Goal: Task Accomplishment & Management: Use online tool/utility

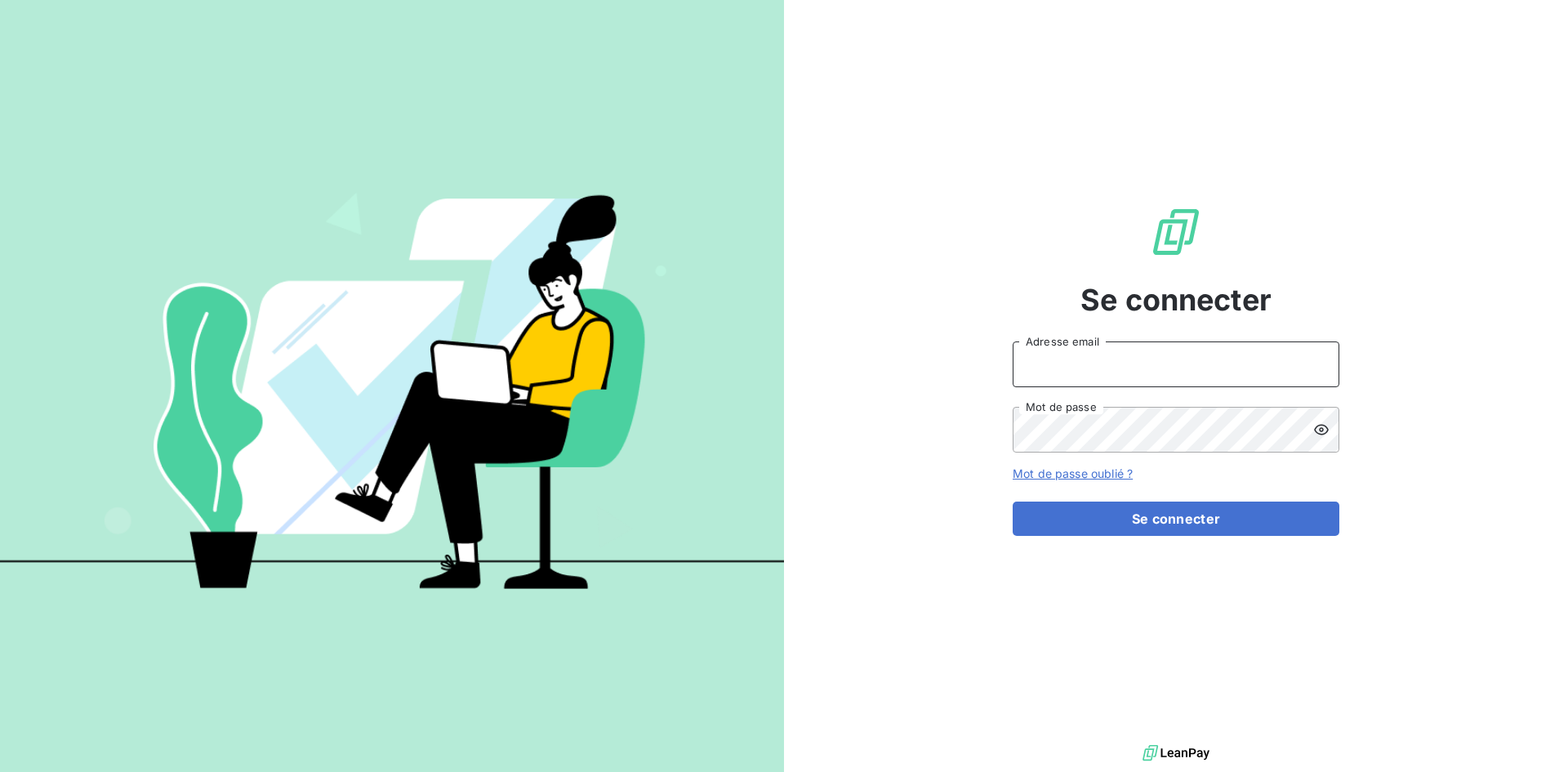
click at [1126, 364] on input "Adresse email" at bounding box center [1176, 364] width 327 height 46
type input "elodie.goemaere@compagnie-bicarbonate.com"
click at [1152, 350] on input "elodie.goemaere@compagnie-bicarbonate.com" at bounding box center [1176, 364] width 327 height 46
click at [1026, 43] on div "Se connecter elodie.goemaere@compagnie-bicarbonate.com Adresse email Mot de pas…" at bounding box center [1176, 371] width 327 height 742
click at [1100, 367] on input "elodie.goemaere@compagnie-bicarbonate.com" at bounding box center [1176, 364] width 327 height 46
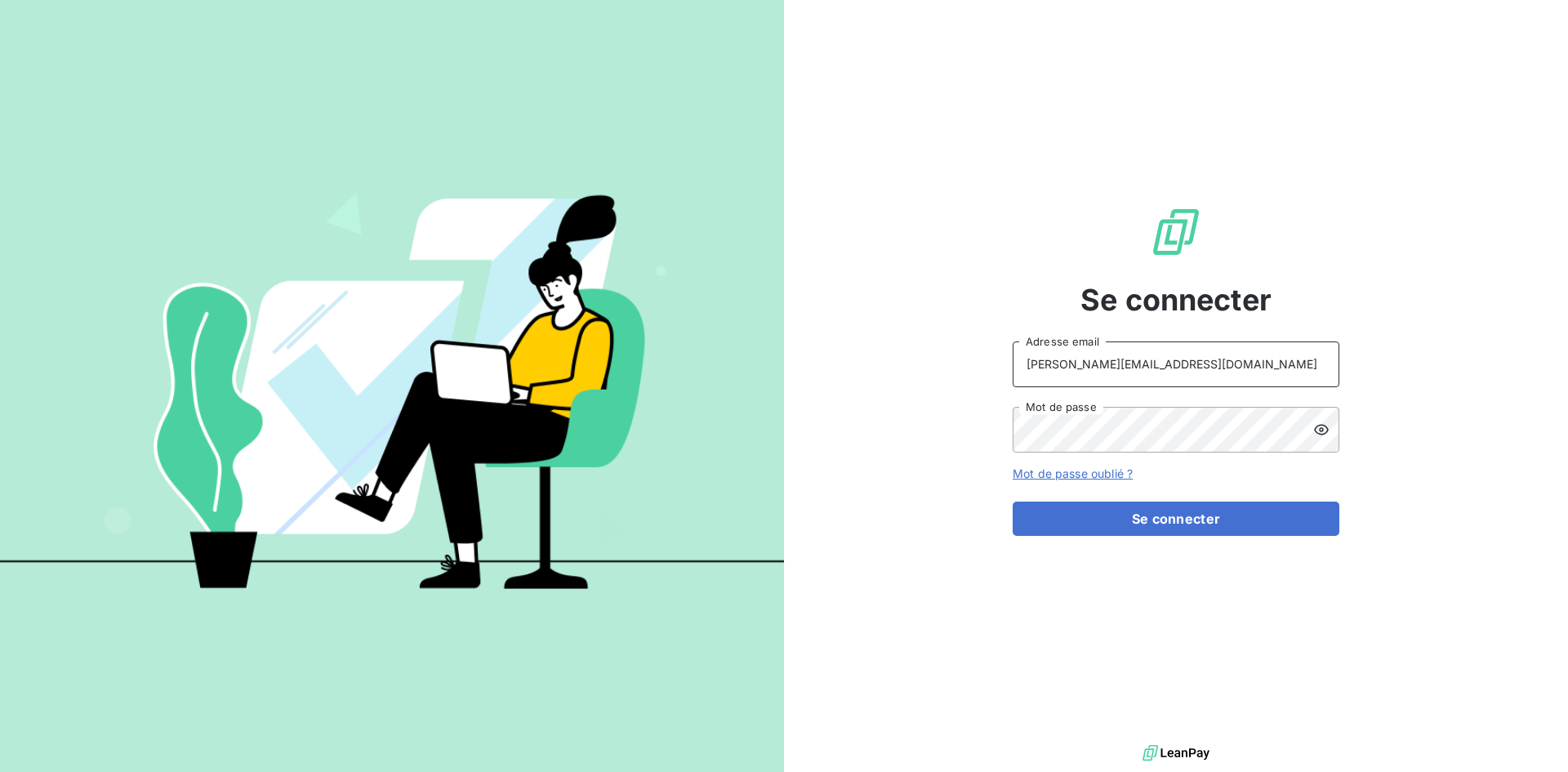
drag, startPoint x: 1306, startPoint y: 354, endPoint x: 815, endPoint y: 396, distance: 492.8
click at [815, 396] on div "Se connecter elodie.goemaere@compagnie-bicarbonate.com Adresse email Mot de pas…" at bounding box center [1176, 371] width 784 height 742
click at [1116, 365] on input "Adresse email" at bounding box center [1176, 364] width 327 height 46
click at [1254, 132] on div "Se connecter Adresse email Mot de passe Mot de passe oublié ? Se connecter" at bounding box center [1176, 371] width 327 height 742
click at [1053, 368] on input "Adresse email" at bounding box center [1176, 364] width 327 height 46
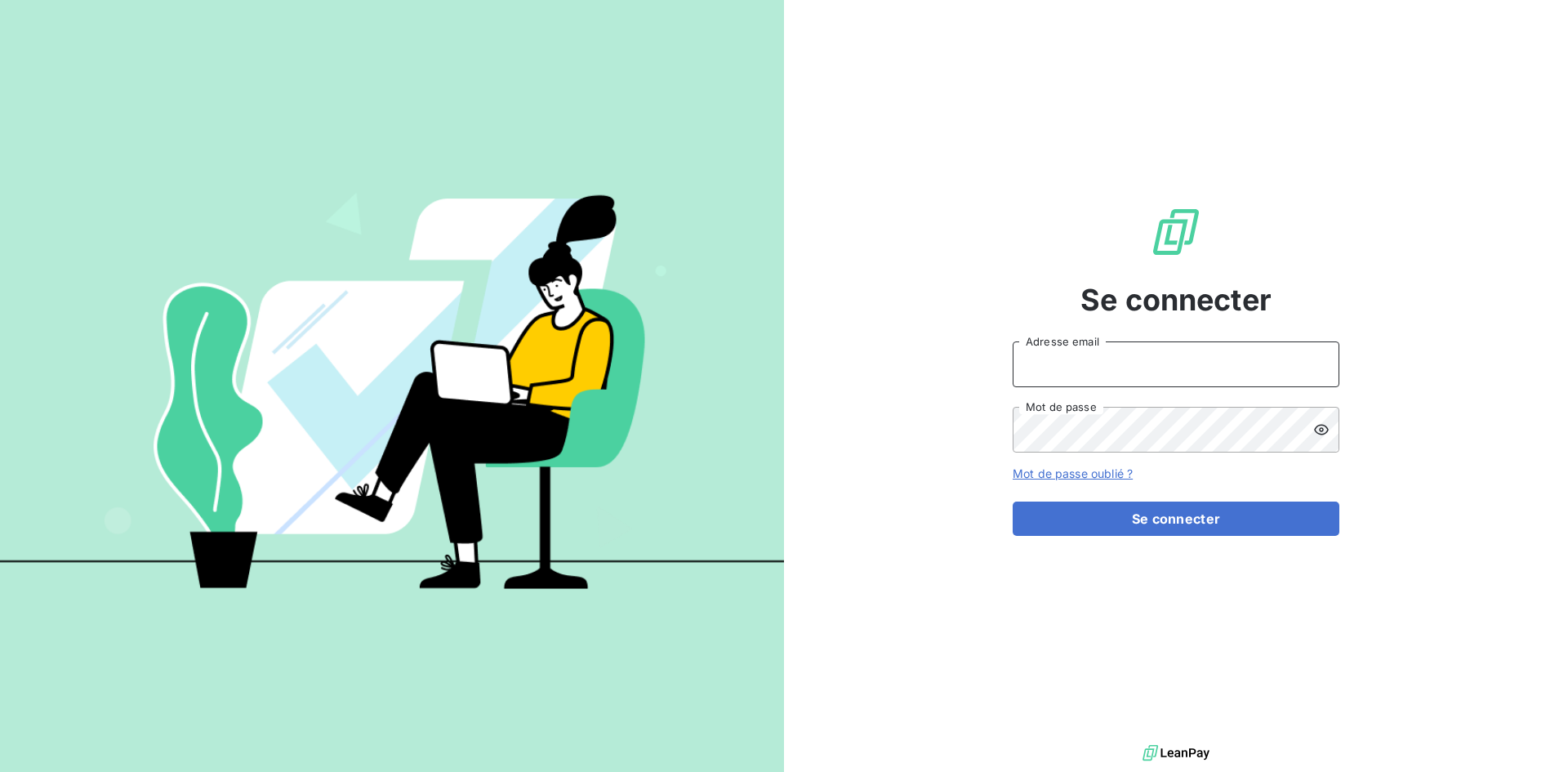
paste input "[EMAIL_ADDRESS][DOMAIN_NAME]"
type input "[EMAIL_ADDRESS][DOMAIN_NAME]"
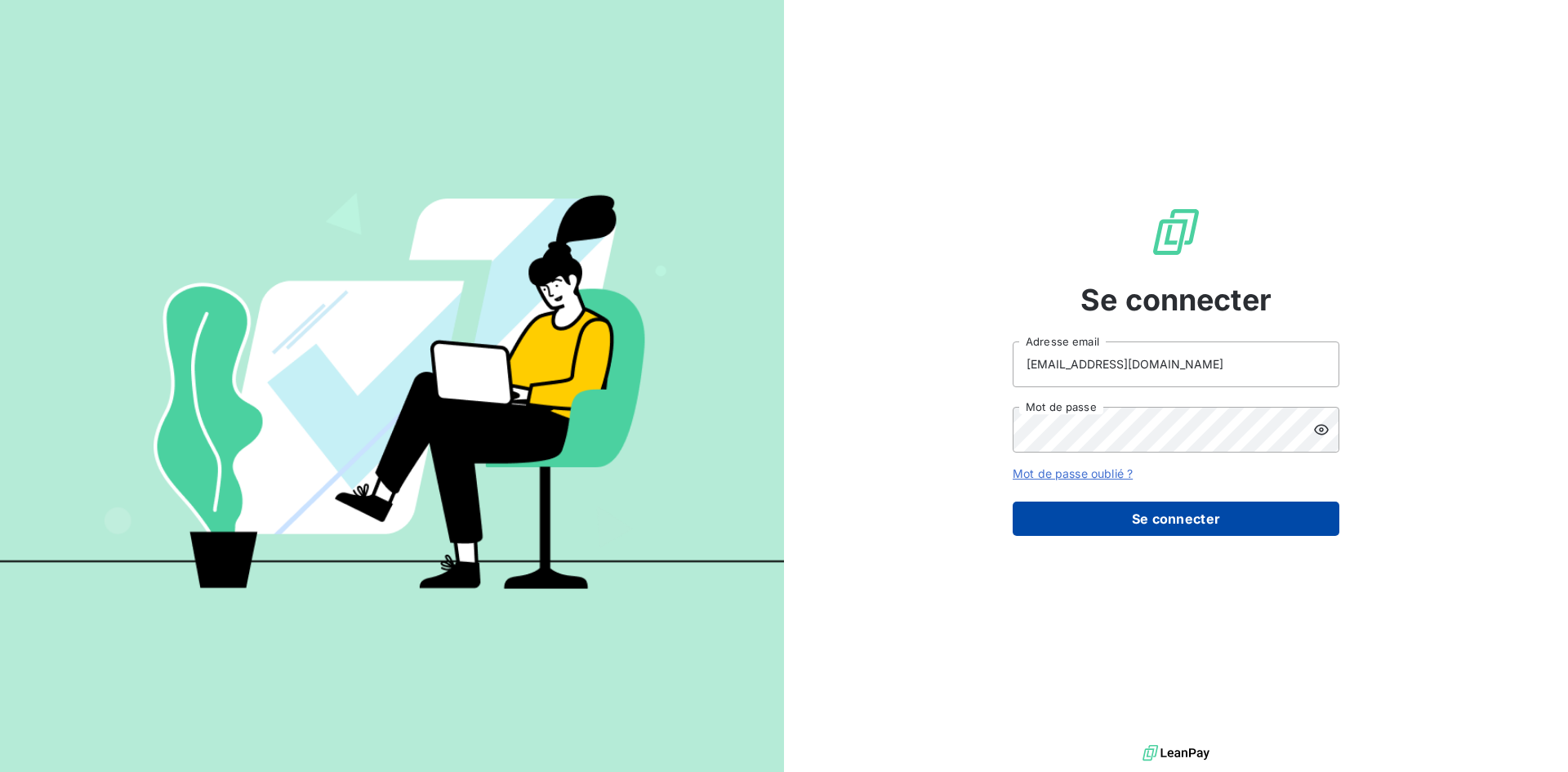
click at [1120, 511] on button "Se connecter" at bounding box center [1176, 518] width 327 height 34
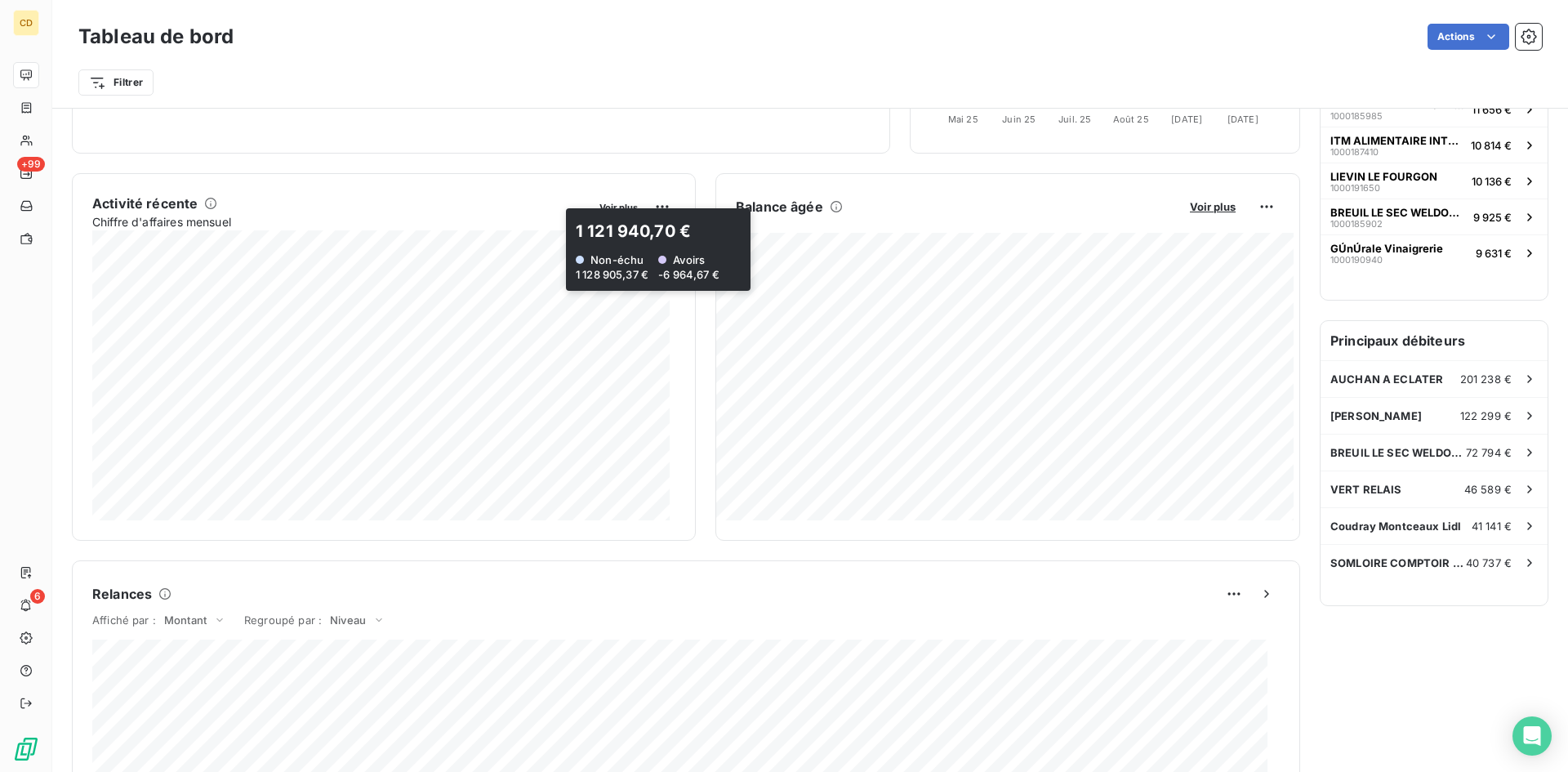
scroll to position [246, 0]
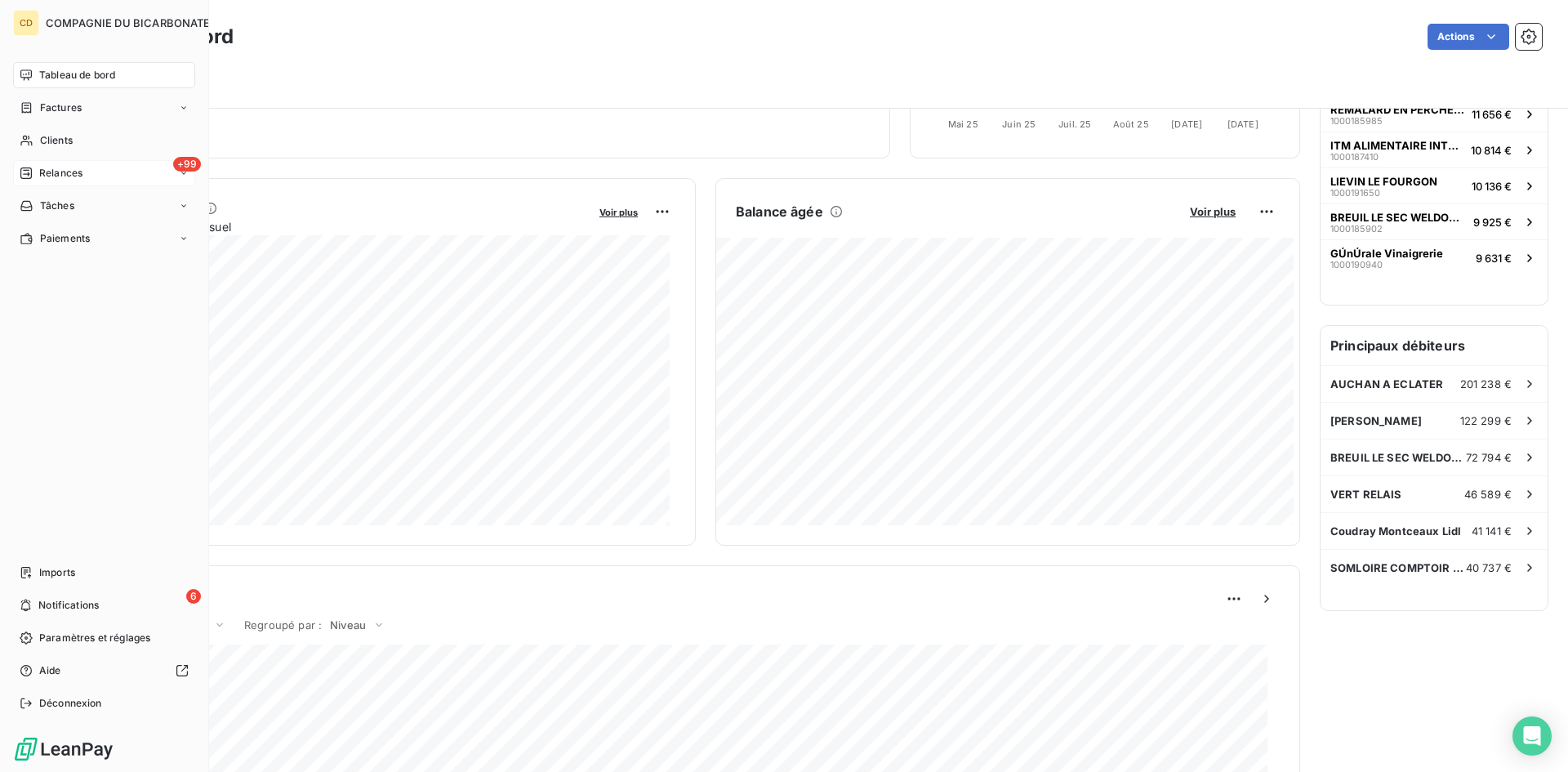
click at [35, 173] on div "Relances" at bounding box center [51, 173] width 63 height 14
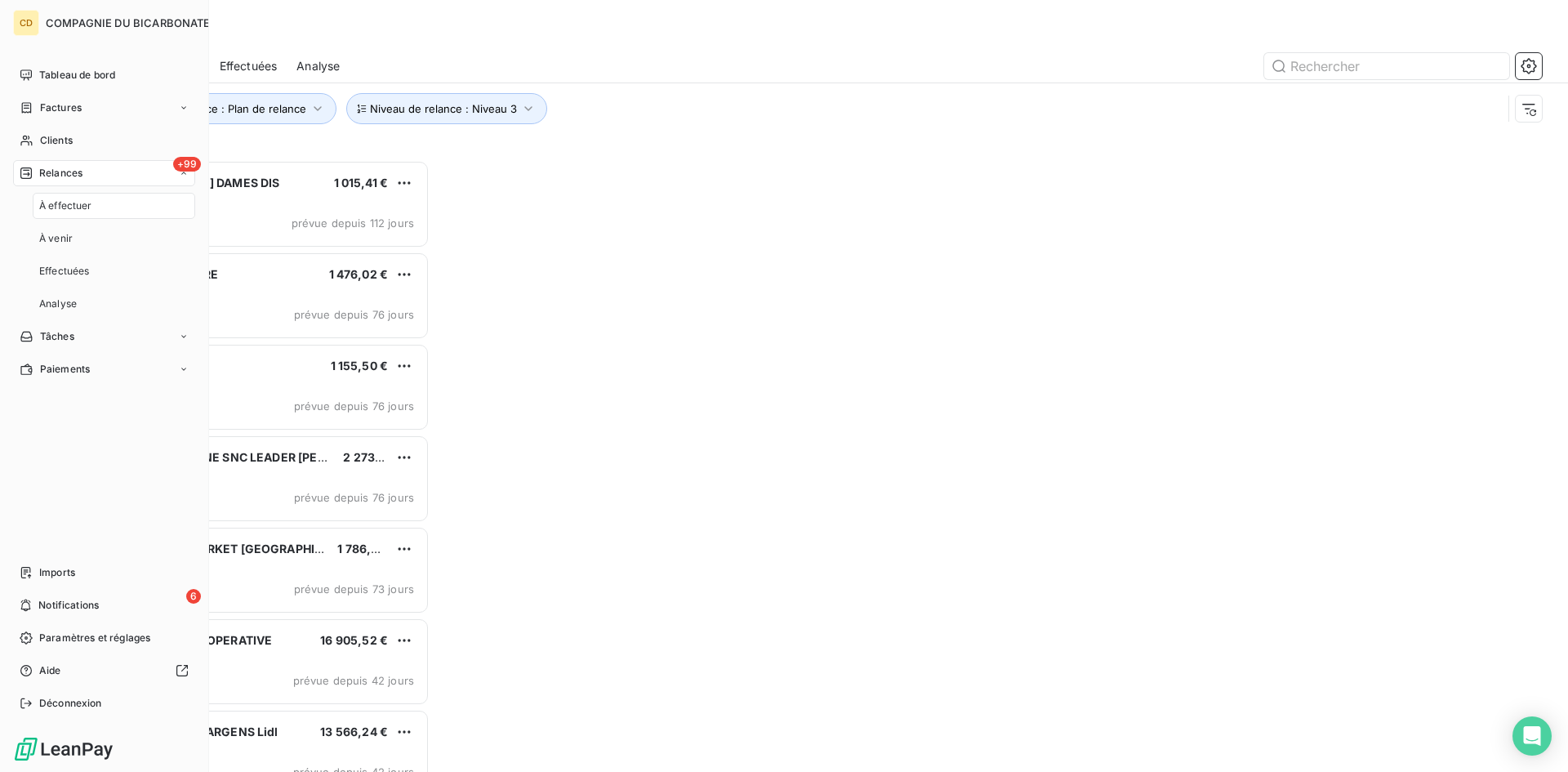
scroll to position [599, 339]
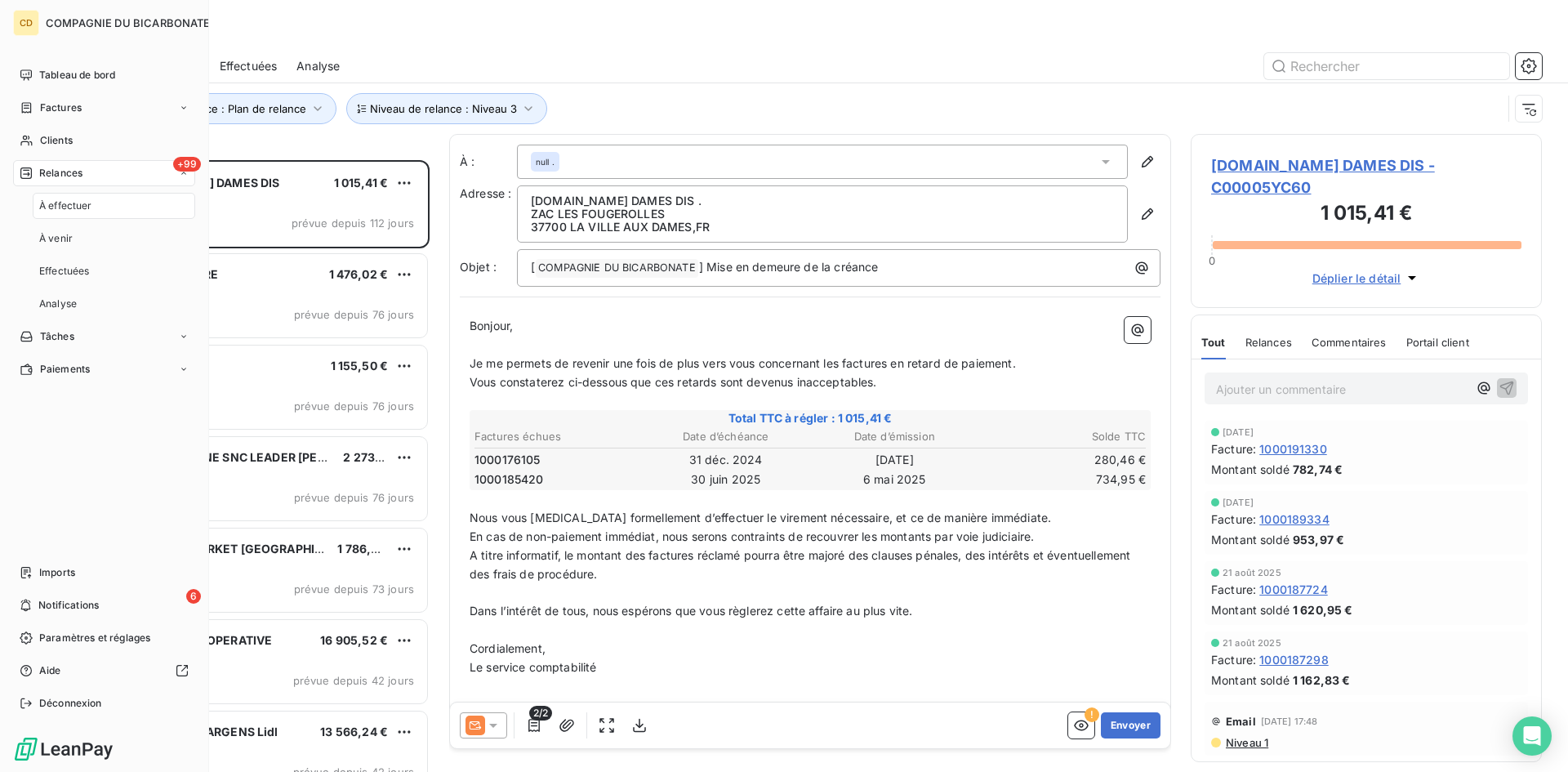
click at [57, 200] on span "À effectuer" at bounding box center [66, 205] width 53 height 14
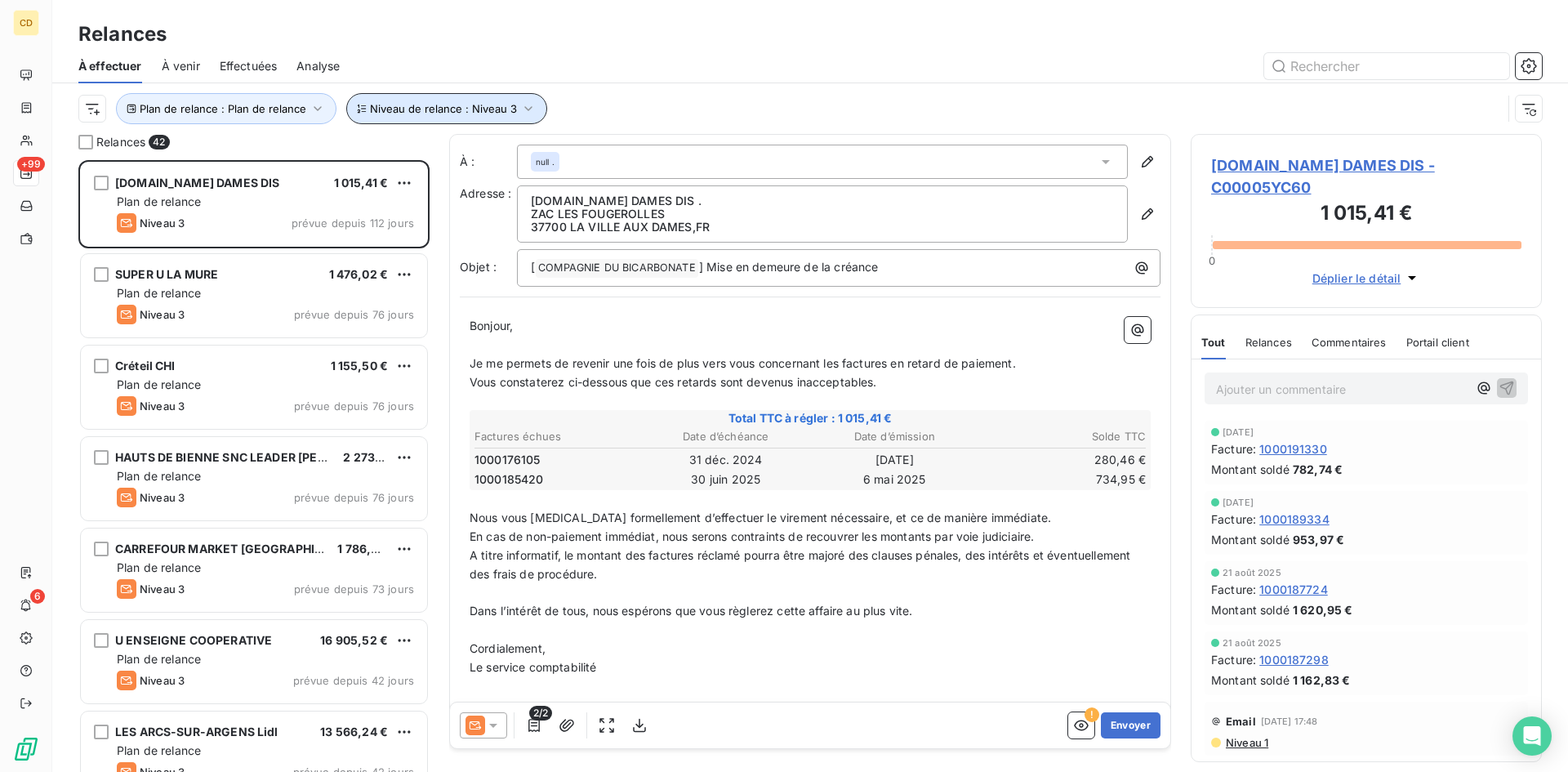
click at [522, 106] on icon "button" at bounding box center [528, 108] width 16 height 16
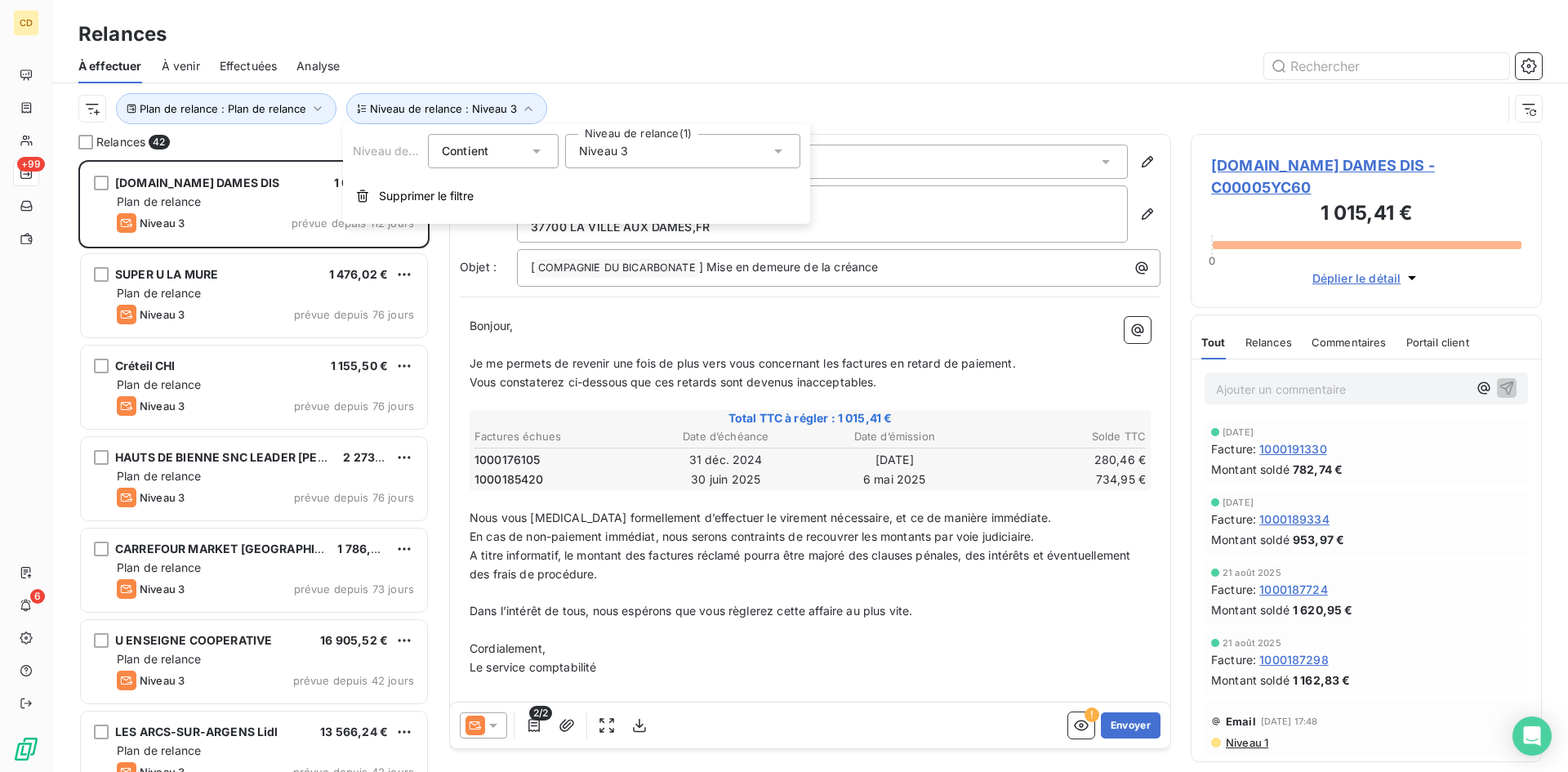
click at [783, 155] on icon at bounding box center [778, 151] width 16 height 16
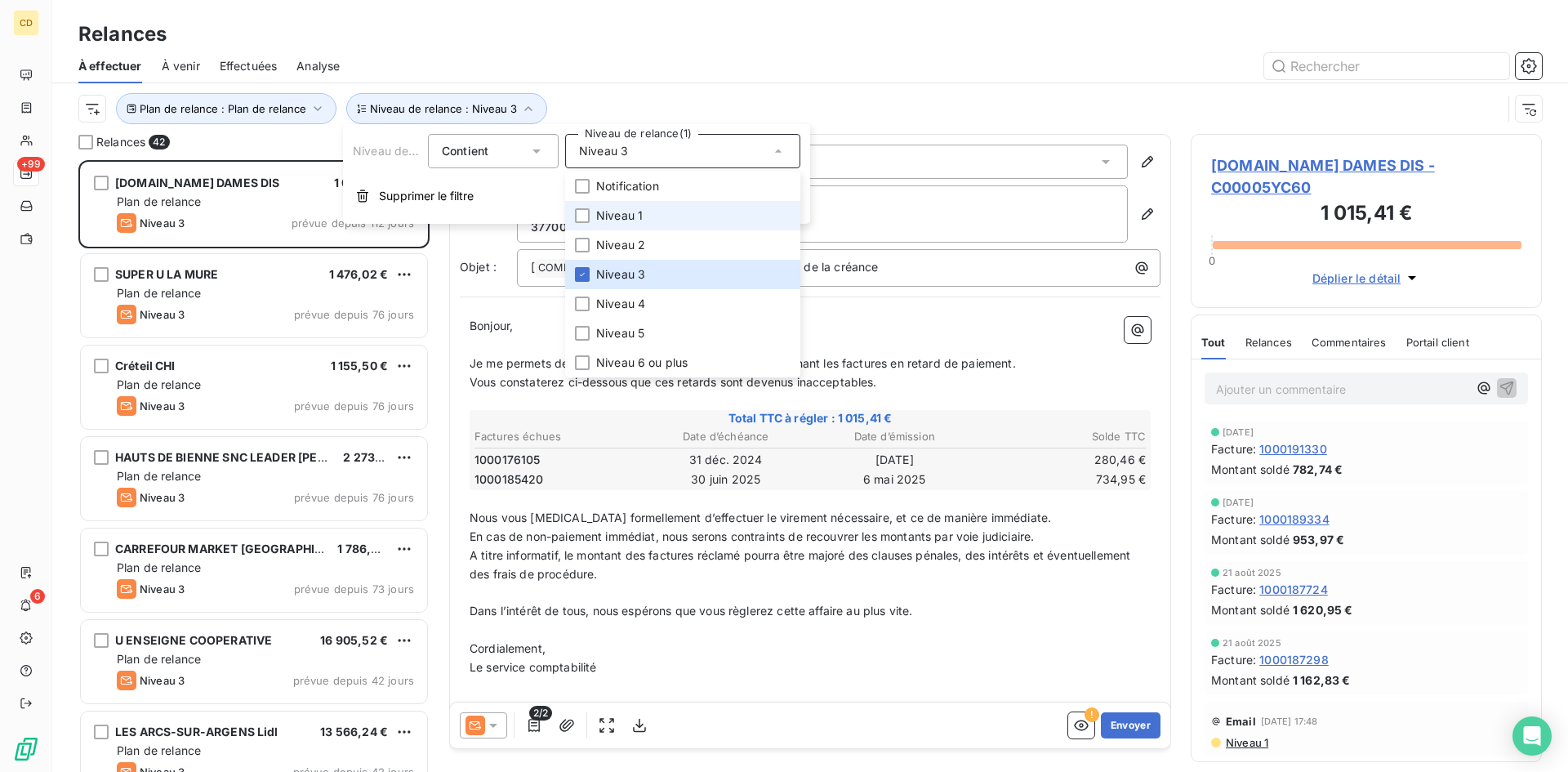
click at [615, 213] on span "Niveau 1" at bounding box center [619, 215] width 47 height 16
click at [584, 268] on div at bounding box center [582, 274] width 14 height 14
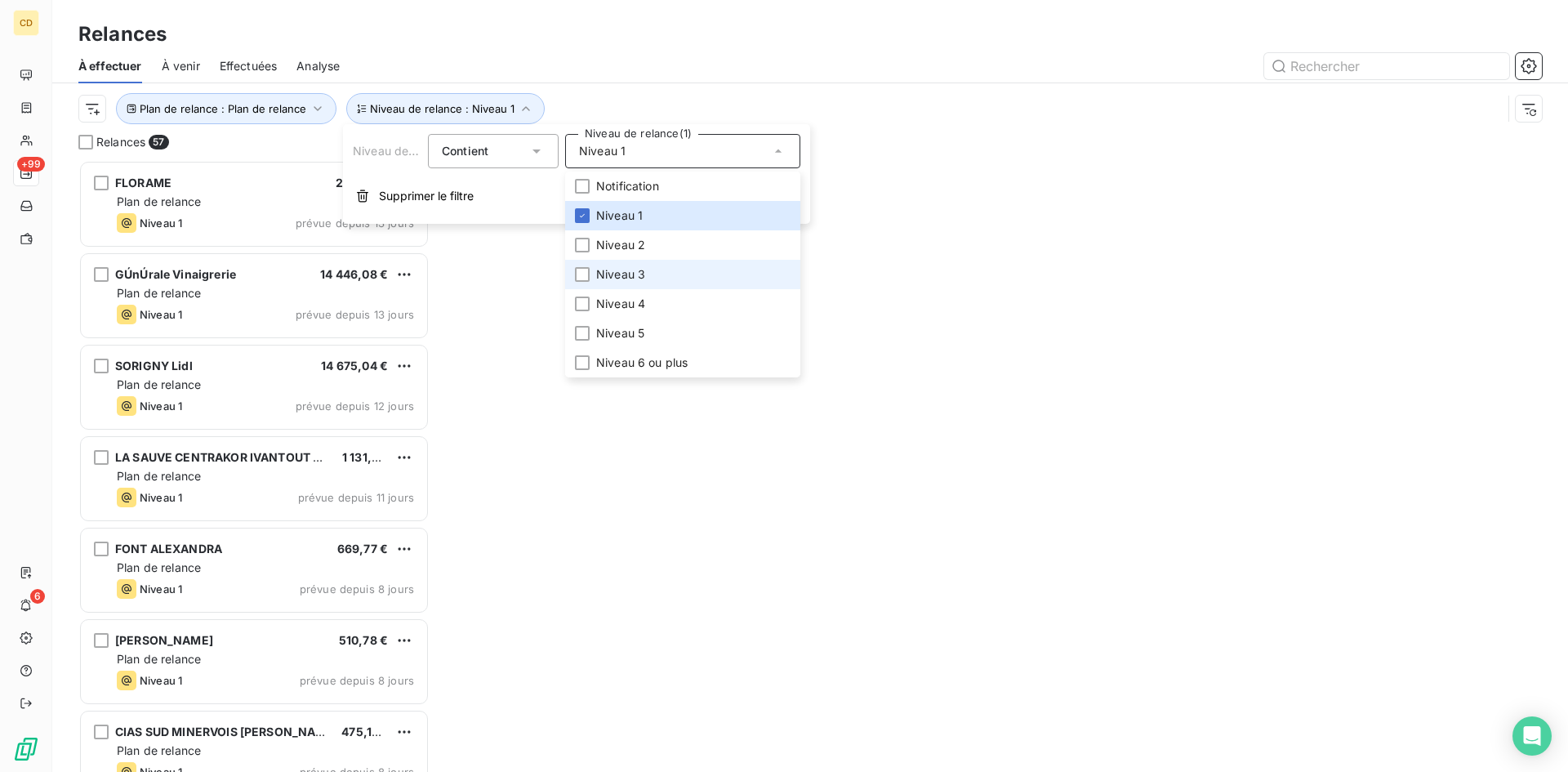
scroll to position [599, 339]
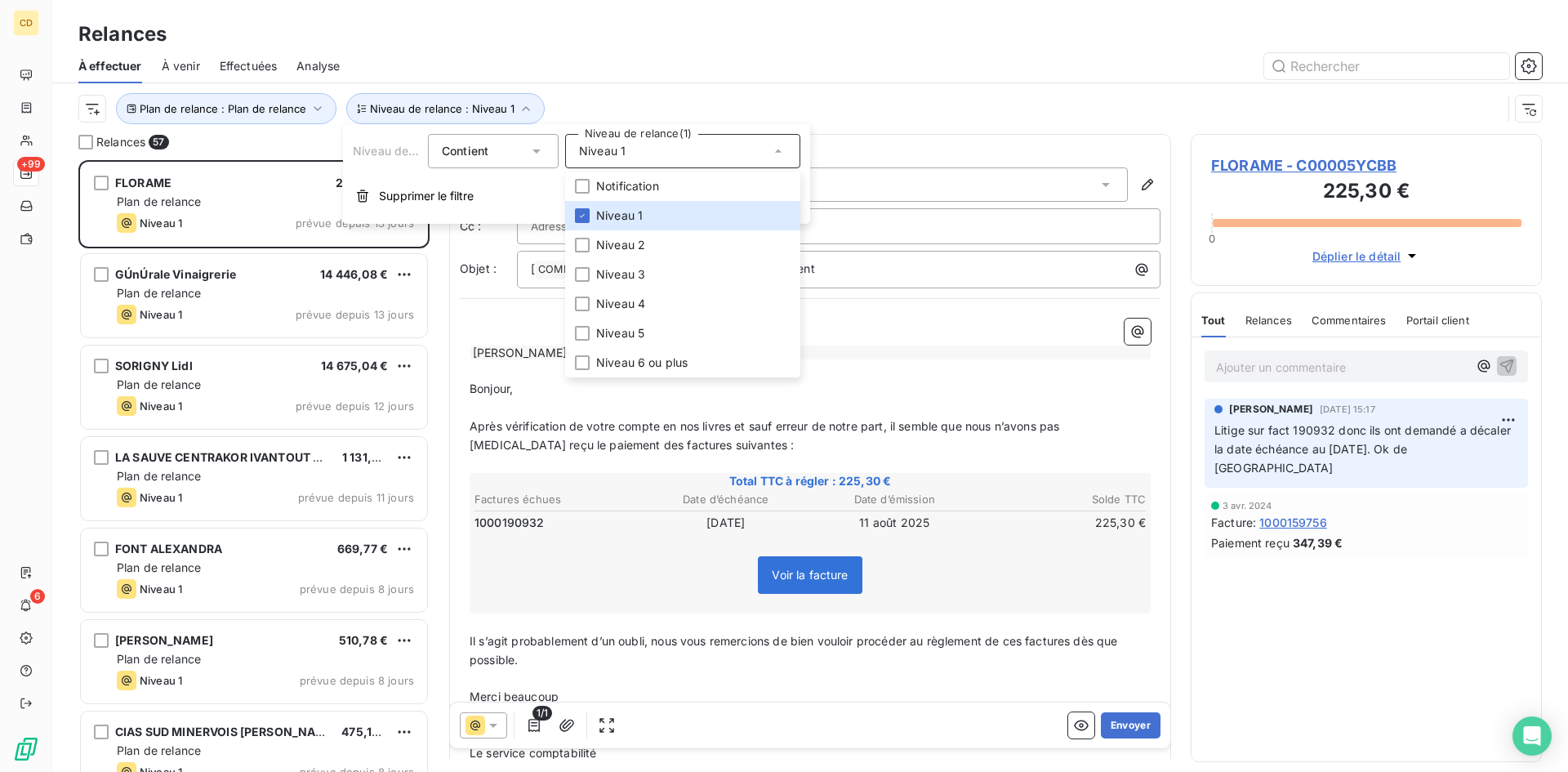
click at [736, 100] on div "Plan de relance : Plan de relance Niveau de relance : Niveau 1" at bounding box center [790, 109] width 1424 height 31
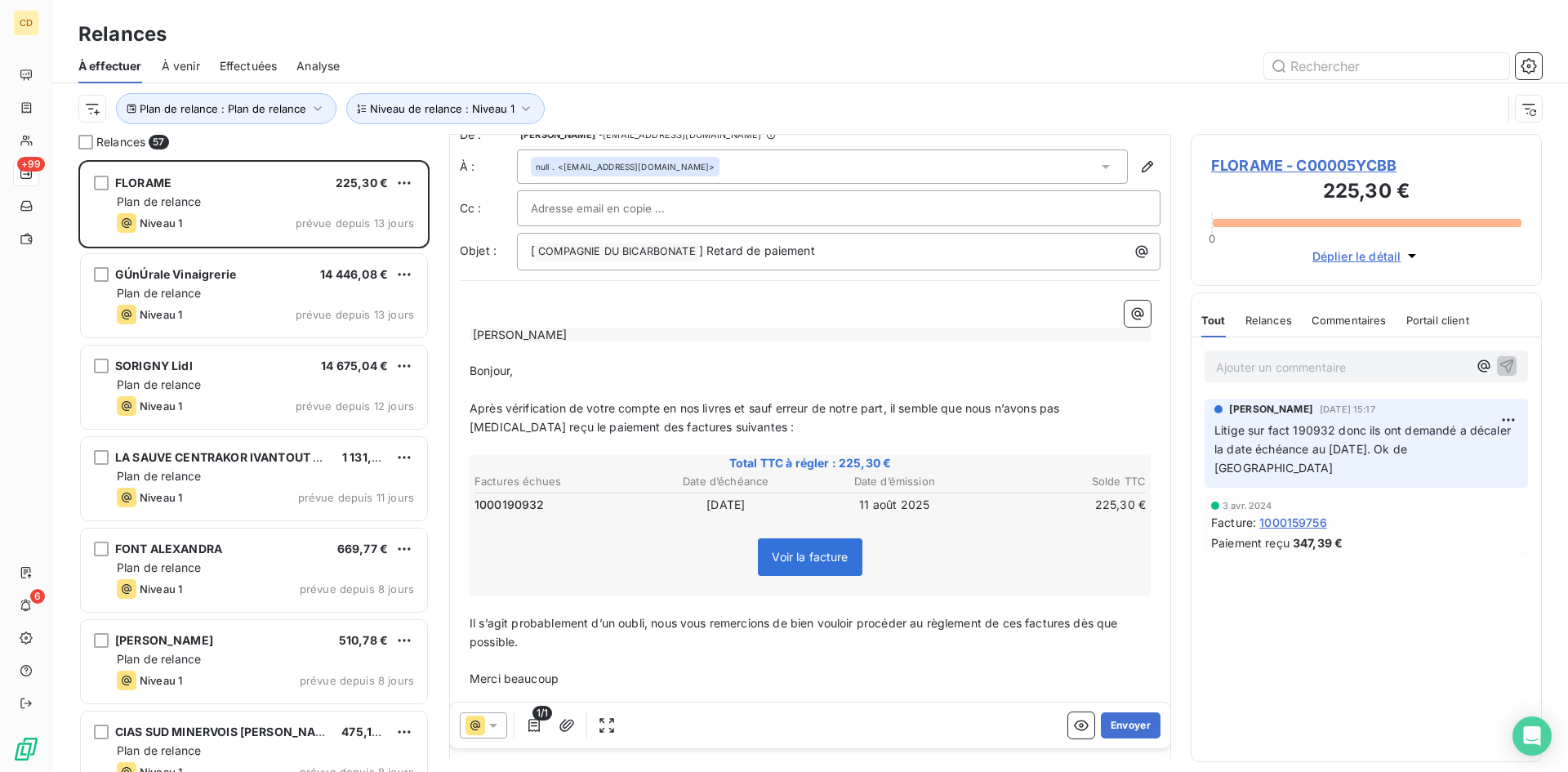
scroll to position [0, 0]
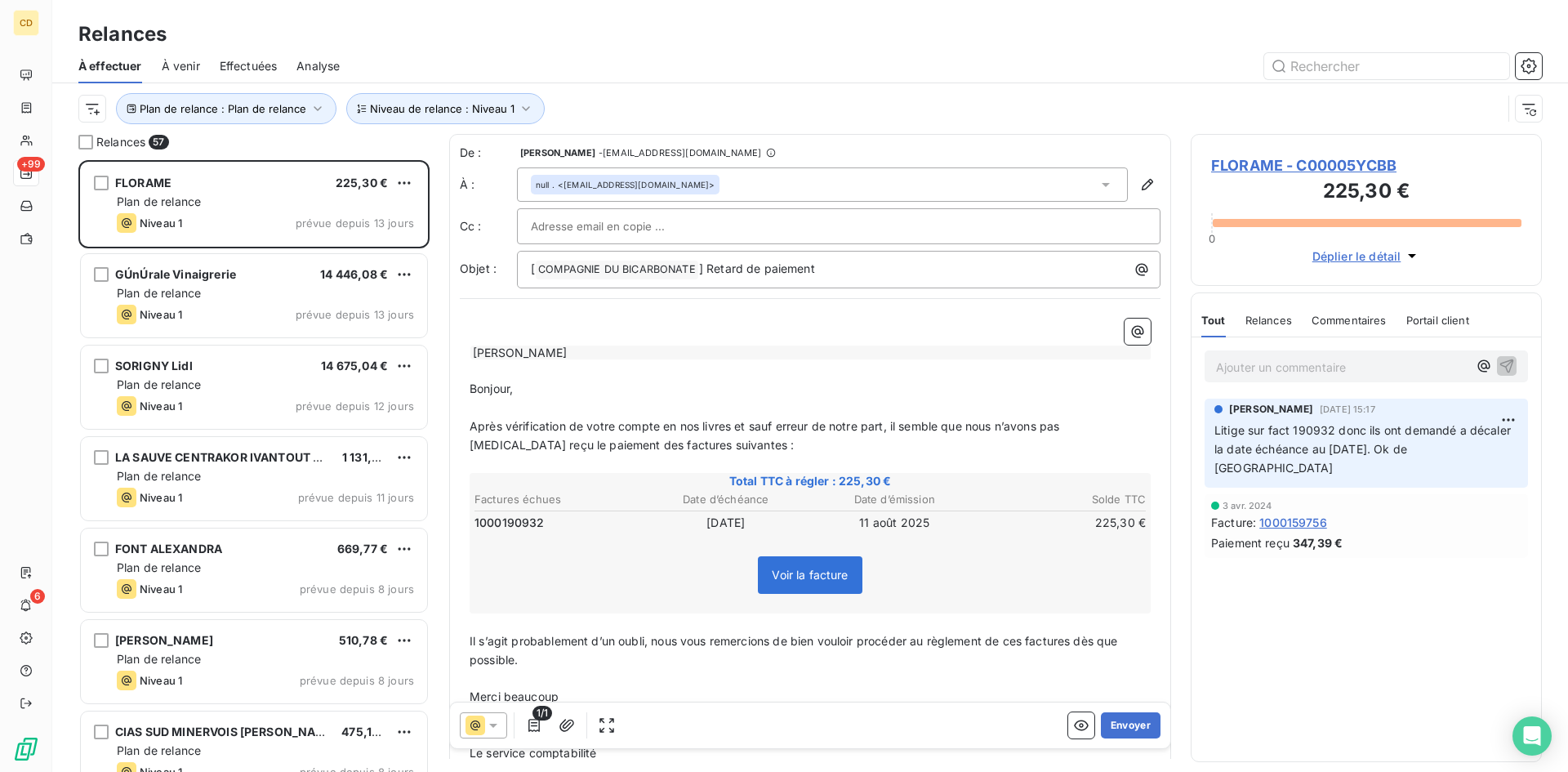
click at [801, 564] on span "Voir la facture" at bounding box center [810, 575] width 104 height 37
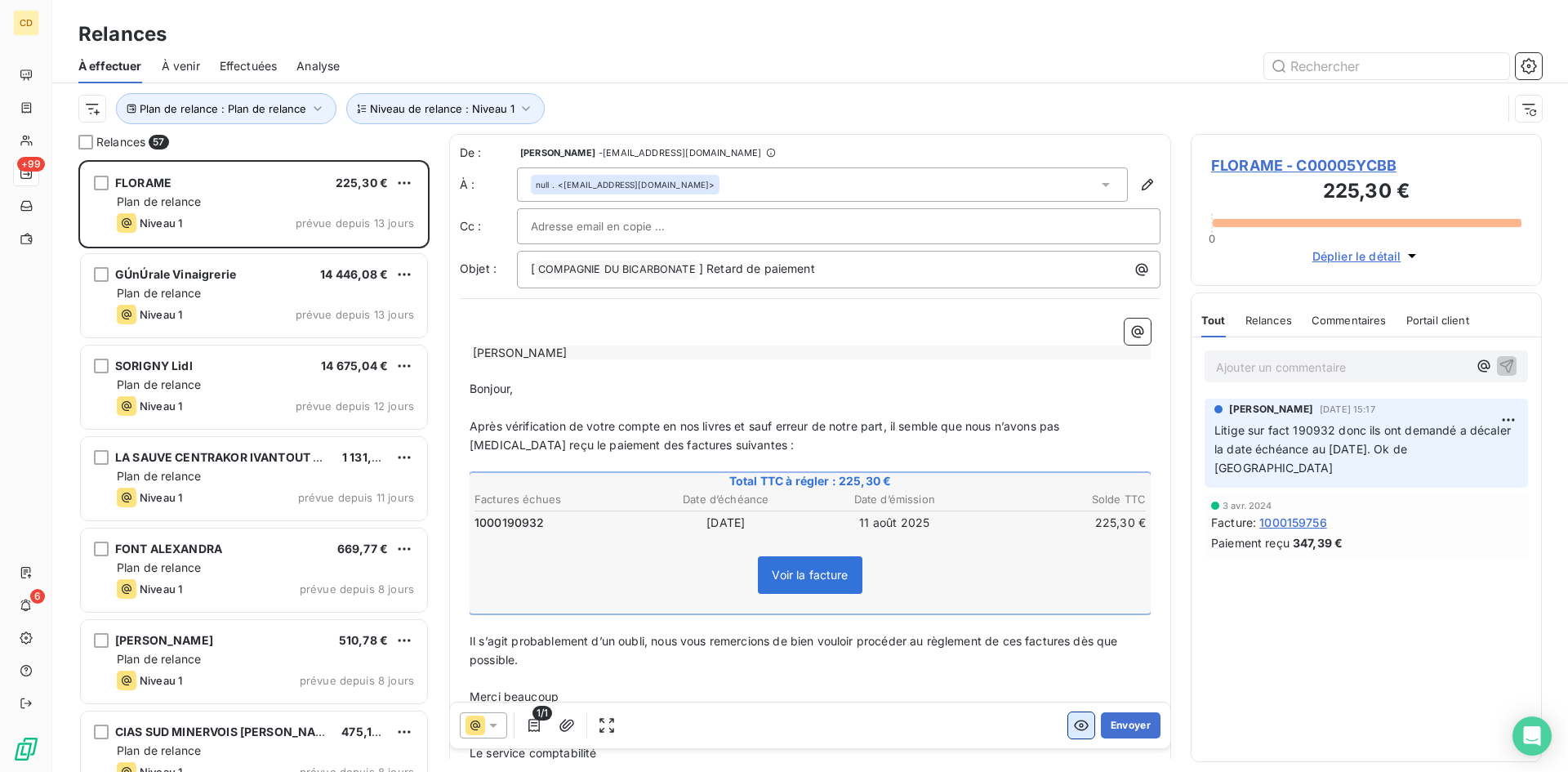
click at [1074, 728] on icon "button" at bounding box center [1081, 725] width 16 height 16
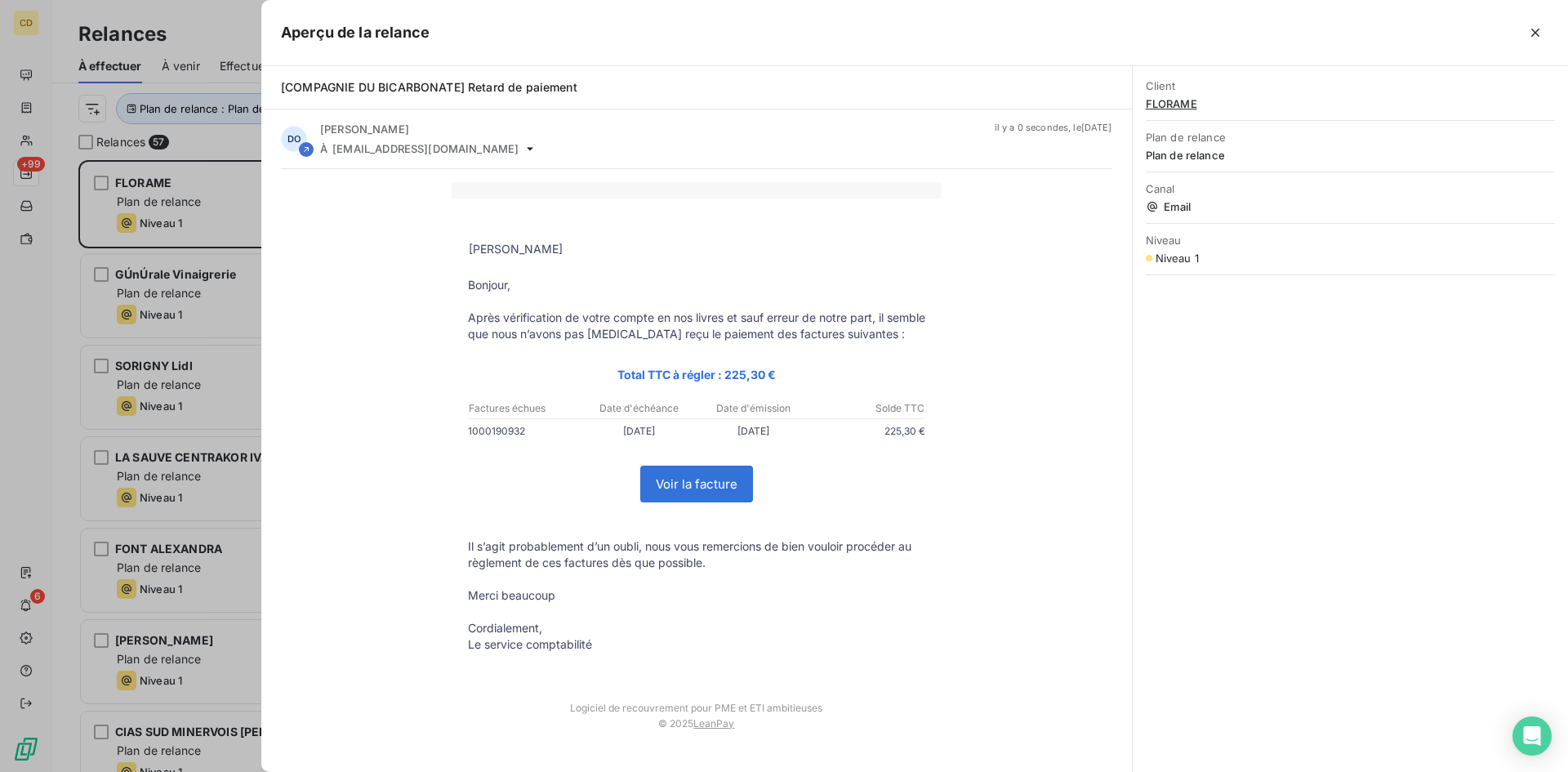
click at [682, 488] on link "Voir la facture" at bounding box center [696, 484] width 111 height 35
click at [1541, 27] on icon "button" at bounding box center [1535, 32] width 16 height 16
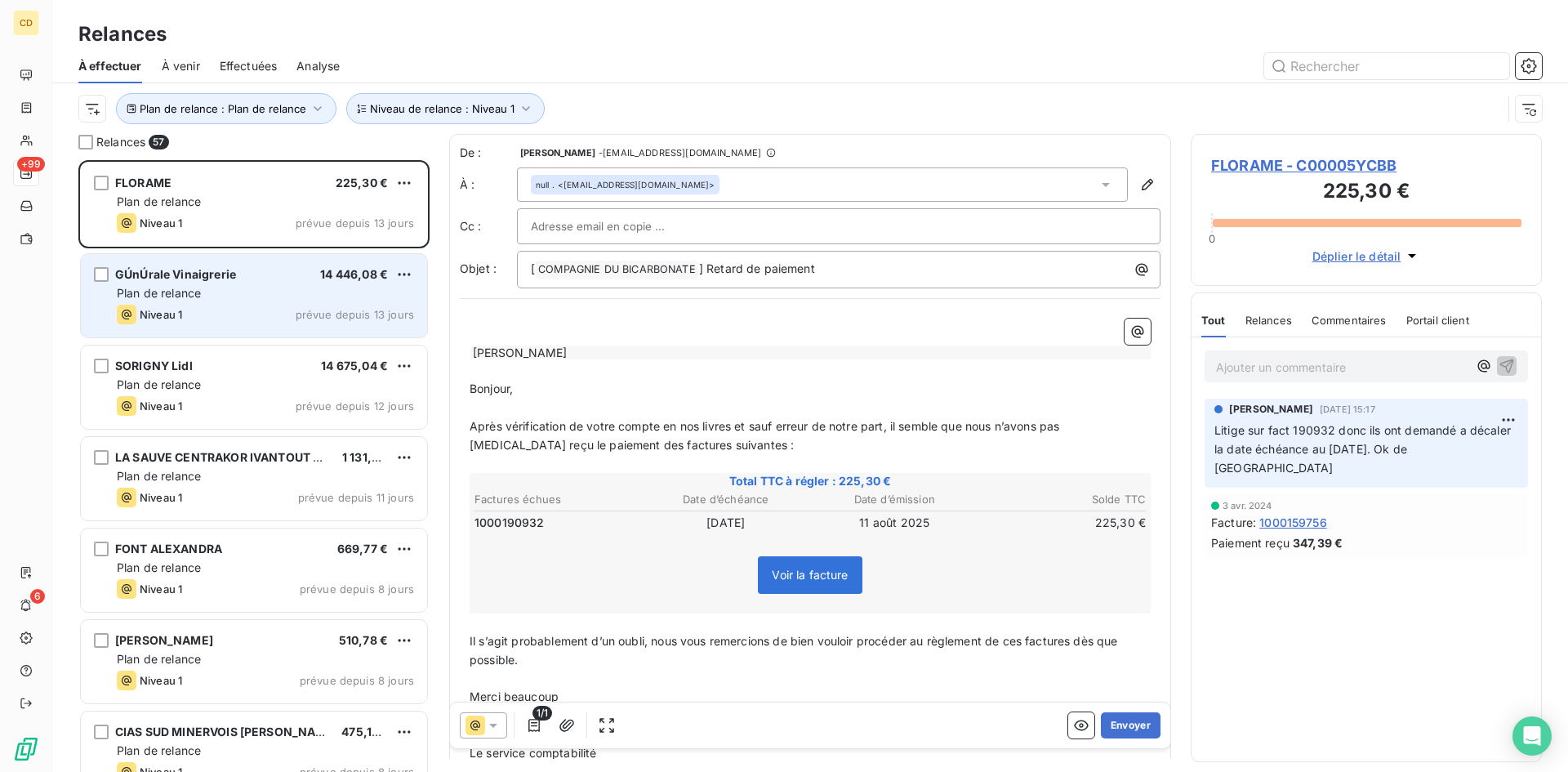
click at [182, 284] on div "GÚnÚrale Vinaigrerie 14 446,08 € Plan de relance Niveau 1 prévue depuis 13 jours" at bounding box center [254, 295] width 347 height 83
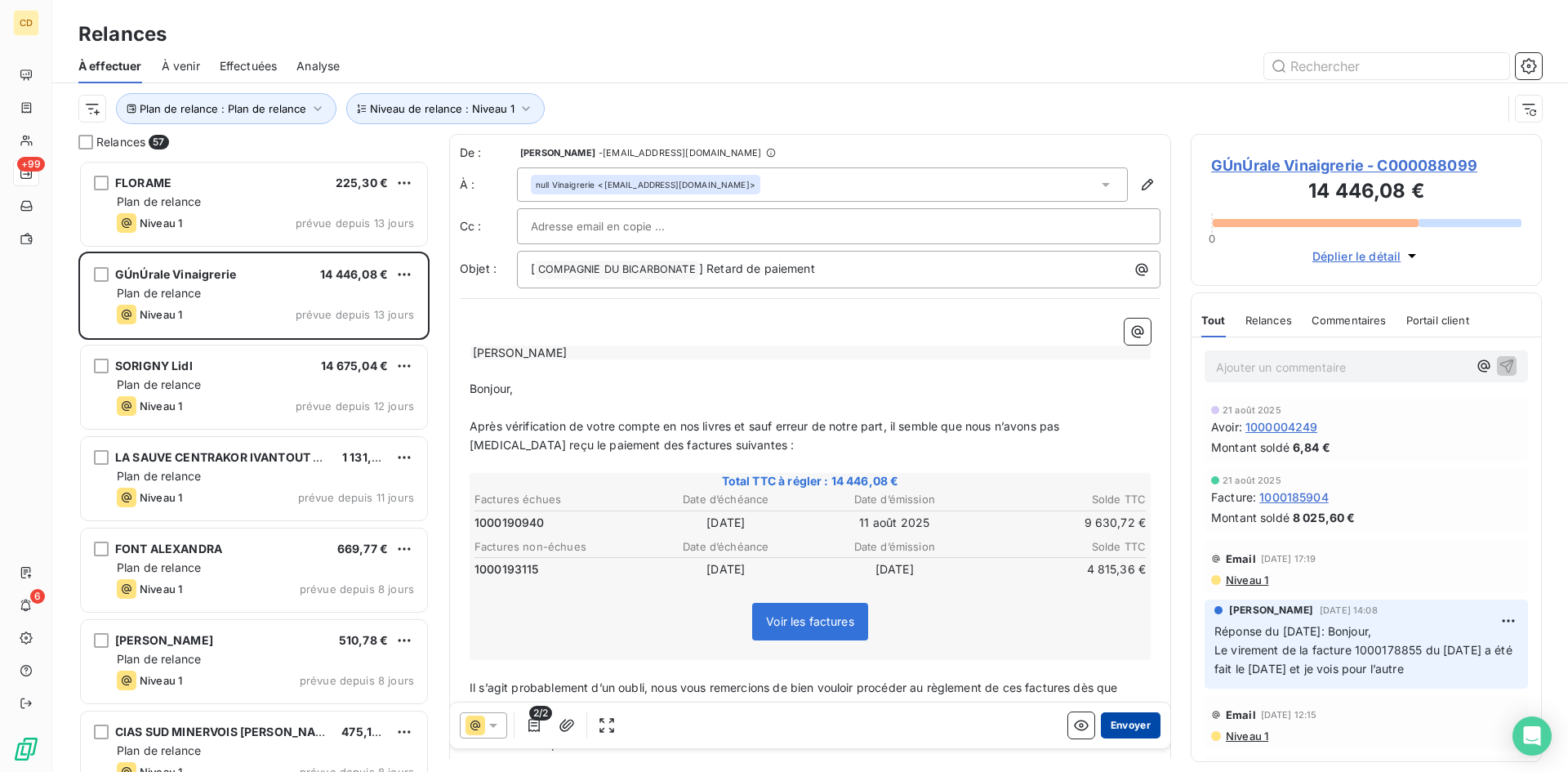
click at [1113, 726] on button "Envoyer" at bounding box center [1131, 725] width 60 height 26
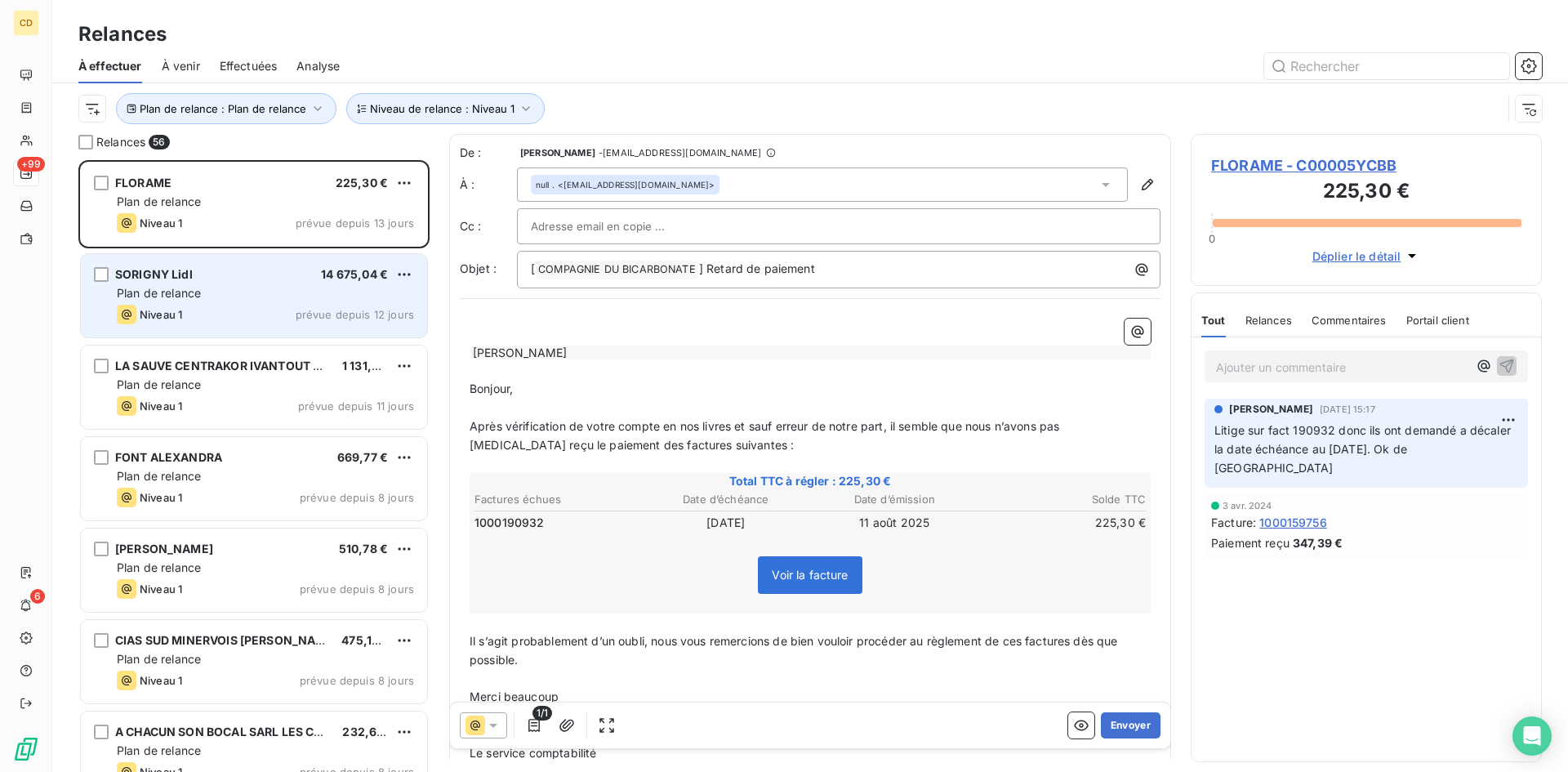
click at [151, 290] on span "Plan de relance" at bounding box center [159, 293] width 84 height 14
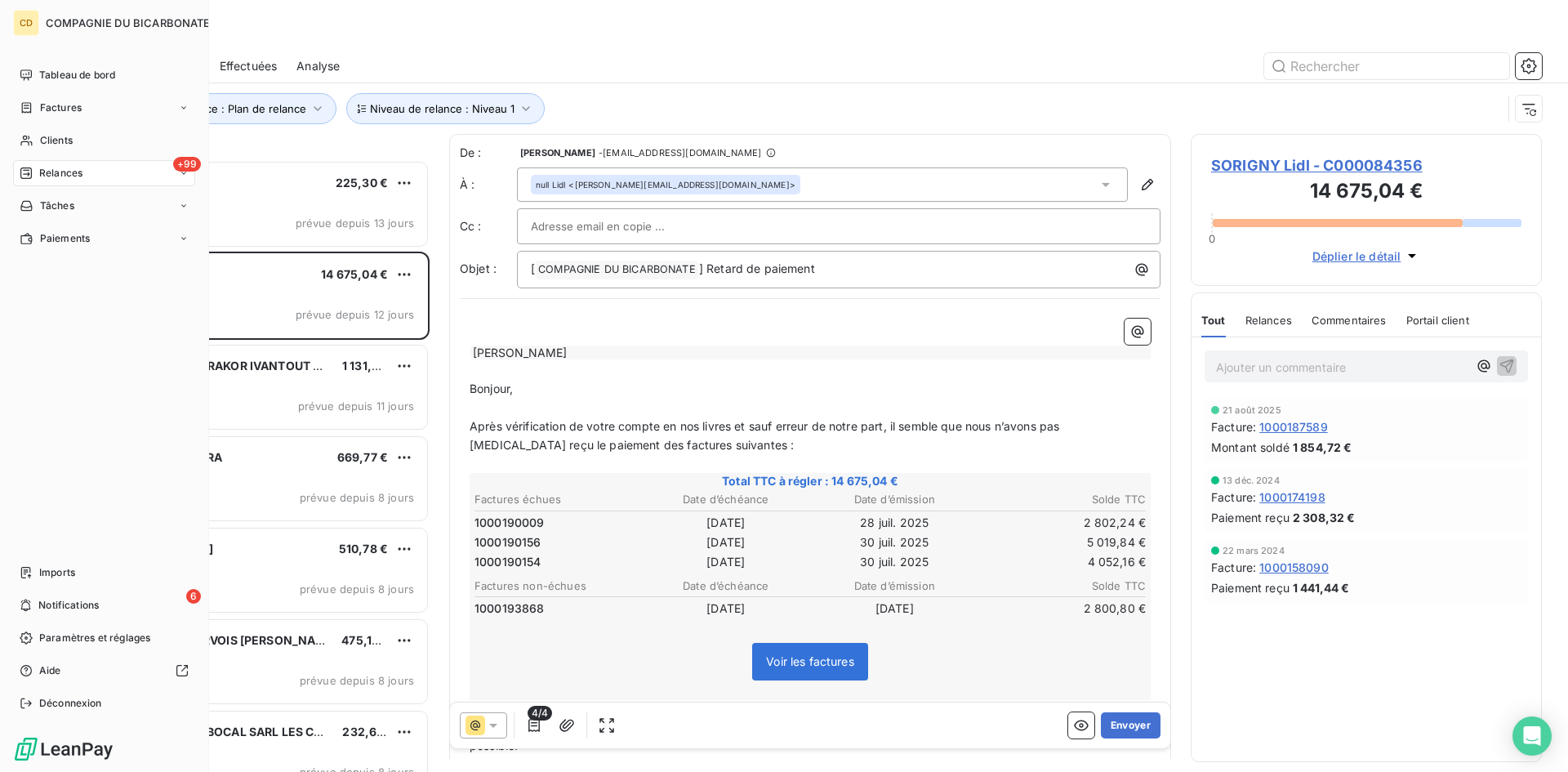
click at [62, 169] on span "Relances" at bounding box center [60, 173] width 43 height 14
click at [49, 270] on span "Effectuées" at bounding box center [64, 271] width 50 height 14
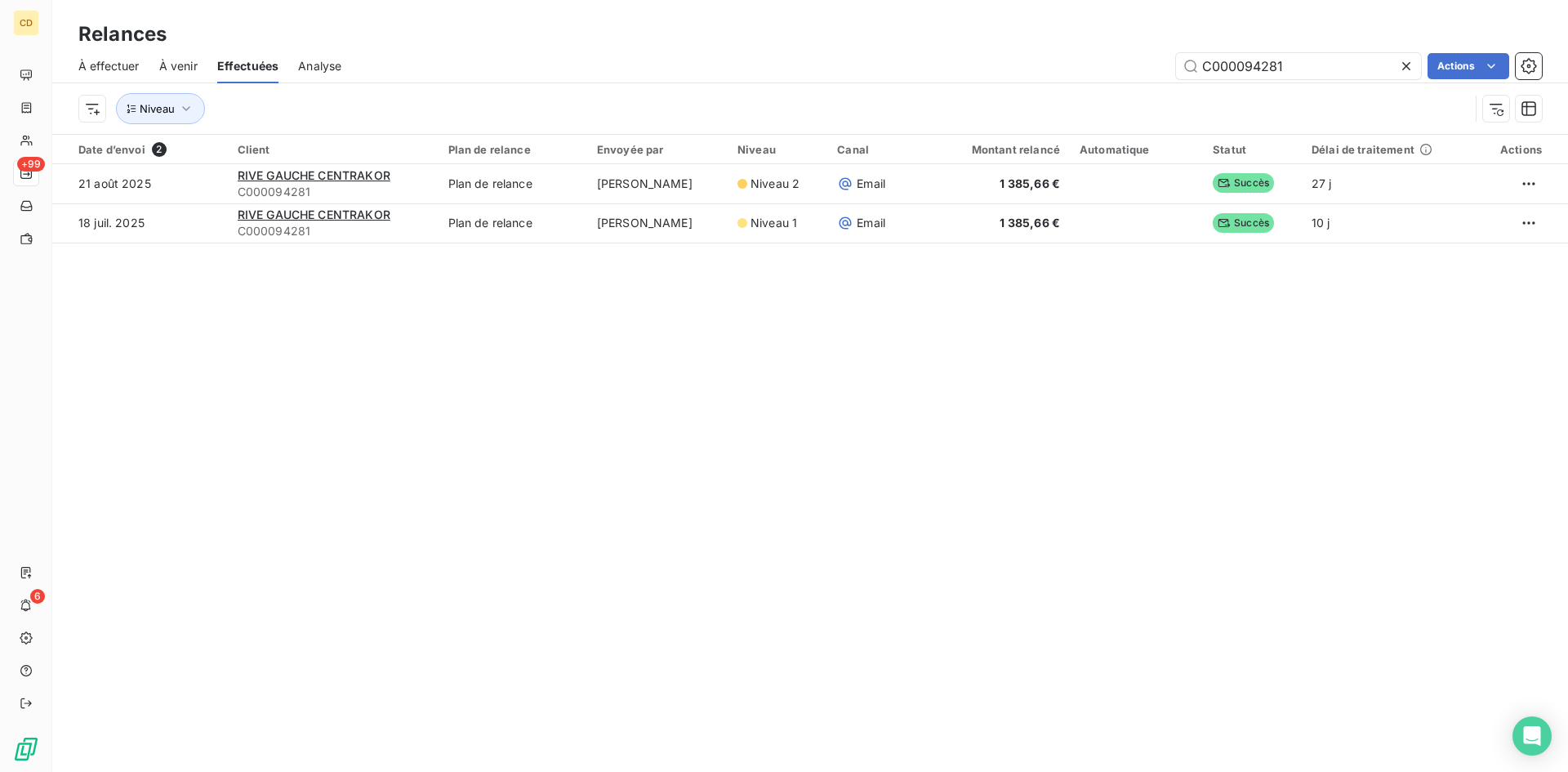
drag, startPoint x: 1309, startPoint y: 63, endPoint x: 1116, endPoint y: 69, distance: 193.1
click at [1116, 69] on div "C000094281 Actions" at bounding box center [952, 66] width 1181 height 26
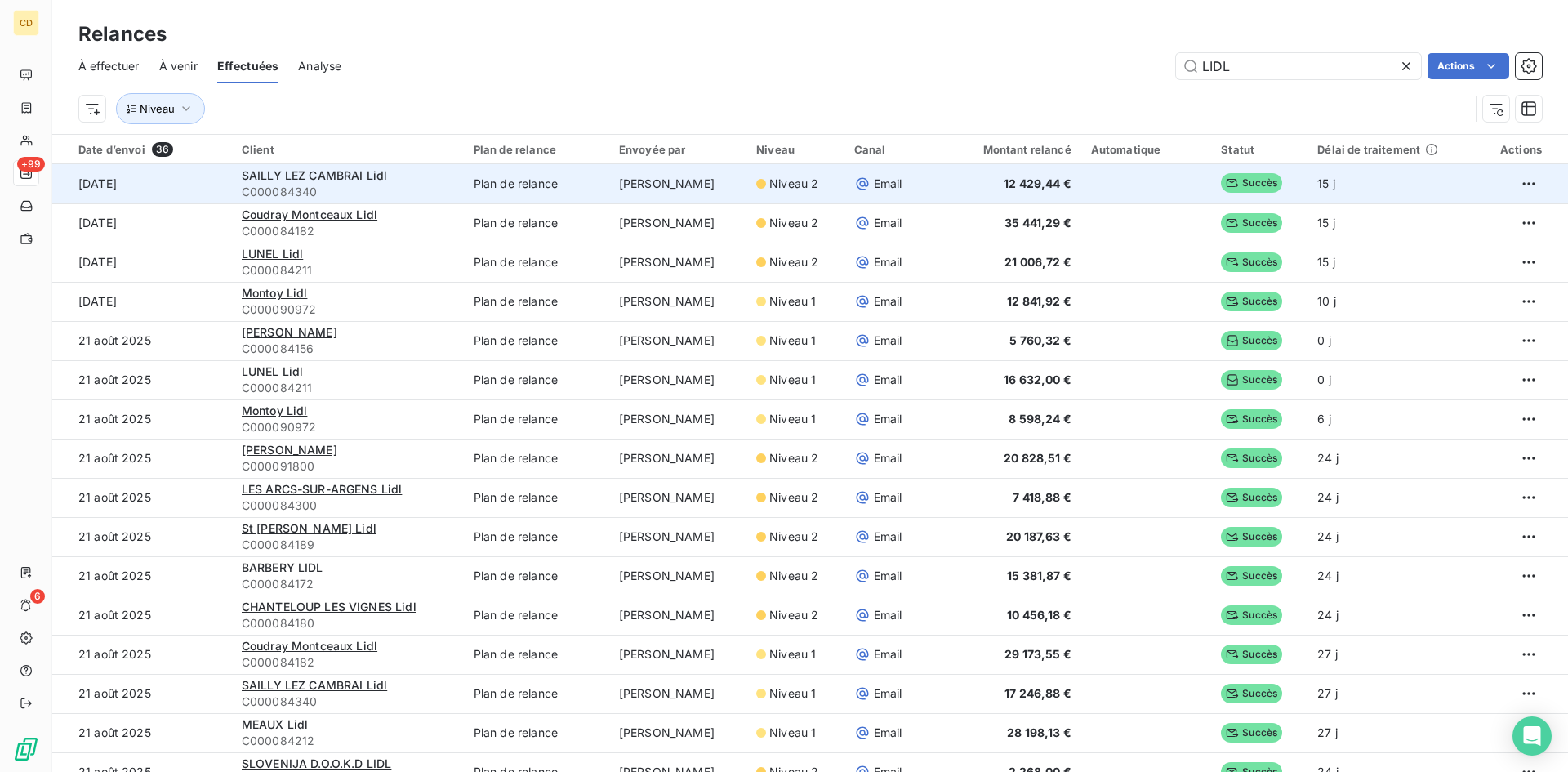
type input "LIDL"
click at [327, 182] on div "SAILLY LEZ CAMBRAI Lidl" at bounding box center [348, 175] width 212 height 16
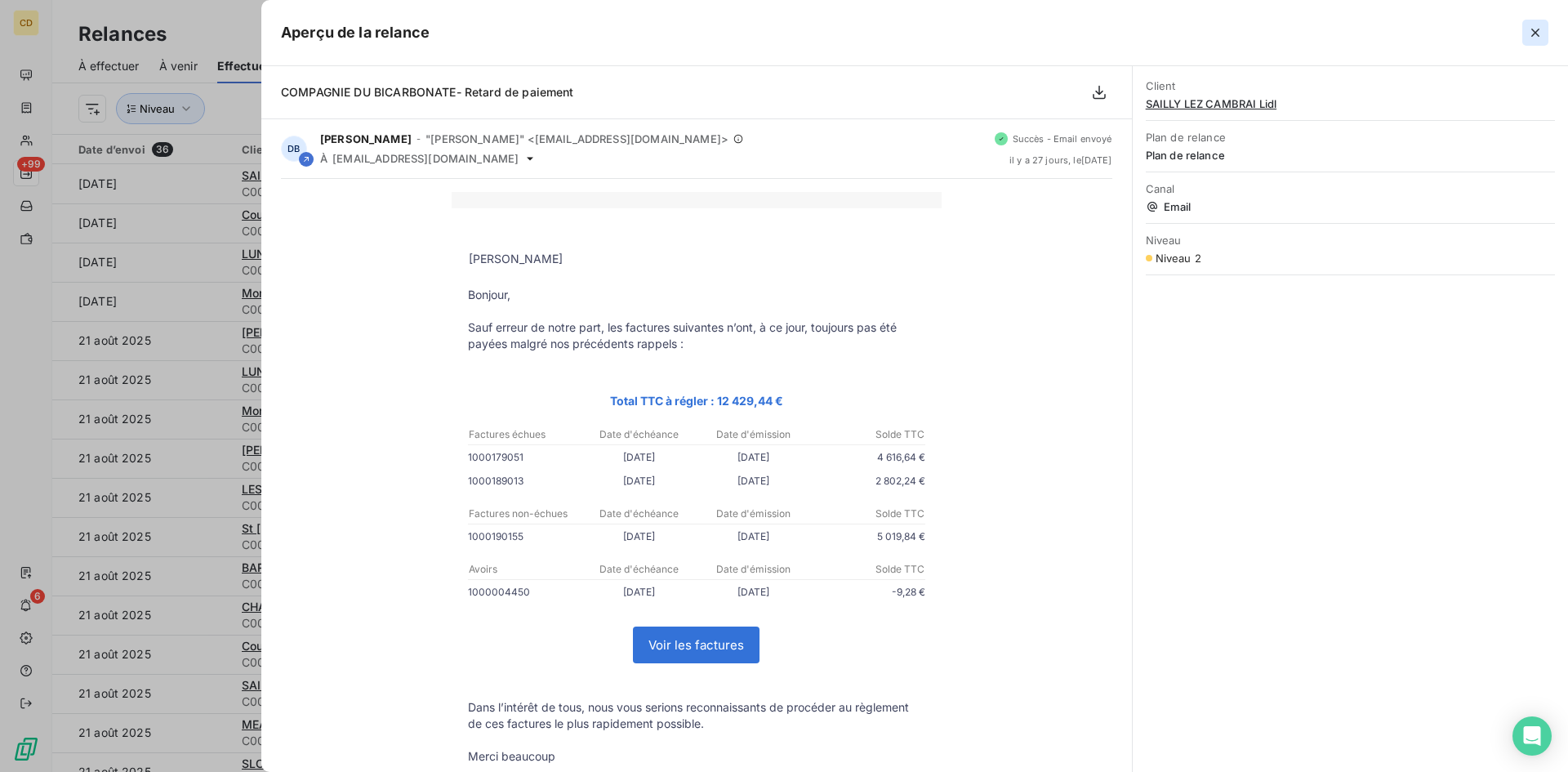
click at [1529, 25] on icon "button" at bounding box center [1535, 32] width 16 height 16
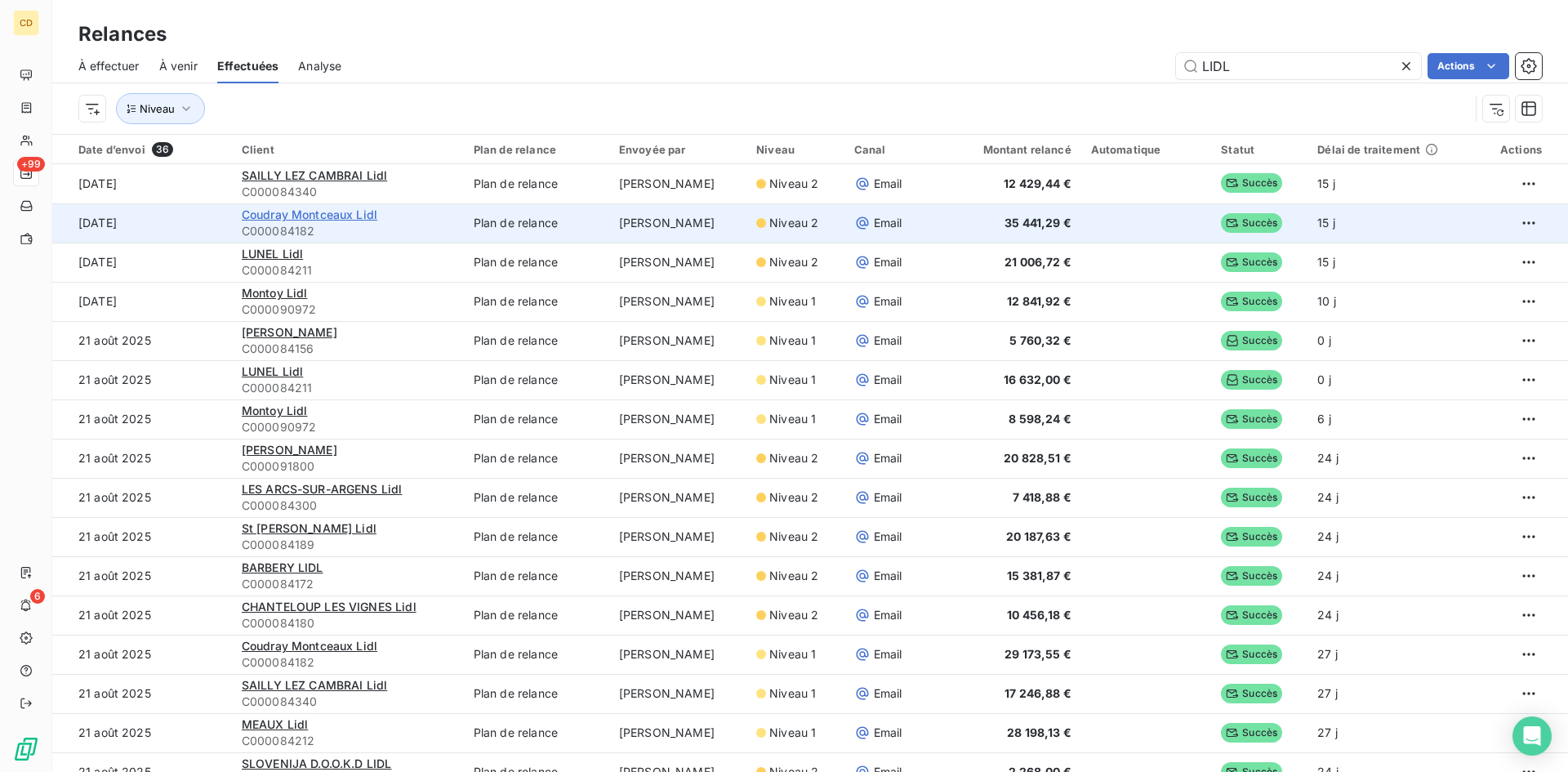
click at [287, 217] on span "Coudray Montceaux Lidl" at bounding box center [310, 214] width 135 height 14
click at [447, 229] on span "C000084182" at bounding box center [348, 231] width 212 height 16
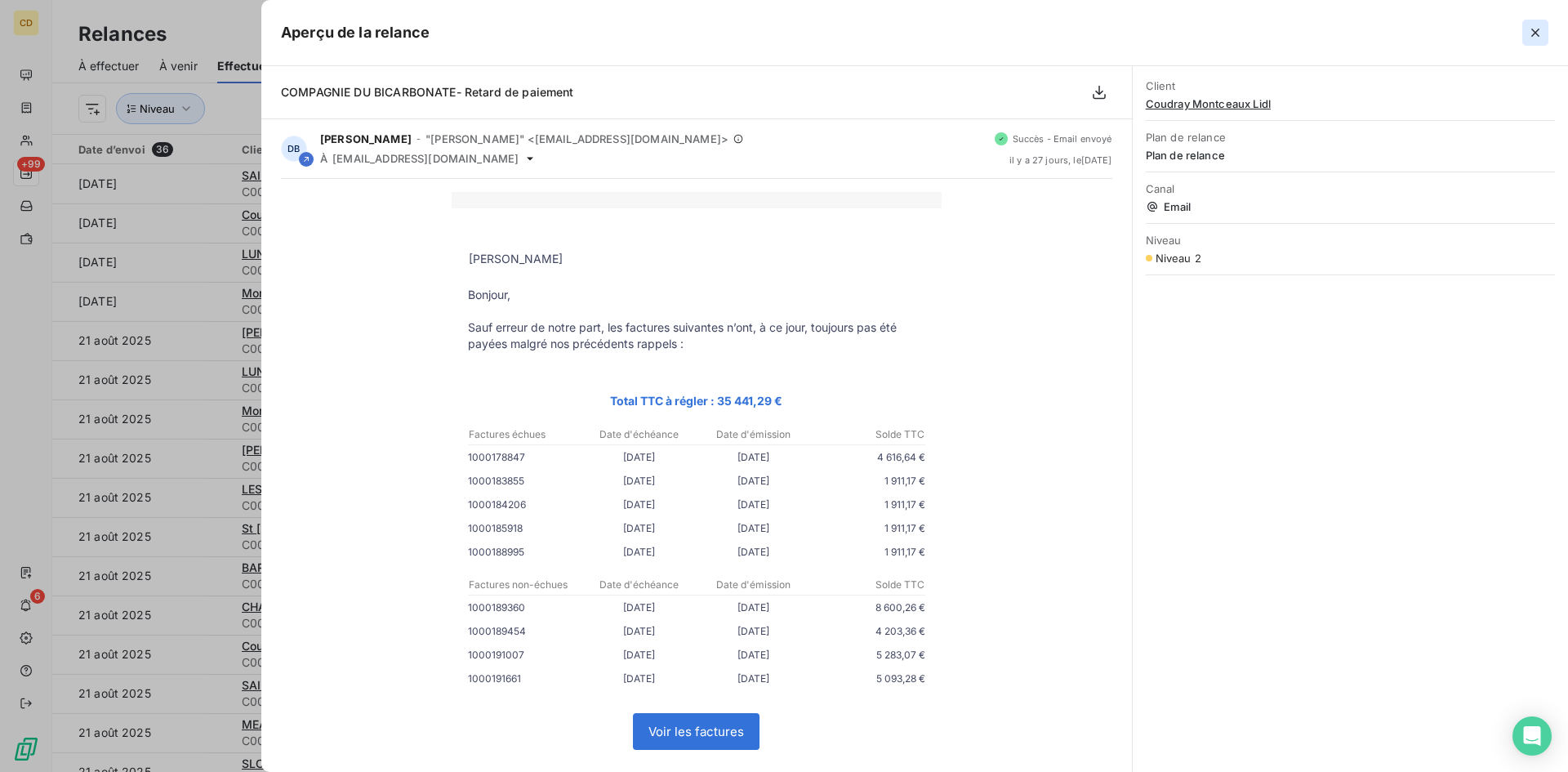
click at [1528, 30] on icon "button" at bounding box center [1535, 32] width 16 height 16
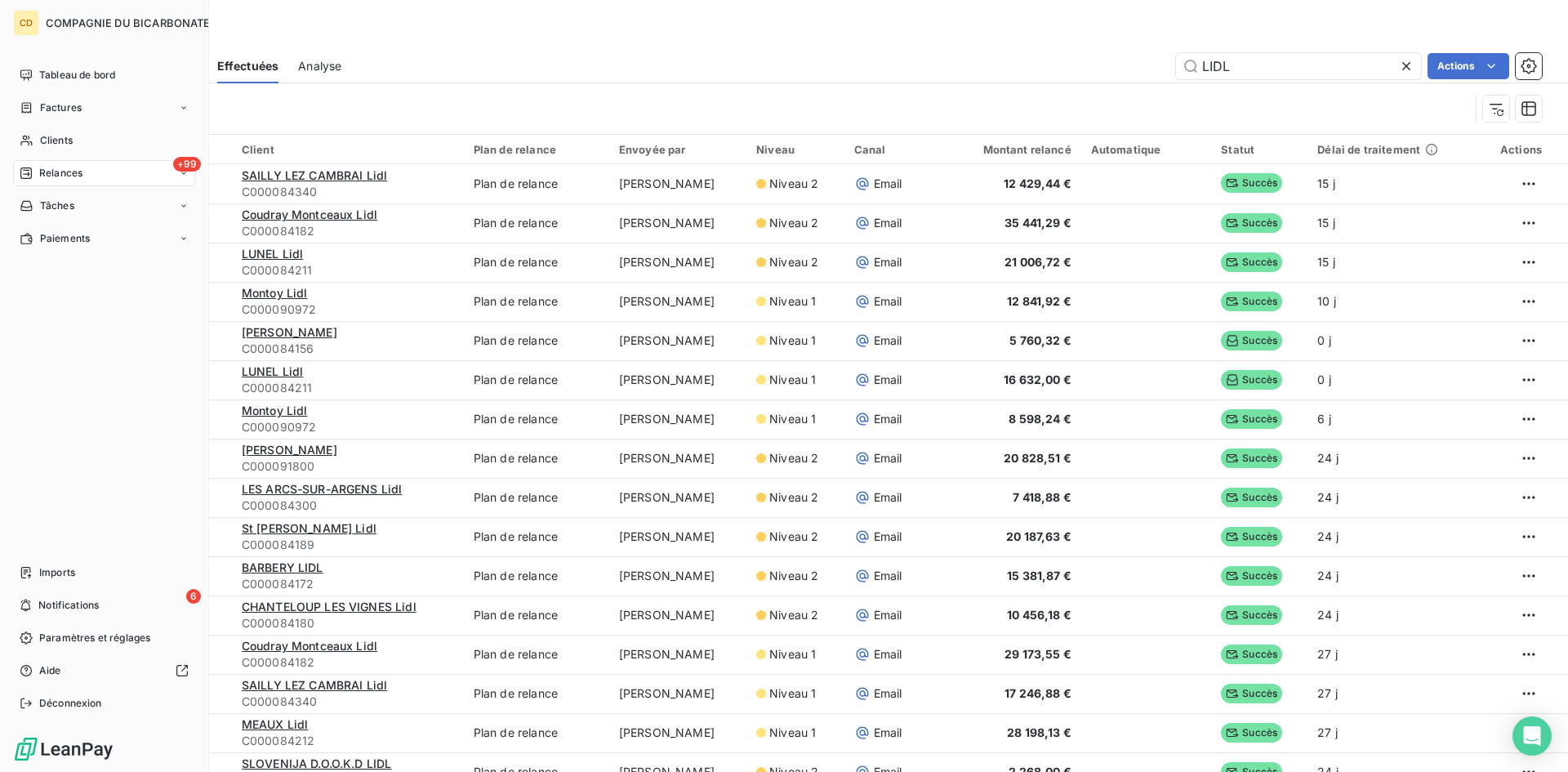
click at [55, 171] on span "Relances" at bounding box center [60, 173] width 43 height 14
drag, startPoint x: 59, startPoint y: 204, endPoint x: 154, endPoint y: 202, distance: 95.0
click at [60, 204] on span "À effectuer" at bounding box center [66, 205] width 53 height 14
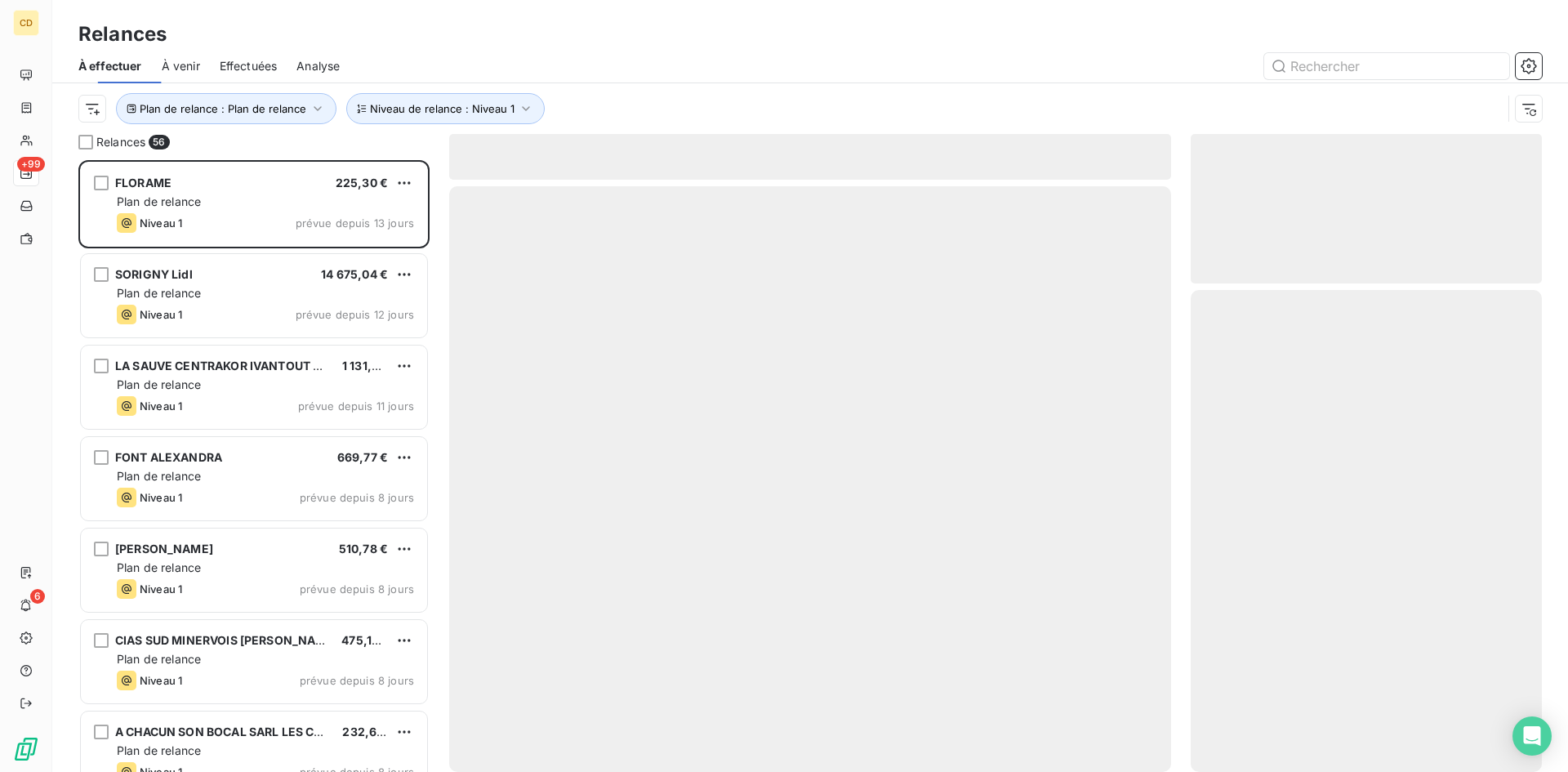
scroll to position [599, 339]
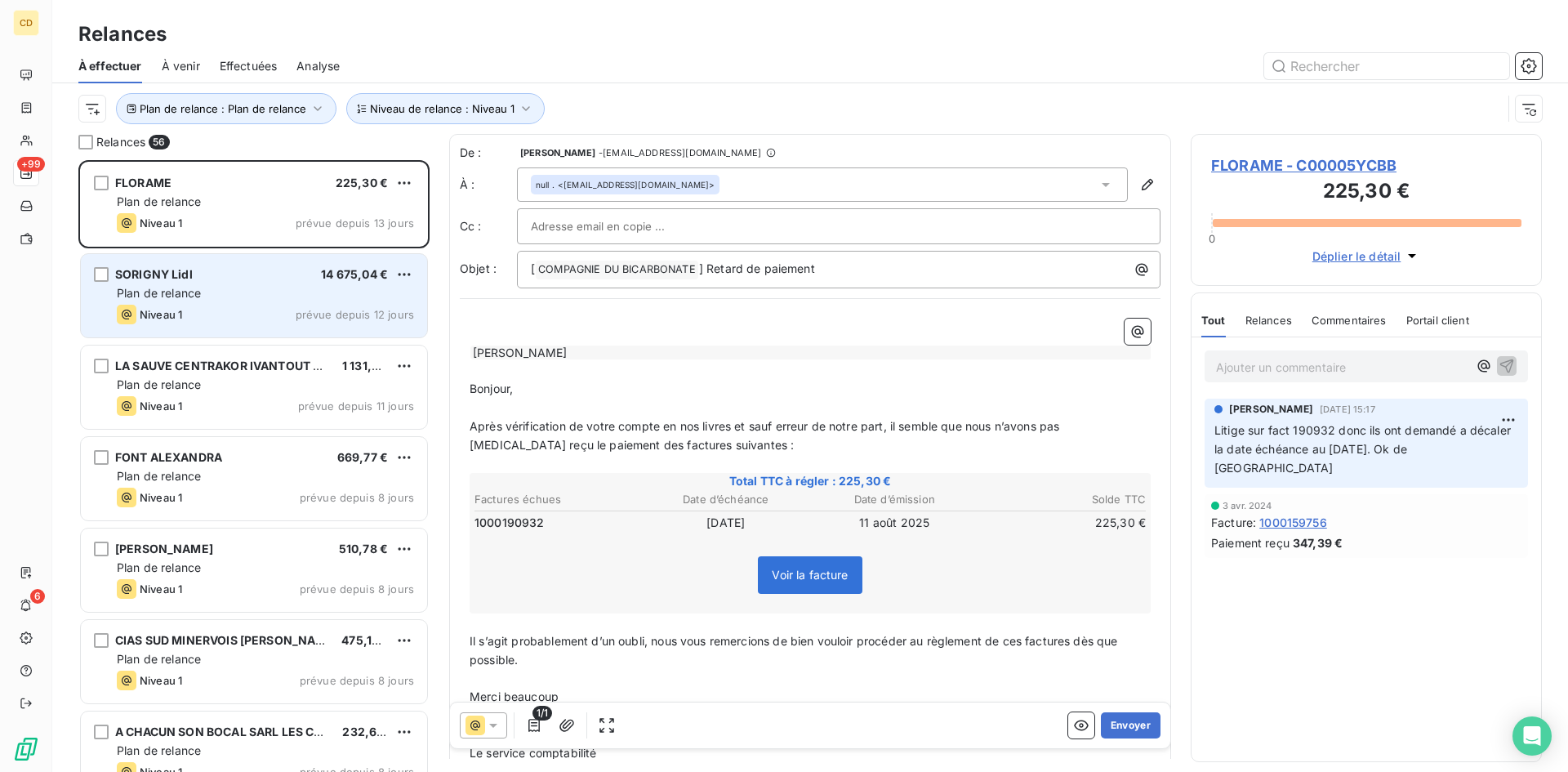
click at [185, 297] on span "Plan de relance" at bounding box center [159, 293] width 84 height 14
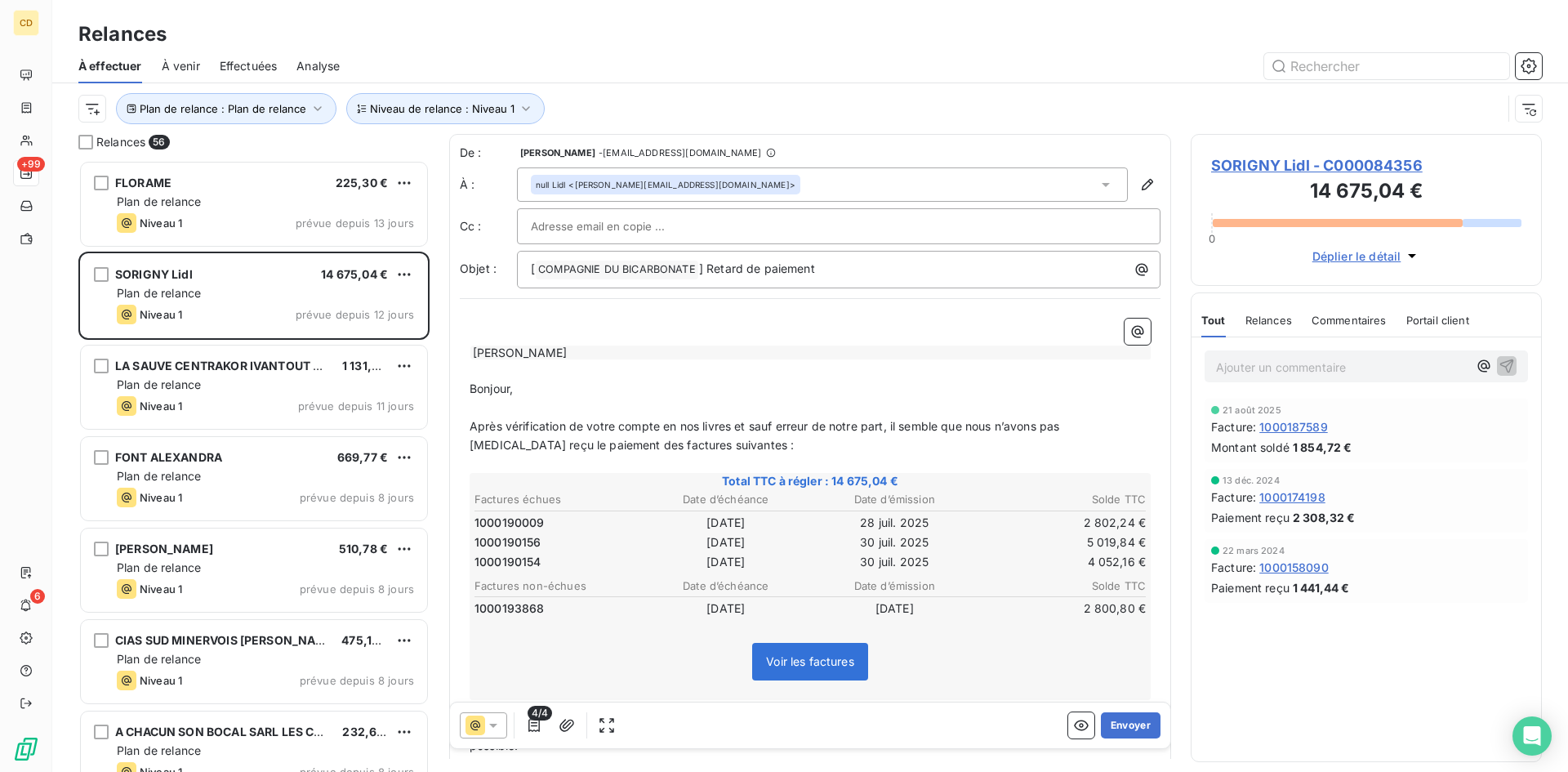
click at [1102, 183] on icon at bounding box center [1106, 185] width 9 height 4
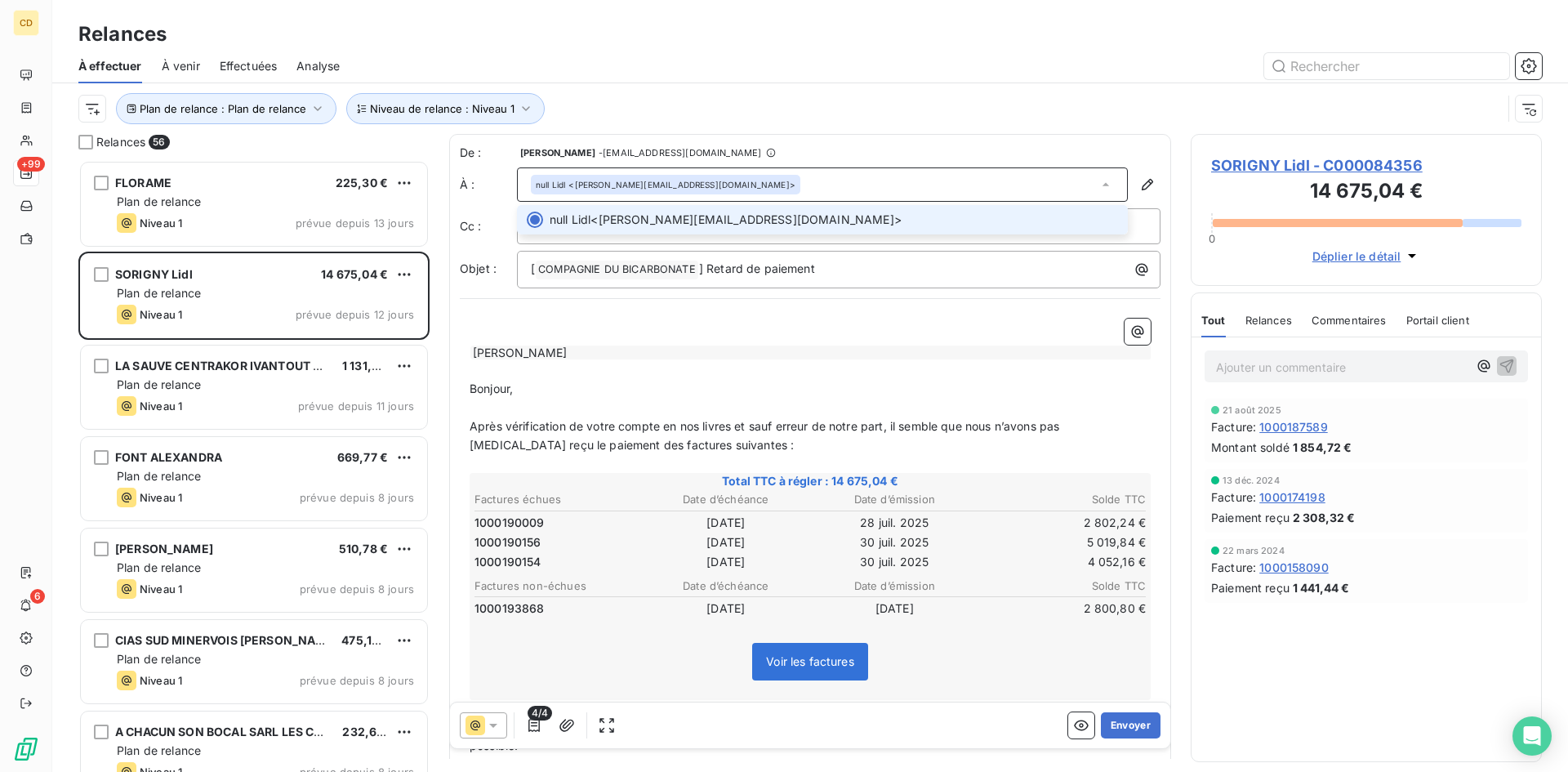
click at [1097, 183] on icon at bounding box center [1105, 184] width 16 height 16
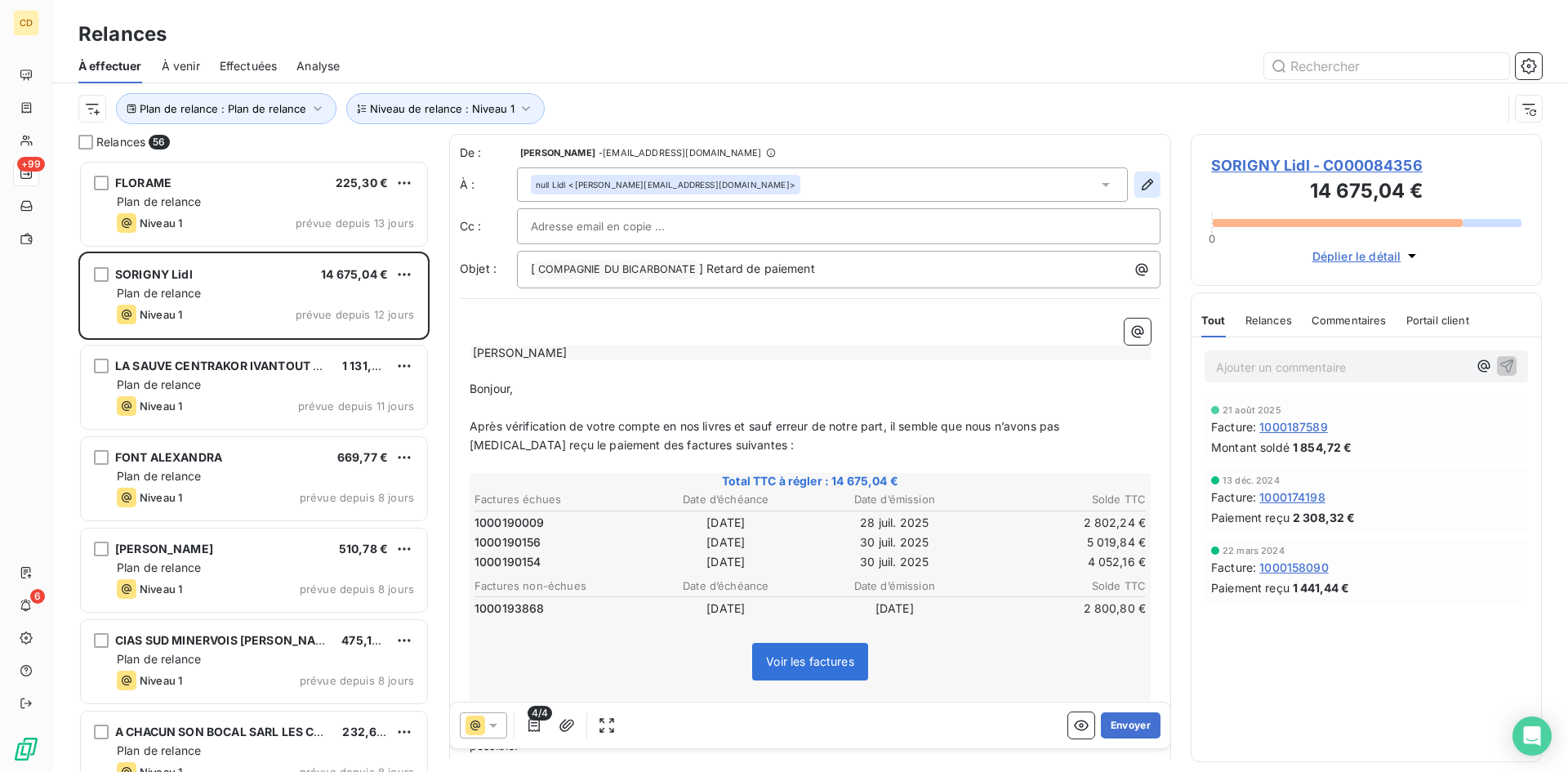
click at [1139, 180] on icon "button" at bounding box center [1147, 184] width 16 height 16
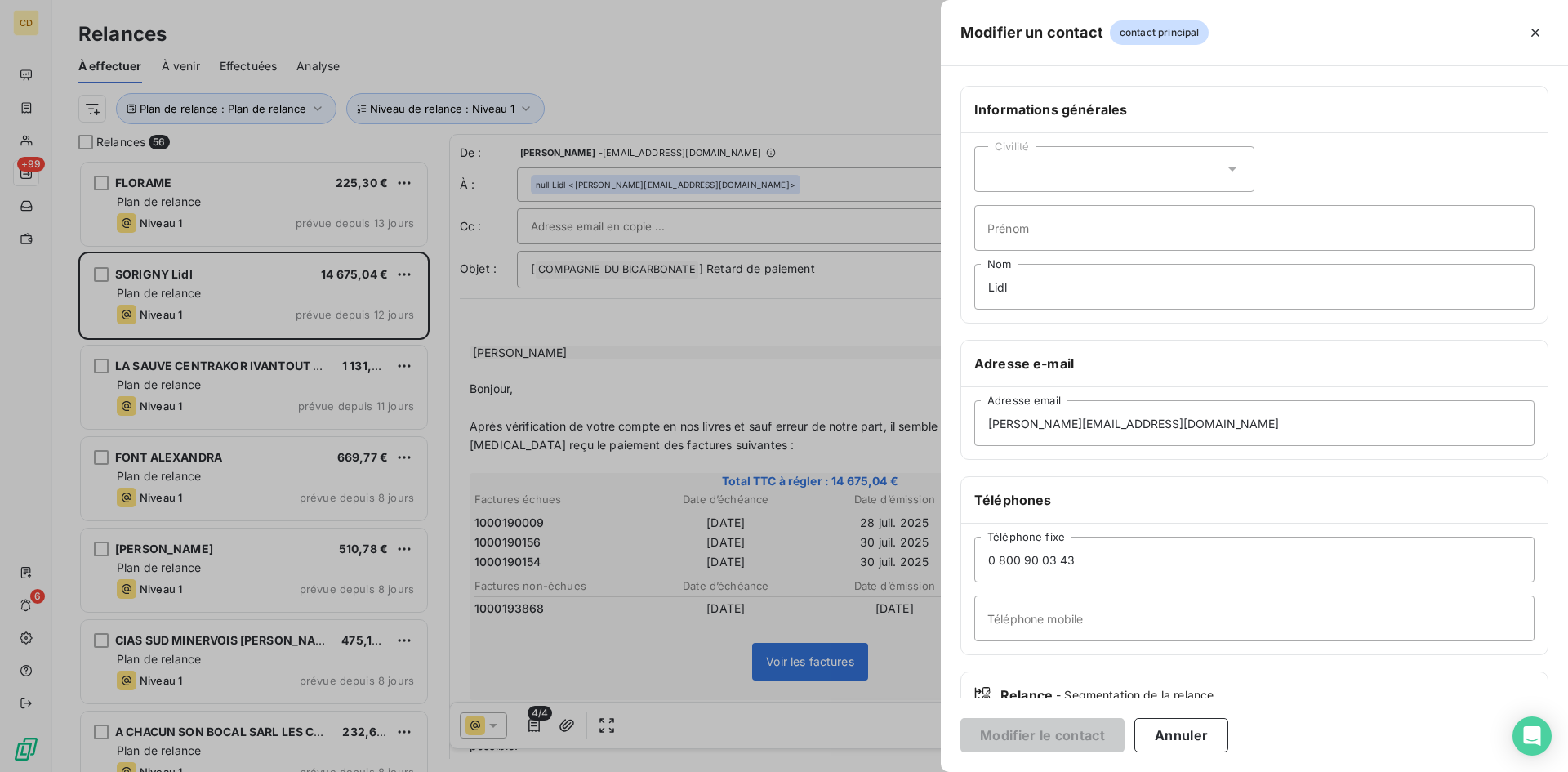
scroll to position [82, 0]
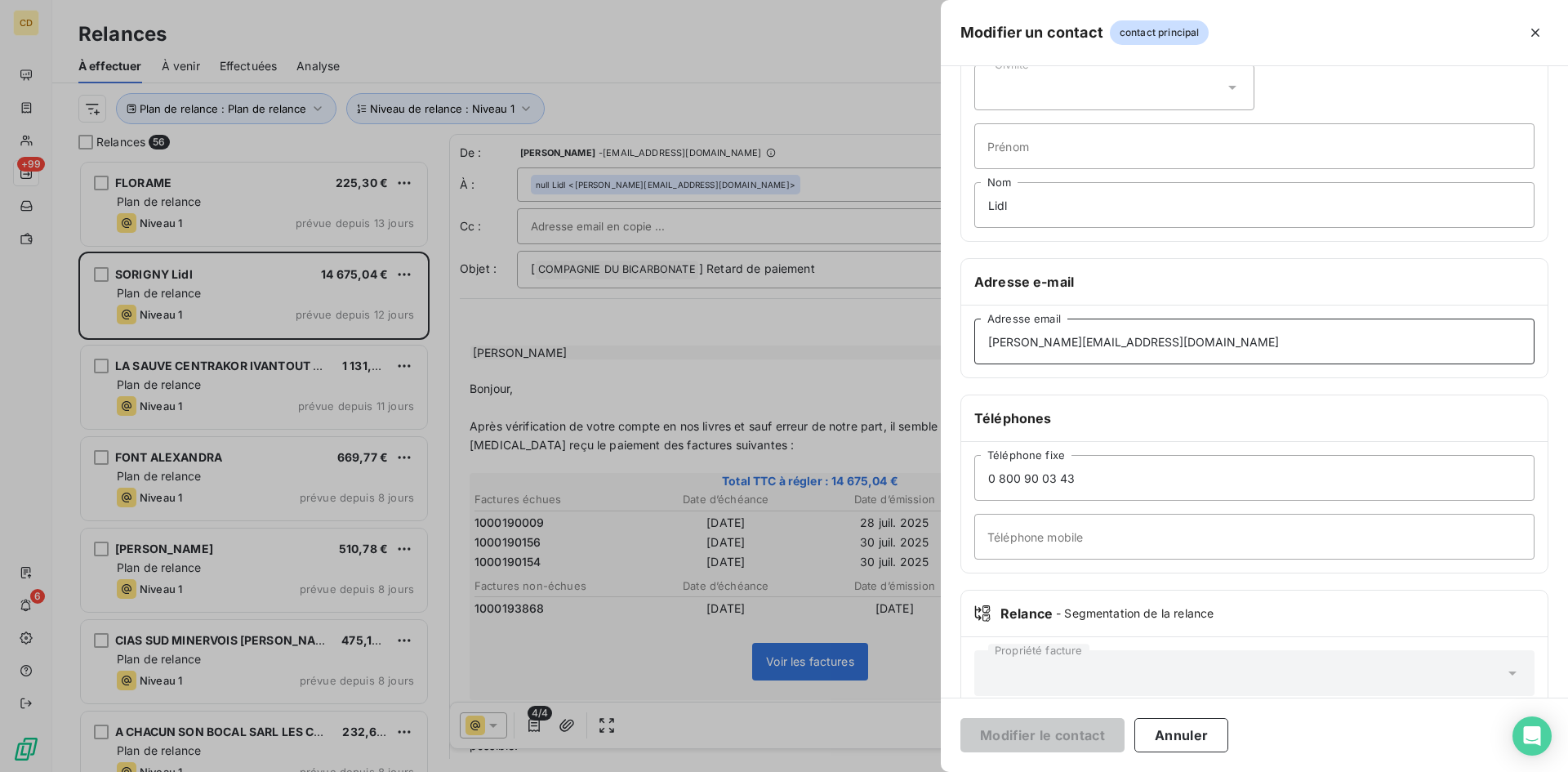
drag, startPoint x: 1105, startPoint y: 344, endPoint x: 794, endPoint y: 358, distance: 311.3
click at [794, 771] on div "Modifier un contact contact principal Informations générales Civilité Prénom Li…" at bounding box center [784, 772] width 1568 height 0
paste input "comptabilite.marchandises"
type input "[EMAIL_ADDRESS][DOMAIN_NAME]"
click at [1096, 731] on button "Modifier le contact" at bounding box center [1042, 736] width 164 height 34
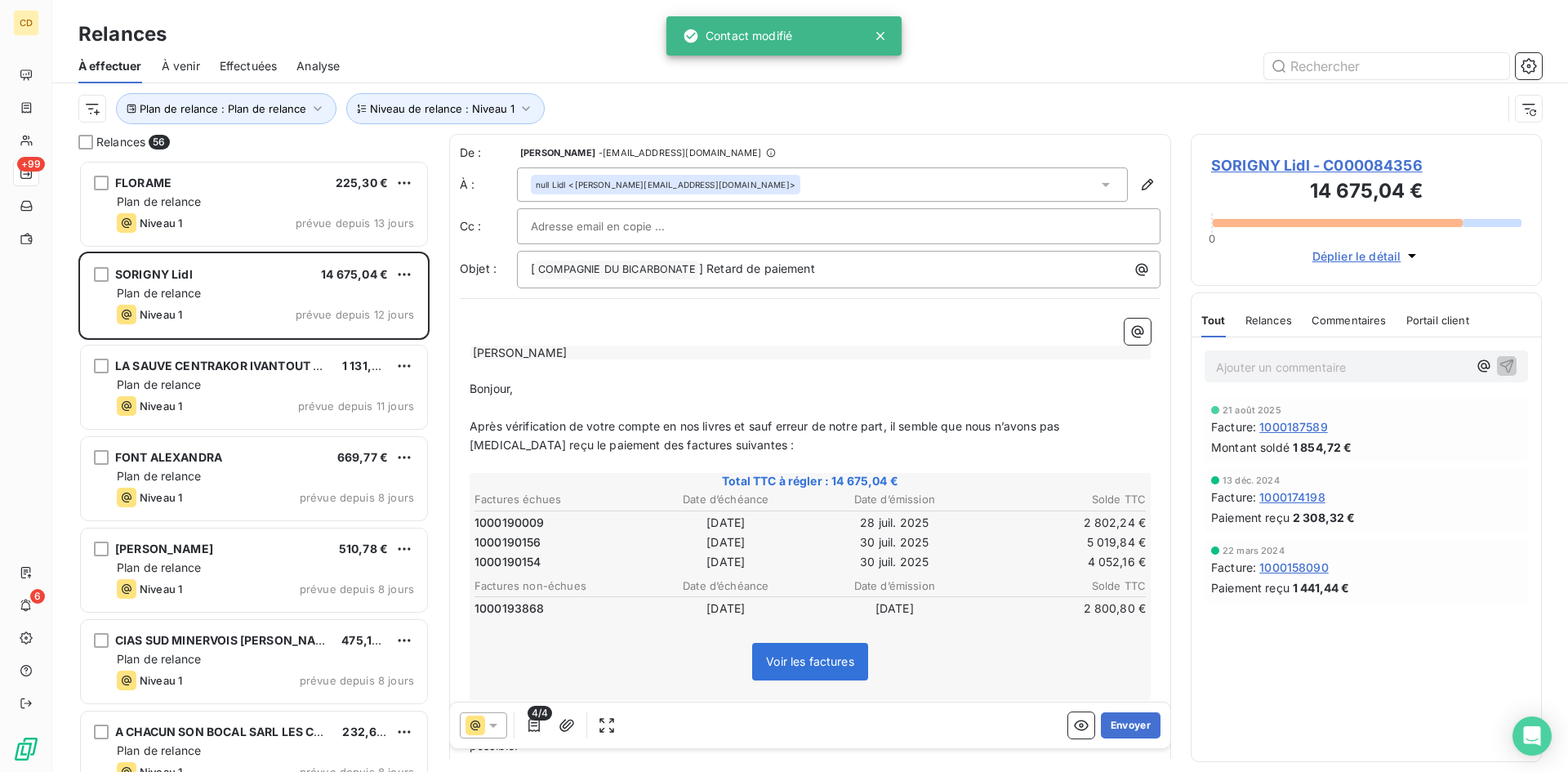
click at [926, 179] on div "null Lidl <emilie.lelu@lidl.fr>" at bounding box center [822, 185] width 611 height 34
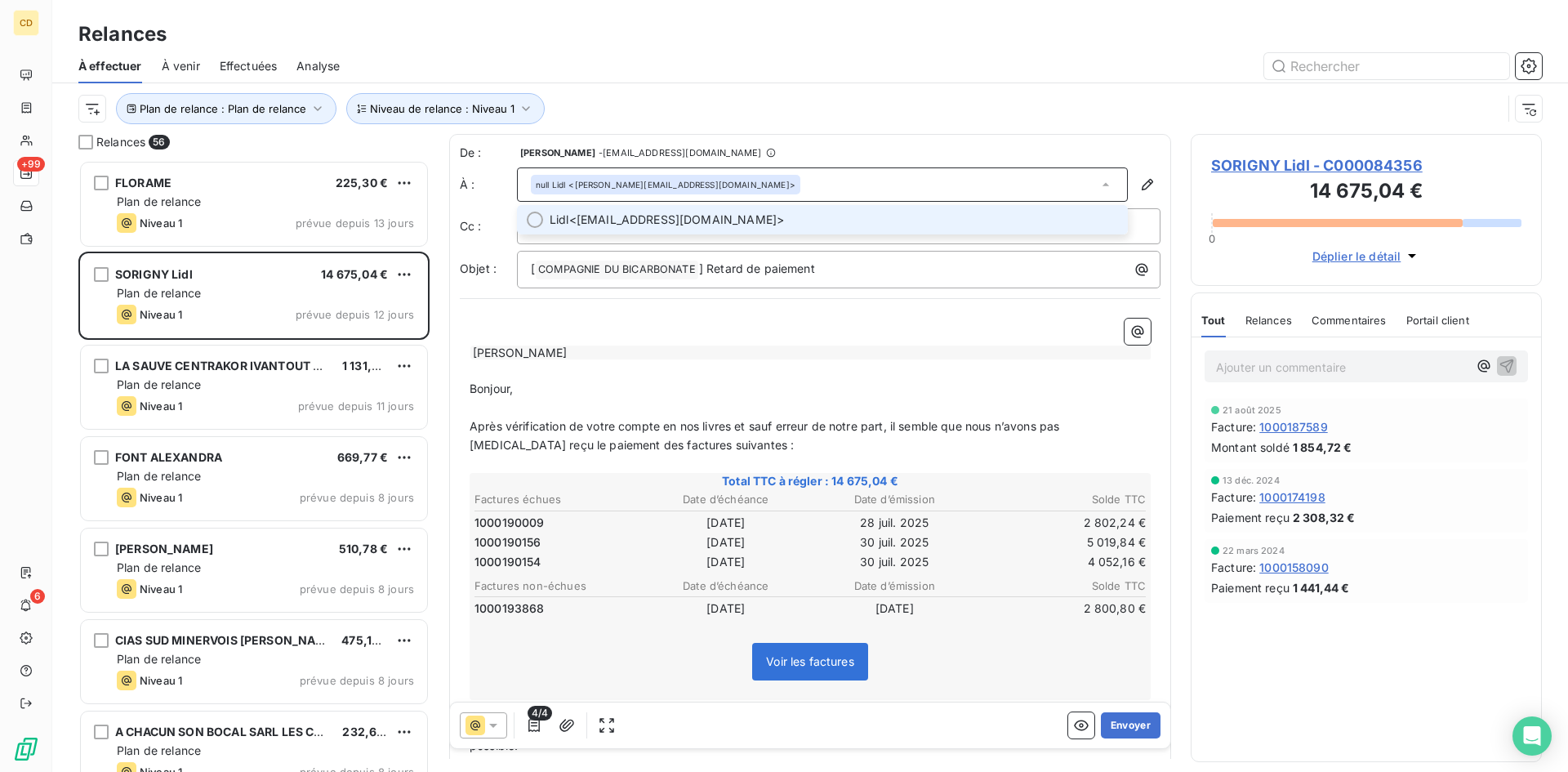
click at [725, 209] on li "Lidl <comptabilite.marchandises@lidl.fr>" at bounding box center [822, 219] width 611 height 30
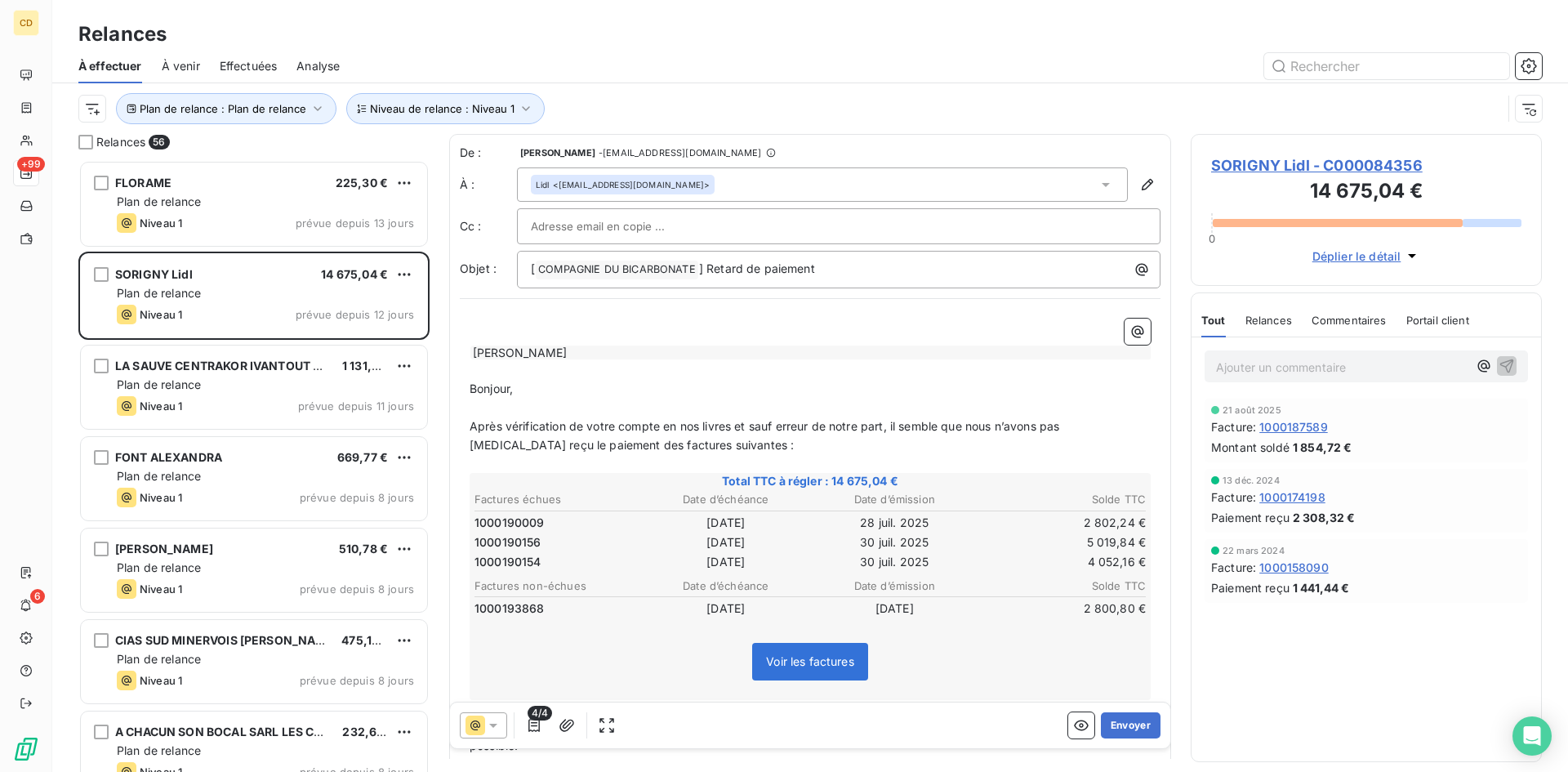
click at [657, 231] on input "text" at bounding box center [618, 227] width 175 height 25
click at [658, 230] on input "text" at bounding box center [838, 227] width 616 height 25
click at [1126, 731] on button "Envoyer" at bounding box center [1131, 725] width 60 height 26
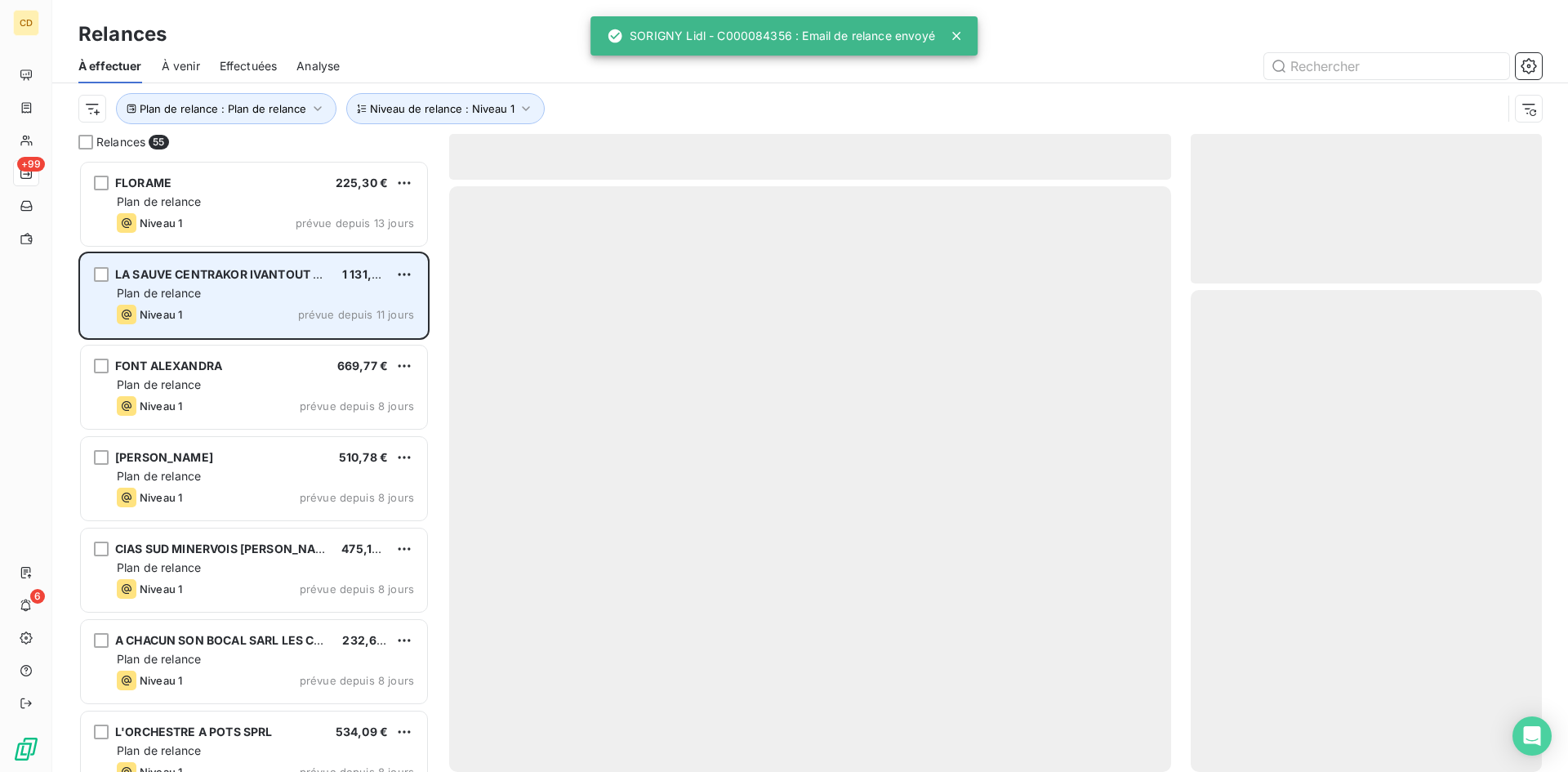
click at [186, 287] on span "Plan de relance" at bounding box center [159, 293] width 84 height 14
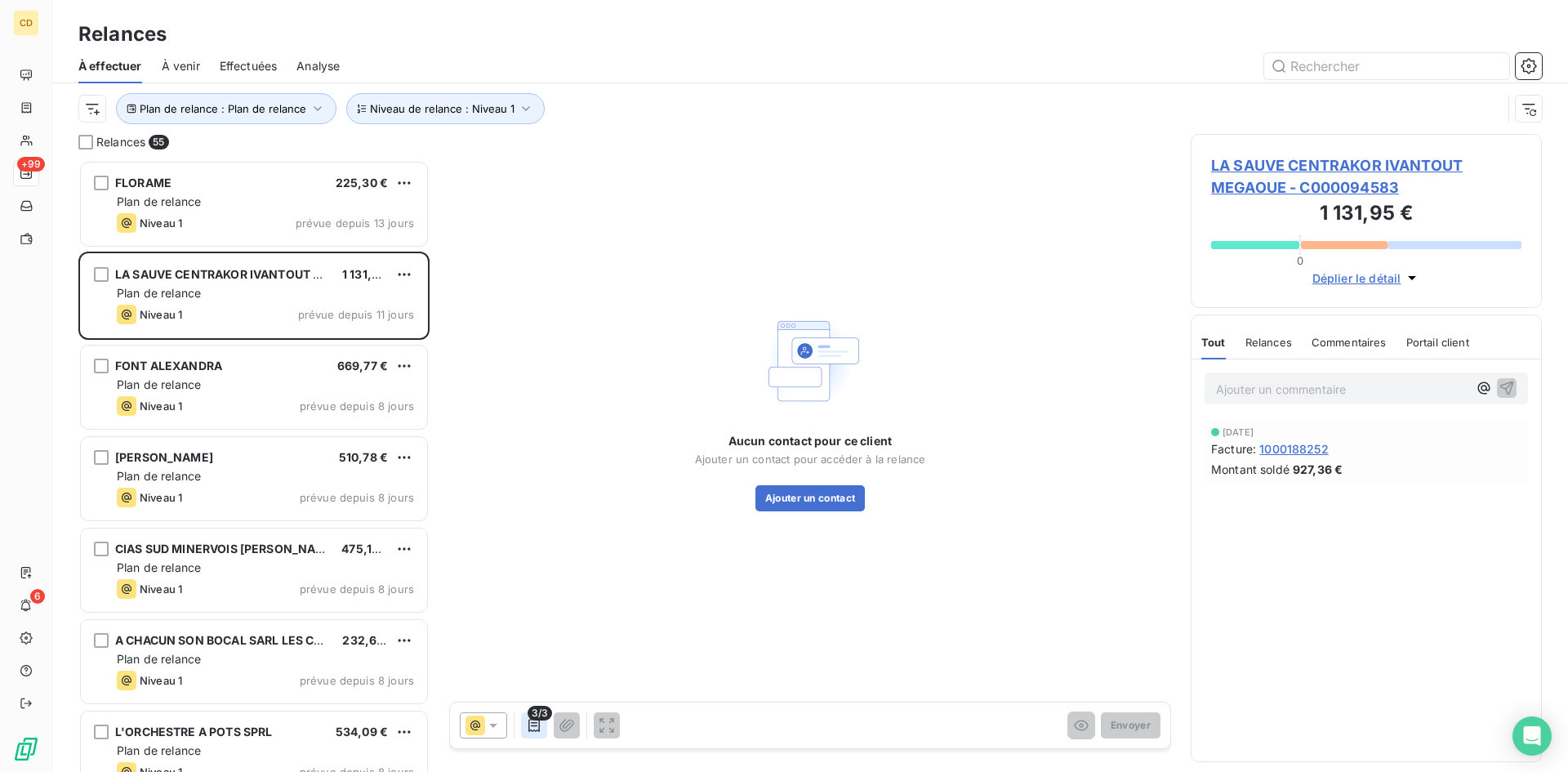
click at [534, 723] on icon "button" at bounding box center [534, 726] width 11 height 13
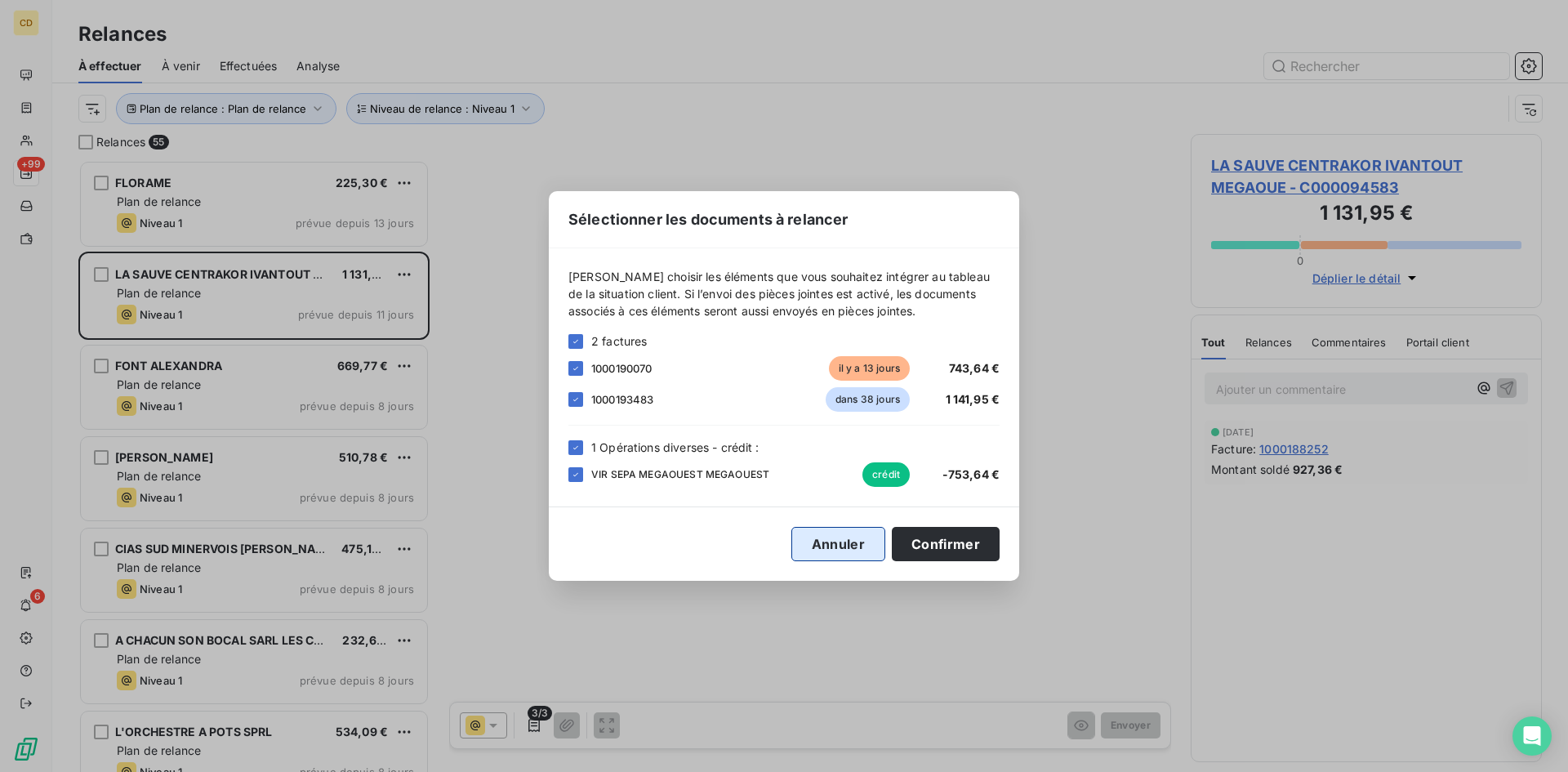
click at [840, 534] on button "Annuler" at bounding box center [838, 544] width 94 height 34
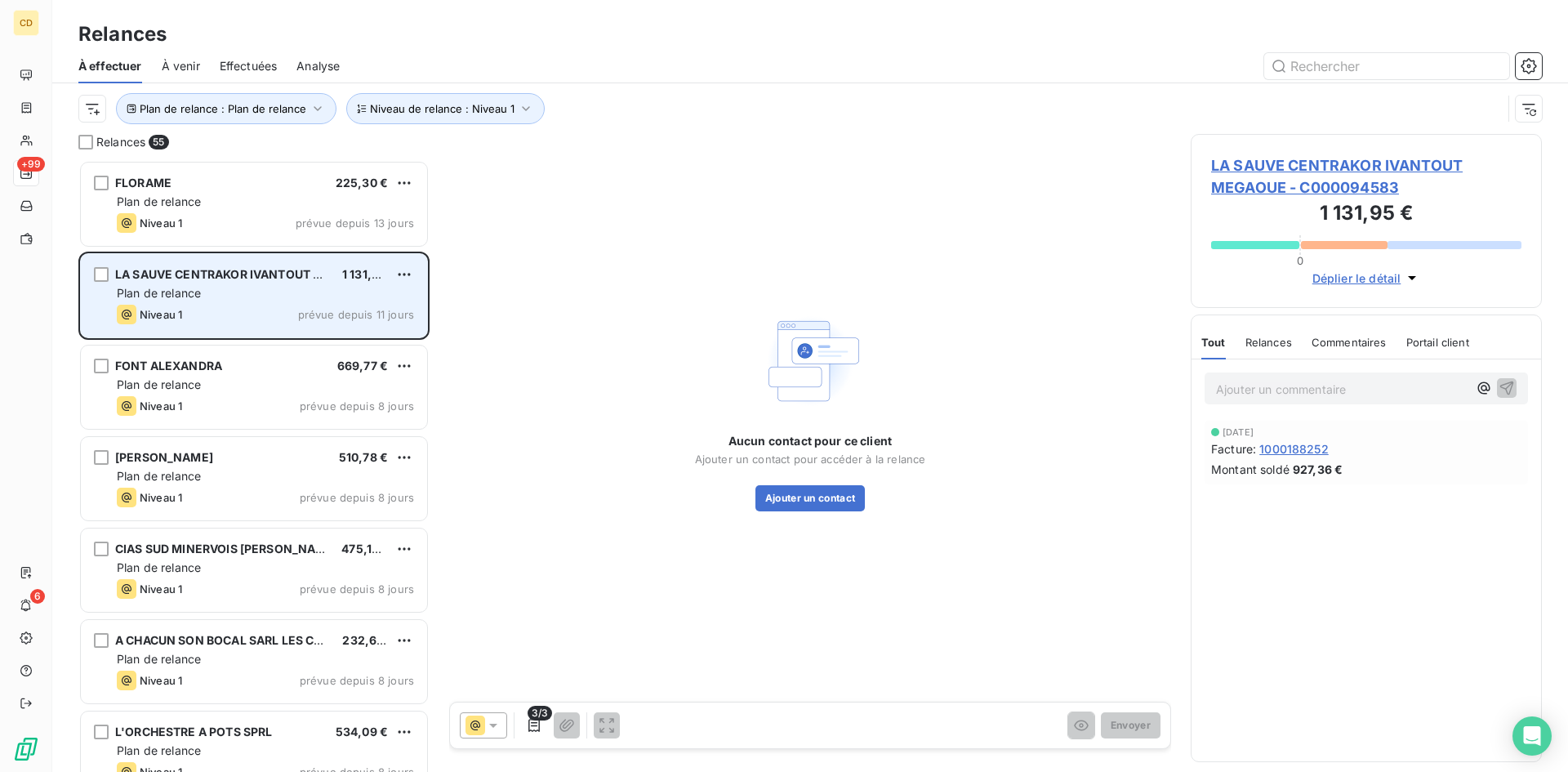
click at [183, 277] on span "LA SAUVE CENTRAKOR IVANTOUT MEGAOUE" at bounding box center [244, 274] width 257 height 14
click at [396, 271] on html "CD +99 6 Relances À effectuer À venir Effectuées Analyse Plan de relance : Plan…" at bounding box center [784, 386] width 1568 height 772
click at [324, 336] on div "Passer cette action" at bounding box center [333, 336] width 146 height 26
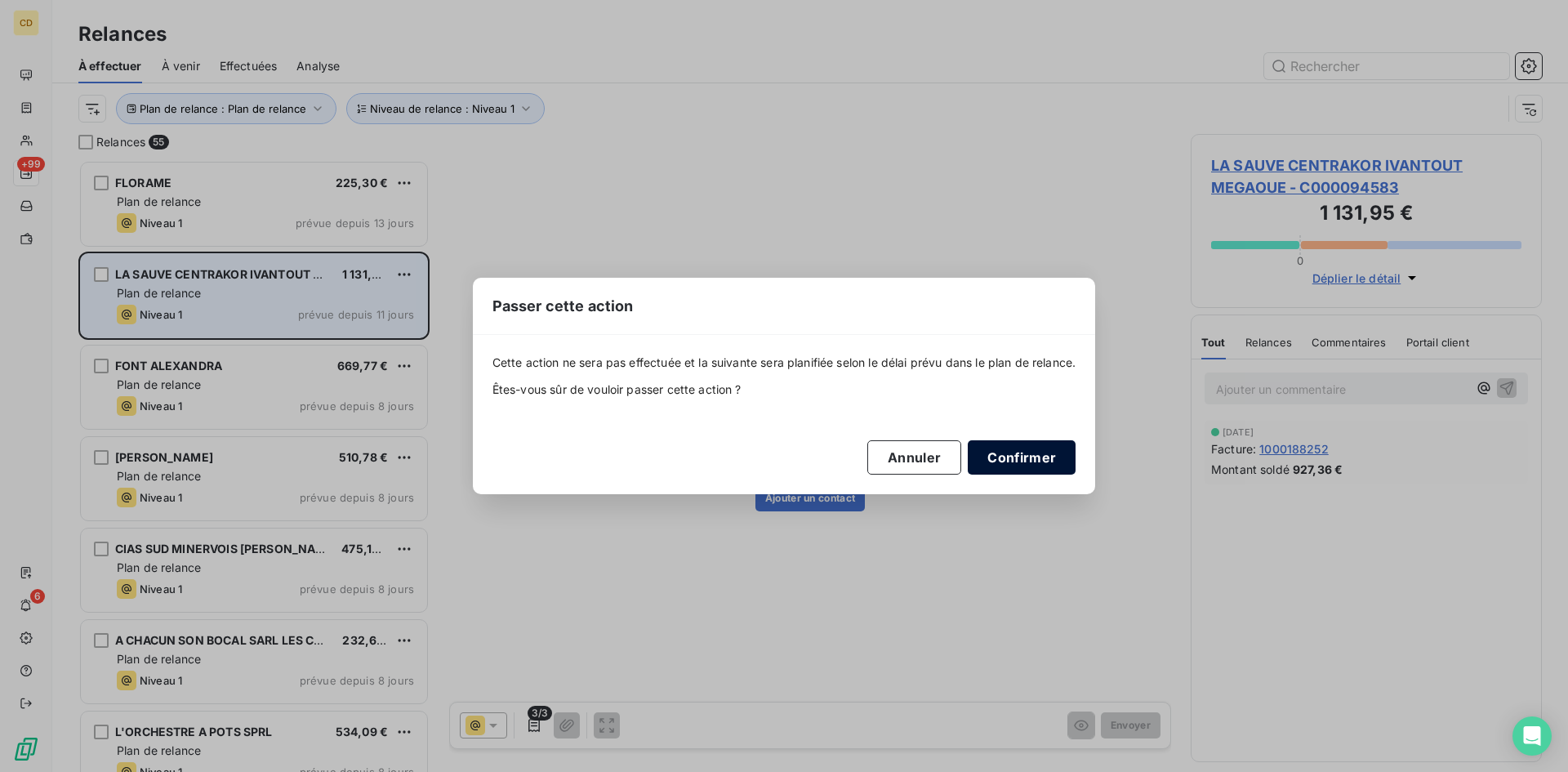
click at [1031, 453] on button "Confirmer" at bounding box center [1021, 457] width 108 height 34
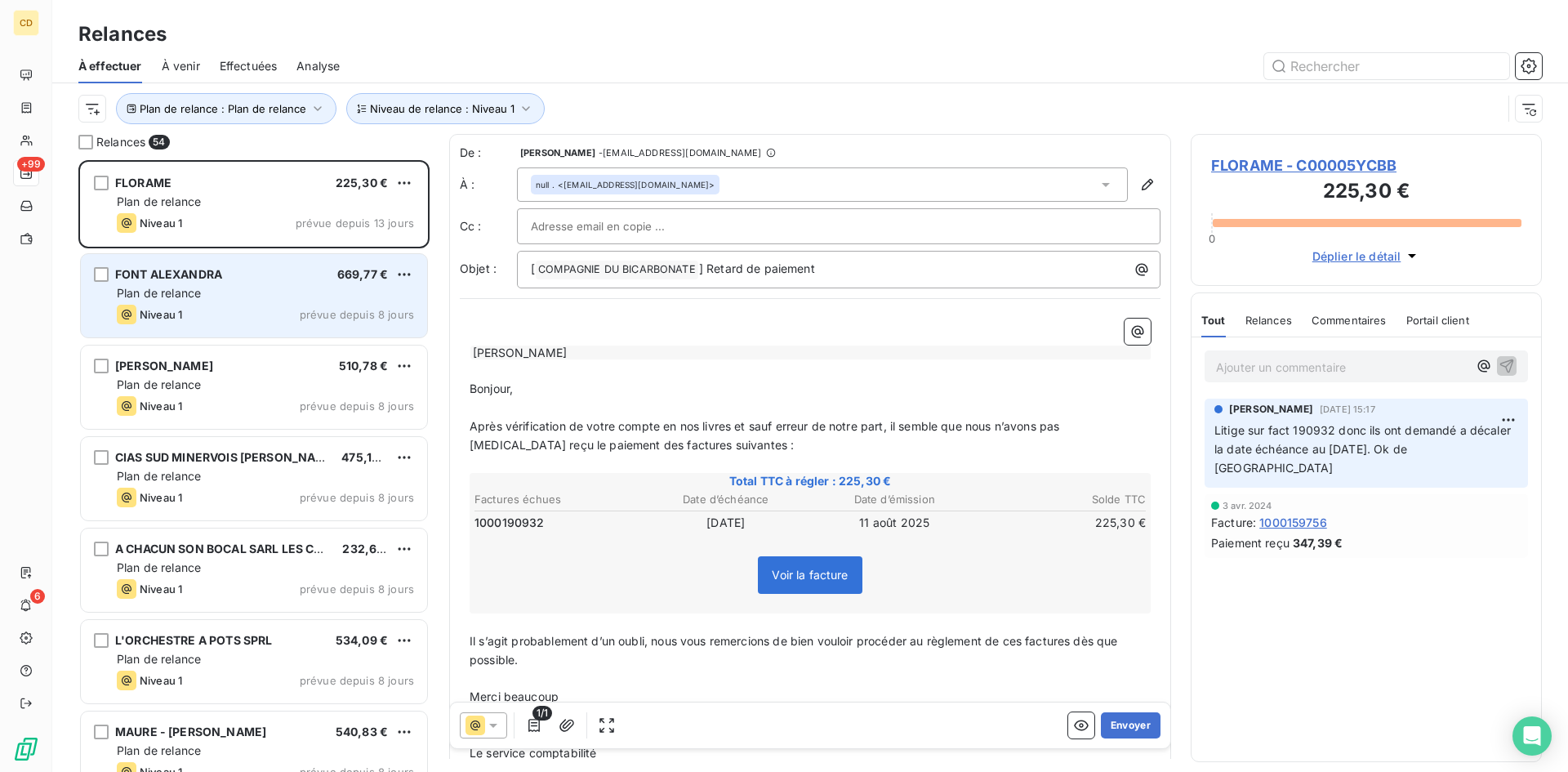
click at [198, 284] on div "FONT ALEXANDRA 669,77 € Plan de relance Niveau 1 prévue depuis 8 jours" at bounding box center [254, 295] width 347 height 83
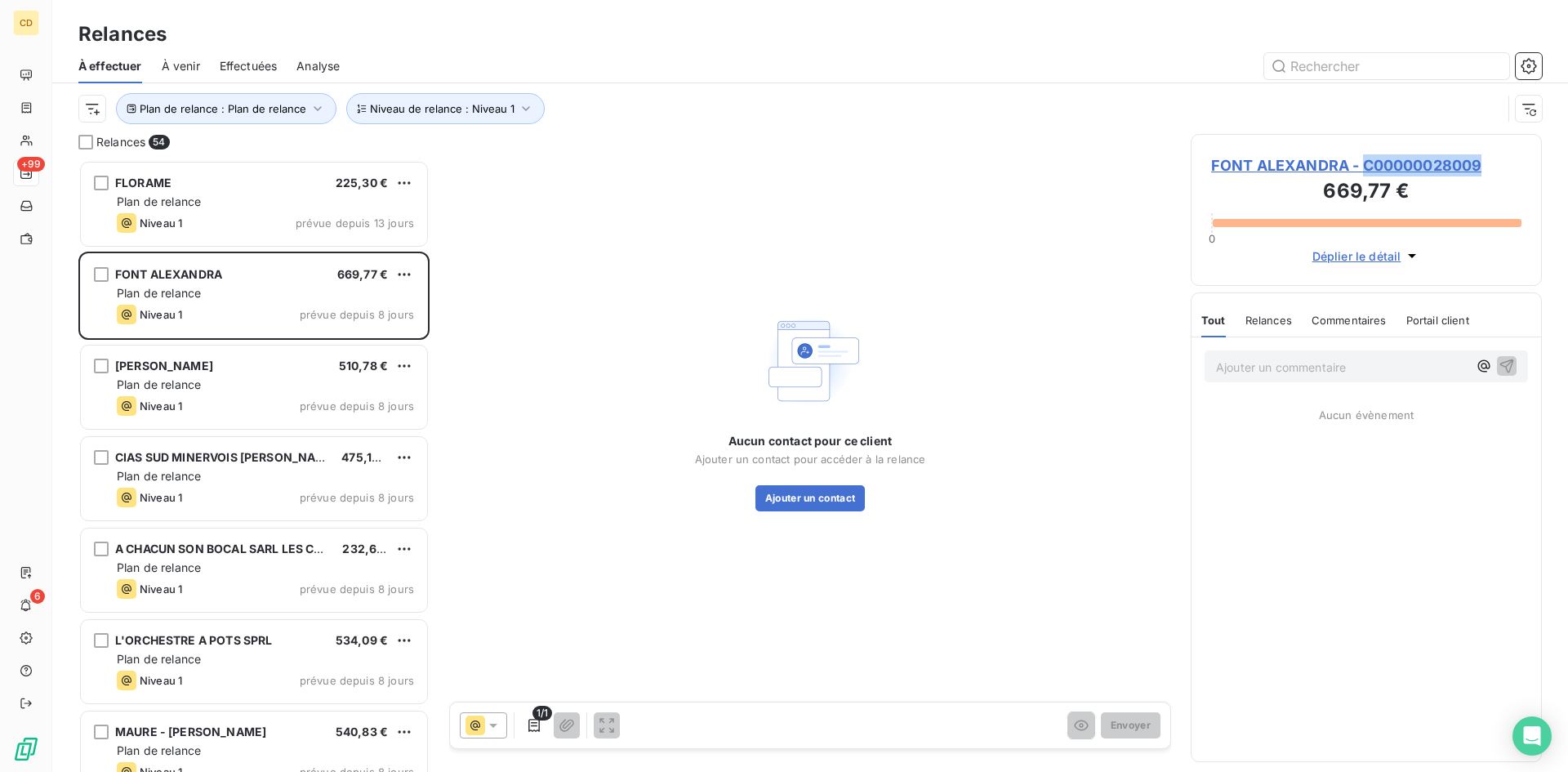
drag, startPoint x: 1490, startPoint y: 166, endPoint x: 1366, endPoint y: 167, distance: 124.0
click at [1366, 167] on span "FONT ALEXANDRA - C00000028009" at bounding box center [1367, 165] width 311 height 22
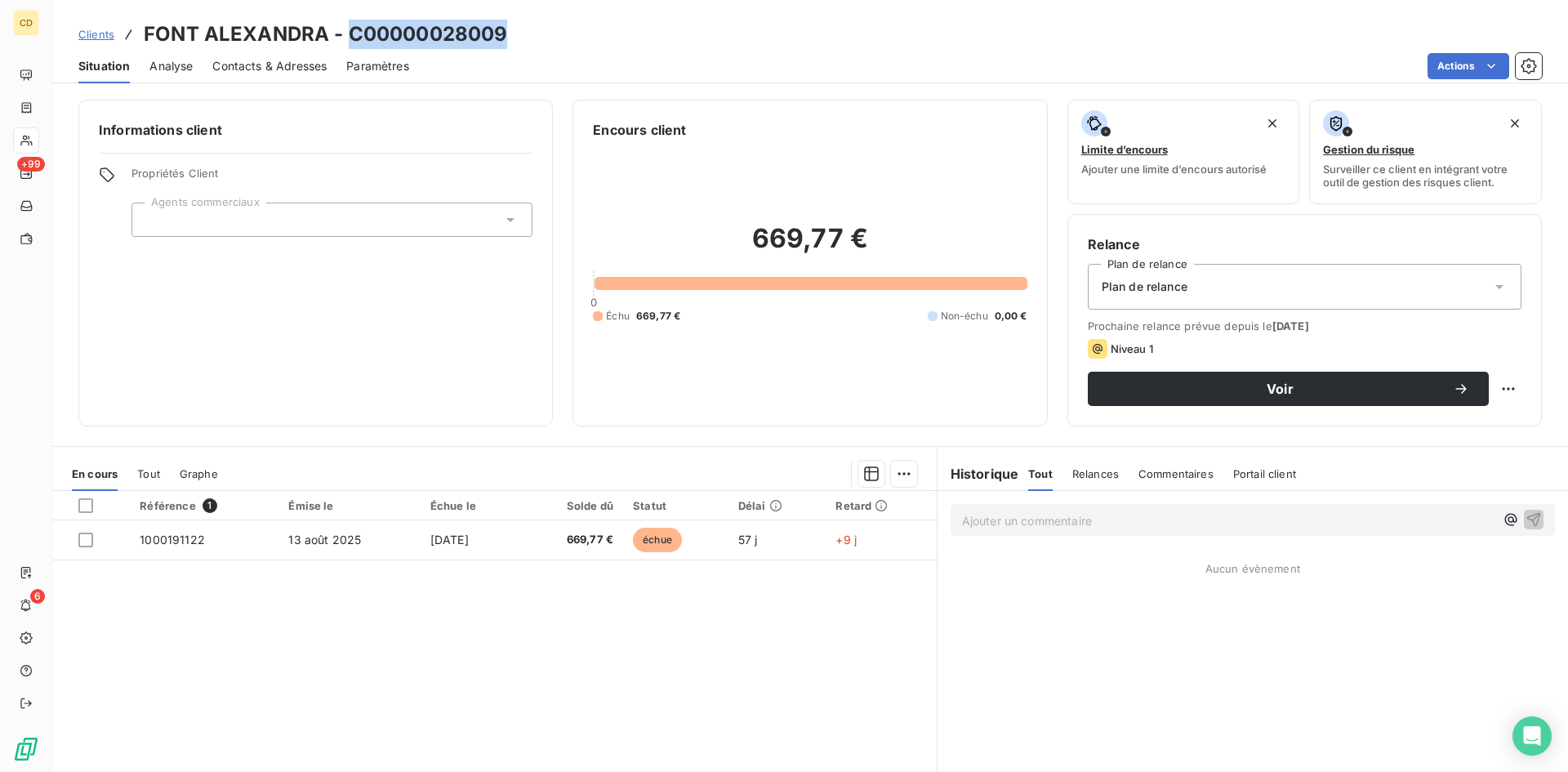
drag, startPoint x: 510, startPoint y: 34, endPoint x: 352, endPoint y: 37, distance: 158.0
click at [352, 37] on div "Clients FONT ALEXANDRA - C00000028009" at bounding box center [810, 34] width 1516 height 30
copy h3 "C00000028009"
click at [258, 66] on span "Contacts & Adresses" at bounding box center [270, 66] width 114 height 16
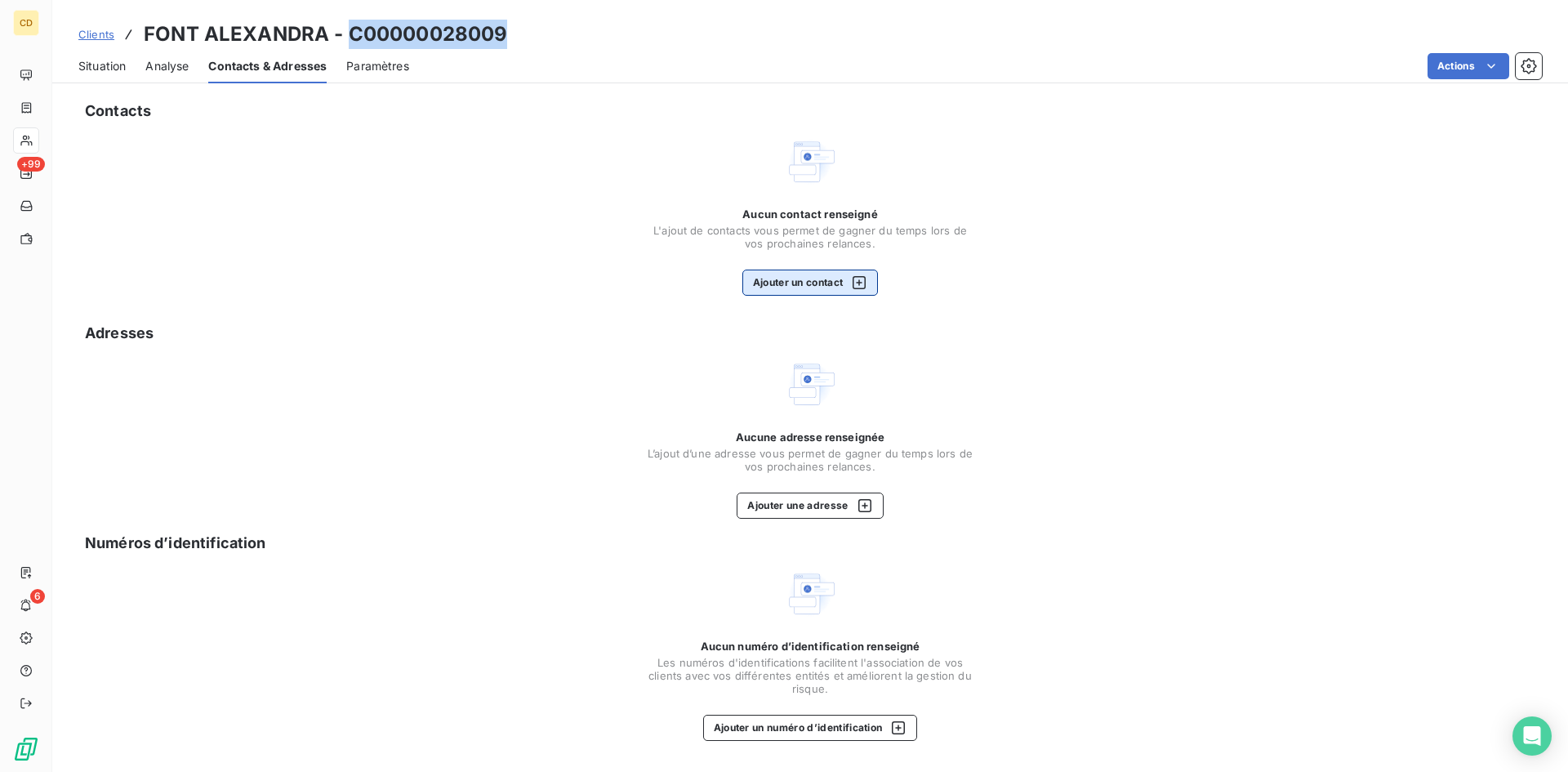
click at [813, 270] on button "Ajouter un contact" at bounding box center [810, 282] width 136 height 26
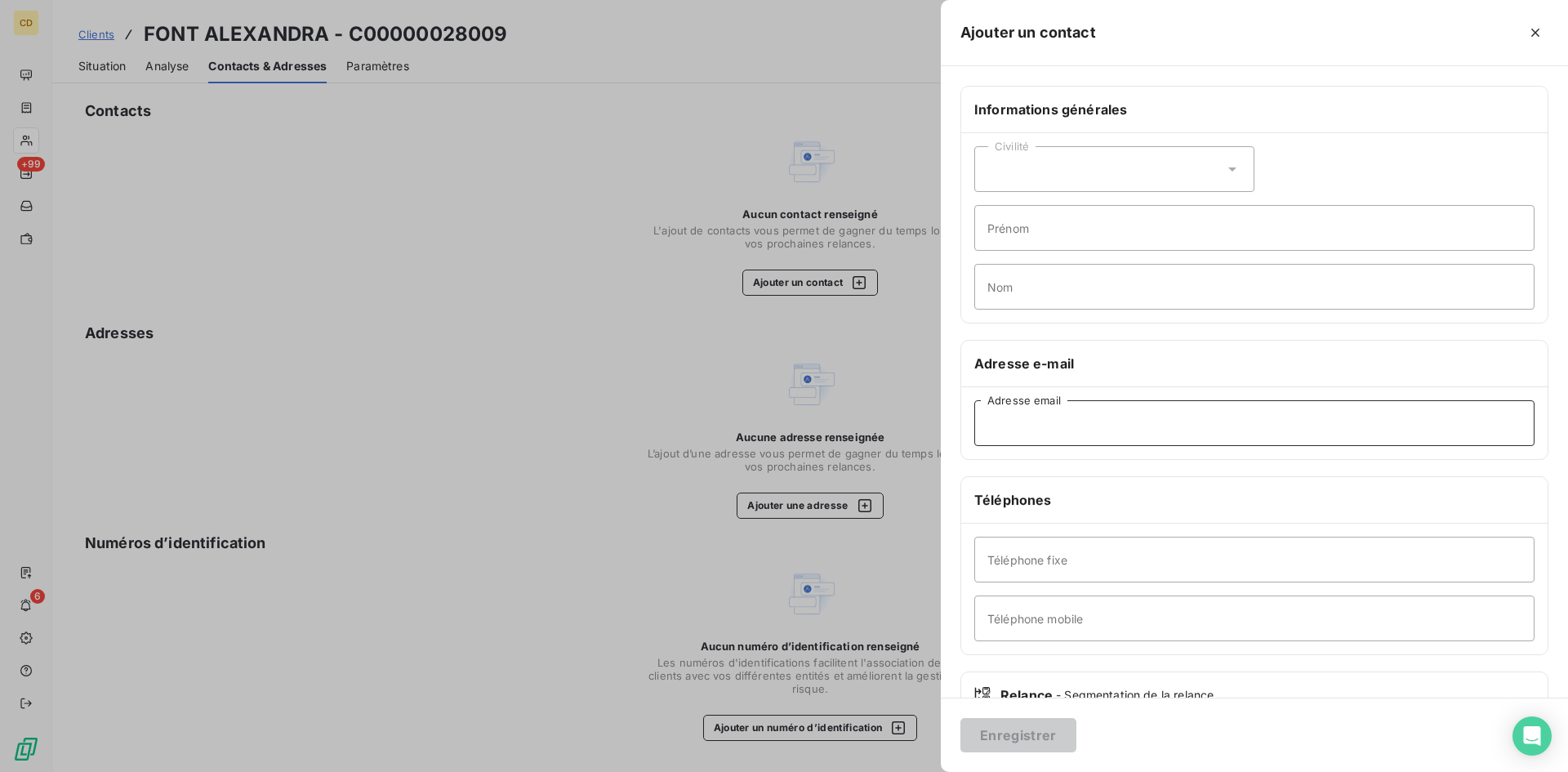
click at [1040, 423] on input "Adresse email" at bounding box center [1255, 423] width 560 height 46
paste input "elisa.pujol@orange.fr"
type input "elisa.pujol@orange.fr"
click at [1004, 736] on button "Enregistrer" at bounding box center [1018, 736] width 116 height 34
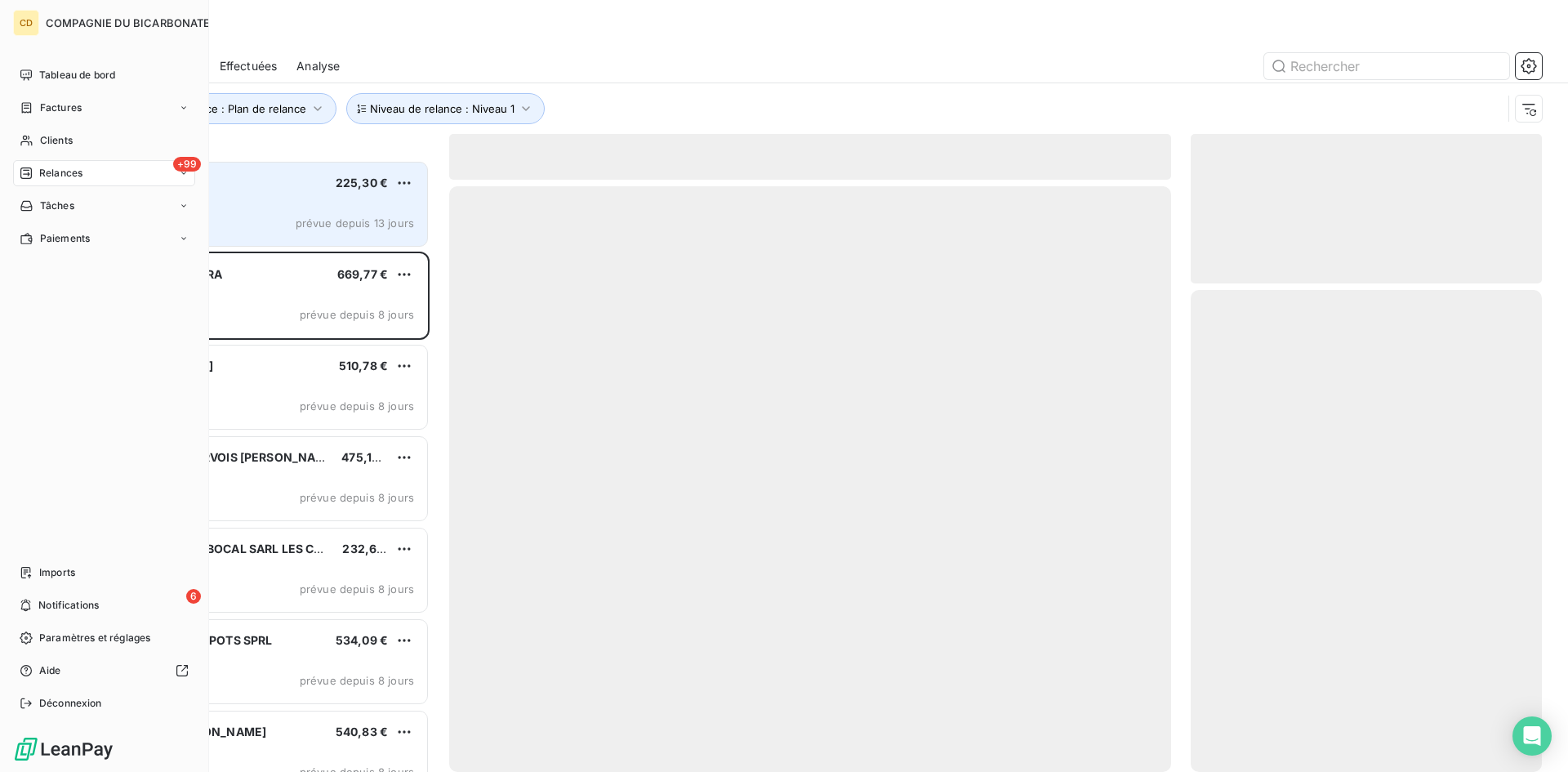
scroll to position [599, 339]
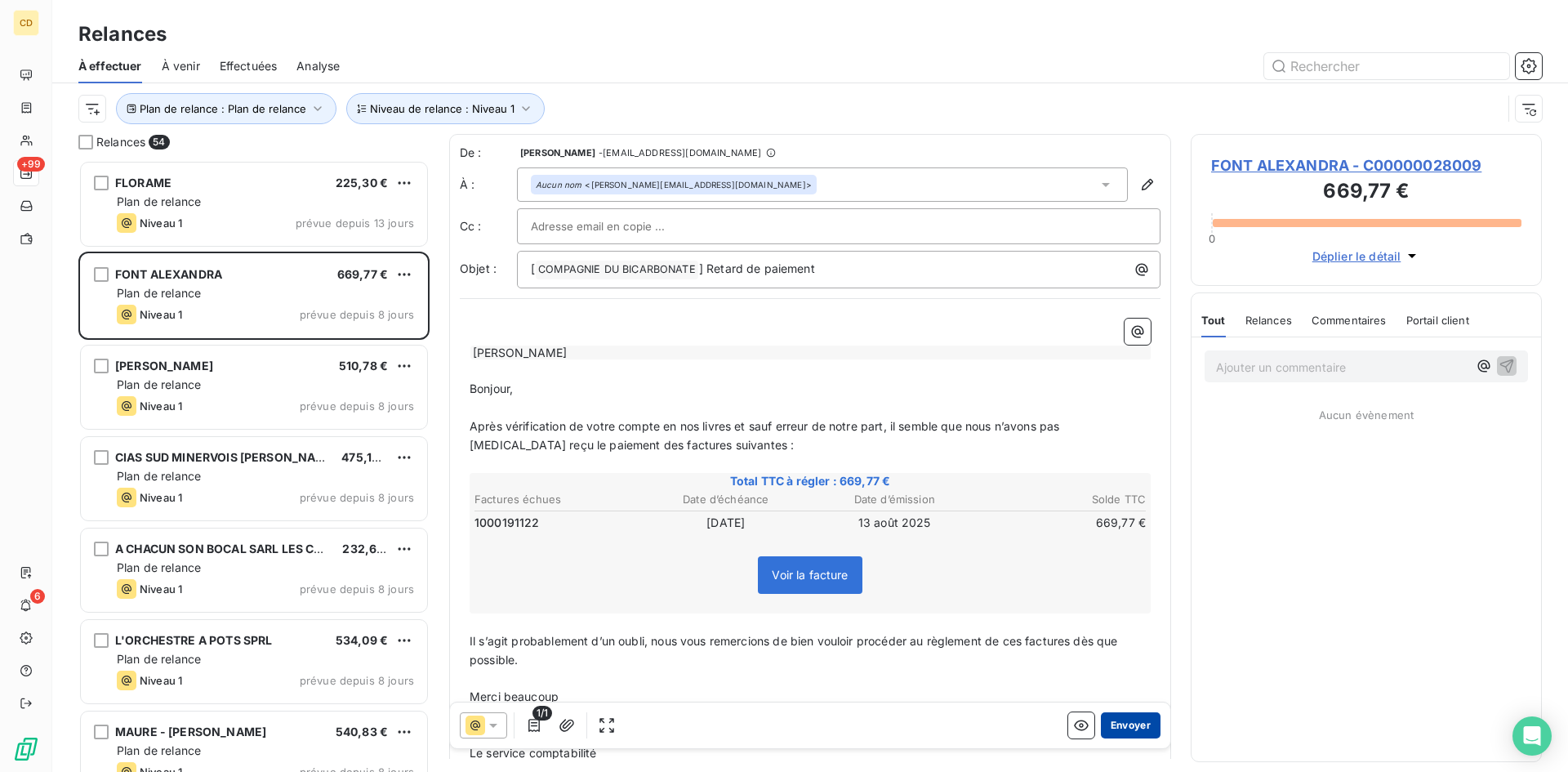
click at [1120, 730] on button "Envoyer" at bounding box center [1131, 725] width 60 height 26
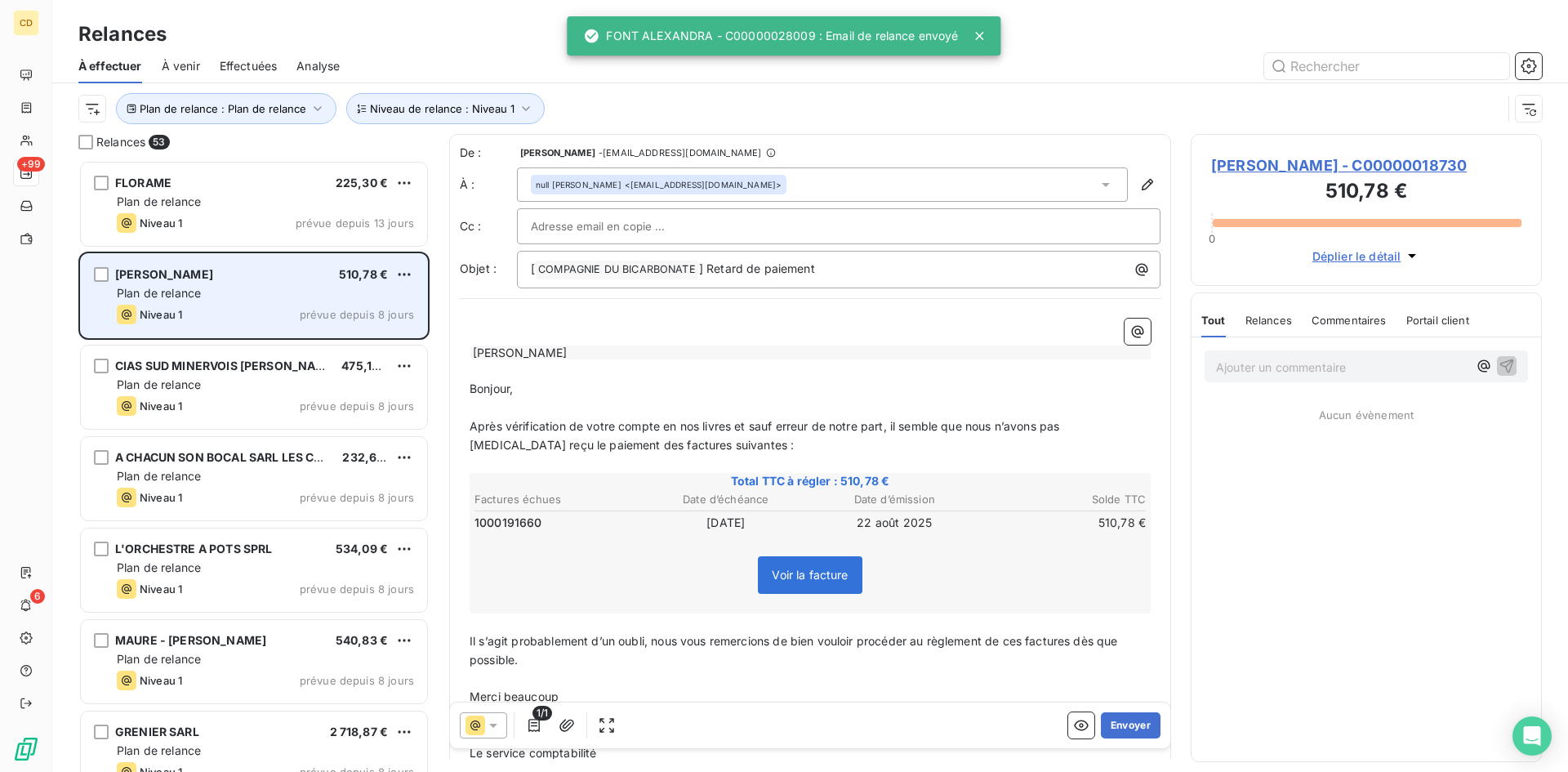
click at [187, 289] on span "Plan de relance" at bounding box center [159, 293] width 84 height 14
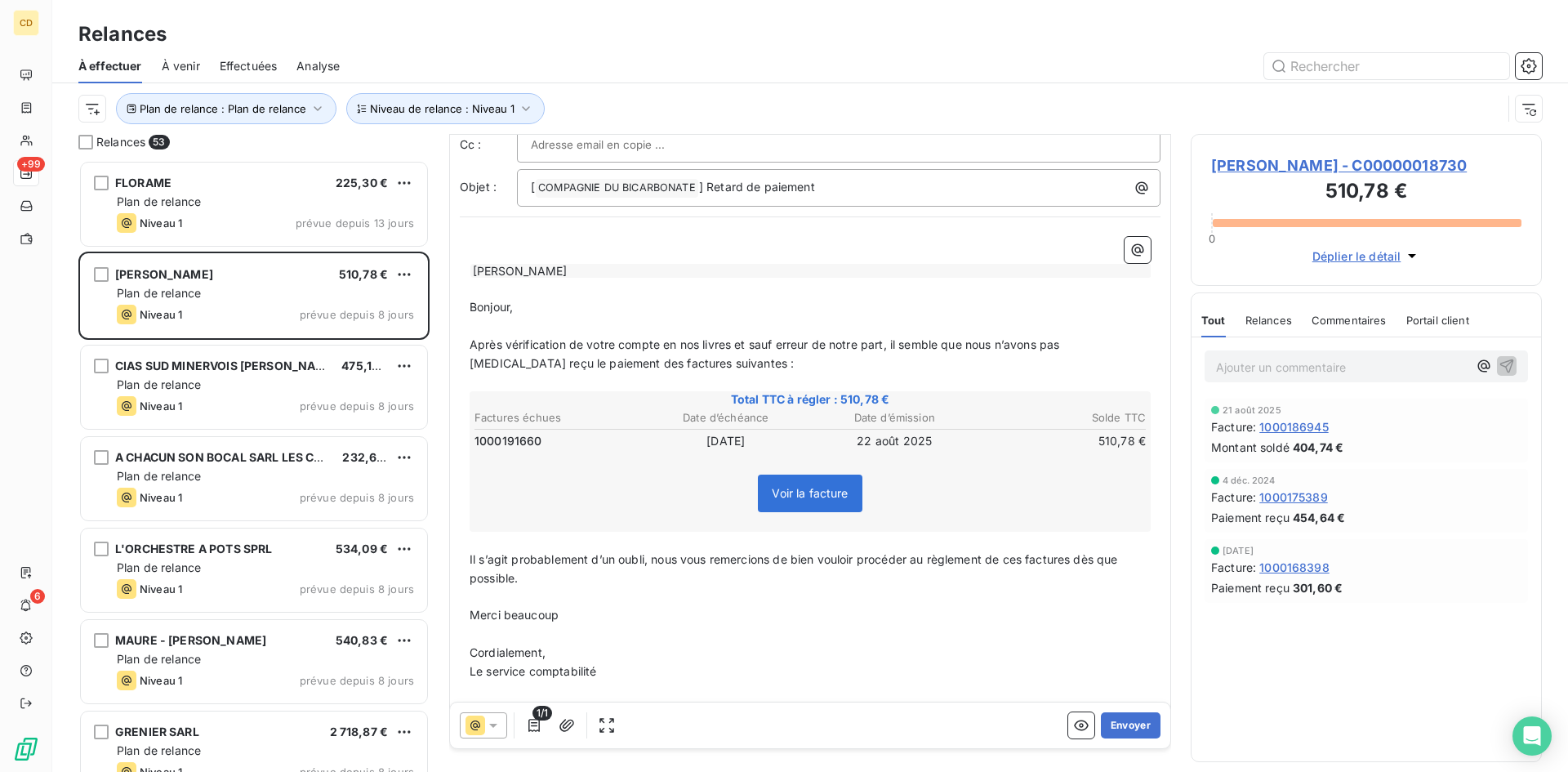
scroll to position [1, 0]
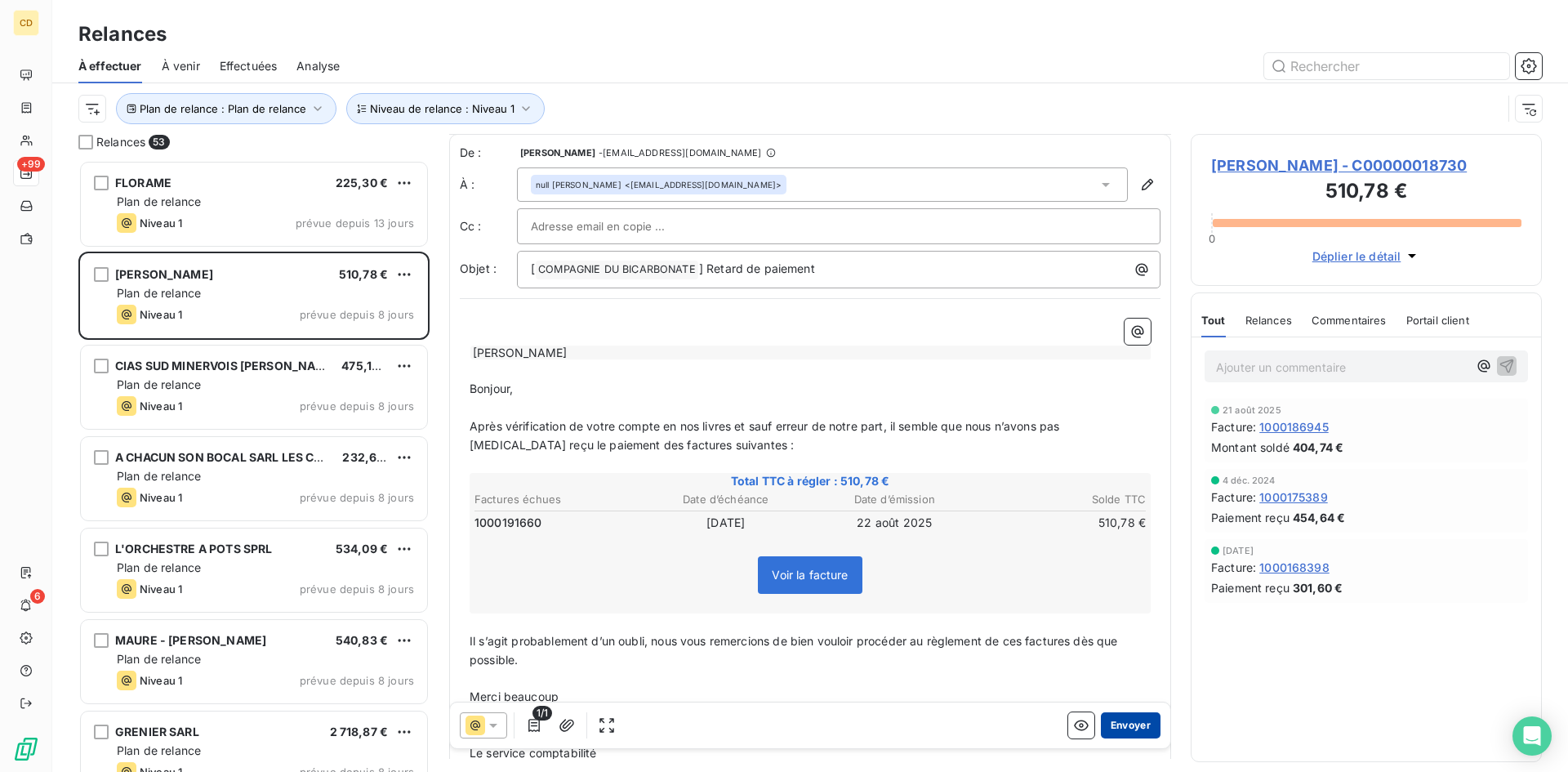
click at [1112, 721] on button "Envoyer" at bounding box center [1131, 725] width 60 height 26
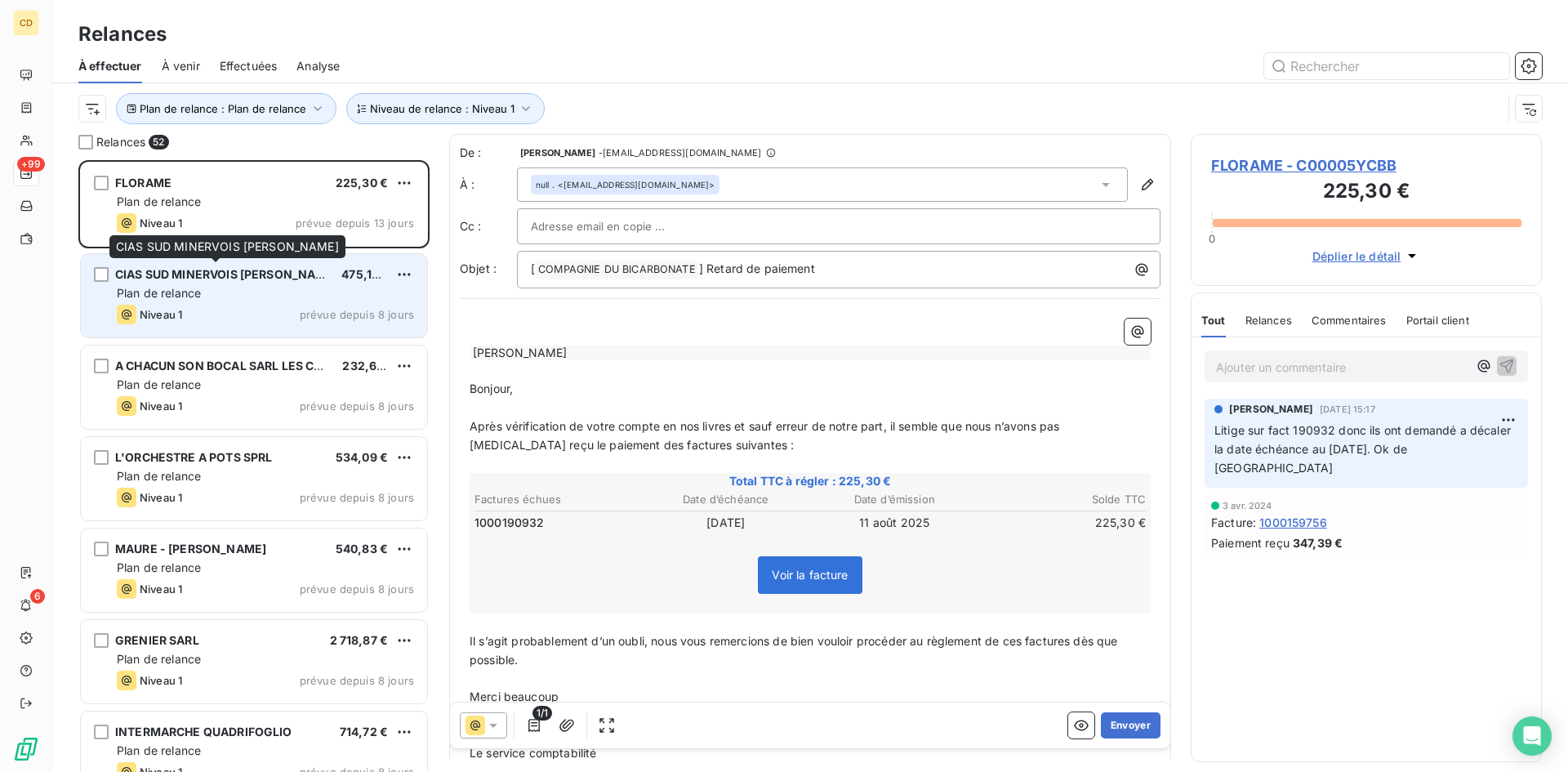
click at [236, 283] on div "CIAS SUD MINERVOIS [PERSON_NAME]" at bounding box center [222, 274] width 213 height 16
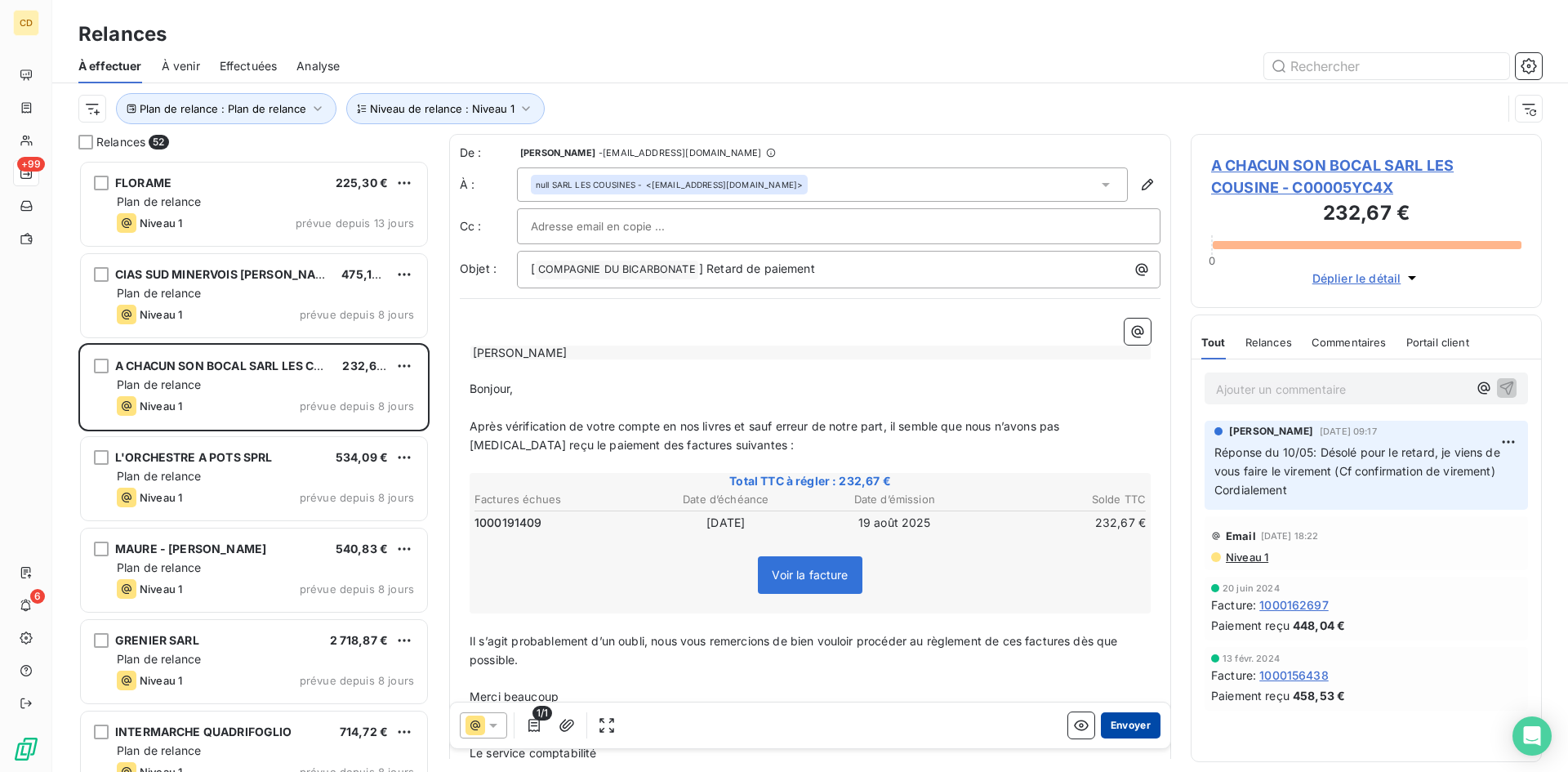
click at [1117, 720] on button "Envoyer" at bounding box center [1131, 725] width 60 height 26
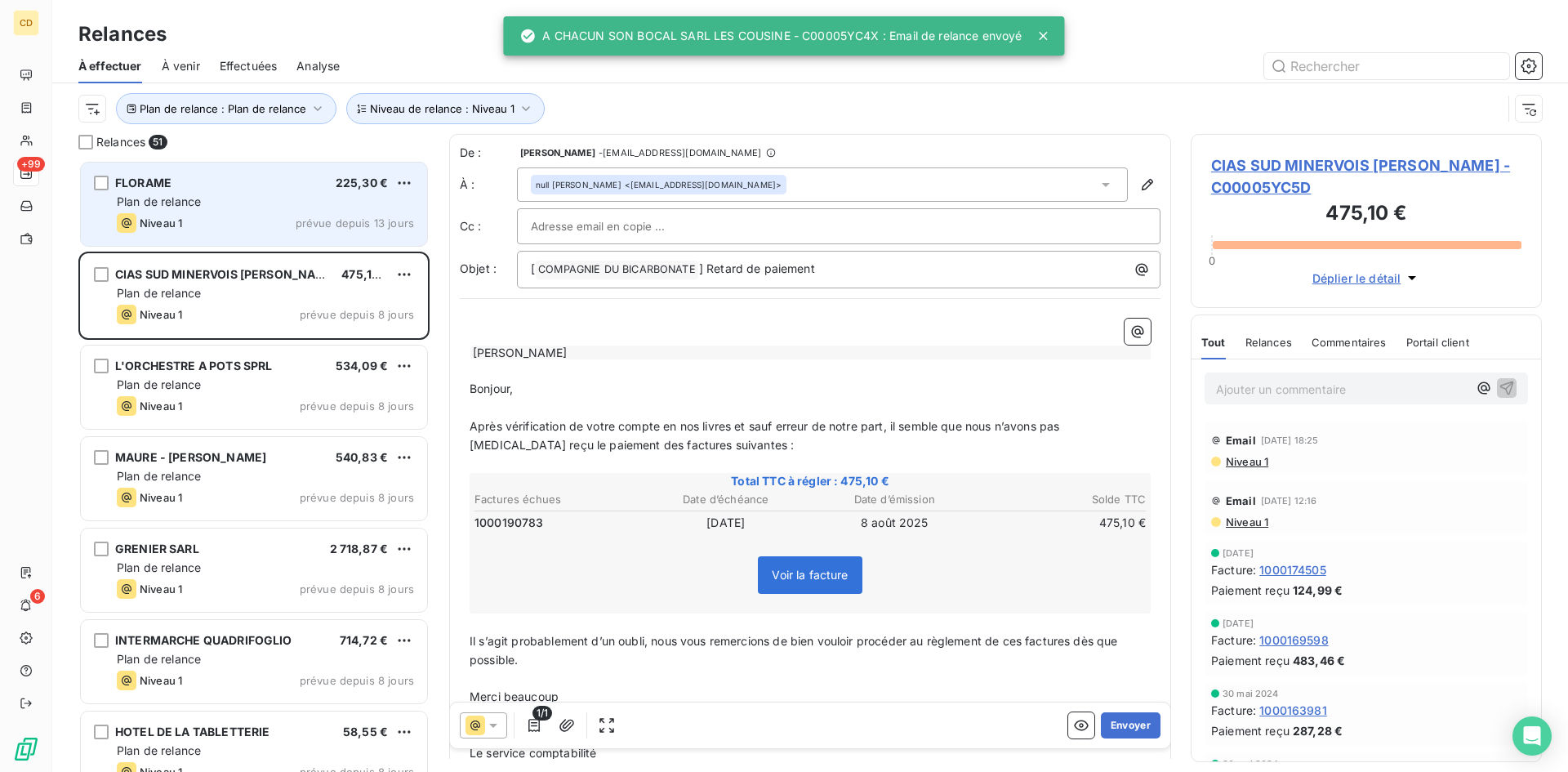
click at [181, 219] on span "Niveau 1" at bounding box center [161, 223] width 43 height 13
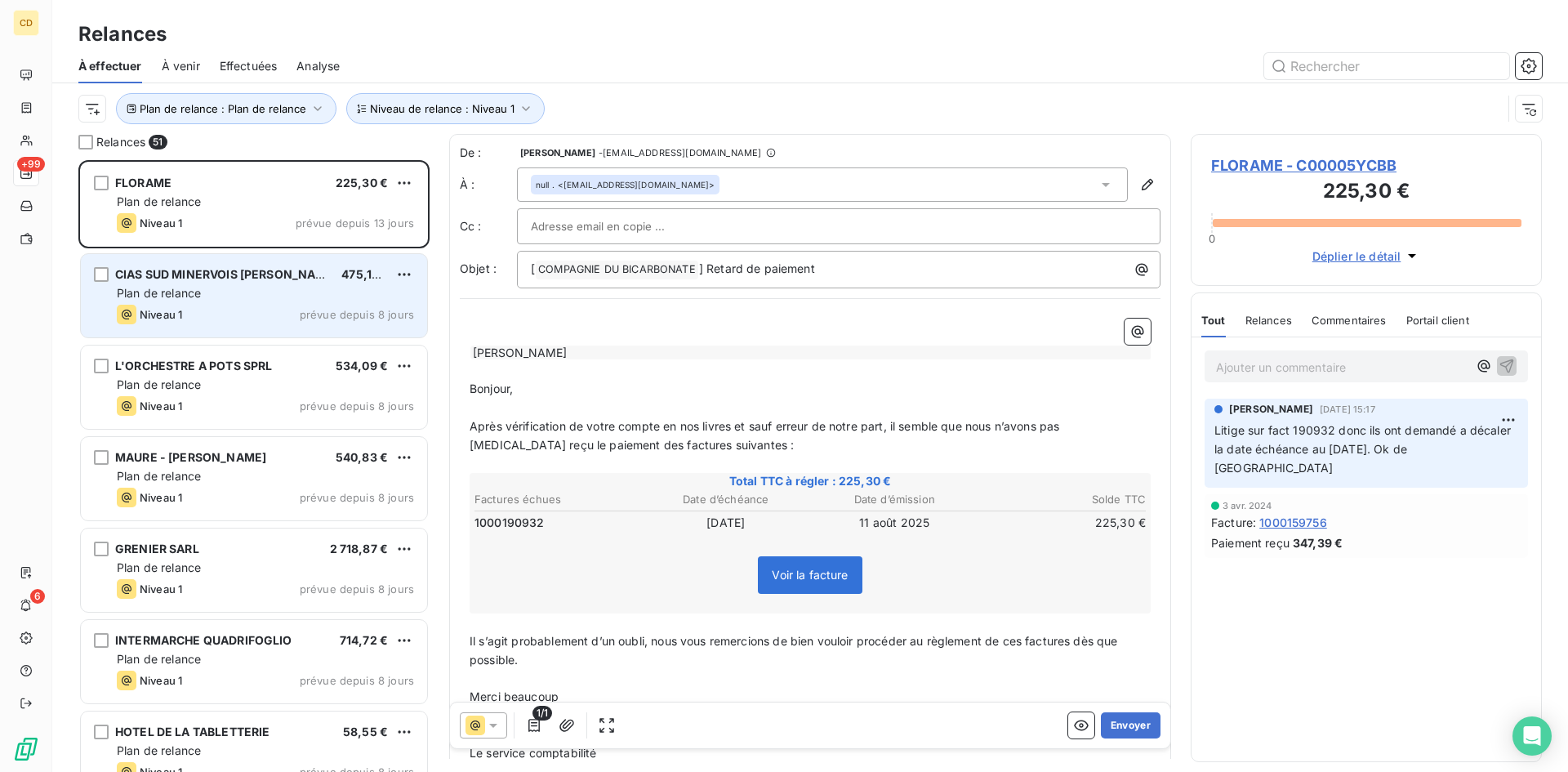
click at [250, 281] on div "CIAS SUD MINERVOIS [PERSON_NAME]" at bounding box center [222, 274] width 213 height 16
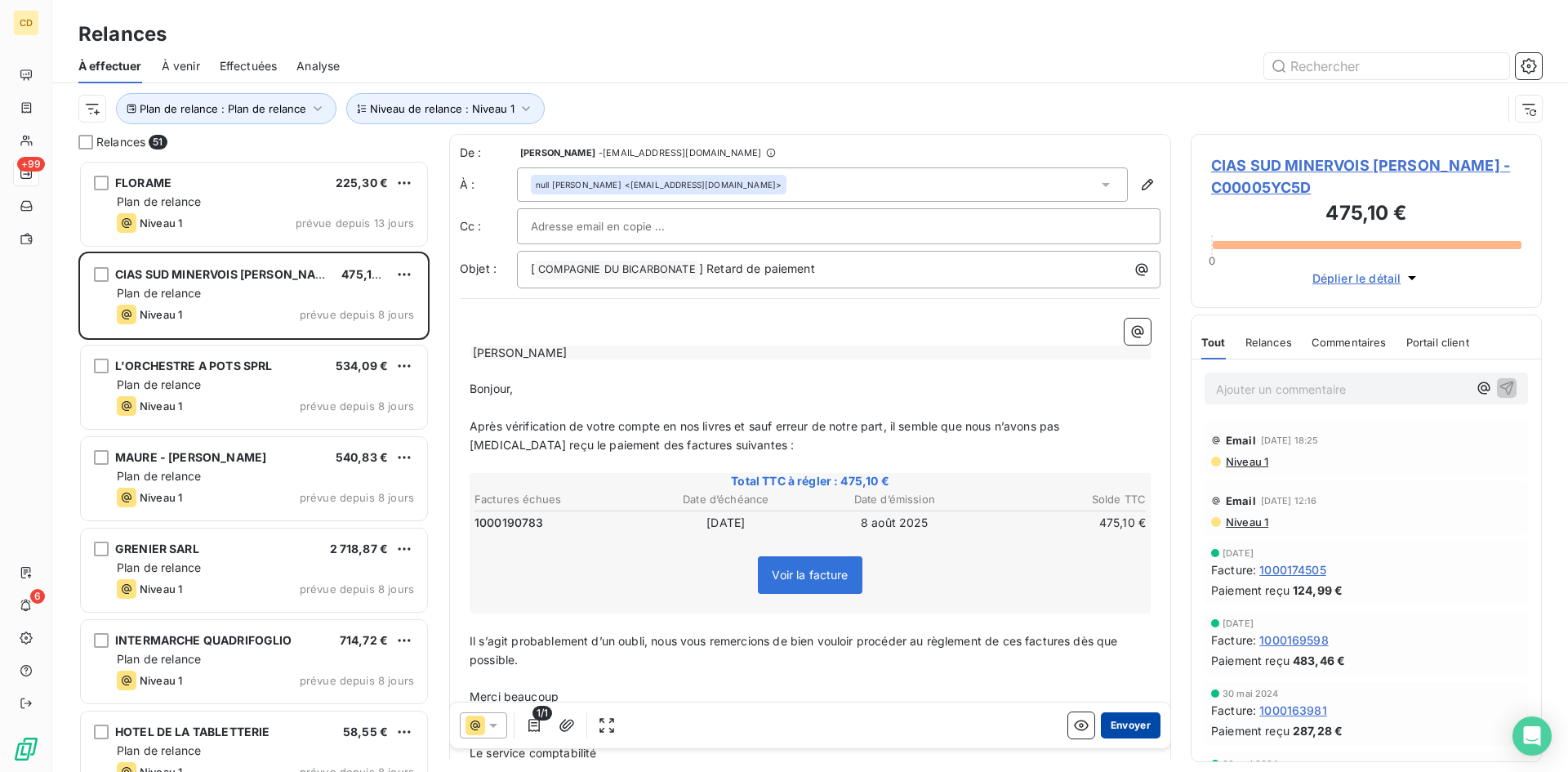
click at [1118, 731] on button "Envoyer" at bounding box center [1131, 725] width 60 height 26
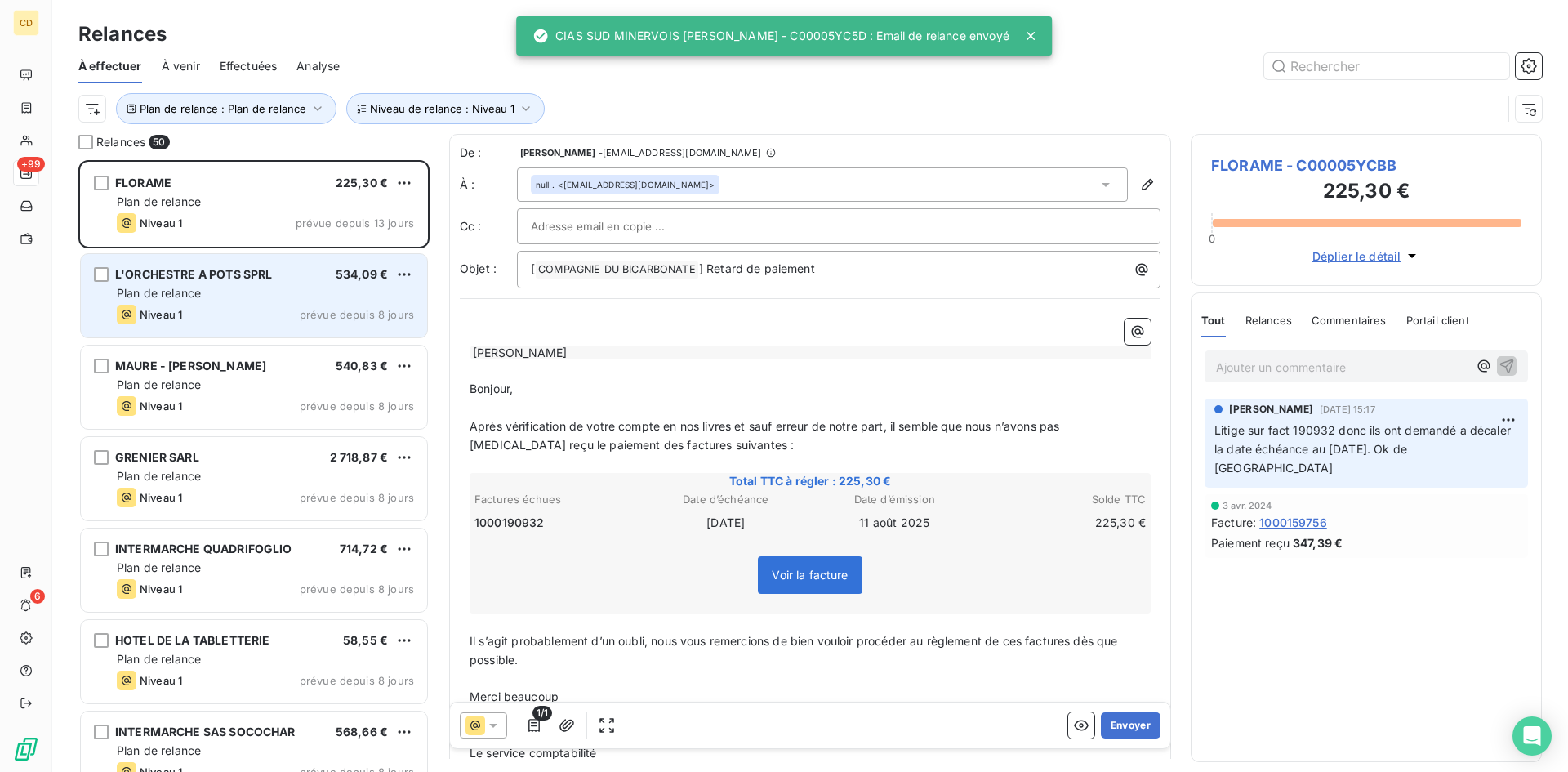
click at [146, 284] on div "L'ORCHESTRE A POTS SPRL 534,09 € Plan de relance Niveau 1 prévue depuis 8 jours" at bounding box center [254, 295] width 347 height 83
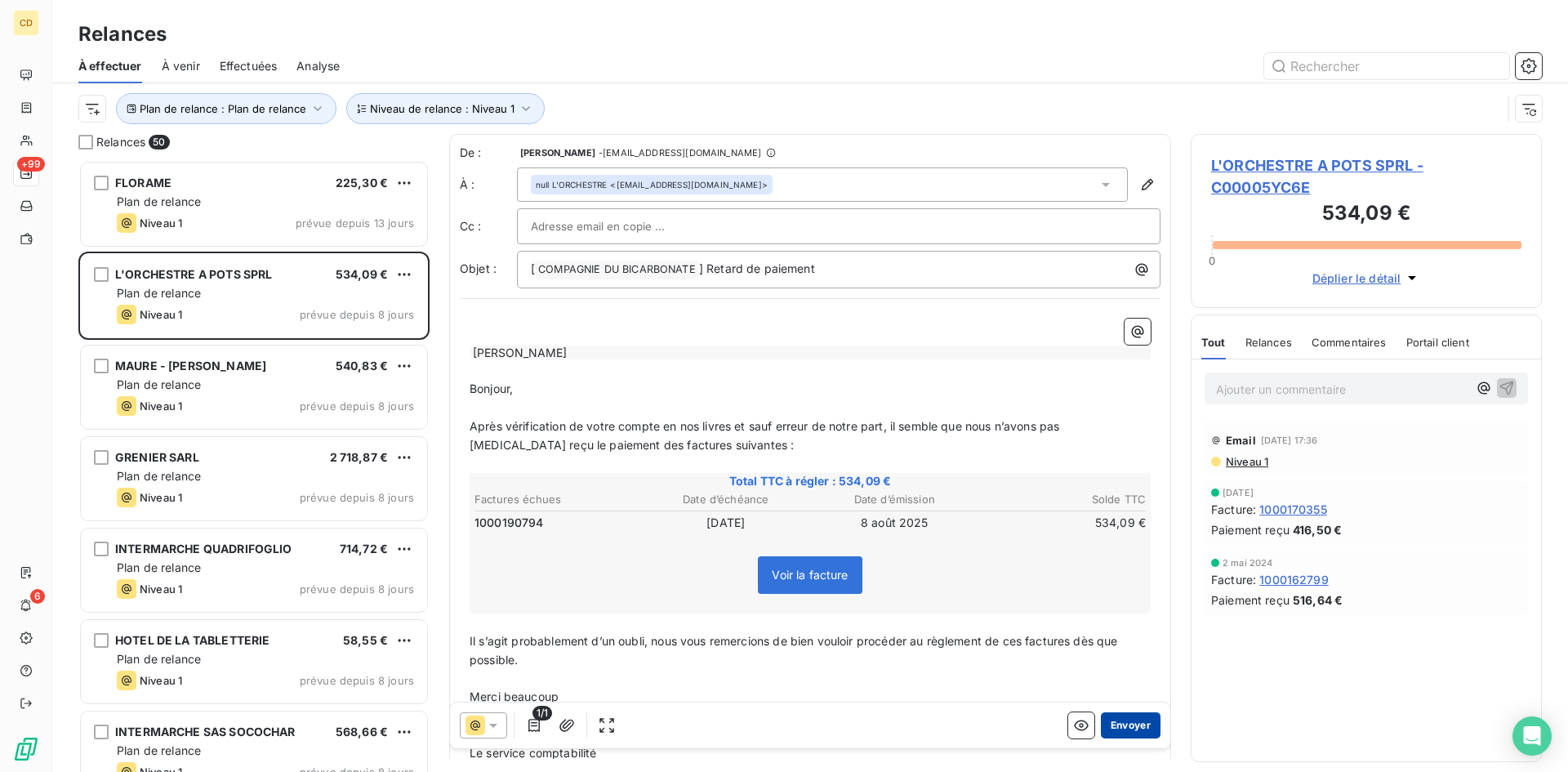
click at [1115, 721] on button "Envoyer" at bounding box center [1131, 725] width 60 height 26
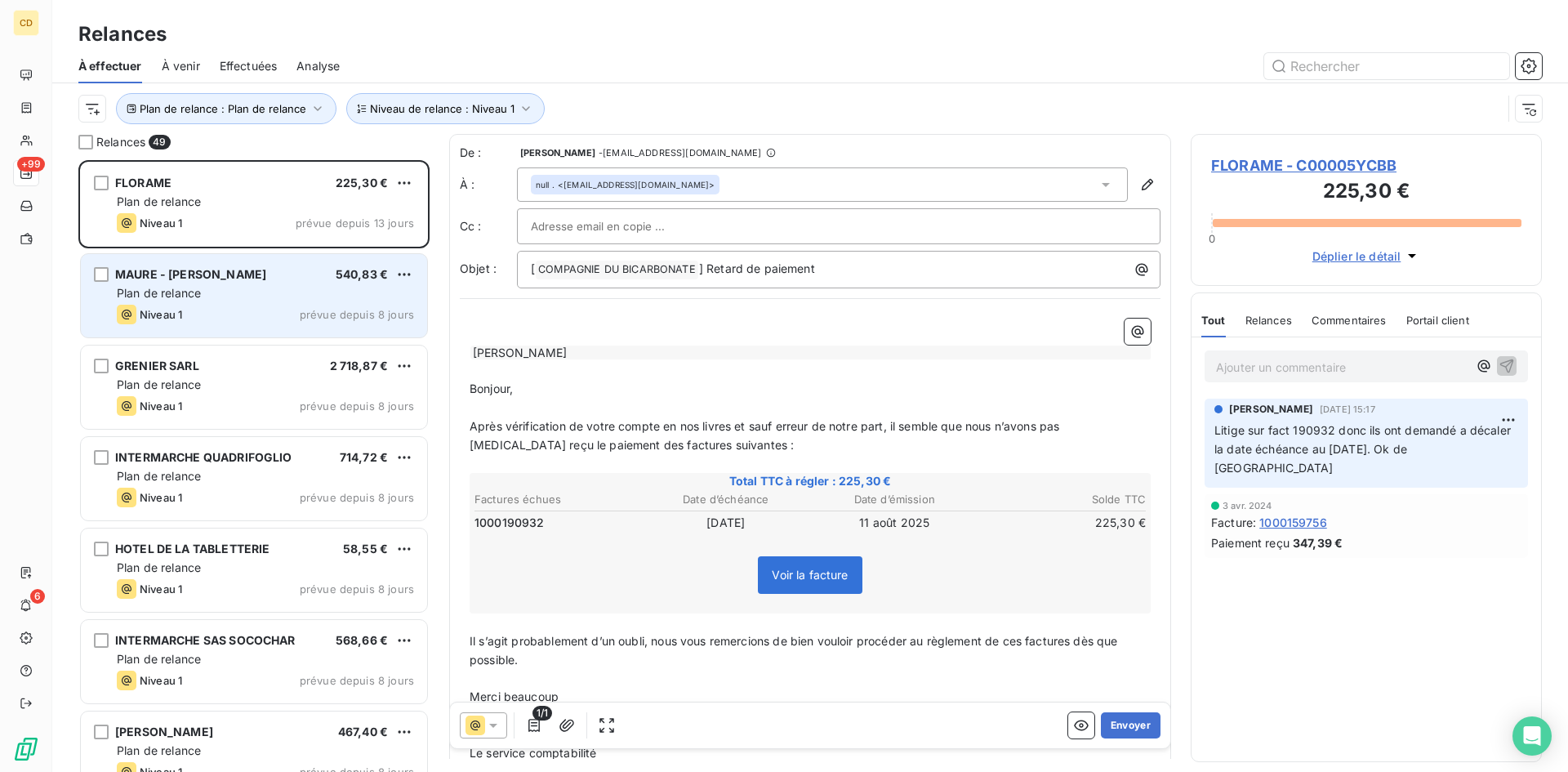
click at [193, 302] on div "MAURE - VALCADIS MARTEL MICHEL 540,83 € Plan de relance Niveau 1 prévue depuis …" at bounding box center [254, 295] width 347 height 83
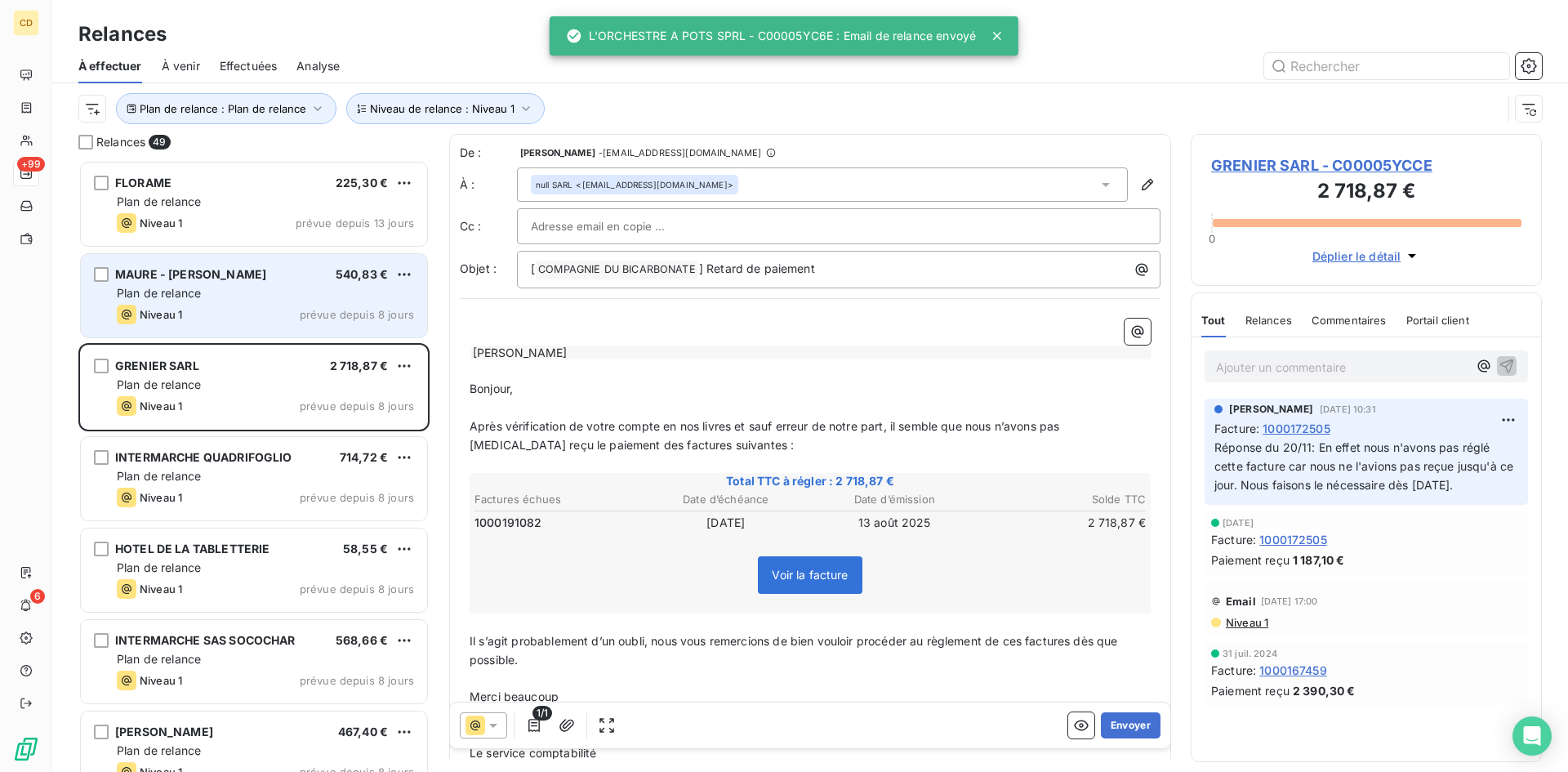
click at [198, 288] on span "Plan de relance" at bounding box center [159, 293] width 84 height 14
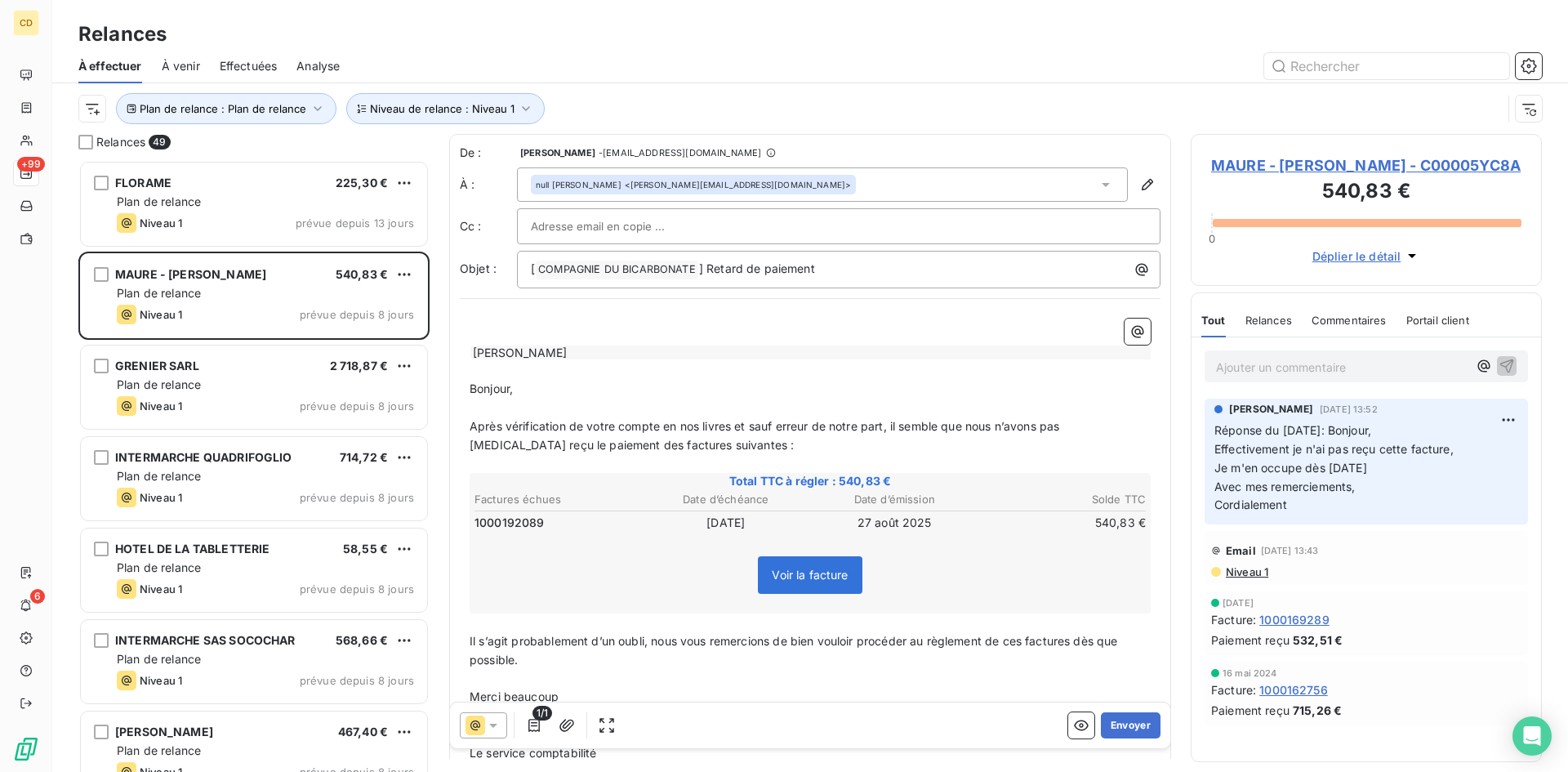
click at [238, 60] on span "Effectuées" at bounding box center [249, 66] width 58 height 16
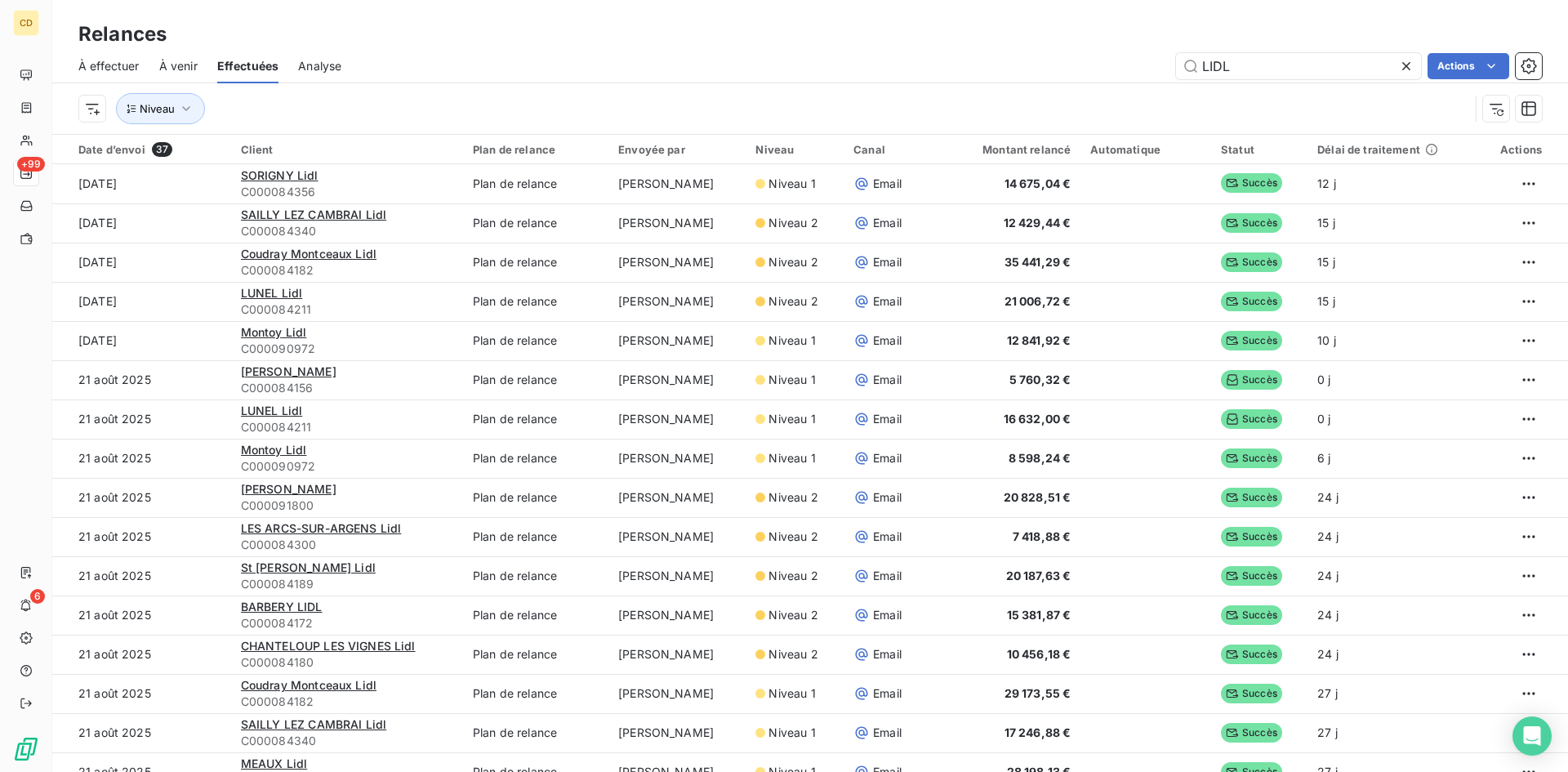
click at [1403, 68] on icon at bounding box center [1406, 66] width 9 height 9
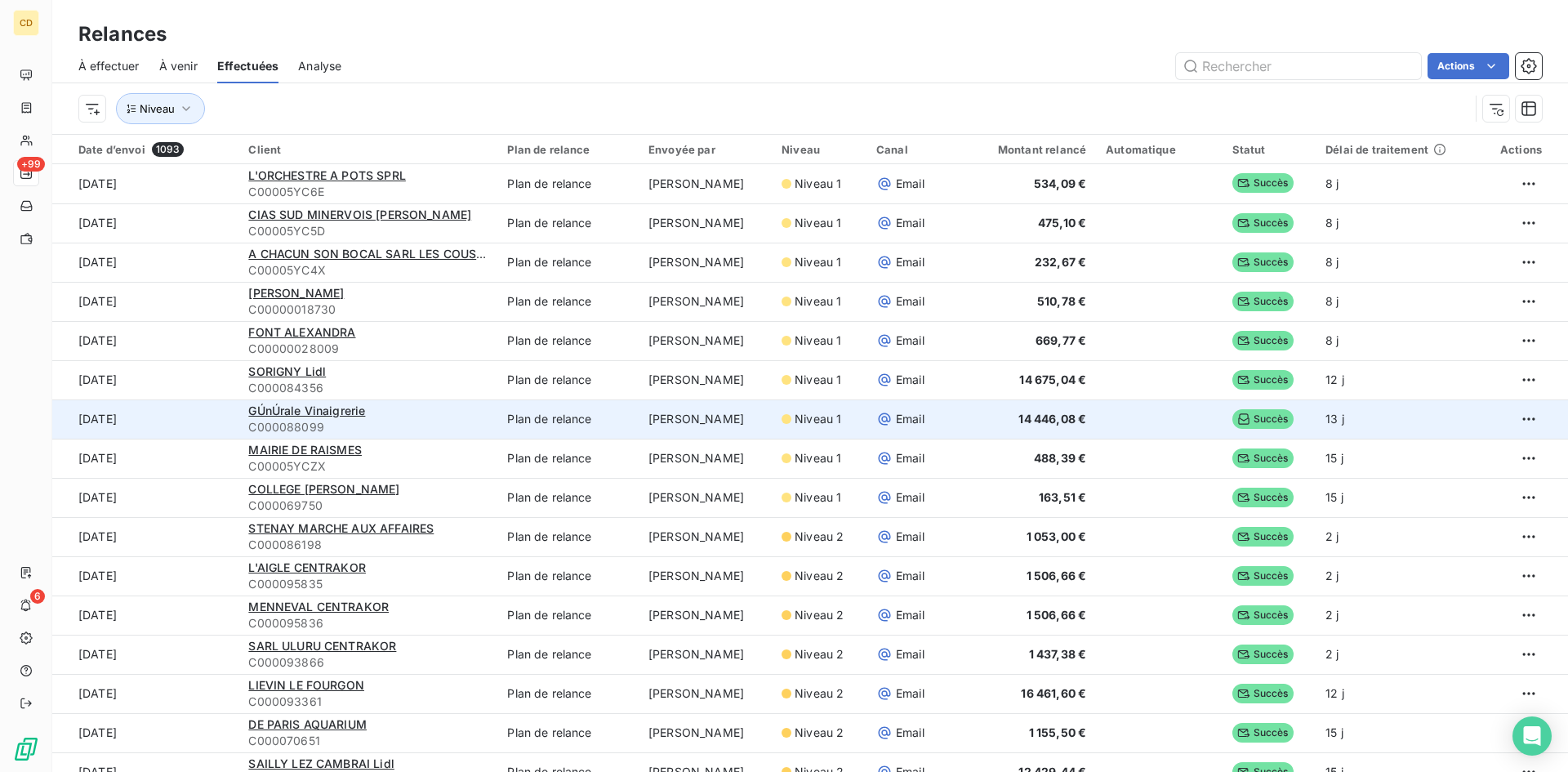
click at [381, 416] on div "GÚnÚrale Vinaigrerie" at bounding box center [368, 411] width 239 height 16
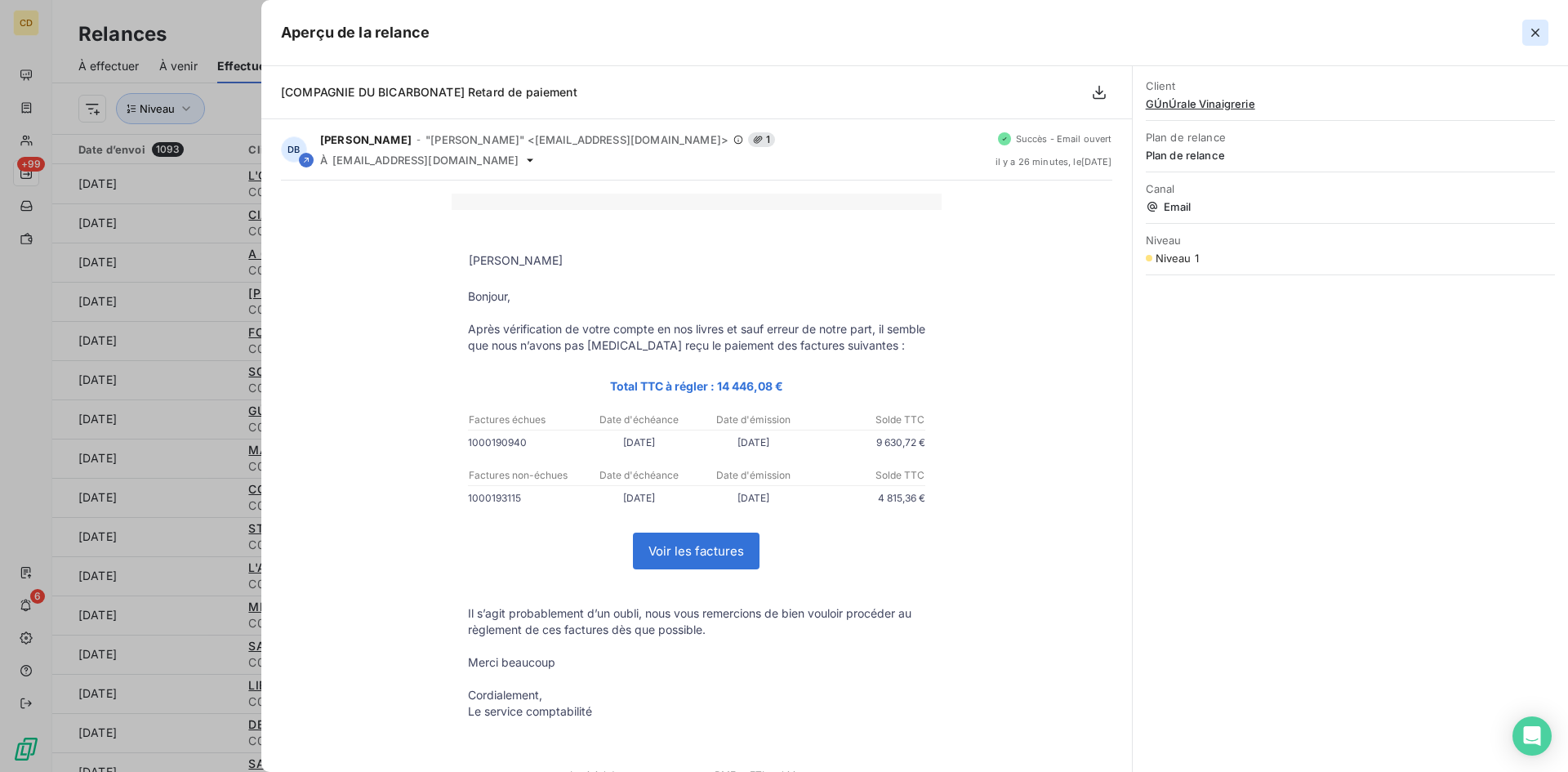
click at [1523, 26] on button "button" at bounding box center [1535, 32] width 26 height 26
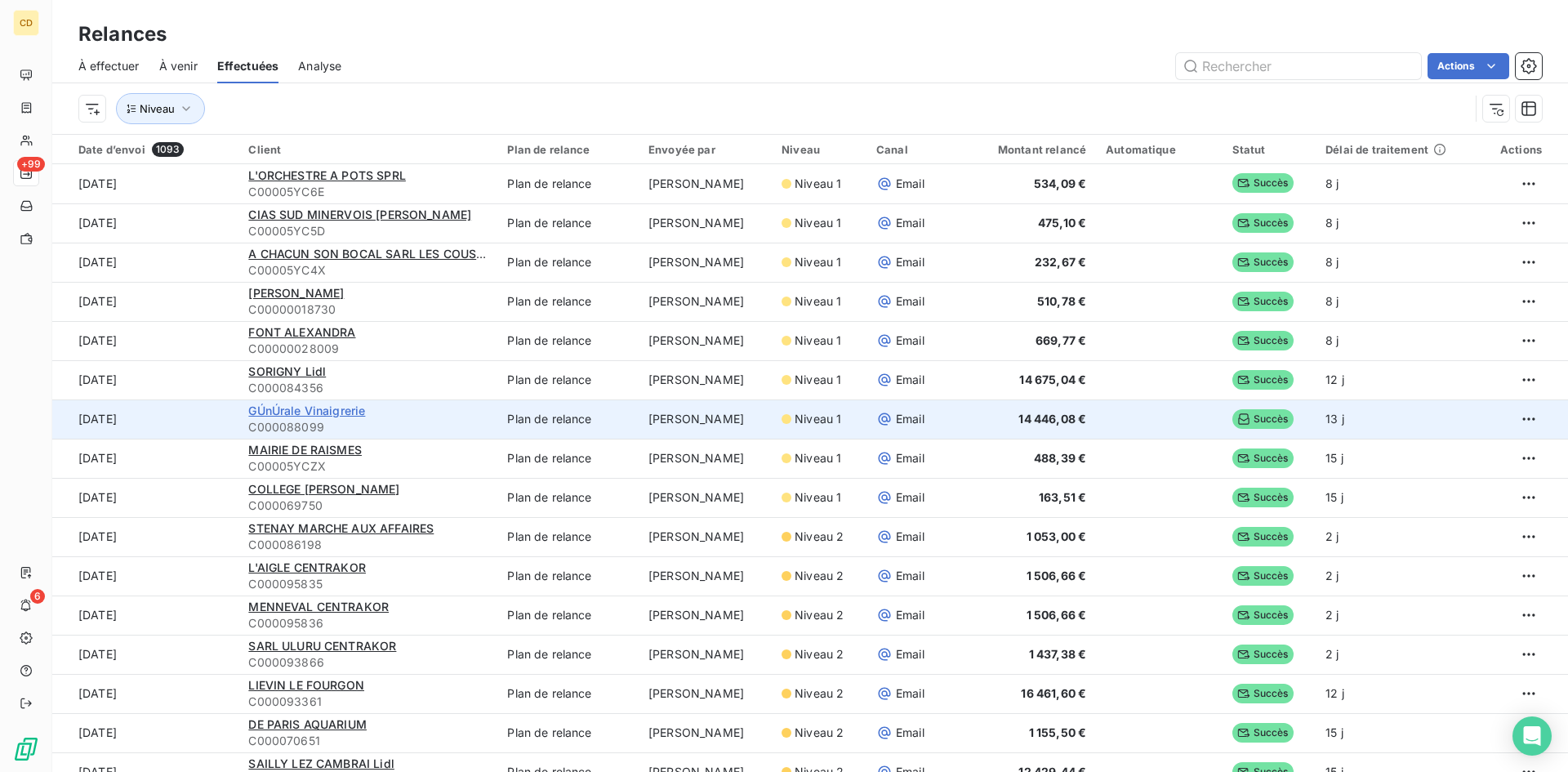
click at [265, 410] on span "GÚnÚrale Vinaigrerie" at bounding box center [307, 411] width 117 height 14
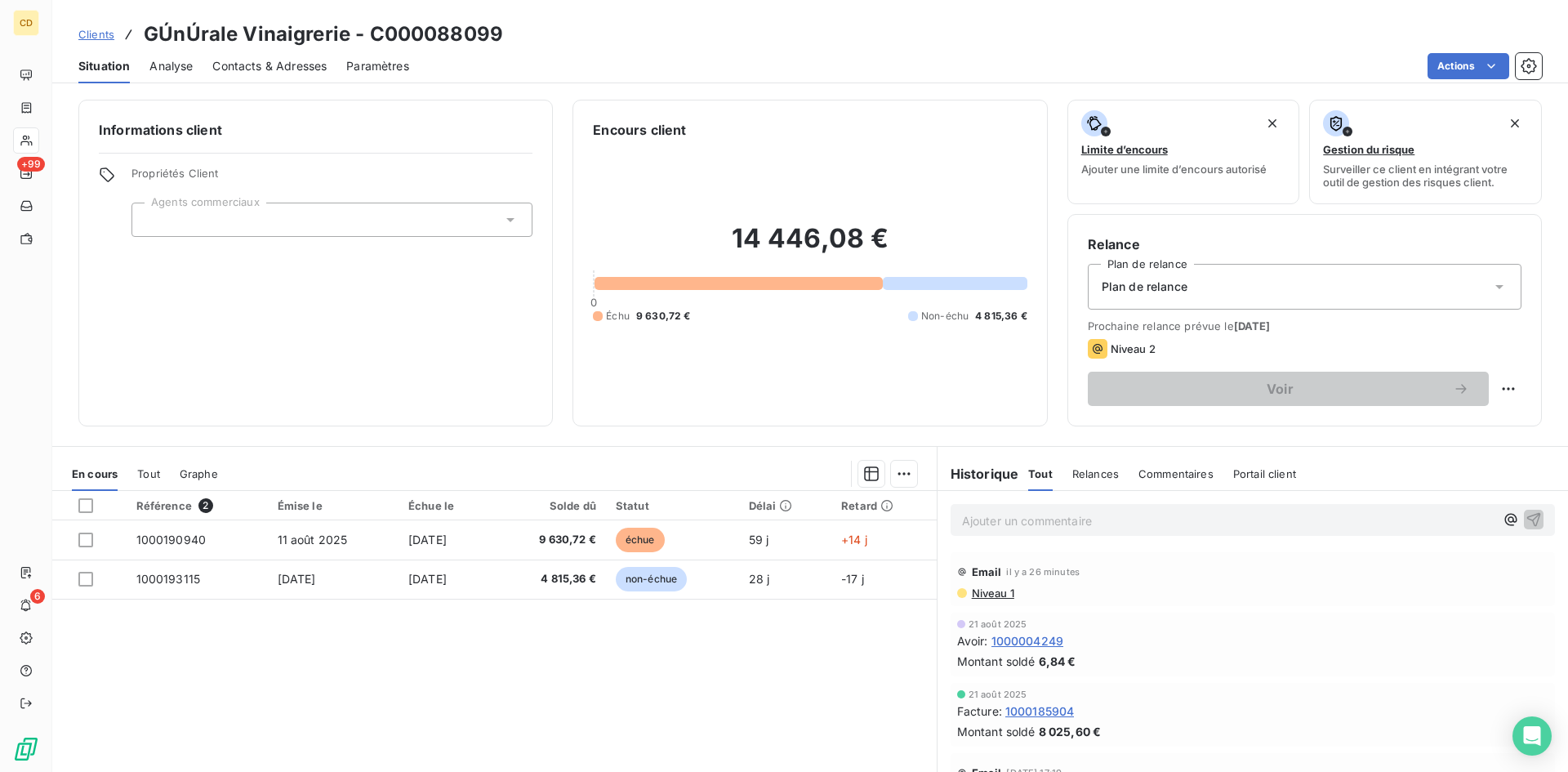
click at [1015, 517] on p "Ajouter un commentaire ﻿" at bounding box center [1228, 520] width 533 height 20
click at [1069, 530] on p "EG : réponse du client" at bounding box center [1228, 520] width 533 height 19
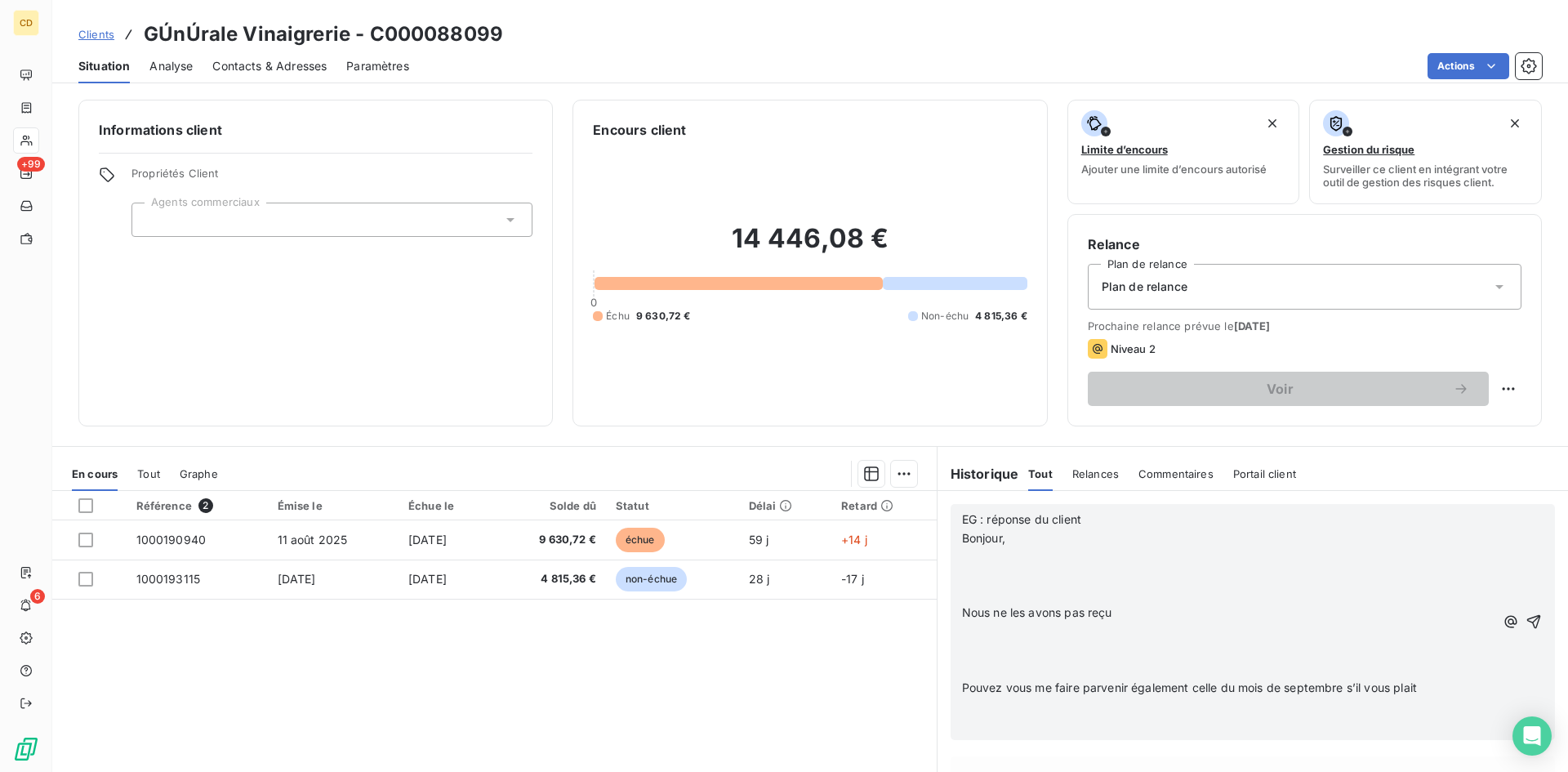
click at [963, 557] on p "﻿" at bounding box center [1228, 558] width 533 height 19
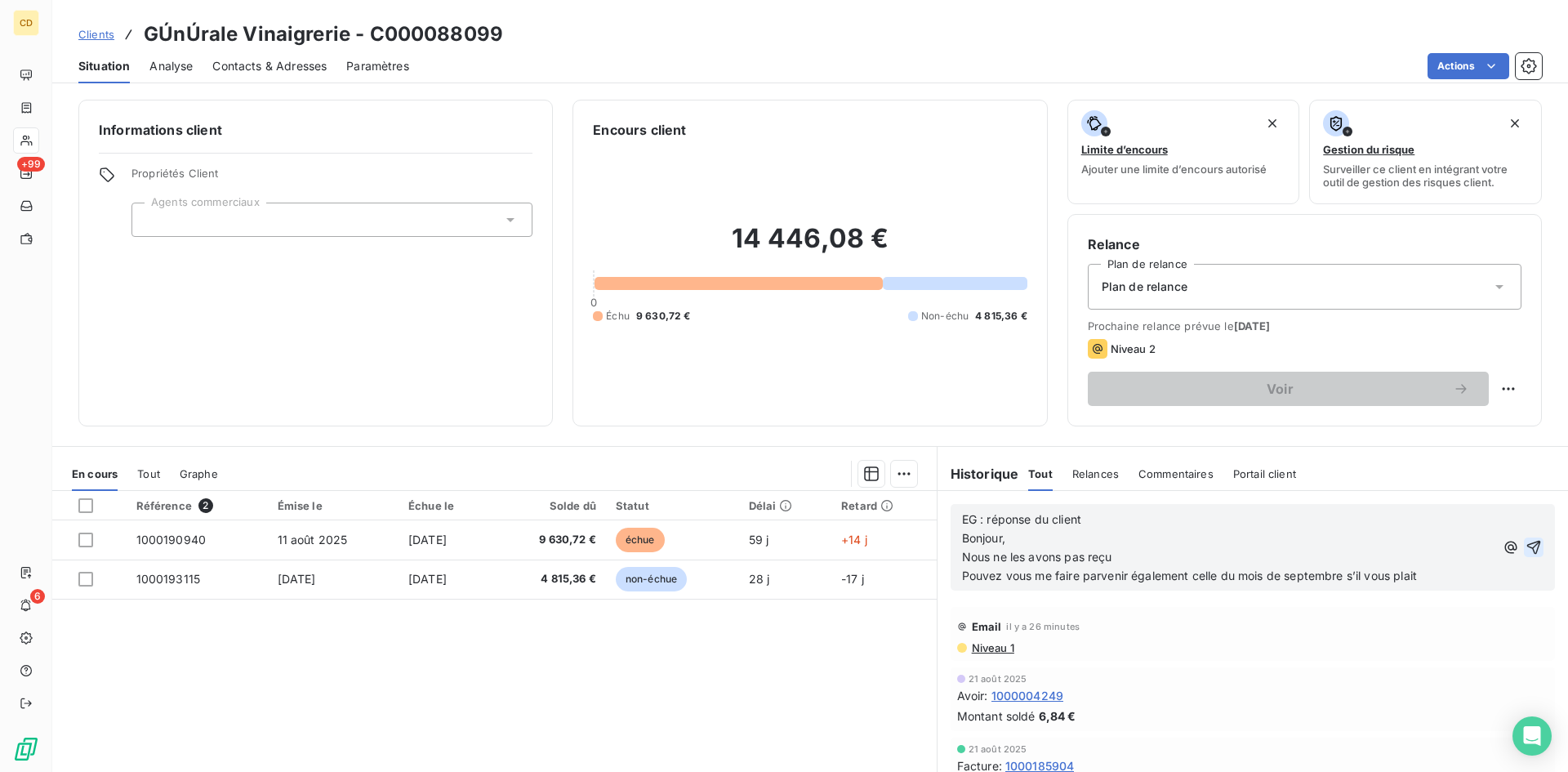
click at [1527, 541] on icon "button" at bounding box center [1534, 547] width 14 height 14
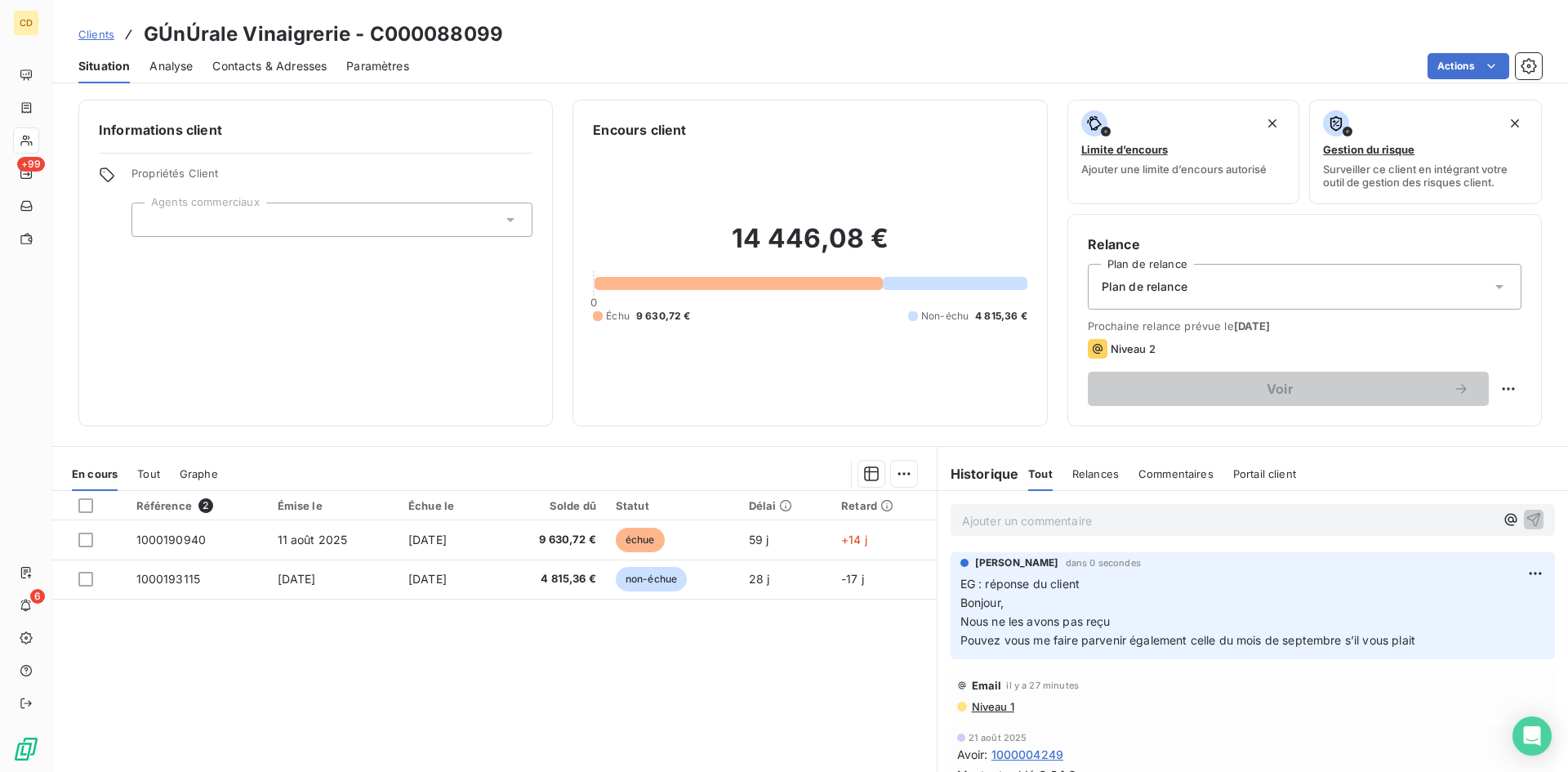
click at [1067, 527] on p "Ajouter un commentaire ﻿" at bounding box center [1228, 520] width 533 height 20
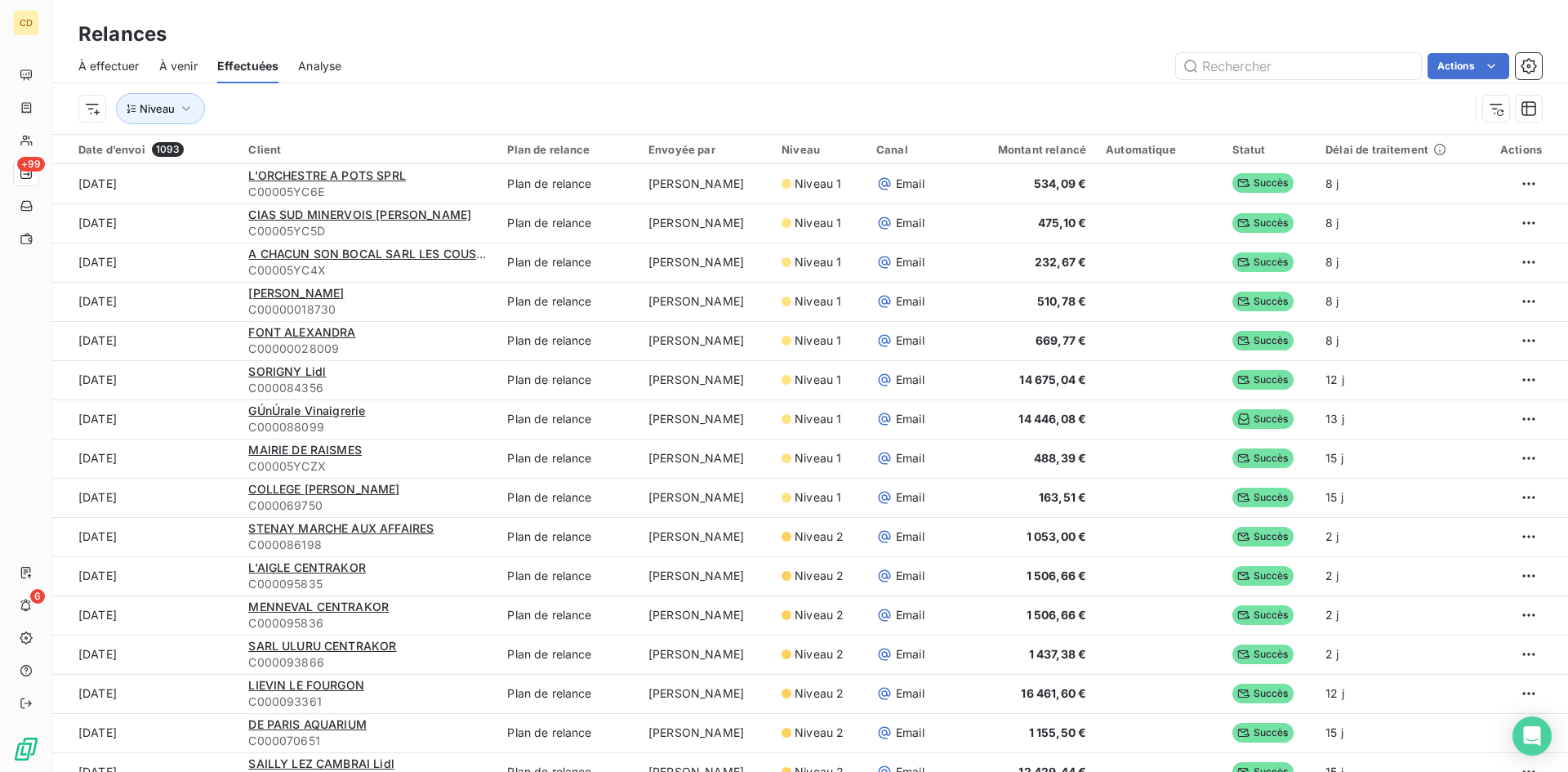
click at [111, 66] on span "À effectuer" at bounding box center [109, 66] width 61 height 16
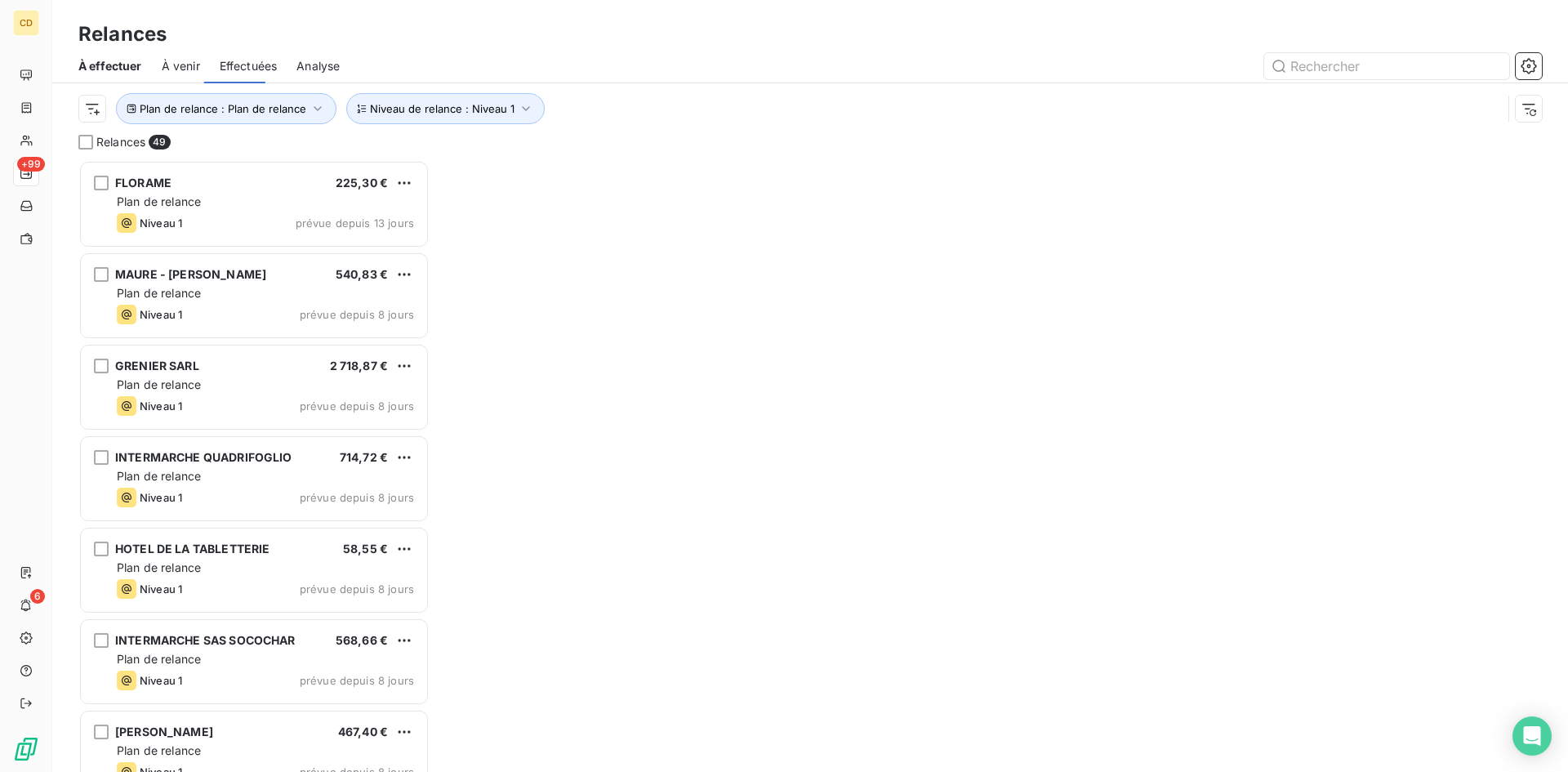
scroll to position [599, 339]
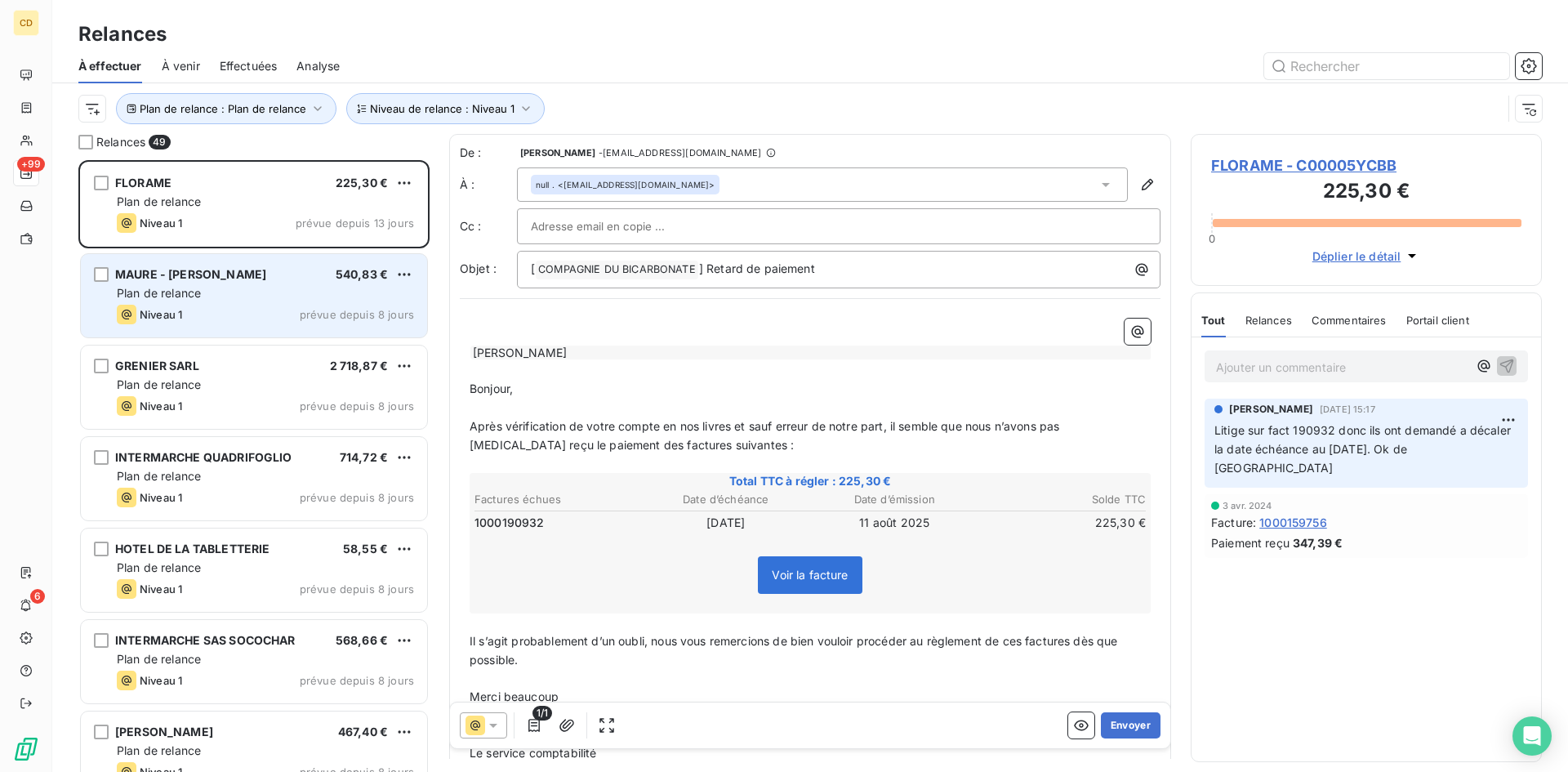
click at [212, 294] on div "Plan de relance" at bounding box center [266, 293] width 297 height 16
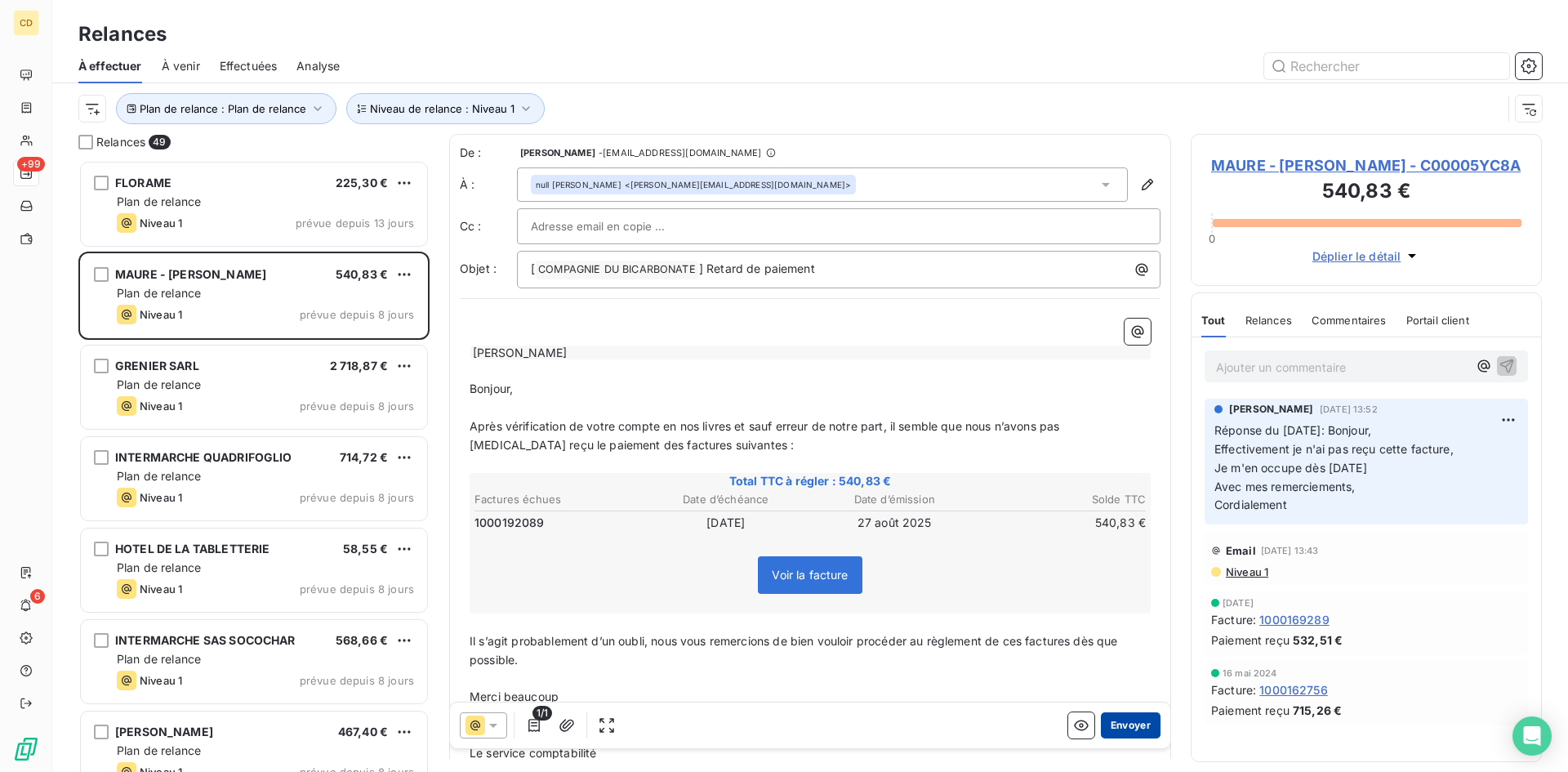
click at [1119, 721] on button "Envoyer" at bounding box center [1131, 725] width 60 height 26
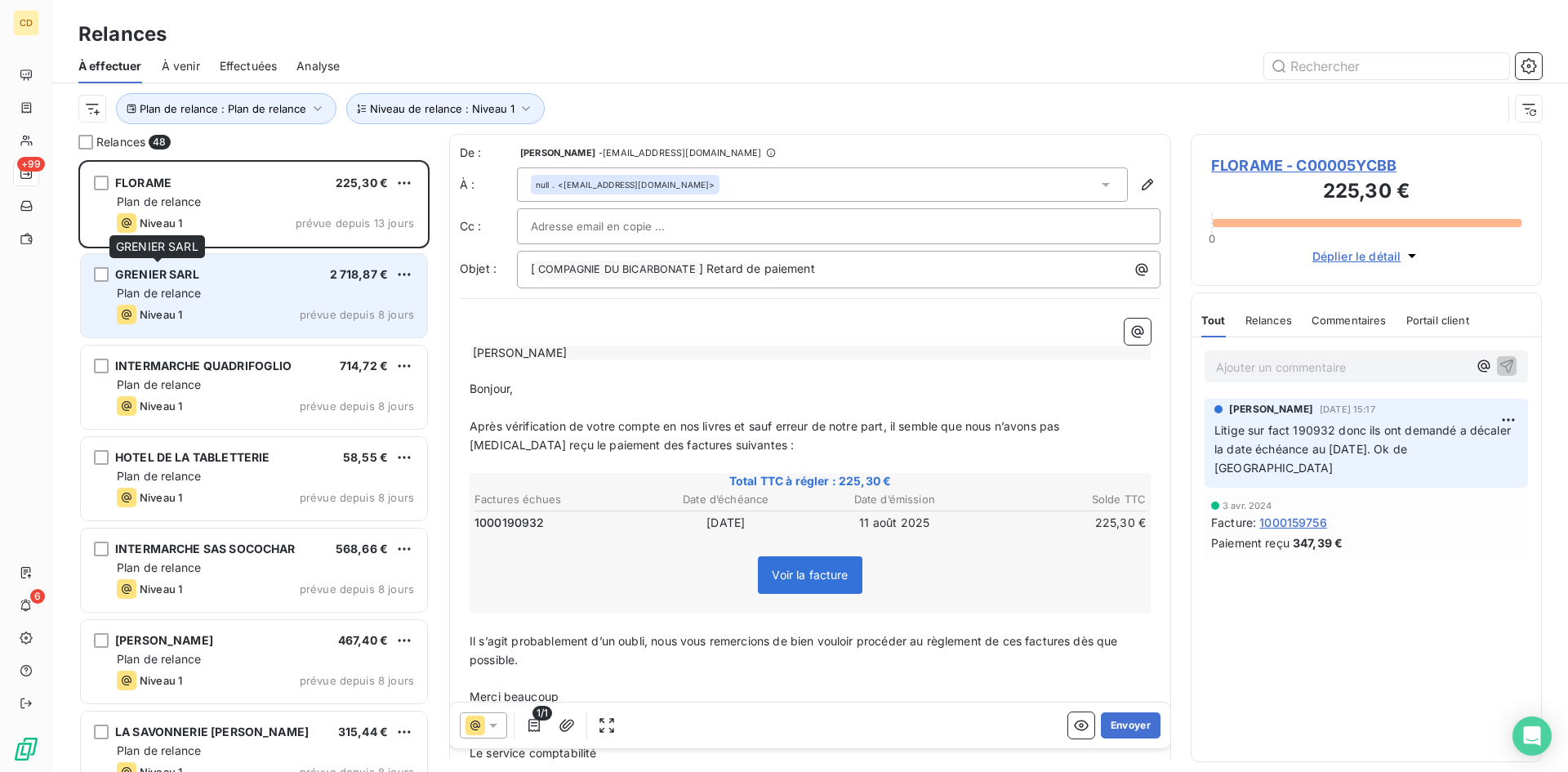
click at [183, 282] on div "GRENIER SARL" at bounding box center [157, 274] width 84 height 16
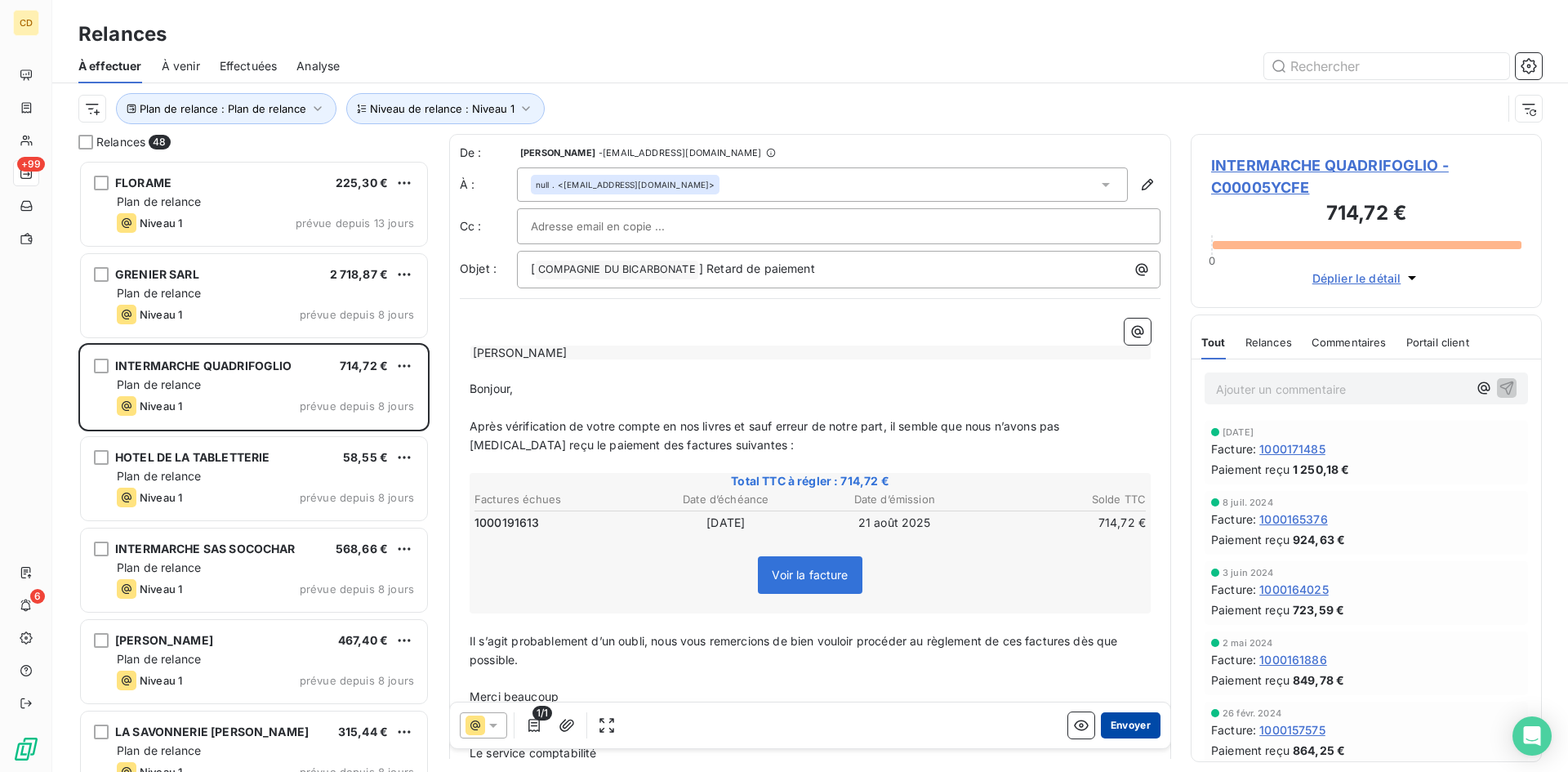
click at [1123, 721] on button "Envoyer" at bounding box center [1131, 725] width 60 height 26
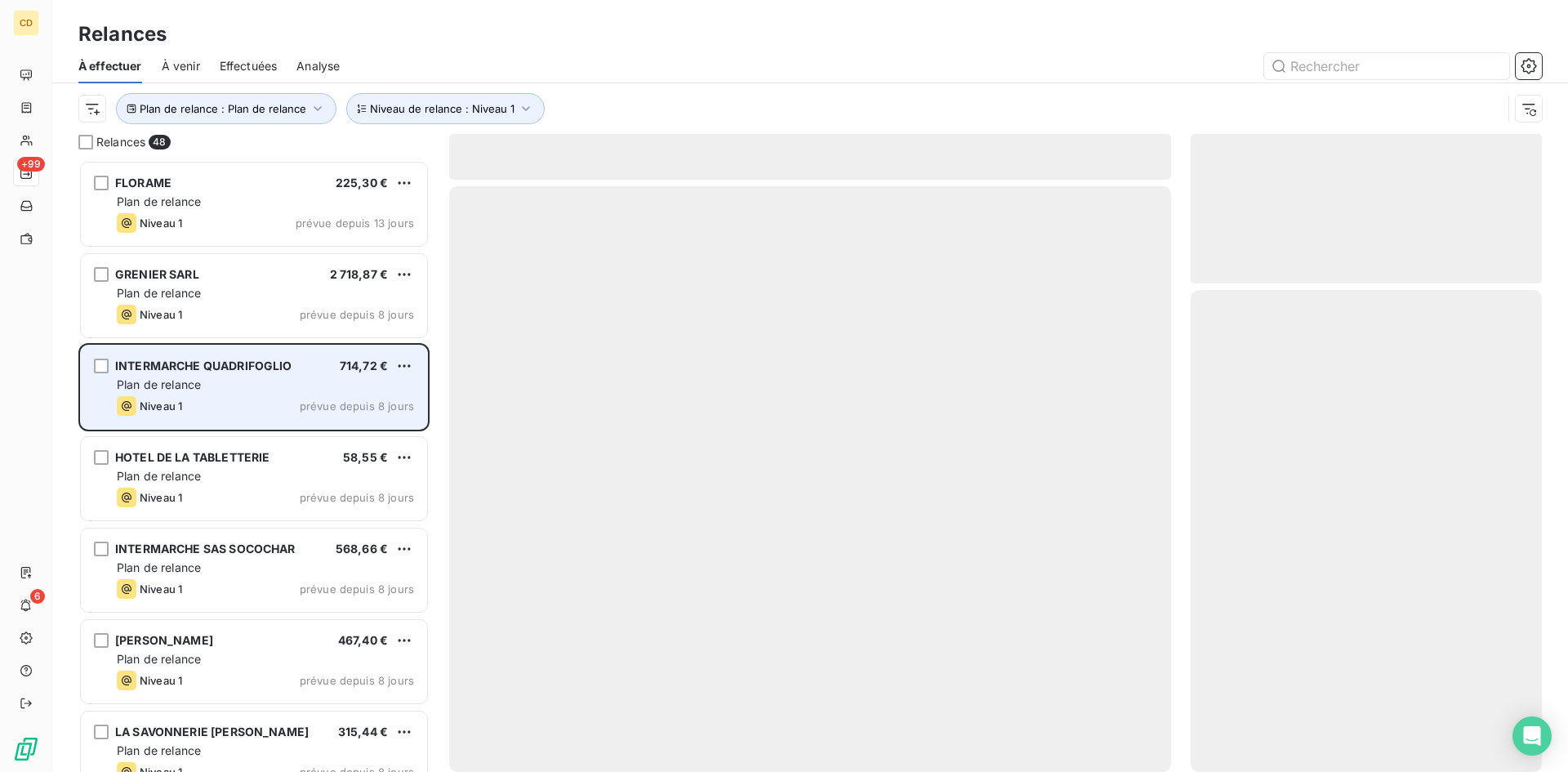
click at [232, 381] on div "Plan de relance" at bounding box center [266, 384] width 297 height 16
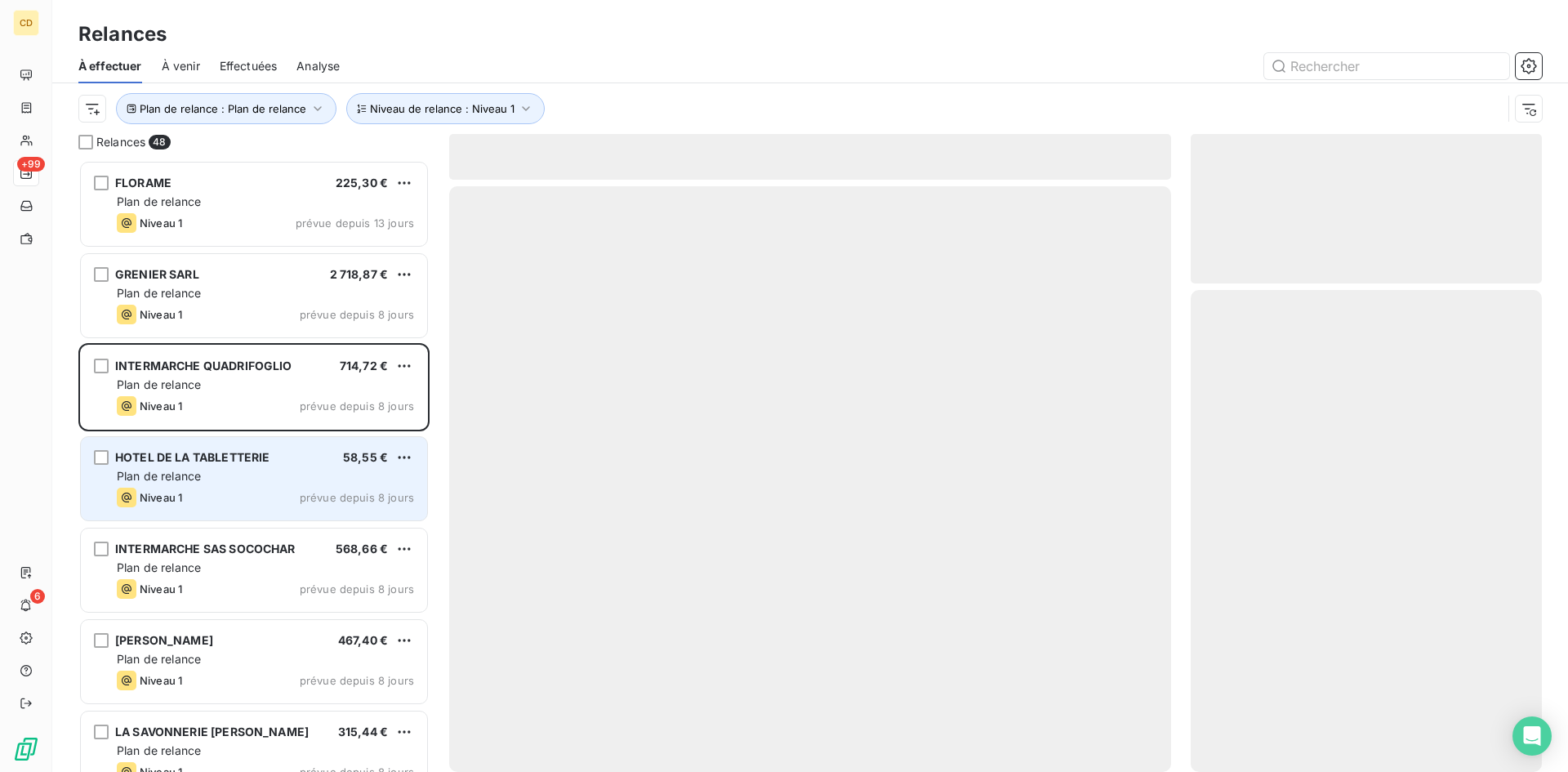
click at [230, 466] on div "HOTEL DE LA TABLETTERIE" at bounding box center [192, 457] width 154 height 16
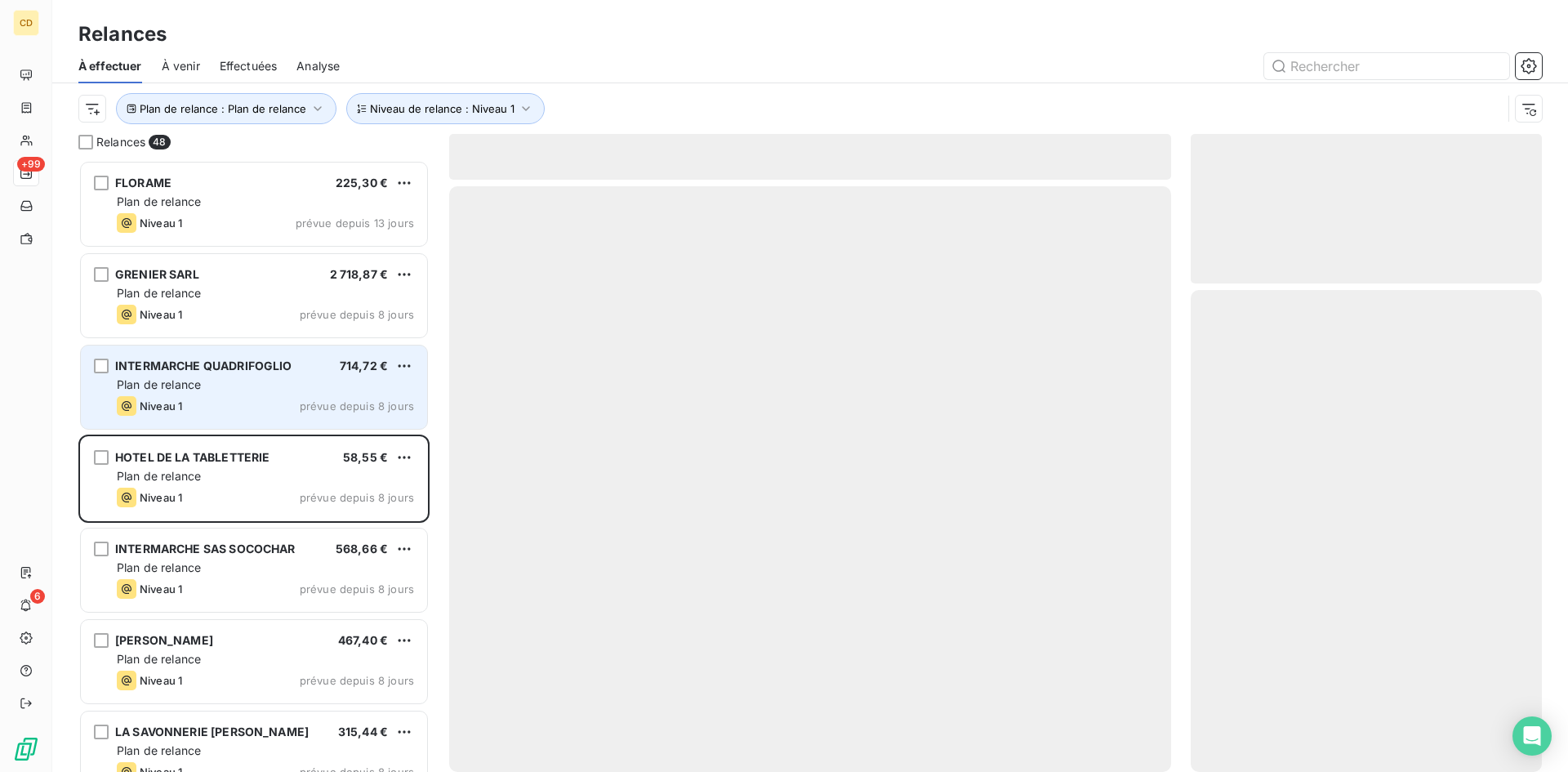
click at [244, 404] on div "Niveau 1 prévue depuis 8 jours" at bounding box center [266, 406] width 297 height 20
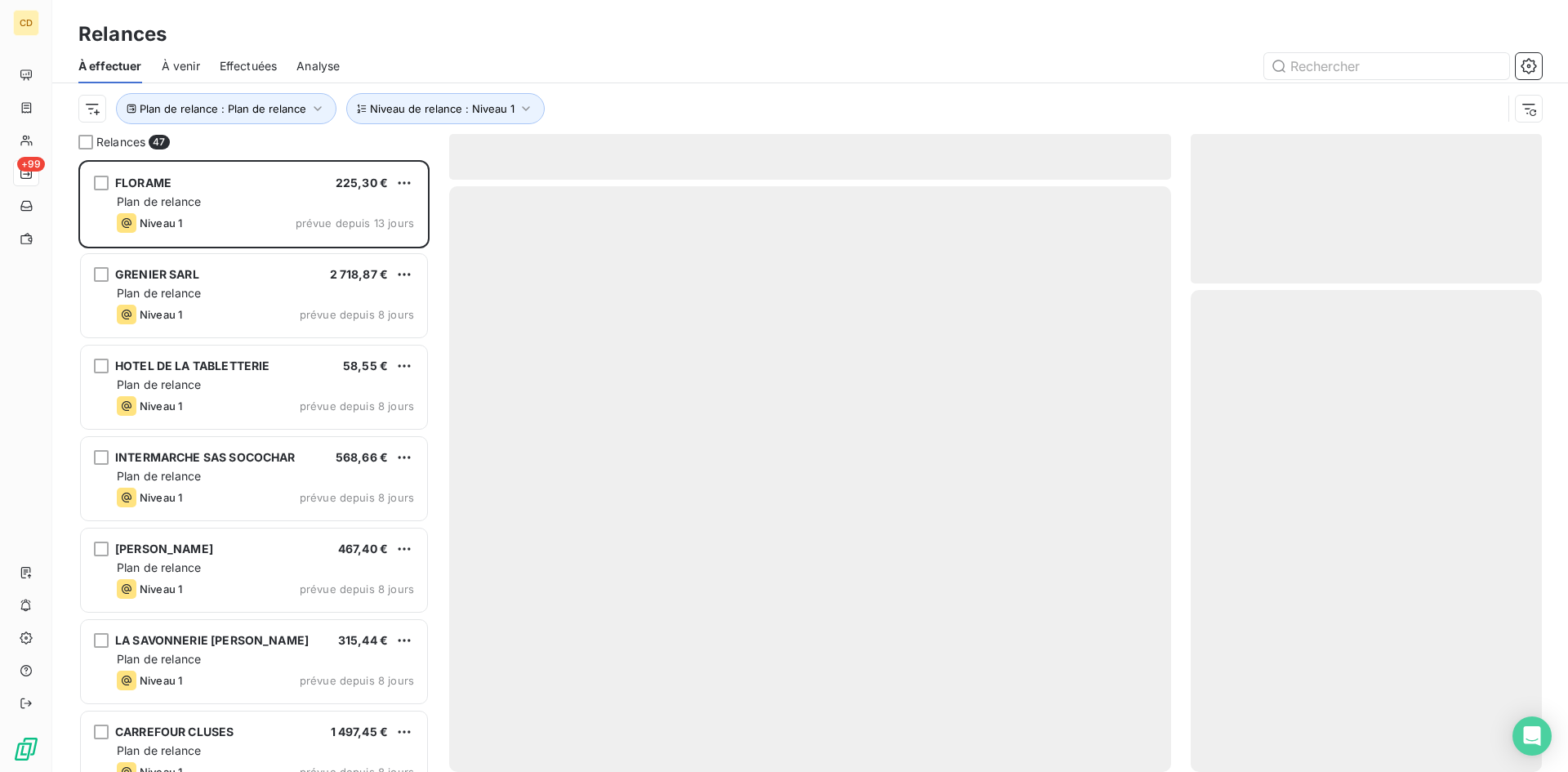
scroll to position [599, 339]
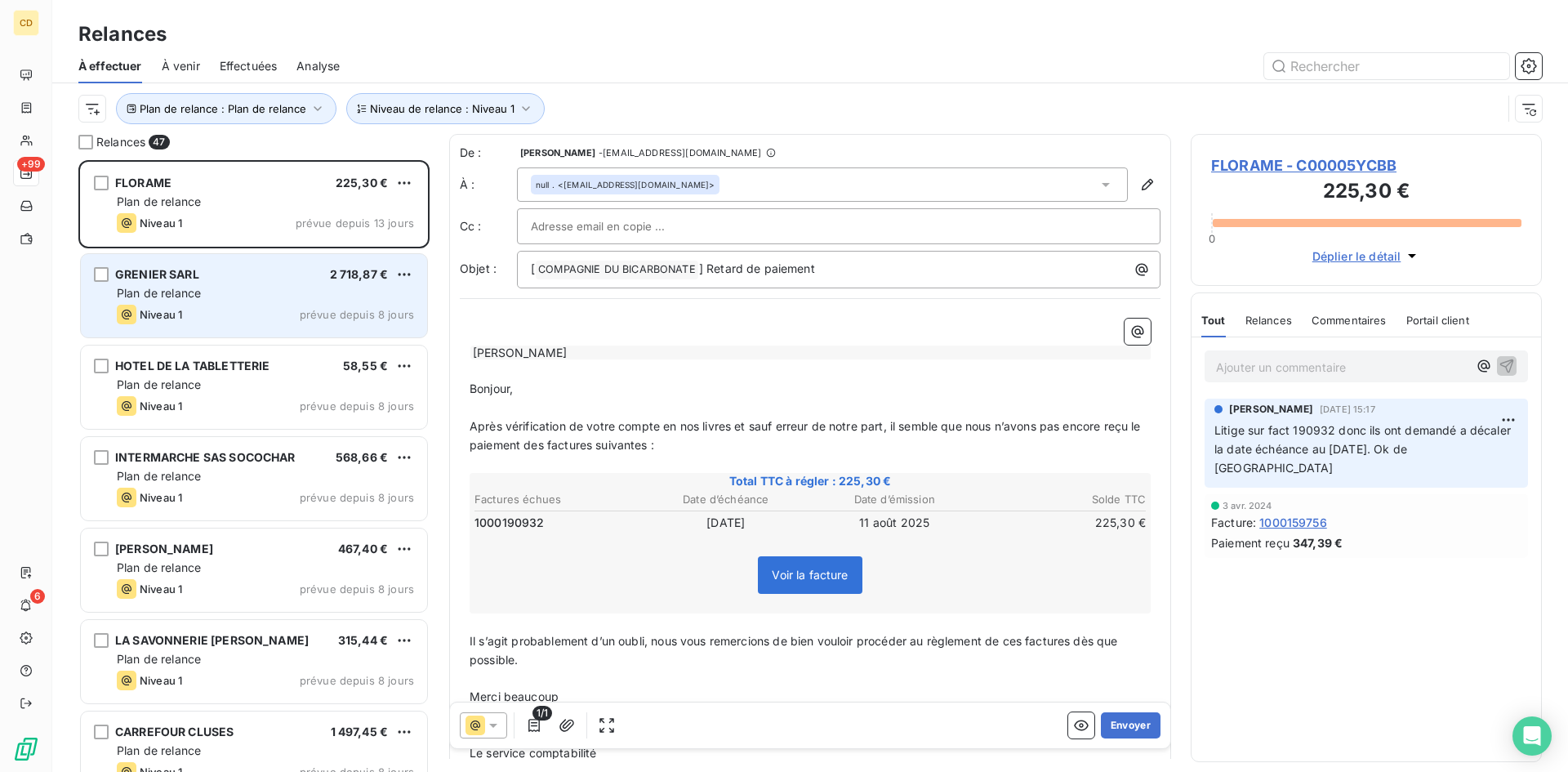
click at [214, 289] on div "Plan de relance" at bounding box center [266, 293] width 297 height 16
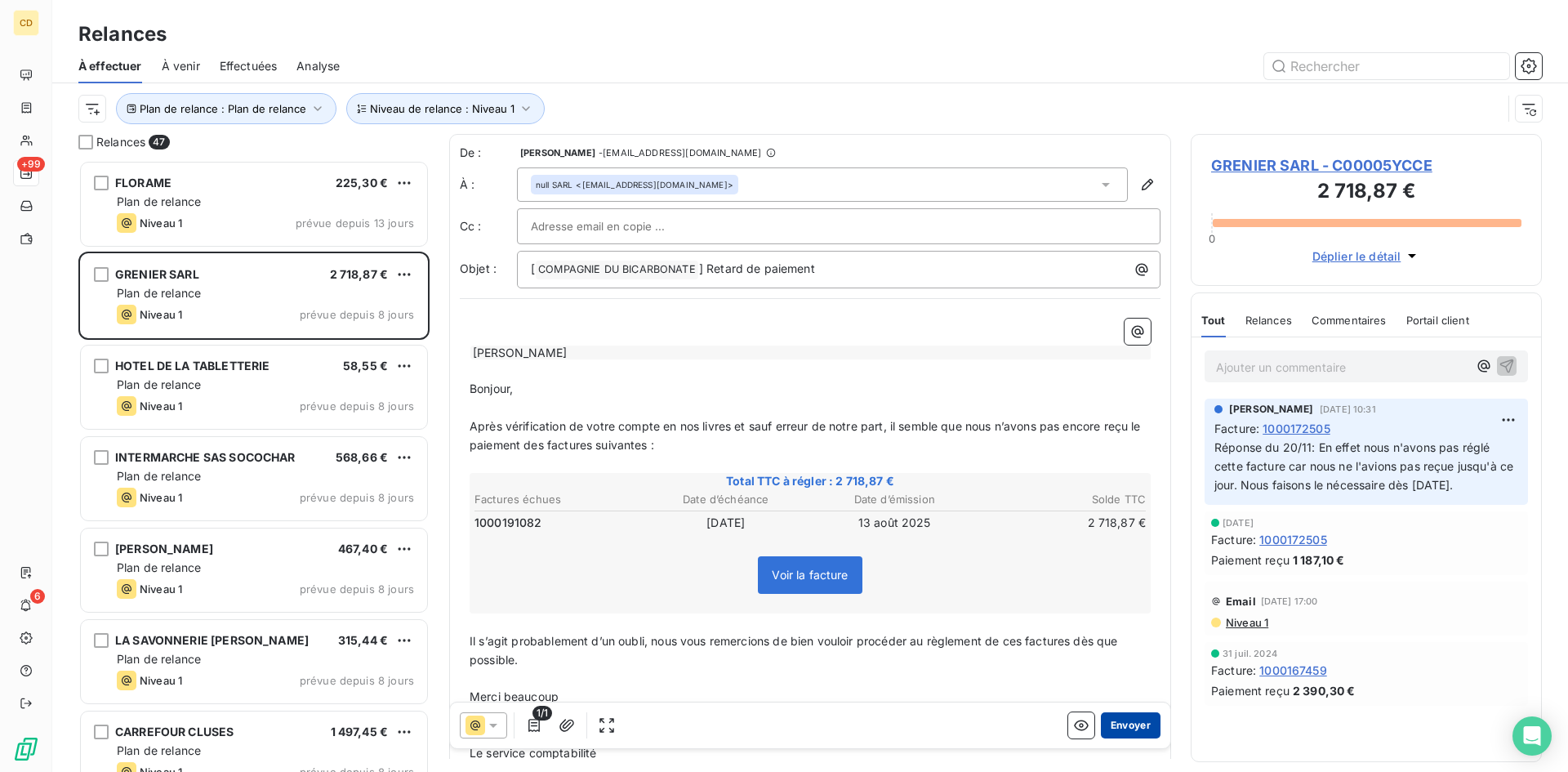
click at [1128, 721] on button "Envoyer" at bounding box center [1131, 725] width 60 height 26
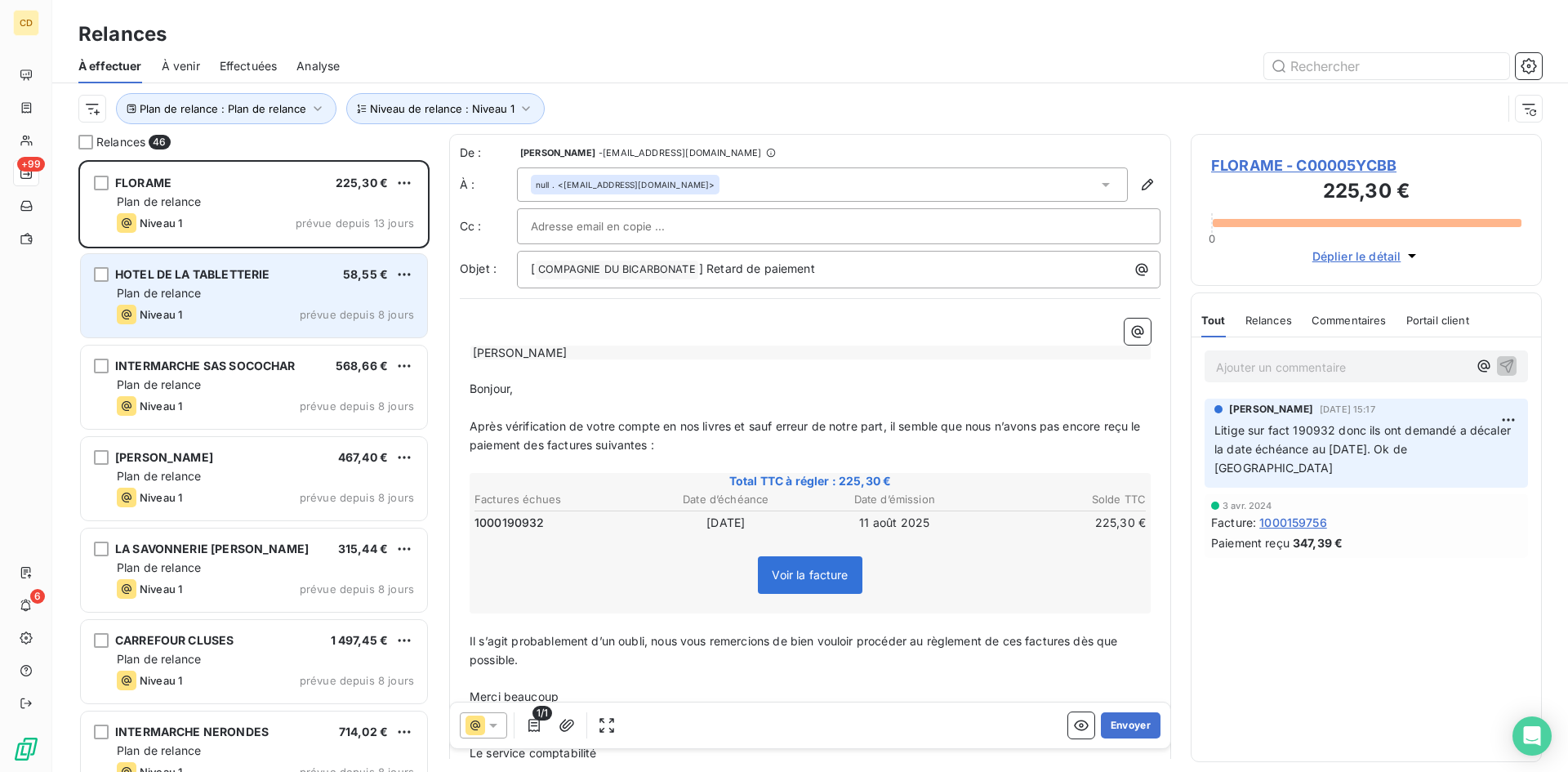
click at [171, 284] on div "HOTEL DE LA TABLETTERIE 58,55 € Plan de relance Niveau 1 prévue depuis 8 jours" at bounding box center [254, 295] width 347 height 83
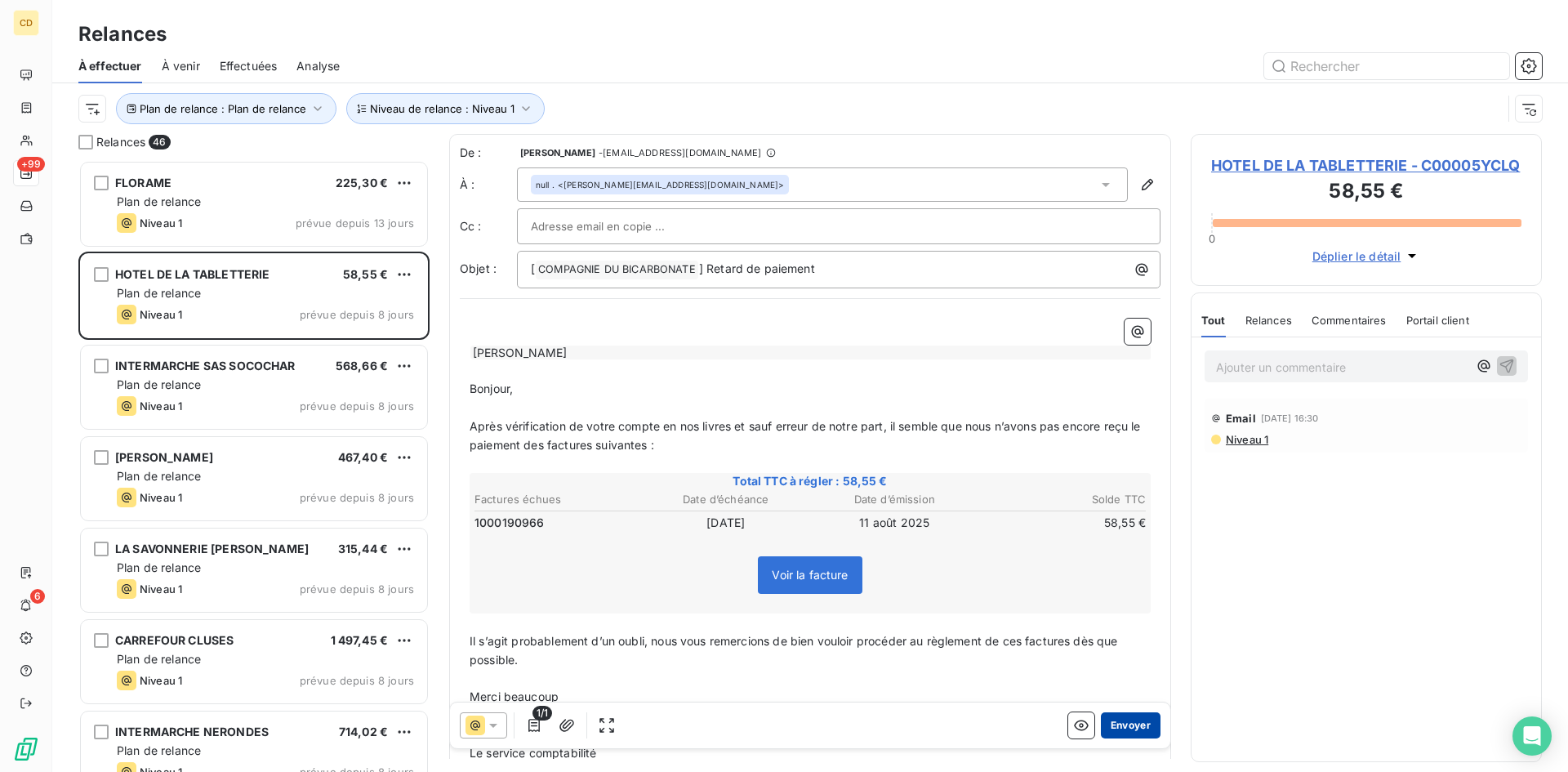
click at [1111, 720] on button "Envoyer" at bounding box center [1131, 725] width 60 height 26
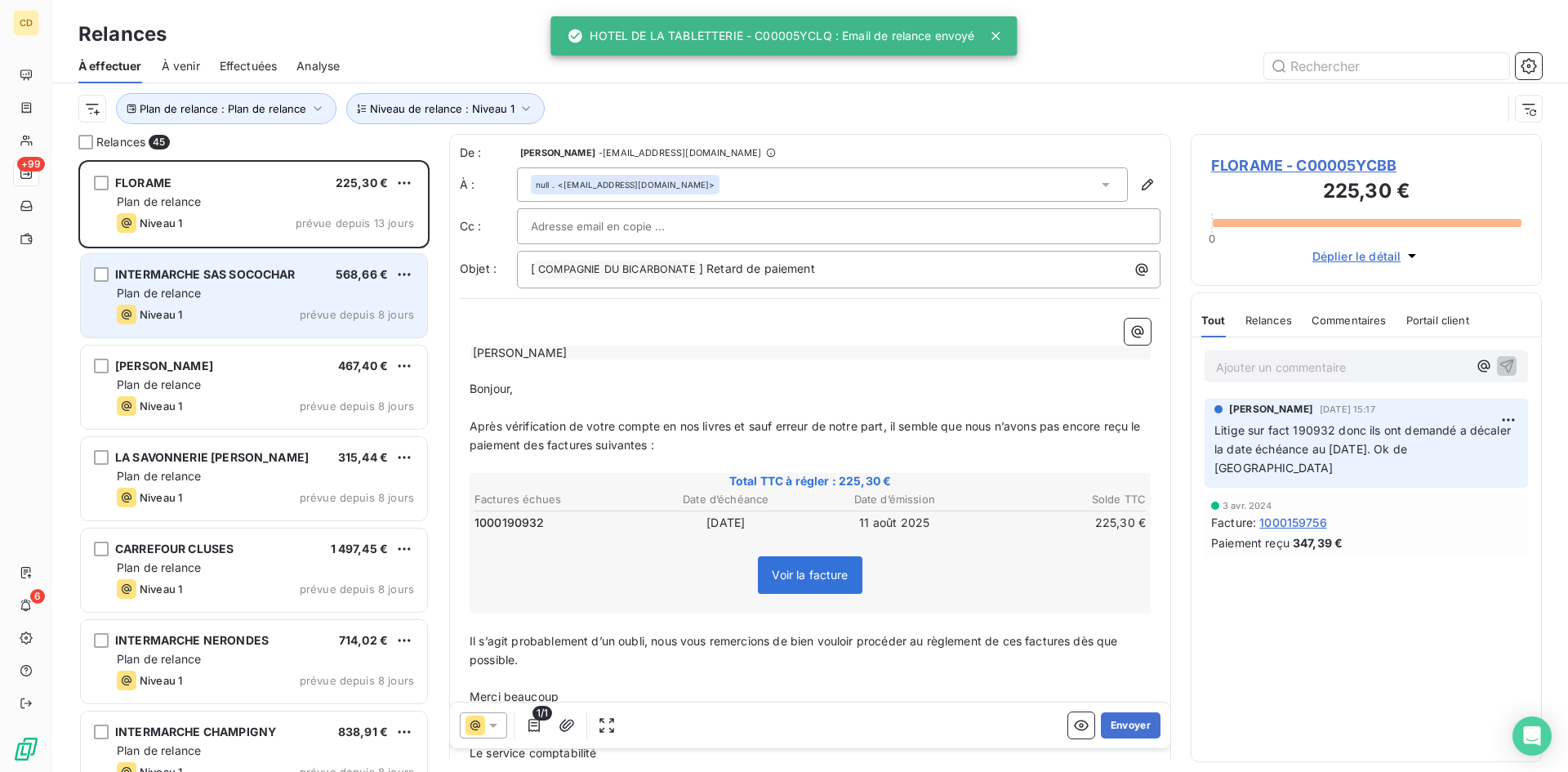
click at [163, 278] on span "INTERMARCHE SAS SOCOCHAR" at bounding box center [205, 274] width 180 height 14
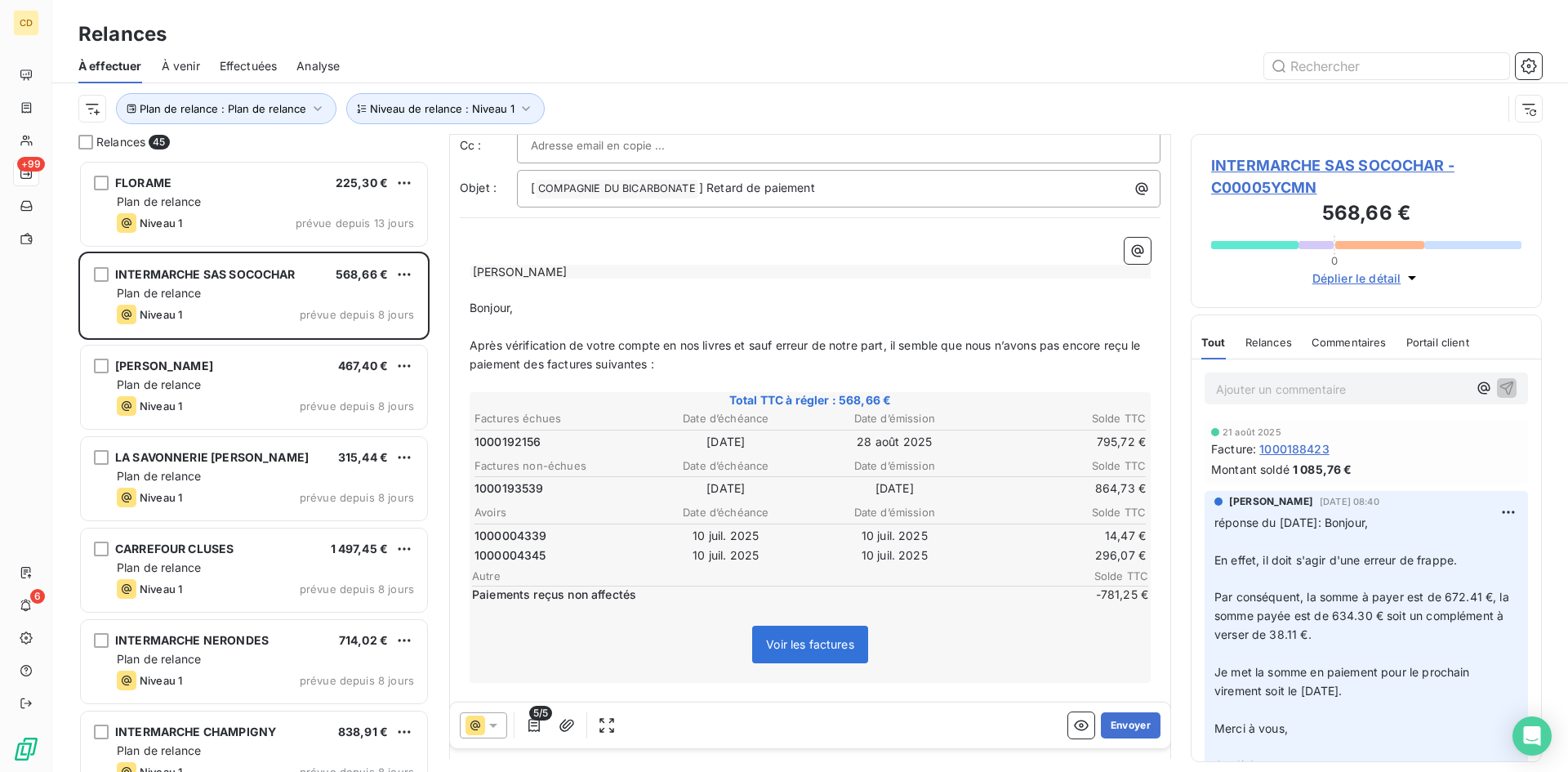
scroll to position [83, 0]
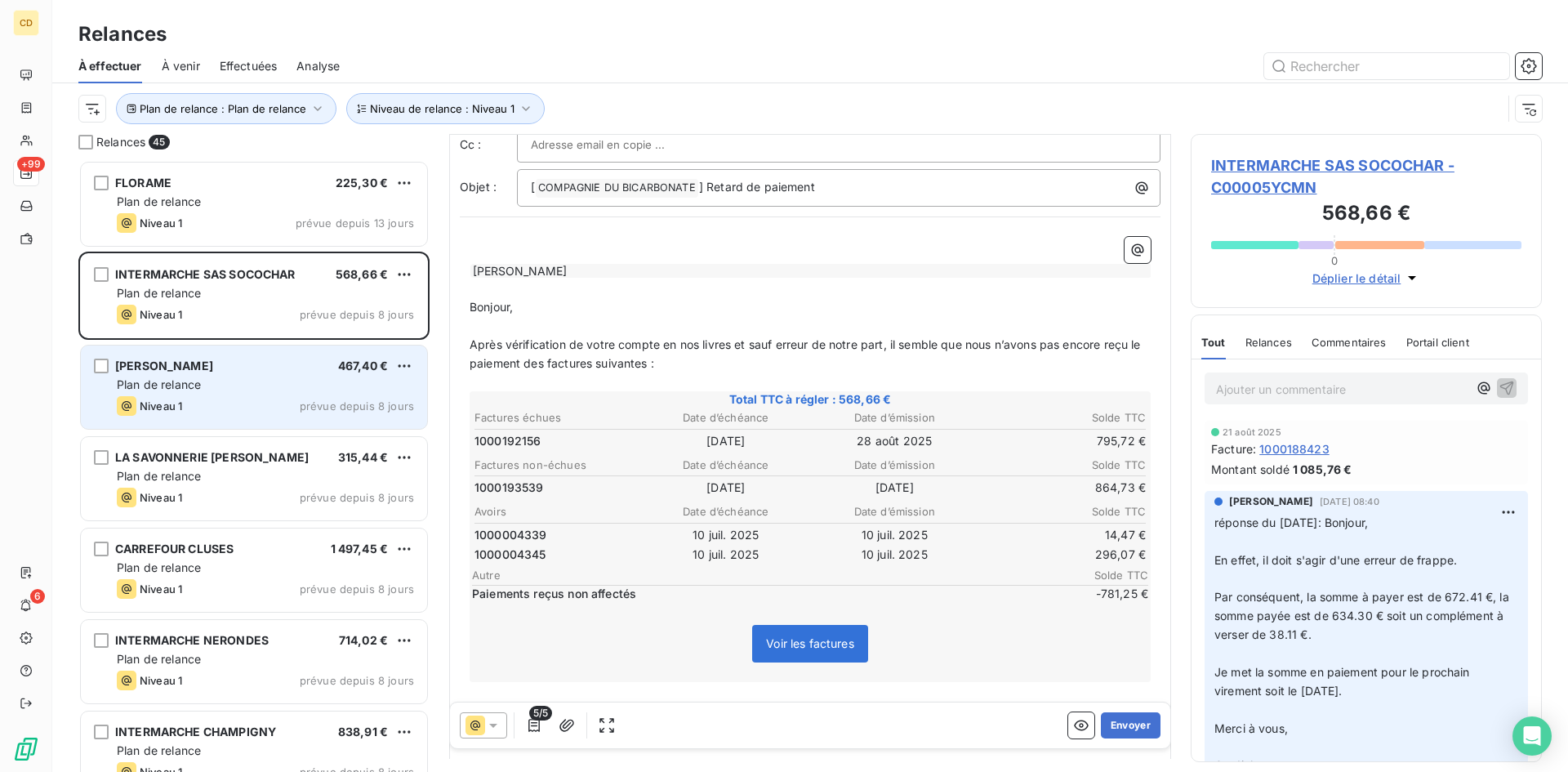
click at [222, 376] on div "SOEUR [PERSON_NAME] 467,40 € Plan de relance Niveau 1 prévue depuis 8 jours" at bounding box center [254, 387] width 347 height 83
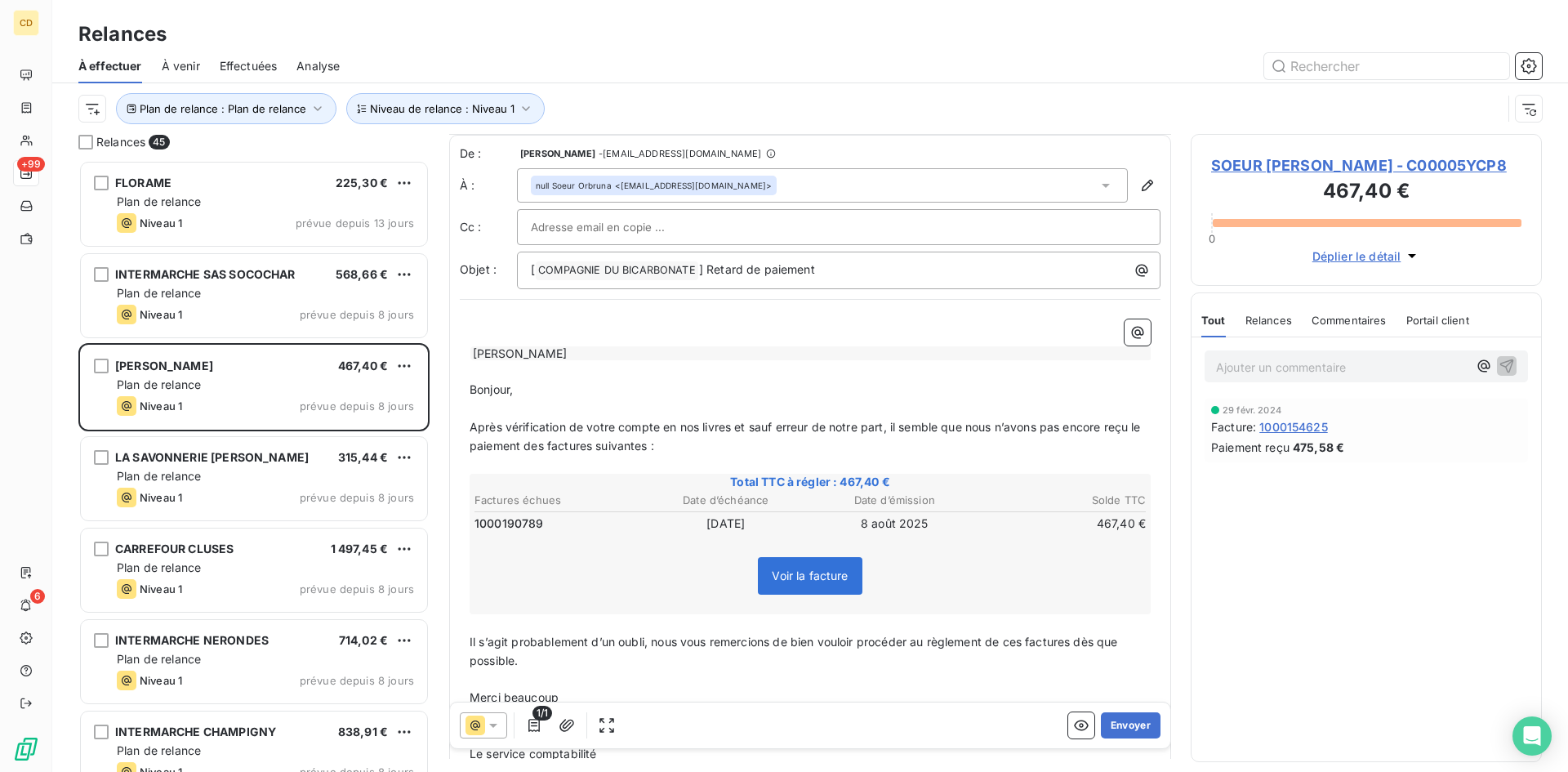
scroll to position [83, 0]
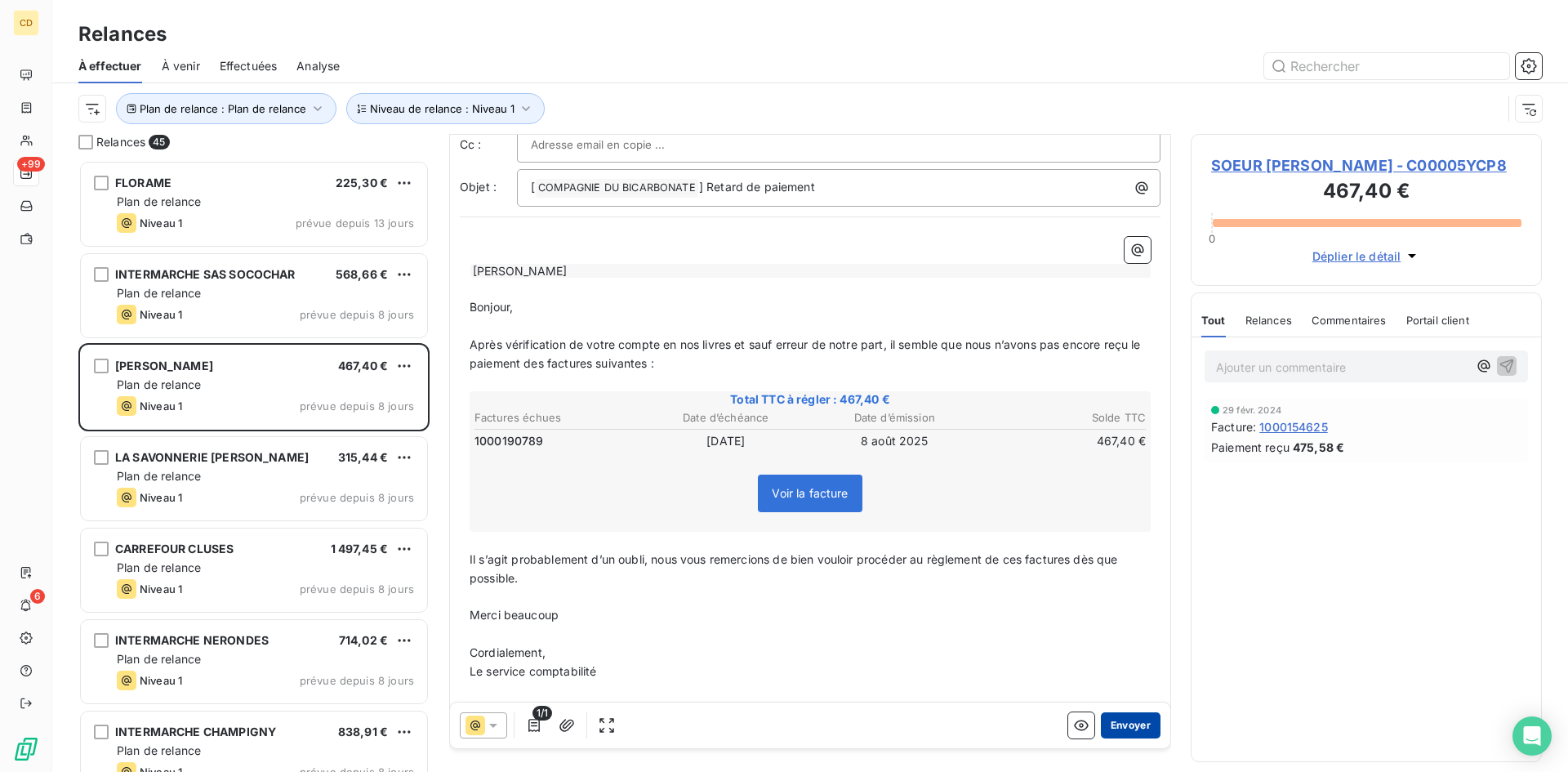
click at [1119, 727] on button "Envoyer" at bounding box center [1131, 725] width 60 height 26
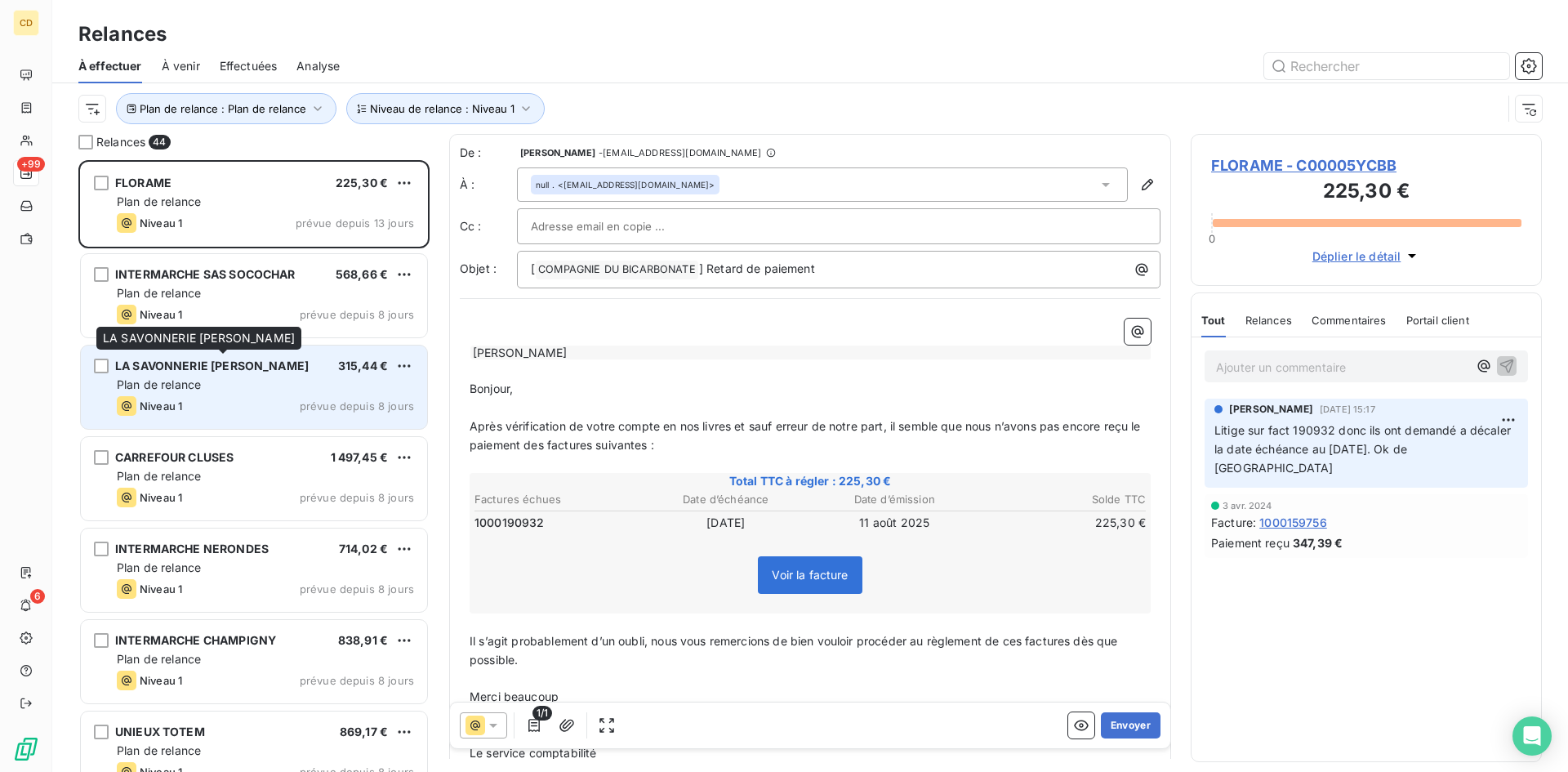
click at [169, 374] on div "LA SAVONNERIE [PERSON_NAME]" at bounding box center [211, 366] width 193 height 16
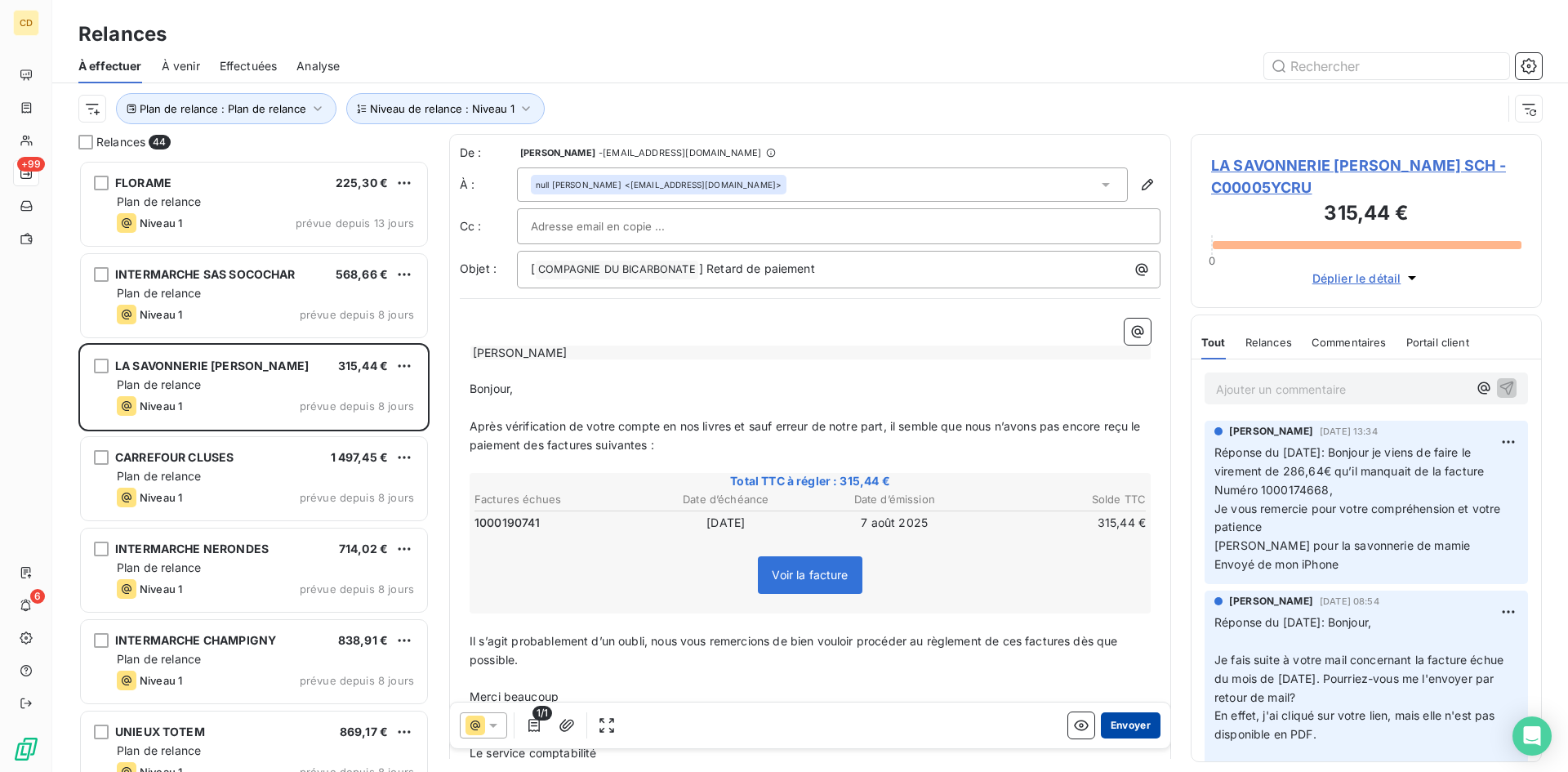
click at [1109, 724] on button "Envoyer" at bounding box center [1131, 725] width 60 height 26
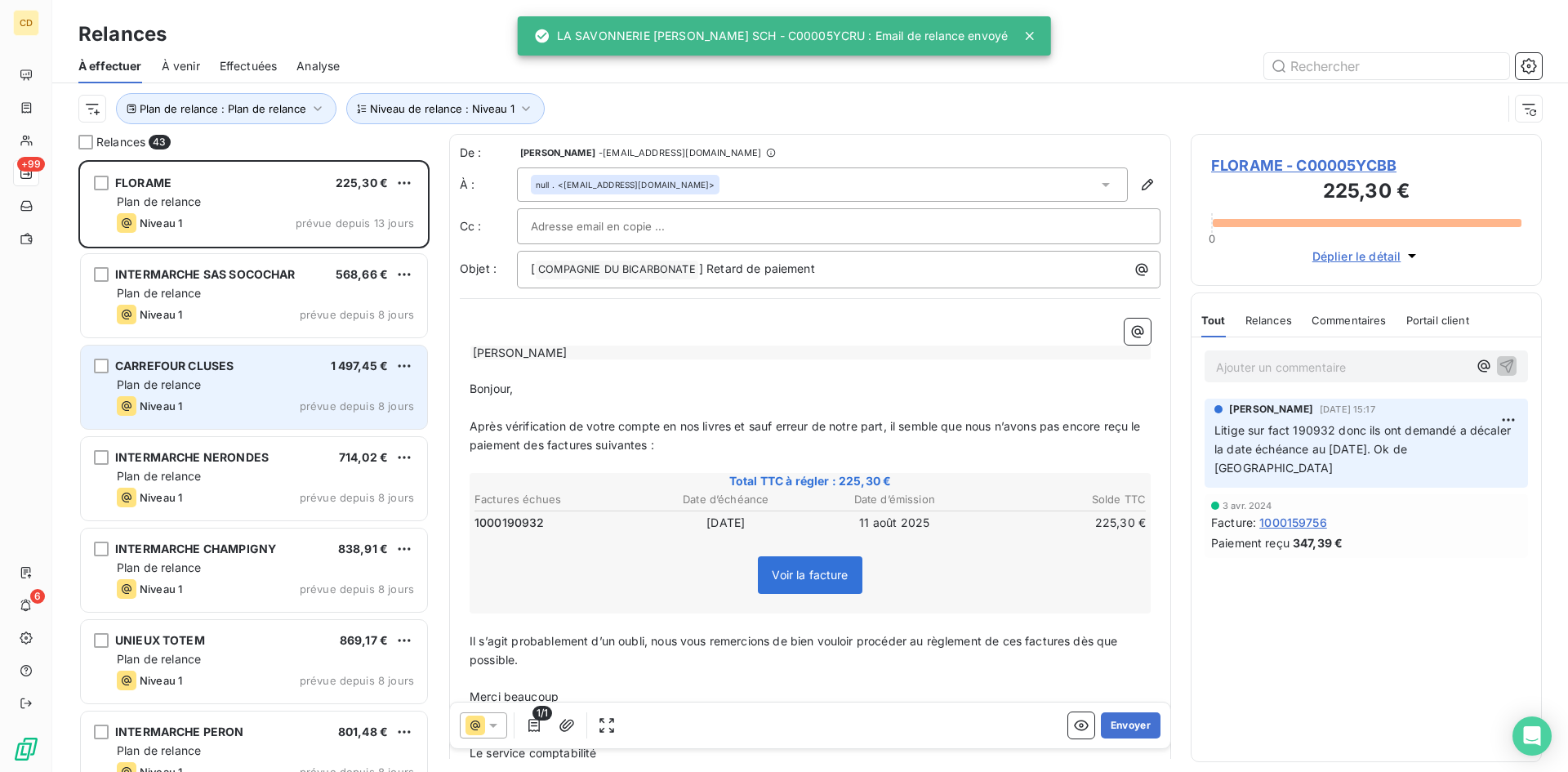
click at [167, 393] on div "Plan de relance" at bounding box center [266, 384] width 297 height 16
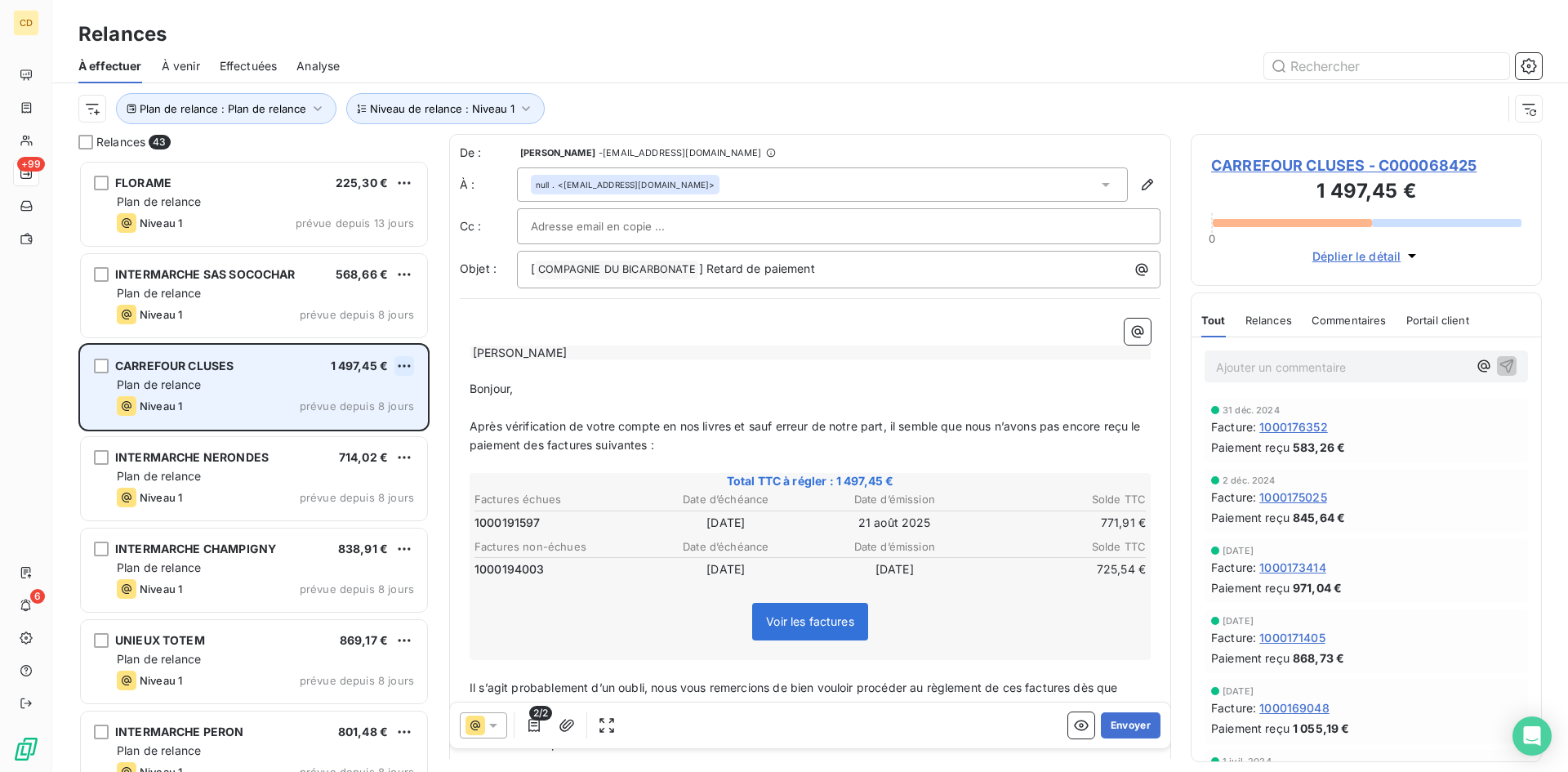
click at [401, 364] on html "CD +99 6 Relances À effectuer À venir Effectuées Analyse Plan de relance : Plan…" at bounding box center [784, 386] width 1568 height 772
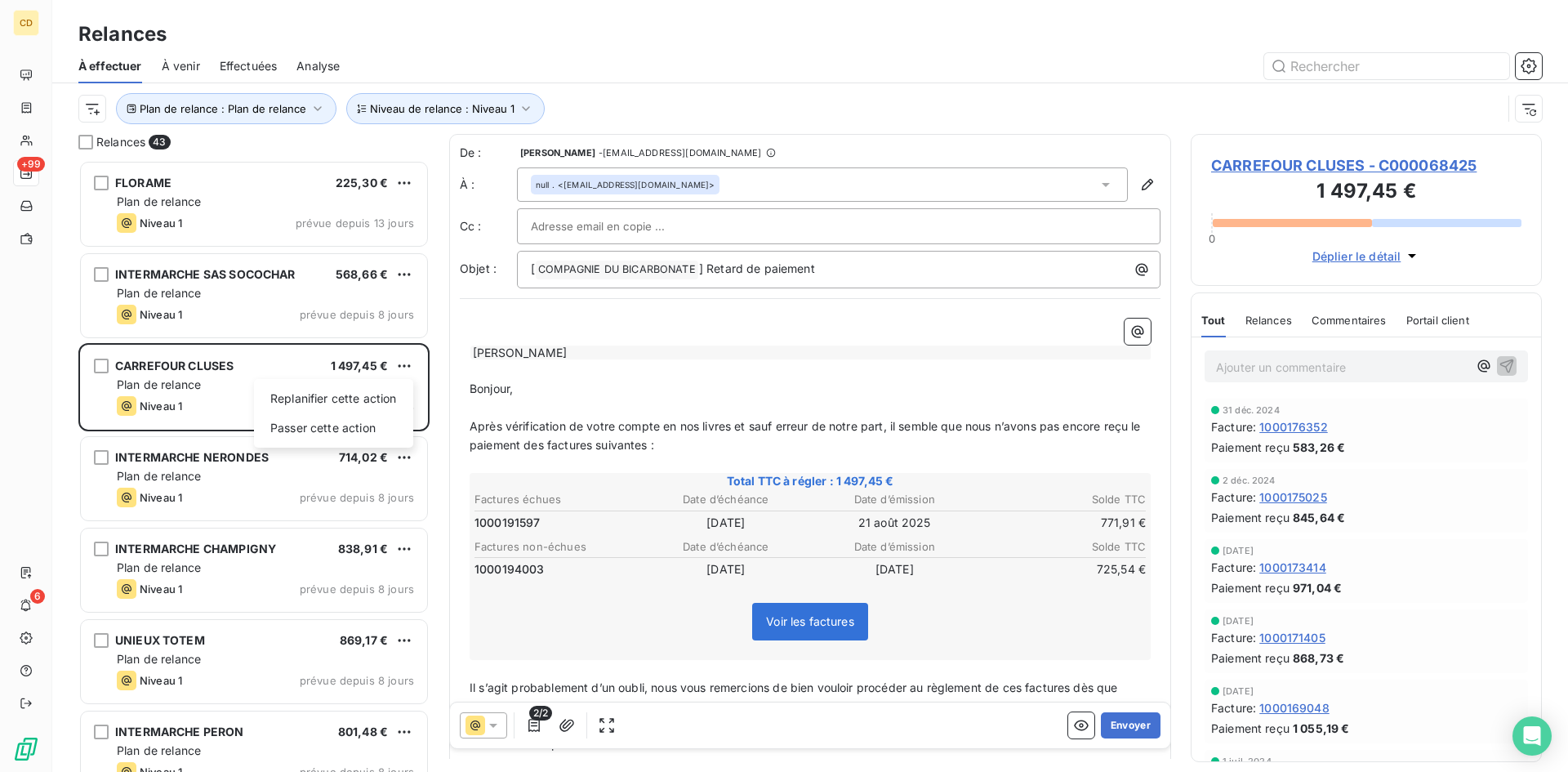
click at [244, 376] on html "CD +99 6 Relances À effectuer À venir Effectuées Analyse Plan de relance : Plan…" at bounding box center [784, 386] width 1568 height 772
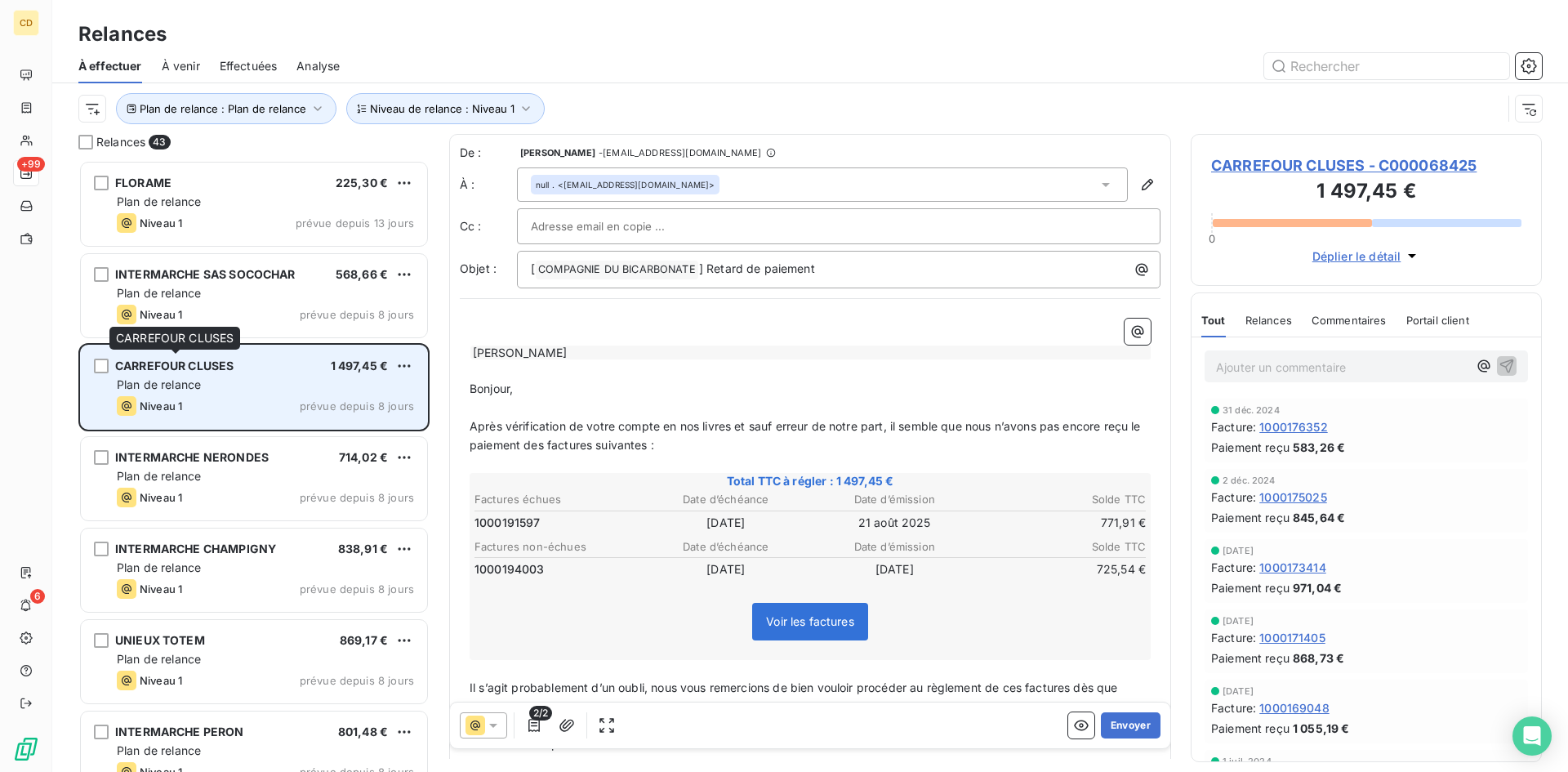
click at [152, 371] on span "CARREFOUR CLUSES" at bounding box center [174, 365] width 118 height 14
click at [171, 360] on span "CARREFOUR CLUSES" at bounding box center [174, 365] width 118 height 14
click at [411, 362] on html "CD +99 6 Relances À effectuer À venir Effectuées Analyse Plan de relance : Plan…" at bounding box center [784, 386] width 1568 height 772
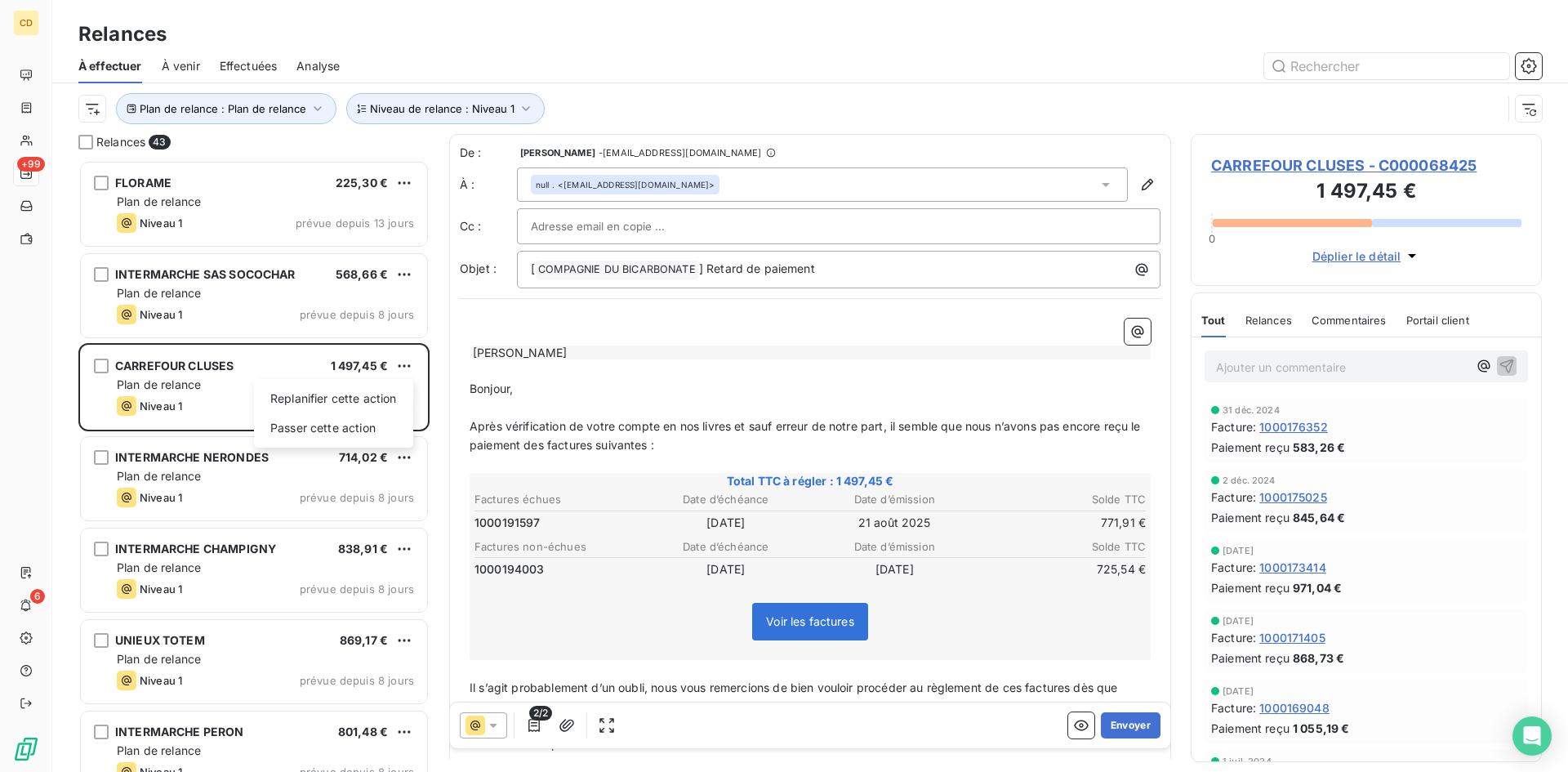
click at [236, 364] on html "CD +99 6 Relances À effectuer À venir Effectuées Analyse Plan de relance : Plan…" at bounding box center [784, 386] width 1568 height 772
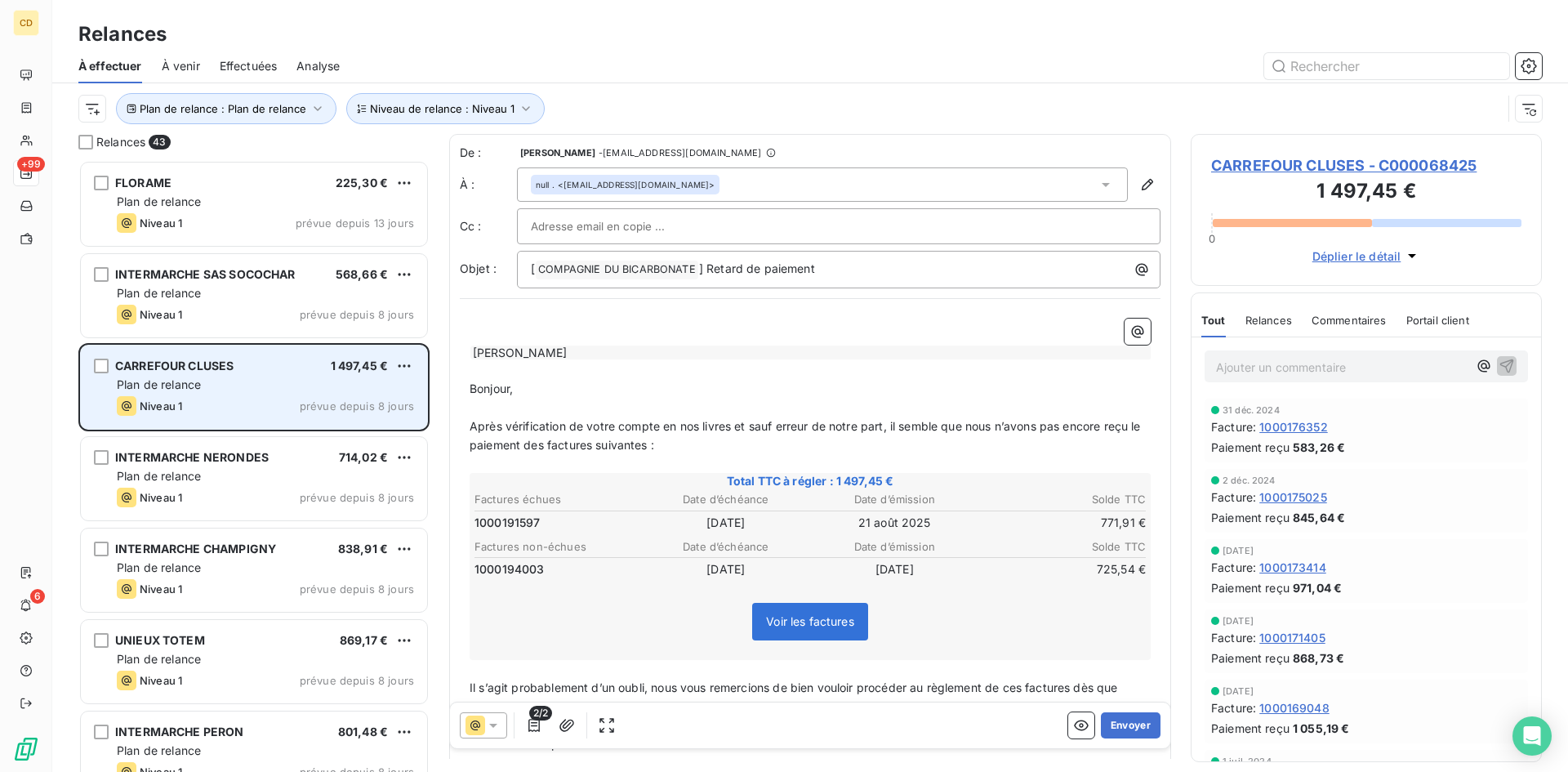
click at [162, 403] on span "Niveau 1" at bounding box center [161, 406] width 43 height 13
drag, startPoint x: 215, startPoint y: 372, endPoint x: 190, endPoint y: 387, distance: 29.2
click at [189, 388] on span "Plan de relance" at bounding box center [159, 384] width 84 height 14
click at [180, 385] on span "Plan de relance" at bounding box center [159, 384] width 84 height 14
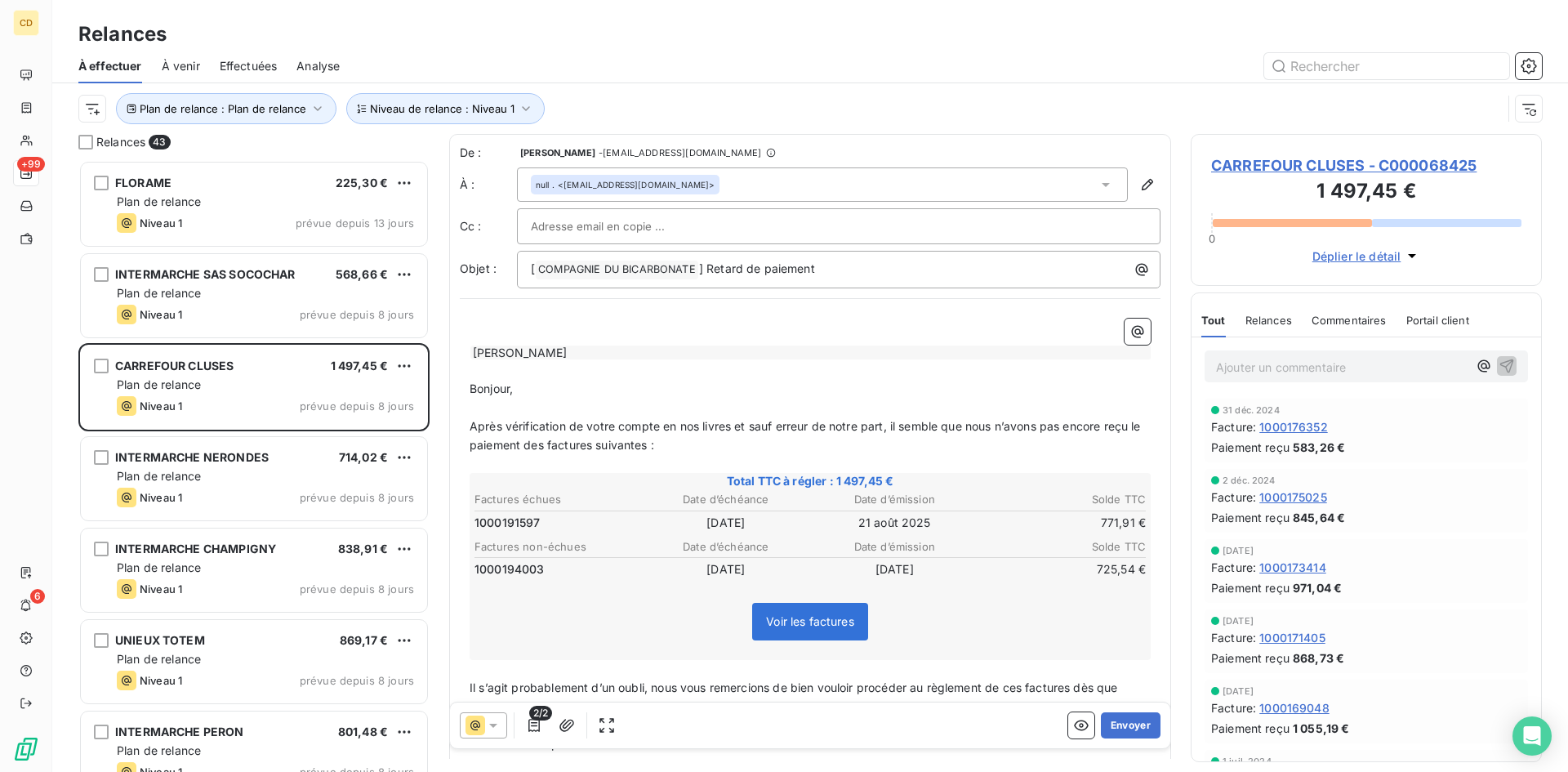
click at [1355, 163] on span "CARREFOUR CLUSES - C000068425" at bounding box center [1367, 165] width 311 height 22
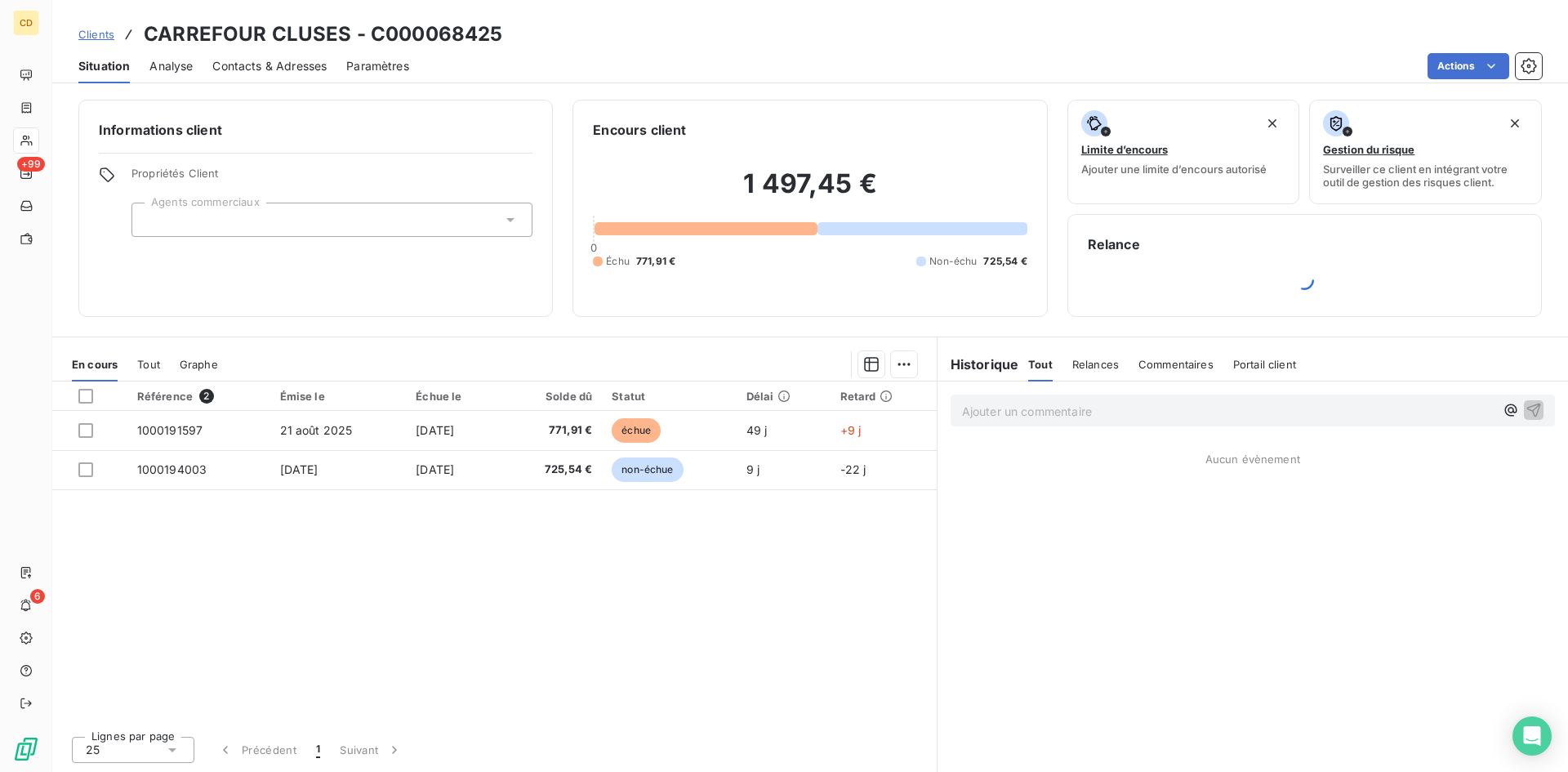
click at [513, 221] on icon at bounding box center [511, 220] width 9 height 4
click at [513, 221] on icon at bounding box center [510, 219] width 7 height 3
click at [1178, 259] on div "Relance" at bounding box center [1304, 265] width 433 height 62
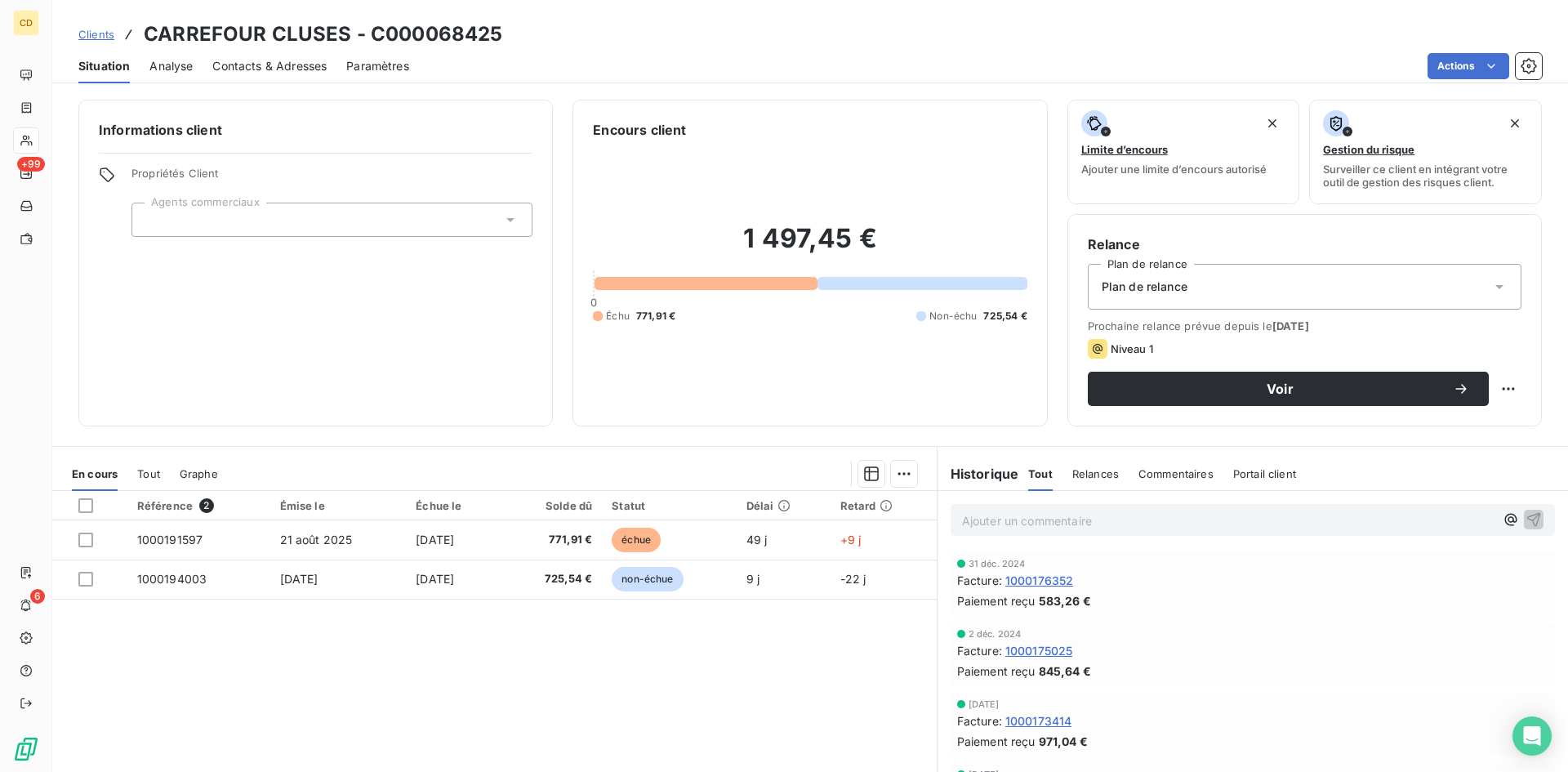
click at [1492, 285] on icon at bounding box center [1499, 286] width 16 height 16
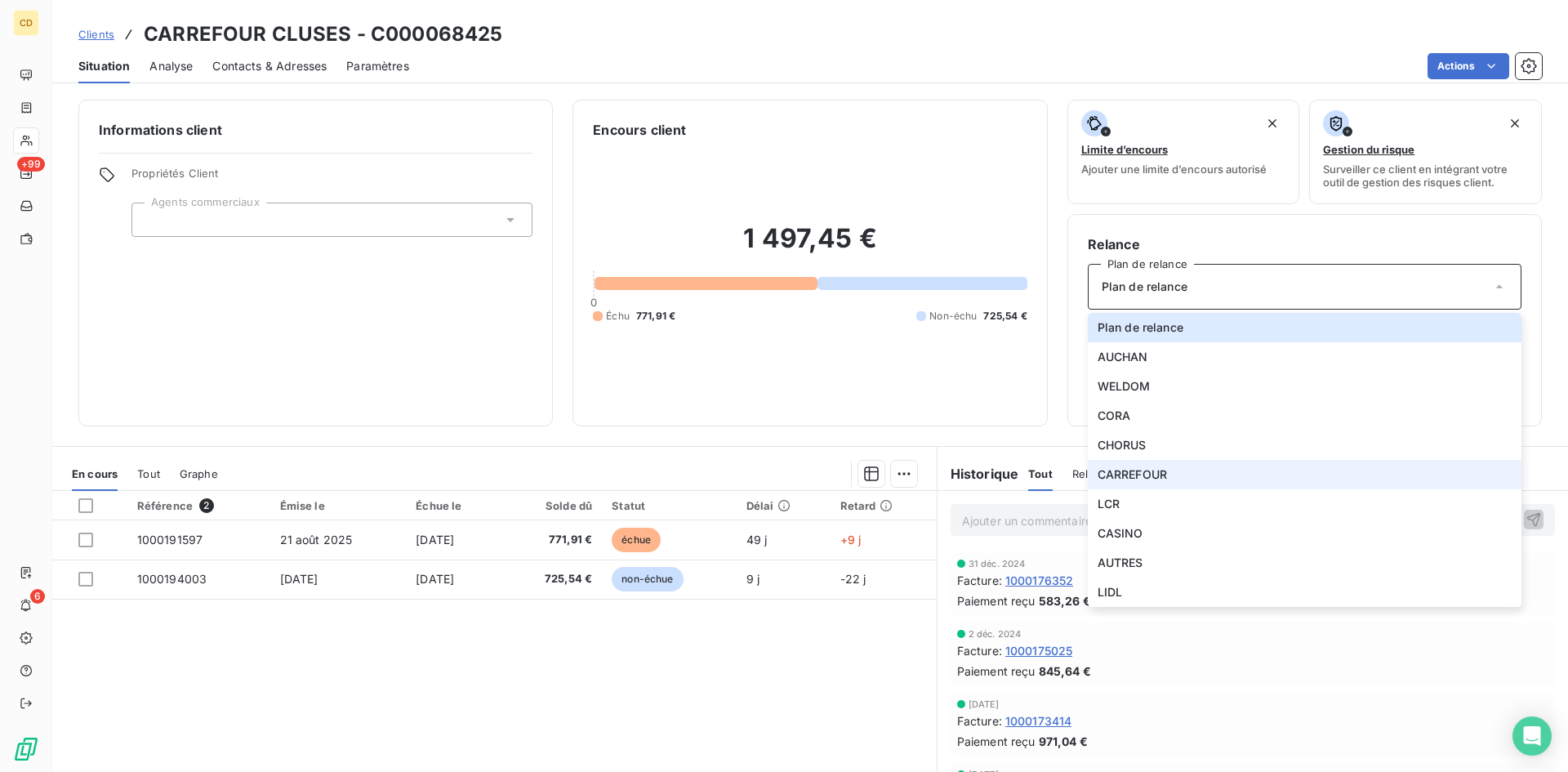
click at [1167, 475] on li "CARREFOUR" at bounding box center [1304, 475] width 433 height 30
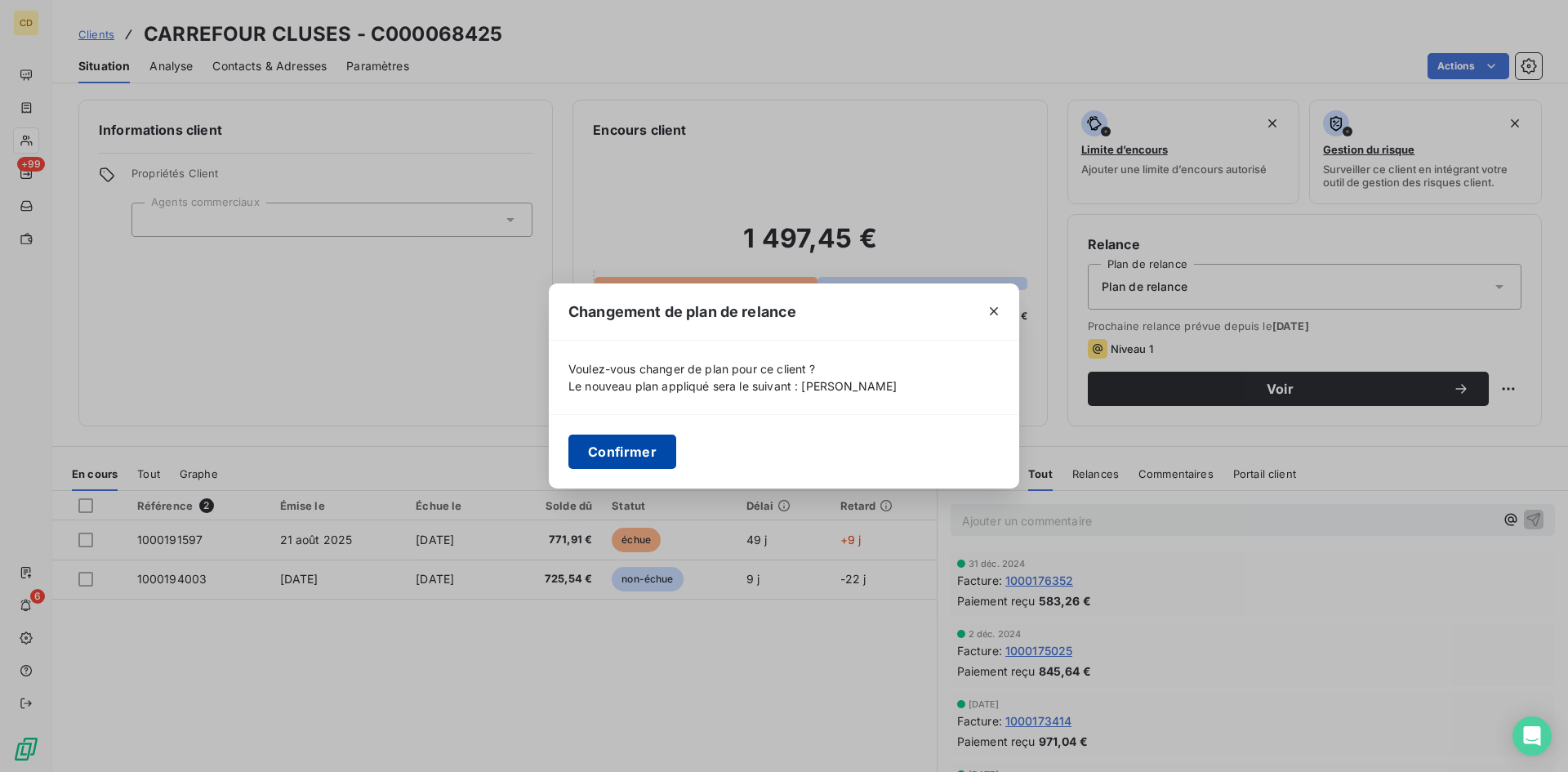
click at [611, 446] on button "Confirmer" at bounding box center [622, 452] width 108 height 34
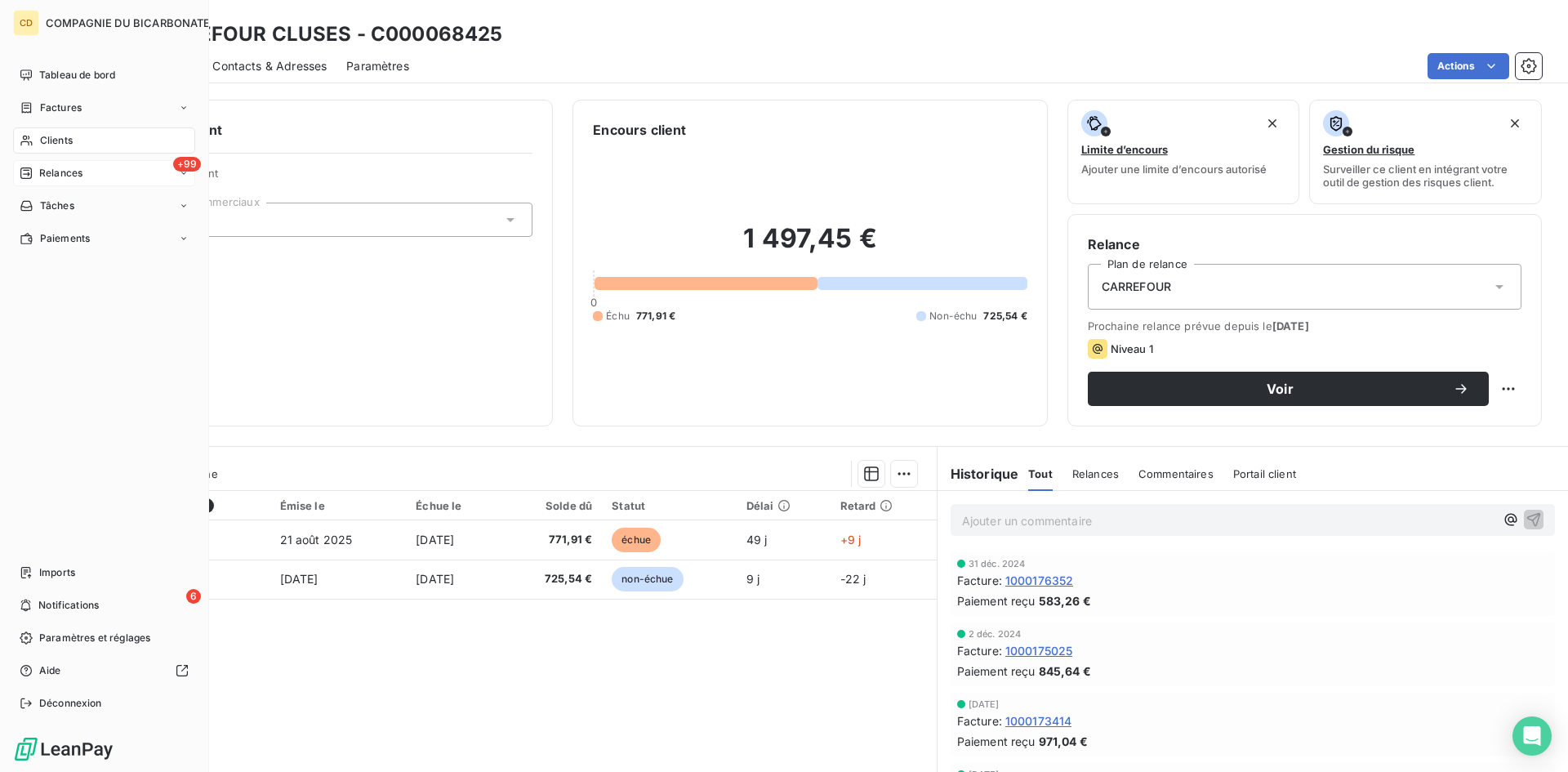
click at [70, 172] on span "Relances" at bounding box center [60, 173] width 43 height 14
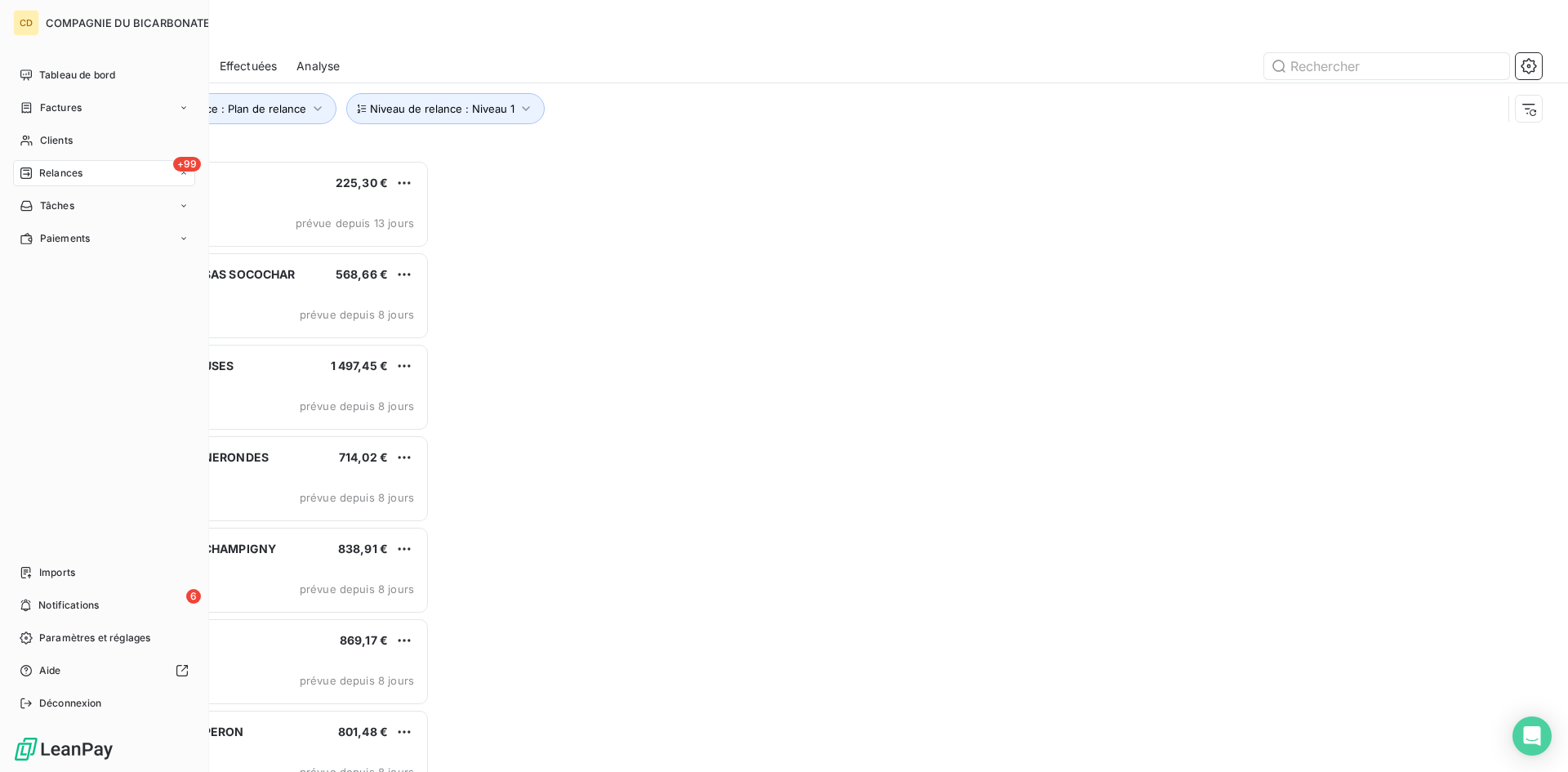
scroll to position [599, 339]
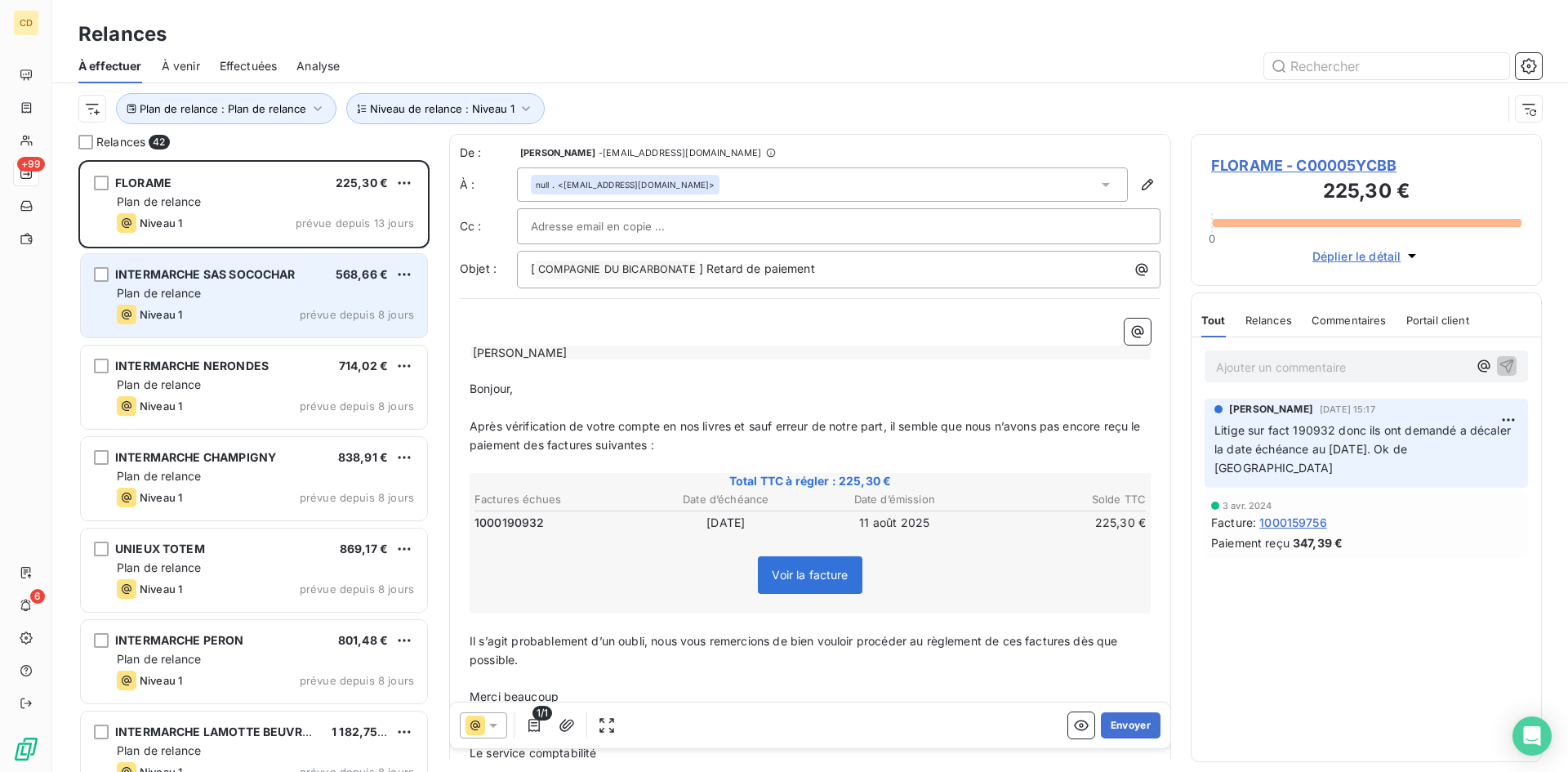
click at [245, 278] on span "INTERMARCHE SAS SOCOCHAR" at bounding box center [205, 274] width 180 height 14
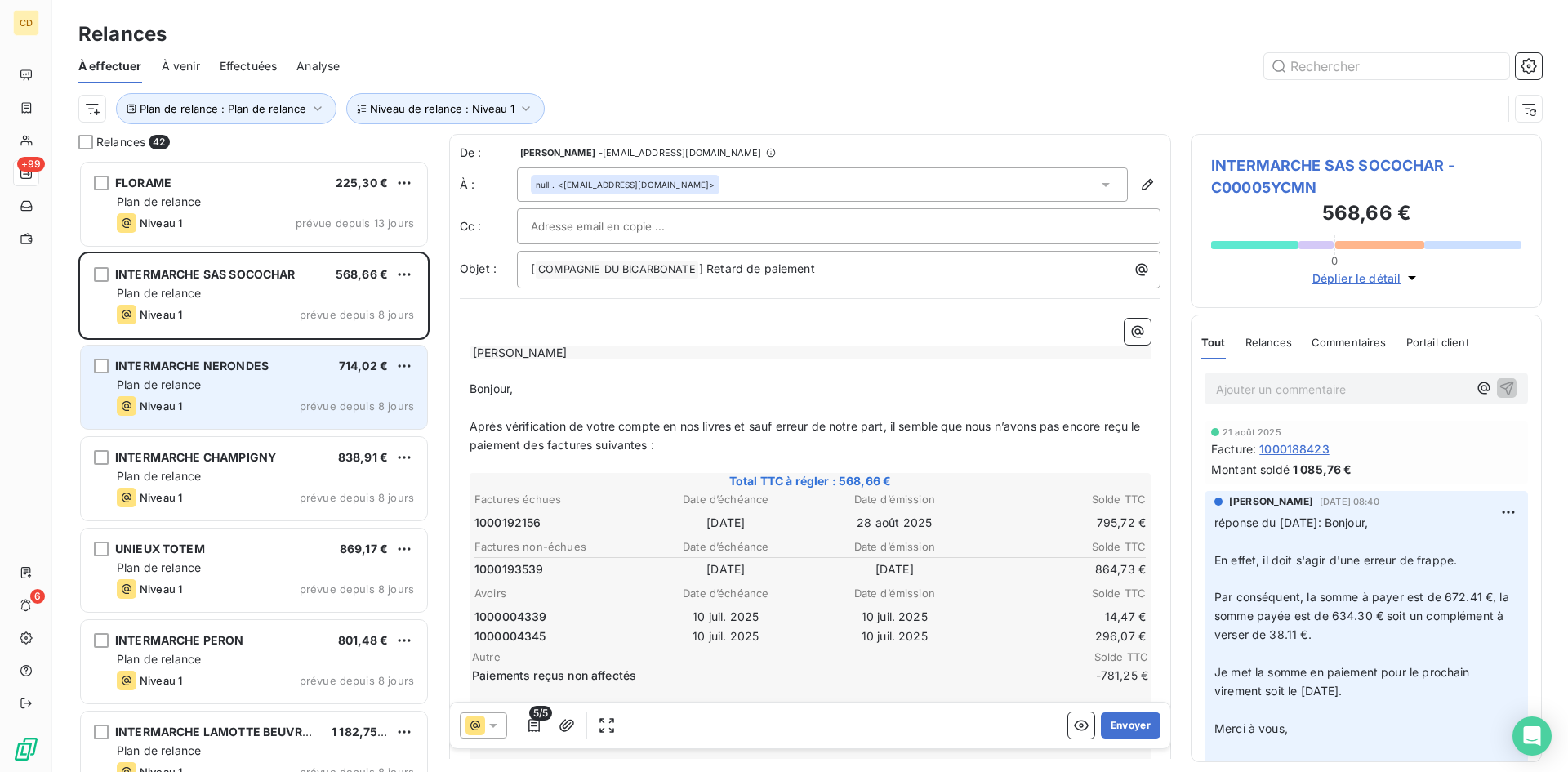
click at [225, 376] on div "INTERMARCHE NERONDES 714,02 € Plan de relance Niveau 1 prévue depuis 8 jours" at bounding box center [254, 387] width 347 height 83
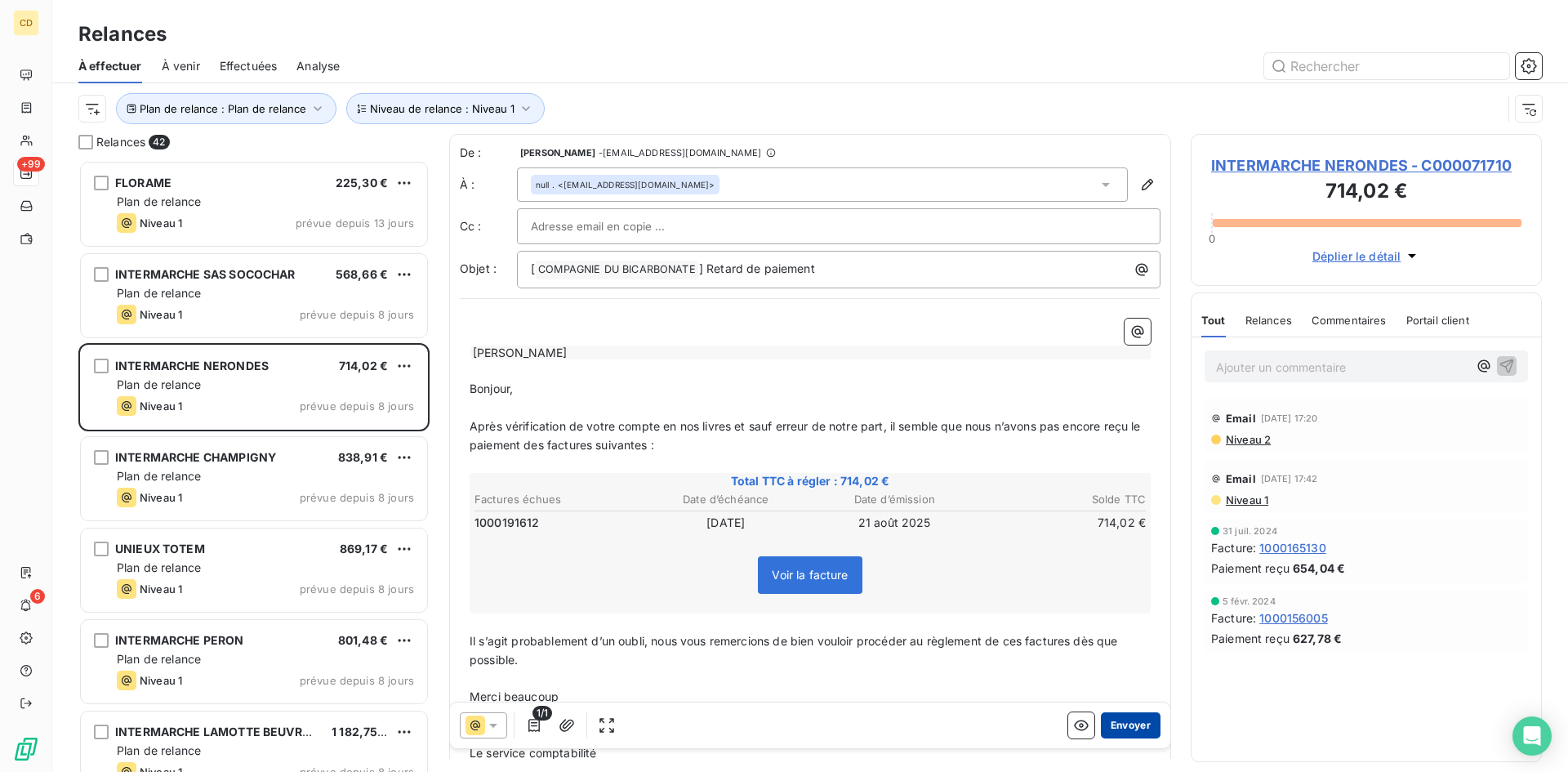
click at [1120, 725] on button "Envoyer" at bounding box center [1131, 725] width 60 height 26
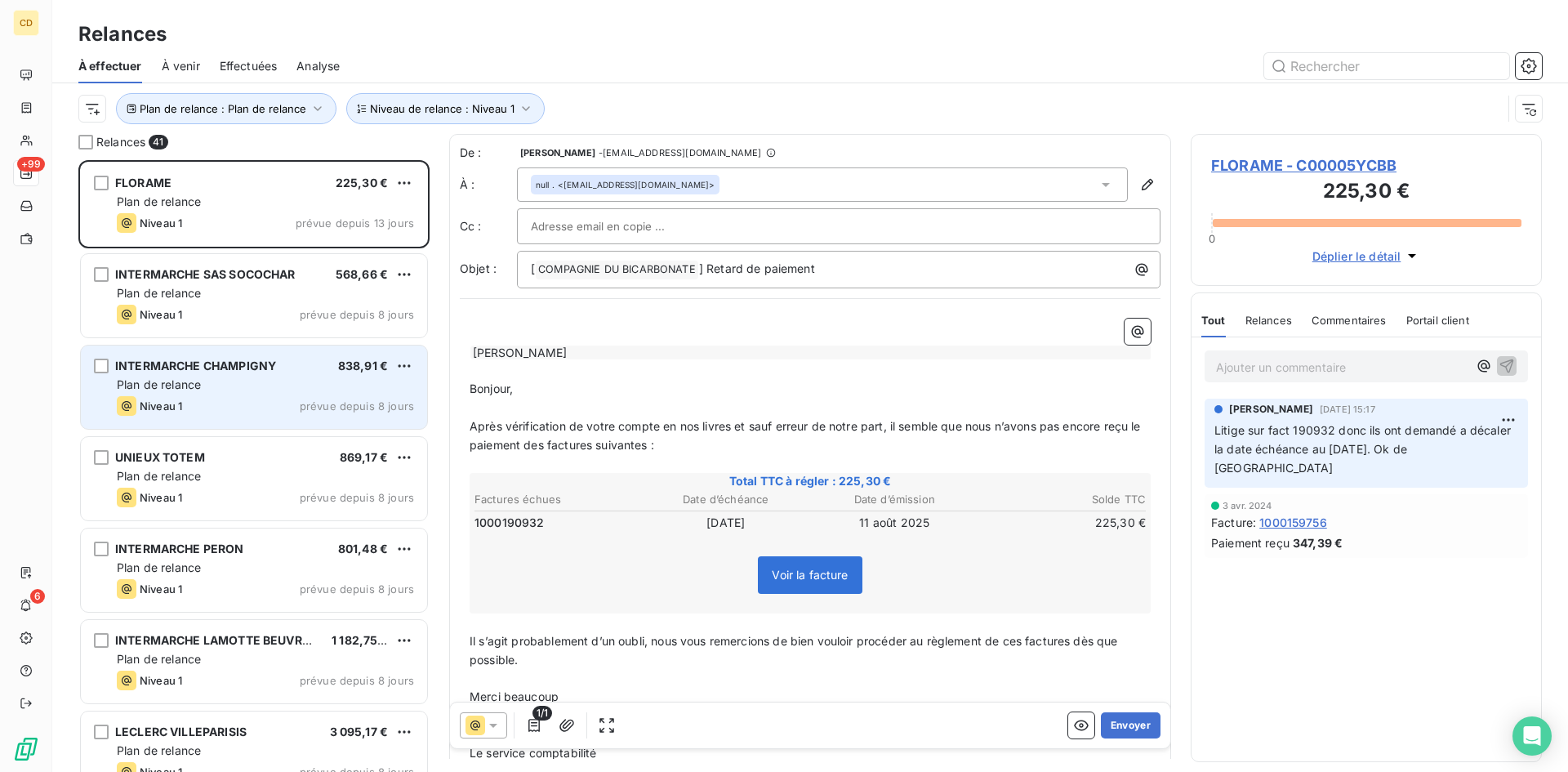
click at [183, 383] on span "Plan de relance" at bounding box center [159, 384] width 84 height 14
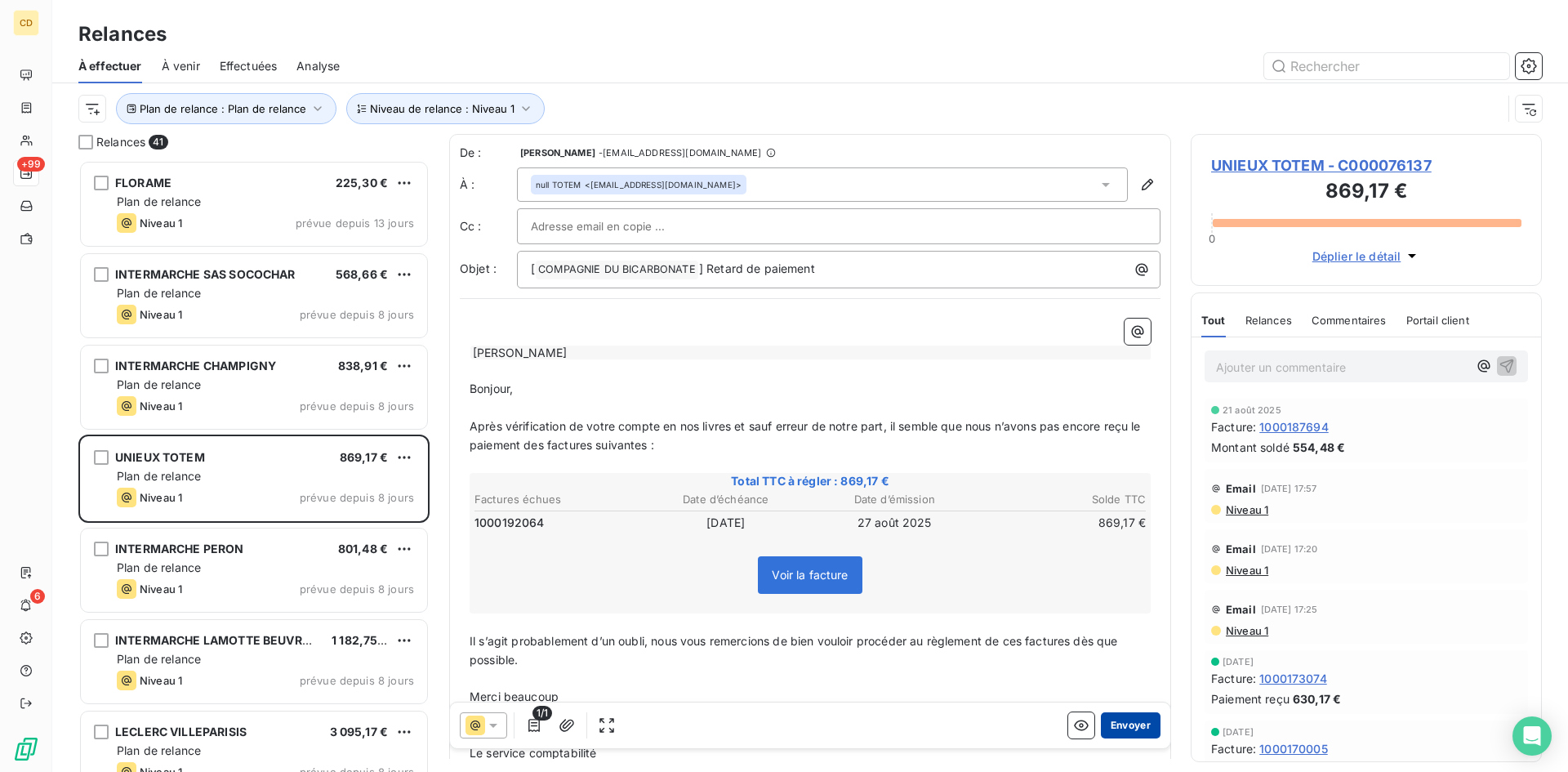
click at [1110, 725] on button "Envoyer" at bounding box center [1131, 725] width 60 height 26
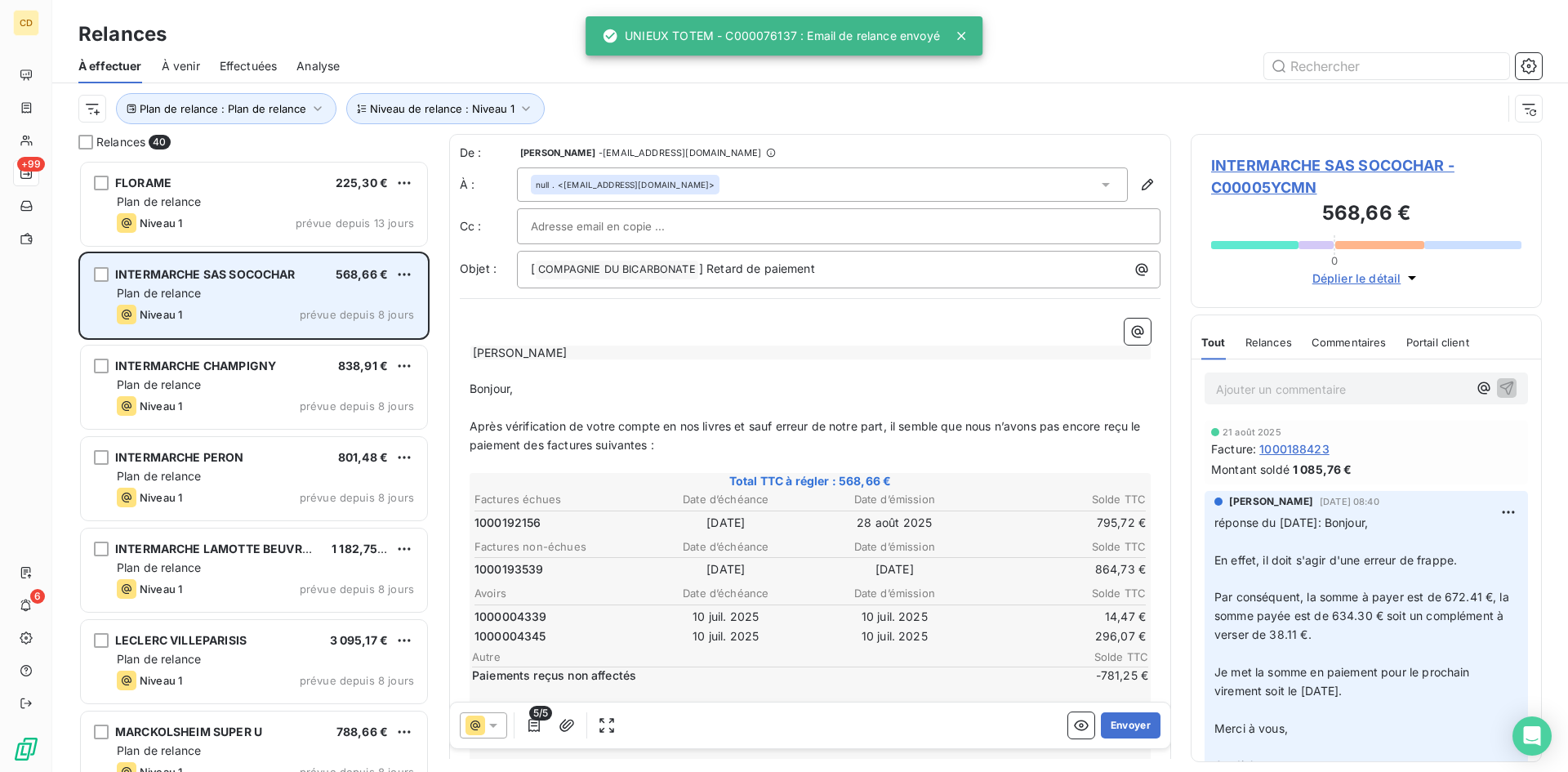
click at [169, 292] on span "Plan de relance" at bounding box center [159, 293] width 84 height 14
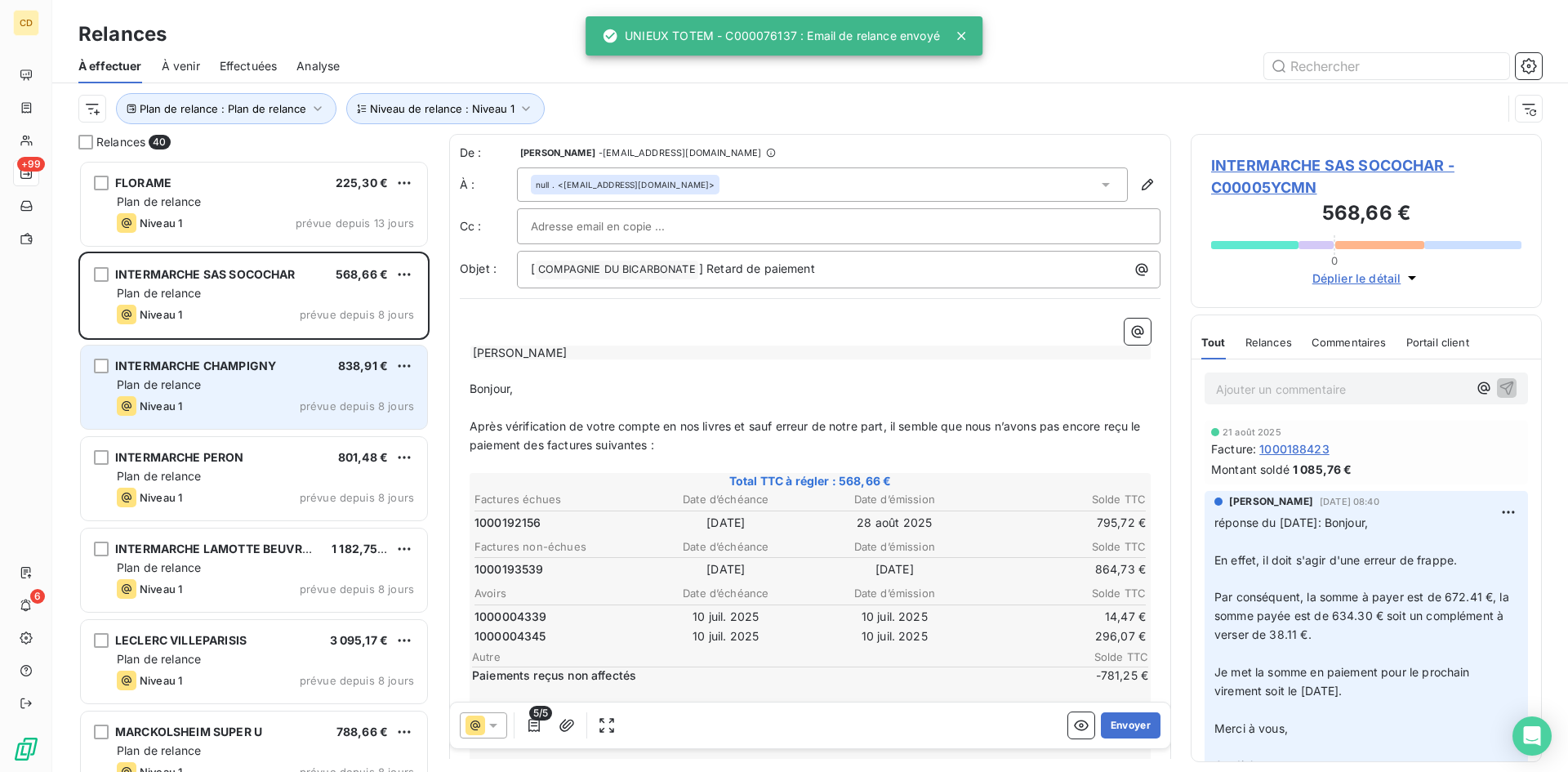
click at [169, 373] on div "INTERMARCHE CHAMPIGNY" at bounding box center [195, 366] width 161 height 16
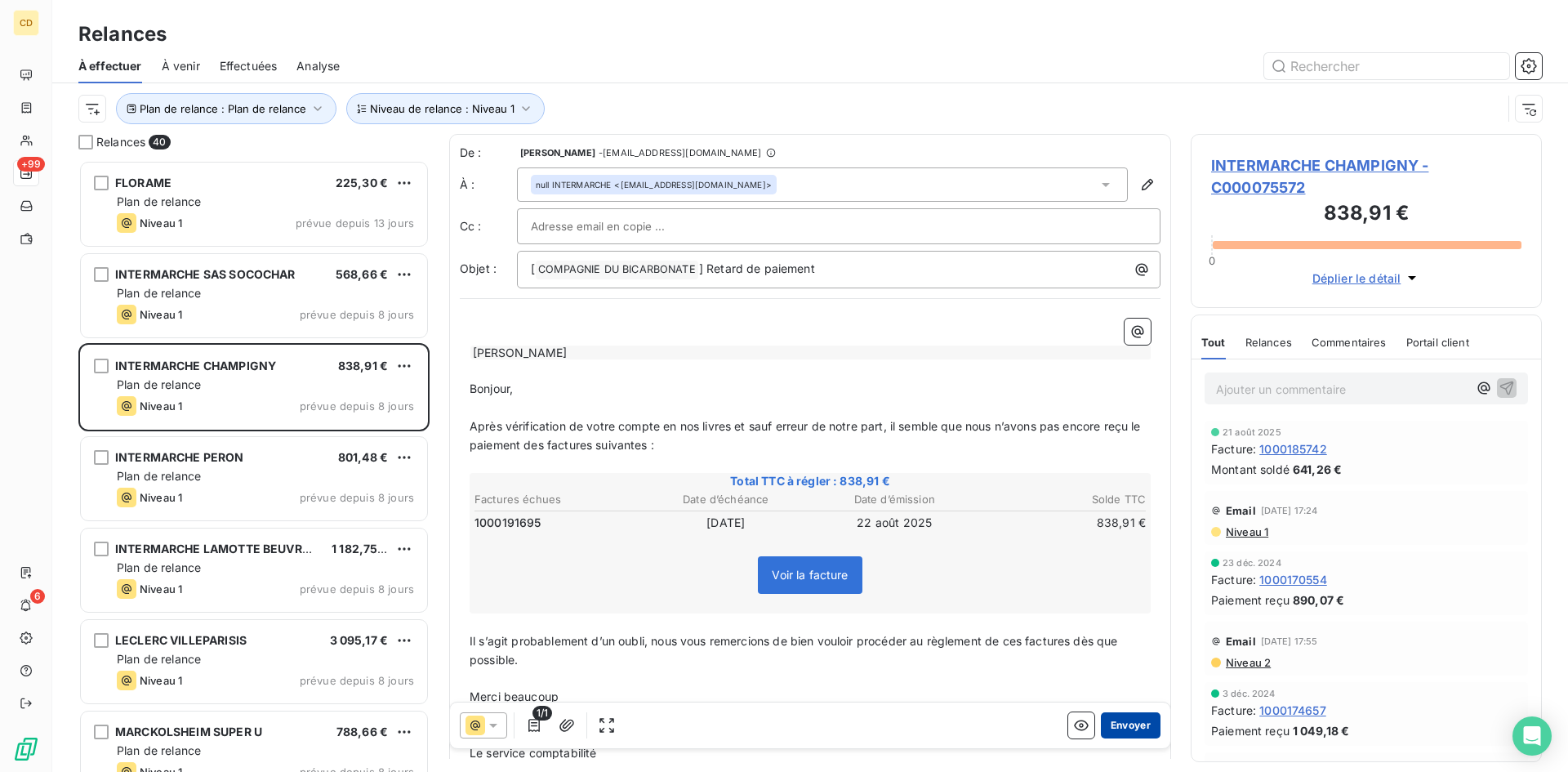
click at [1111, 721] on button "Envoyer" at bounding box center [1131, 725] width 60 height 26
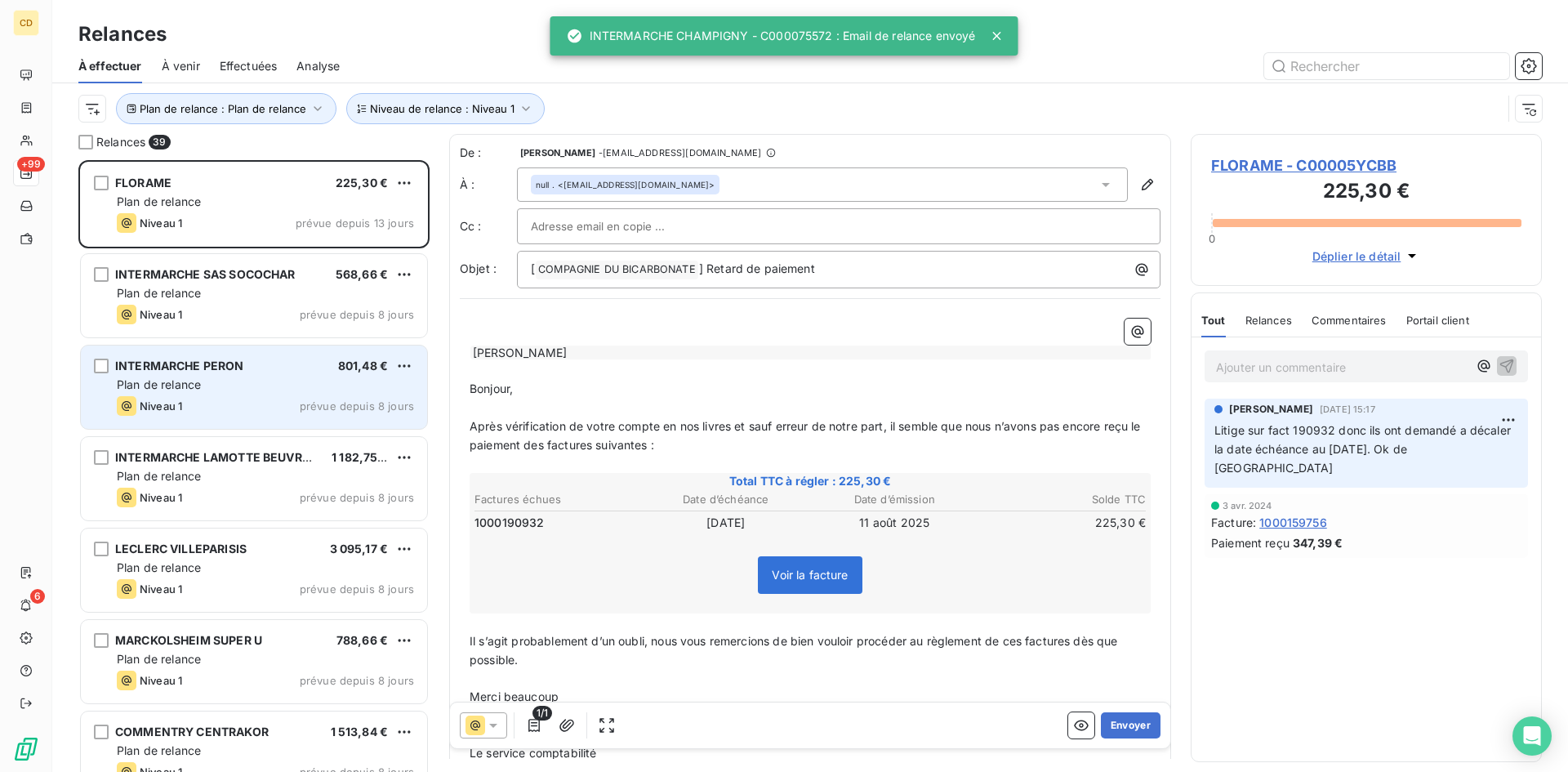
click at [185, 384] on span "Plan de relance" at bounding box center [159, 384] width 84 height 14
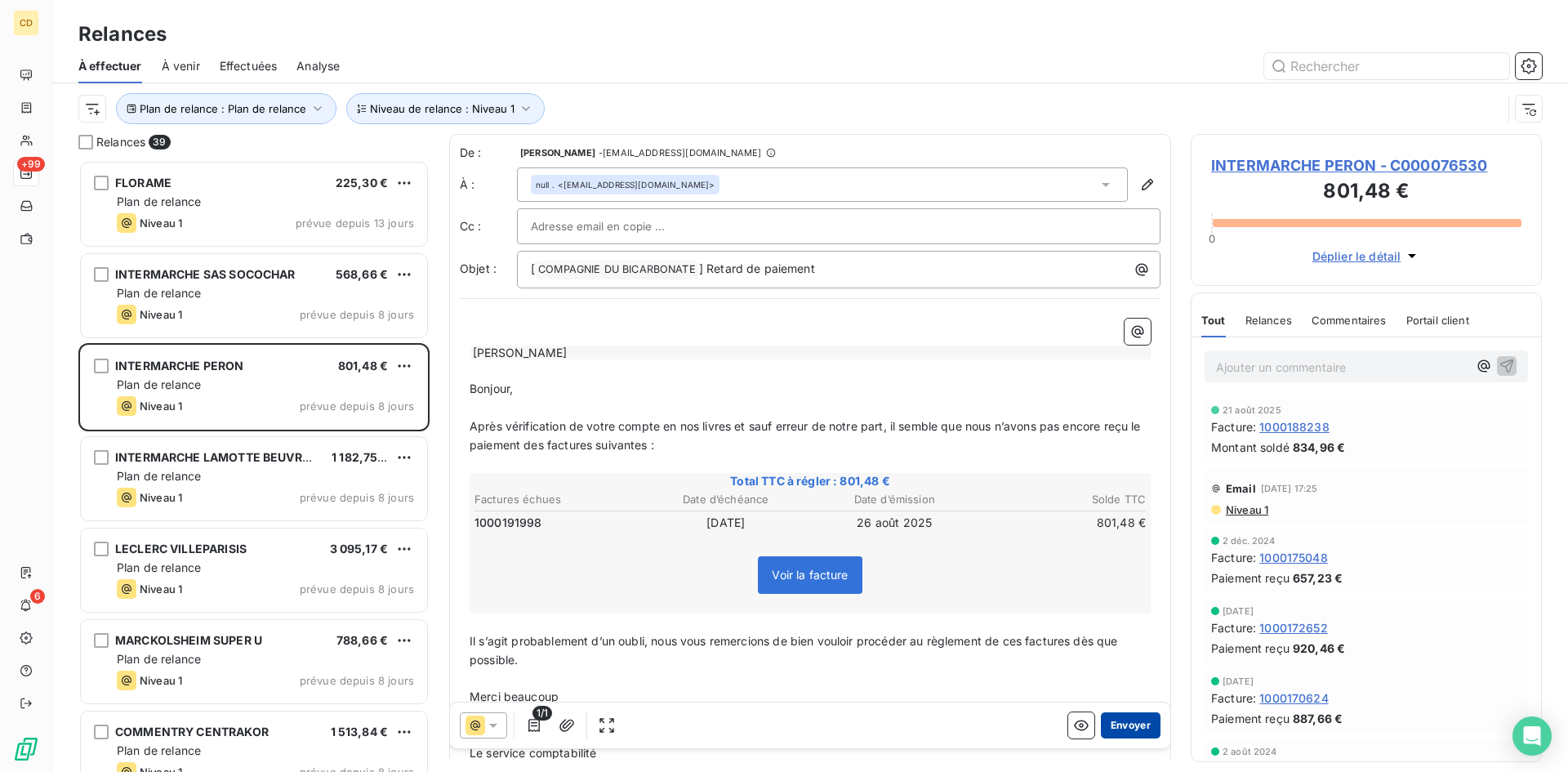
click at [1129, 722] on button "Envoyer" at bounding box center [1131, 725] width 60 height 26
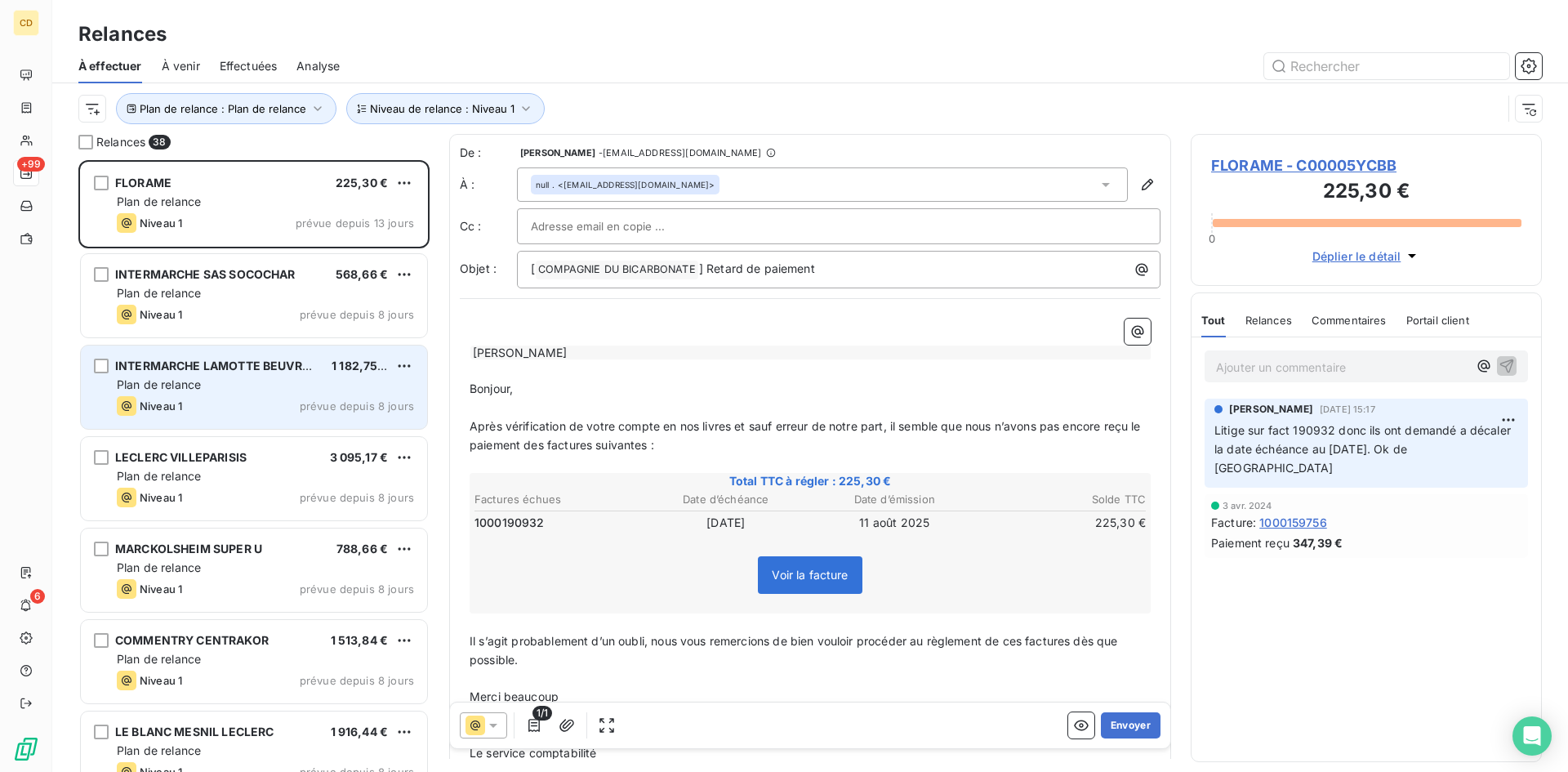
click at [235, 399] on div "Niveau 1 prévue depuis 8 jours" at bounding box center [266, 406] width 297 height 20
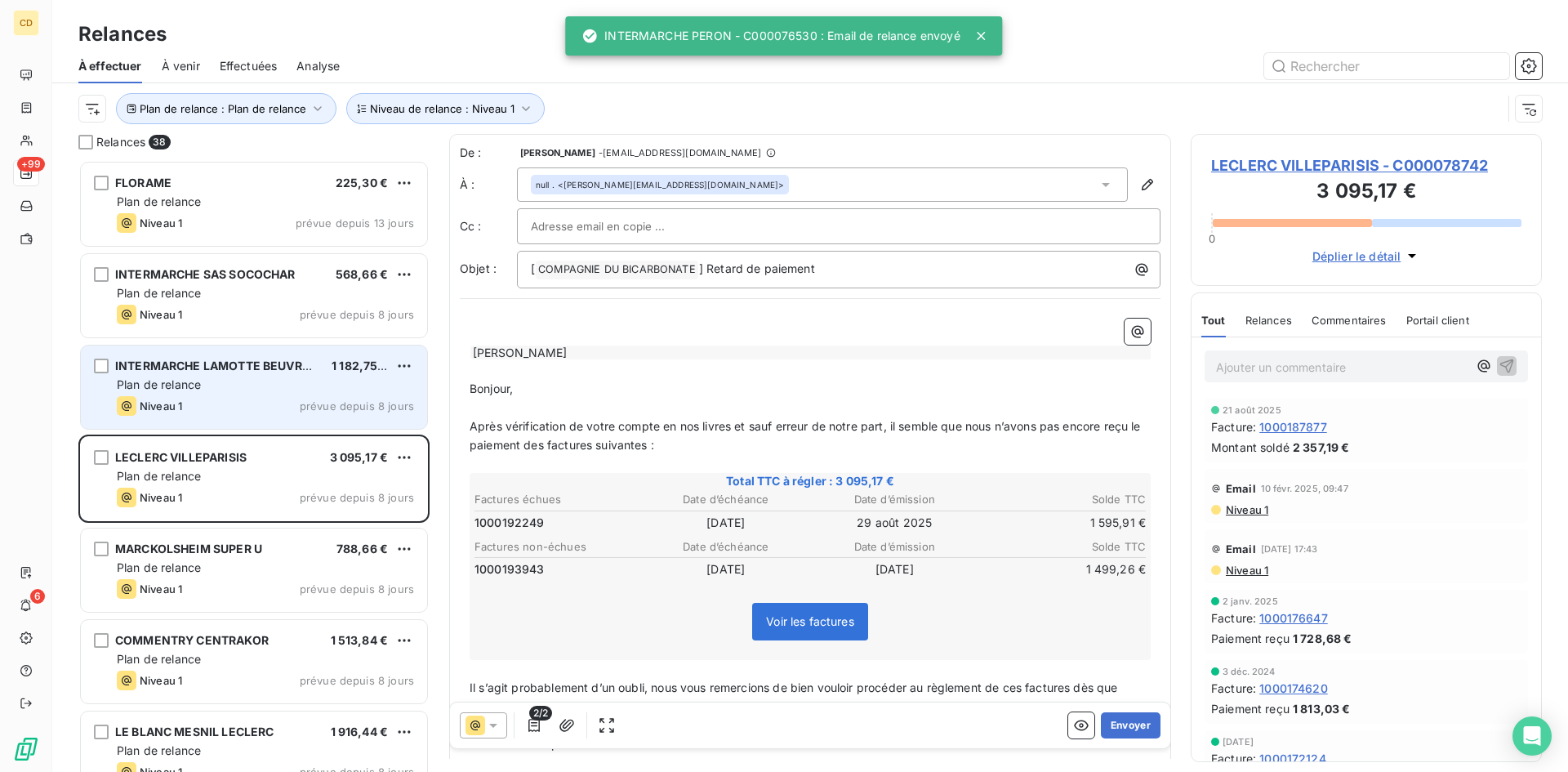
click at [251, 374] on div "INTERMARCHE LAMOTTE BEUVRON" at bounding box center [217, 366] width 204 height 16
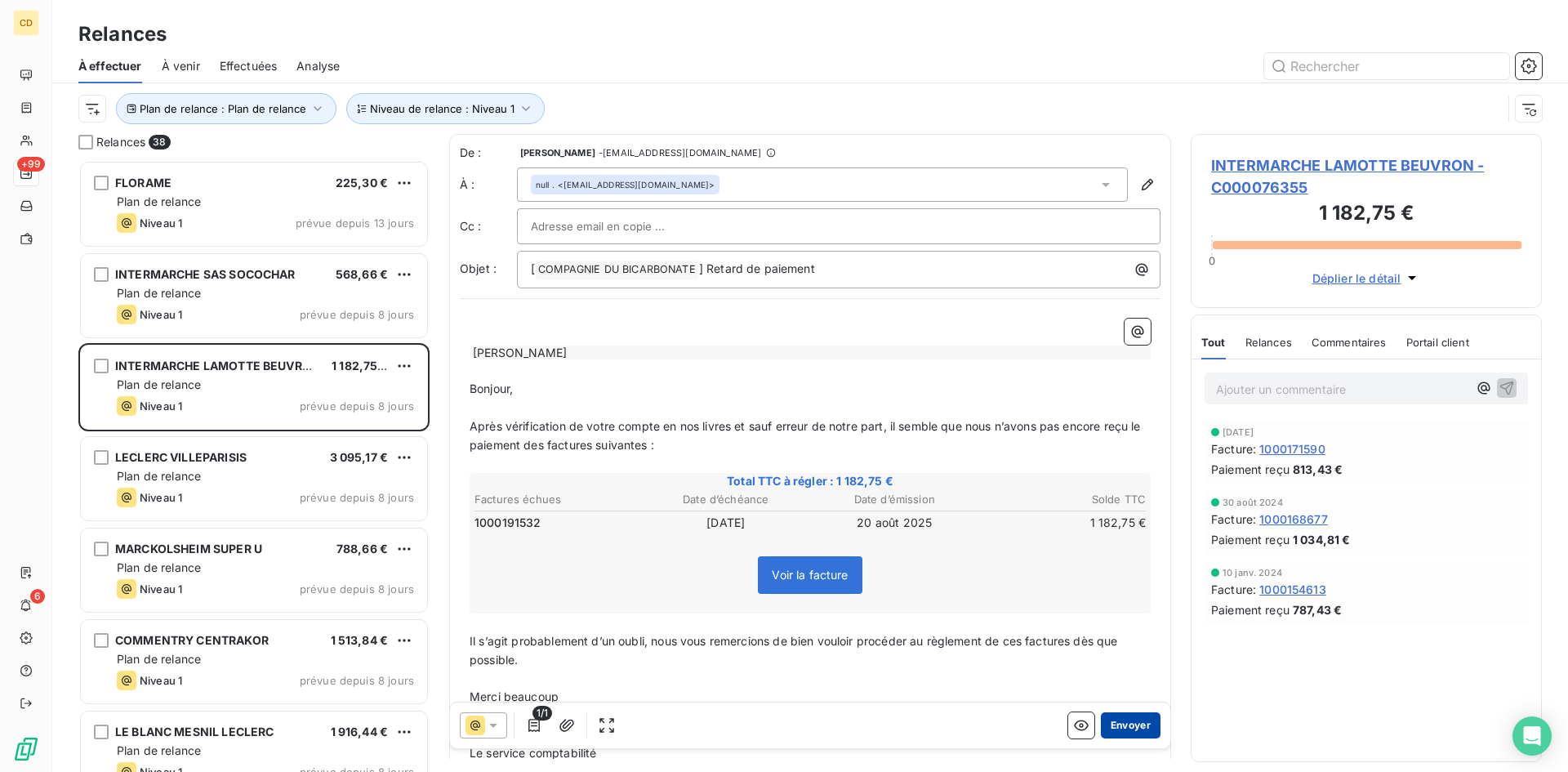
click at [1121, 726] on button "Envoyer" at bounding box center [1131, 725] width 60 height 26
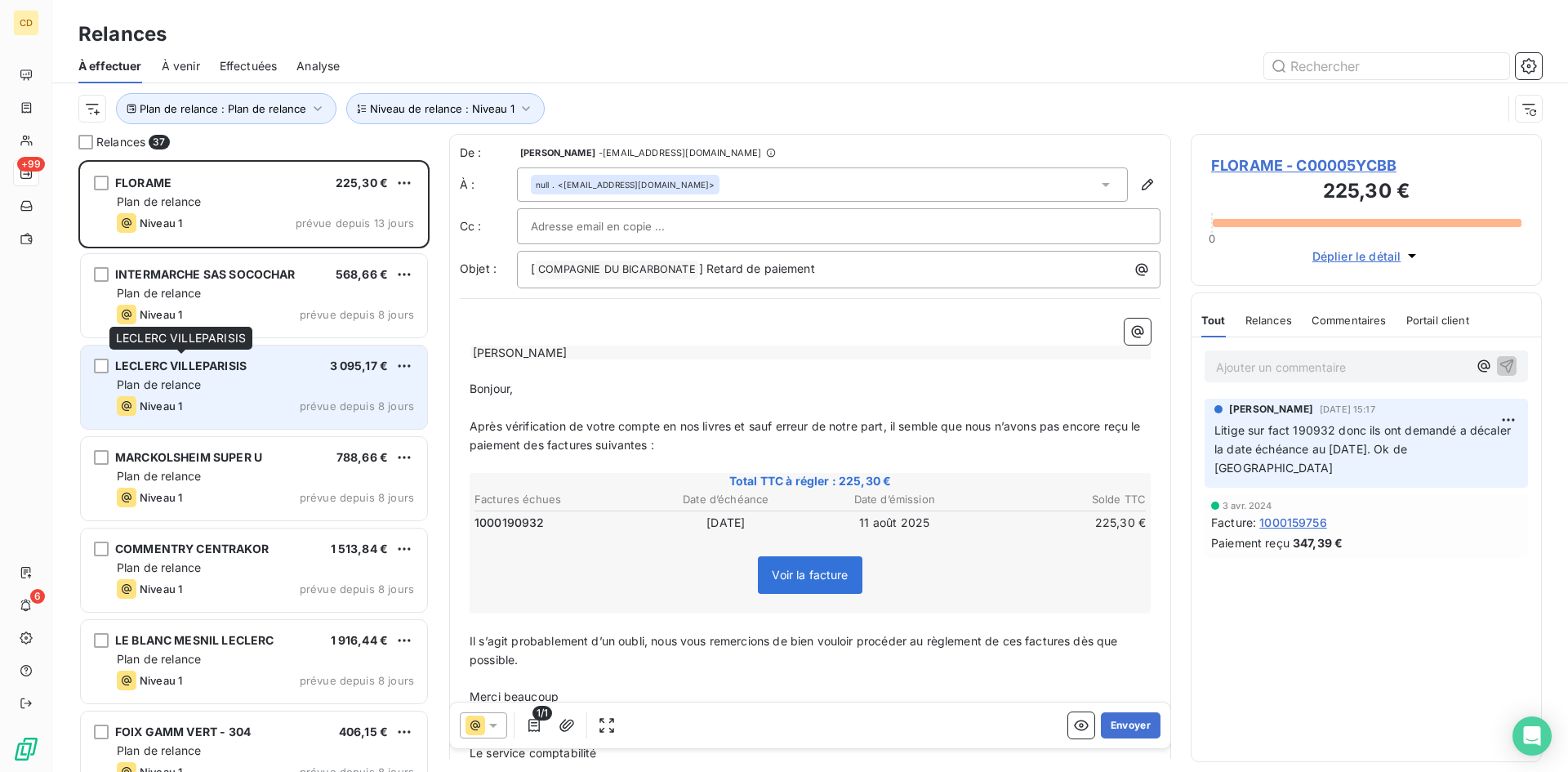
click at [192, 374] on div "LECLERC VILLEPARISIS" at bounding box center [181, 366] width 131 height 16
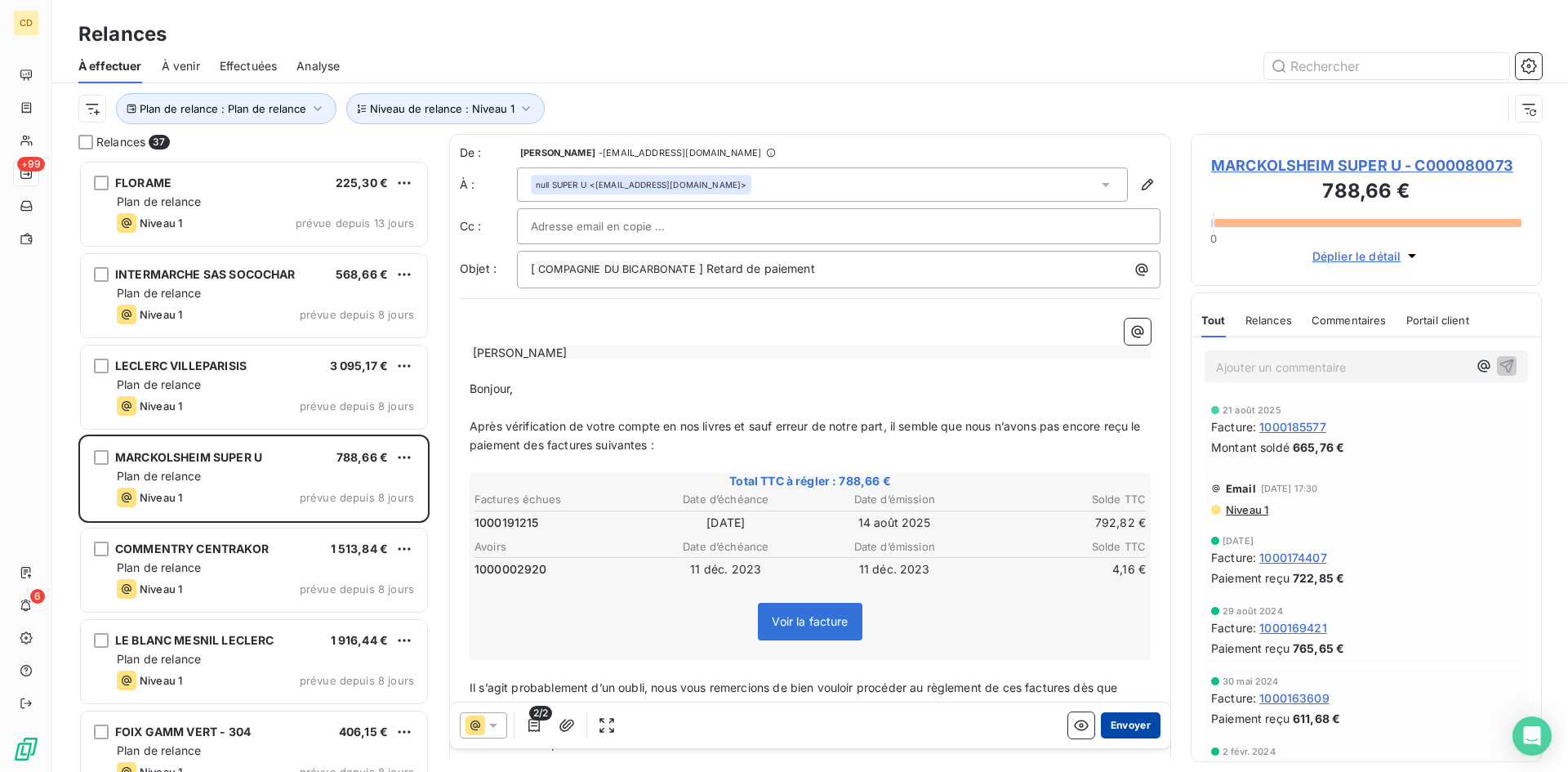
click at [1118, 728] on button "Envoyer" at bounding box center [1131, 725] width 60 height 26
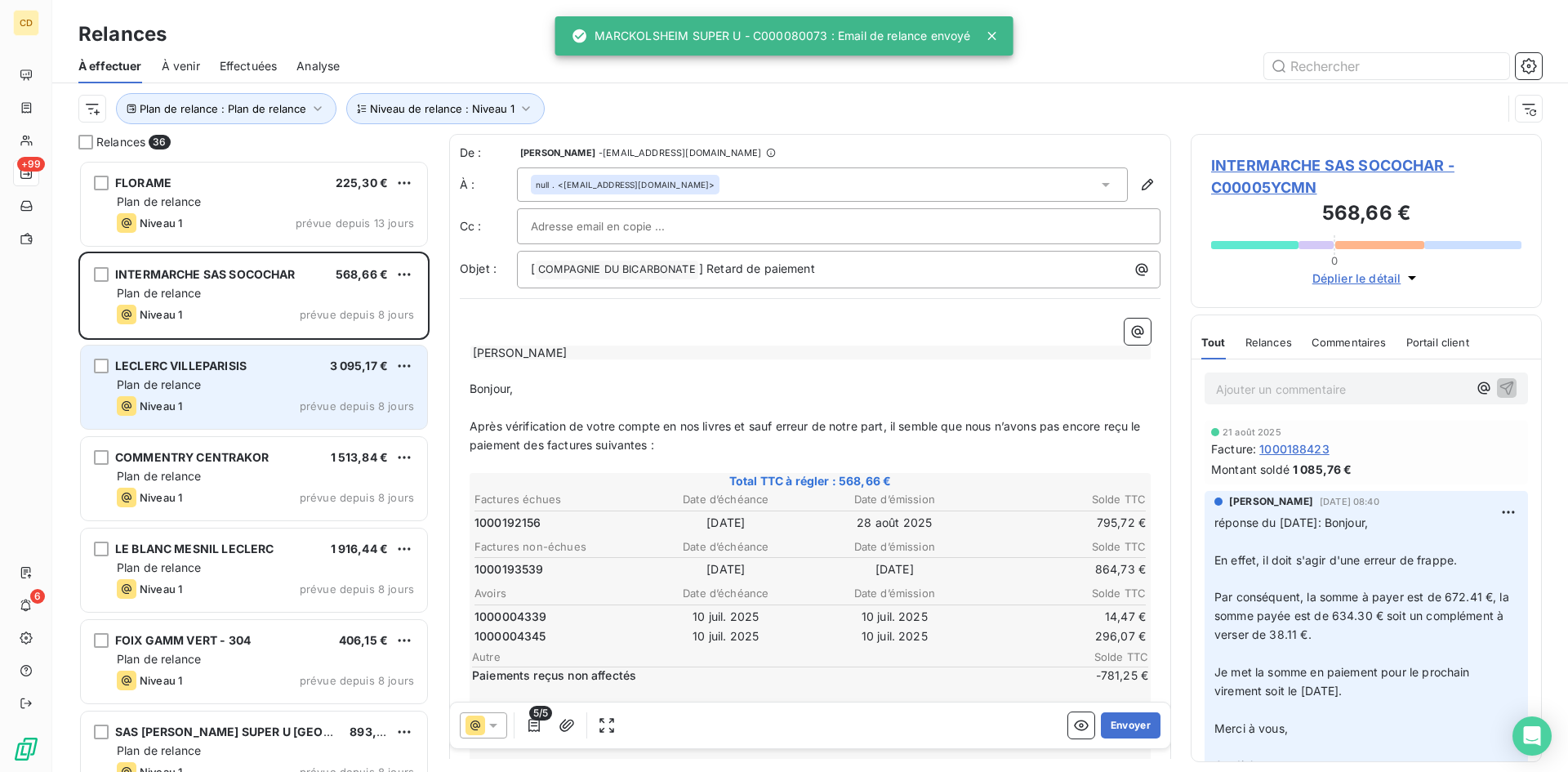
click at [191, 376] on div "Plan de relance" at bounding box center [266, 384] width 297 height 16
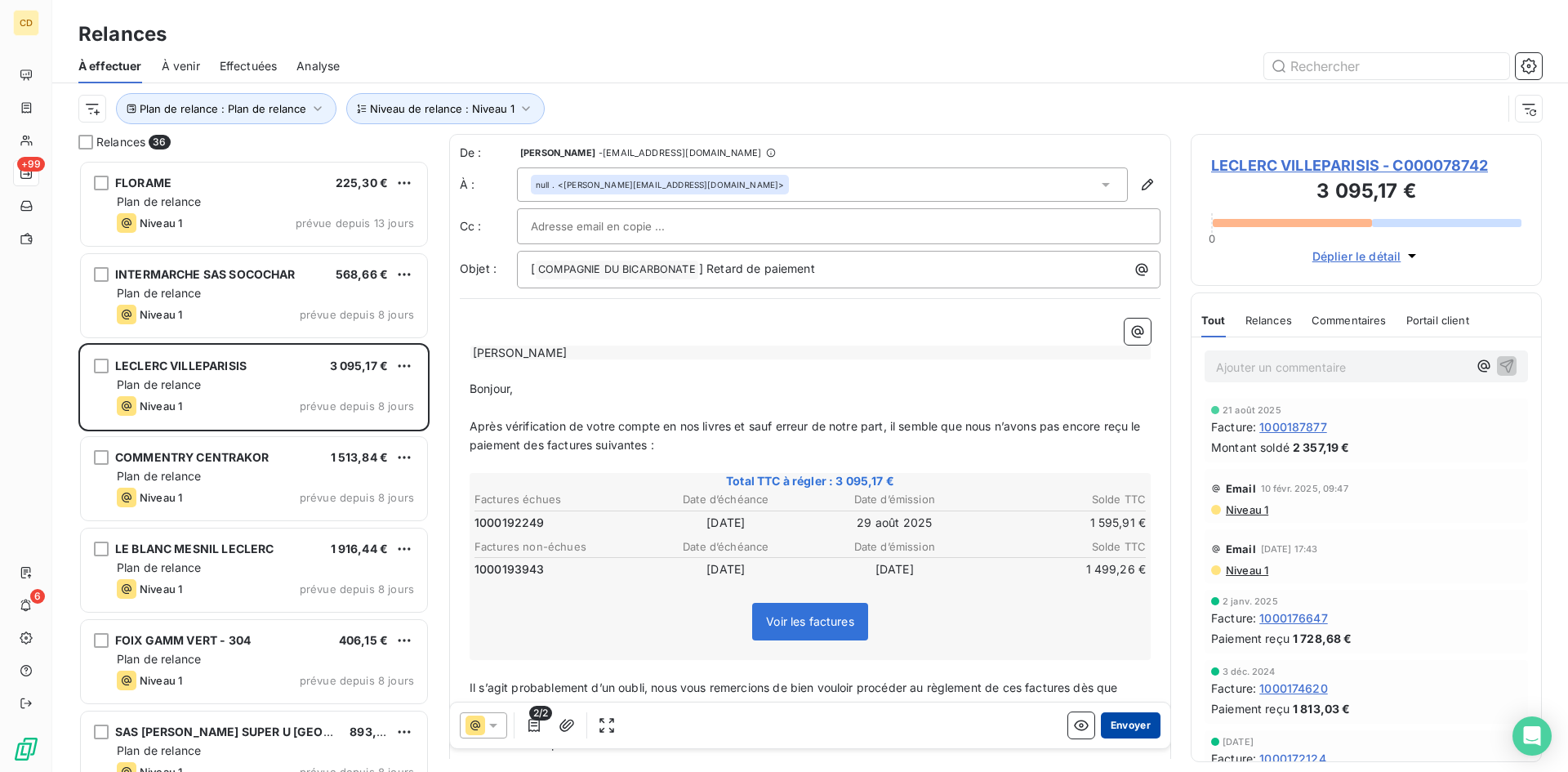
click at [1123, 724] on button "Envoyer" at bounding box center [1131, 725] width 60 height 26
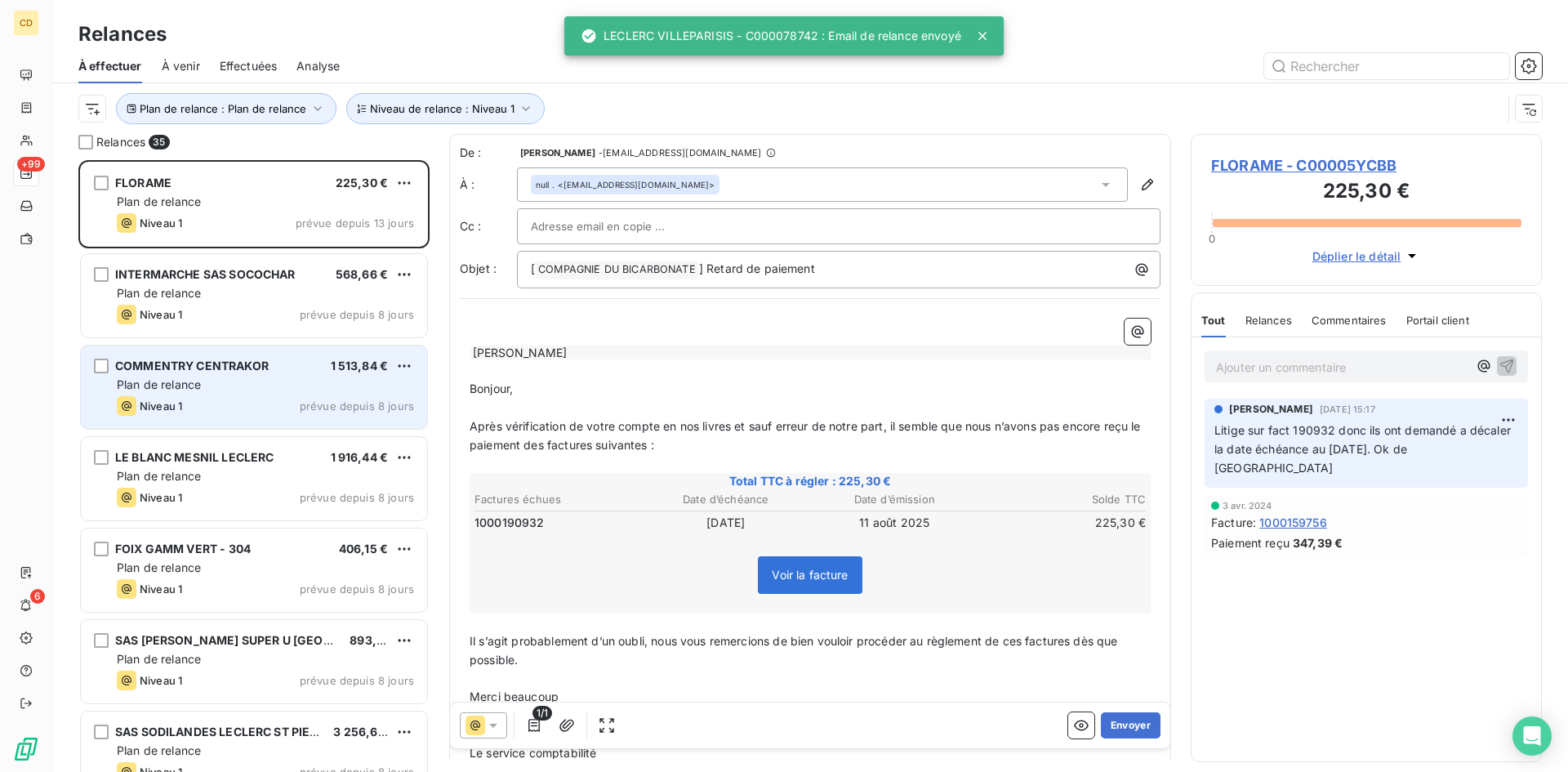
click at [232, 381] on div "Plan de relance" at bounding box center [266, 384] width 297 height 16
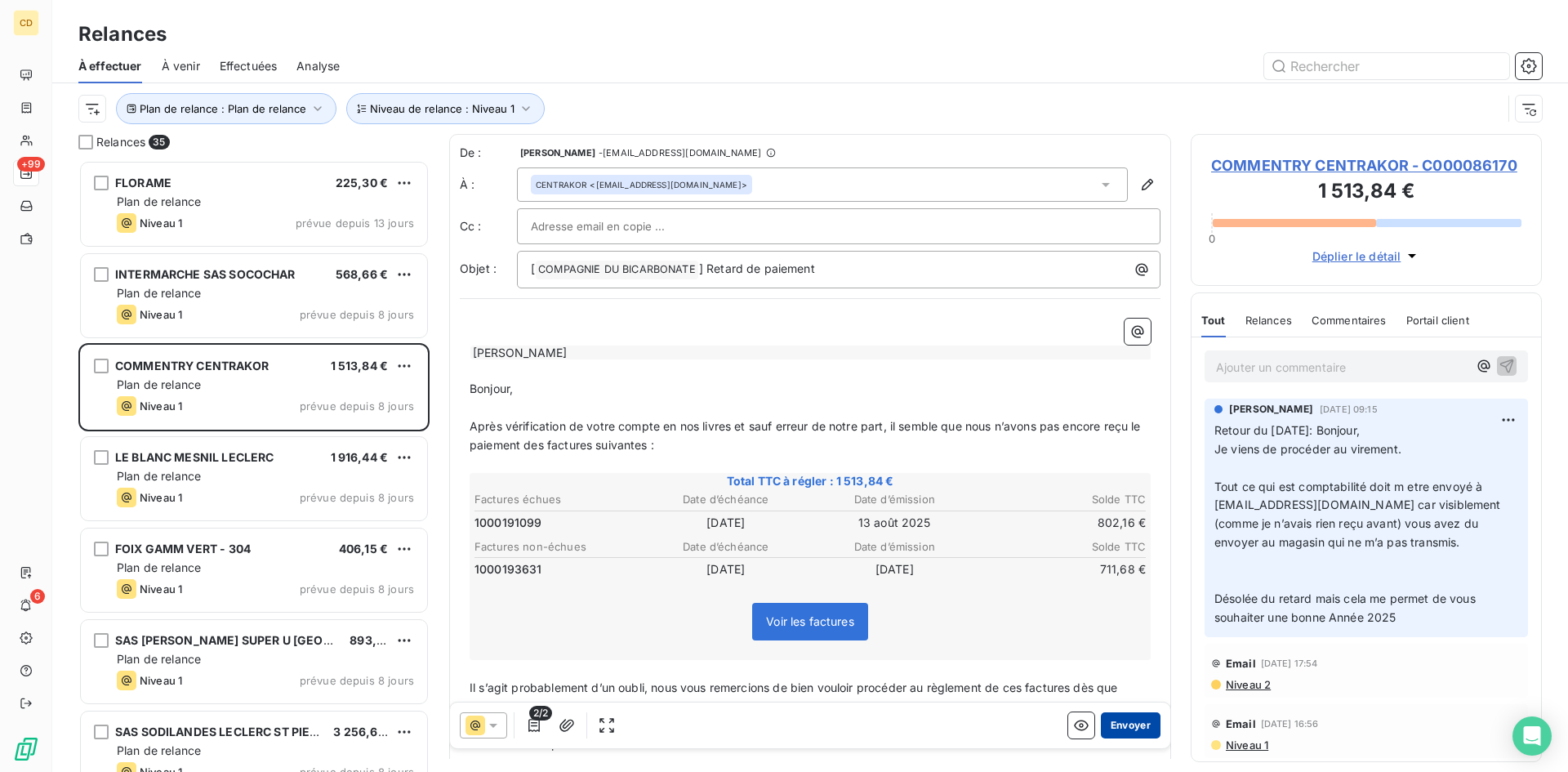
click at [1126, 730] on button "Envoyer" at bounding box center [1131, 725] width 60 height 26
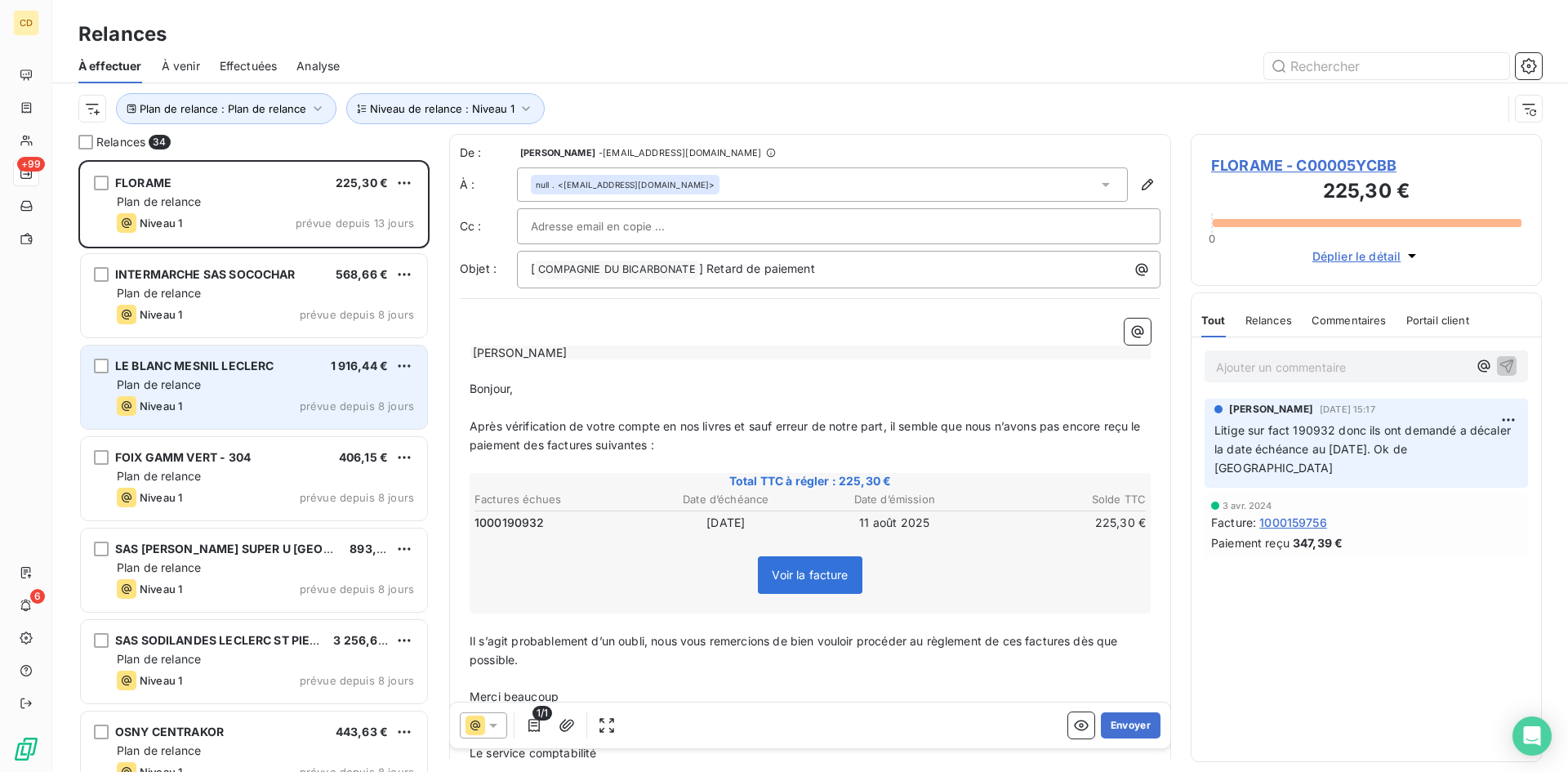
click at [211, 389] on div "Plan de relance" at bounding box center [266, 384] width 297 height 16
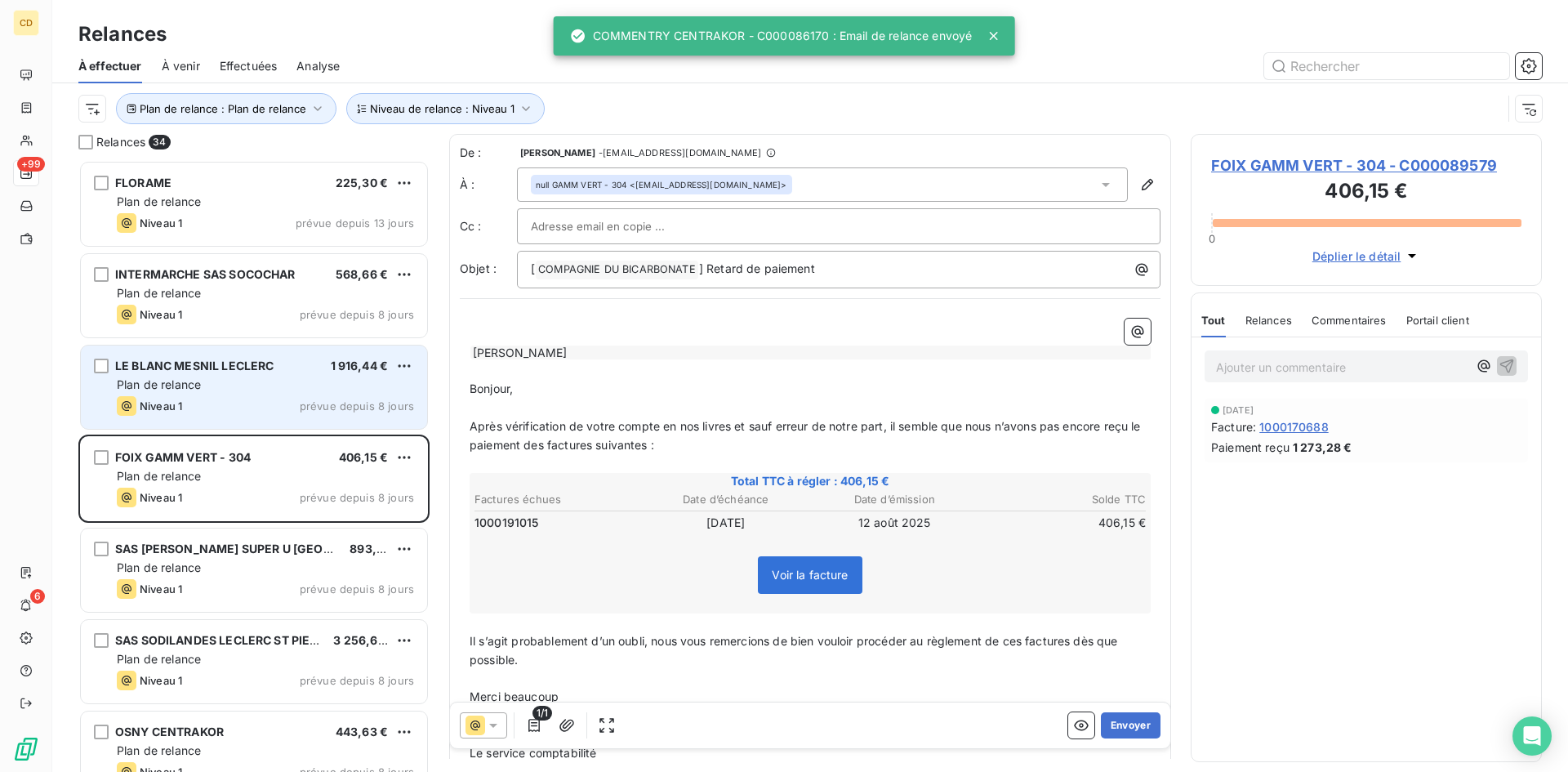
click at [245, 390] on div "Plan de relance" at bounding box center [266, 384] width 297 height 16
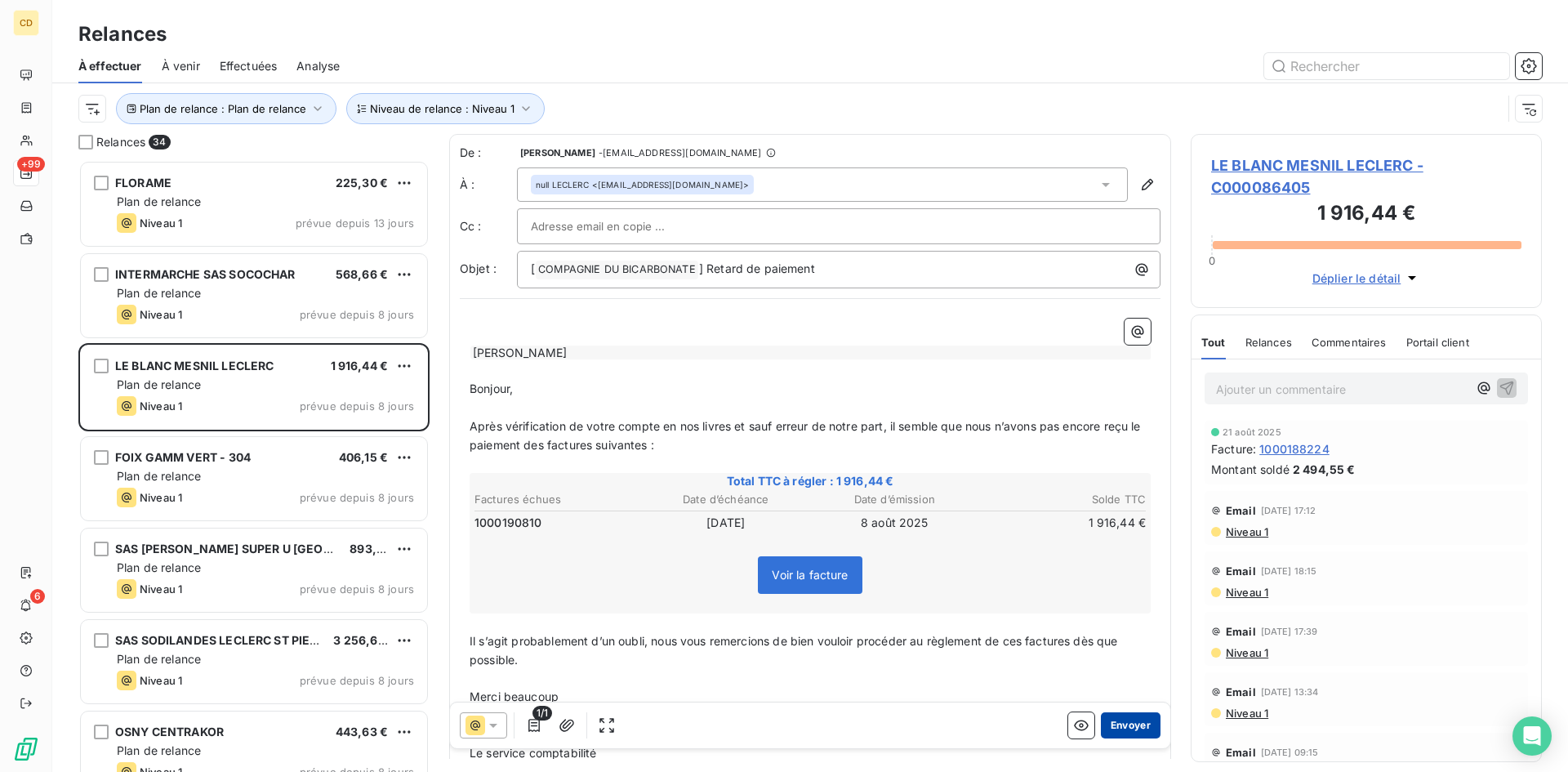
click at [1127, 721] on button "Envoyer" at bounding box center [1131, 725] width 60 height 26
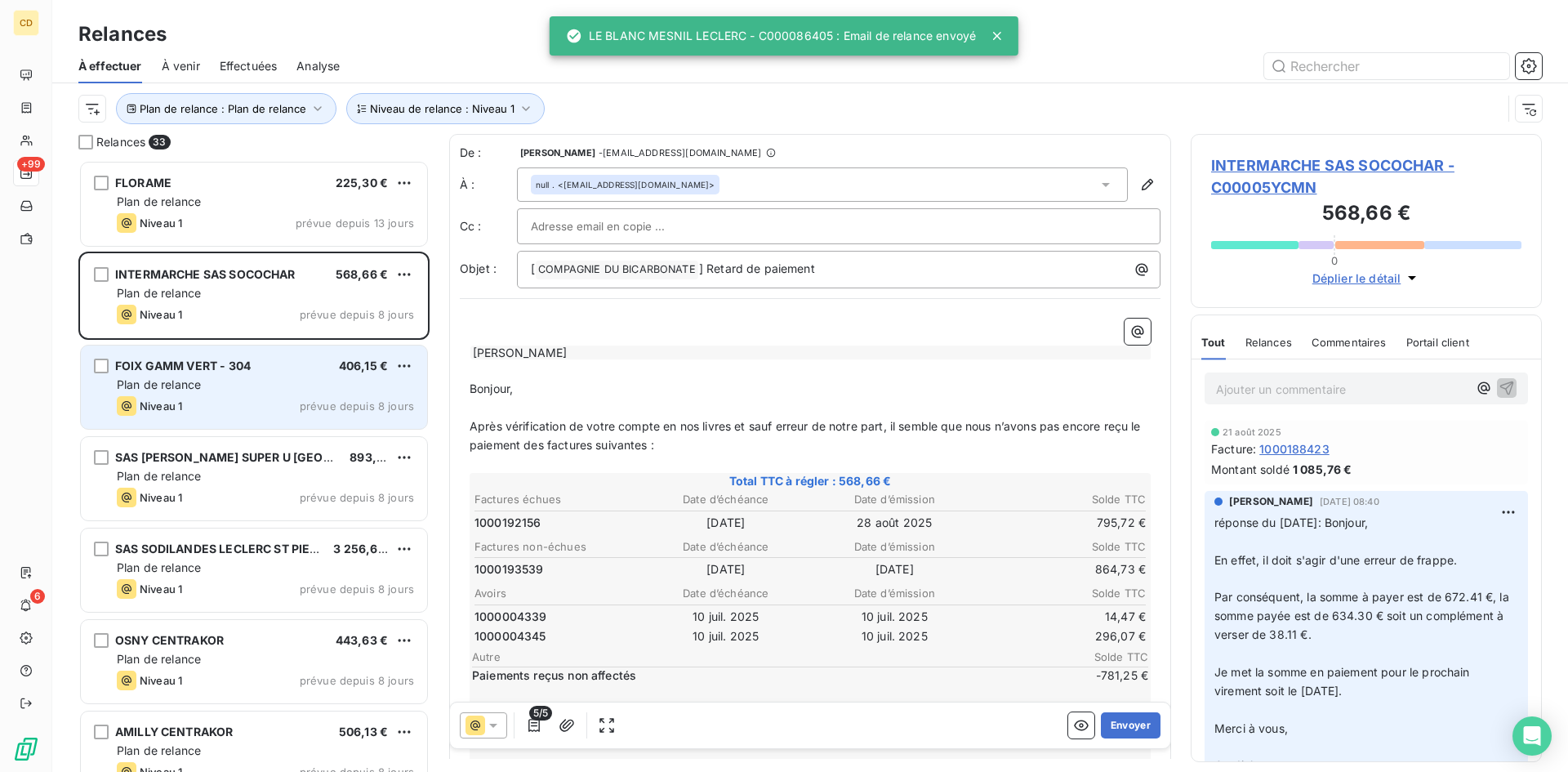
click at [197, 377] on span "Plan de relance" at bounding box center [159, 384] width 84 height 14
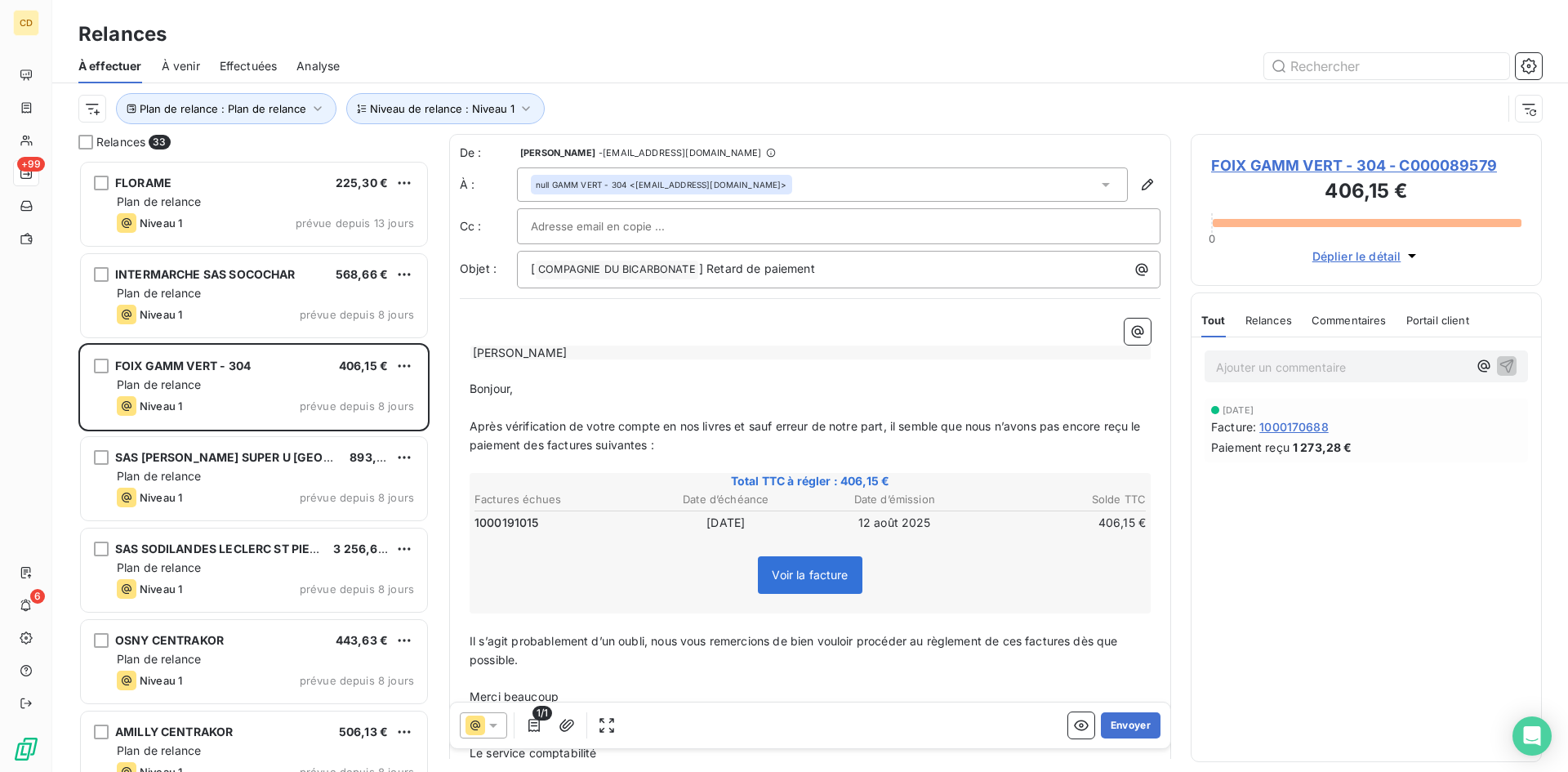
click at [1426, 167] on span "FOIX GAMM VERT - 304 - C000089579" at bounding box center [1367, 165] width 311 height 22
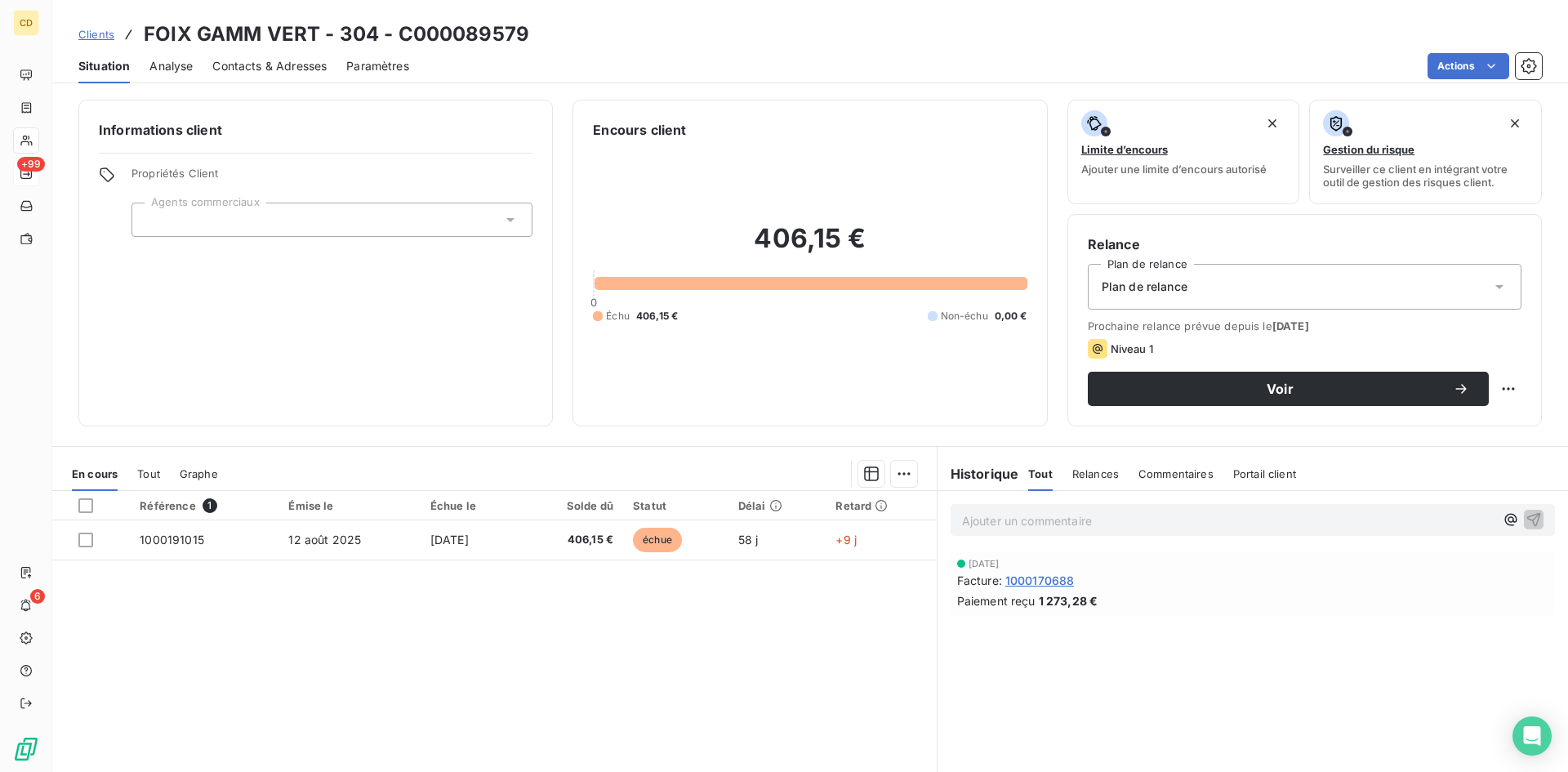
click at [1492, 282] on icon at bounding box center [1499, 286] width 16 height 16
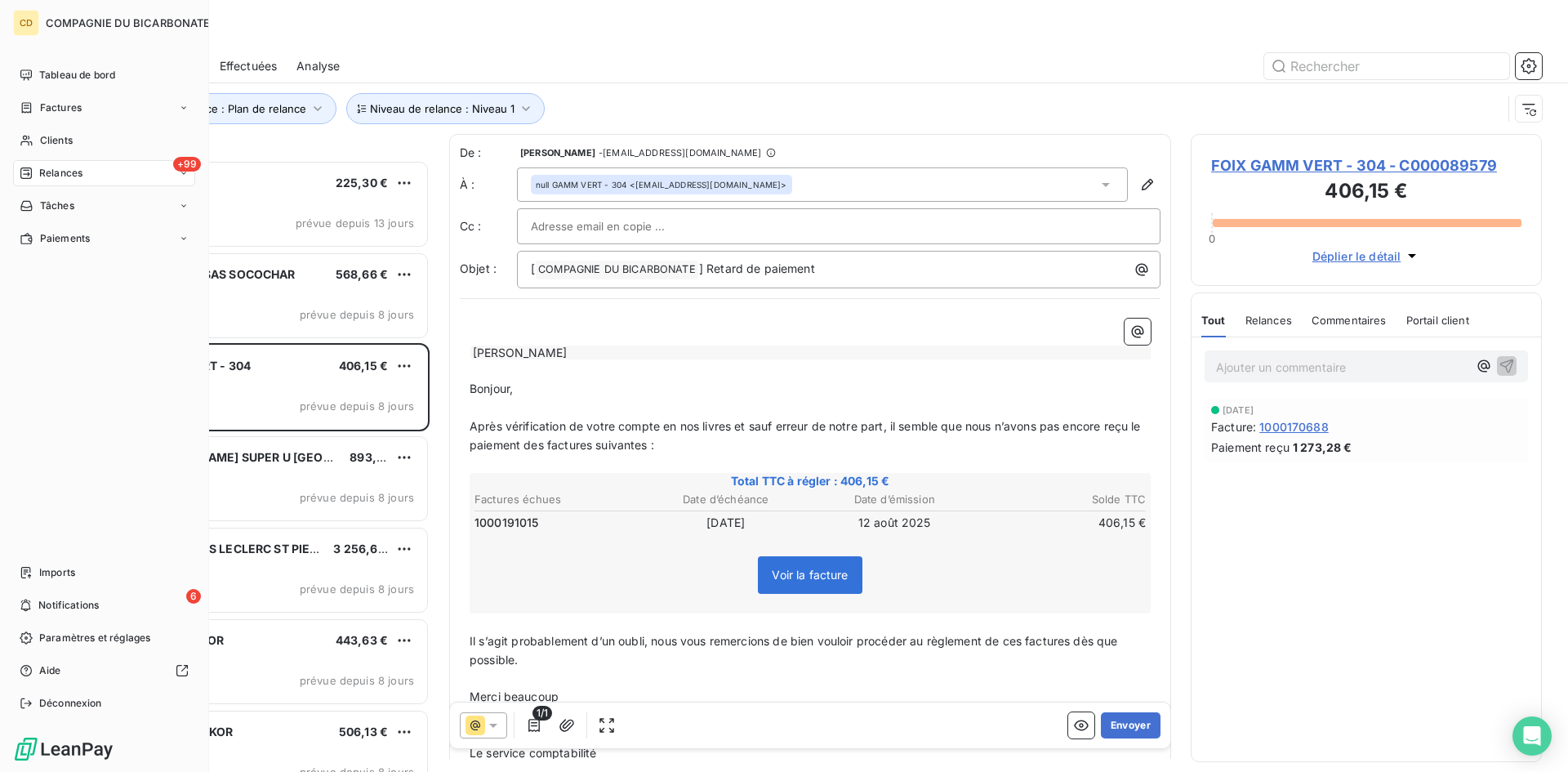
scroll to position [599, 339]
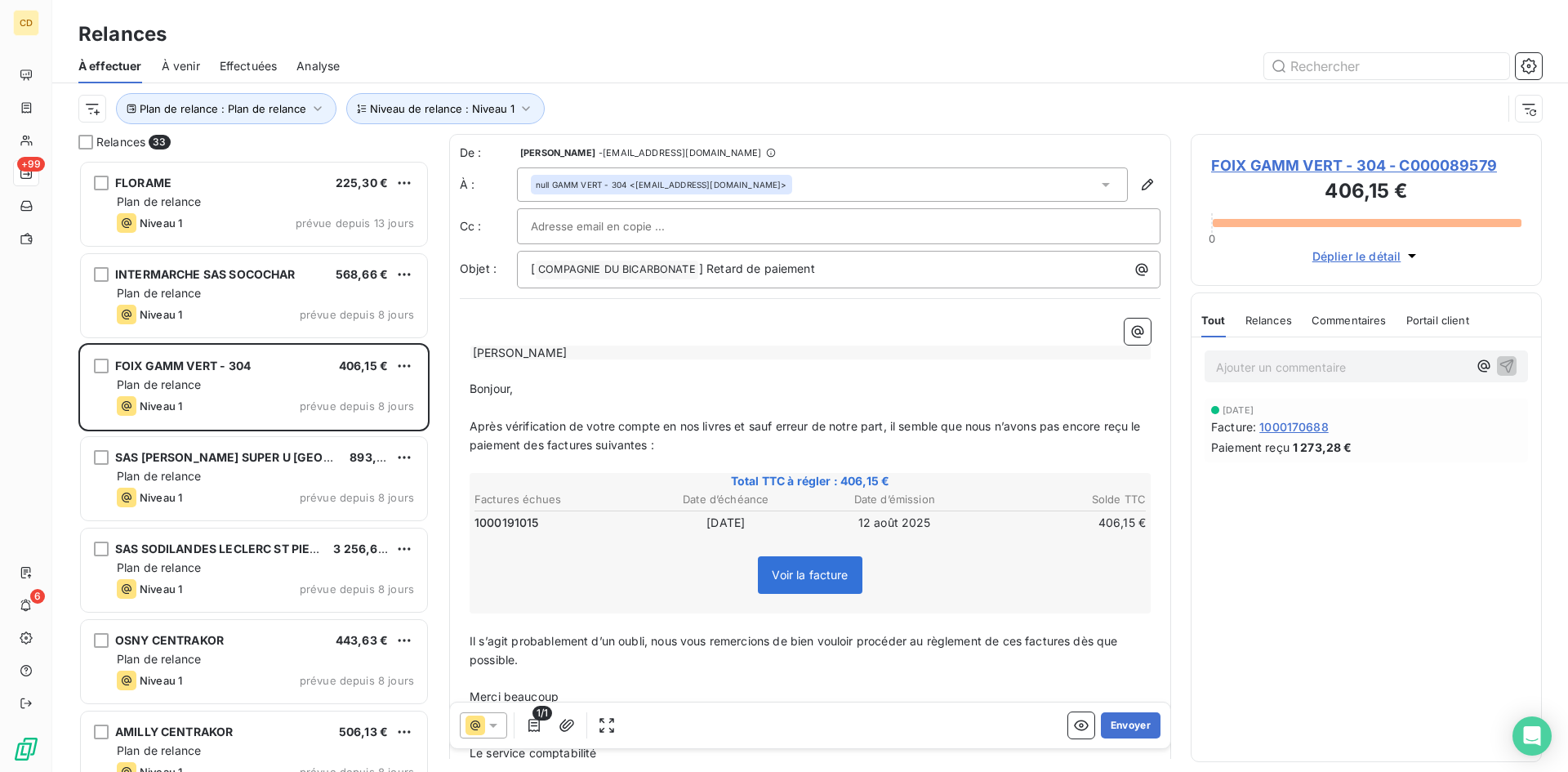
click at [1440, 168] on span "FOIX GAMM VERT - 304 - C000089579" at bounding box center [1367, 165] width 311 height 22
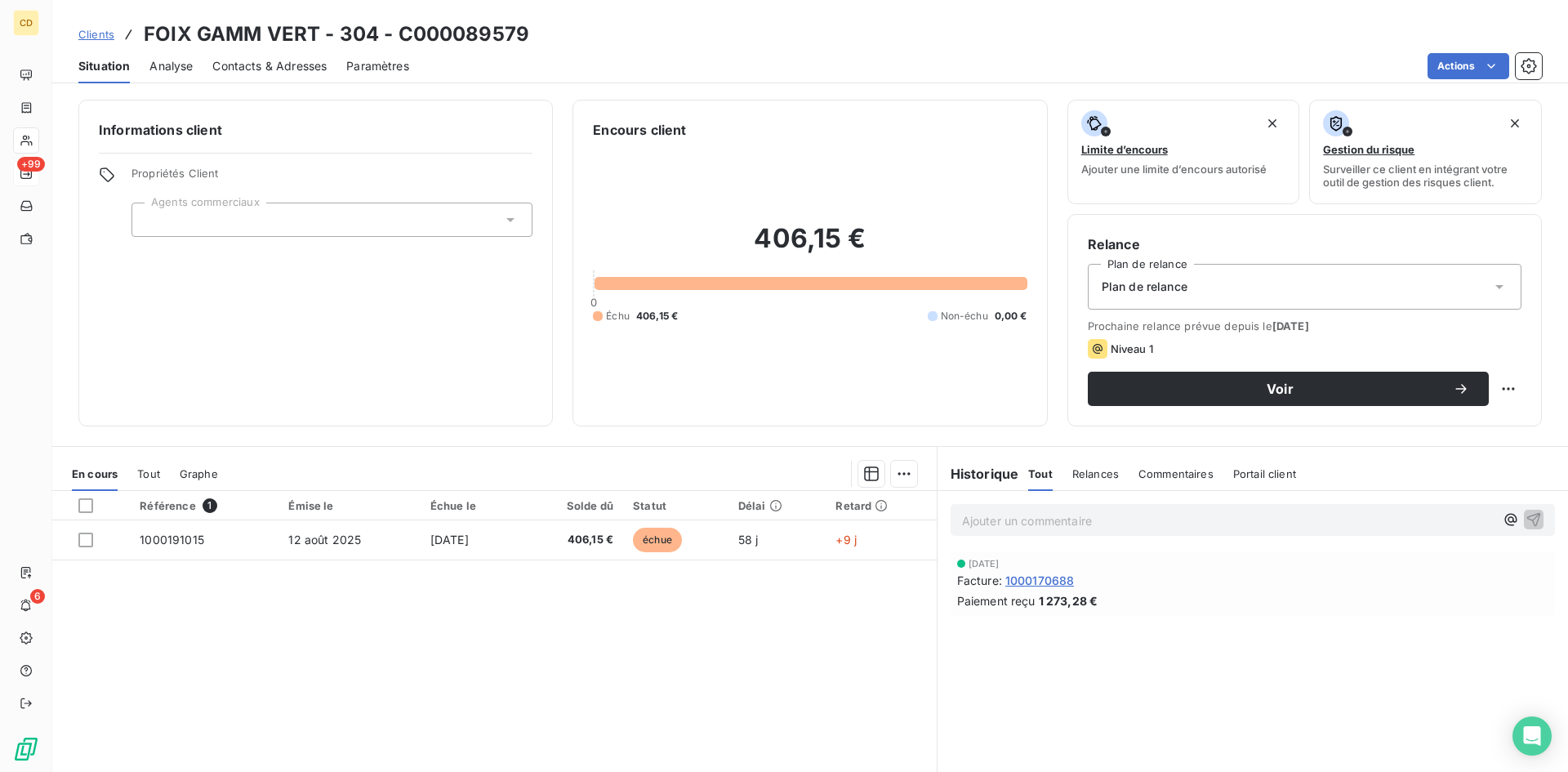
click at [1357, 276] on div "Plan de relance" at bounding box center [1304, 287] width 433 height 46
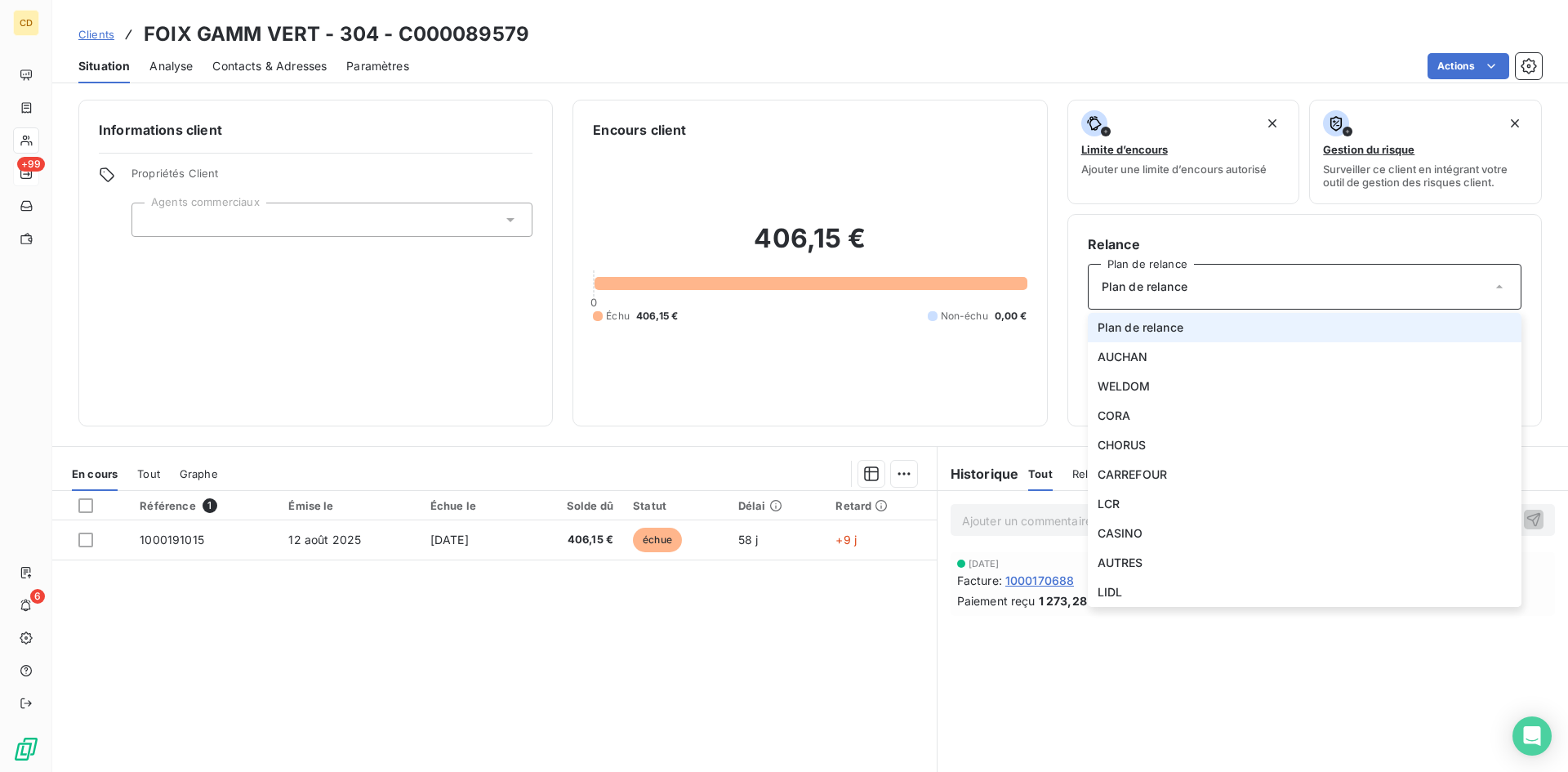
click at [1357, 276] on div "Plan de relance" at bounding box center [1304, 287] width 433 height 46
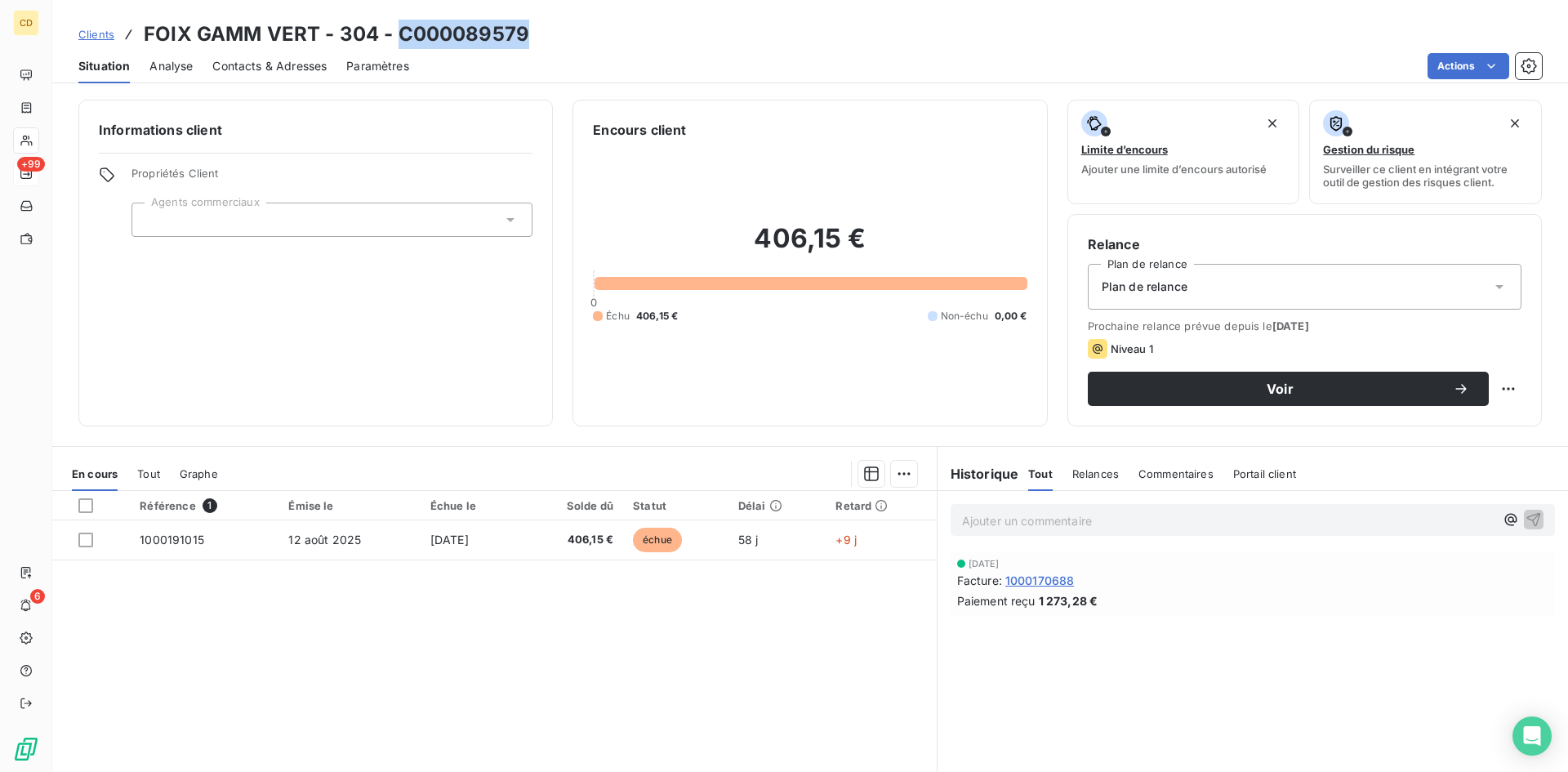
drag, startPoint x: 530, startPoint y: 33, endPoint x: 396, endPoint y: 32, distance: 134.0
click at [396, 32] on div "Clients FOIX GAMM VERT - 304 - C000089579" at bounding box center [810, 34] width 1516 height 30
copy h3 "C000089579"
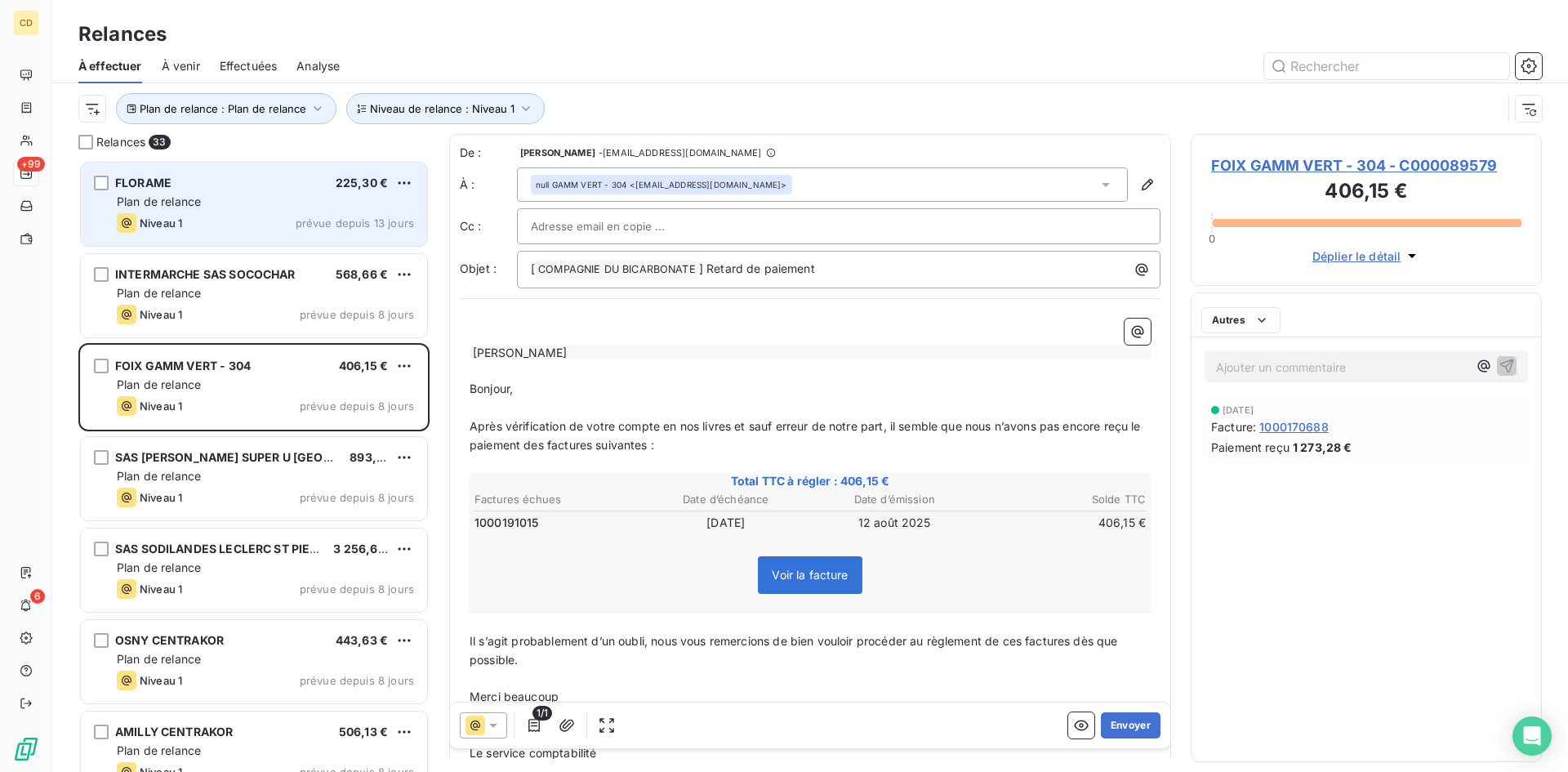
scroll to position [599, 339]
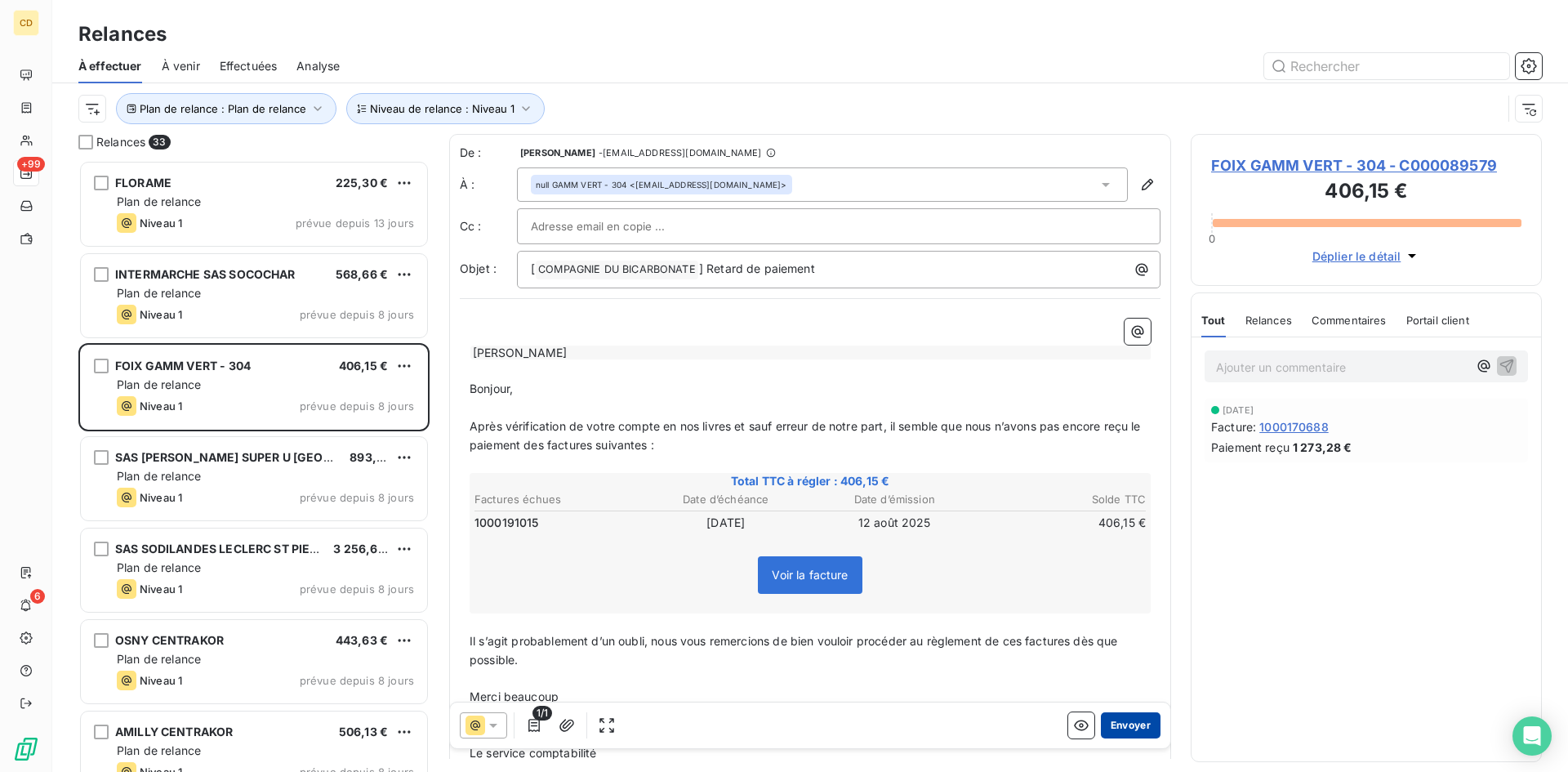
click at [1128, 721] on button "Envoyer" at bounding box center [1131, 725] width 60 height 26
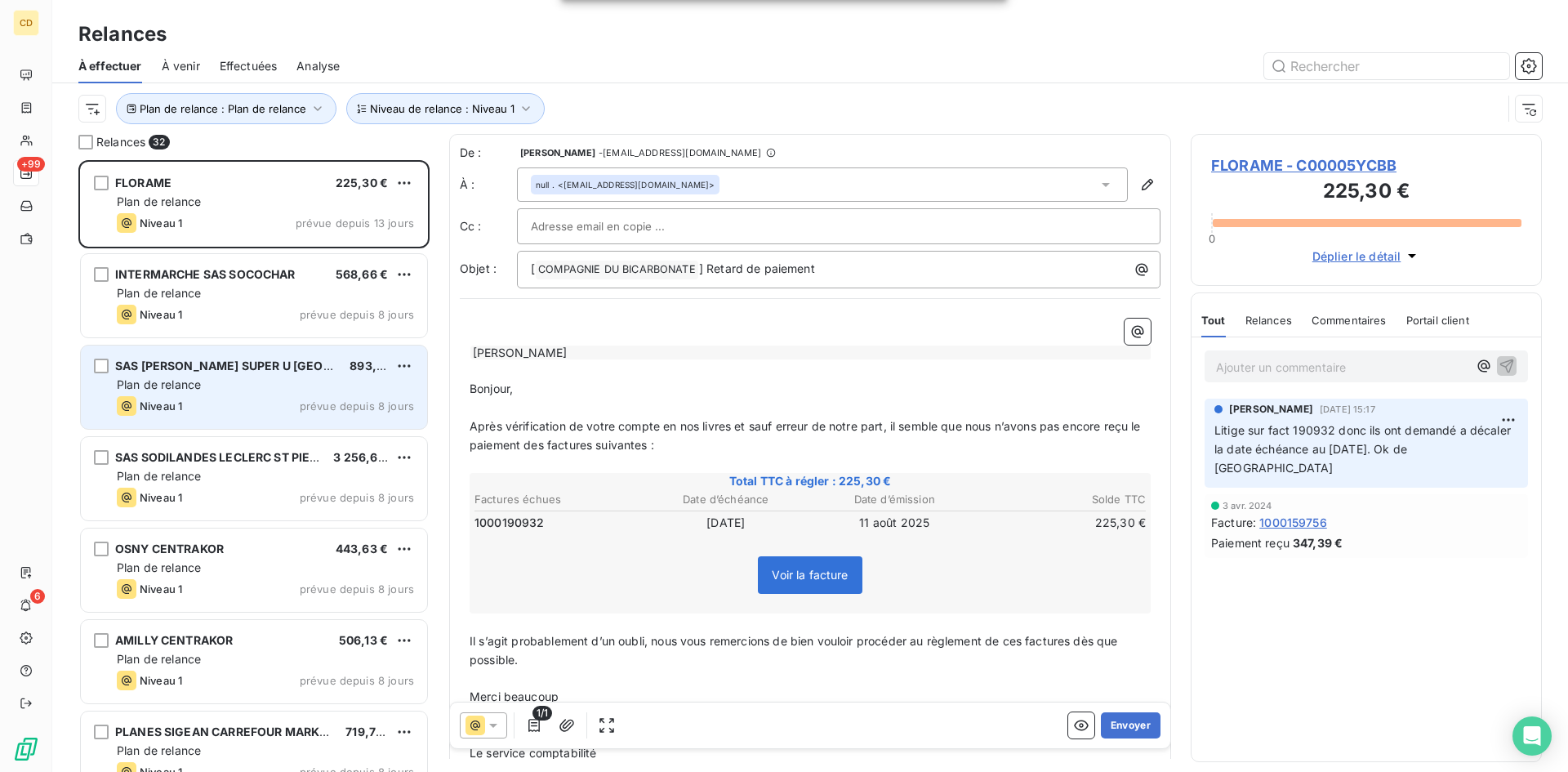
click at [197, 389] on span "Plan de relance" at bounding box center [159, 384] width 84 height 14
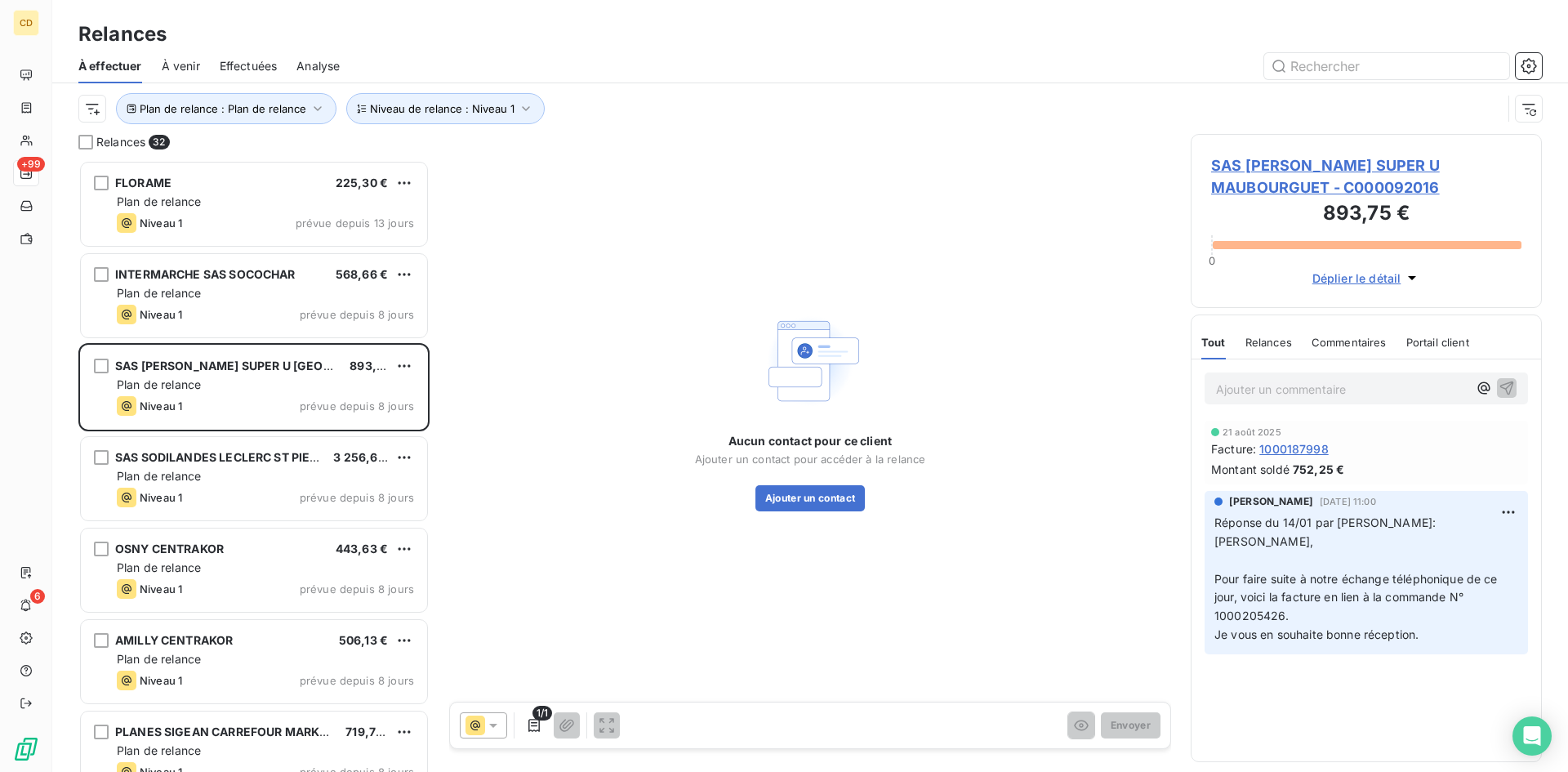
click at [1287, 157] on span "SAS [PERSON_NAME] SUPER U MAUBOURGUET - C000092016" at bounding box center [1367, 176] width 311 height 44
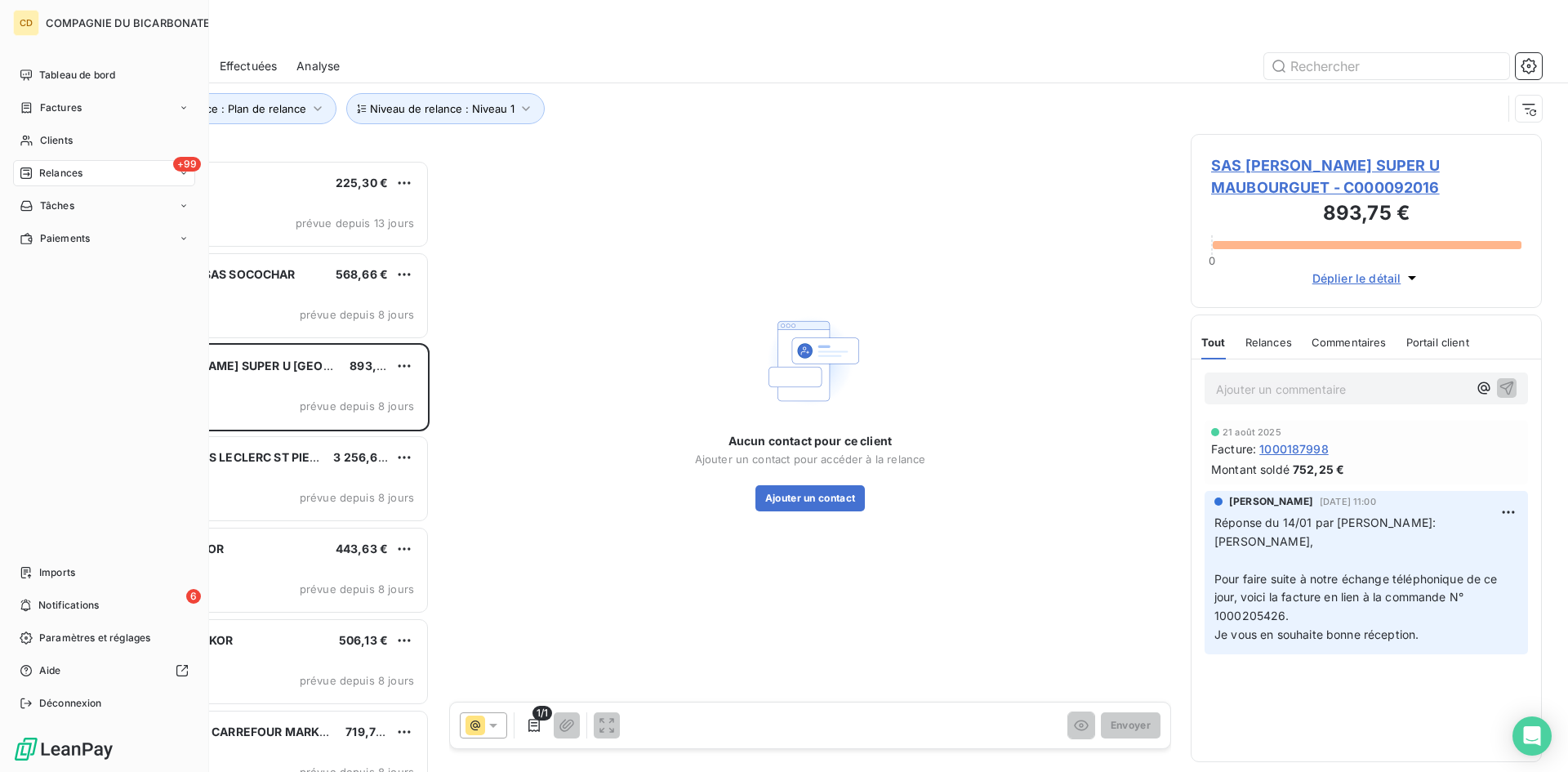
scroll to position [599, 339]
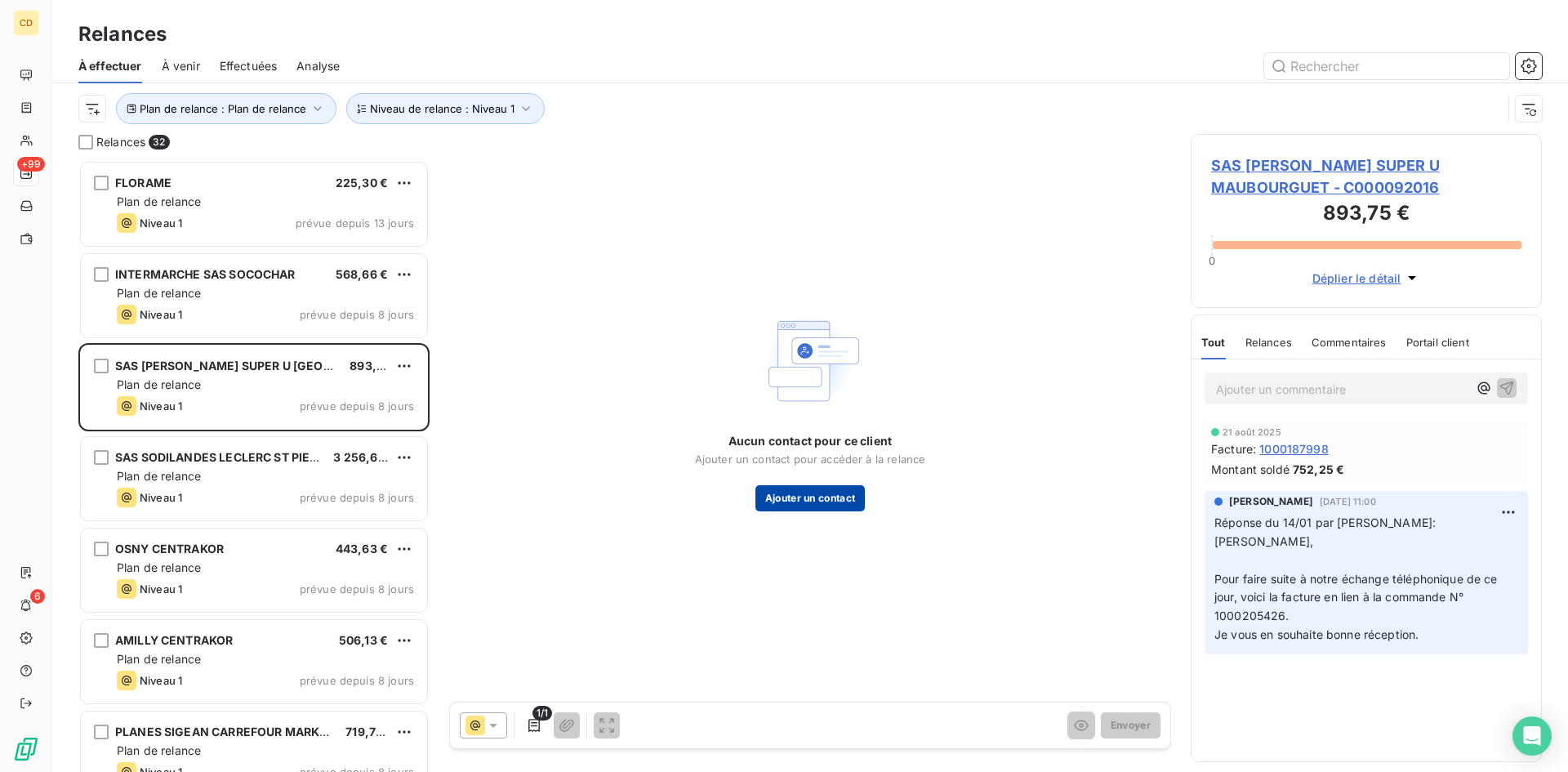
click at [803, 504] on button "Ajouter un contact" at bounding box center [811, 498] width 111 height 26
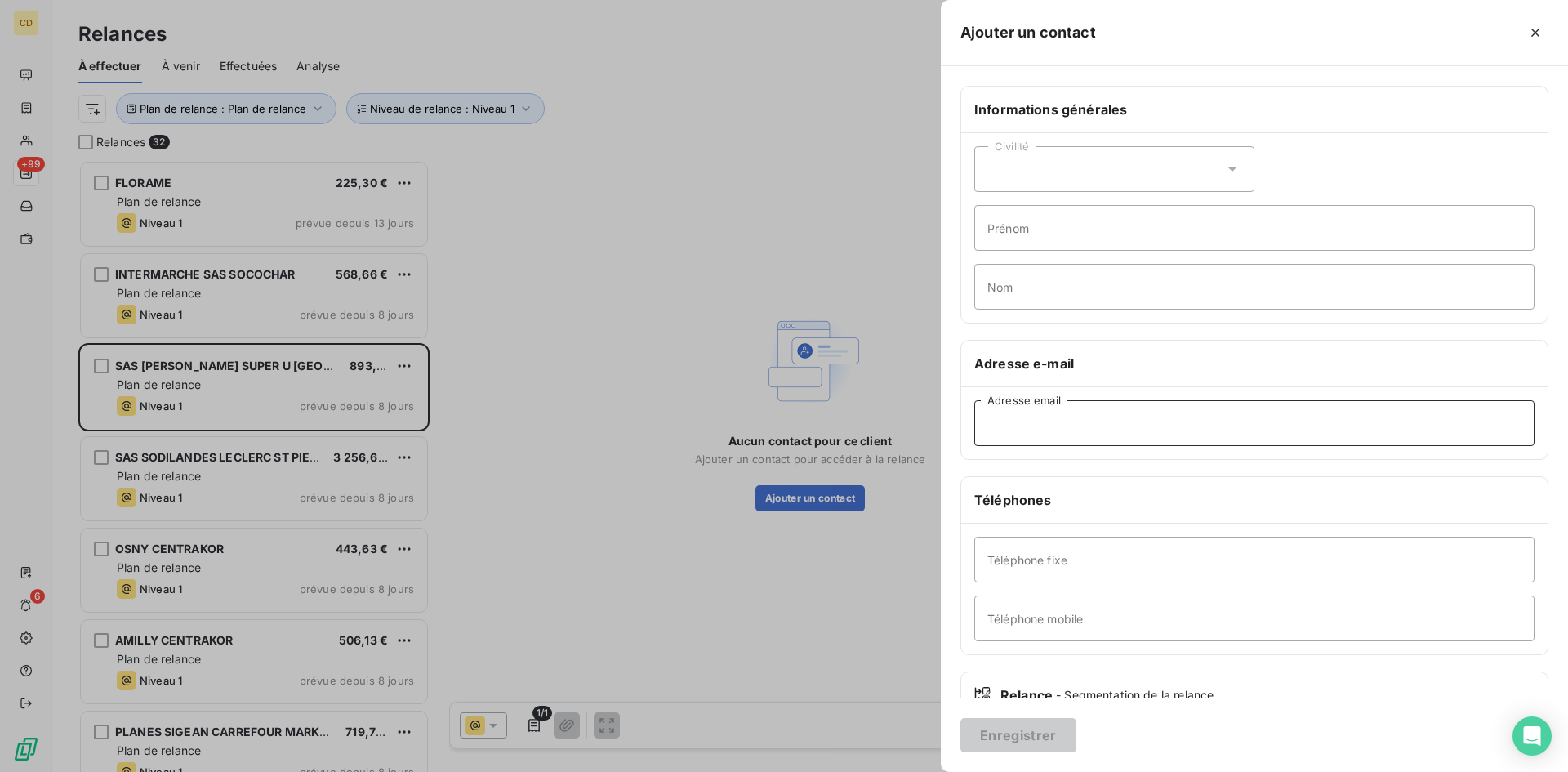
paste input "[EMAIL_ADDRESS][DOMAIN_NAME]"
type input "[EMAIL_ADDRESS][DOMAIN_NAME]"
click at [1007, 732] on button "Enregistrer" at bounding box center [1018, 736] width 116 height 34
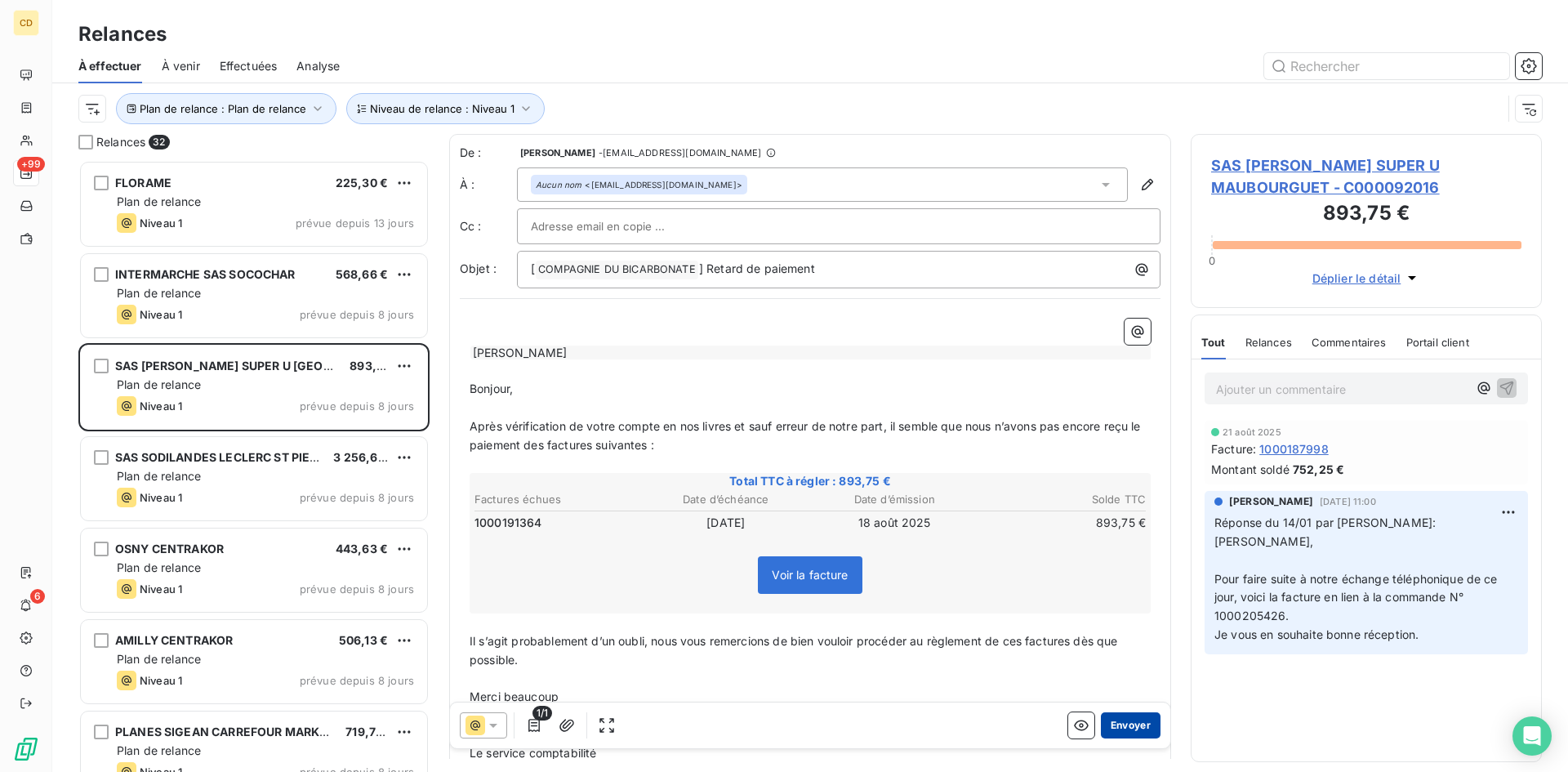
click at [1115, 729] on button "Envoyer" at bounding box center [1131, 725] width 60 height 26
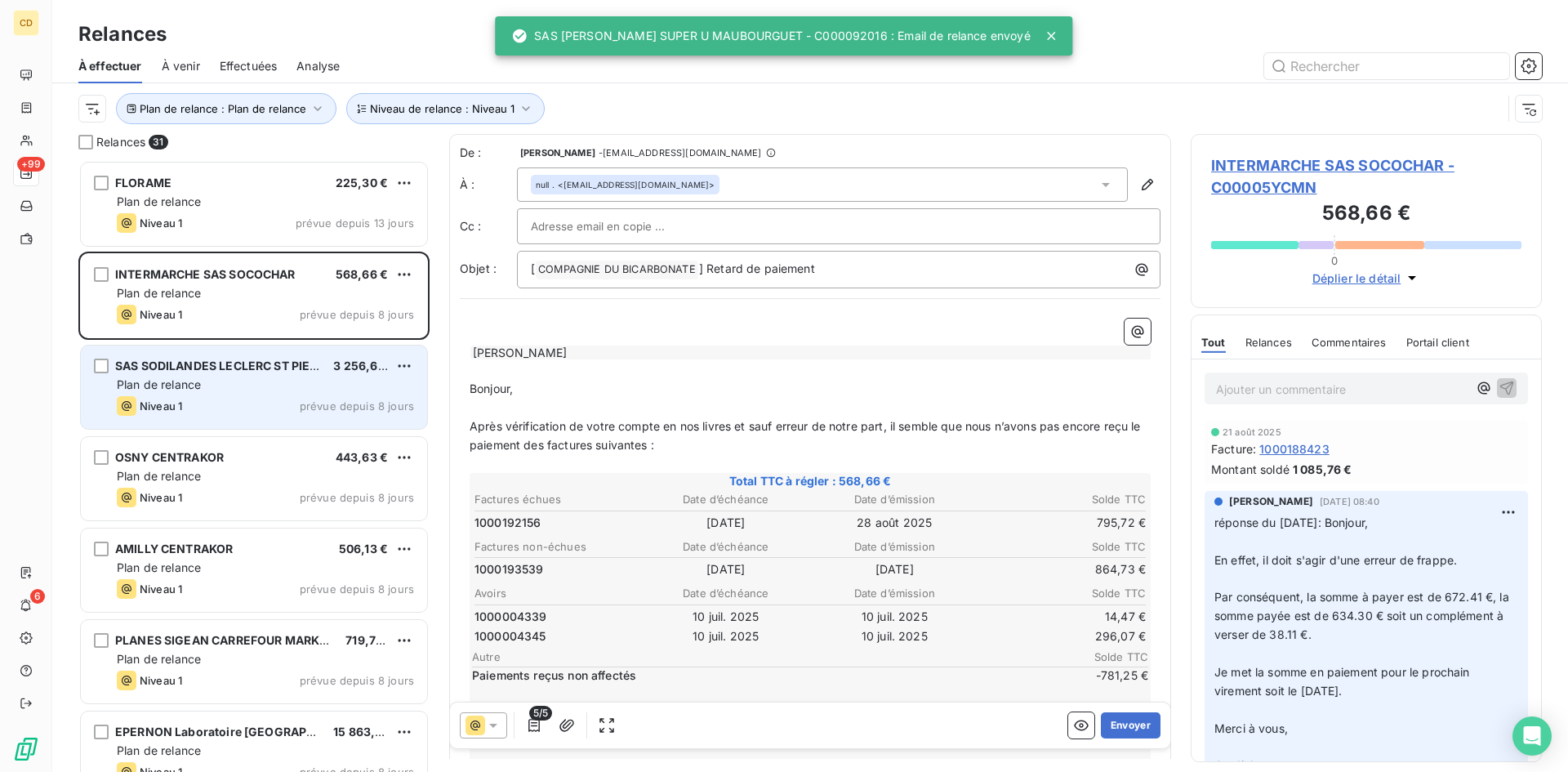
click at [197, 392] on div "Plan de relance" at bounding box center [266, 384] width 297 height 16
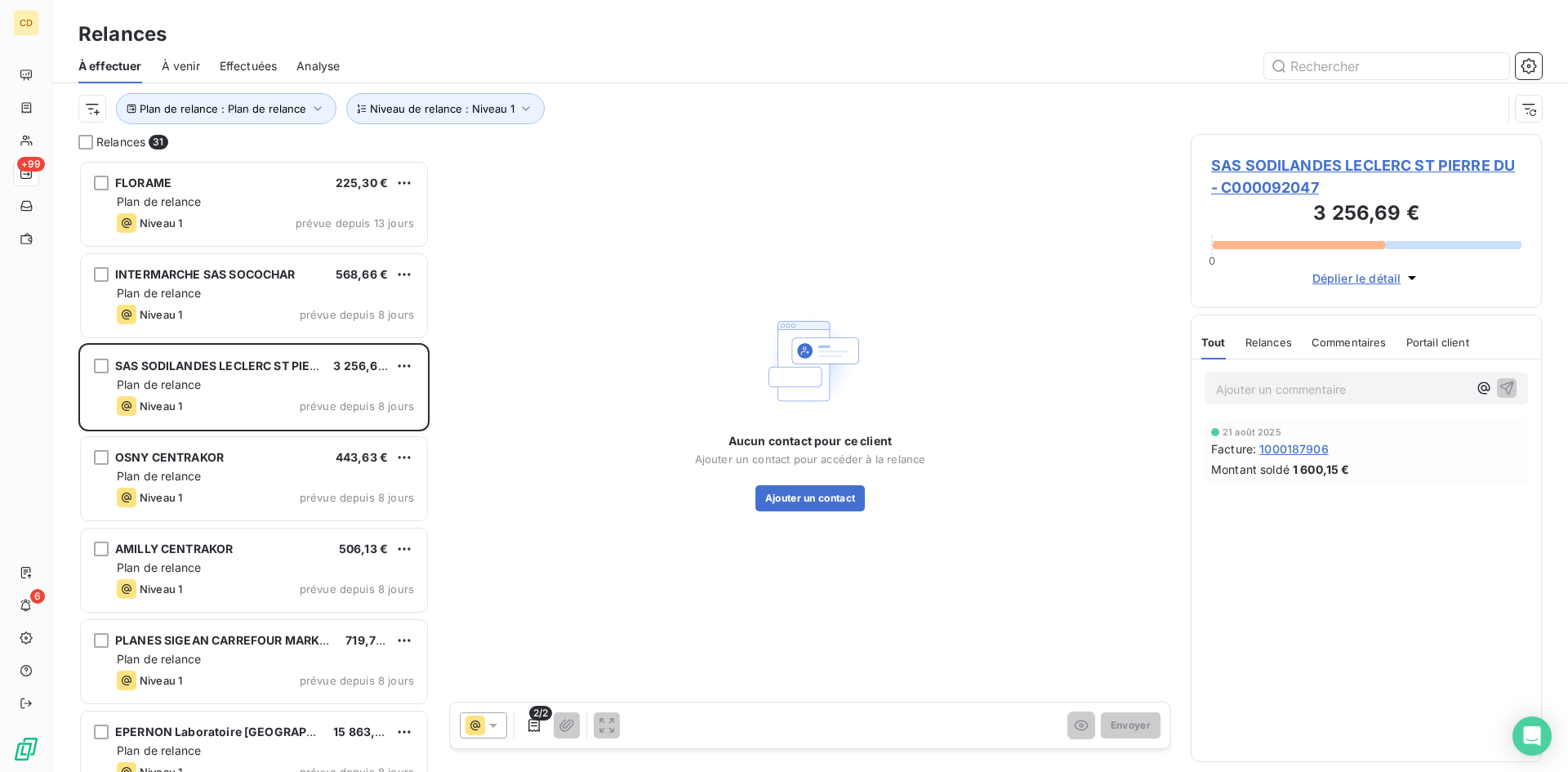
click at [1302, 164] on span "SAS SODILANDES LECLERC ST PIERRE DU - C000092047" at bounding box center [1367, 176] width 311 height 44
click at [795, 496] on button "Ajouter un contact" at bounding box center [811, 498] width 111 height 26
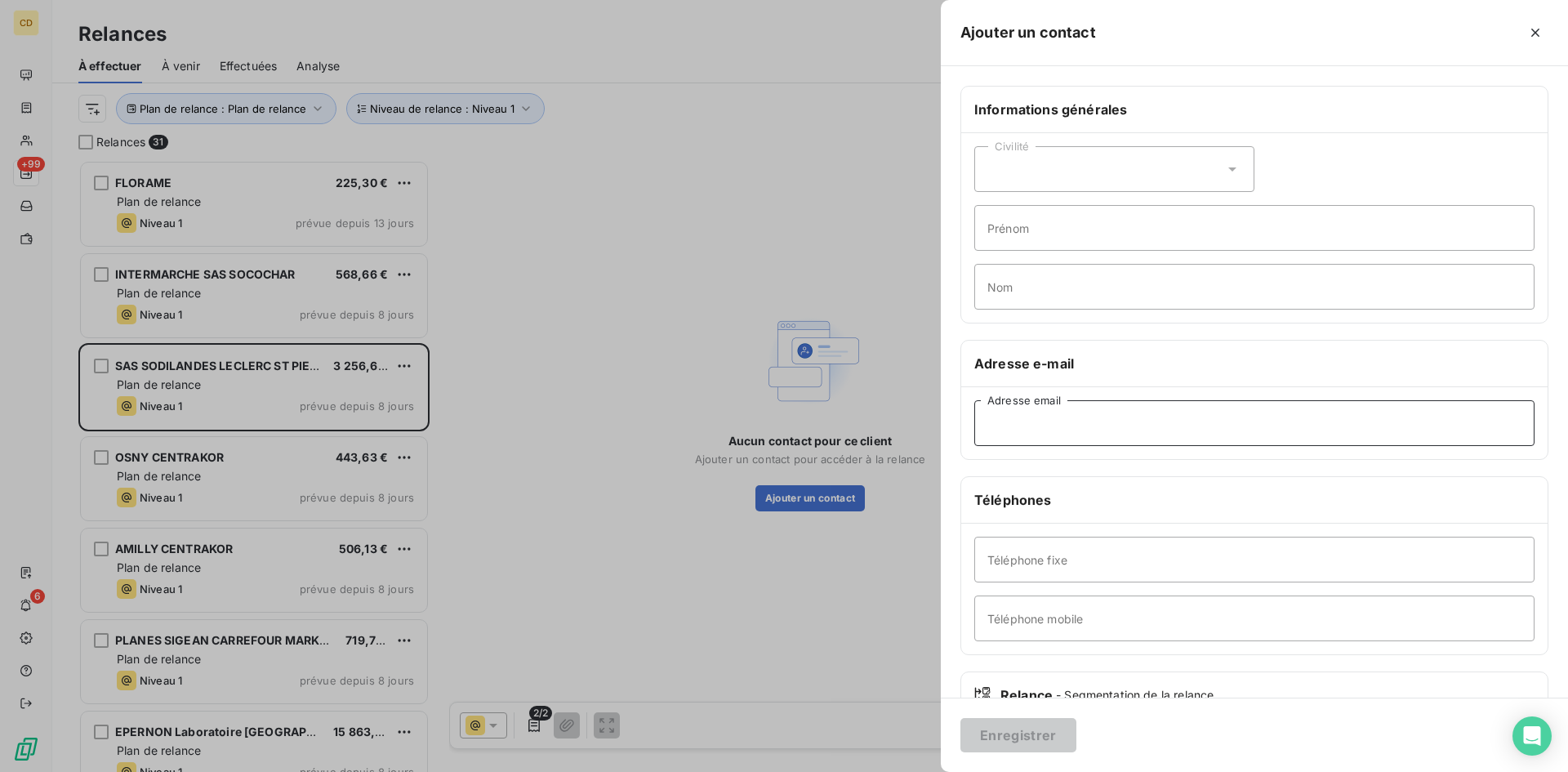
paste input "[PERSON_NAME][EMAIL_ADDRESS][DOMAIN_NAME]"
type input "[PERSON_NAME][EMAIL_ADDRESS][DOMAIN_NAME]"
click at [1017, 735] on button "Enregistrer" at bounding box center [1018, 736] width 116 height 34
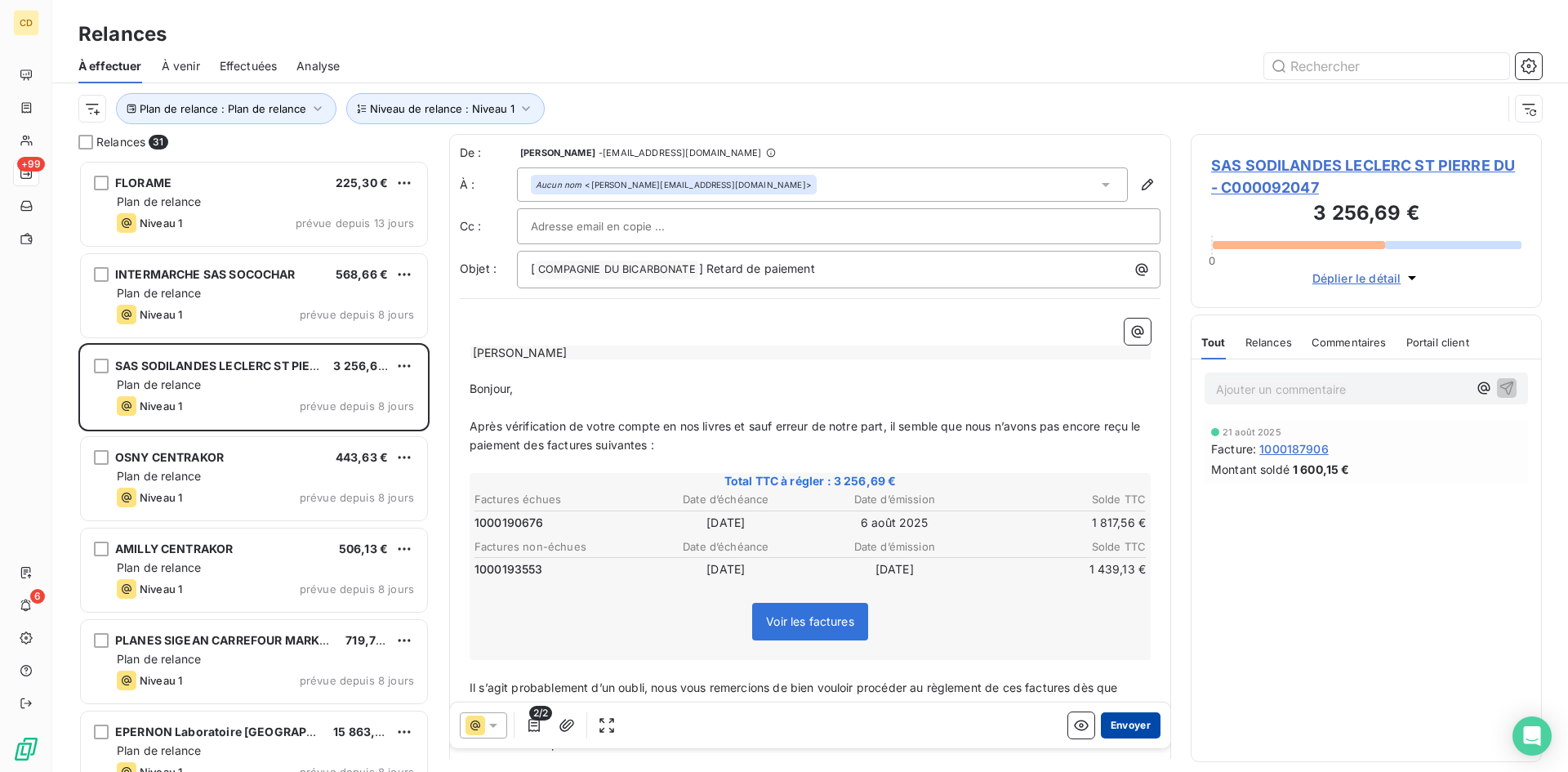
click at [1114, 728] on button "Envoyer" at bounding box center [1131, 725] width 60 height 26
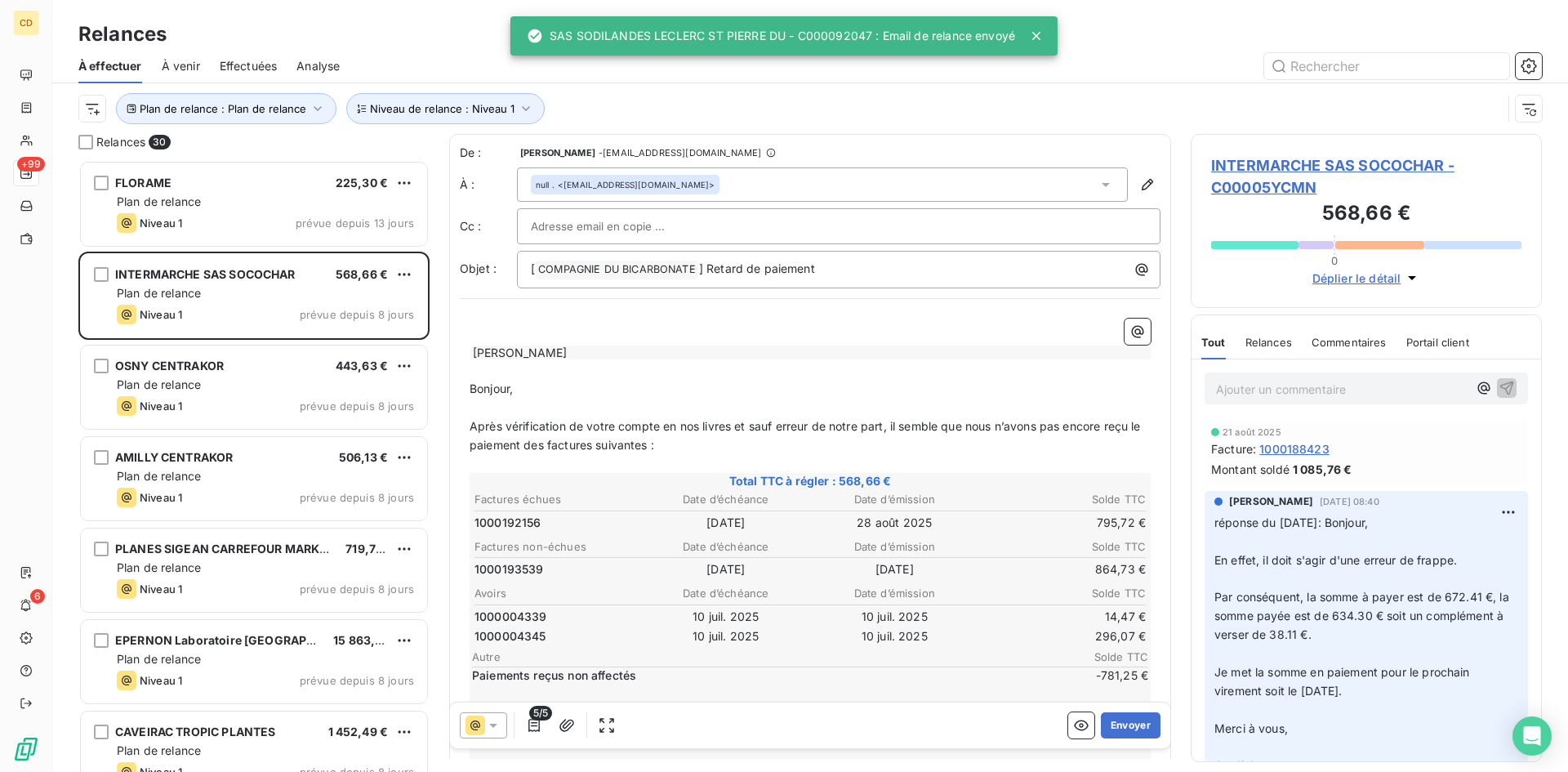
click at [254, 60] on span "Effectuées" at bounding box center [249, 66] width 58 height 16
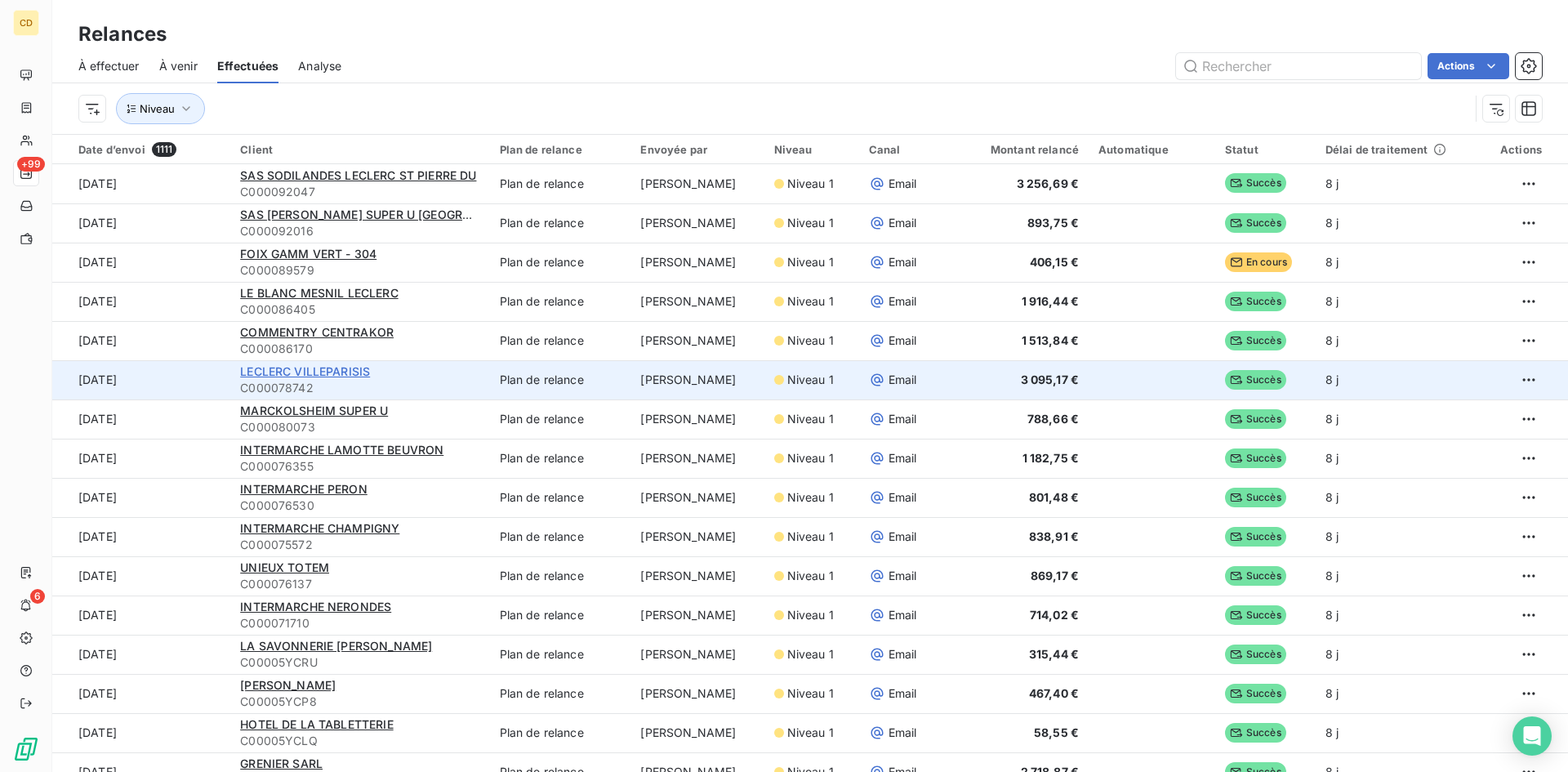
click at [356, 373] on span "LECLERC VILLEPARISIS" at bounding box center [305, 371] width 130 height 14
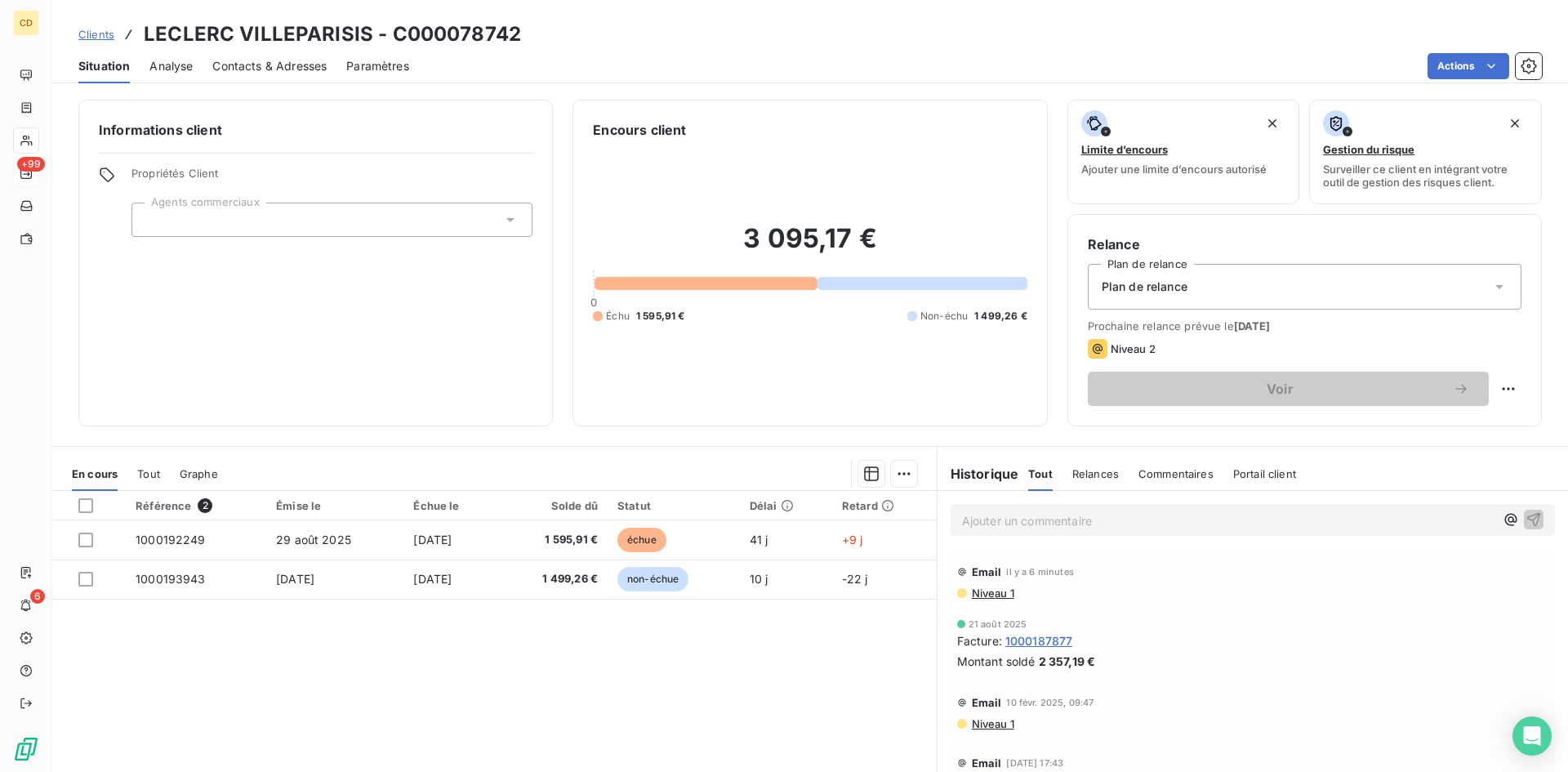
click at [1015, 524] on p "Ajouter un commentaire ﻿" at bounding box center [1228, 520] width 533 height 20
click at [1138, 530] on p "EG: réponse du client" at bounding box center [1228, 520] width 533 height 19
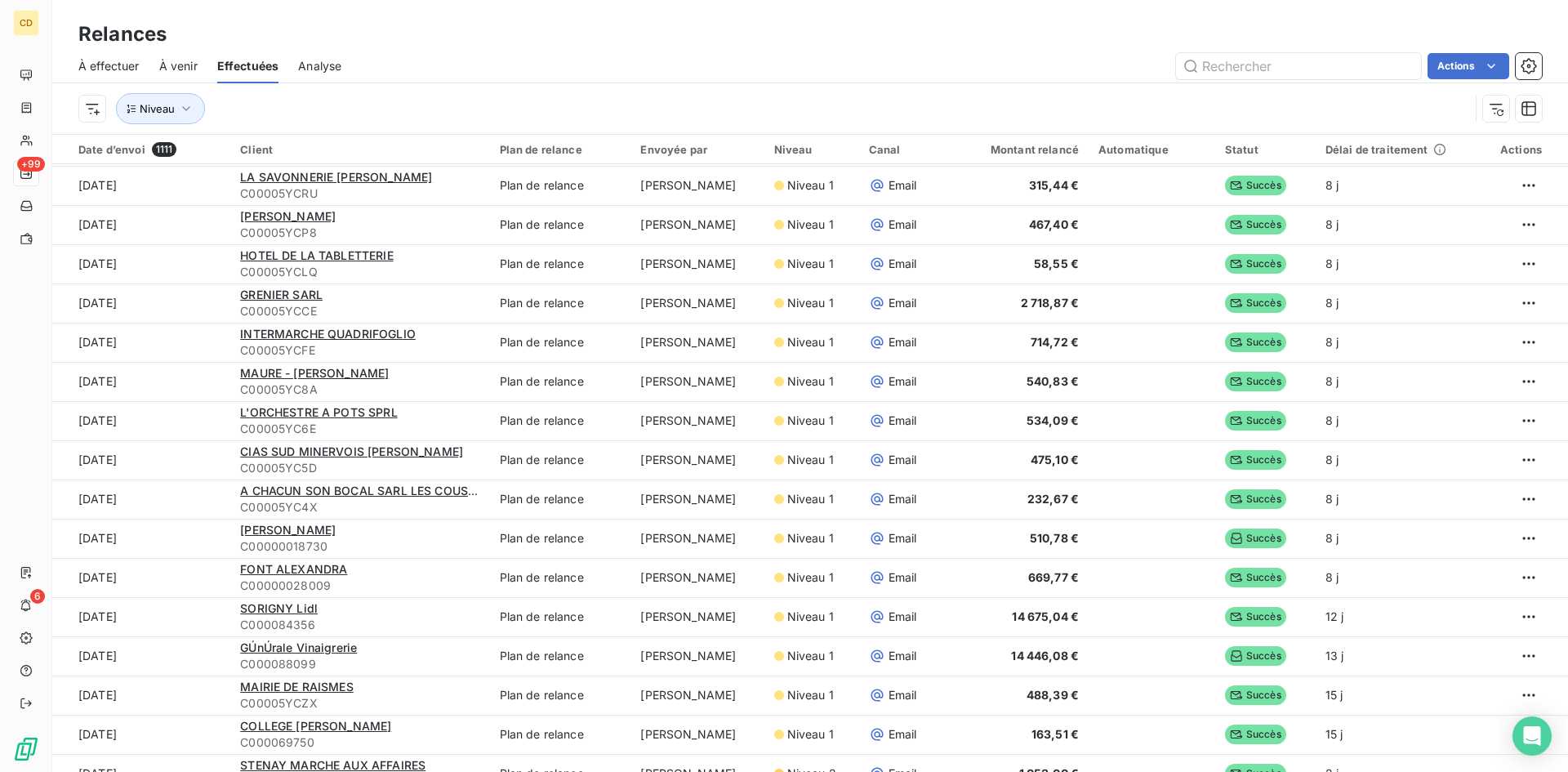
scroll to position [490, 0]
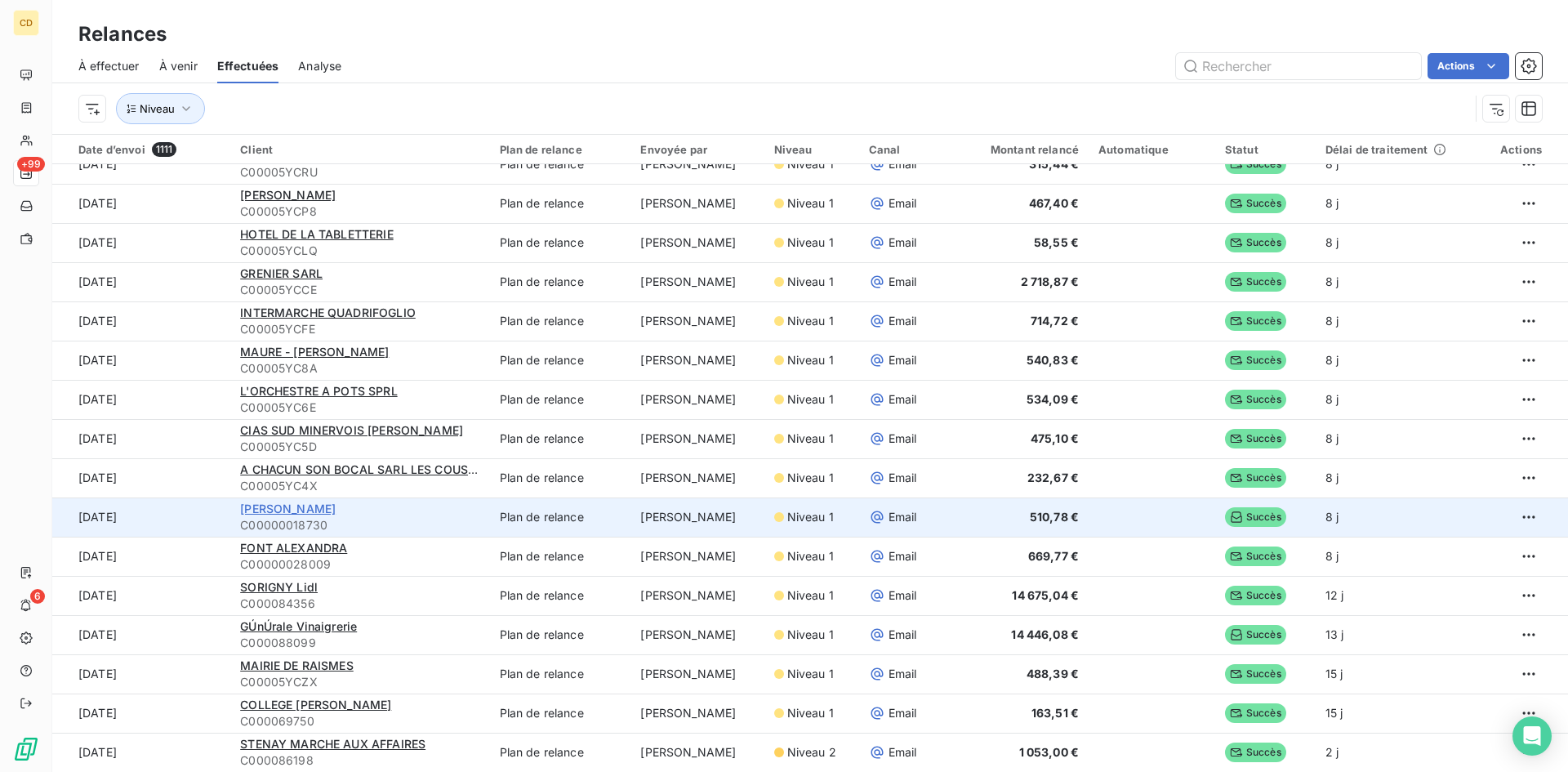
click at [281, 510] on span "[PERSON_NAME]" at bounding box center [288, 508] width 95 height 14
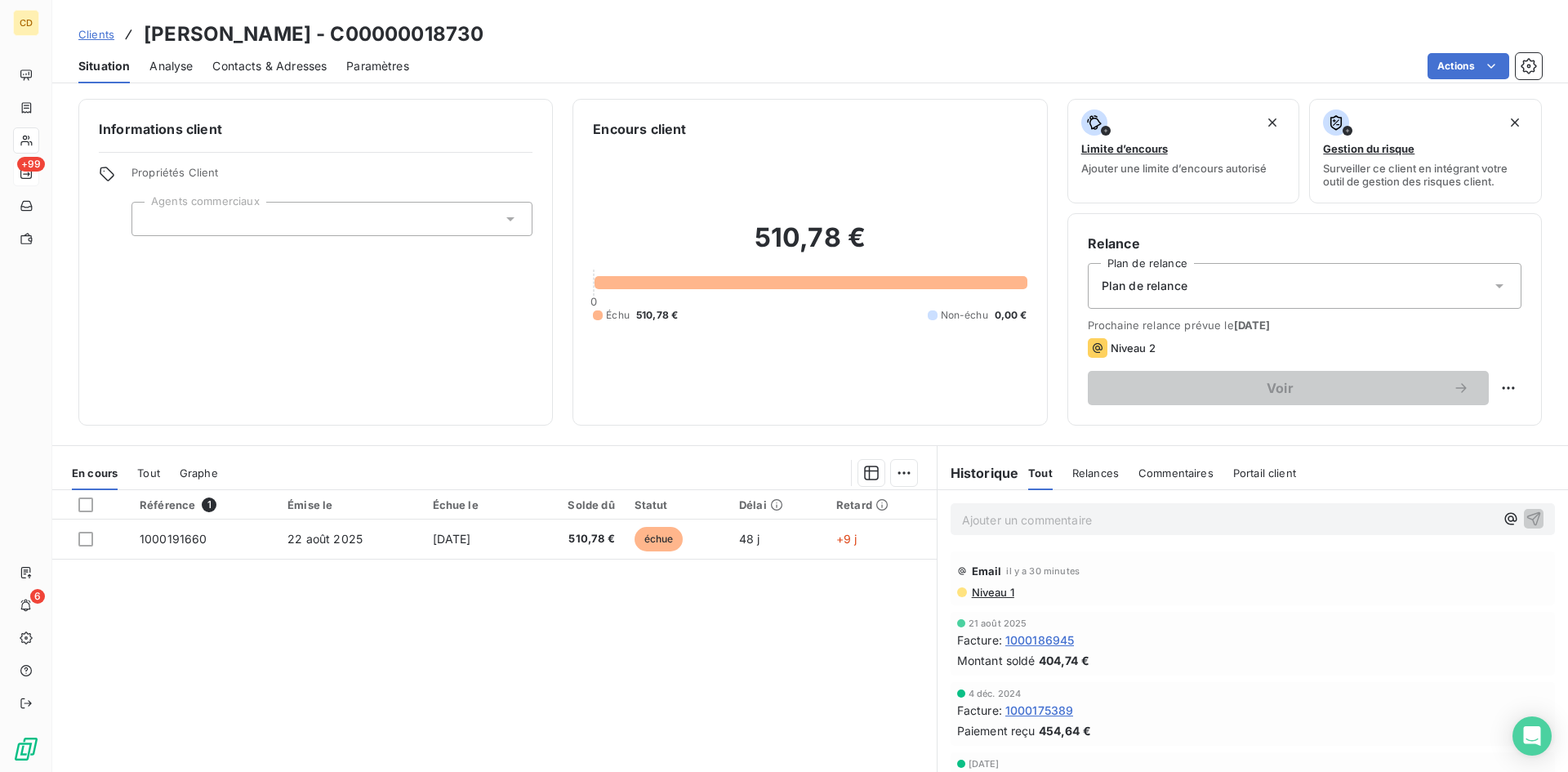
scroll to position [83, 0]
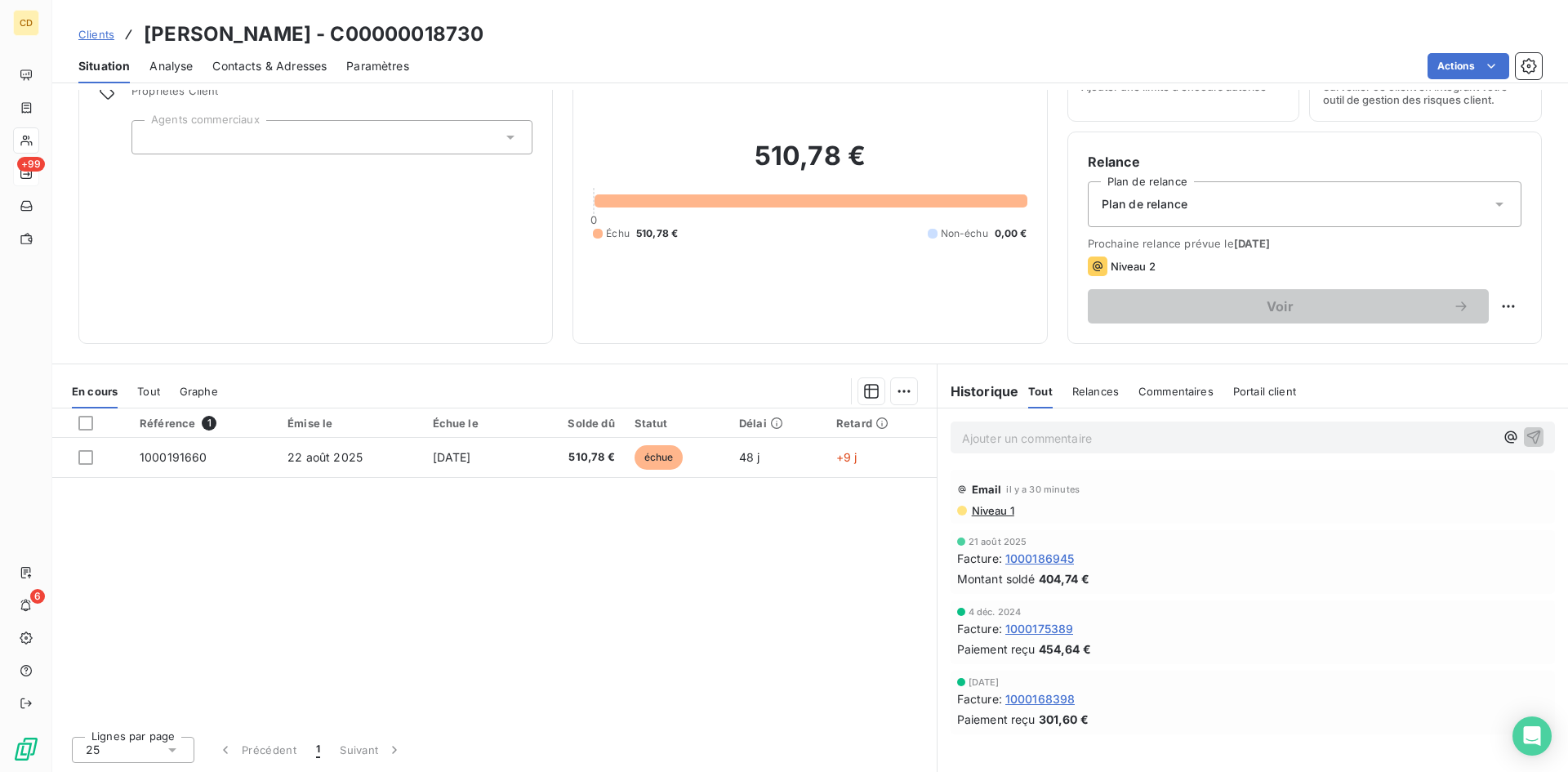
click at [1017, 441] on p "Ajouter un commentaire ﻿" at bounding box center [1228, 437] width 533 height 20
click at [1075, 452] on div "EG: réponse du client" at bounding box center [1253, 437] width 605 height 30
click at [1045, 447] on p "EG: réponse du client" at bounding box center [1228, 437] width 533 height 19
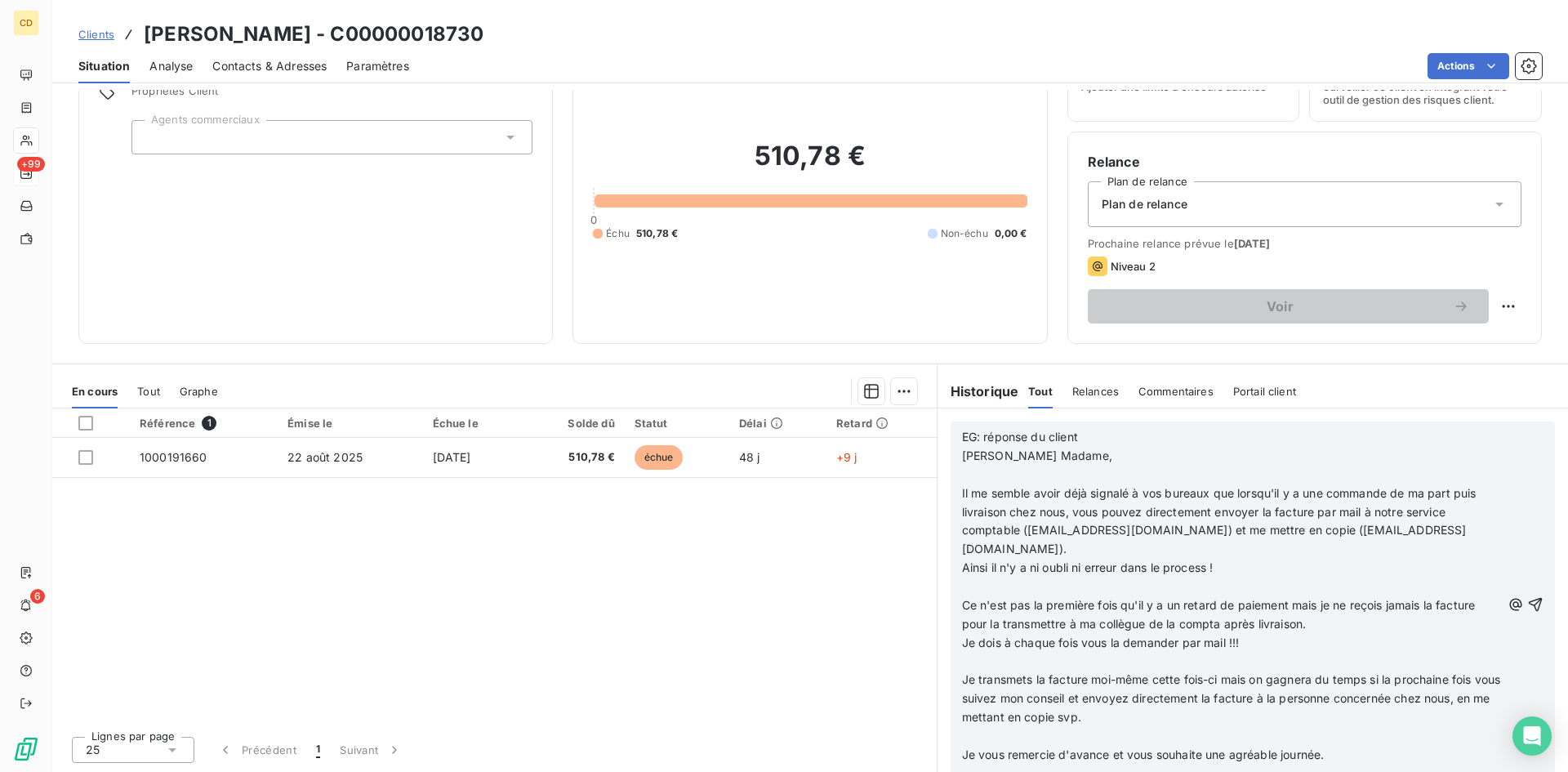
scroll to position [282, 0]
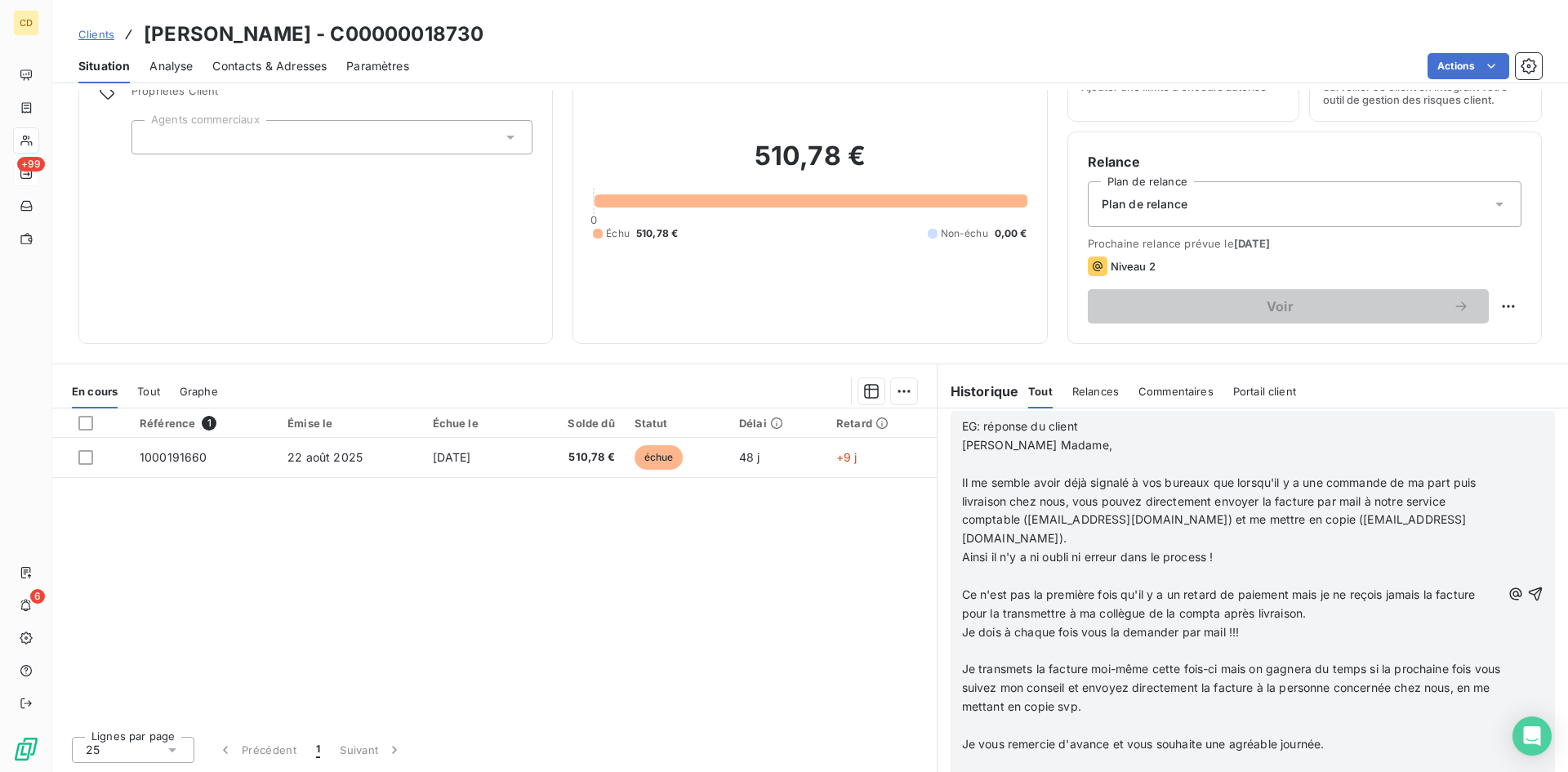
click at [1388, 623] on p "Je dois à chaque fois vous la demander par mail !!!" at bounding box center [1232, 633] width 539 height 19
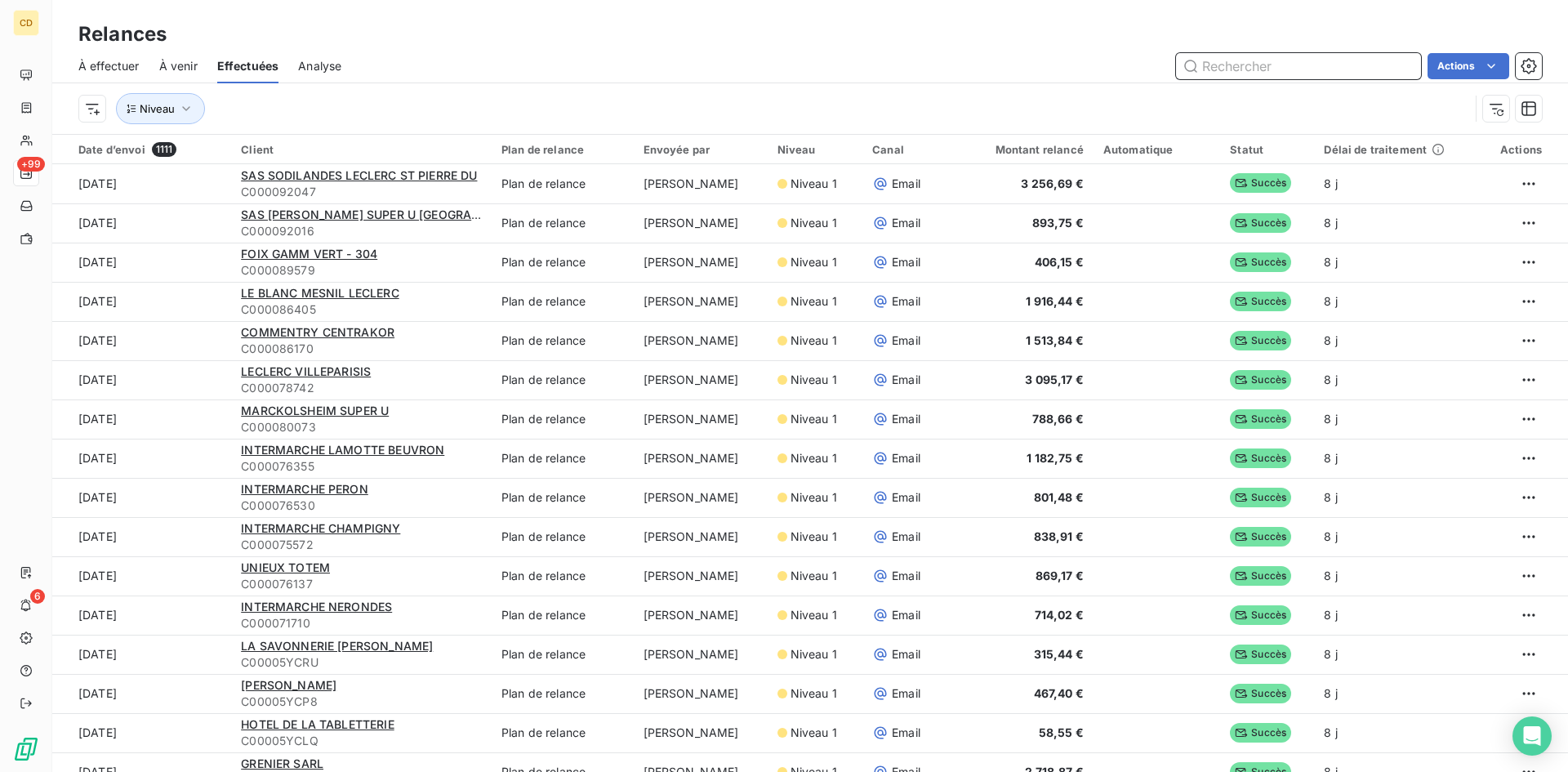
click at [108, 64] on span "À effectuer" at bounding box center [109, 66] width 61 height 16
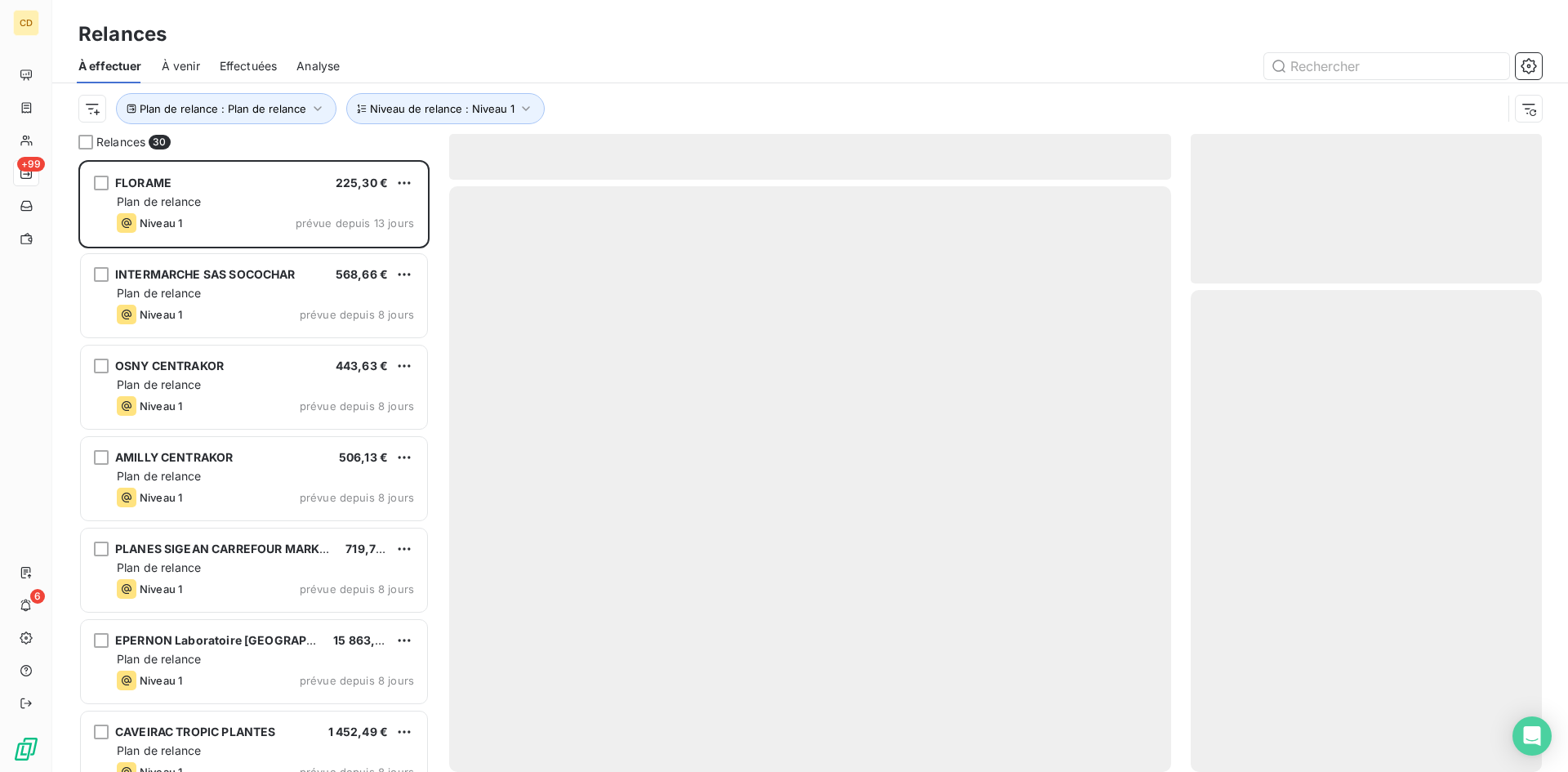
scroll to position [599, 339]
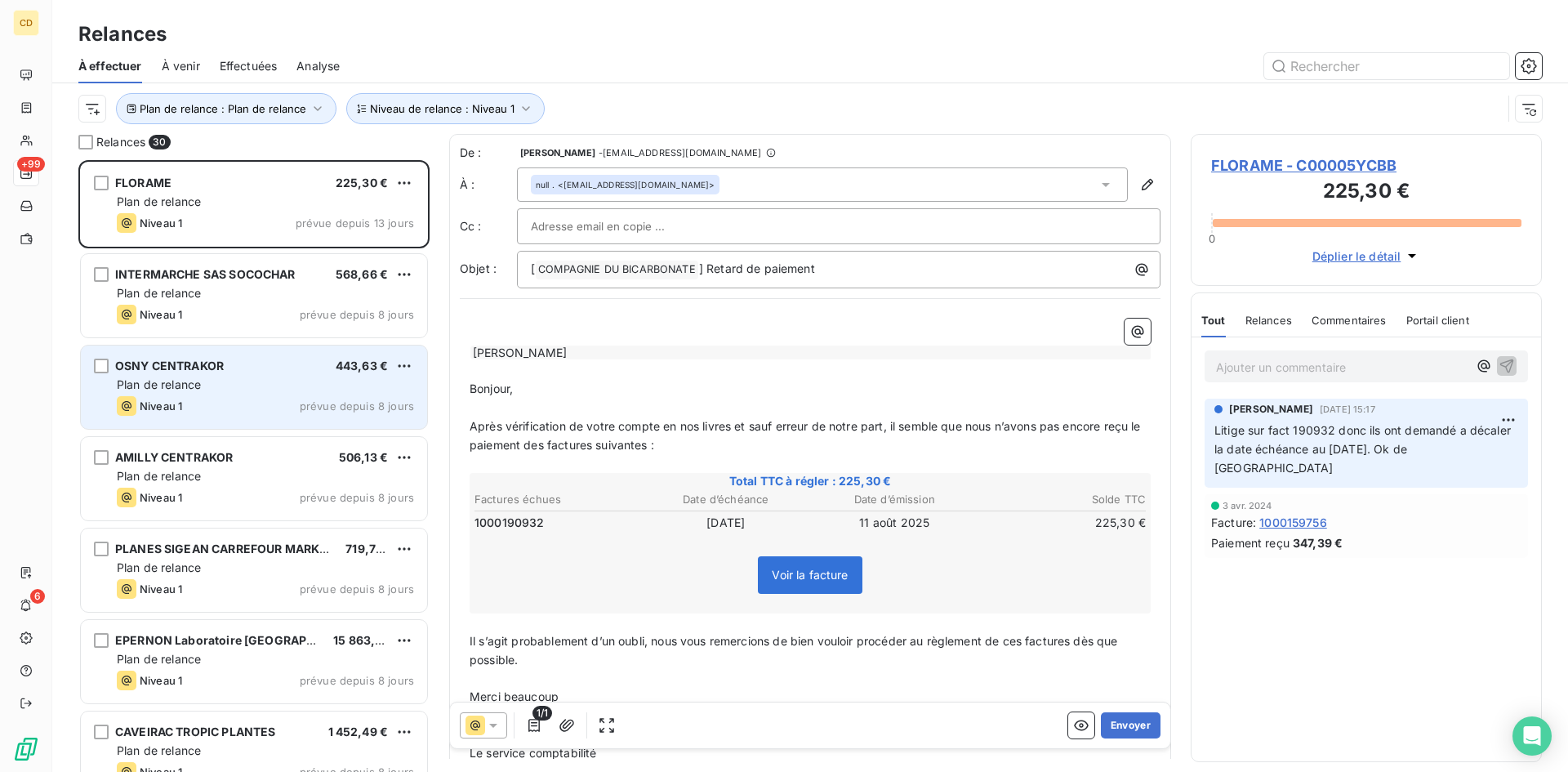
click at [221, 388] on div "Plan de relance" at bounding box center [266, 384] width 297 height 16
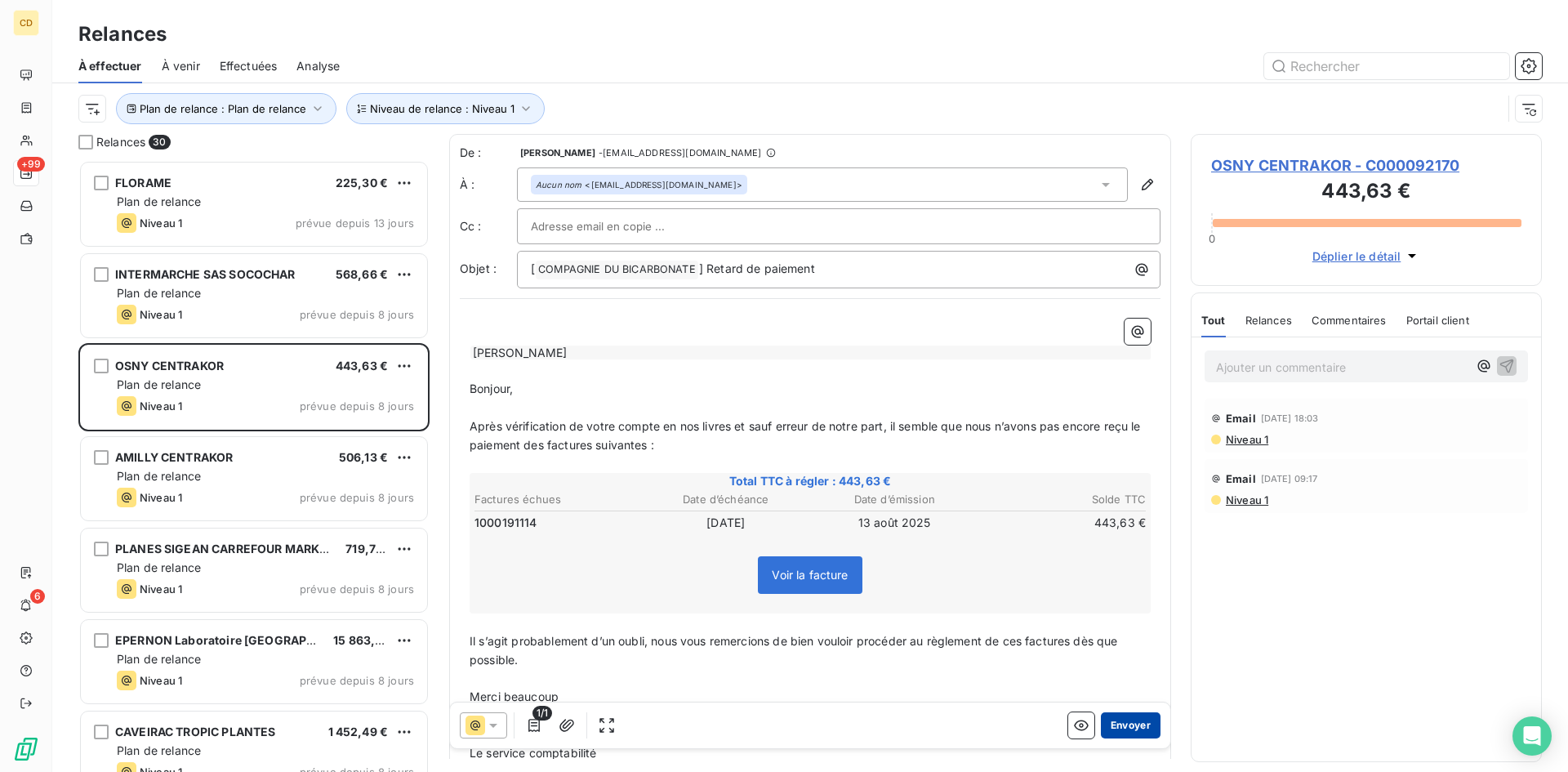
click at [1116, 731] on button "Envoyer" at bounding box center [1131, 725] width 60 height 26
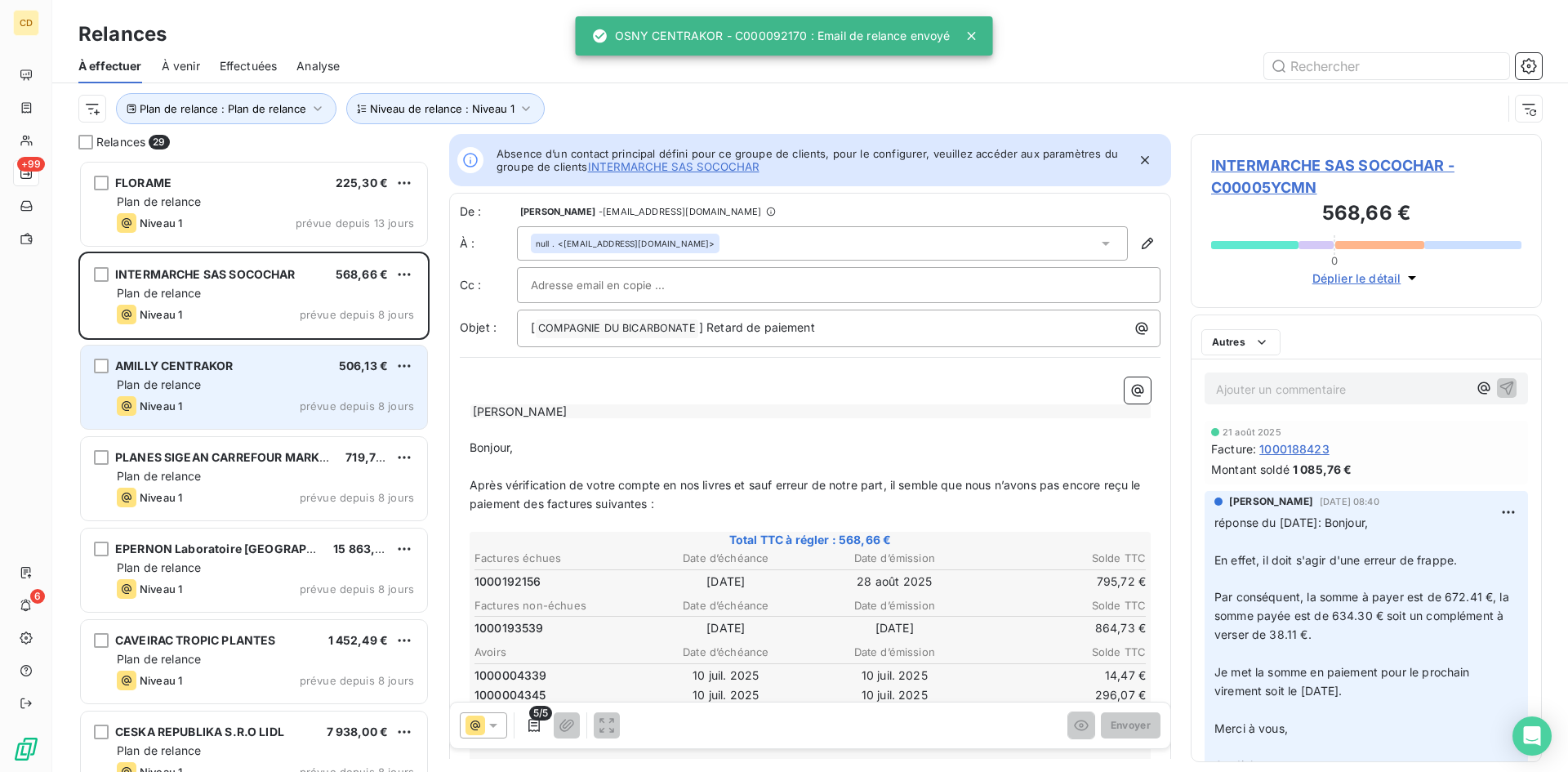
click at [191, 373] on div "AMILLY CENTRAKOR" at bounding box center [173, 366] width 117 height 16
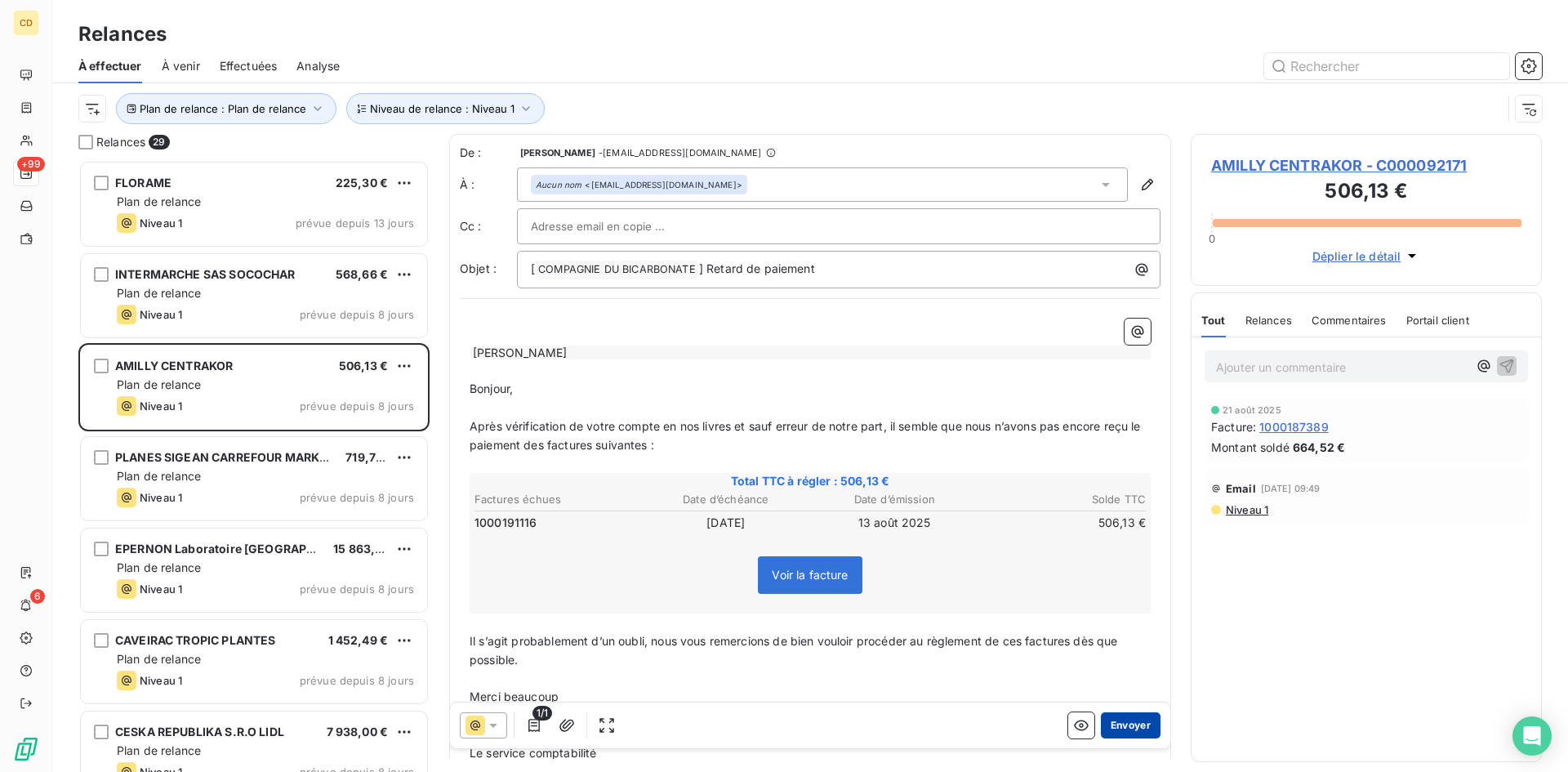
click at [1115, 731] on button "Envoyer" at bounding box center [1131, 725] width 60 height 26
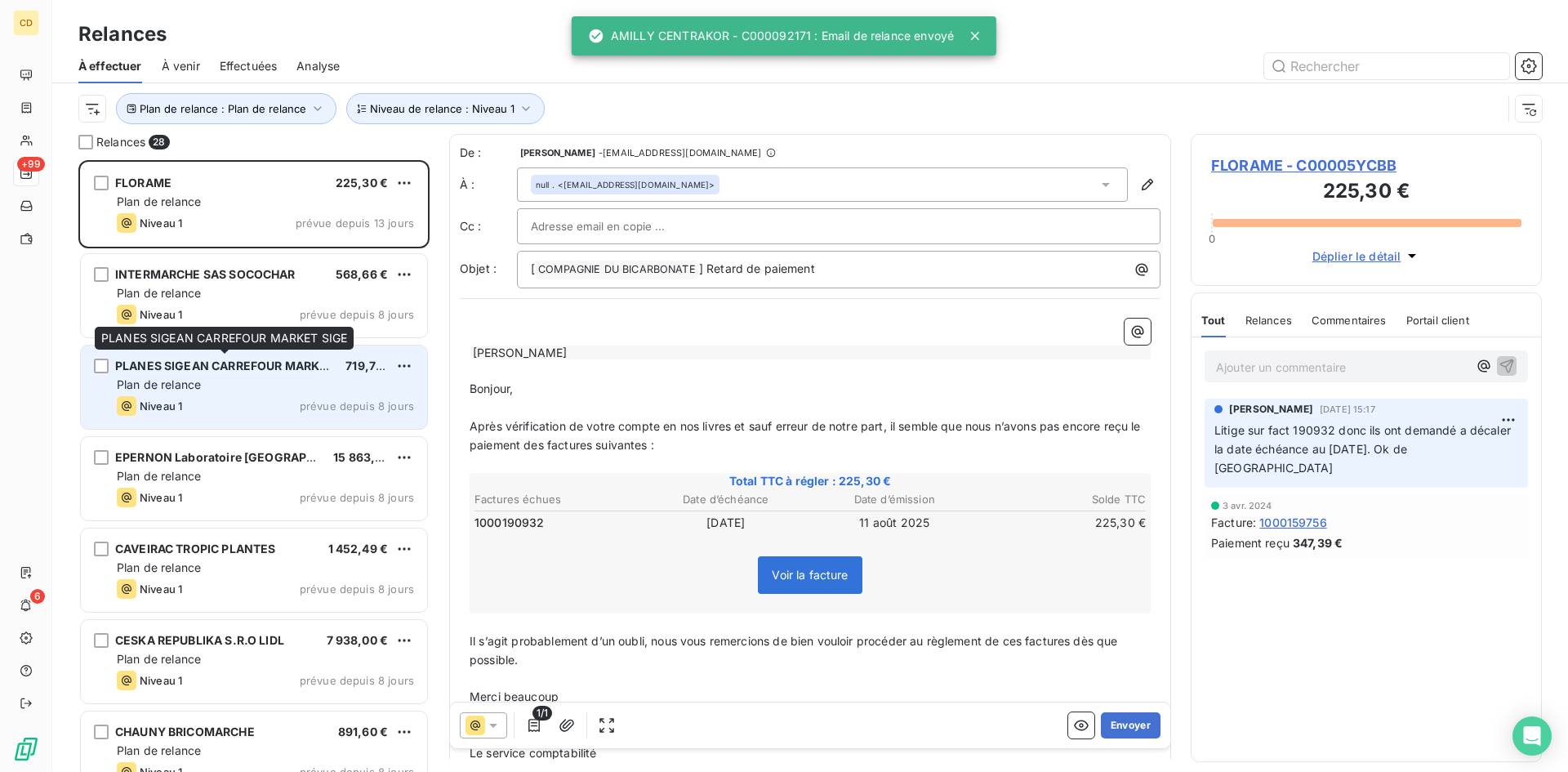
click at [195, 373] on div "PLANES SIGEAN CARREFOUR MARKET SIGE" at bounding box center [224, 366] width 217 height 16
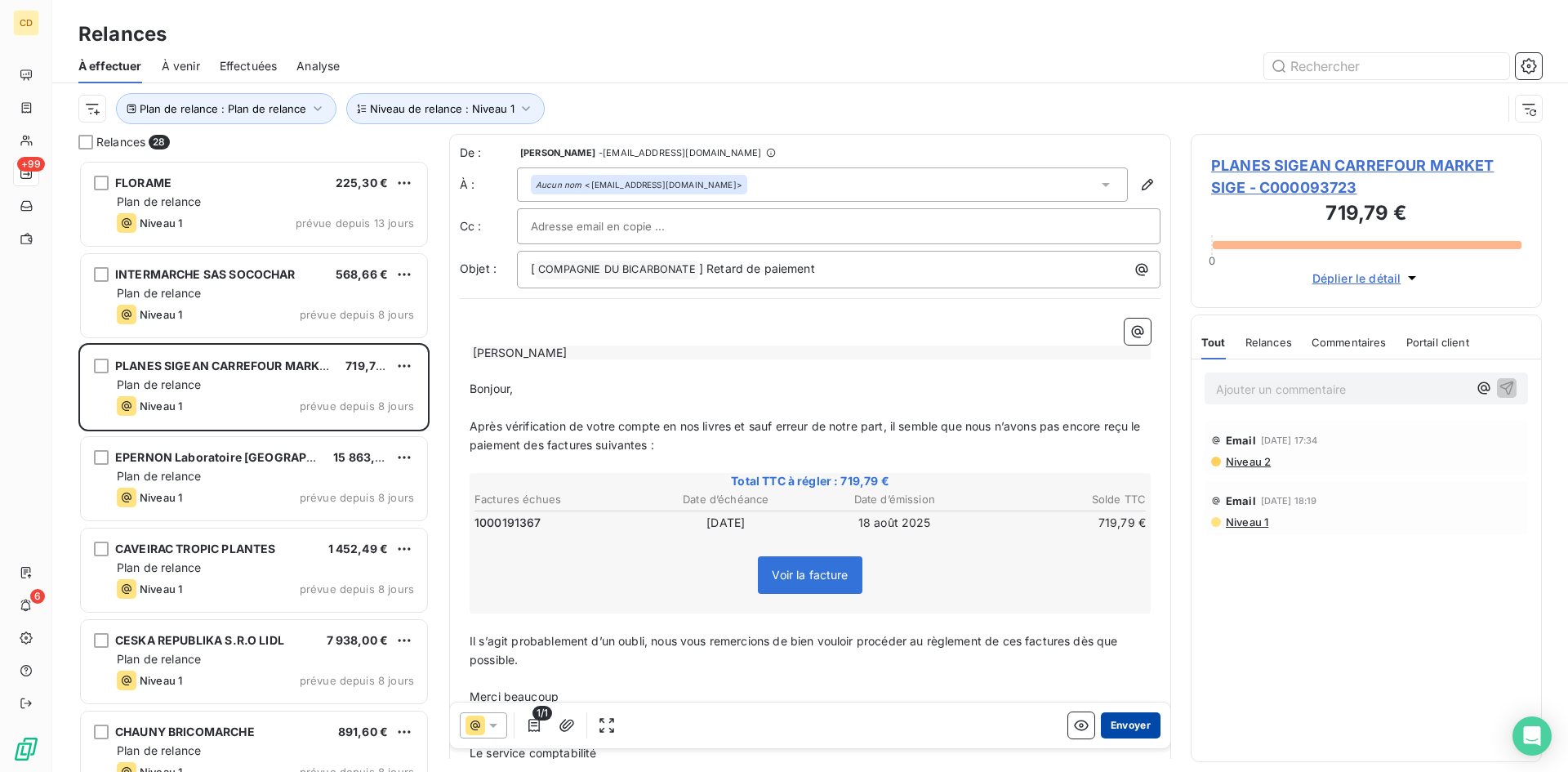
click at [1128, 725] on button "Envoyer" at bounding box center [1131, 725] width 60 height 26
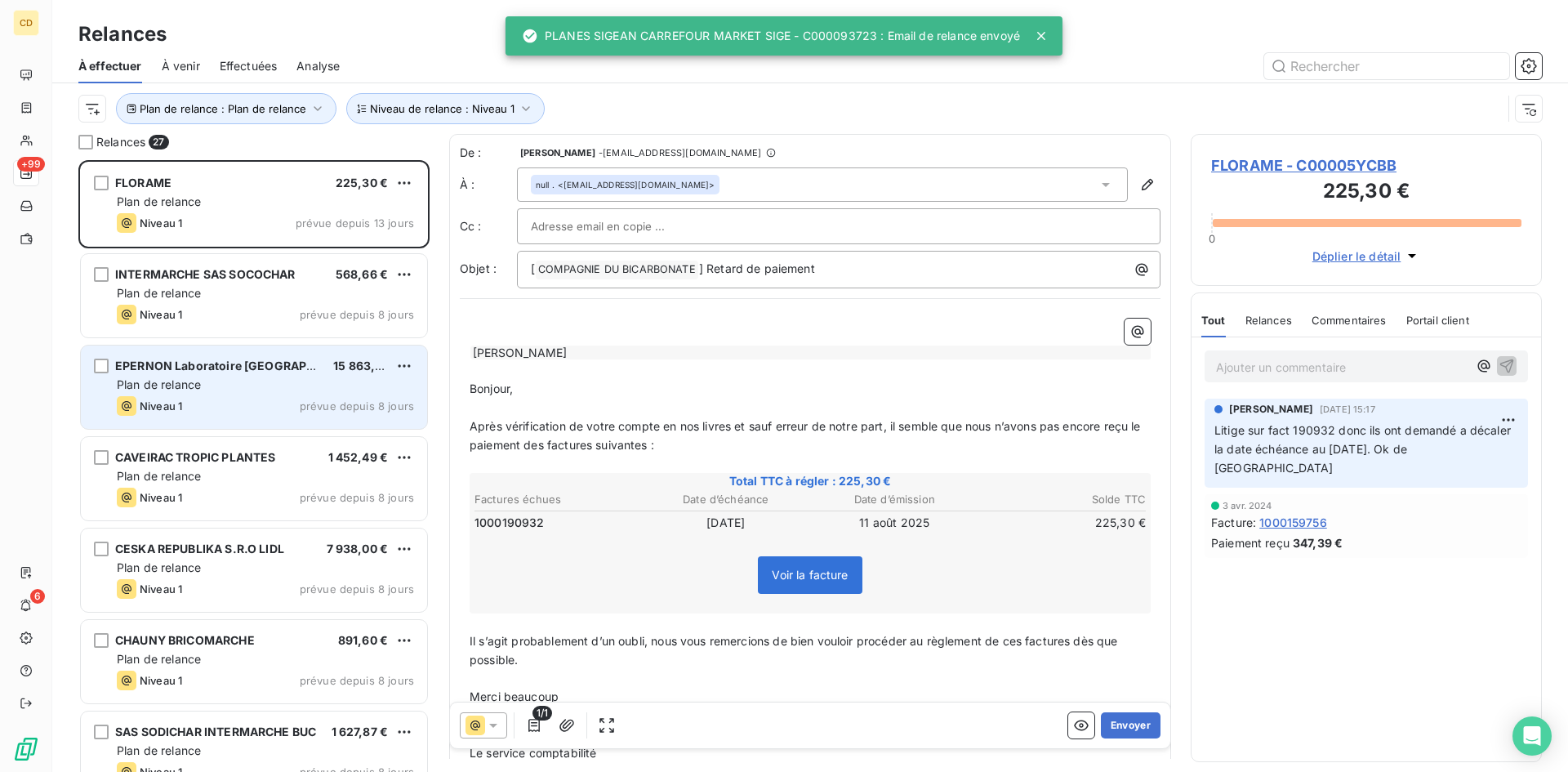
click at [198, 396] on div "Niveau 1 prévue depuis 8 jours" at bounding box center [266, 406] width 297 height 20
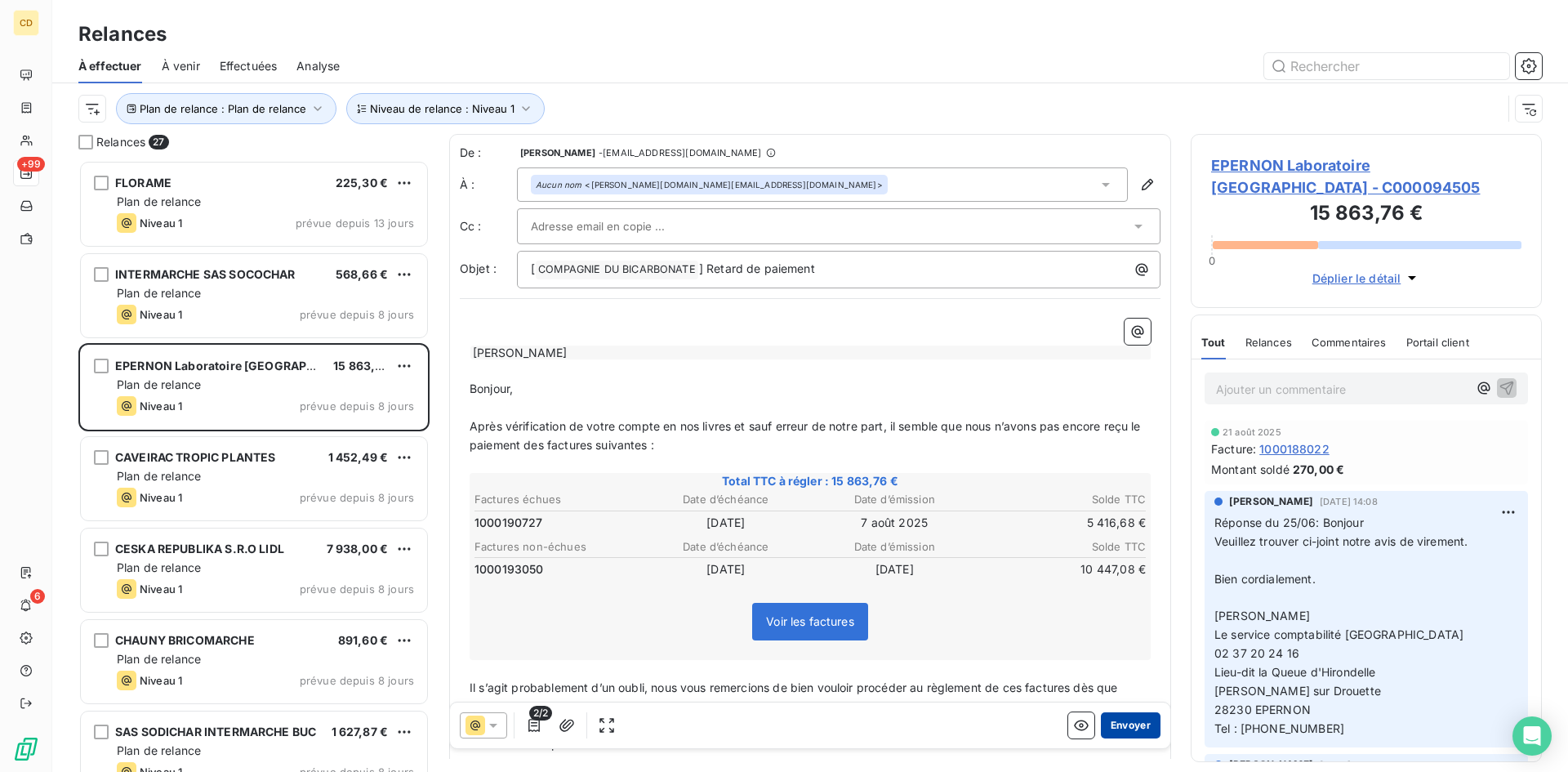
click at [1123, 719] on button "Envoyer" at bounding box center [1131, 725] width 60 height 26
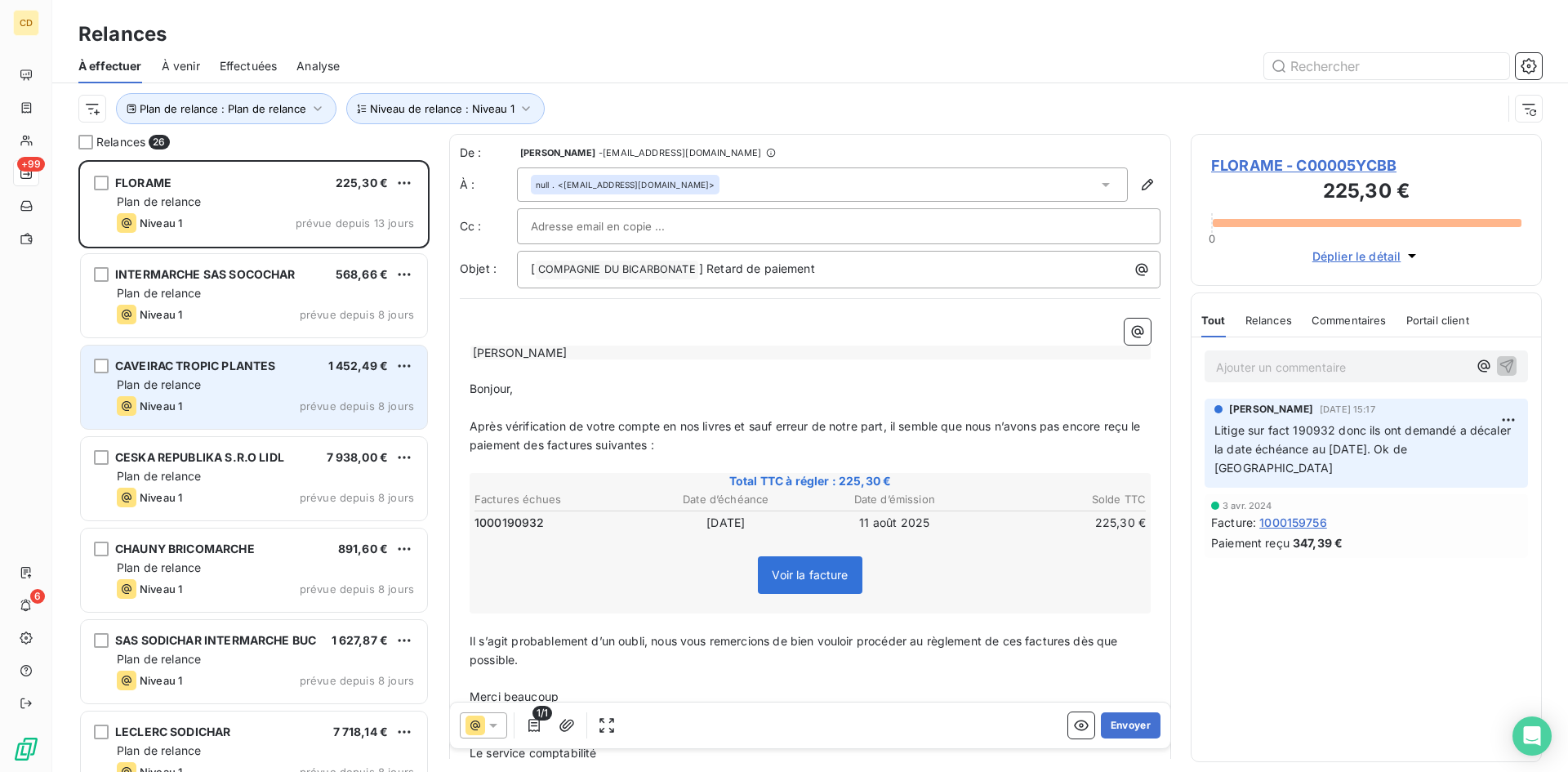
click at [209, 388] on div "Plan de relance" at bounding box center [266, 384] width 297 height 16
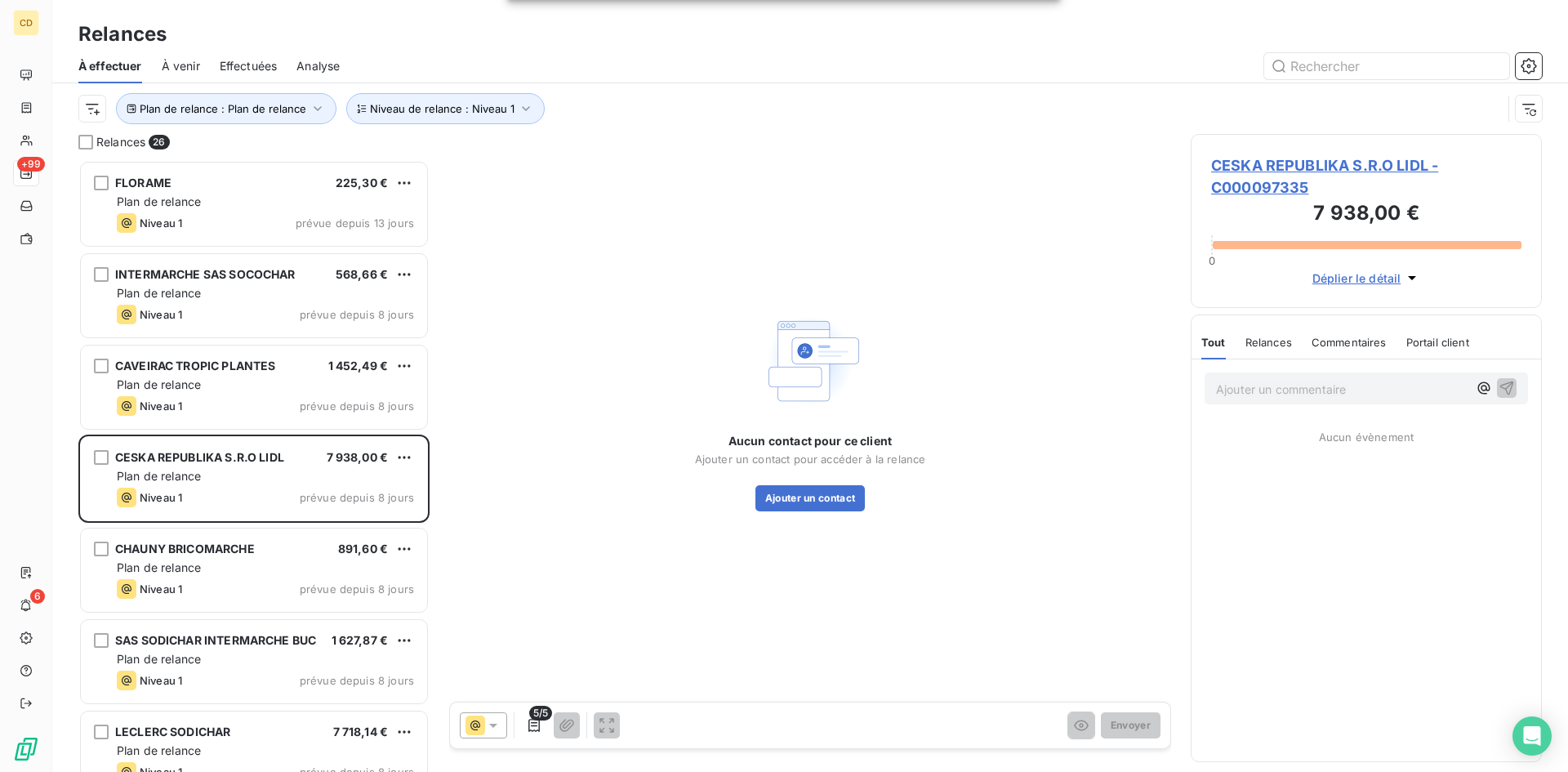
click at [1244, 167] on span "CESKA REPUBLIKA S.R.O LIDL - C000097335" at bounding box center [1367, 176] width 311 height 44
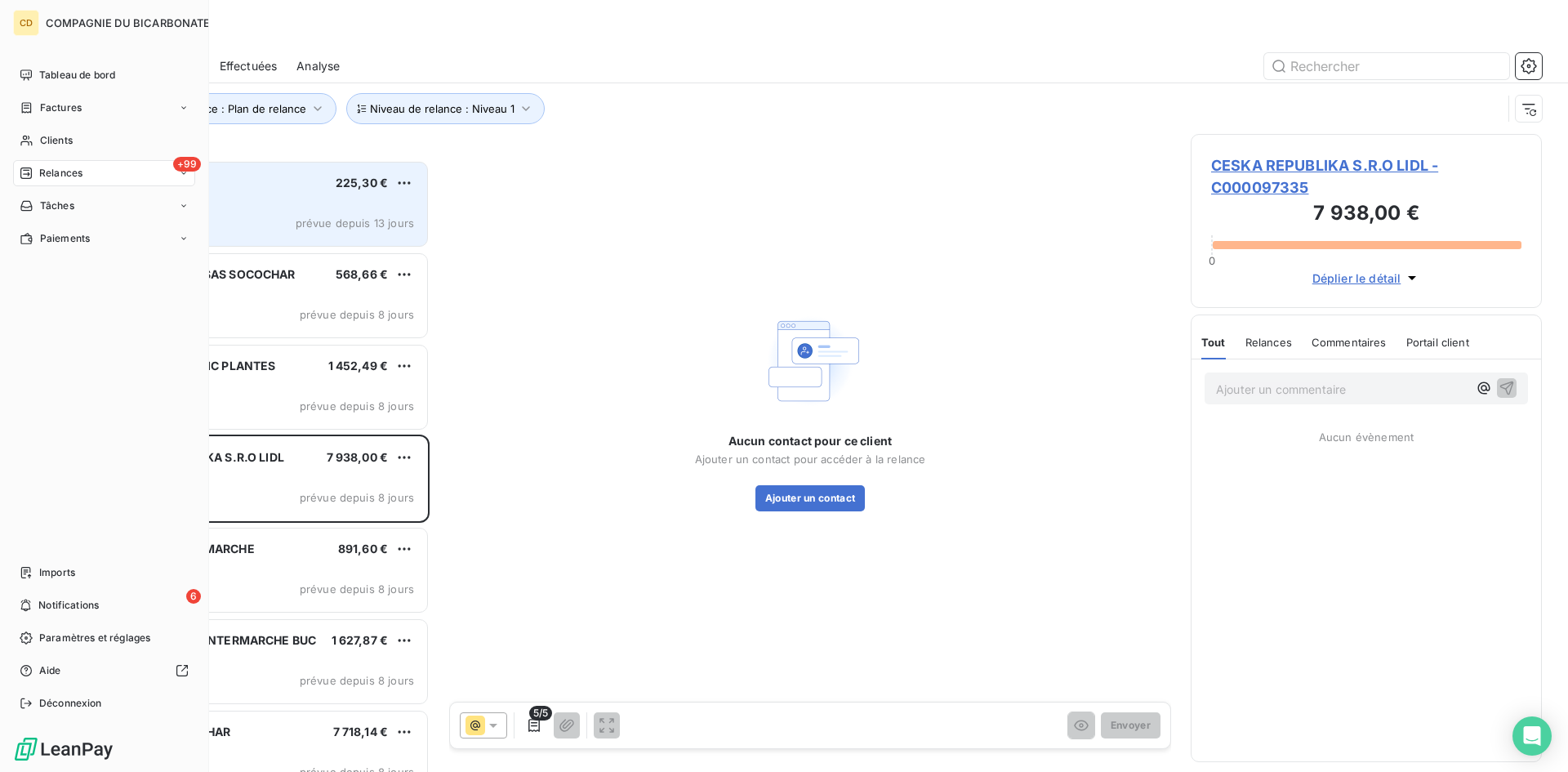
scroll to position [599, 339]
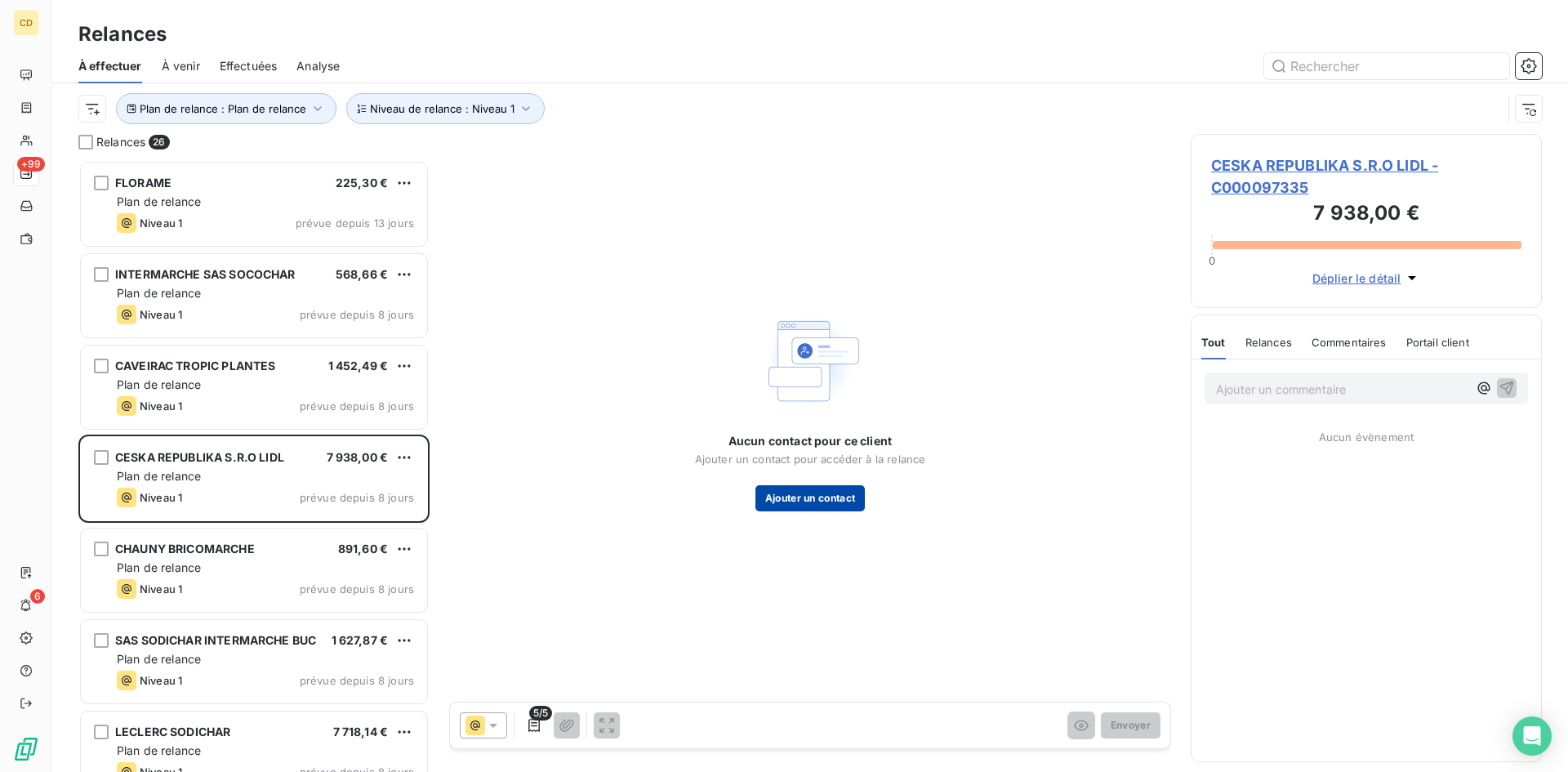
click at [841, 497] on button "Ajouter un contact" at bounding box center [811, 498] width 111 height 26
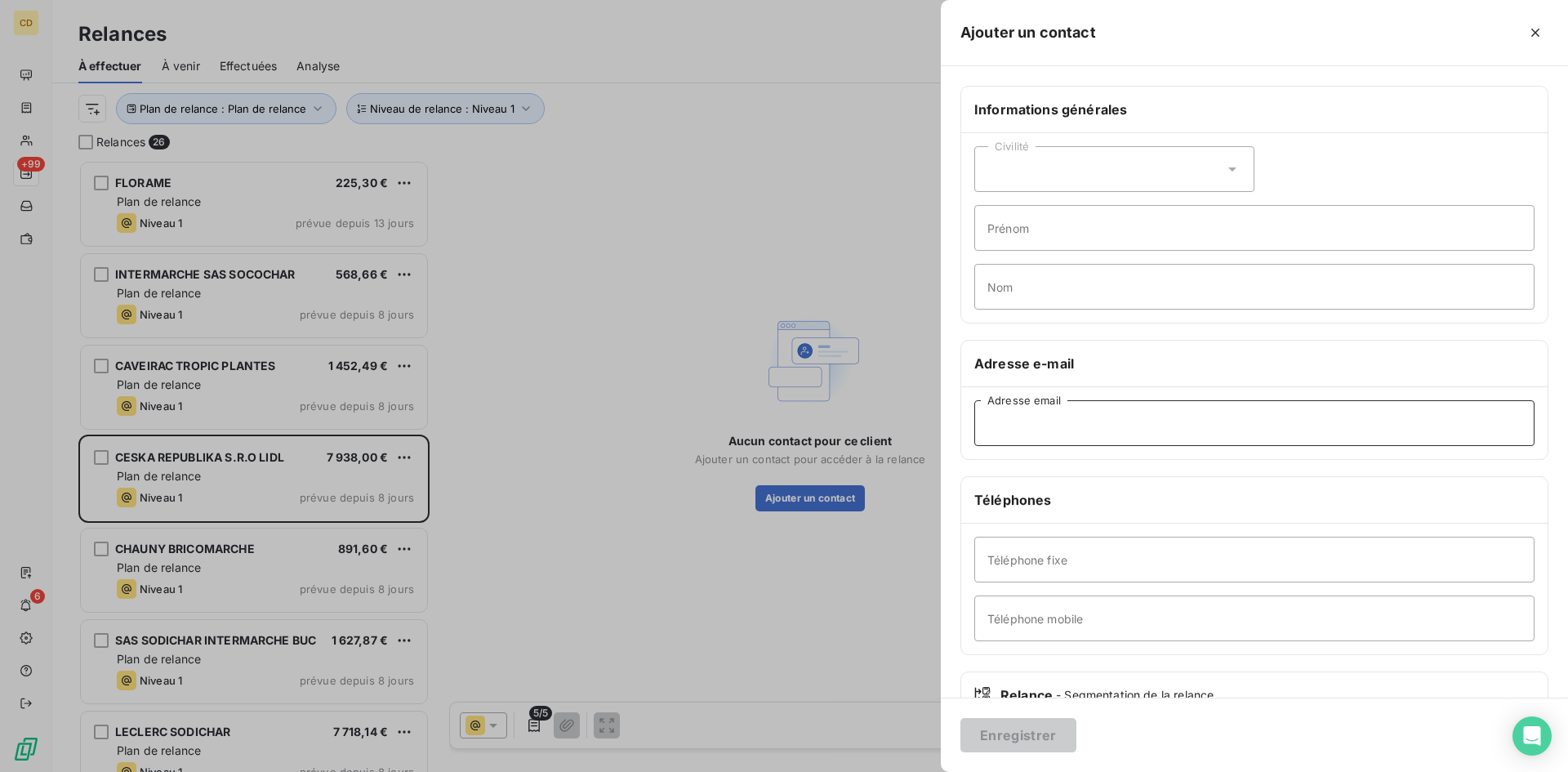
click at [1057, 421] on input "Adresse email" at bounding box center [1255, 423] width 560 height 46
paste input "[EMAIL_ADDRESS][DOMAIN_NAME]"
type input "[EMAIL_ADDRESS][DOMAIN_NAME]"
click at [1018, 734] on button "Enregistrer" at bounding box center [1018, 736] width 116 height 34
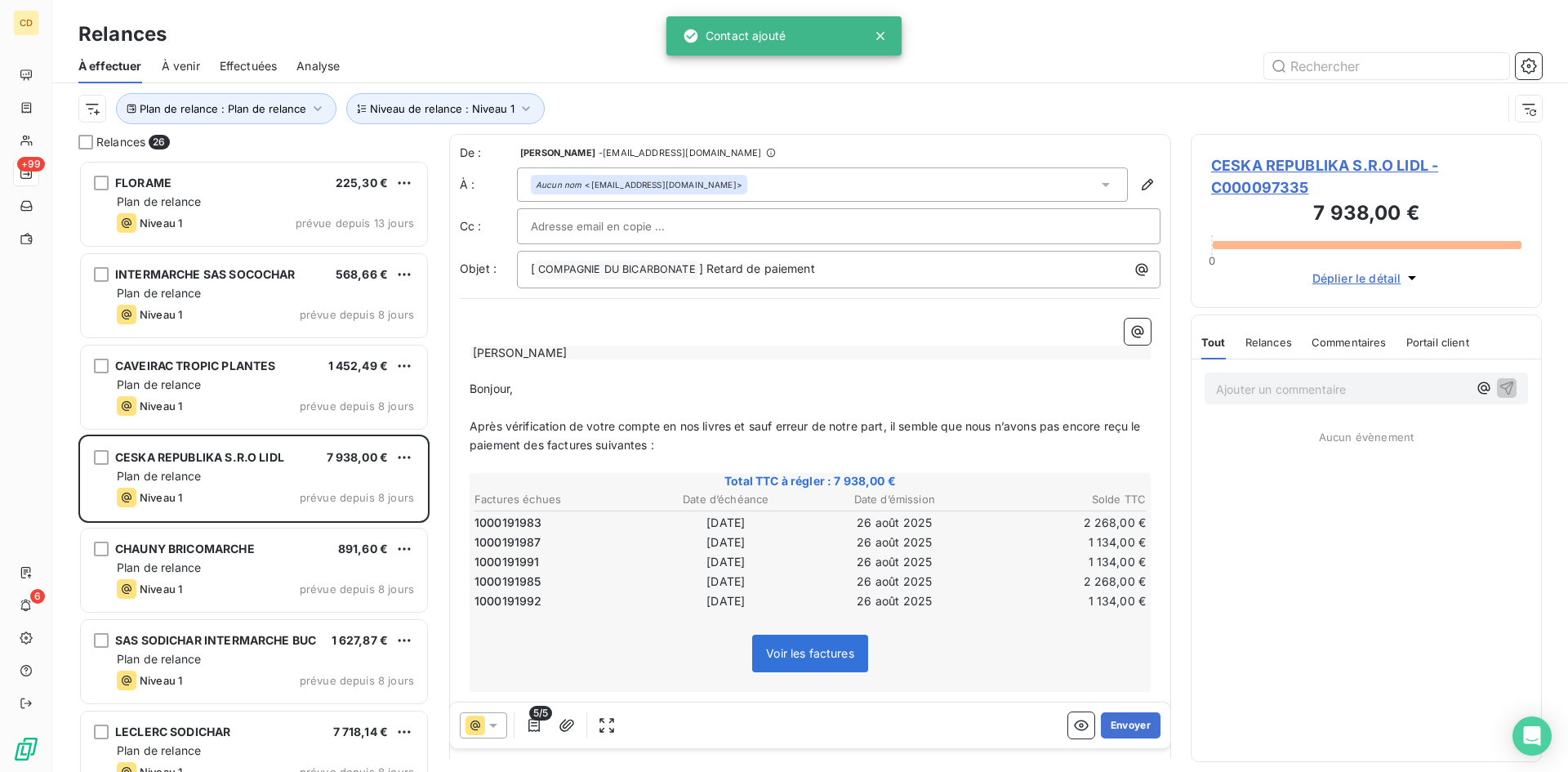
click at [972, 227] on div at bounding box center [838, 227] width 616 height 25
click at [592, 220] on input "text" at bounding box center [838, 227] width 616 height 25
paste input "[EMAIL_ADDRESS][DOMAIN_NAME]"
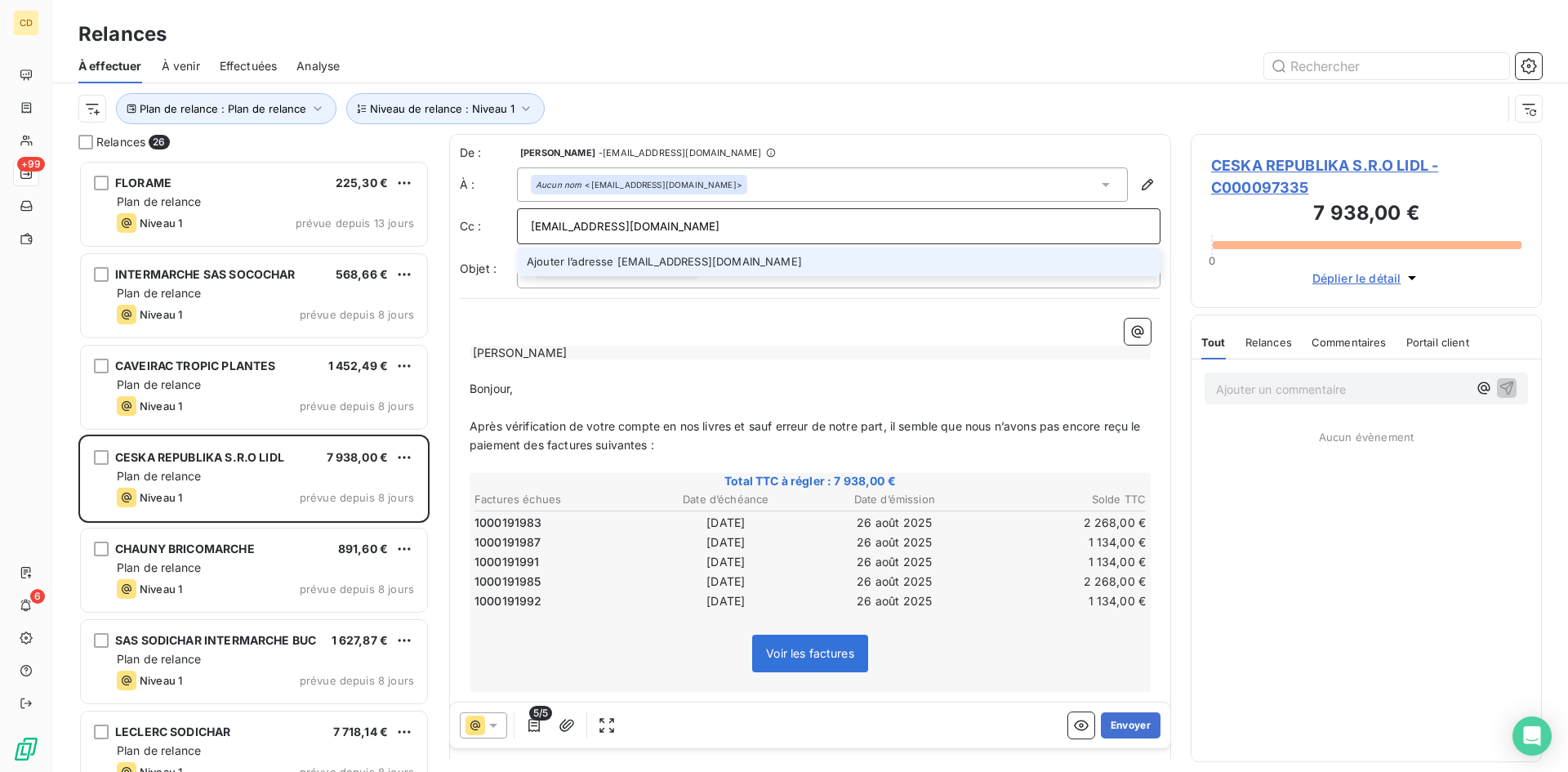
type input "[EMAIL_ADDRESS][DOMAIN_NAME]"
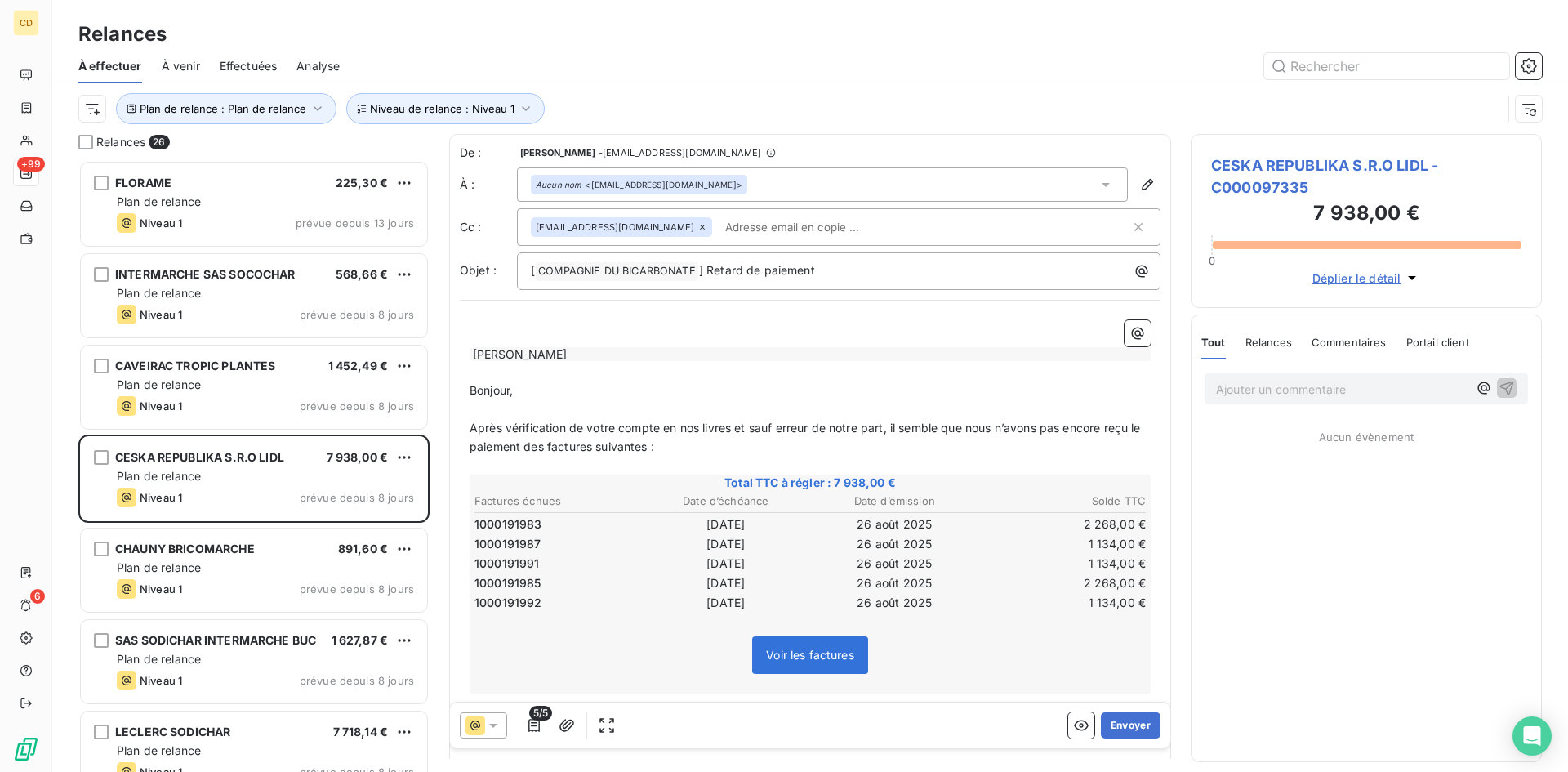
click at [896, 315] on div "﻿ [PERSON_NAME] ﻿ ﻿ Bonjour, ﻿ Après vérification de votre compte en nos livres…" at bounding box center [811, 591] width 701 height 561
click at [1115, 725] on button "Envoyer" at bounding box center [1131, 725] width 60 height 26
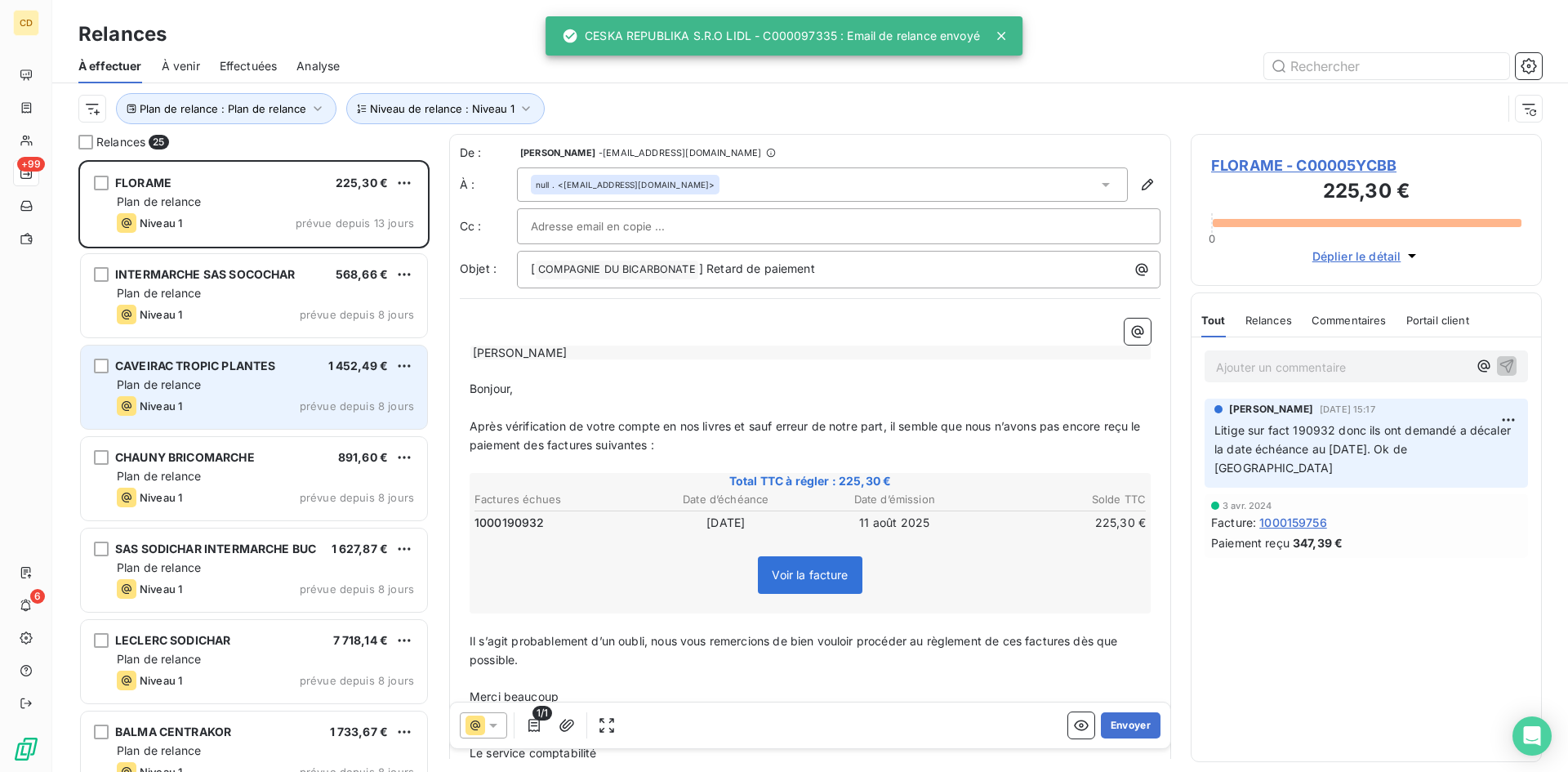
click at [189, 387] on span "Plan de relance" at bounding box center [159, 384] width 84 height 14
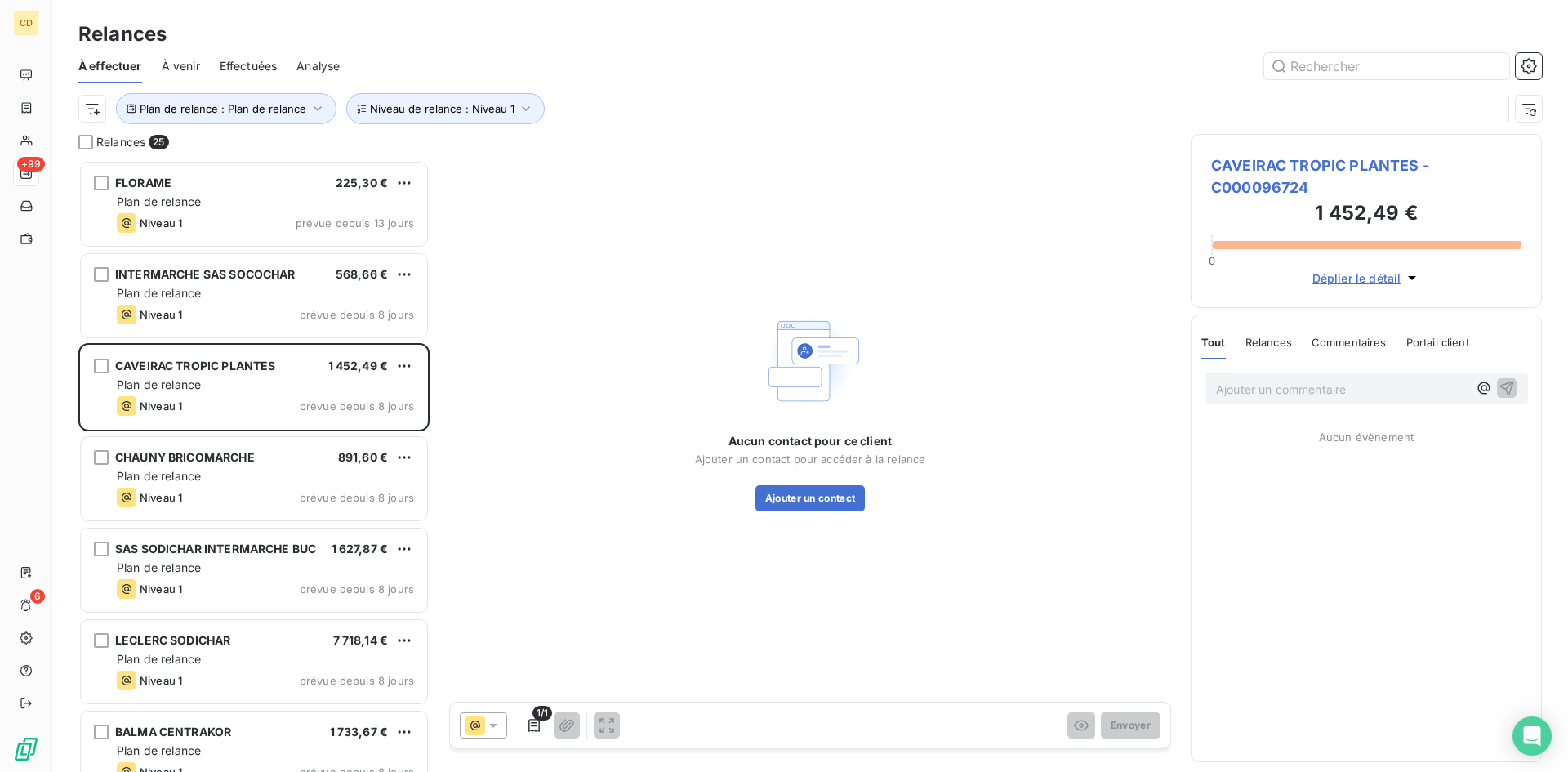
click at [1227, 167] on span "CAVEIRAC TROPIC PLANTES - C000096724" at bounding box center [1367, 176] width 311 height 44
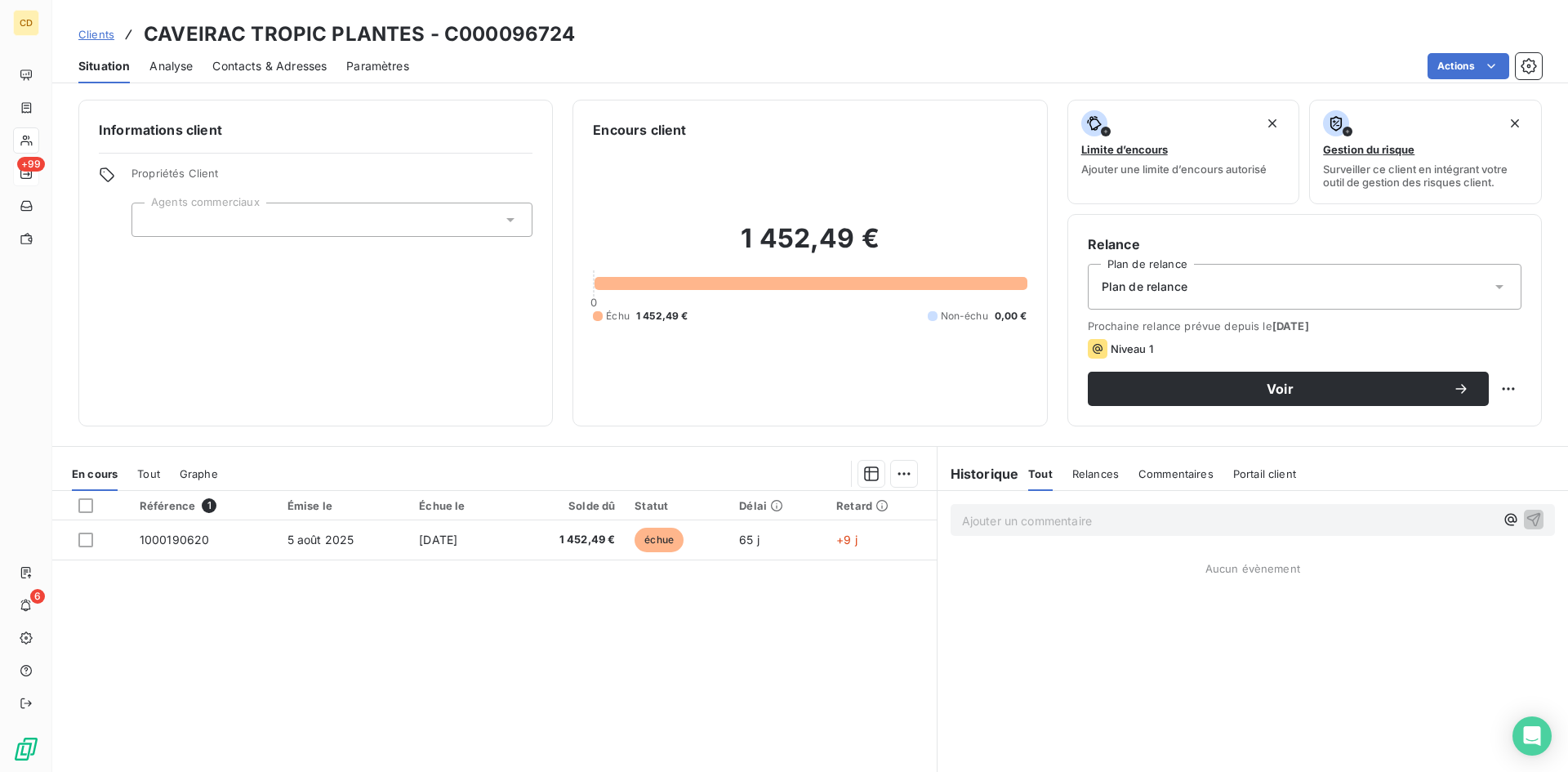
click at [264, 66] on span "Contacts & Adresses" at bounding box center [270, 66] width 114 height 16
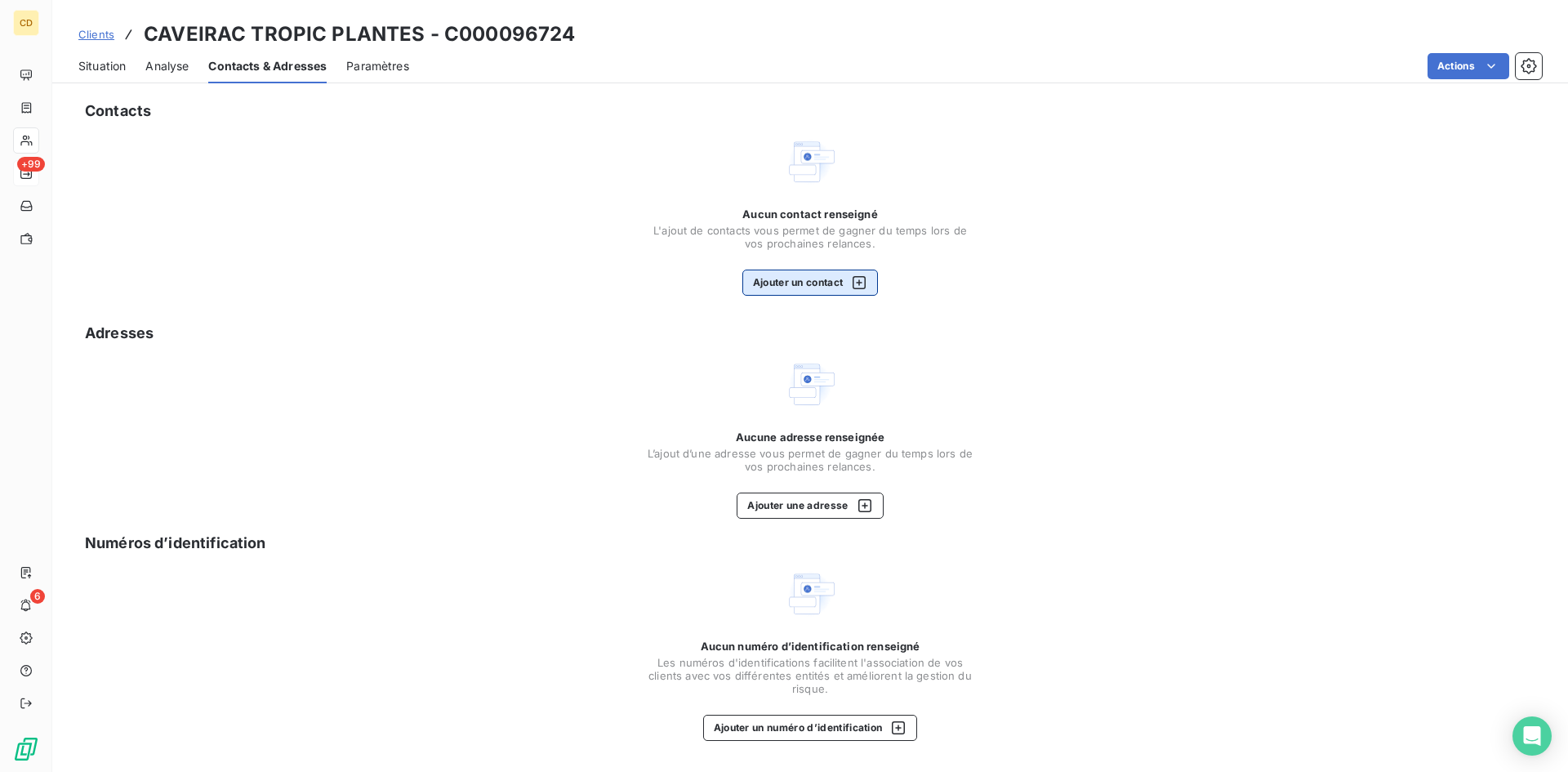
click at [805, 273] on button "Ajouter un contact" at bounding box center [810, 282] width 136 height 26
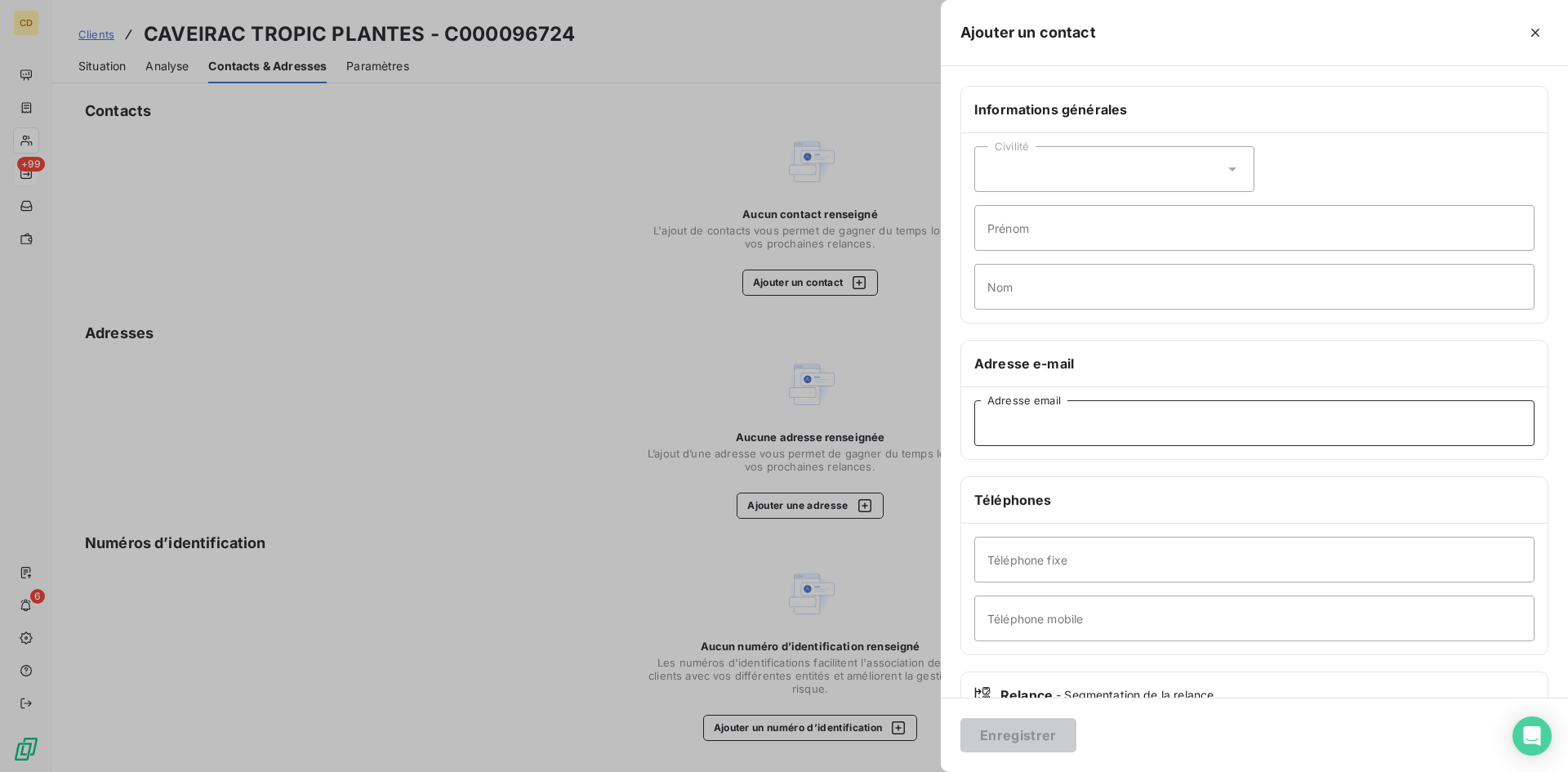
click at [1048, 423] on input "Adresse email" at bounding box center [1255, 423] width 560 height 46
paste input "[EMAIL_ADDRESS][DOMAIN_NAME]"
type input "[EMAIL_ADDRESS][DOMAIN_NAME]"
click at [1017, 728] on button "Enregistrer" at bounding box center [1018, 736] width 116 height 34
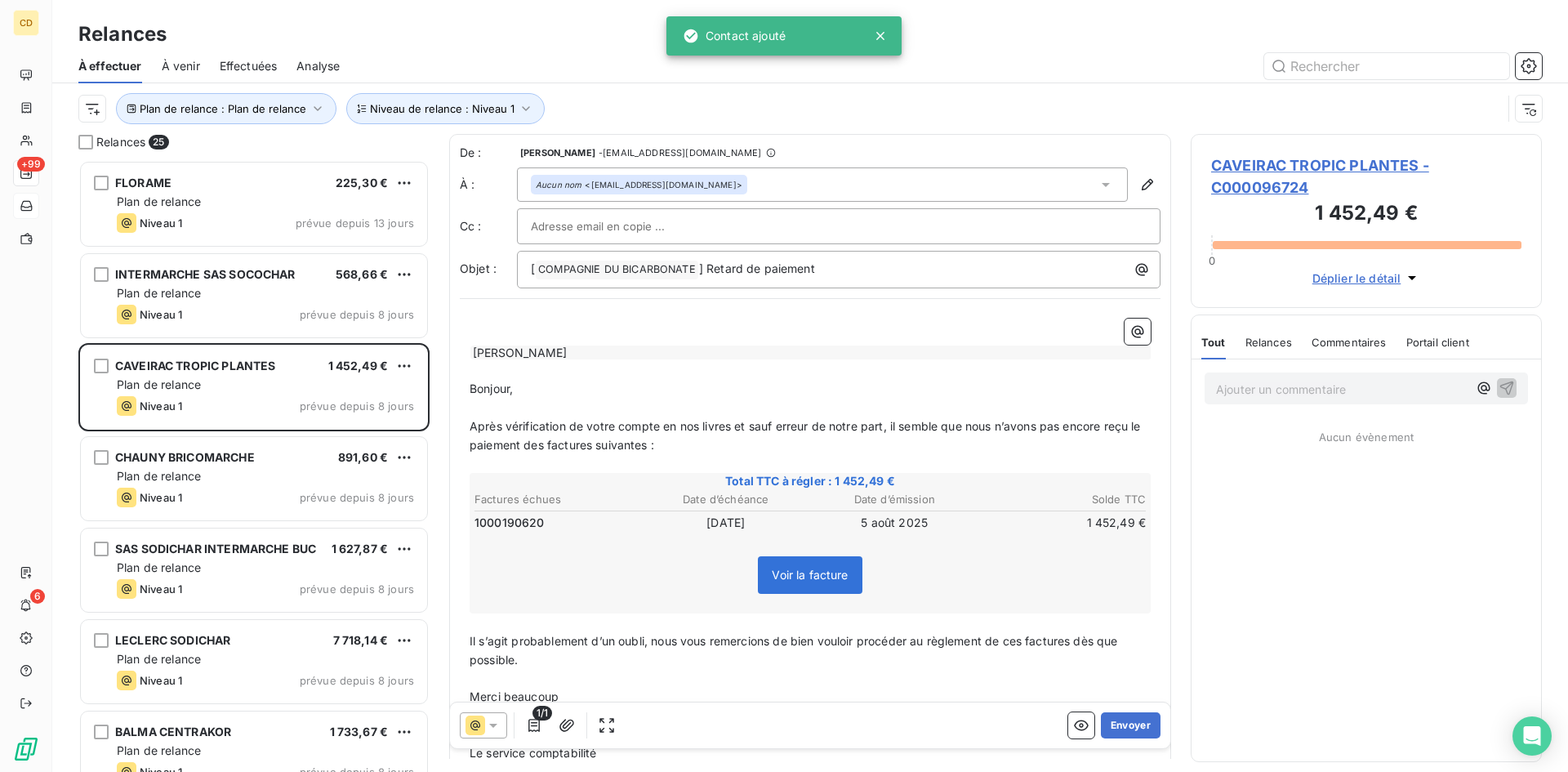
scroll to position [599, 339]
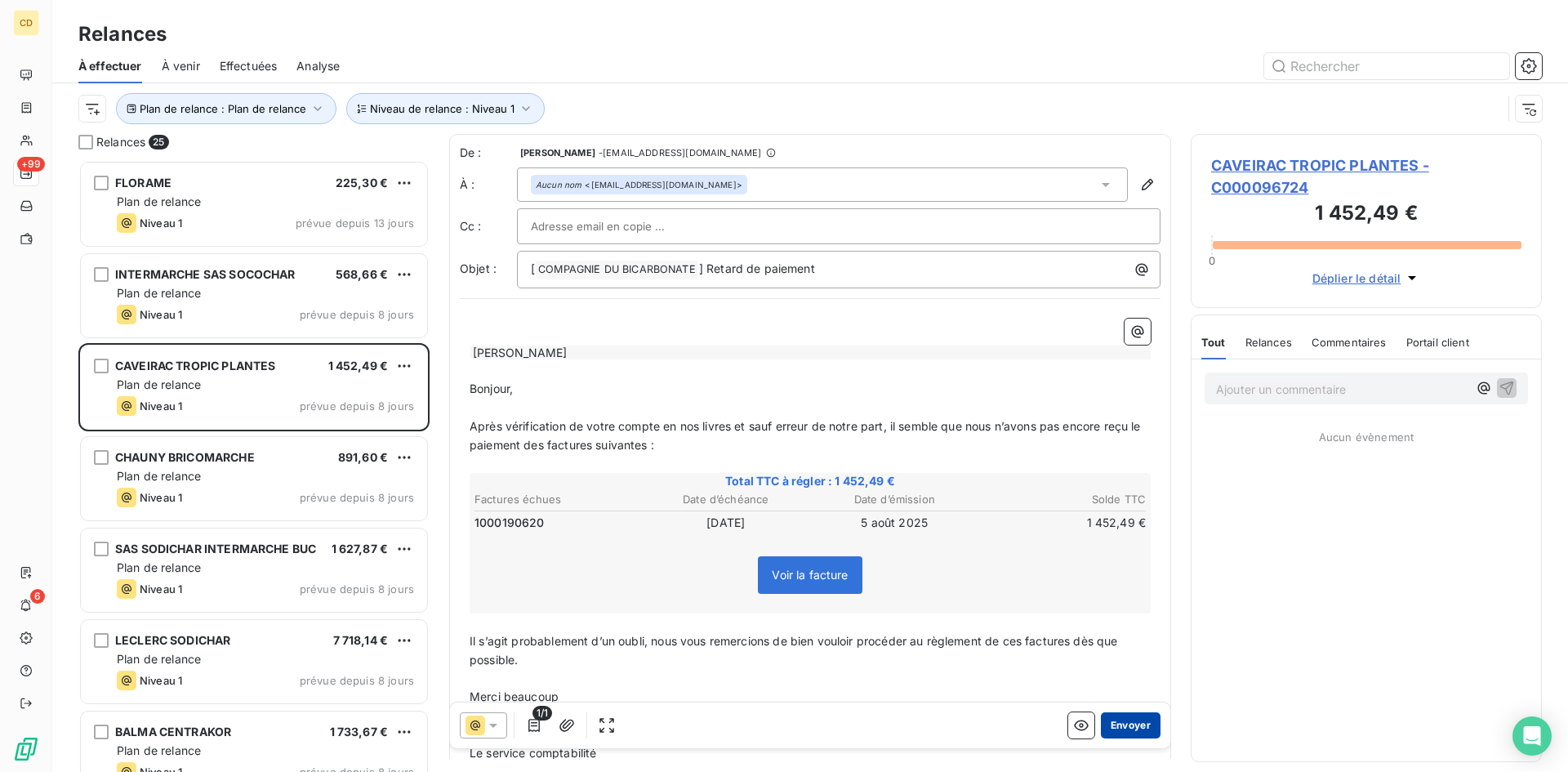
click at [1118, 724] on button "Envoyer" at bounding box center [1131, 725] width 60 height 26
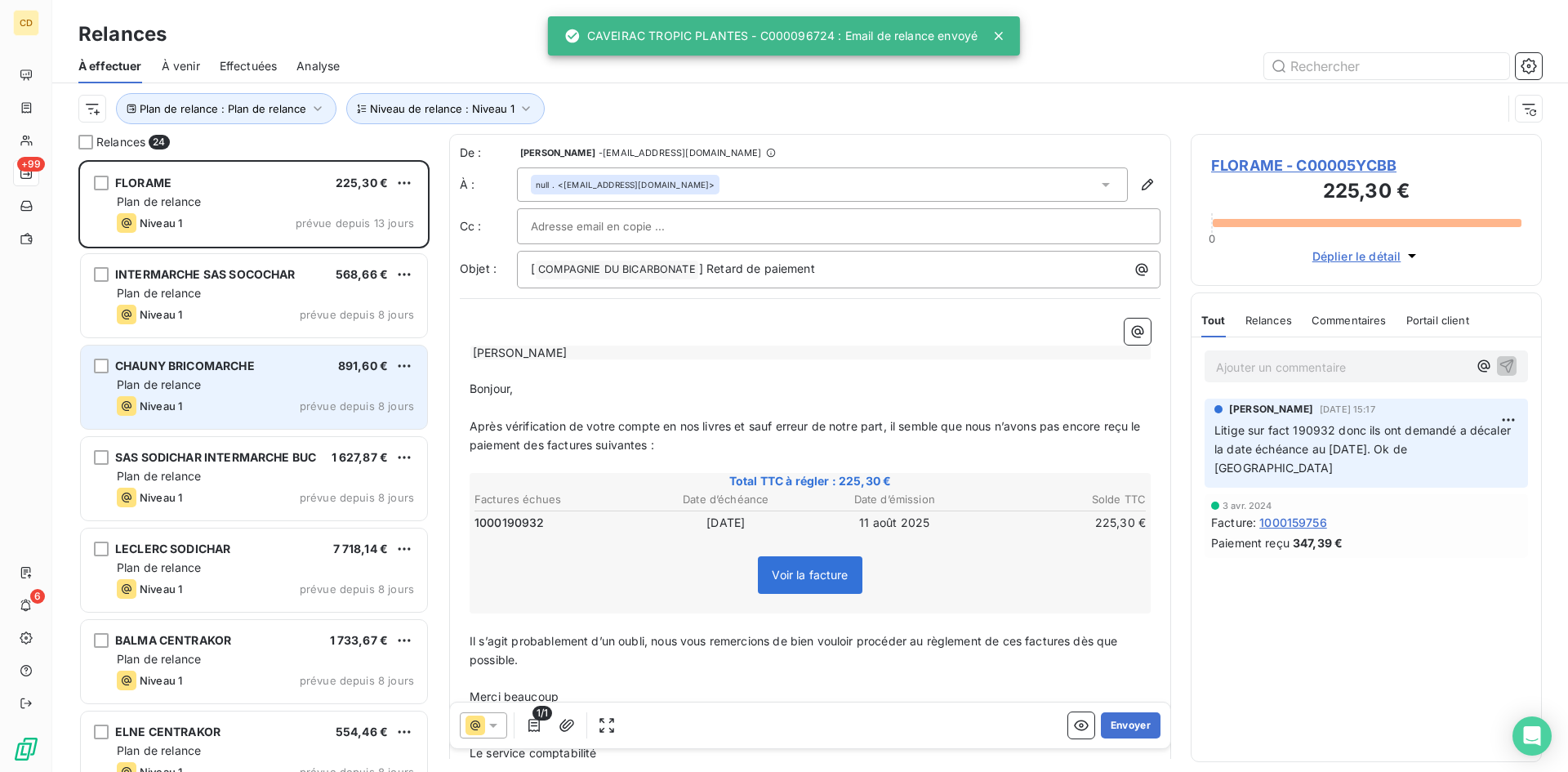
click at [172, 387] on span "Plan de relance" at bounding box center [159, 384] width 84 height 14
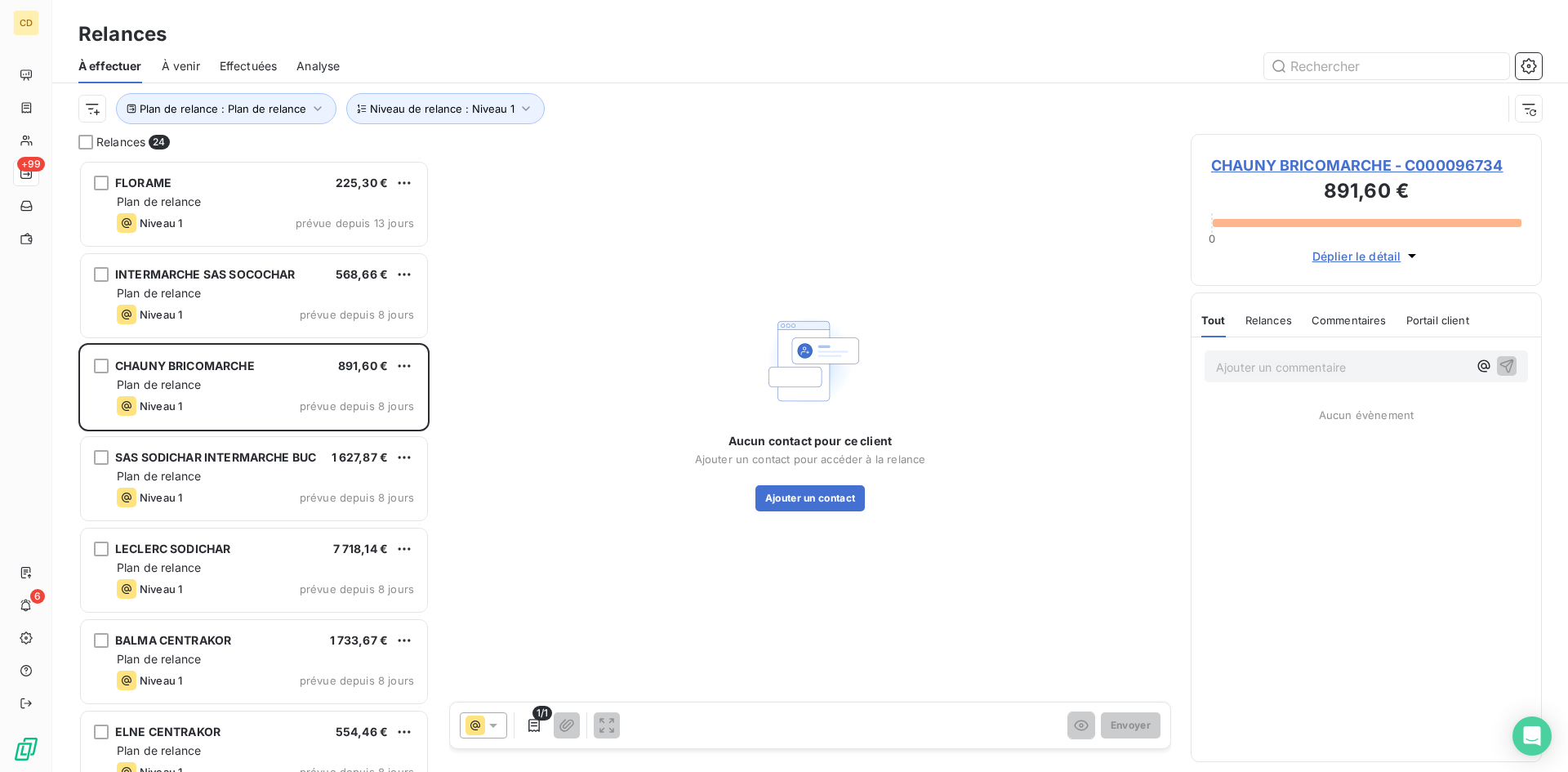
click at [1357, 167] on span "CHAUNY BRICOMARCHE - C000096734" at bounding box center [1367, 165] width 311 height 22
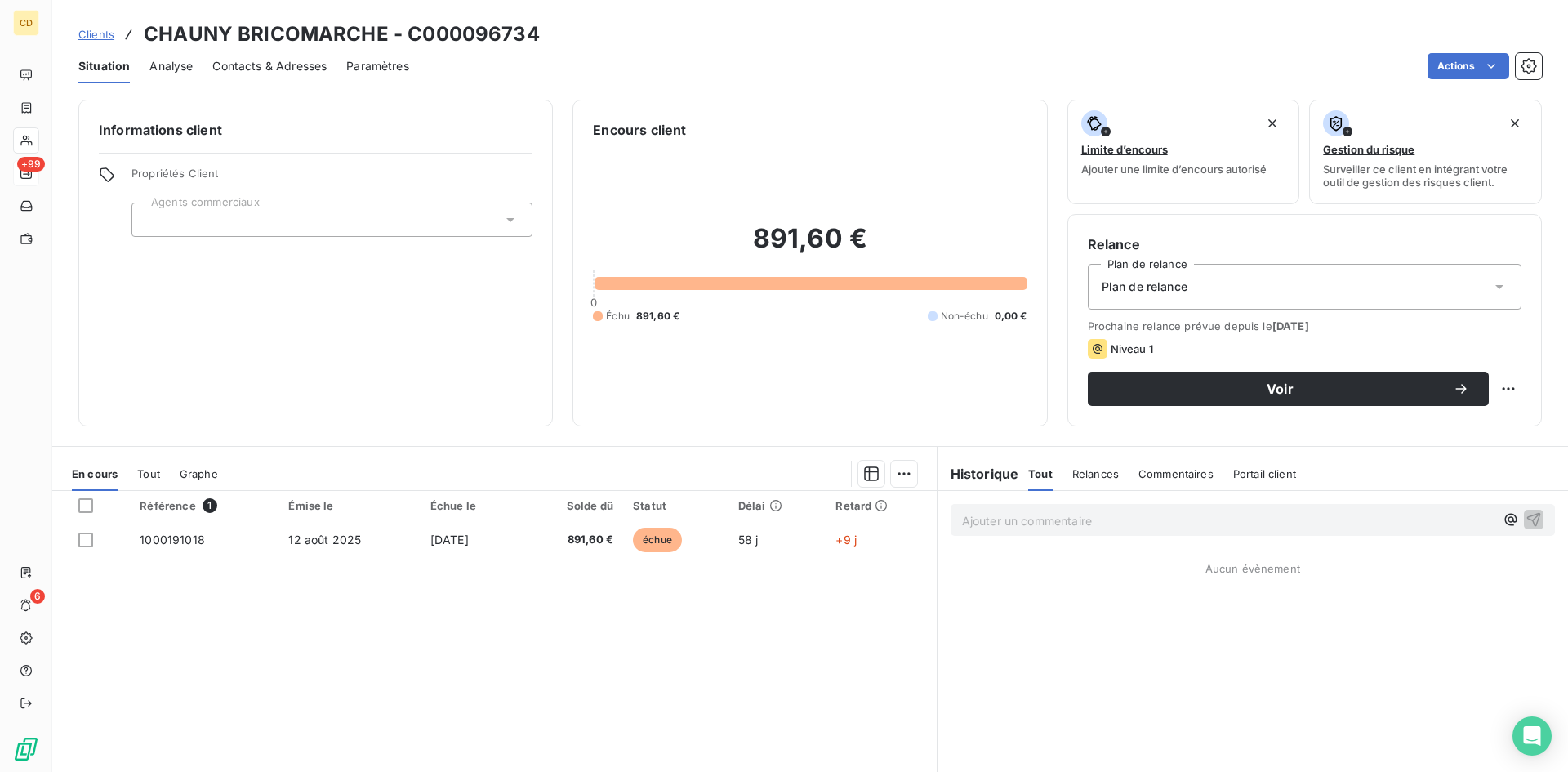
click at [263, 60] on span "Contacts & Adresses" at bounding box center [270, 66] width 114 height 16
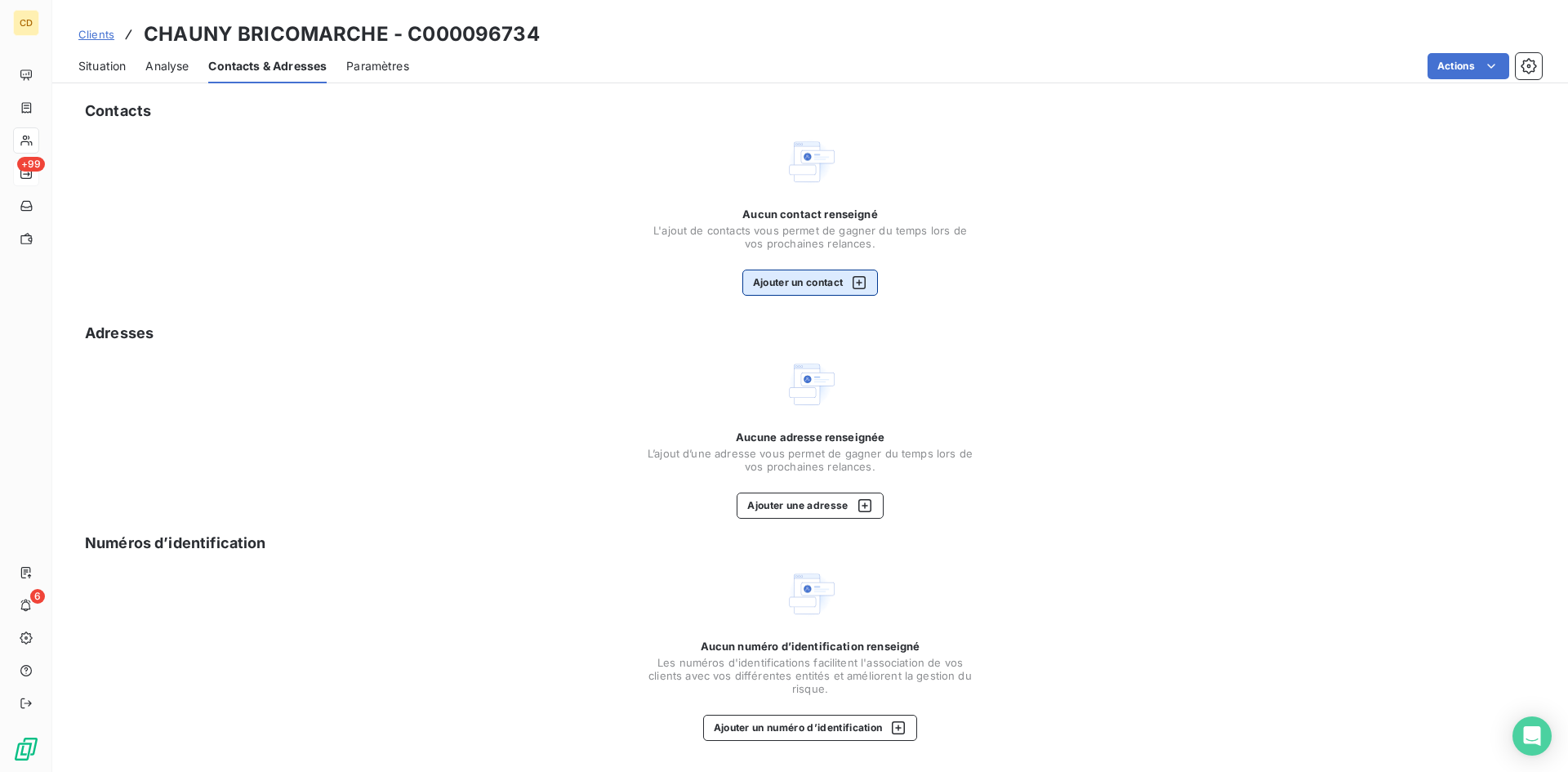
click at [794, 277] on button "Ajouter un contact" at bounding box center [810, 282] width 136 height 26
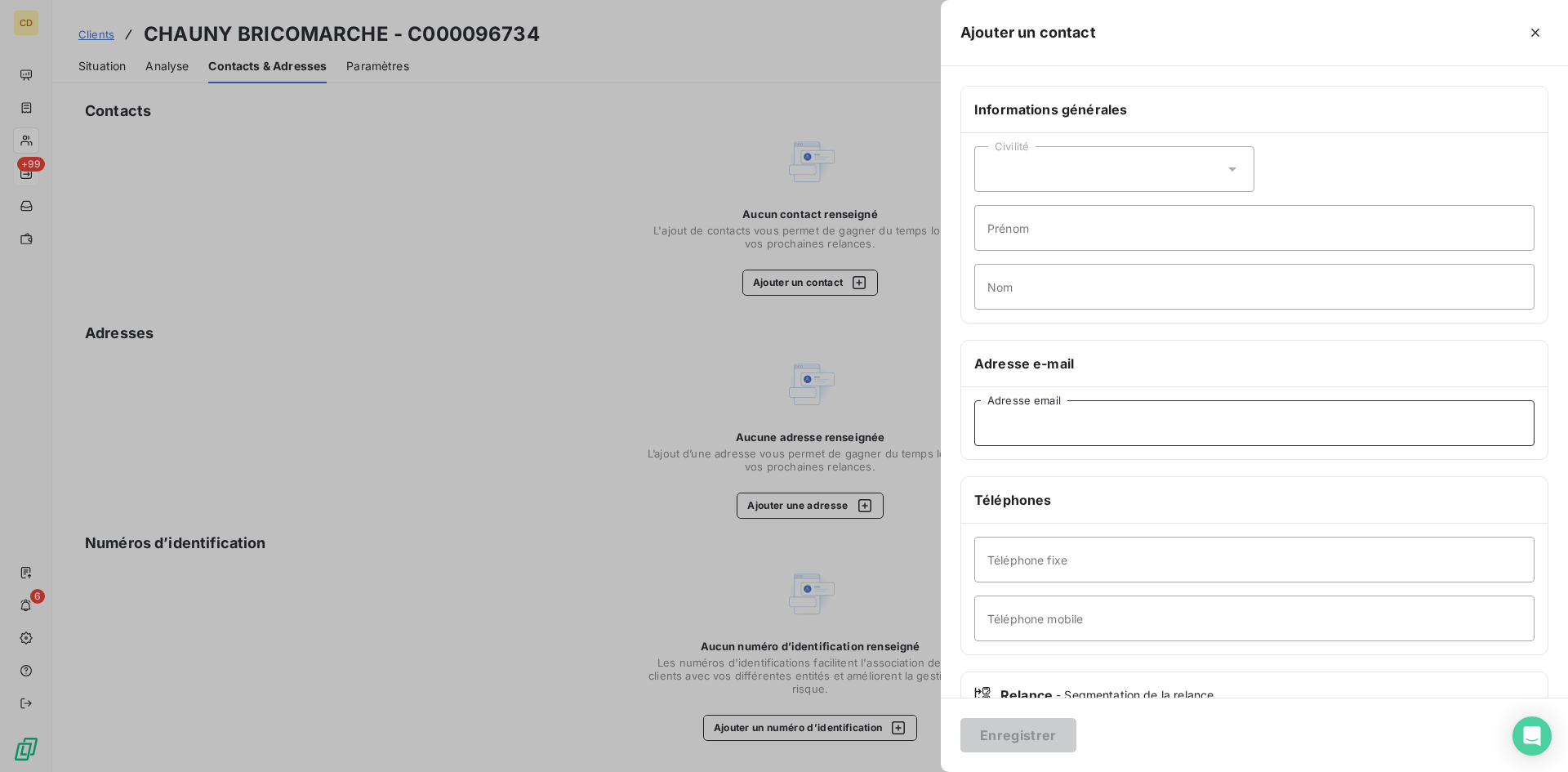
click at [1062, 421] on input "Adresse email" at bounding box center [1255, 423] width 560 height 46
paste input "[EMAIL_ADDRESS][DOMAIN_NAME]"
type input "[EMAIL_ADDRESS][DOMAIN_NAME]"
click at [993, 727] on button "Enregistrer" at bounding box center [1018, 736] width 116 height 34
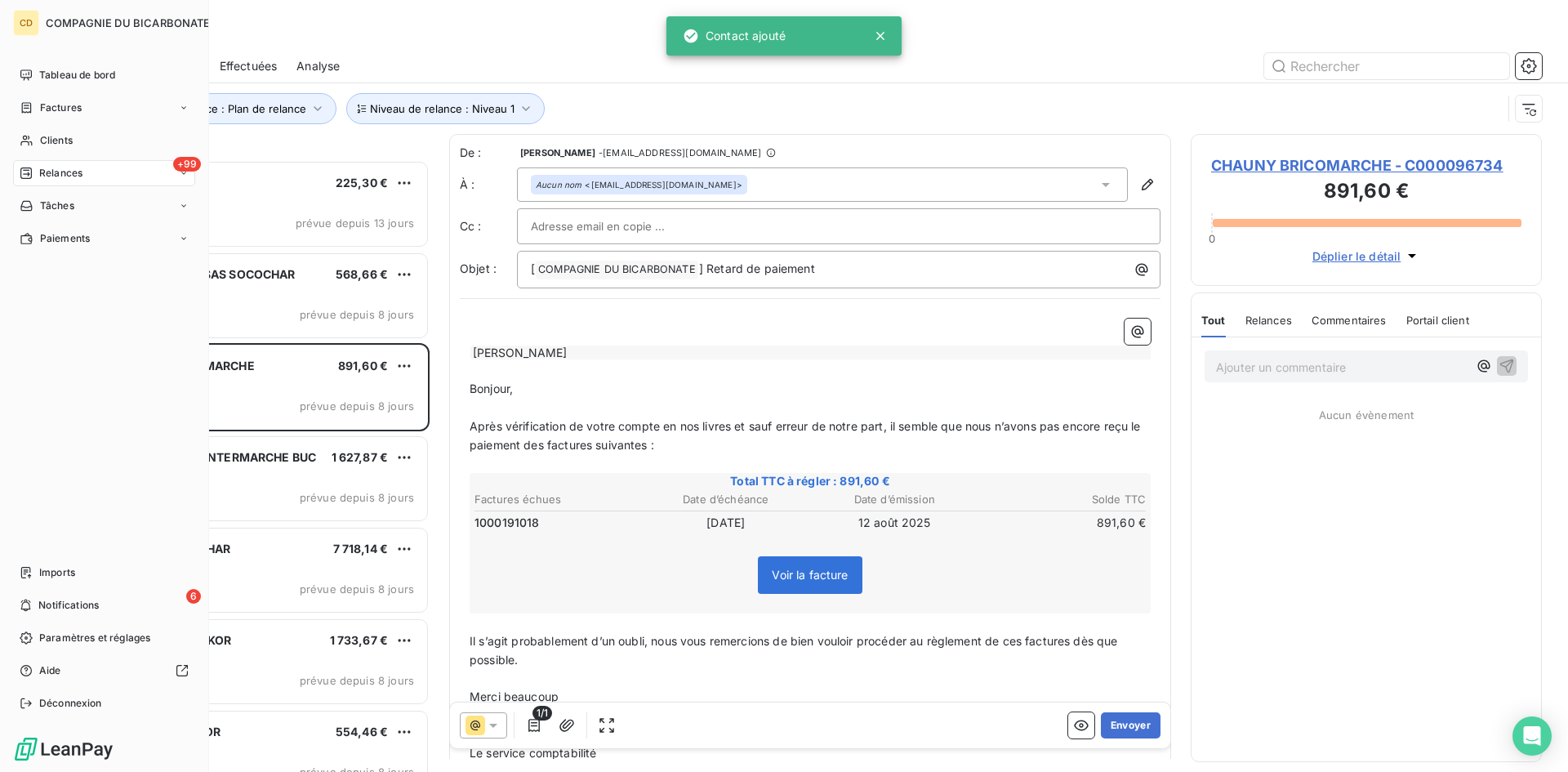
scroll to position [599, 339]
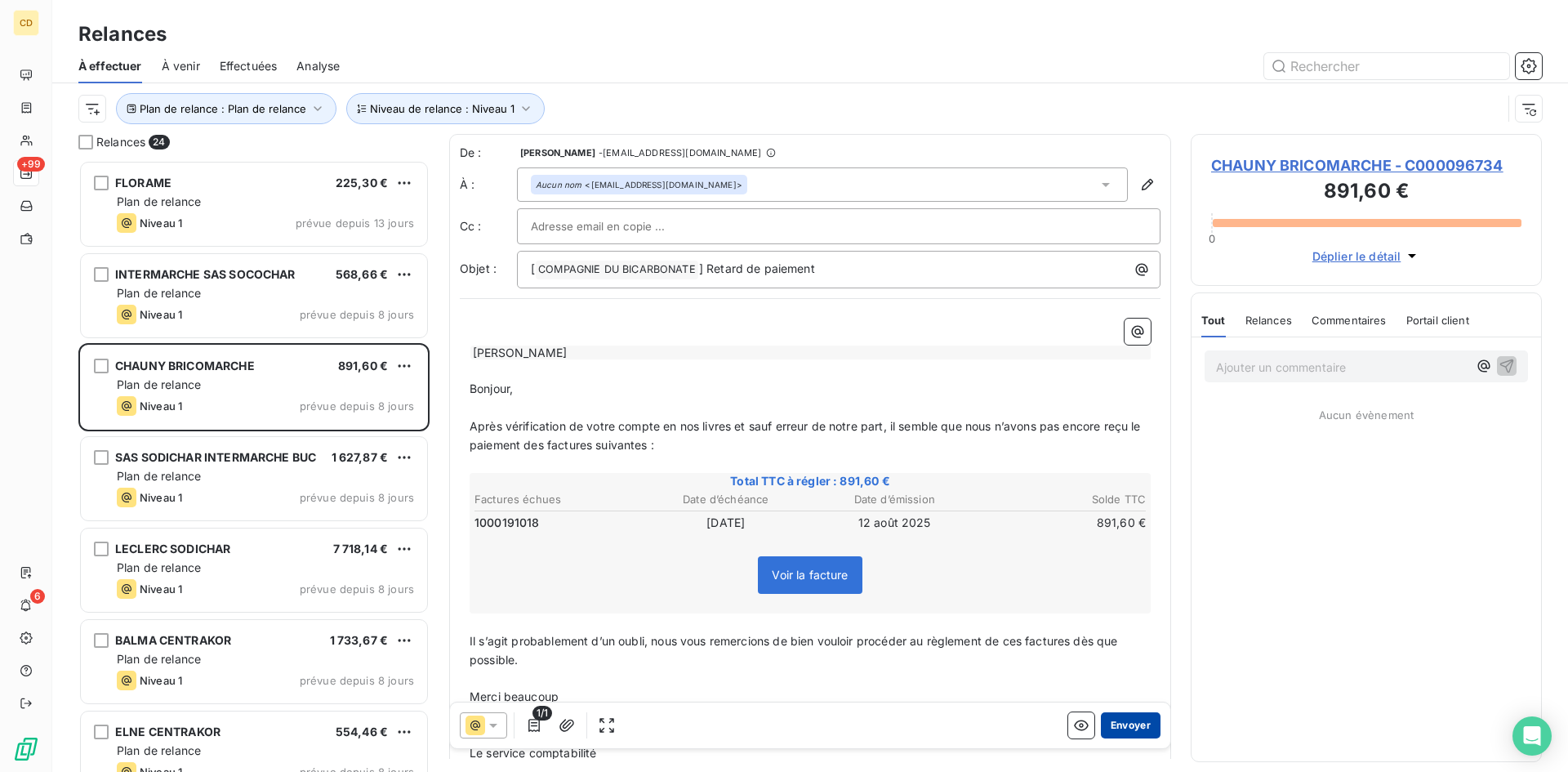
click at [1110, 723] on button "Envoyer" at bounding box center [1131, 725] width 60 height 26
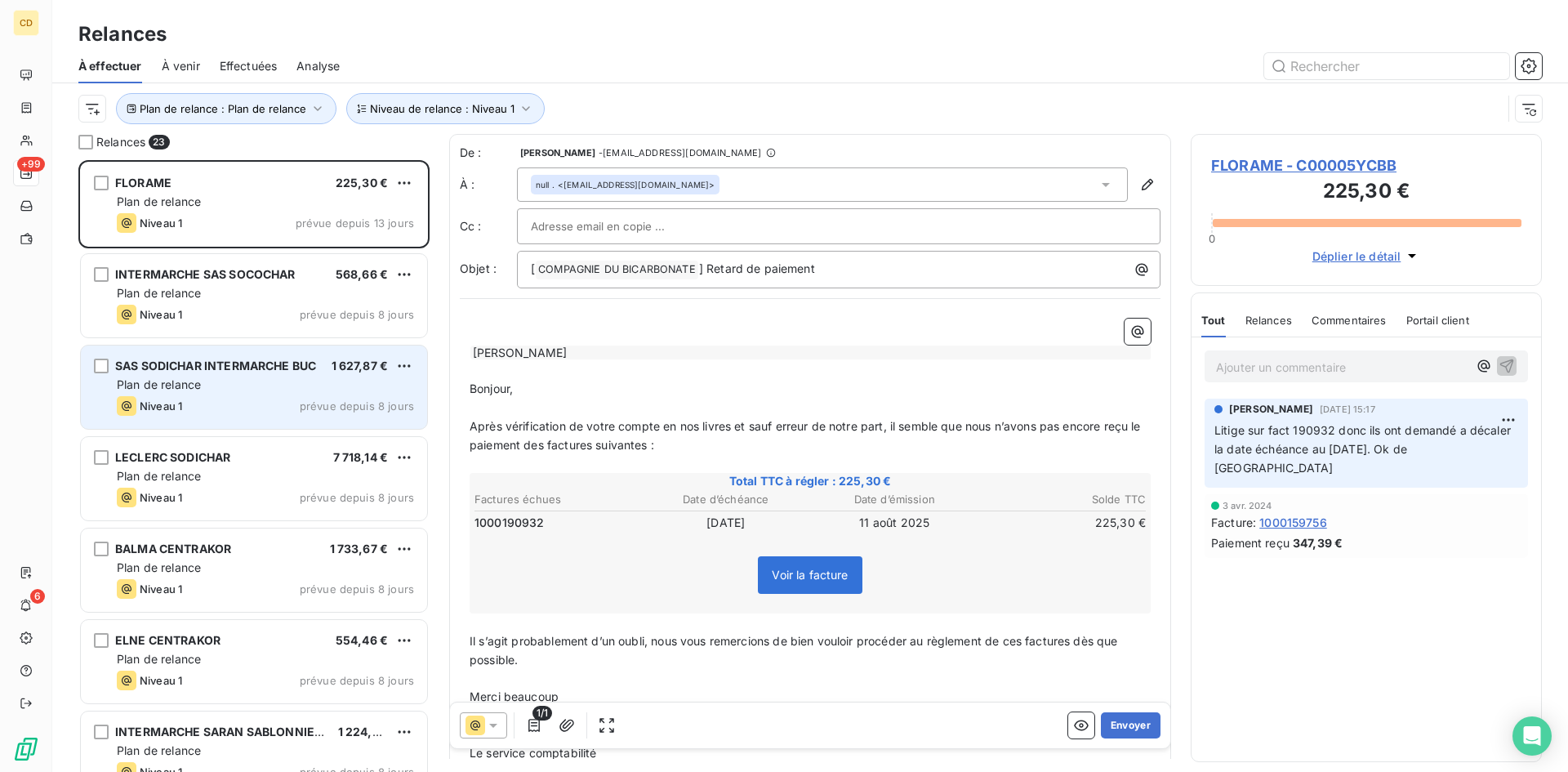
click at [221, 373] on div "SAS SODICHAR INTERMARCHE BUC" at bounding box center [215, 366] width 201 height 16
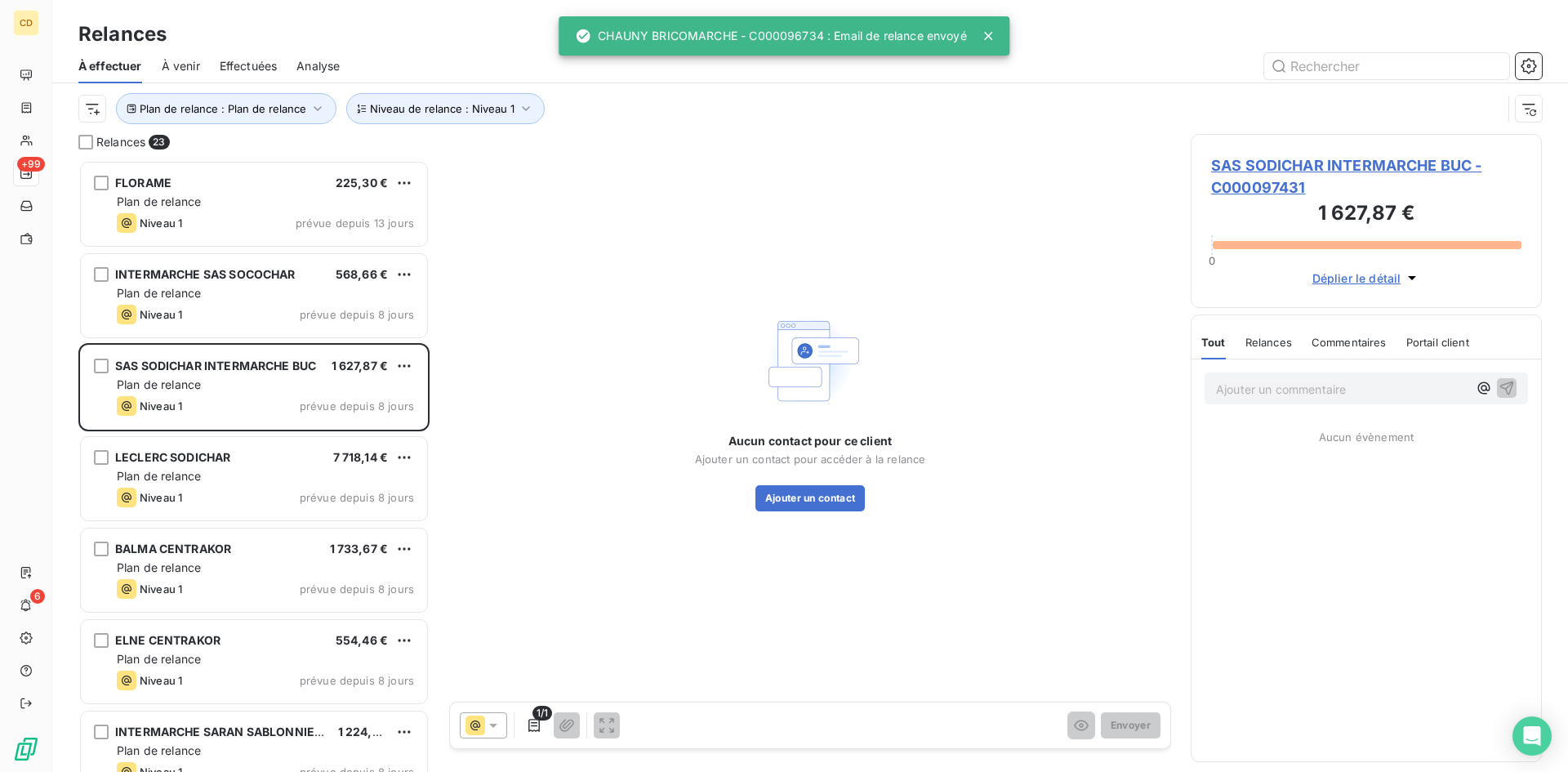
click at [1283, 162] on span "SAS SODICHAR INTERMARCHE BUC - C000097431" at bounding box center [1367, 176] width 311 height 44
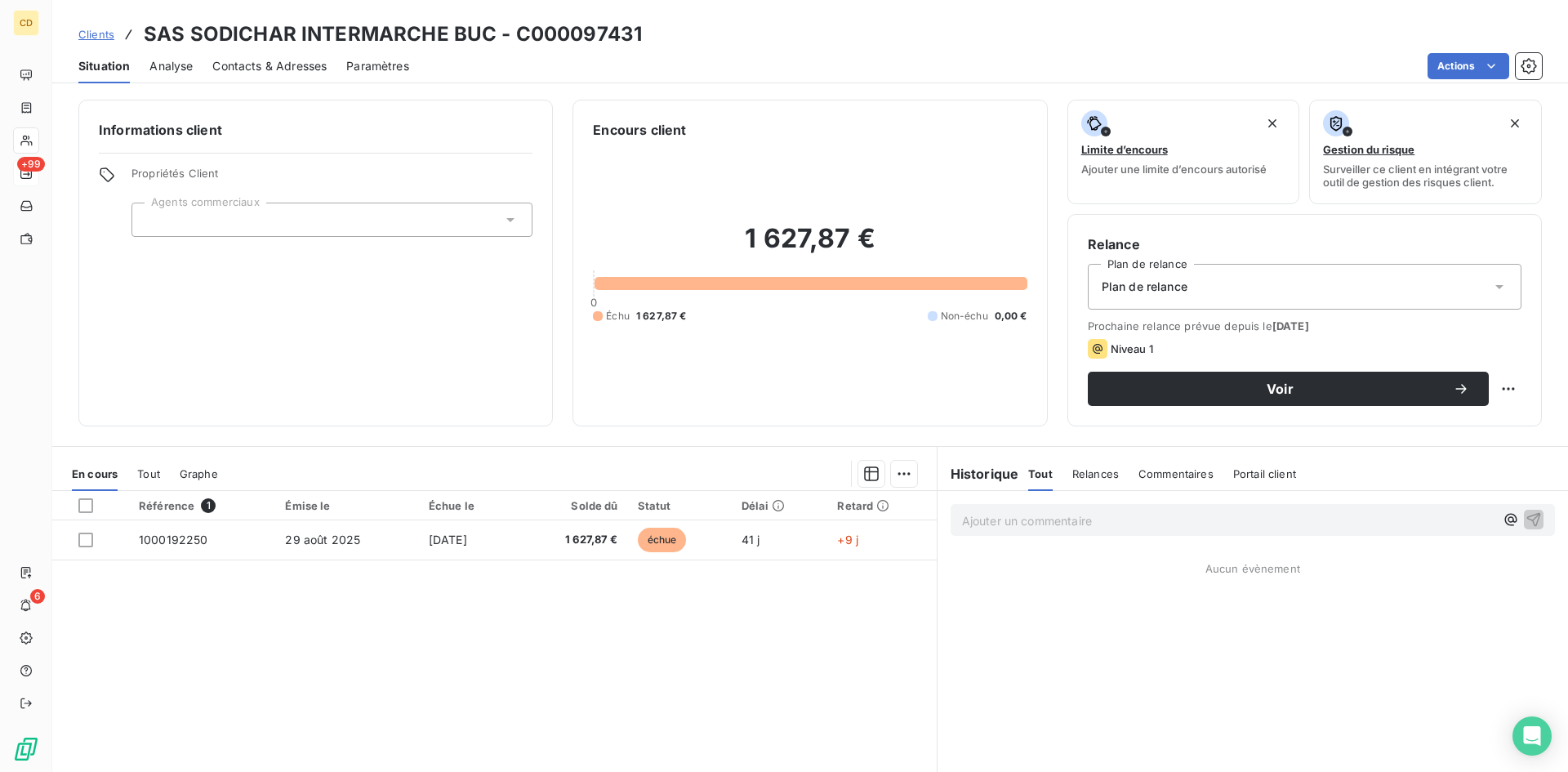
click at [295, 66] on span "Contacts & Adresses" at bounding box center [270, 66] width 114 height 16
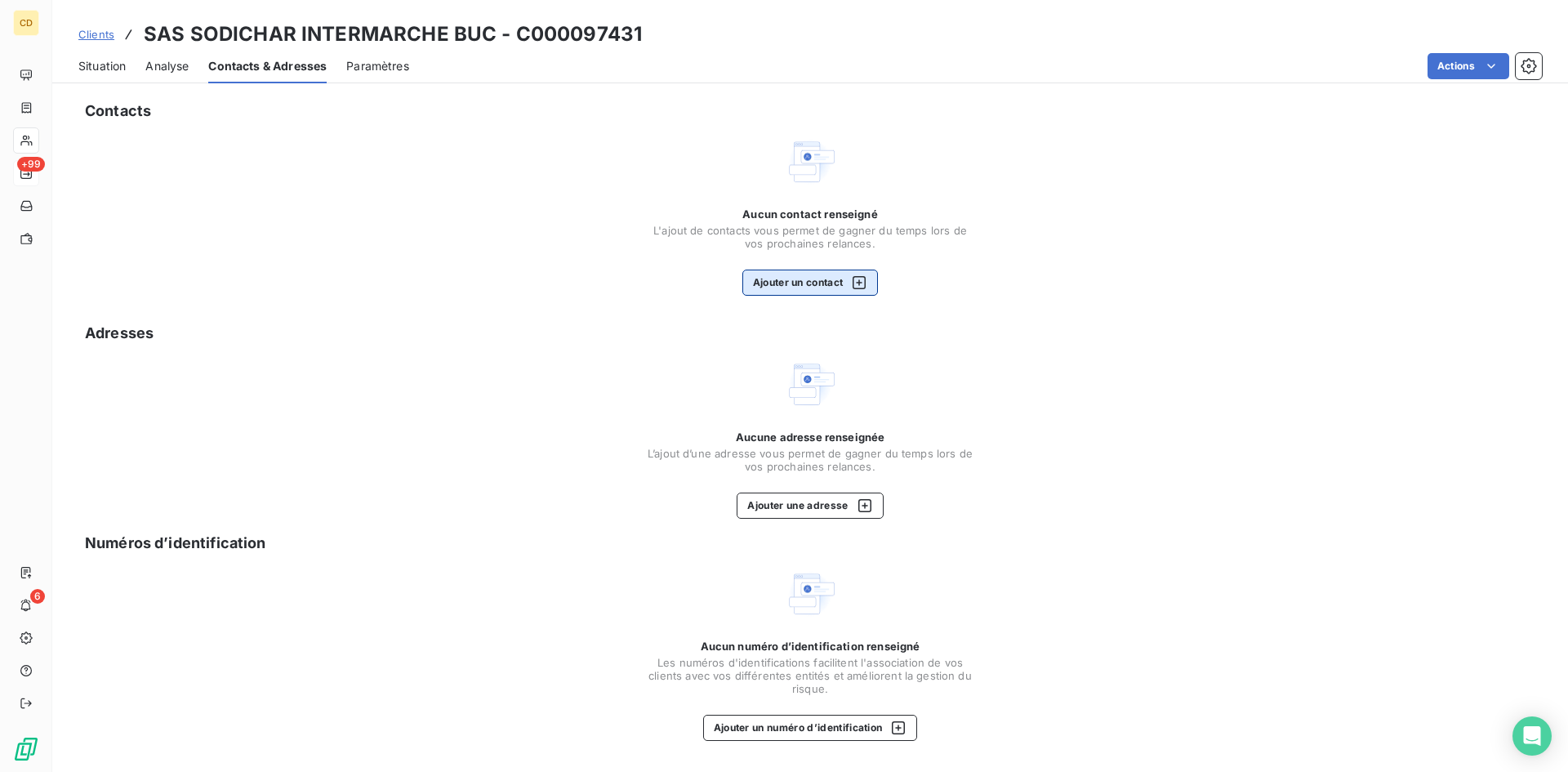
click at [805, 279] on button "Ajouter un contact" at bounding box center [810, 282] width 136 height 26
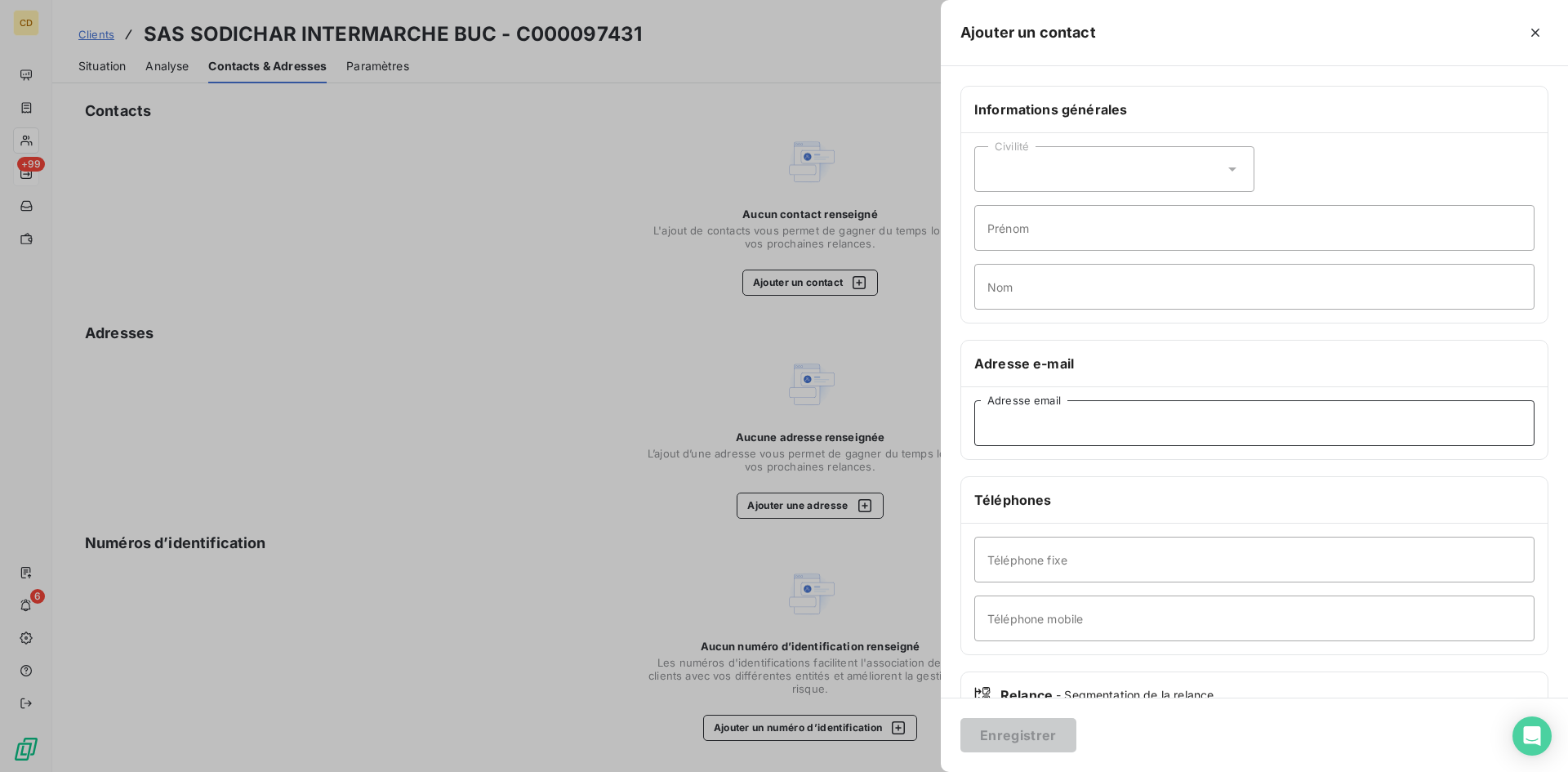
click at [1022, 420] on input "Adresse email" at bounding box center [1255, 423] width 560 height 46
paste input "[EMAIL_ADDRESS][DOMAIN_NAME]"
type input "[EMAIL_ADDRESS][DOMAIN_NAME]"
click at [990, 730] on button "Enregistrer" at bounding box center [1018, 736] width 116 height 34
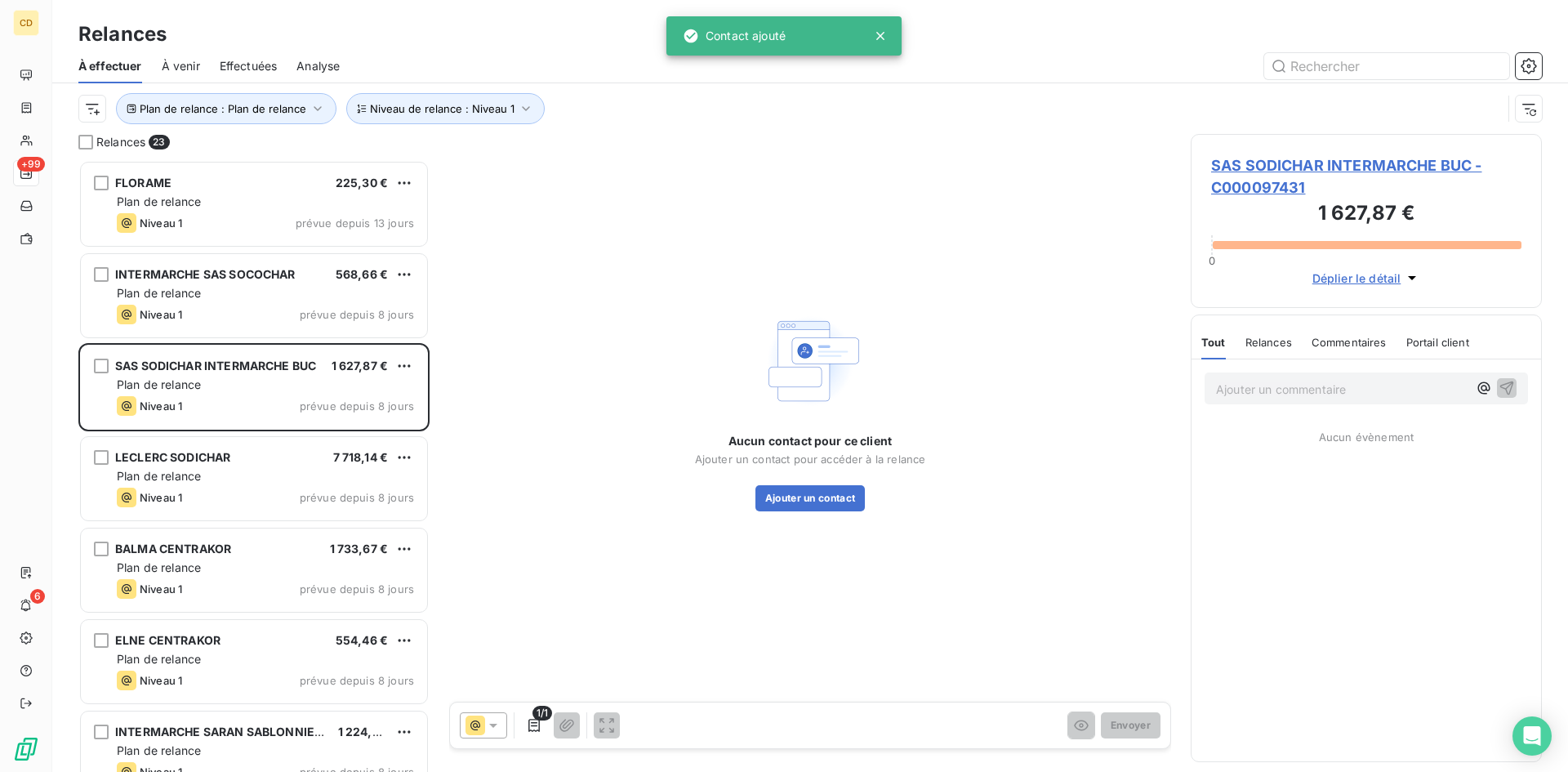
scroll to position [599, 339]
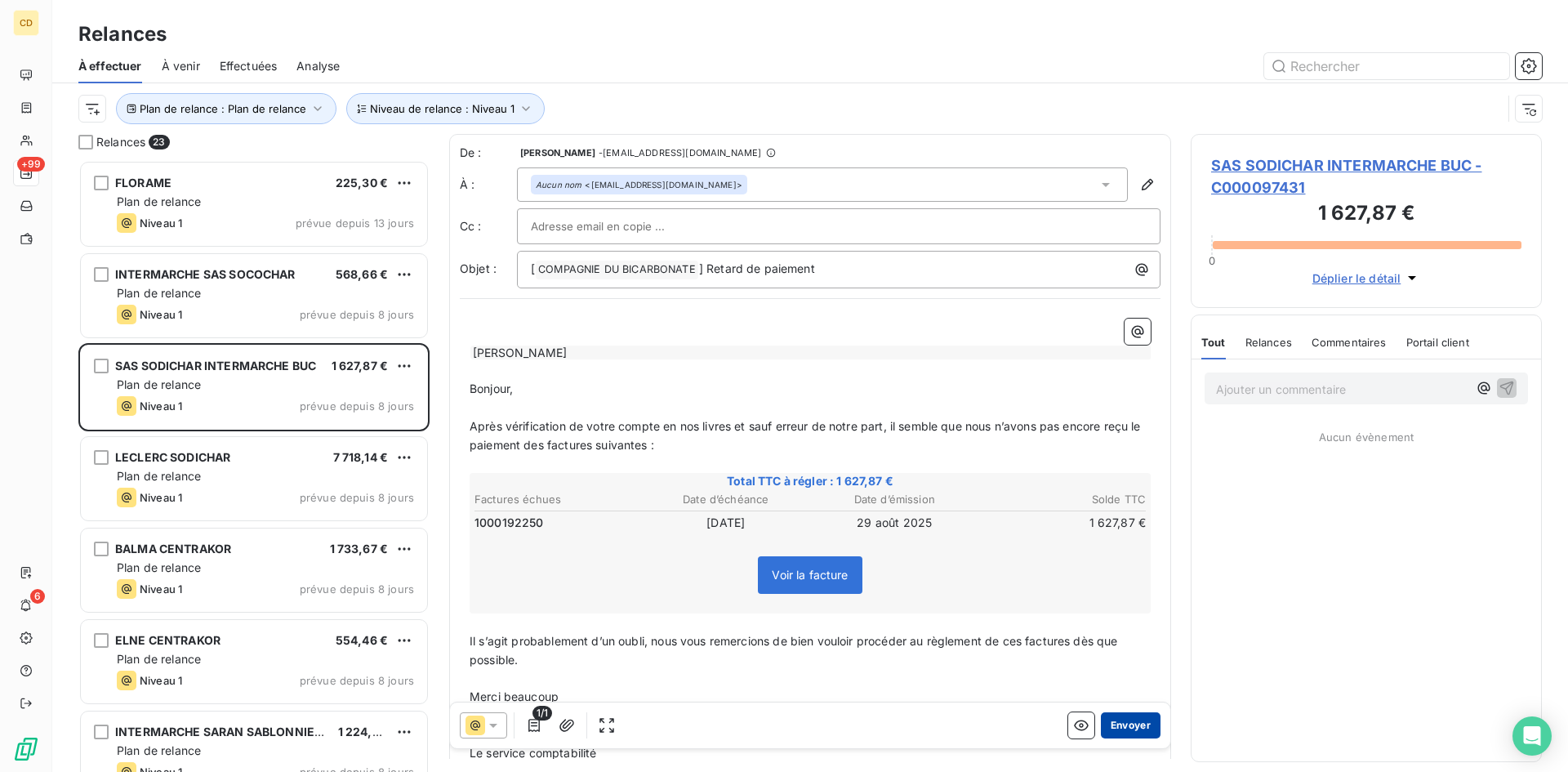
click at [1128, 727] on button "Envoyer" at bounding box center [1131, 725] width 60 height 26
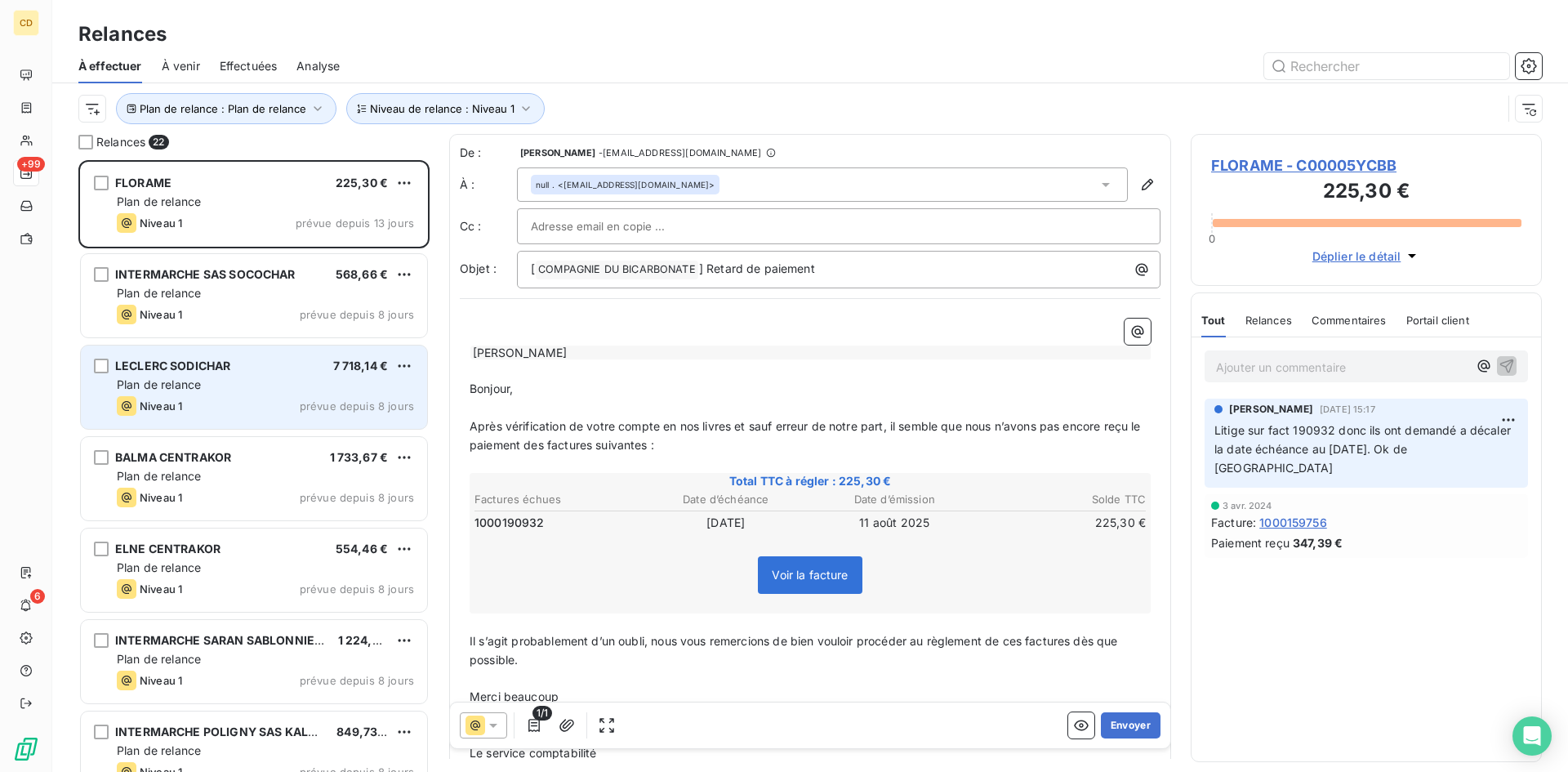
click at [144, 363] on span "LECLERC SODICHAR" at bounding box center [172, 365] width 115 height 14
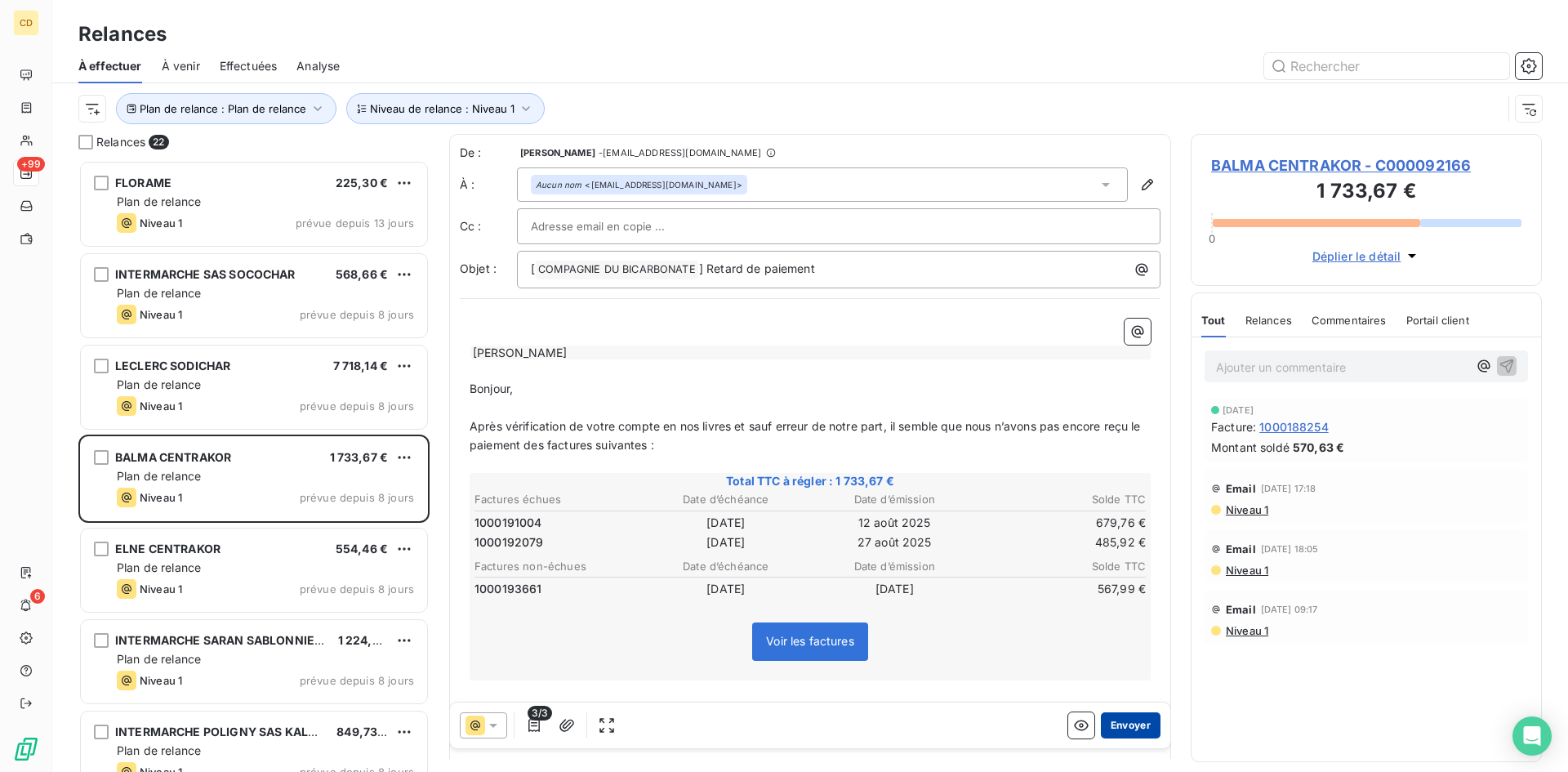
click at [1121, 725] on button "Envoyer" at bounding box center [1131, 725] width 60 height 26
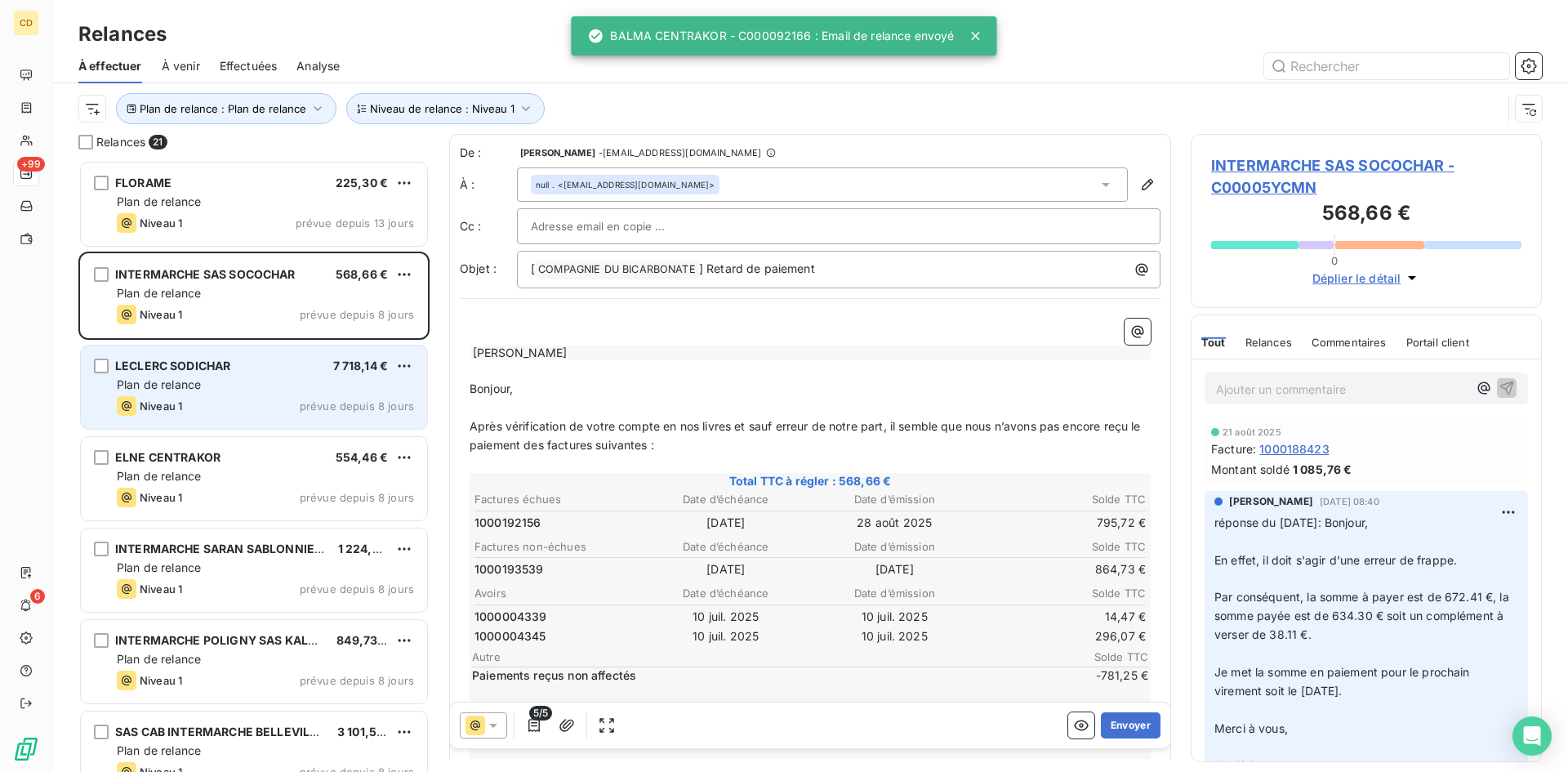
click at [194, 386] on span "Plan de relance" at bounding box center [159, 384] width 84 height 14
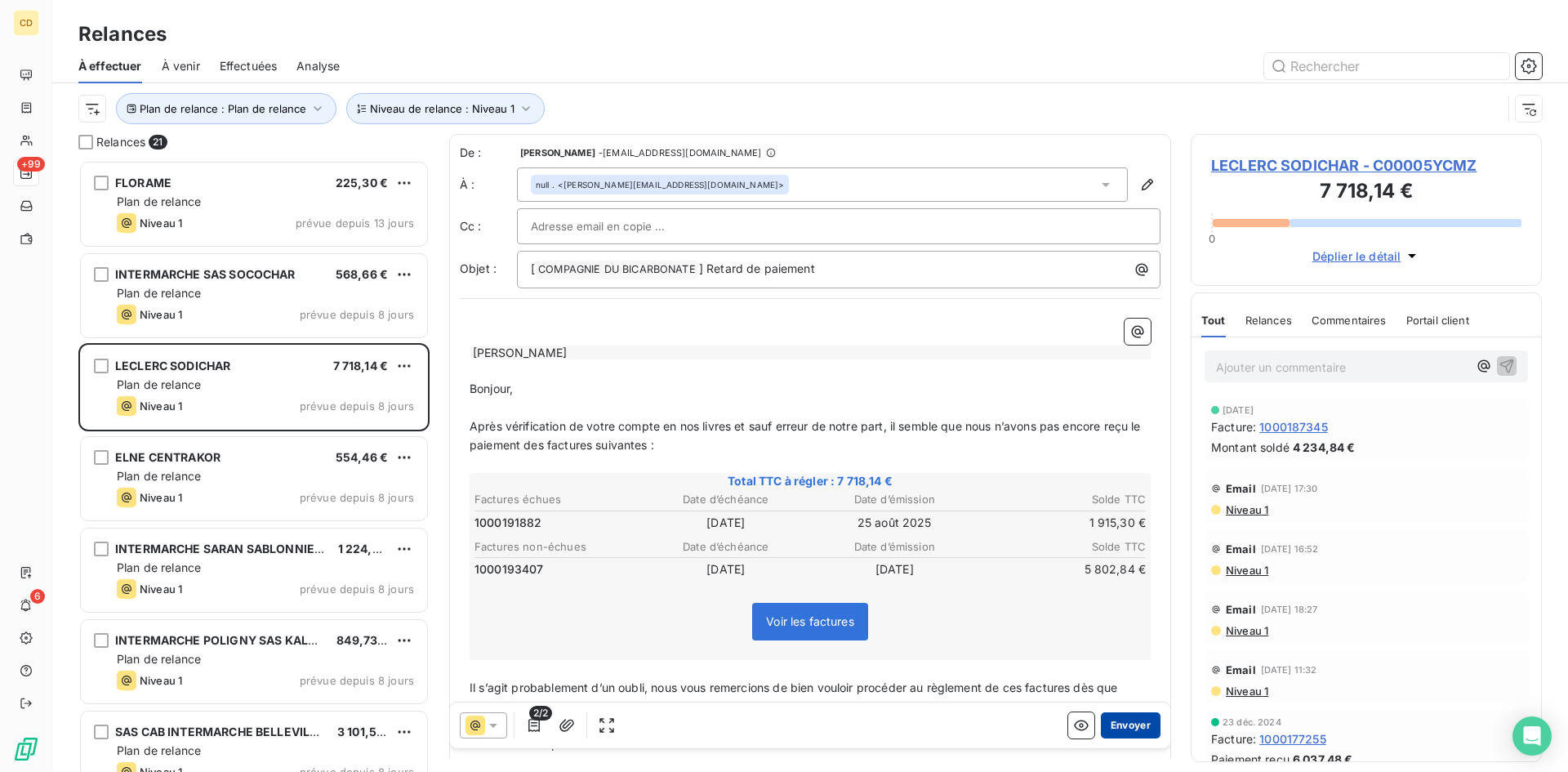
click at [1124, 720] on button "Envoyer" at bounding box center [1131, 725] width 60 height 26
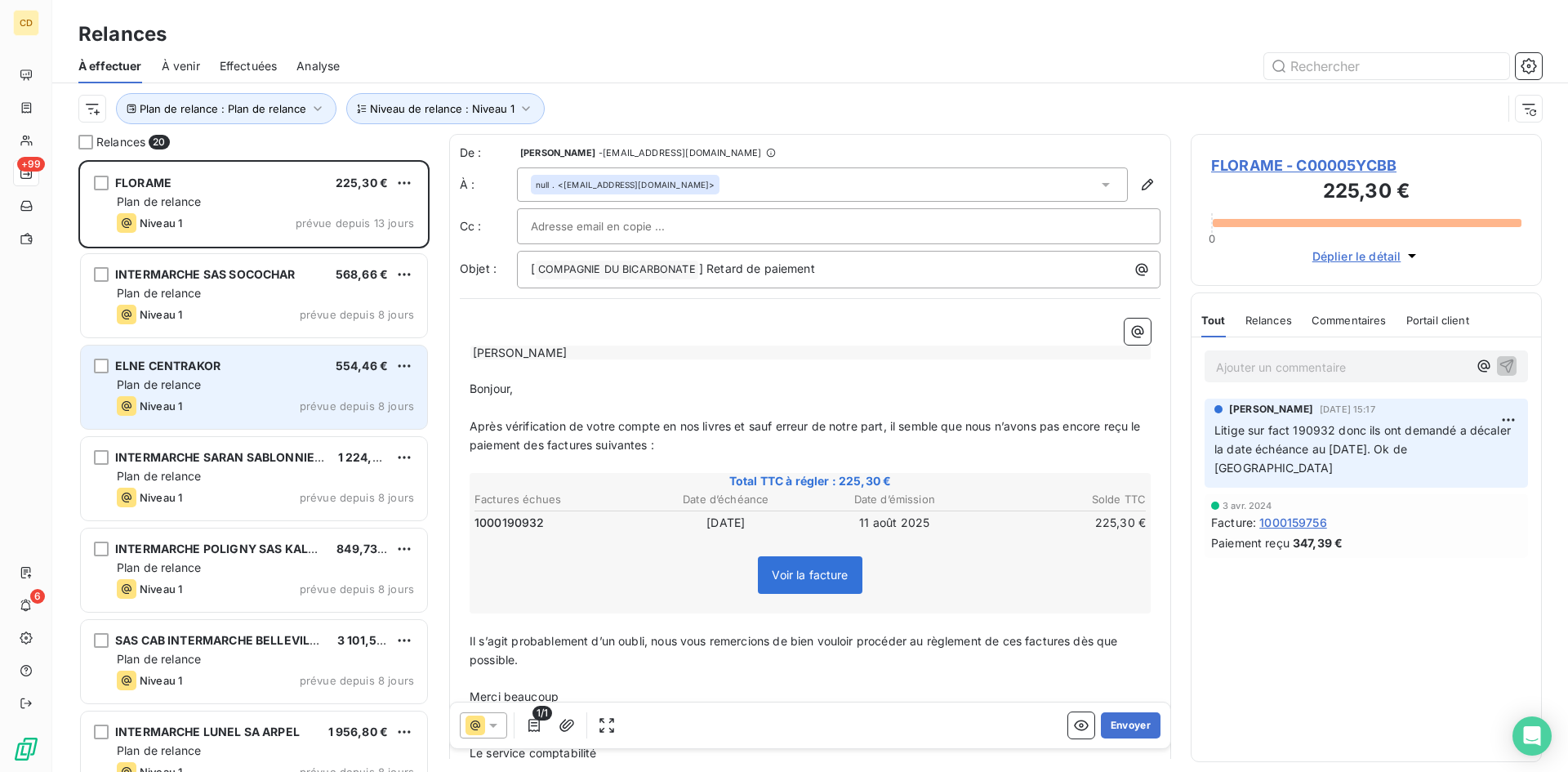
click at [184, 389] on span "Plan de relance" at bounding box center [159, 384] width 84 height 14
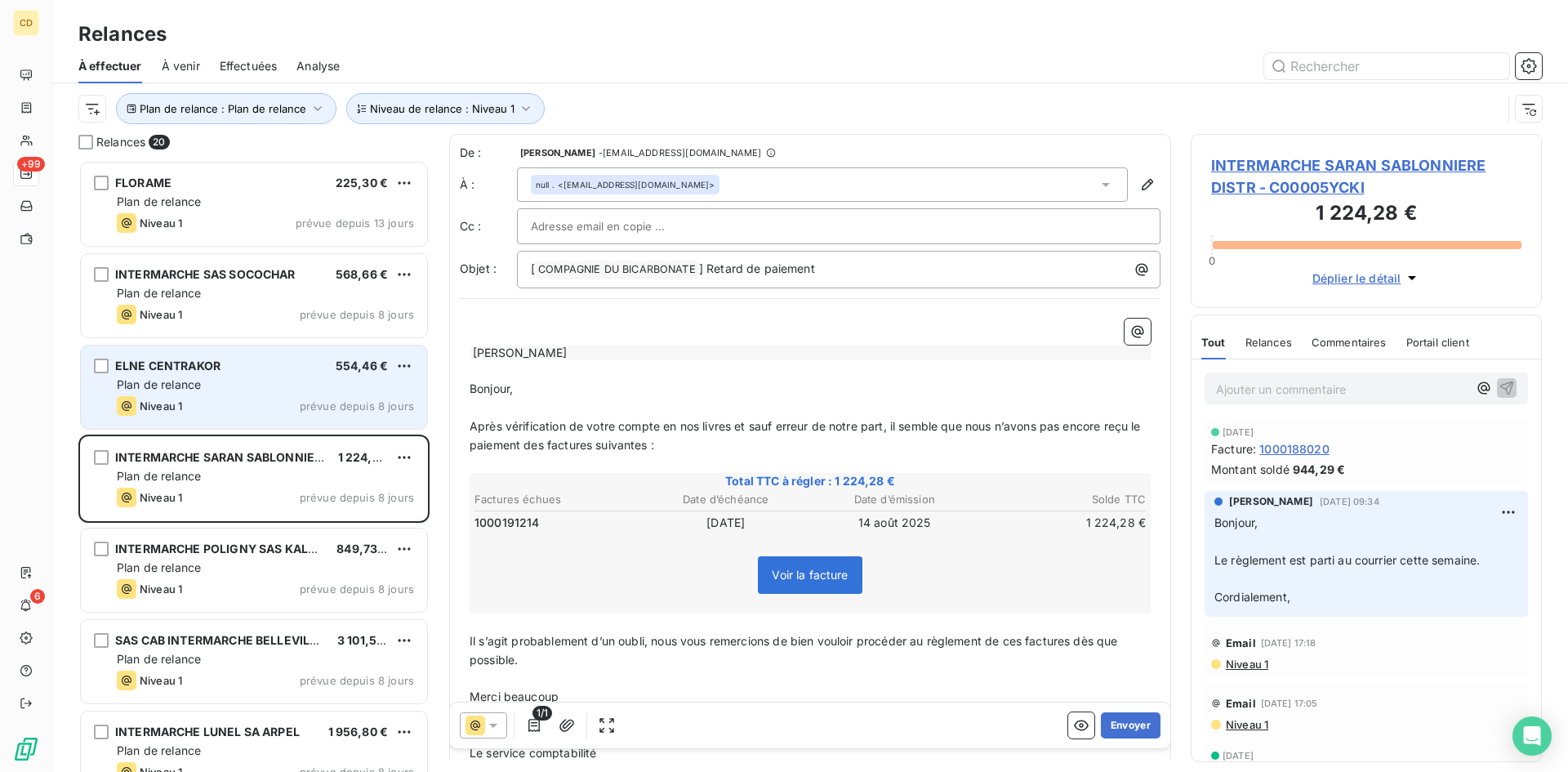
click at [271, 425] on div "ELNE CENTRAKOR 554,46 € Plan de relance Niveau 1 prévue depuis 8 jours" at bounding box center [254, 387] width 347 height 83
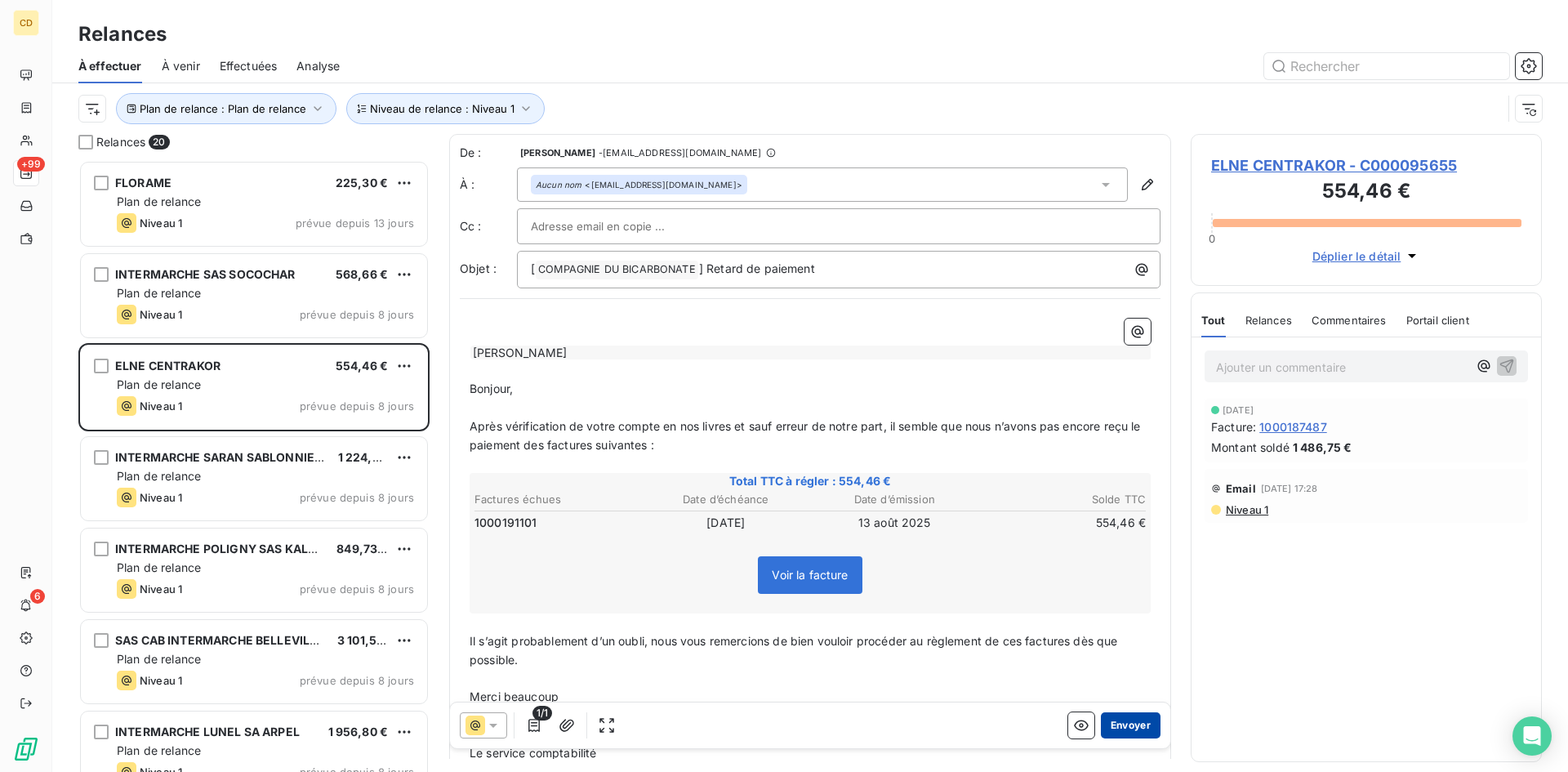
click at [1122, 718] on button "Envoyer" at bounding box center [1131, 725] width 60 height 26
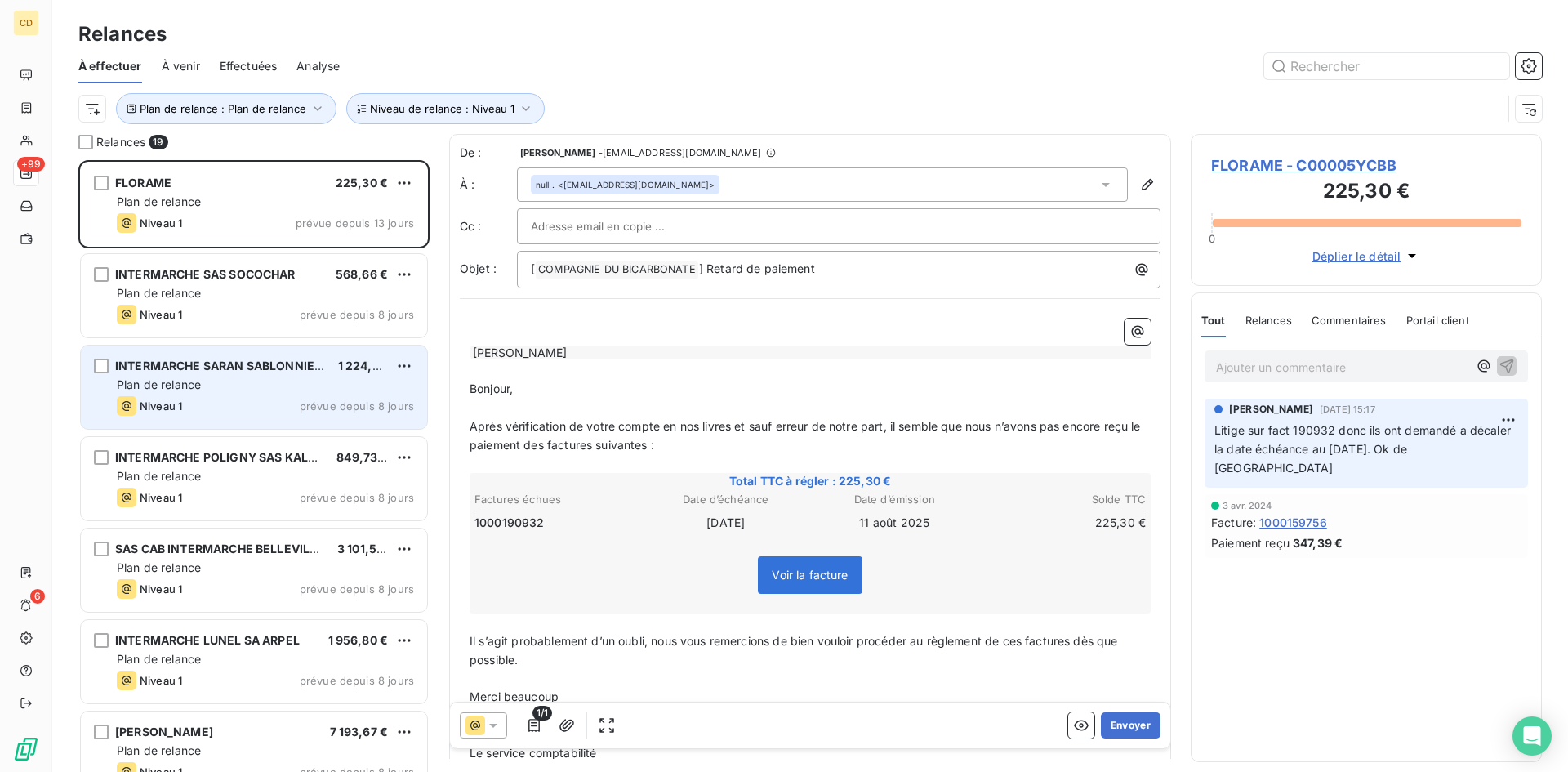
click at [212, 376] on div "INTERMARCHE SARAN SABLONNIERE DISTR 1 224,28 € Plan de relance Niveau 1 prévue …" at bounding box center [254, 387] width 347 height 83
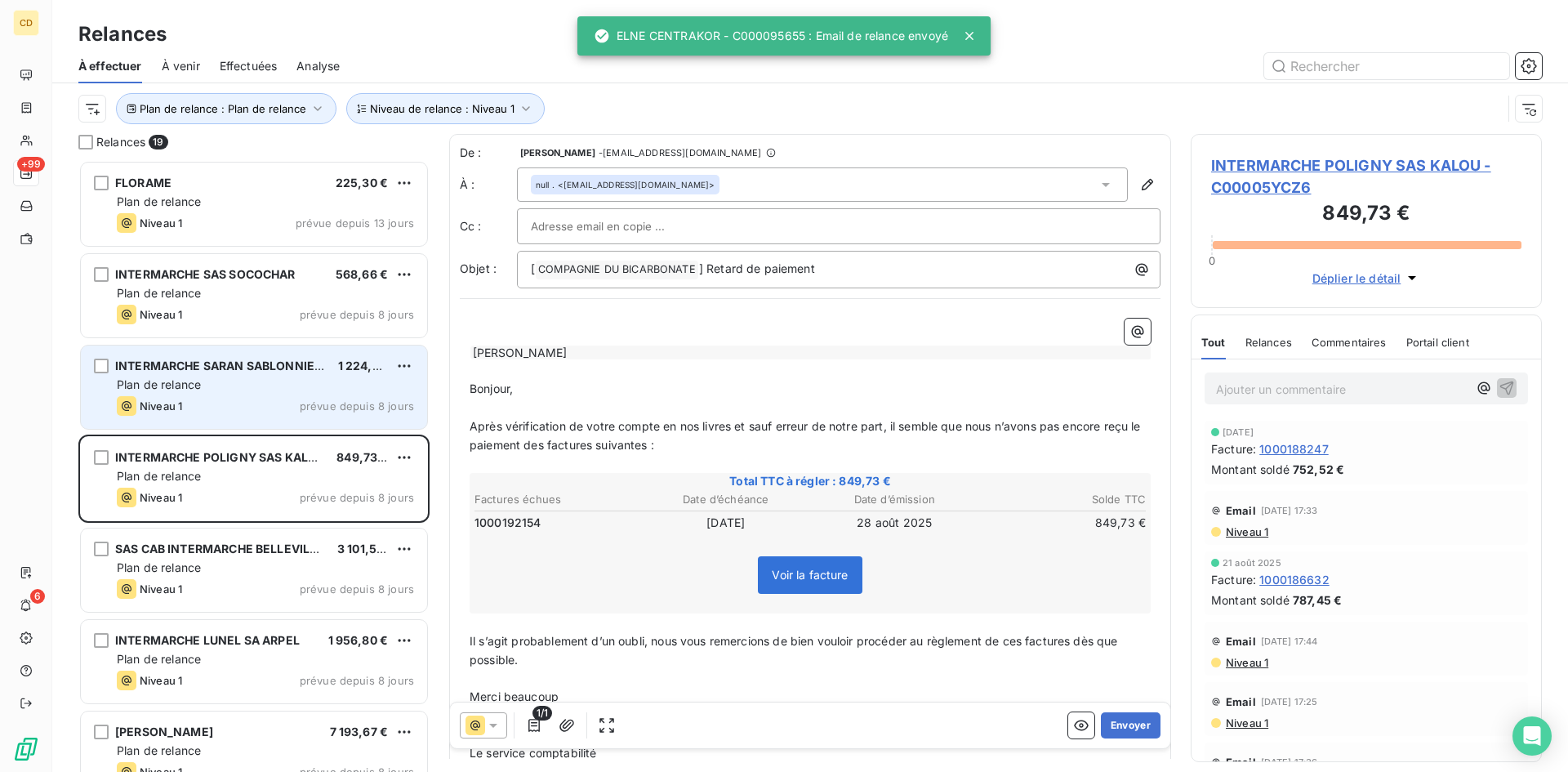
click at [211, 376] on div "INTERMARCHE SARAN SABLONNIERE DISTR 1 224,28 € Plan de relance Niveau 1 prévue …" at bounding box center [254, 387] width 347 height 83
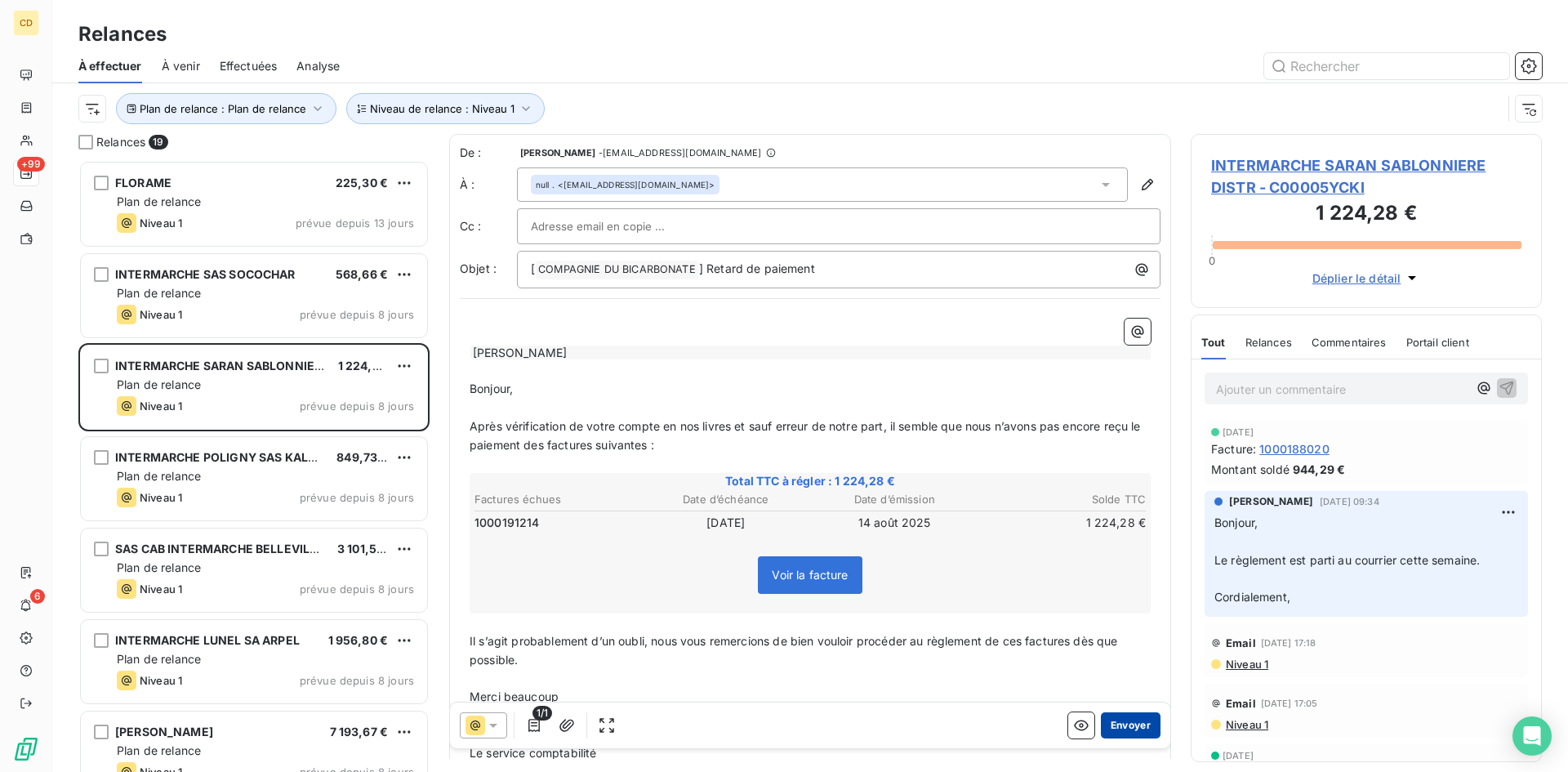
click at [1111, 721] on button "Envoyer" at bounding box center [1131, 725] width 60 height 26
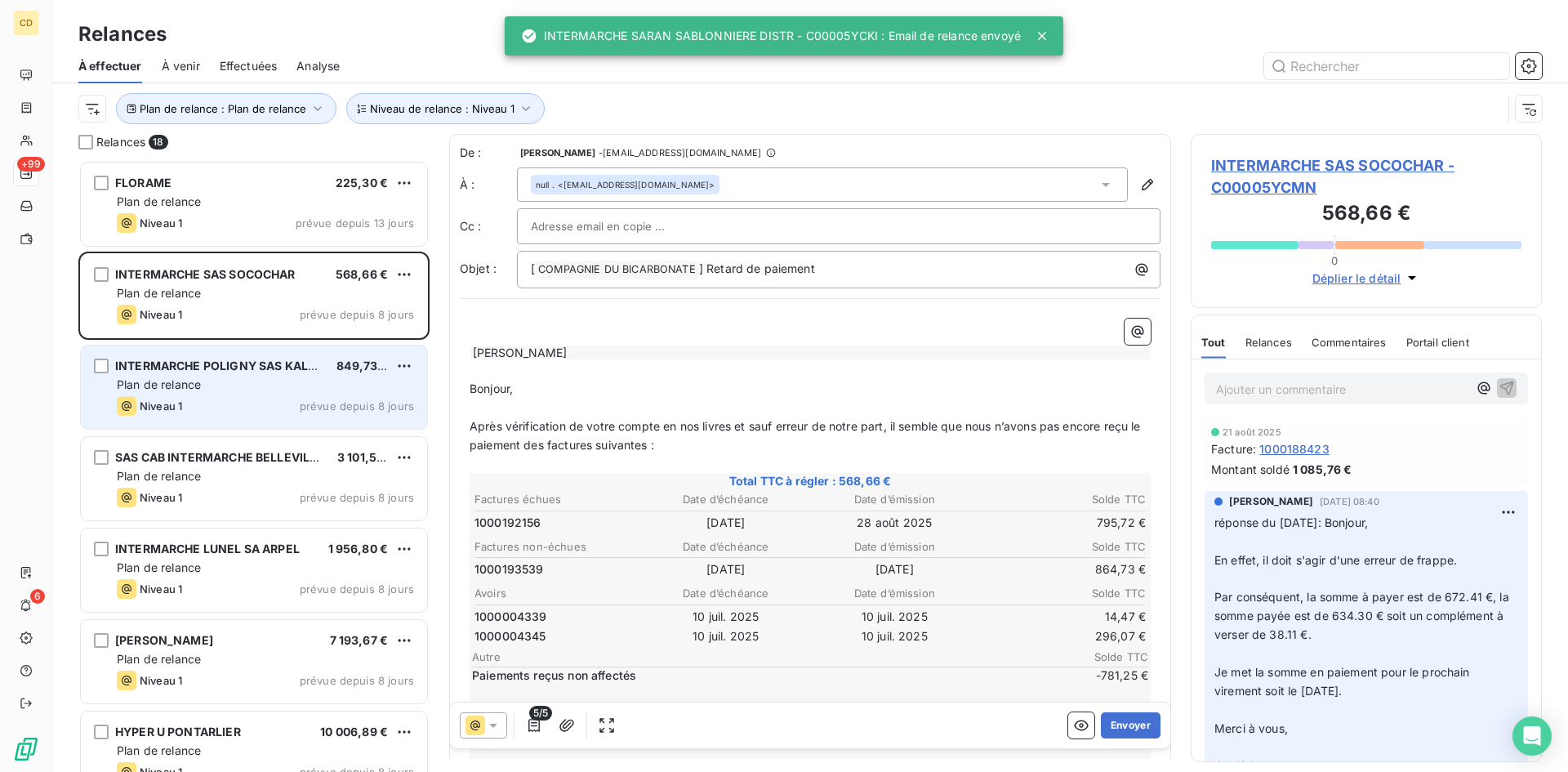
click at [186, 376] on div "INTERMARCHE POLIGNY SAS KALOU 849,73 € Plan de relance Niveau 1 prévue depuis 8…" at bounding box center [254, 387] width 347 height 83
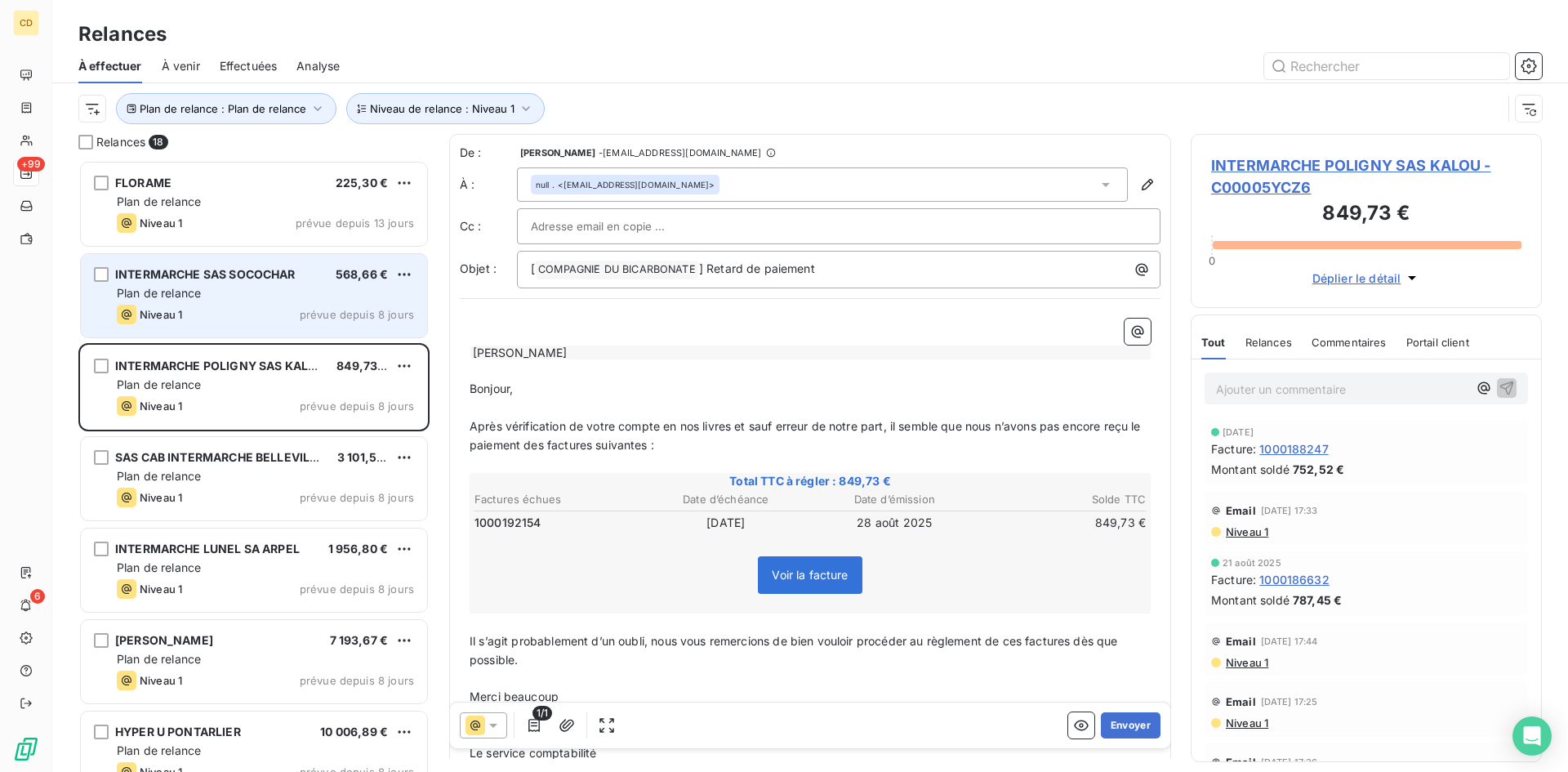
click at [211, 295] on div "Plan de relance" at bounding box center [266, 293] width 297 height 16
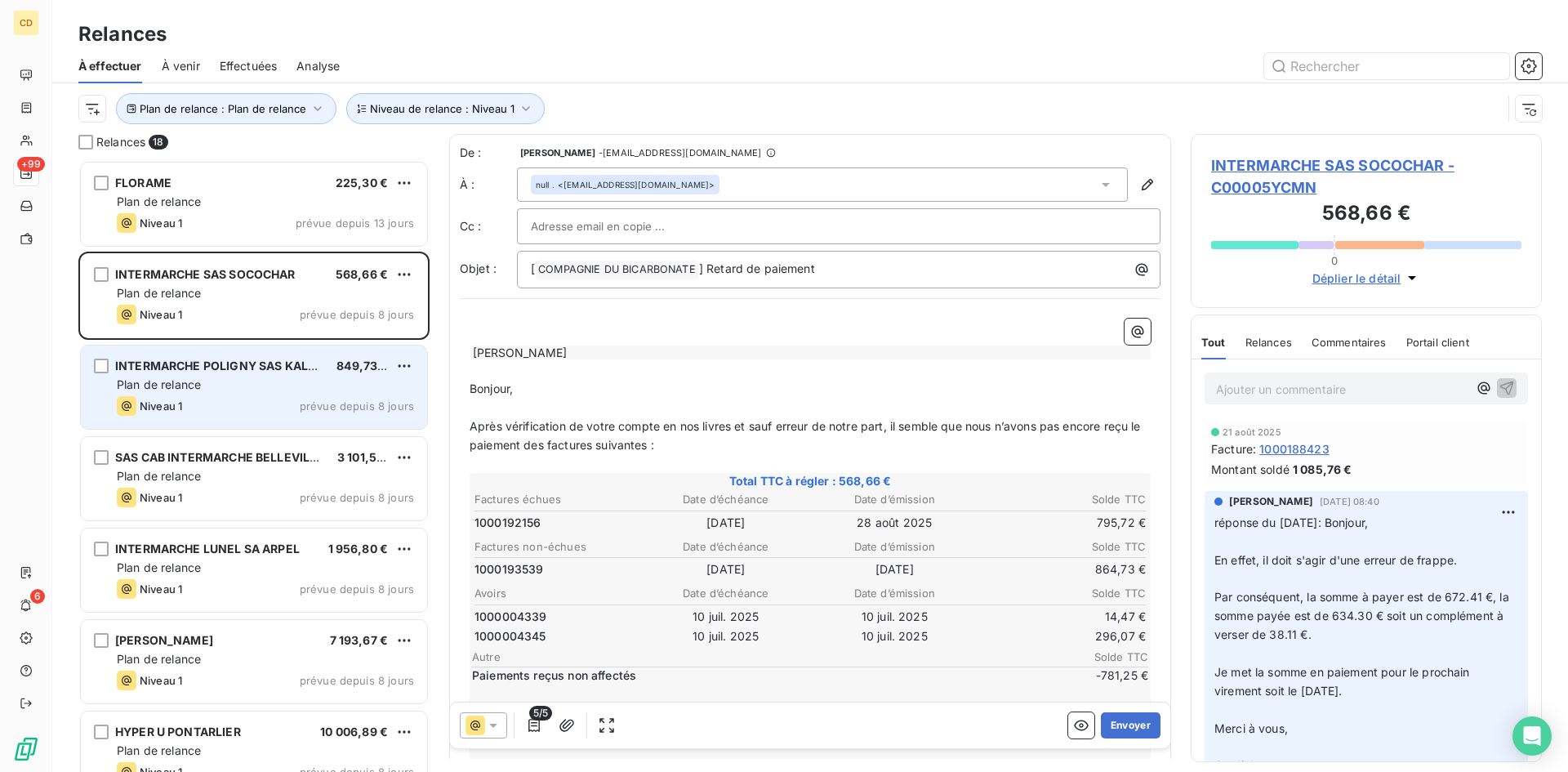
click at [211, 383] on div "Plan de relance" at bounding box center [266, 384] width 297 height 16
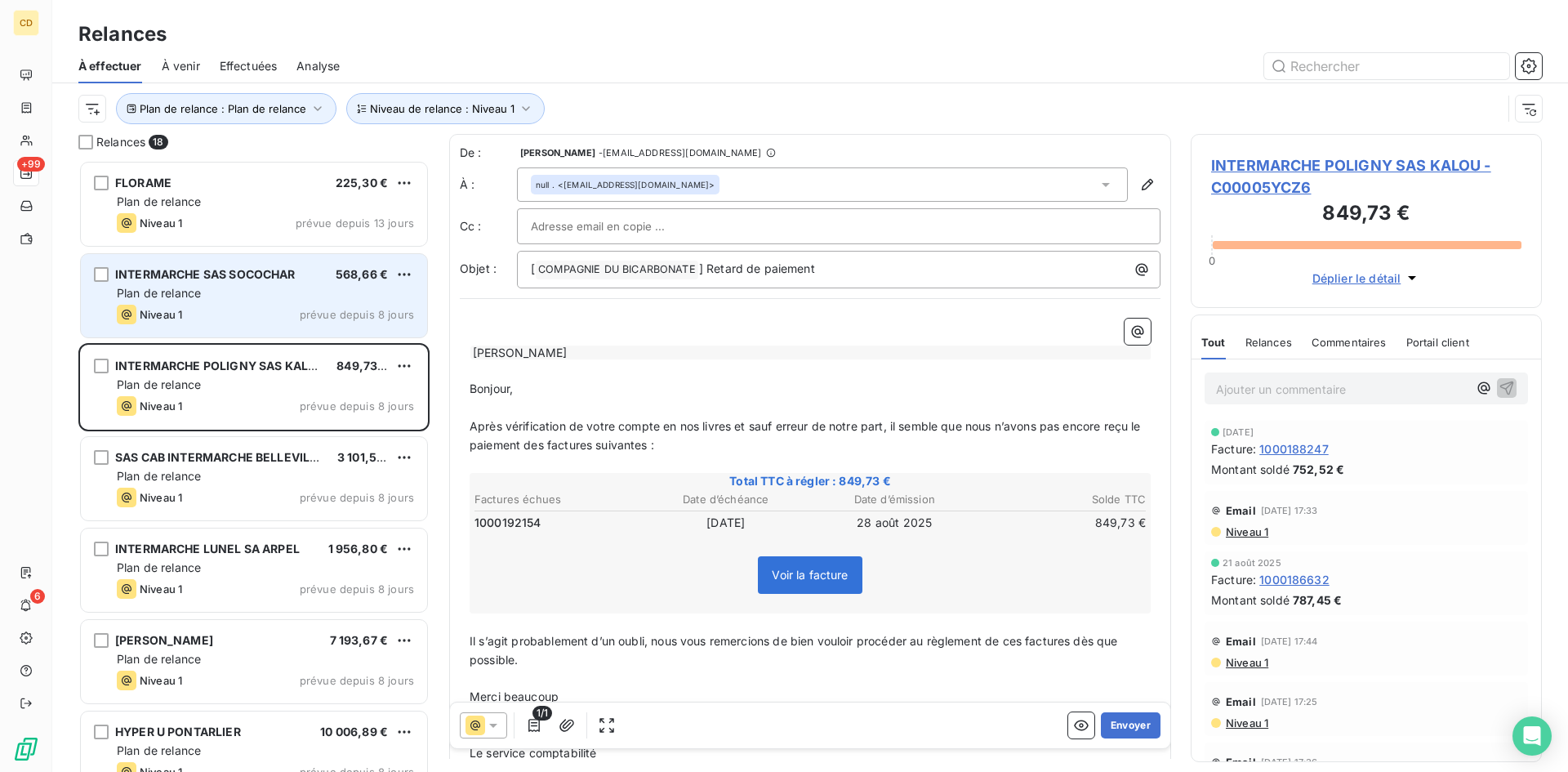
click at [191, 273] on span "INTERMARCHE SAS SOCOCHAR" at bounding box center [205, 274] width 180 height 14
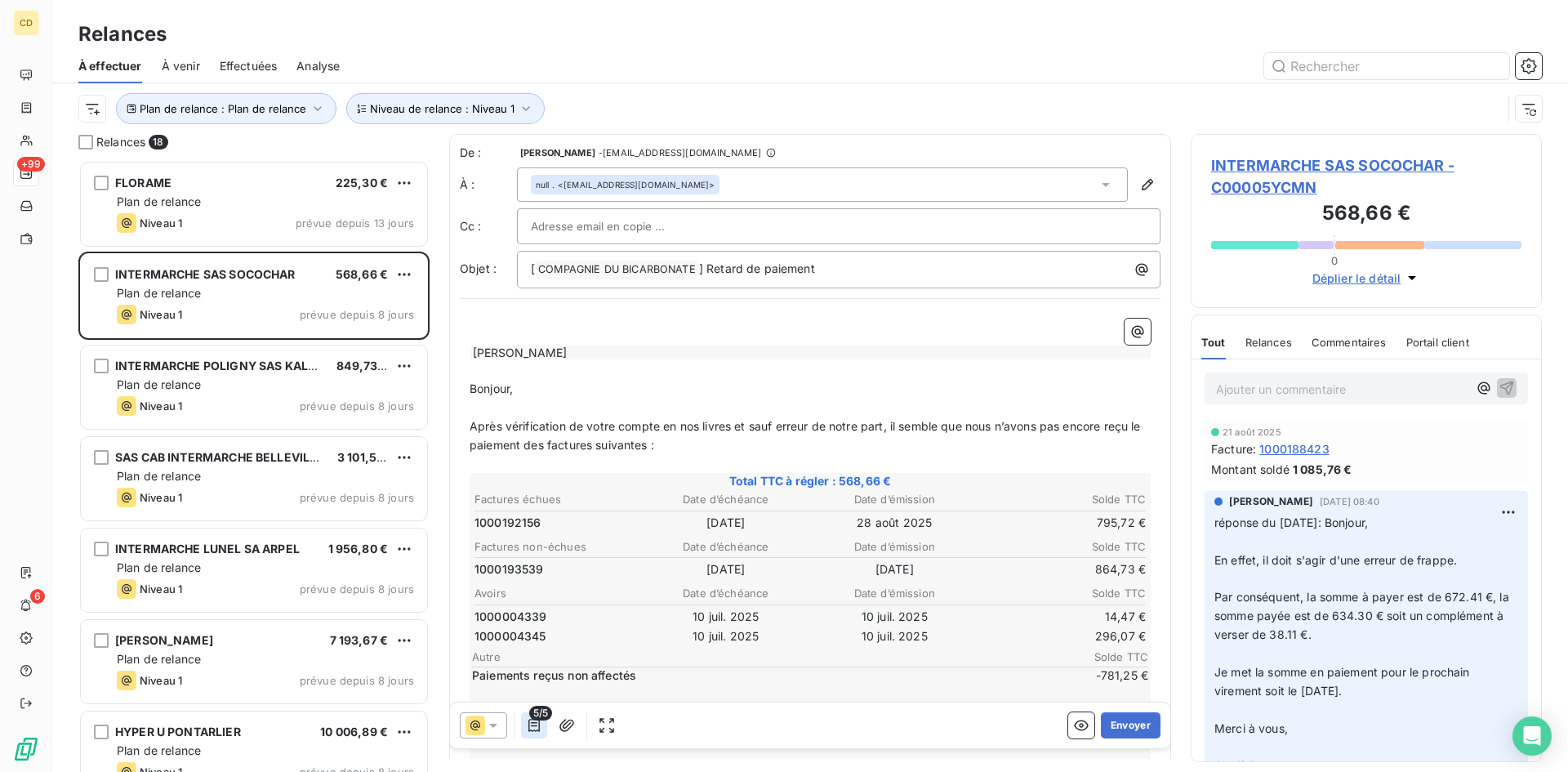
click at [534, 726] on icon "button" at bounding box center [534, 726] width 11 height 13
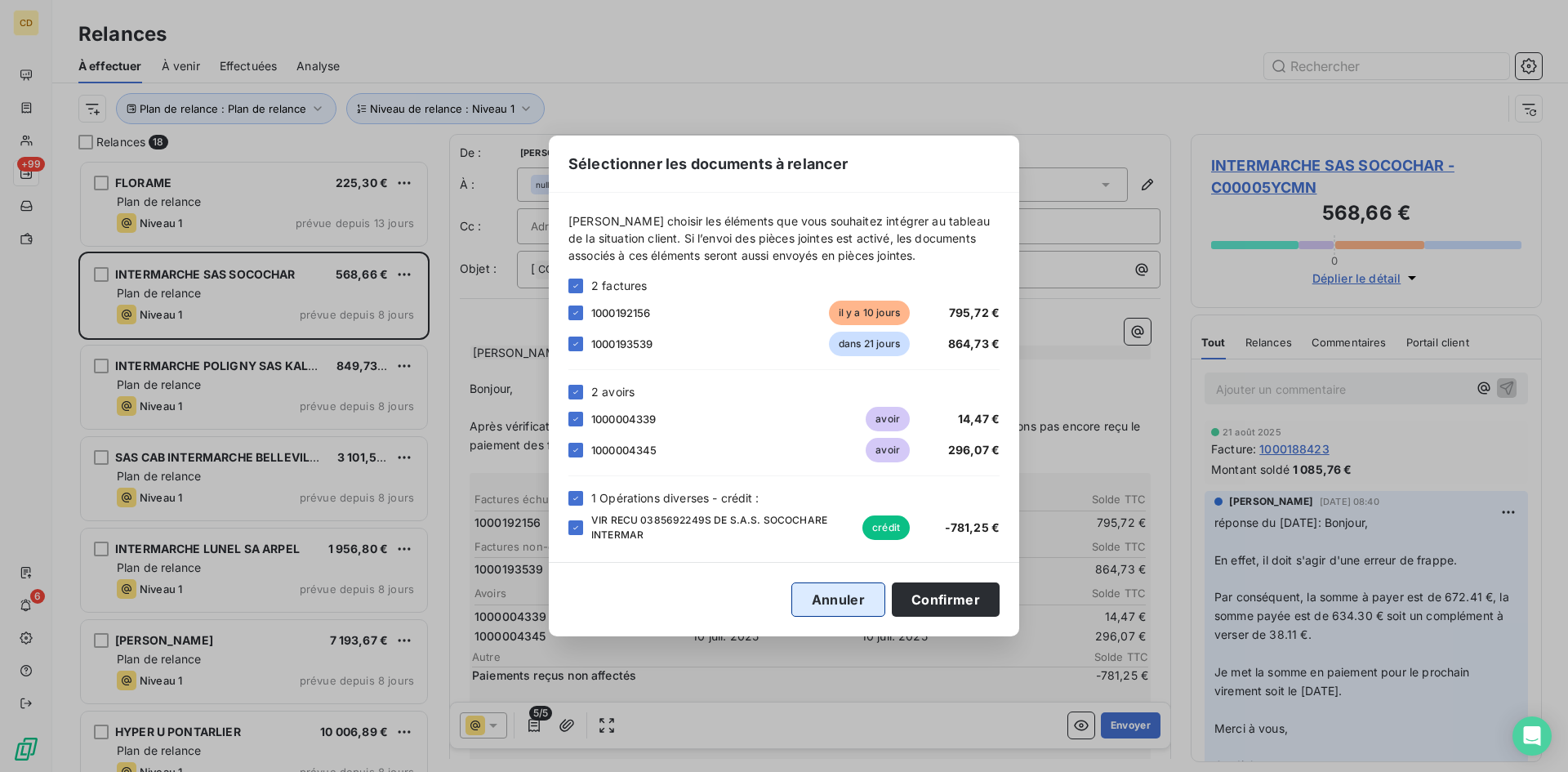
click at [827, 604] on button "Annuler" at bounding box center [838, 599] width 94 height 34
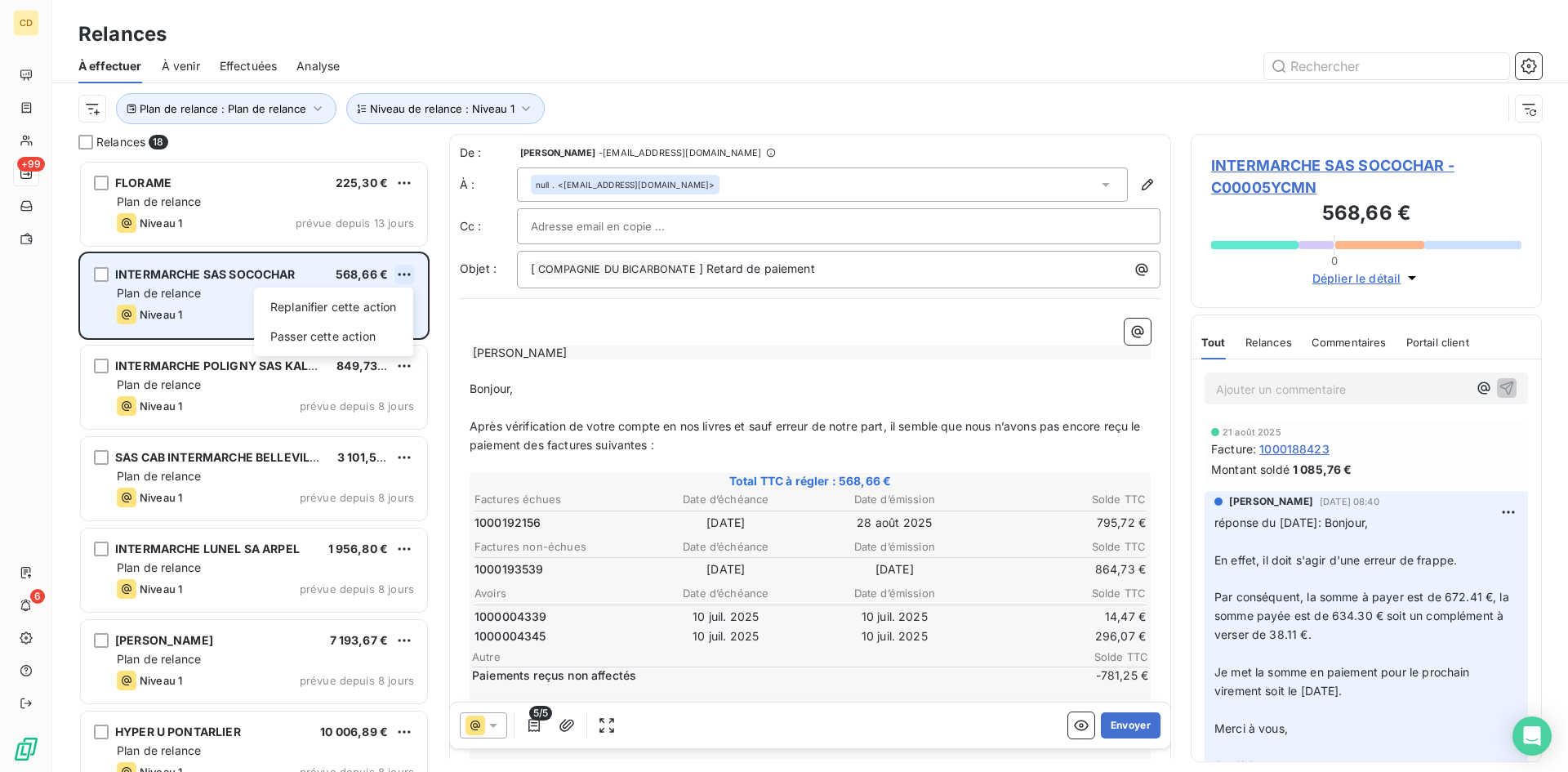
click at [405, 273] on html "CD +99 6 Relances À effectuer À venir Effectuées Analyse Plan de relance : Plan…" at bounding box center [784, 386] width 1568 height 772
click at [323, 333] on div "Passer cette action" at bounding box center [333, 336] width 146 height 26
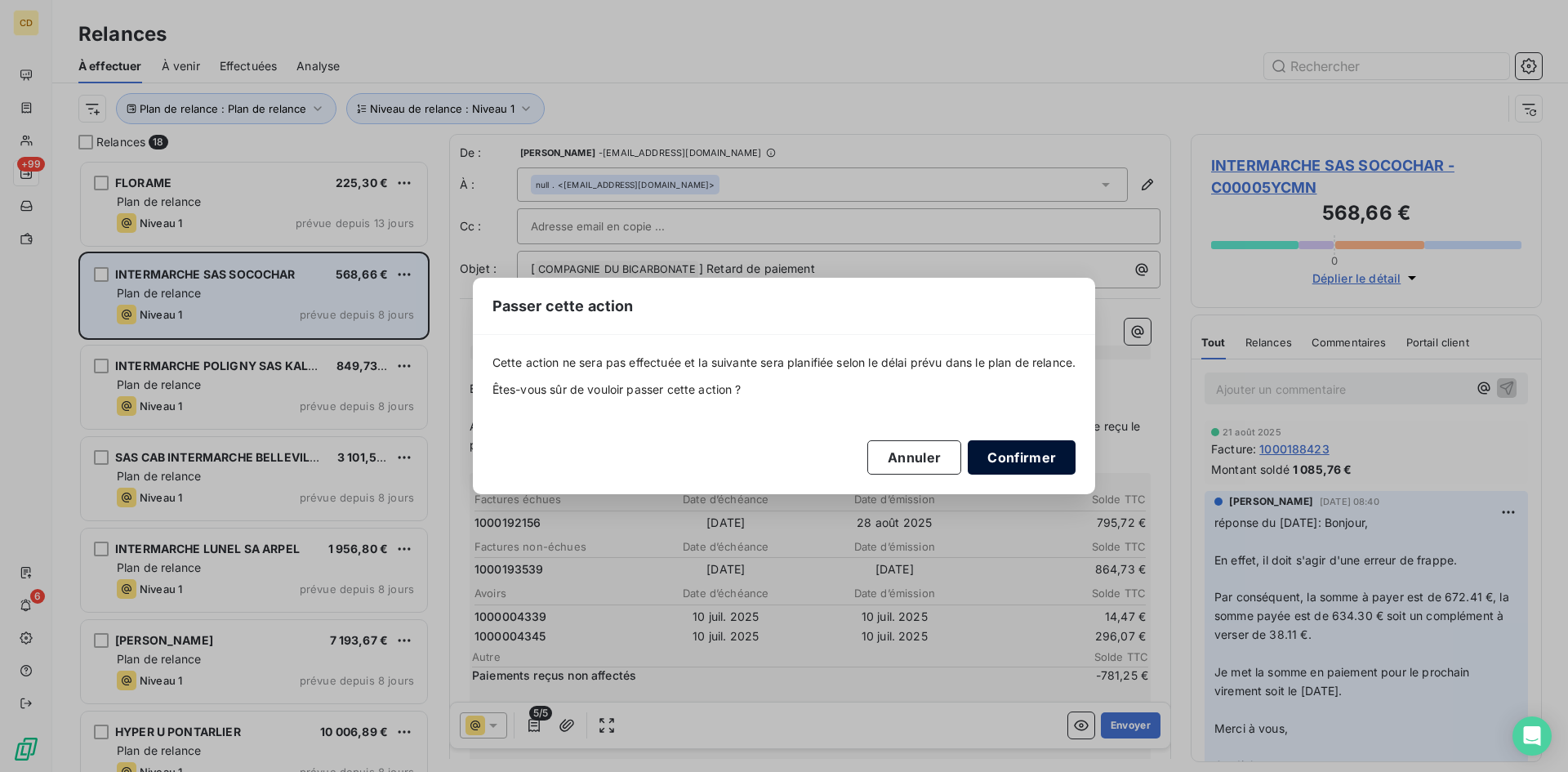
click at [1024, 446] on button "Confirmer" at bounding box center [1021, 457] width 108 height 34
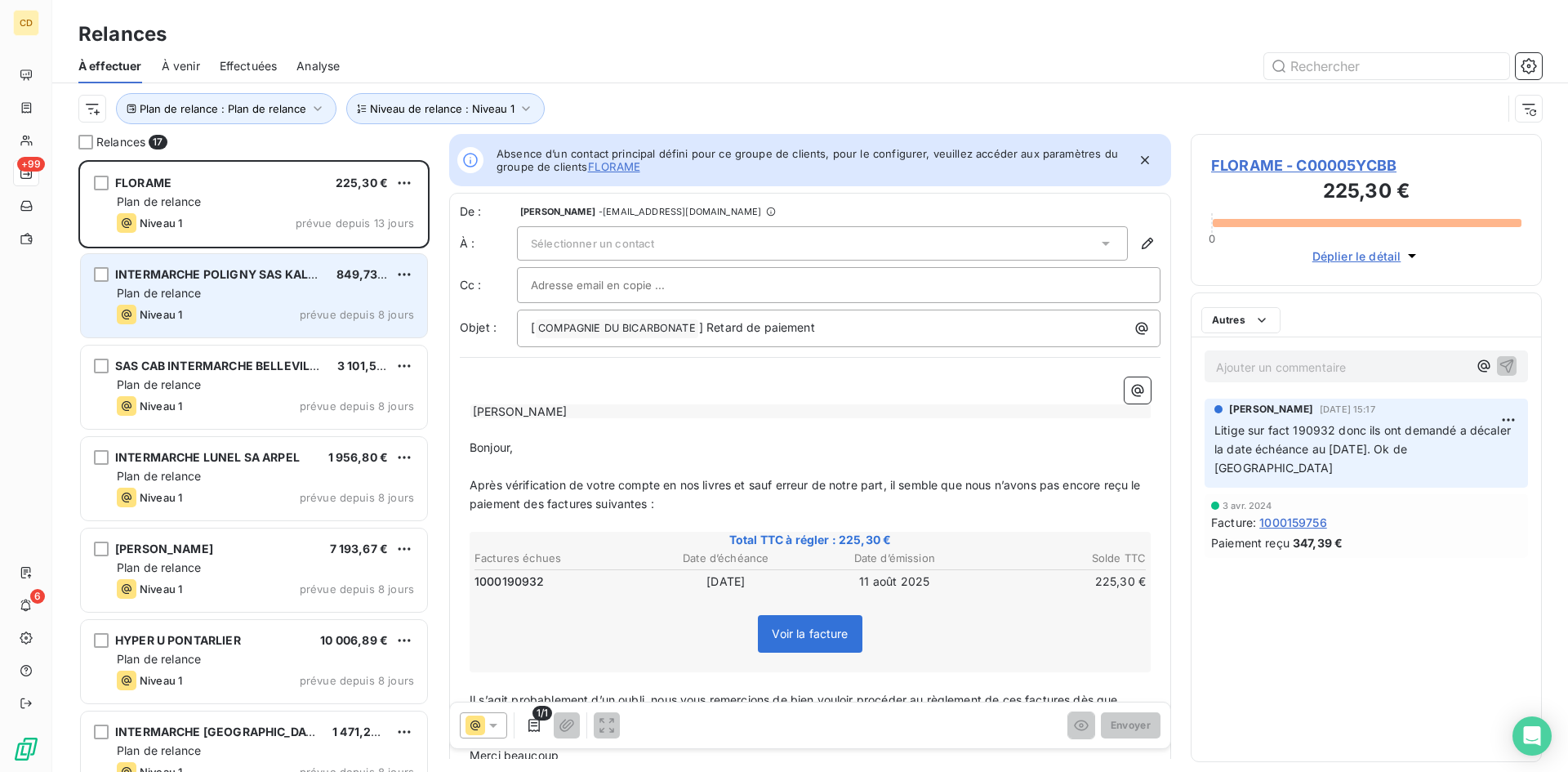
click at [229, 284] on div "INTERMARCHE POLIGNY SAS KALOU 849,73 € Plan de relance Niveau 1 prévue depuis 8…" at bounding box center [254, 295] width 347 height 83
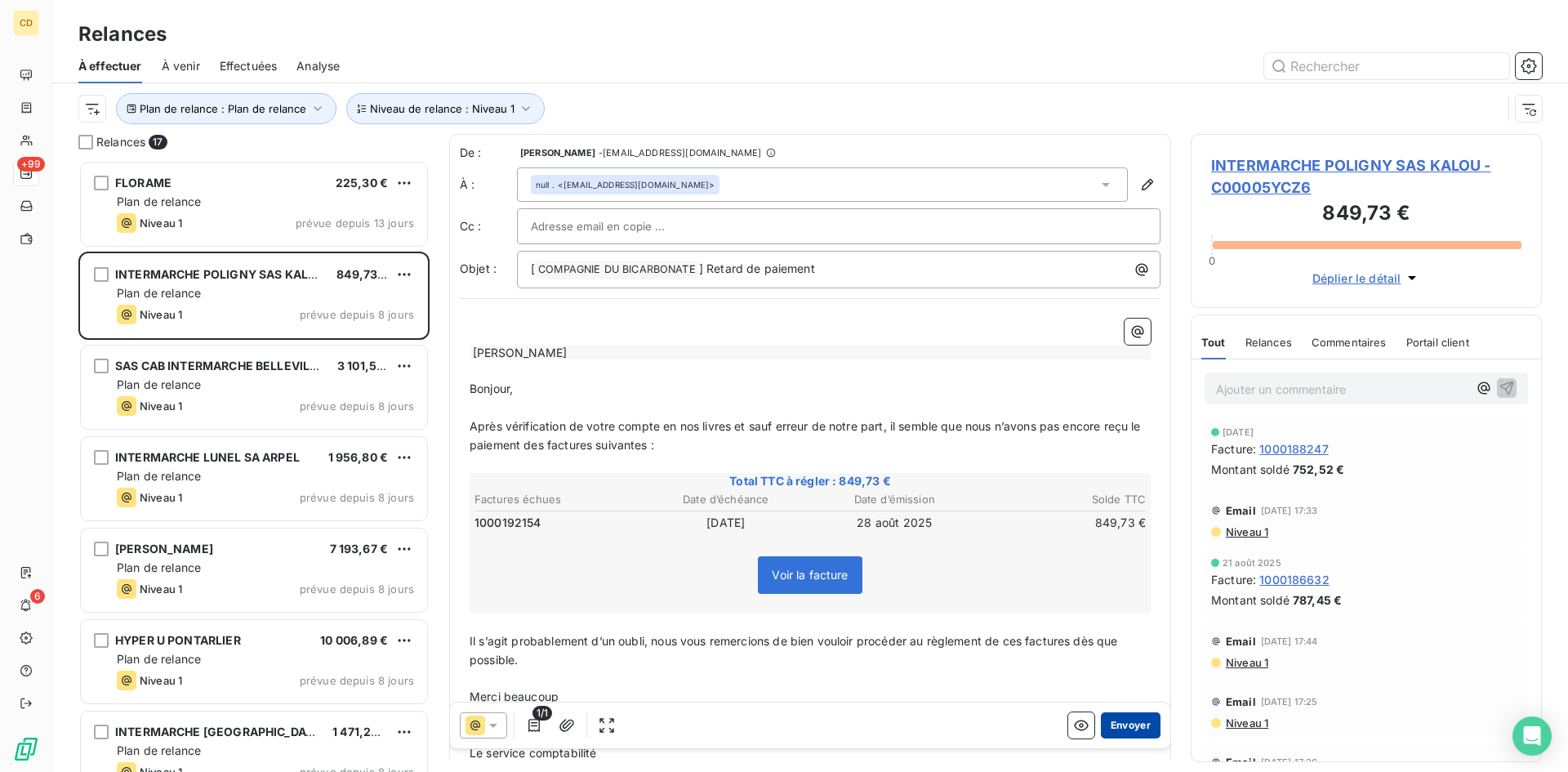
click at [1116, 723] on button "Envoyer" at bounding box center [1131, 725] width 60 height 26
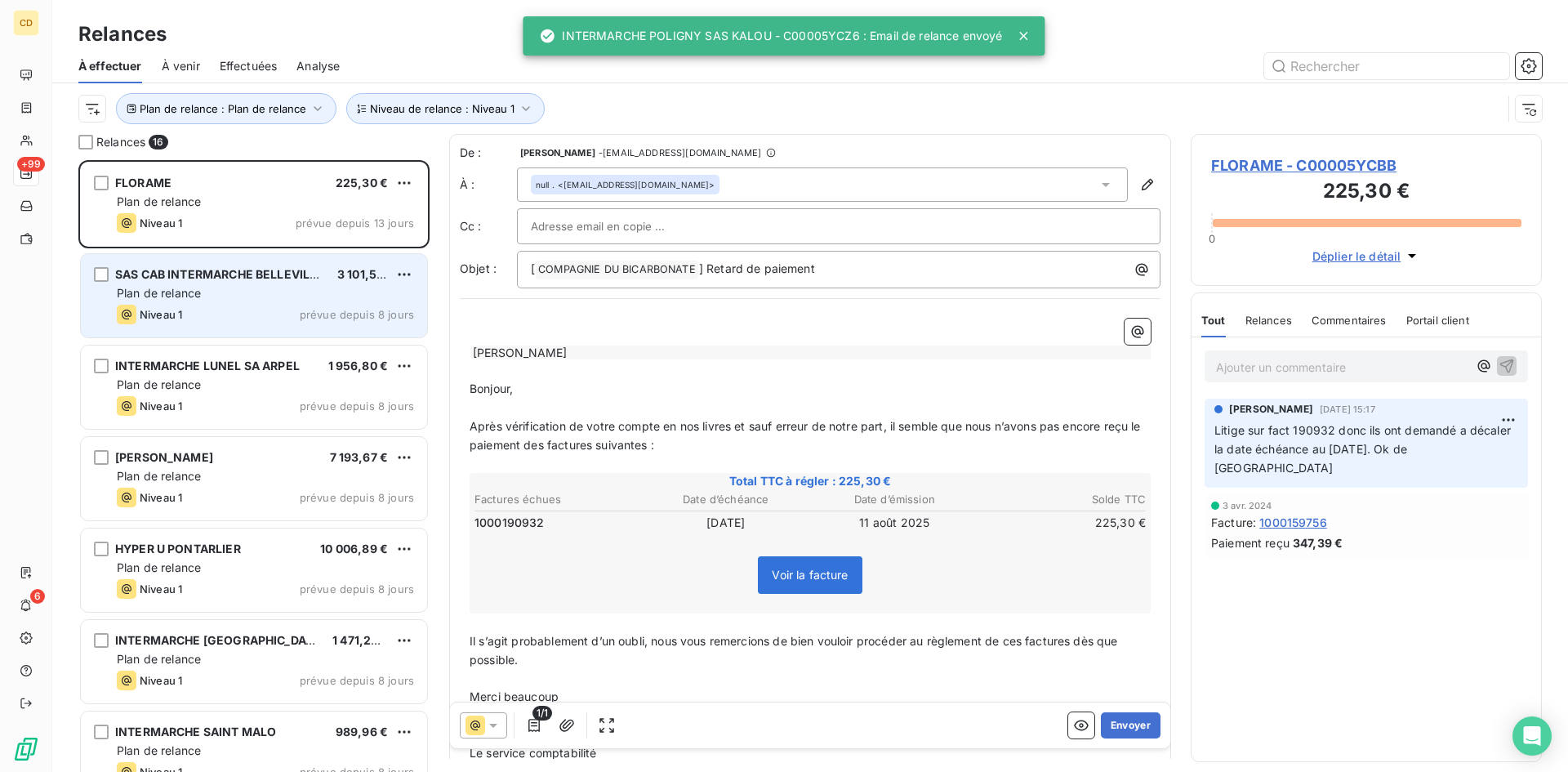
click at [231, 298] on div "Plan de relance" at bounding box center [266, 293] width 297 height 16
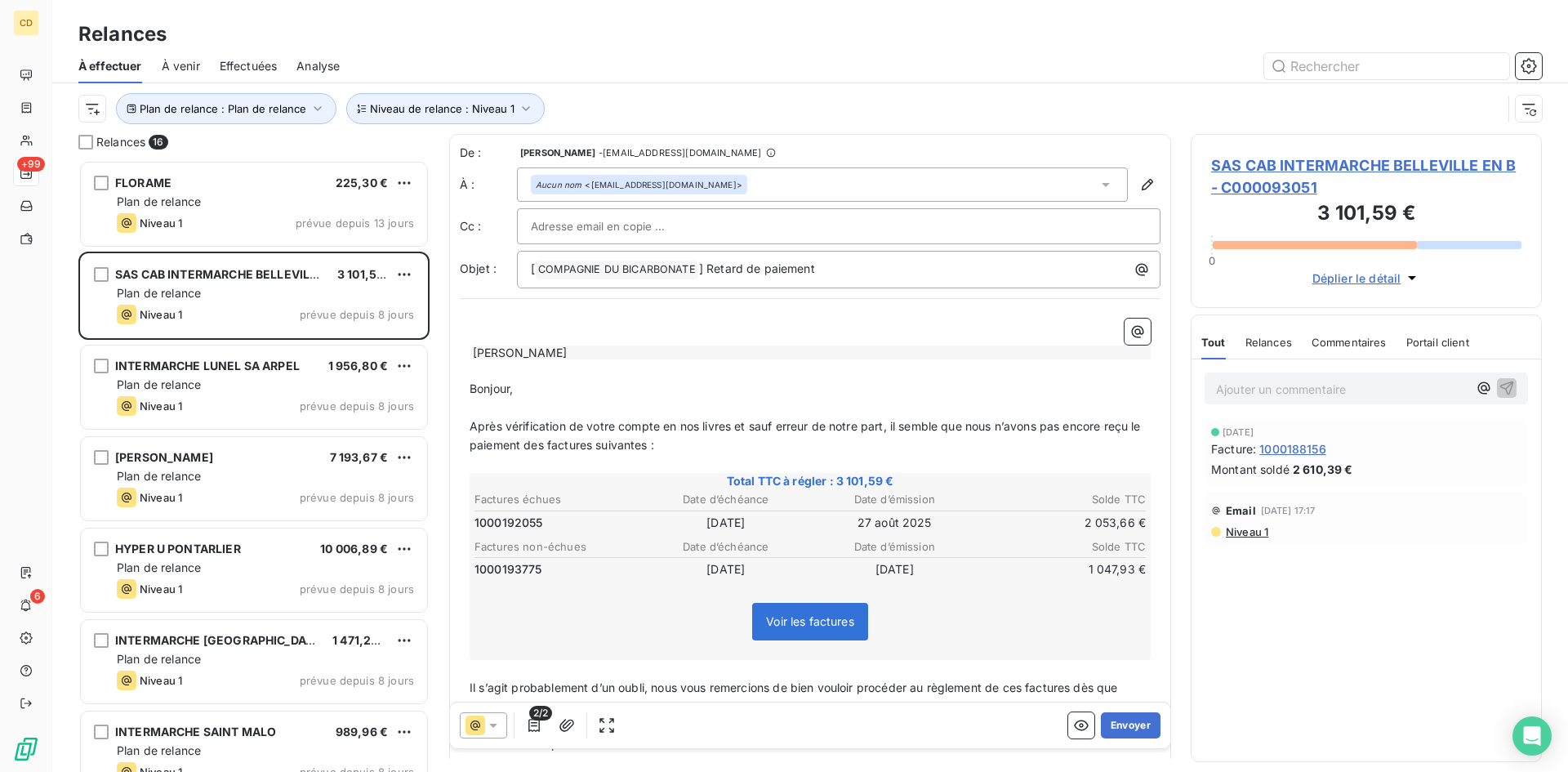
click at [261, 65] on span "Effectuées" at bounding box center [249, 66] width 58 height 16
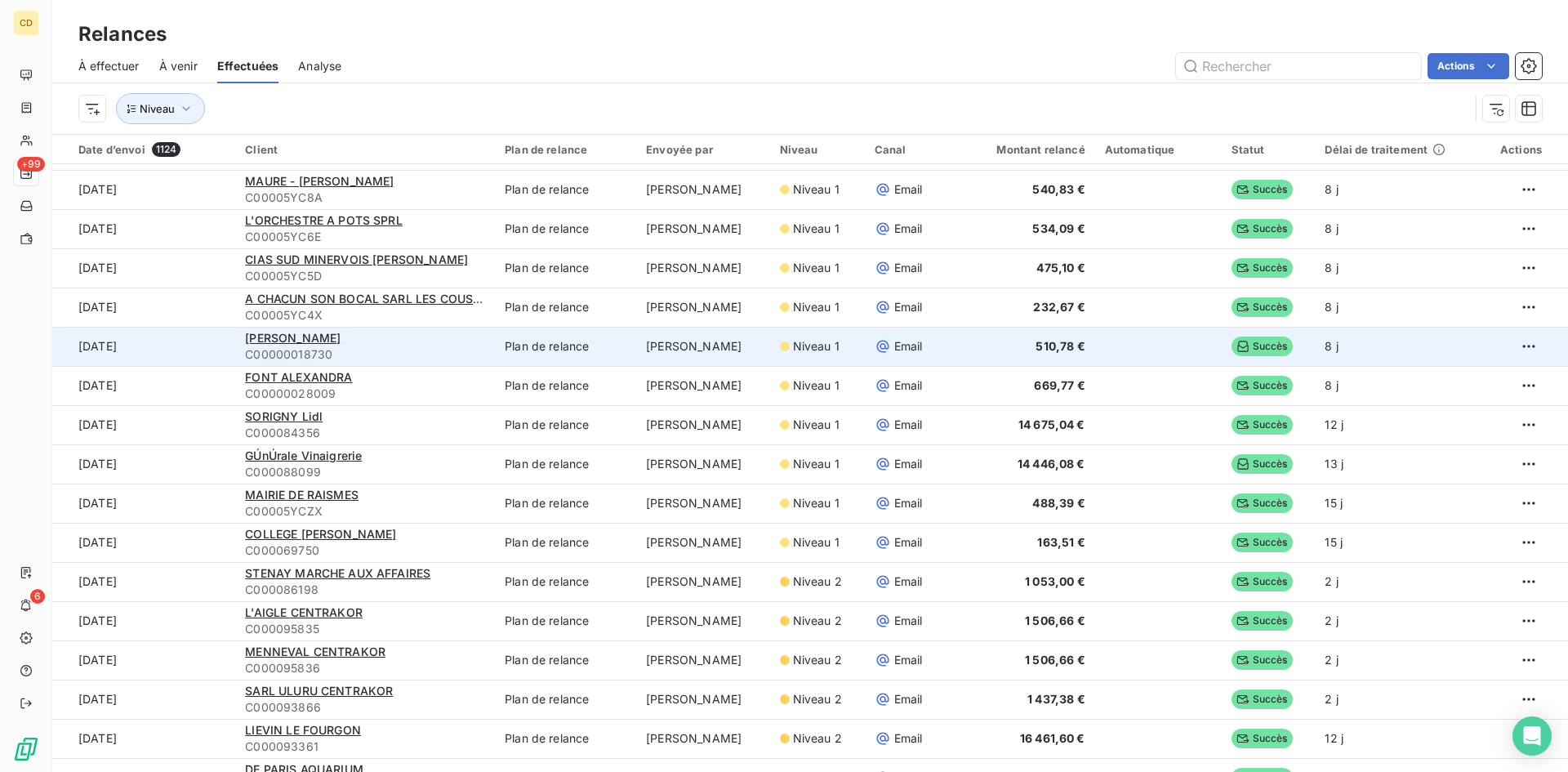
scroll to position [1144, 0]
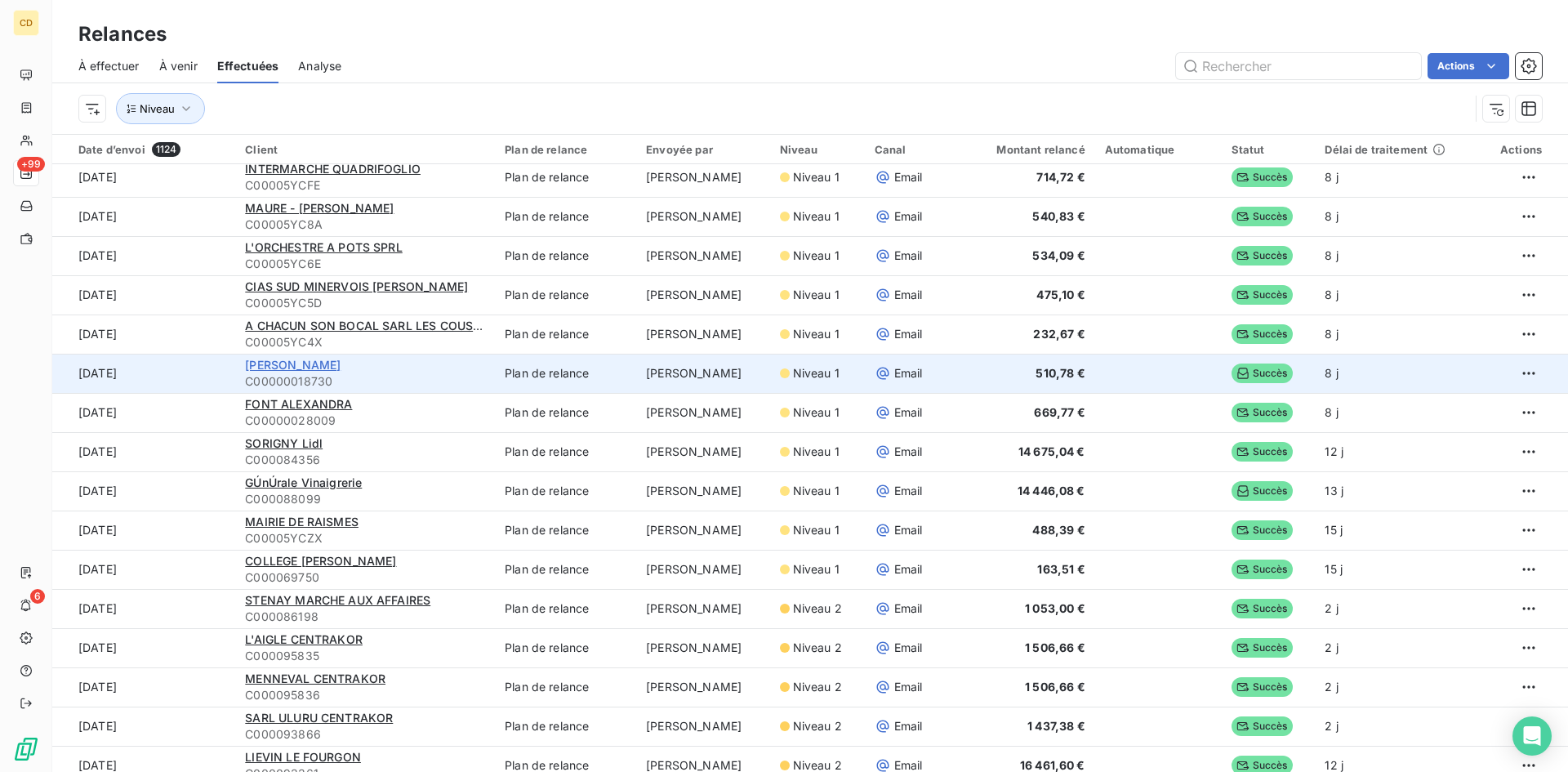
click at [311, 367] on span "[PERSON_NAME]" at bounding box center [292, 365] width 95 height 14
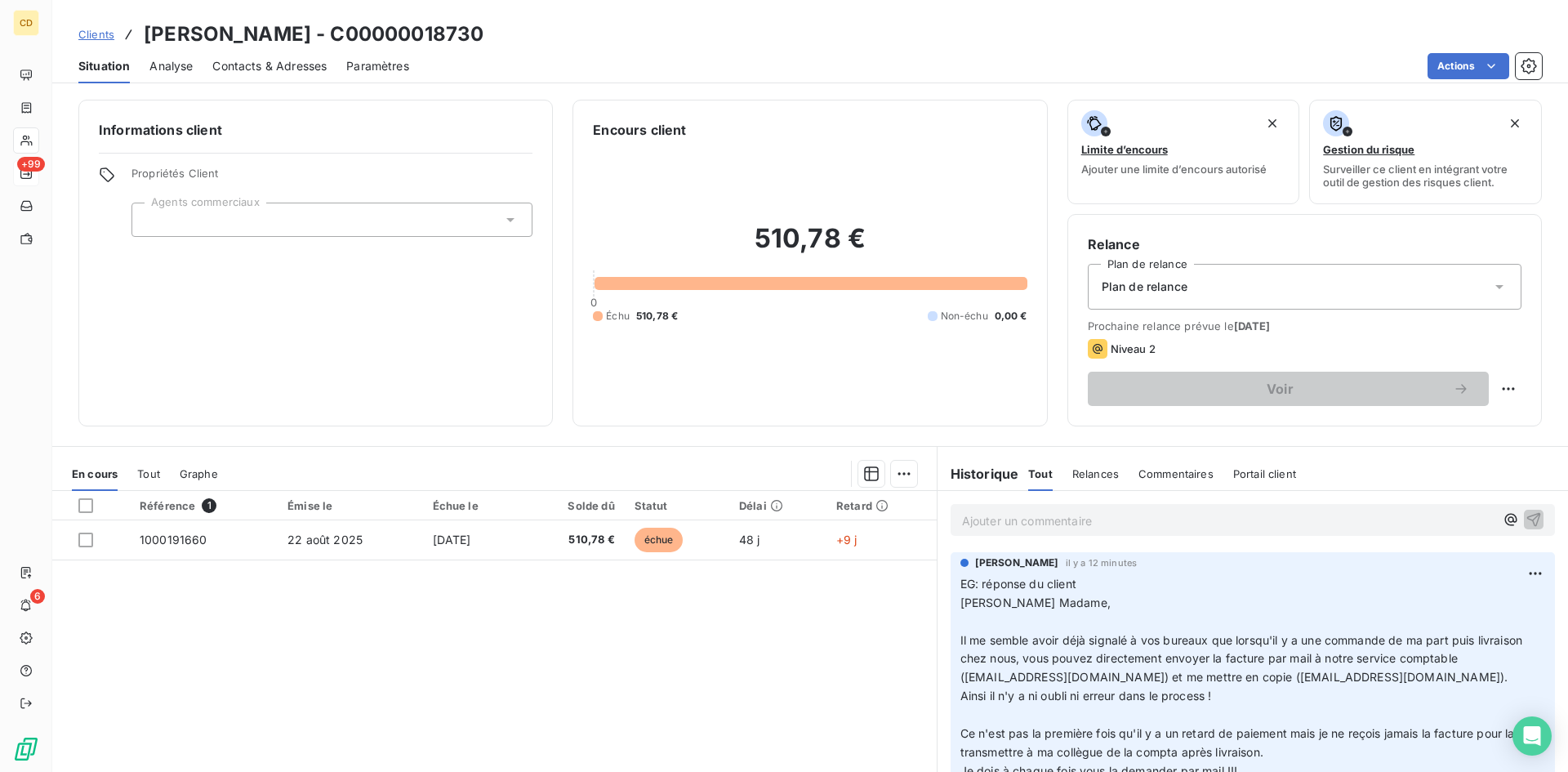
click at [1035, 520] on p "Ajouter un commentaire ﻿" at bounding box center [1228, 520] width 533 height 20
click at [995, 530] on p "EG: autre réponse" at bounding box center [1228, 520] width 533 height 19
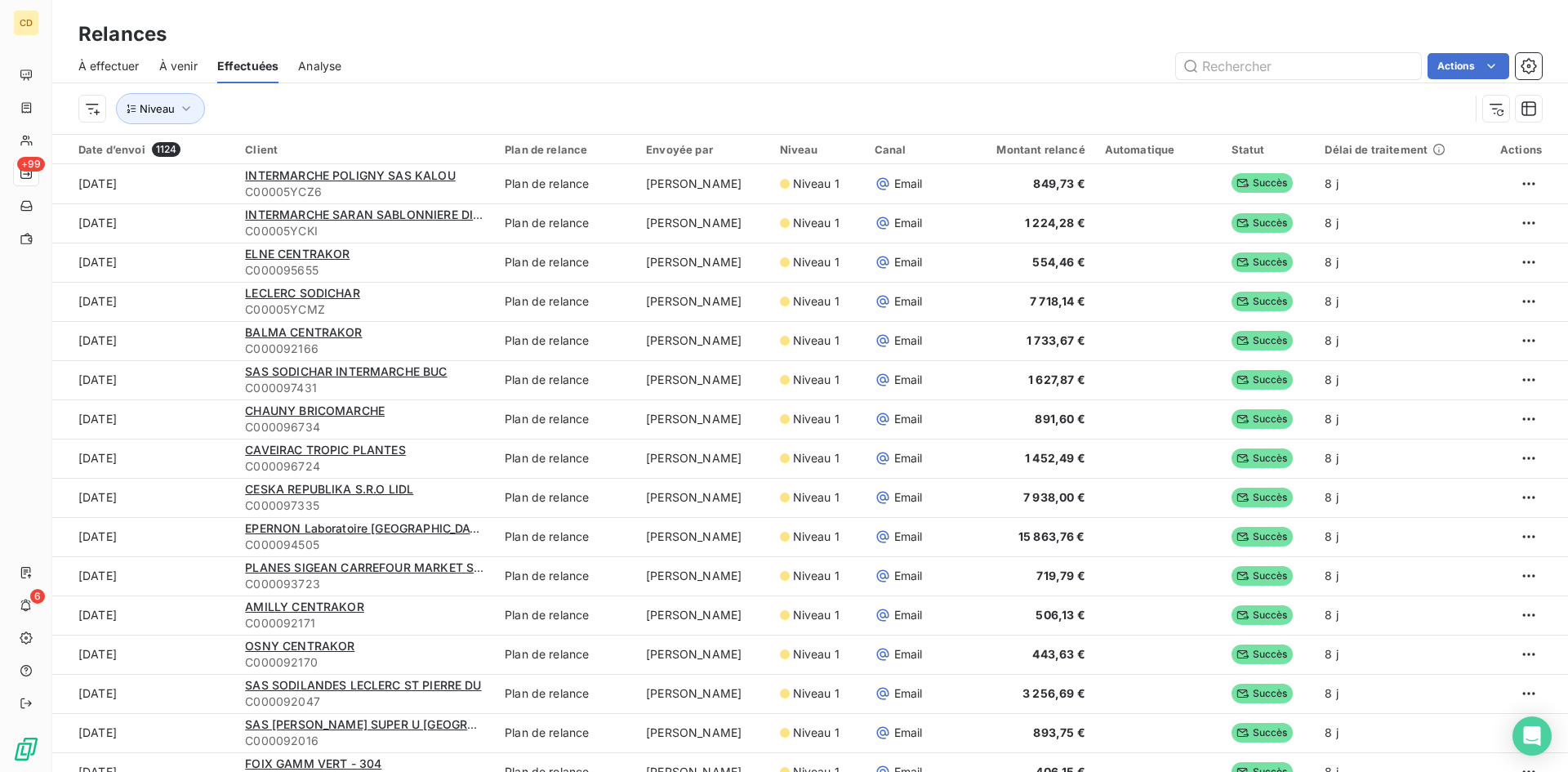
click at [118, 62] on span "À effectuer" at bounding box center [109, 66] width 61 height 16
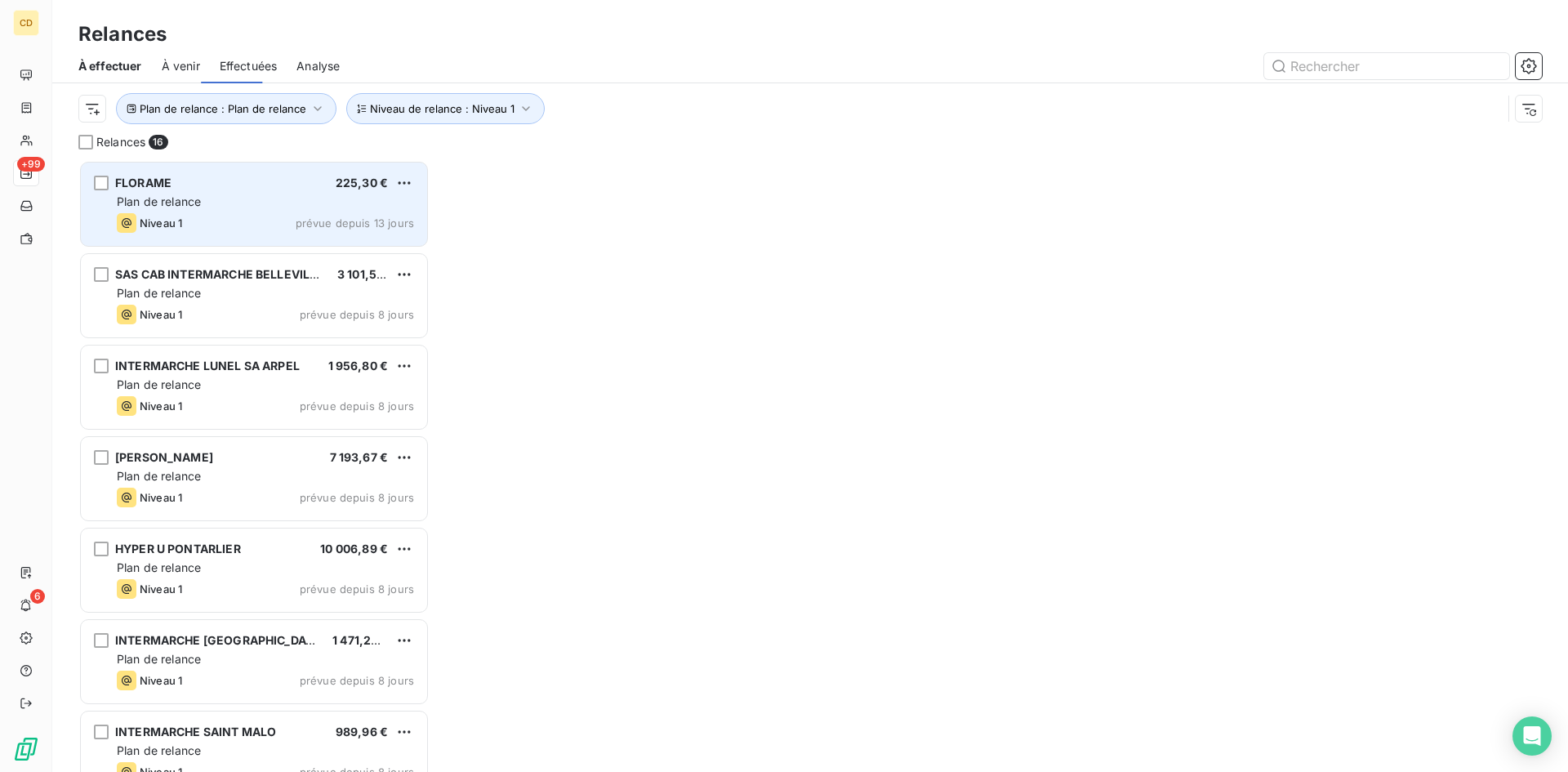
scroll to position [599, 339]
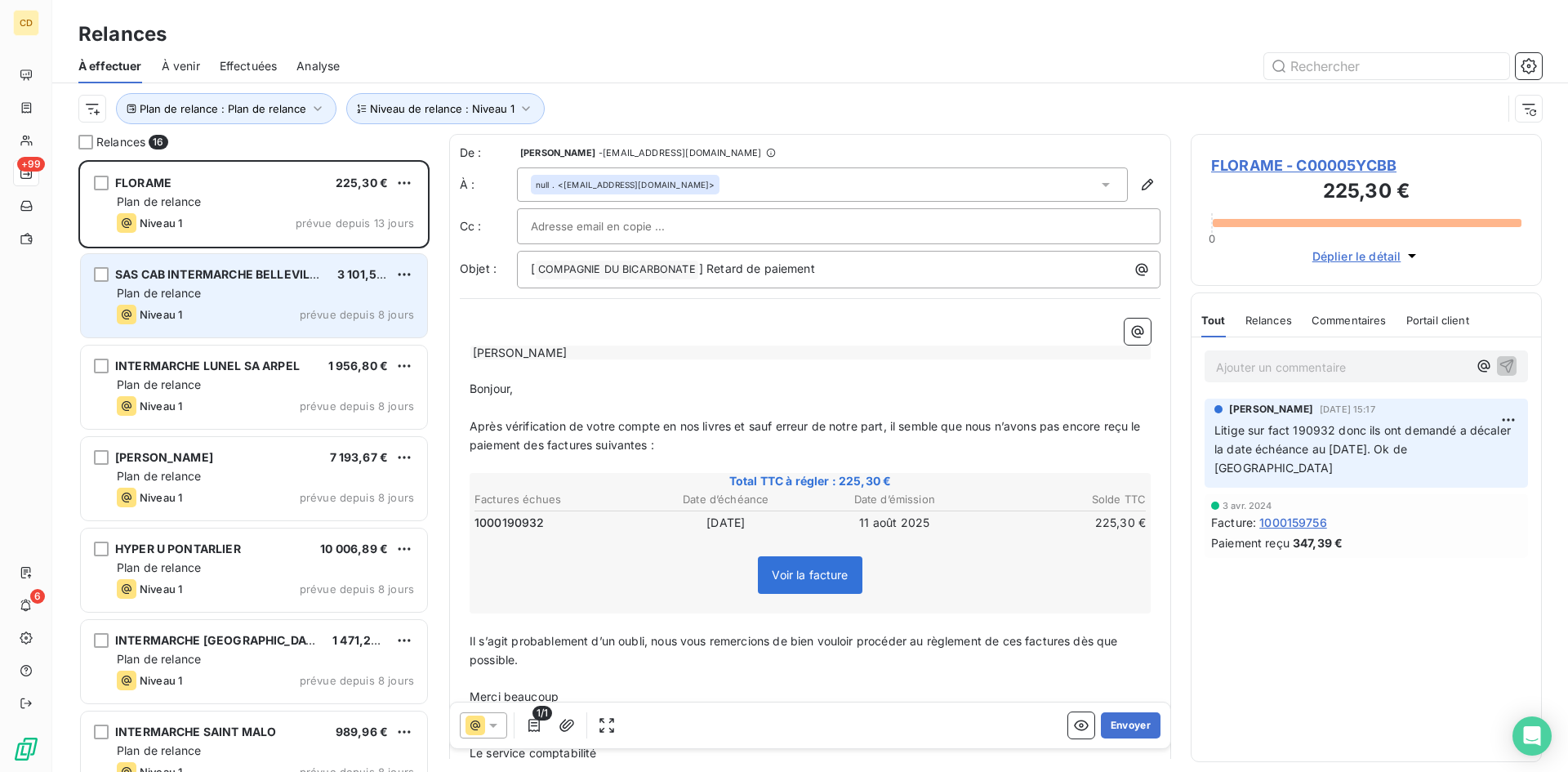
click at [271, 286] on div "Plan de relance" at bounding box center [266, 293] width 297 height 16
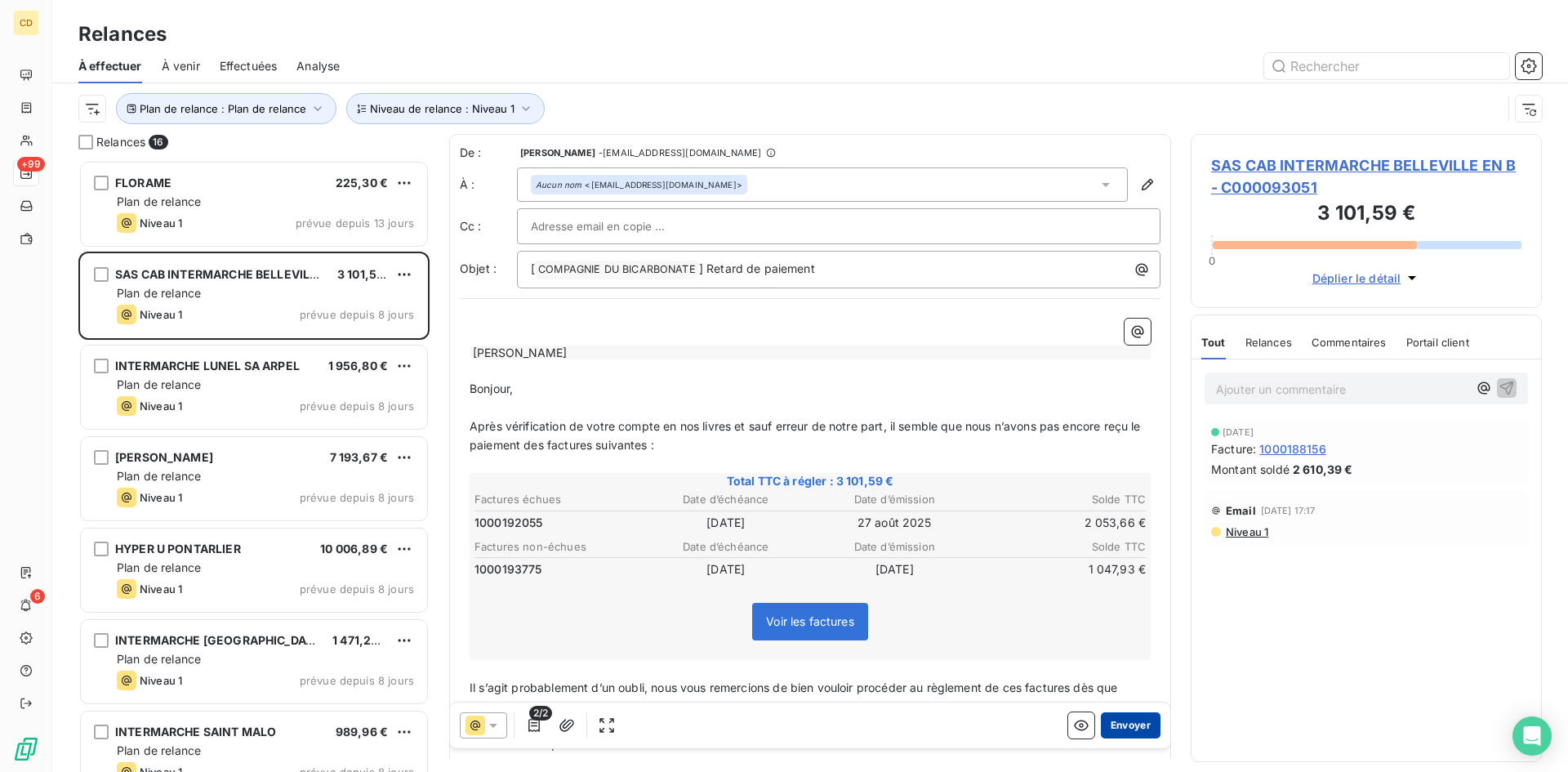
click at [1112, 723] on button "Envoyer" at bounding box center [1131, 725] width 60 height 26
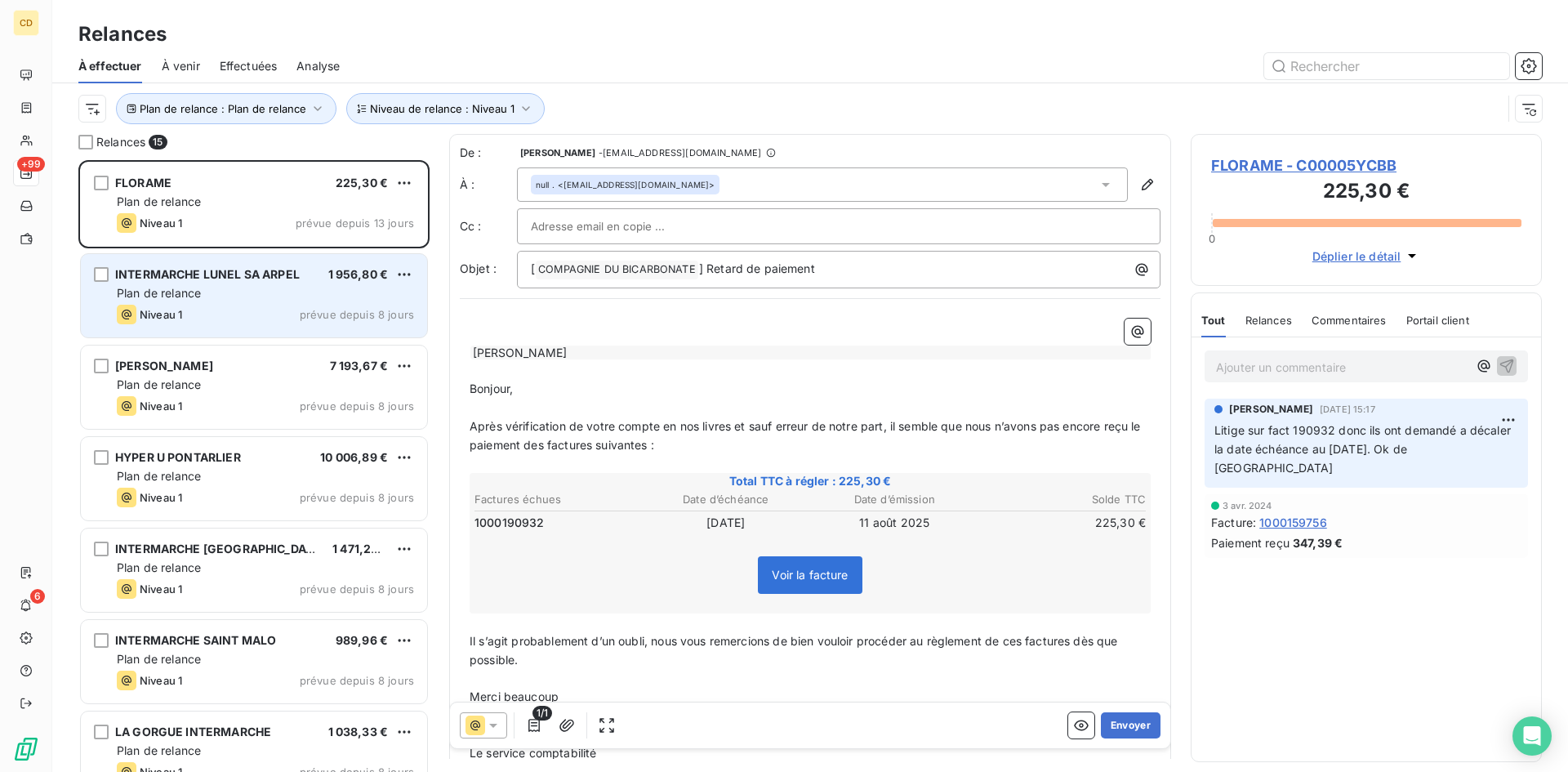
click at [190, 301] on div "INTERMARCHE LUNEL SA ARPEL 1 956,80 € Plan de relance Niveau 1 prévue depuis 8 …" at bounding box center [254, 295] width 347 height 83
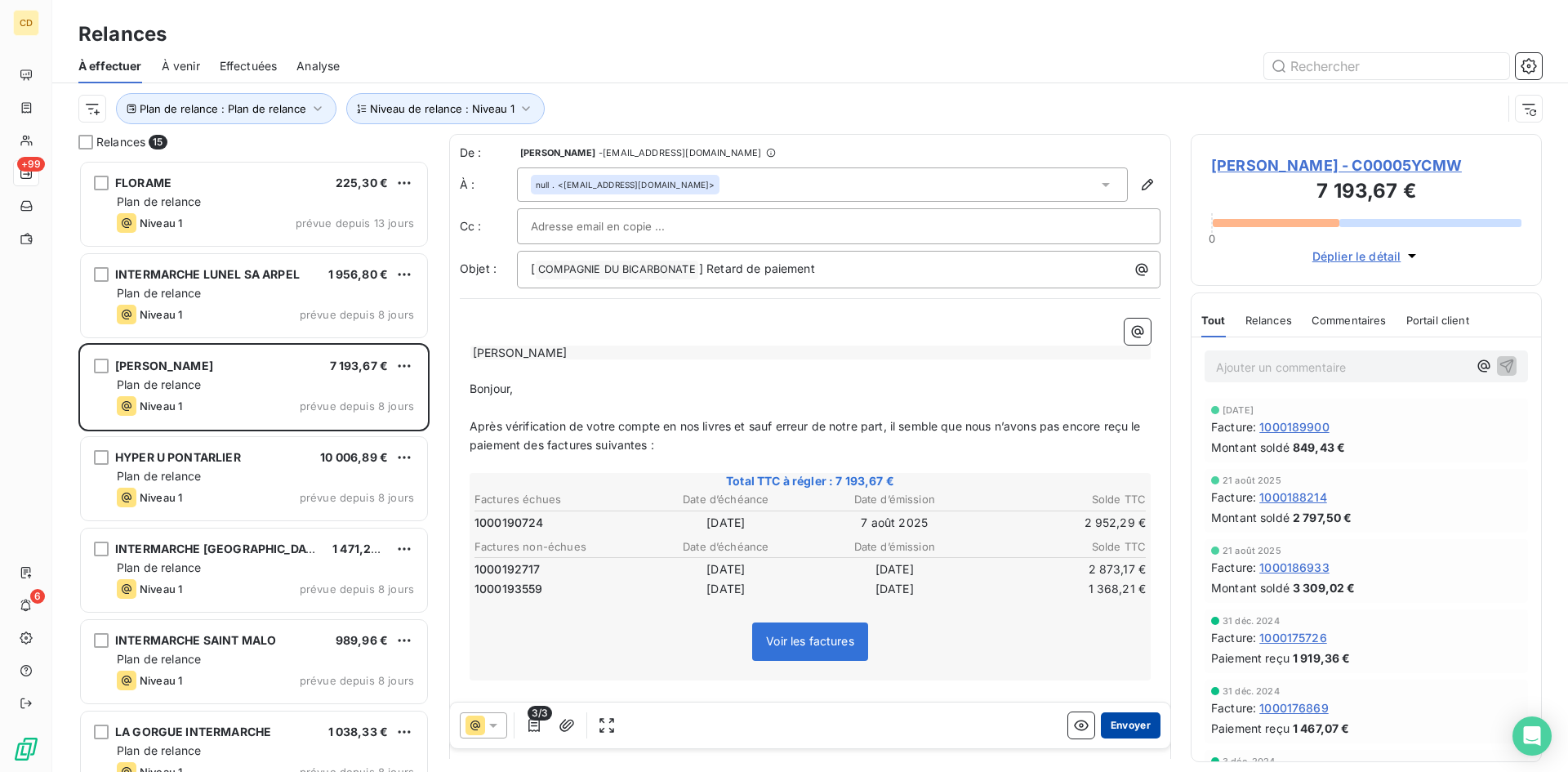
click at [1125, 726] on button "Envoyer" at bounding box center [1131, 725] width 60 height 26
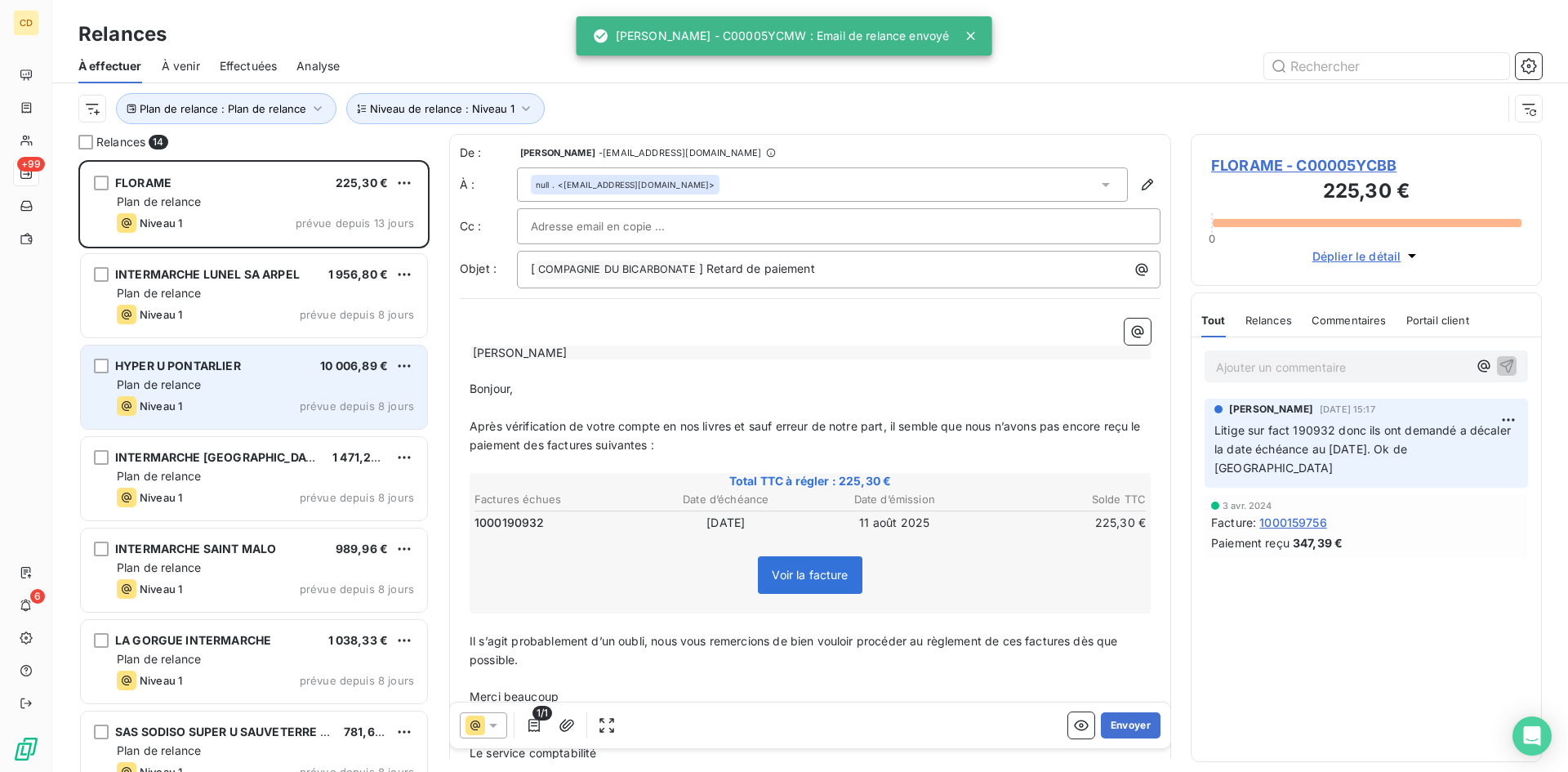
click at [170, 378] on span "Plan de relance" at bounding box center [159, 384] width 84 height 14
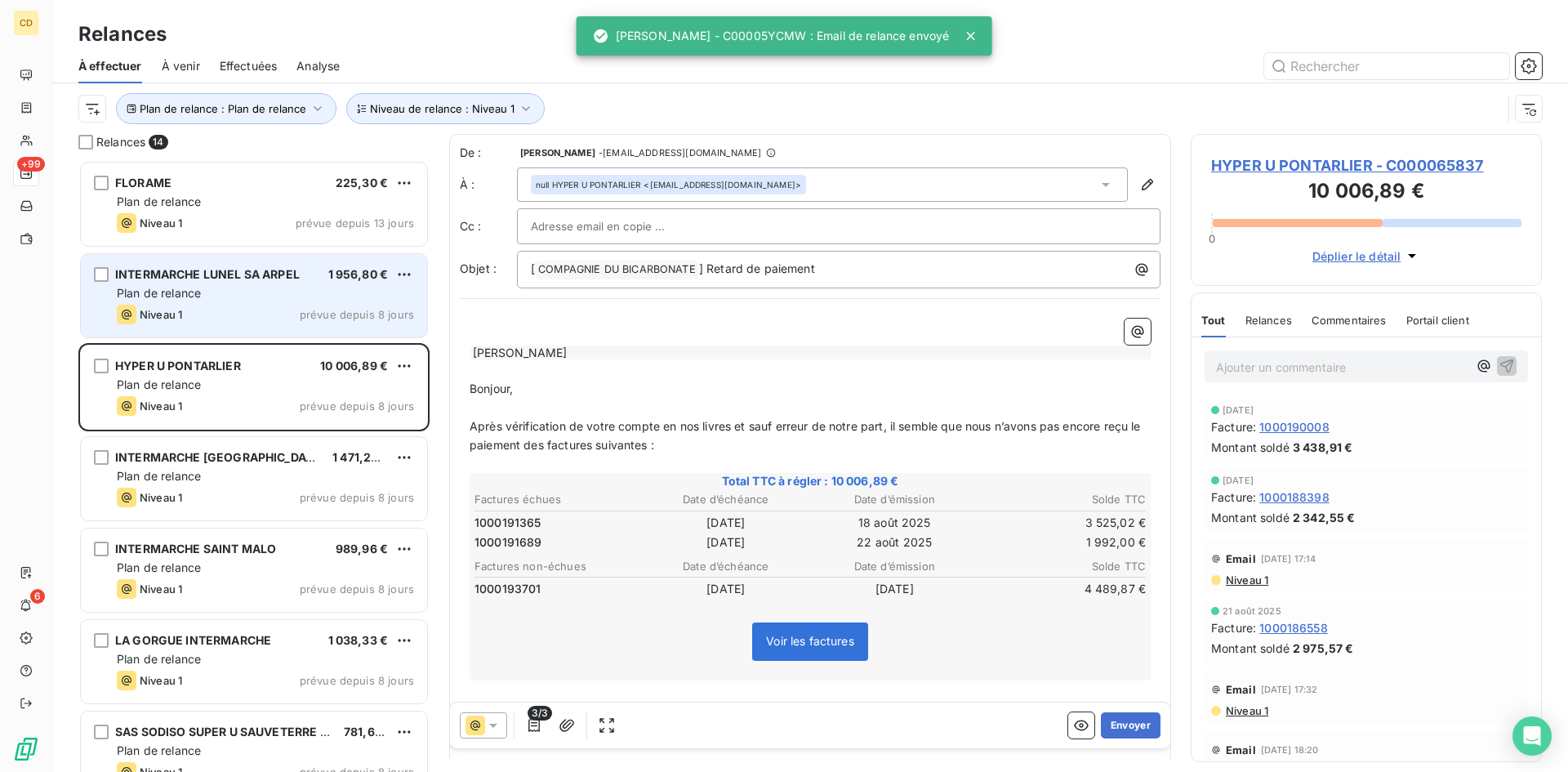
click at [187, 306] on div "Niveau 1 prévue depuis 8 jours" at bounding box center [266, 315] width 297 height 20
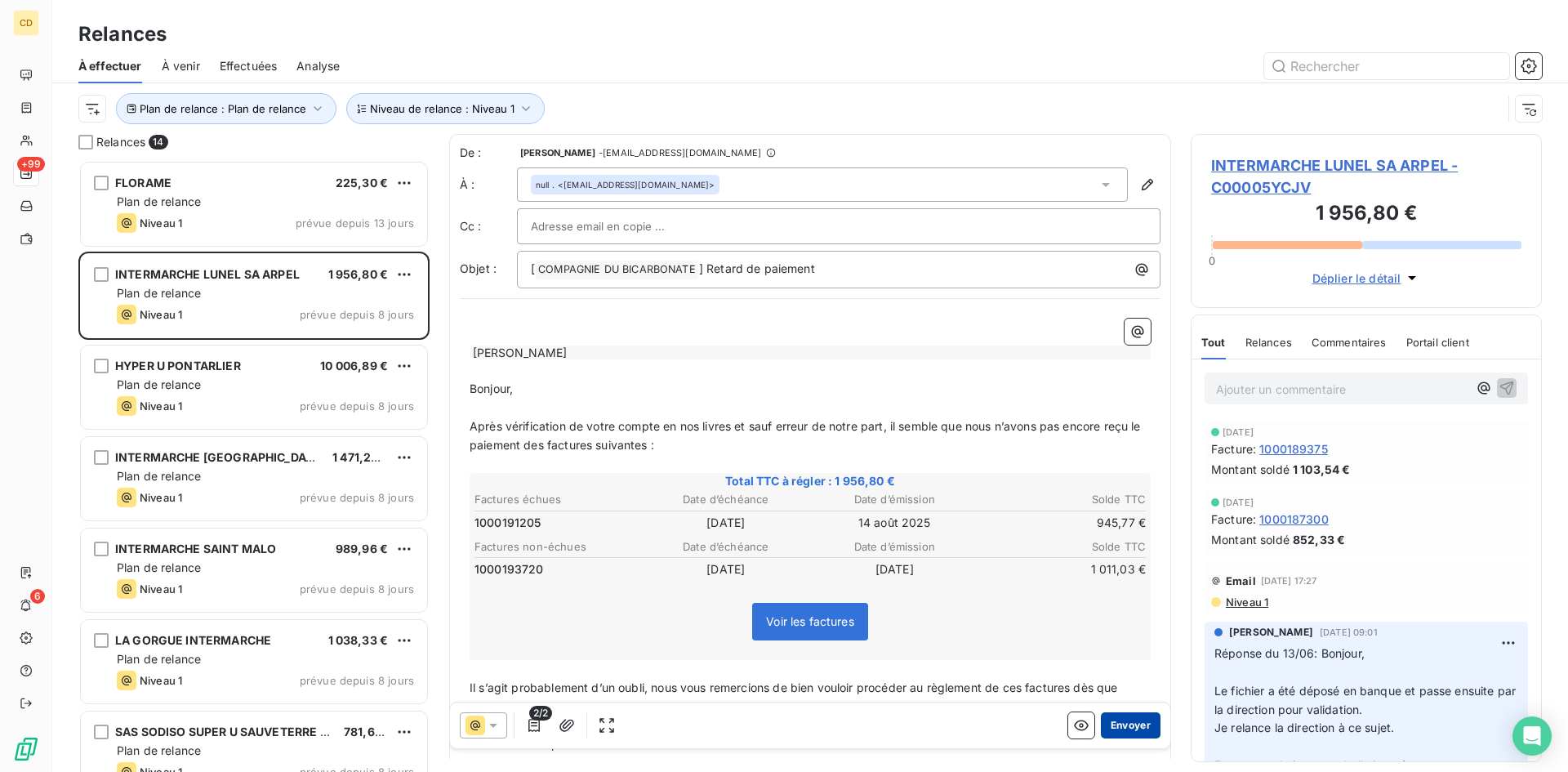
click at [1115, 723] on button "Envoyer" at bounding box center [1131, 725] width 60 height 26
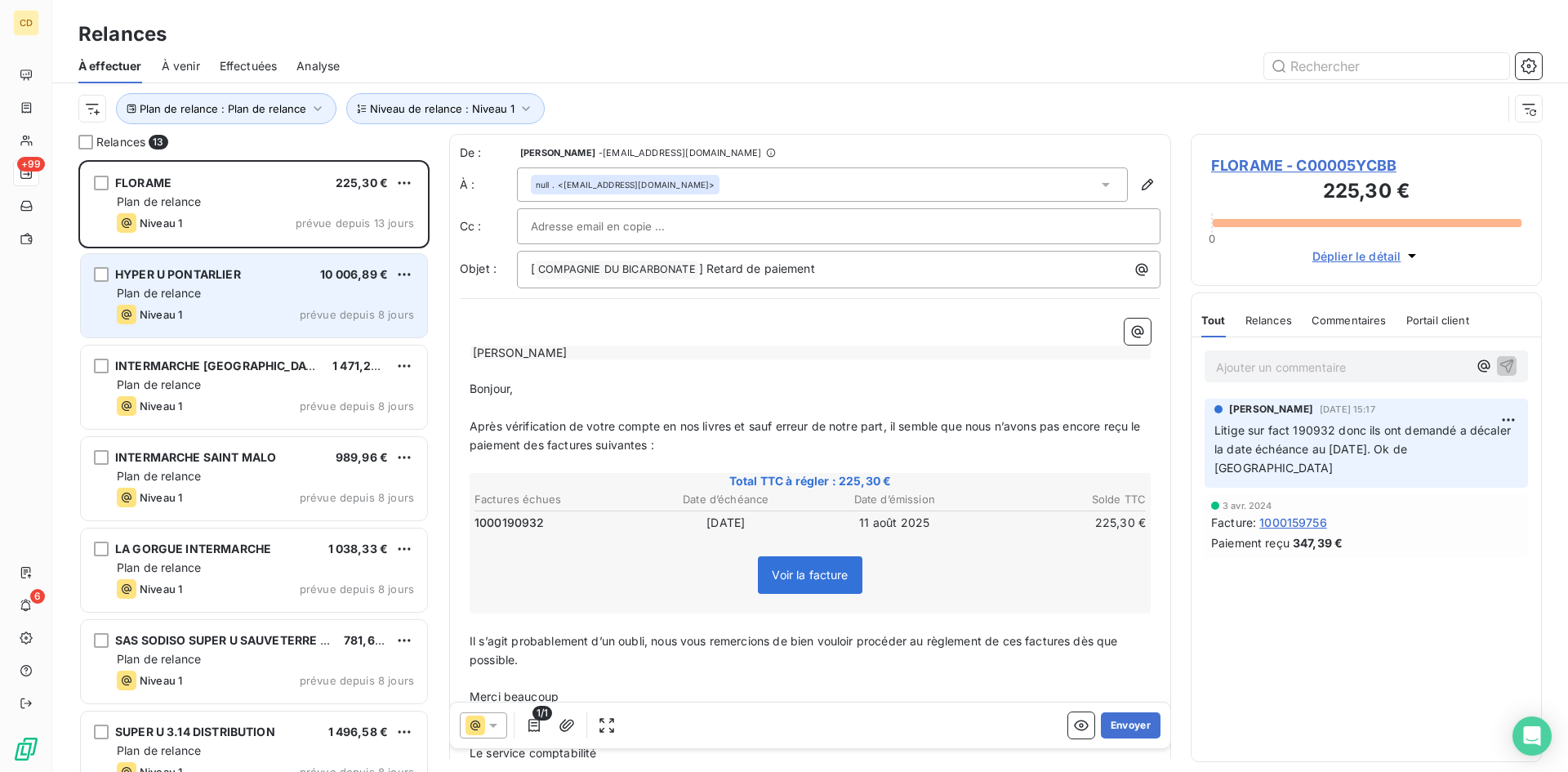
click at [206, 293] on div "Plan de relance" at bounding box center [266, 293] width 297 height 16
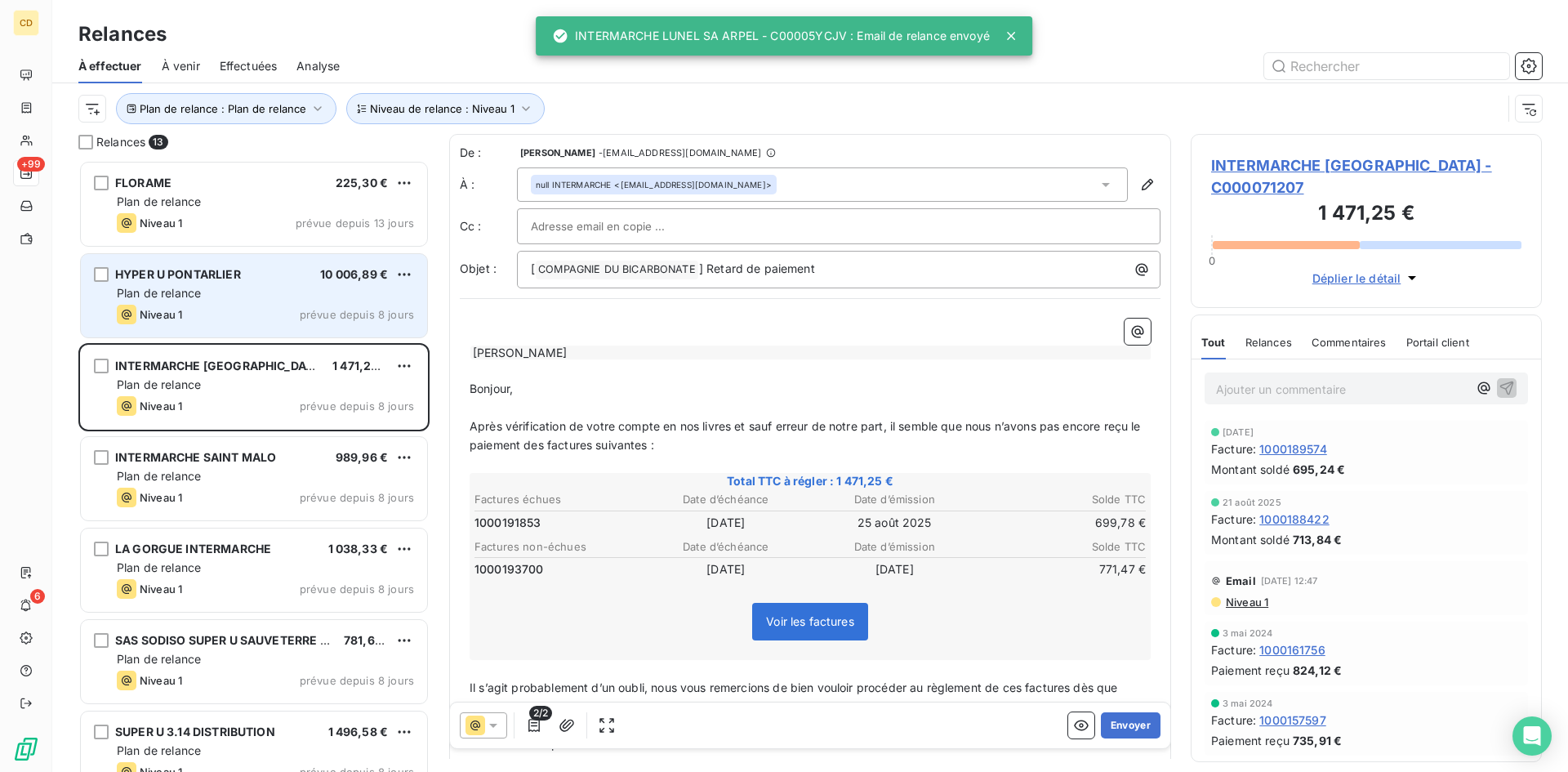
click at [205, 292] on div "Plan de relance" at bounding box center [266, 293] width 297 height 16
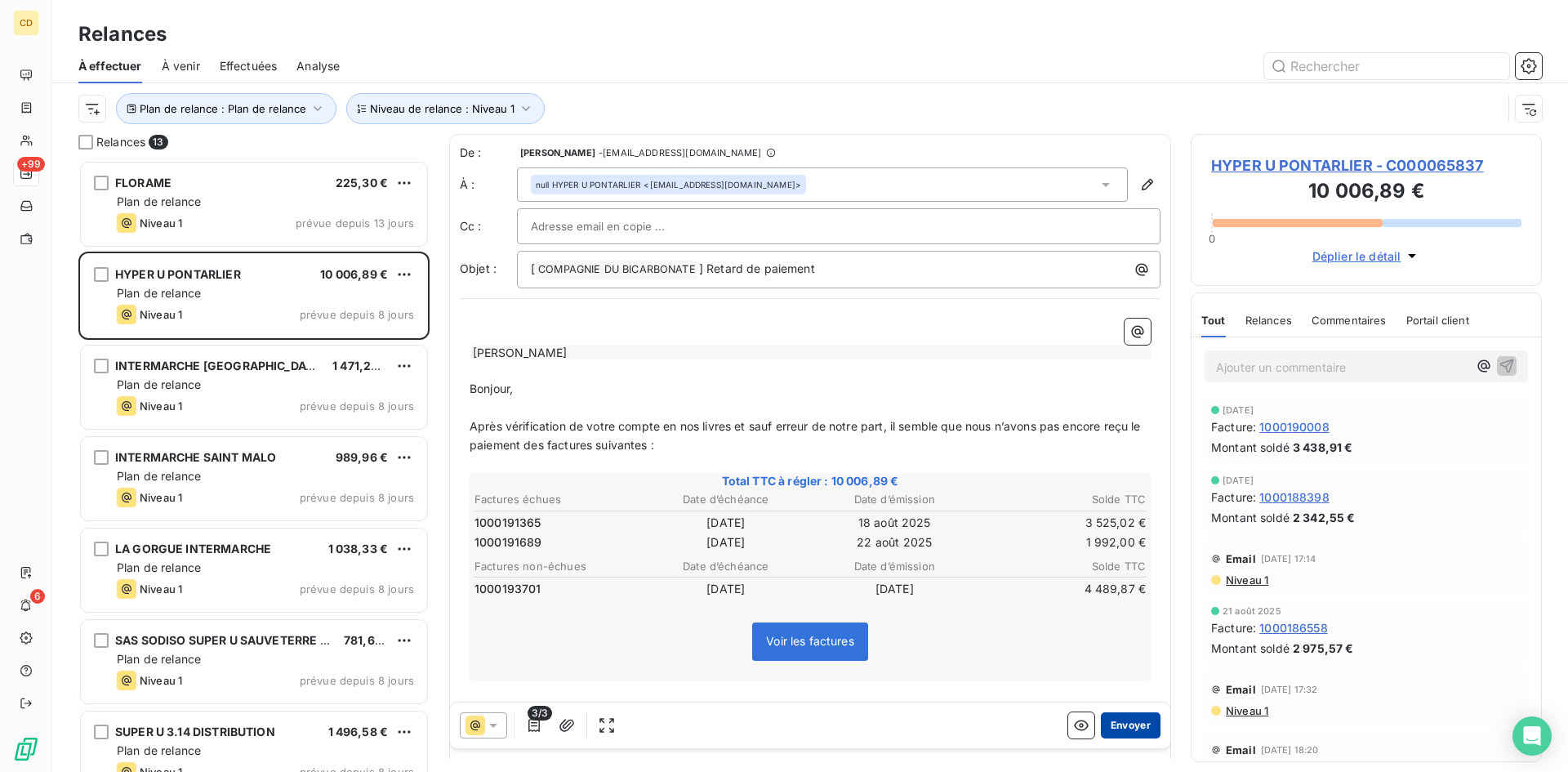
click at [1123, 725] on button "Envoyer" at bounding box center [1131, 725] width 60 height 26
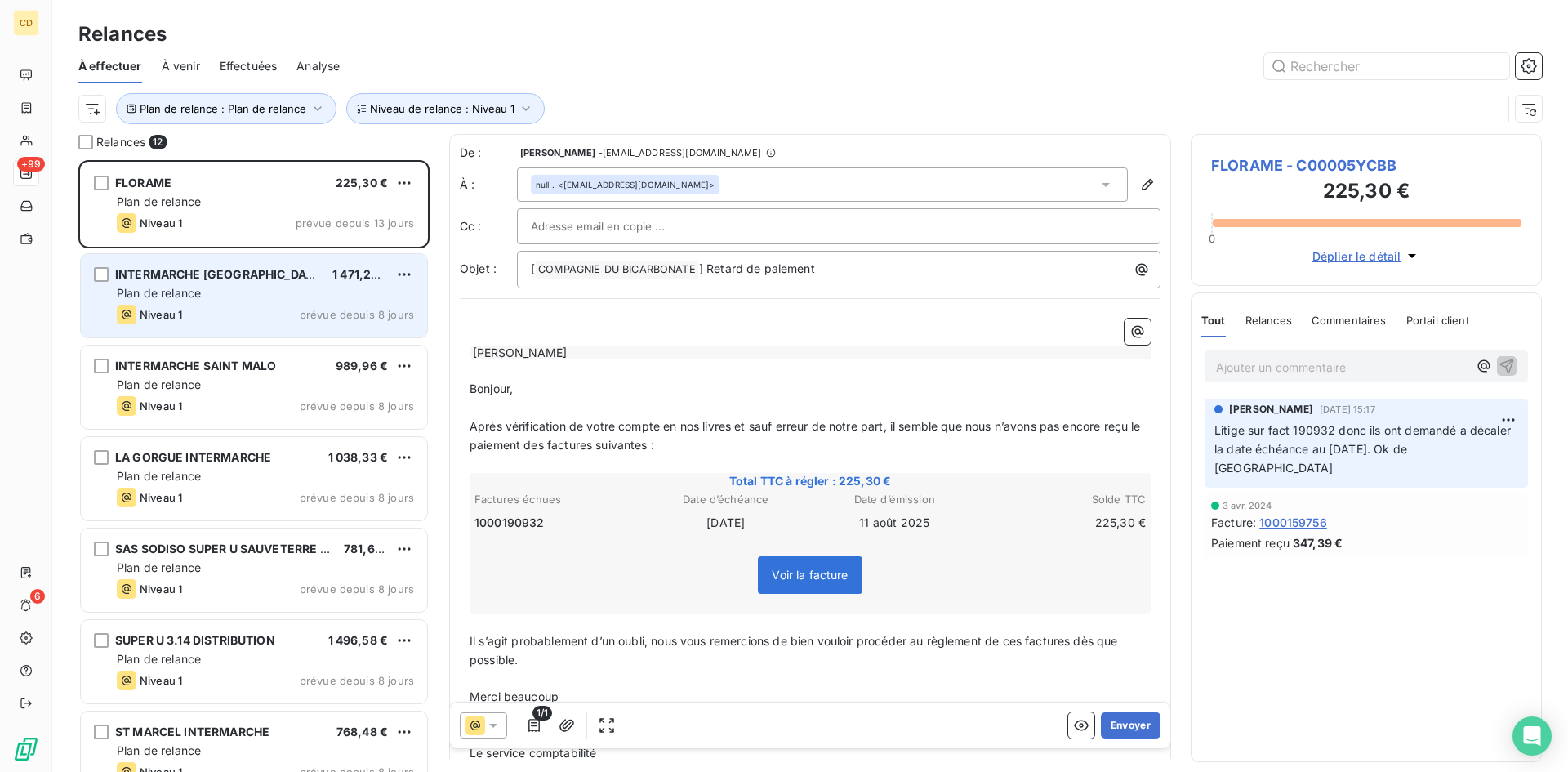
click at [249, 300] on div "Plan de relance" at bounding box center [266, 293] width 297 height 16
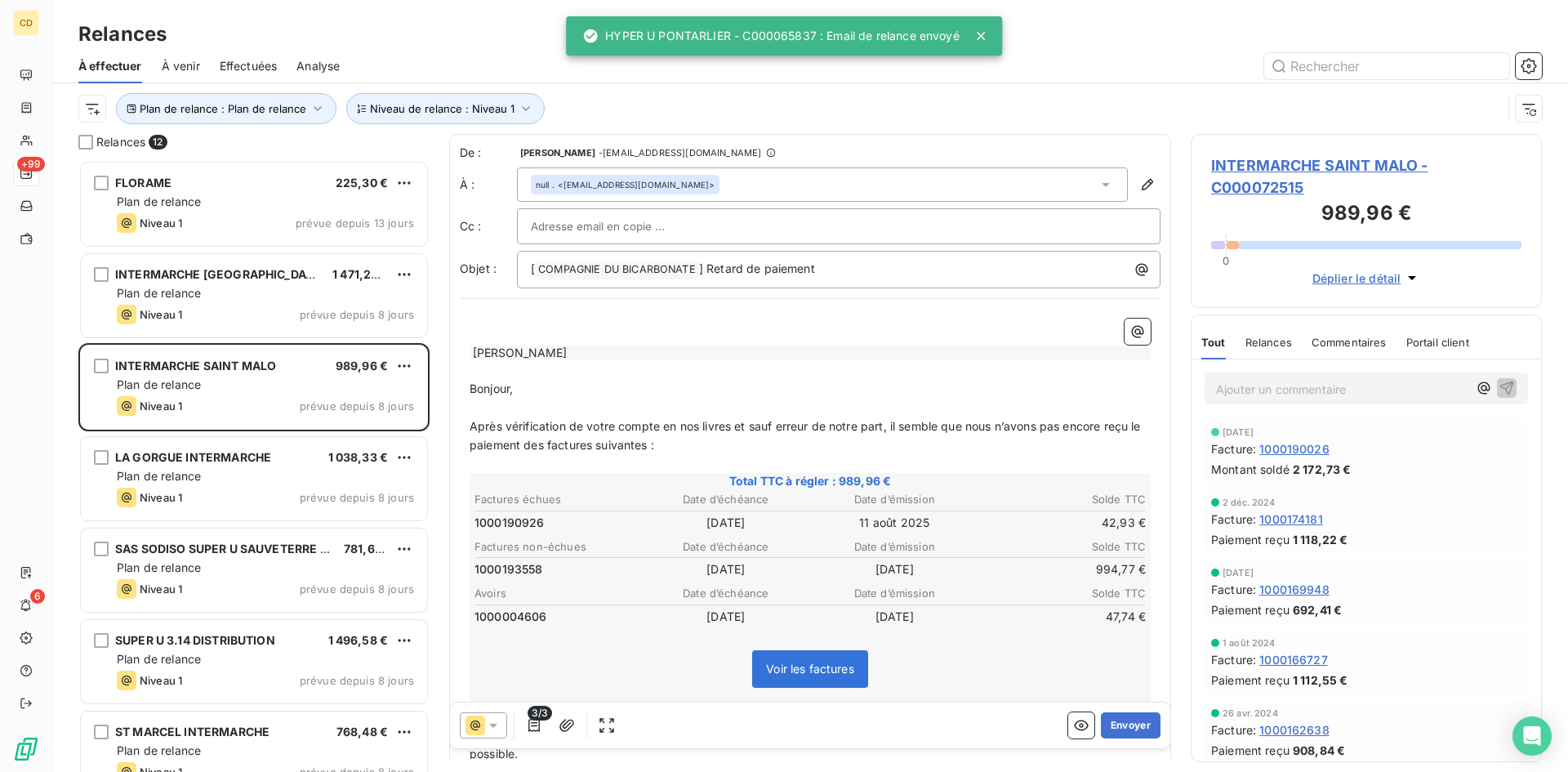
click at [243, 64] on span "Effectuées" at bounding box center [249, 66] width 58 height 16
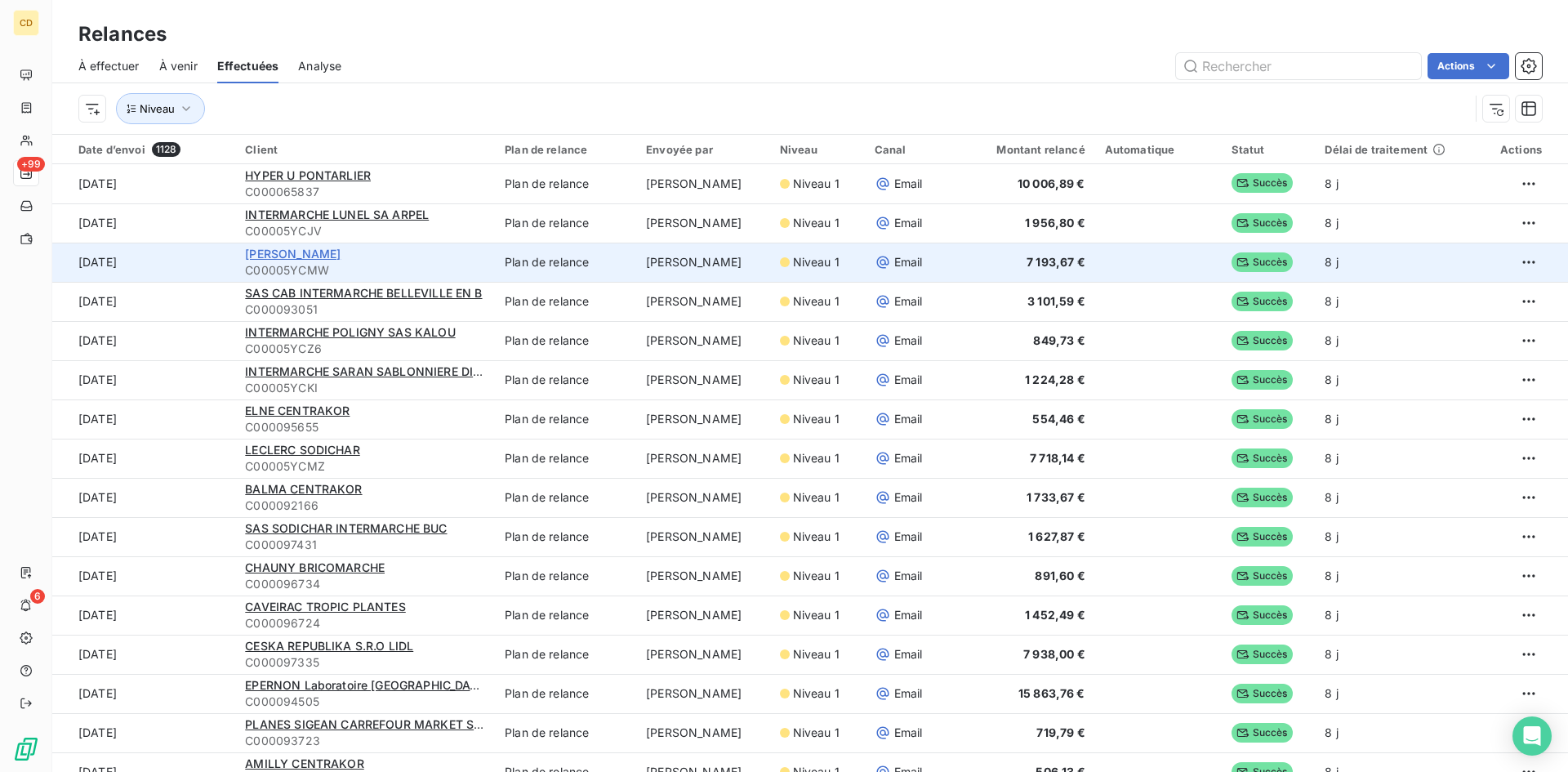
click at [326, 252] on span "[PERSON_NAME]" at bounding box center [292, 254] width 95 height 14
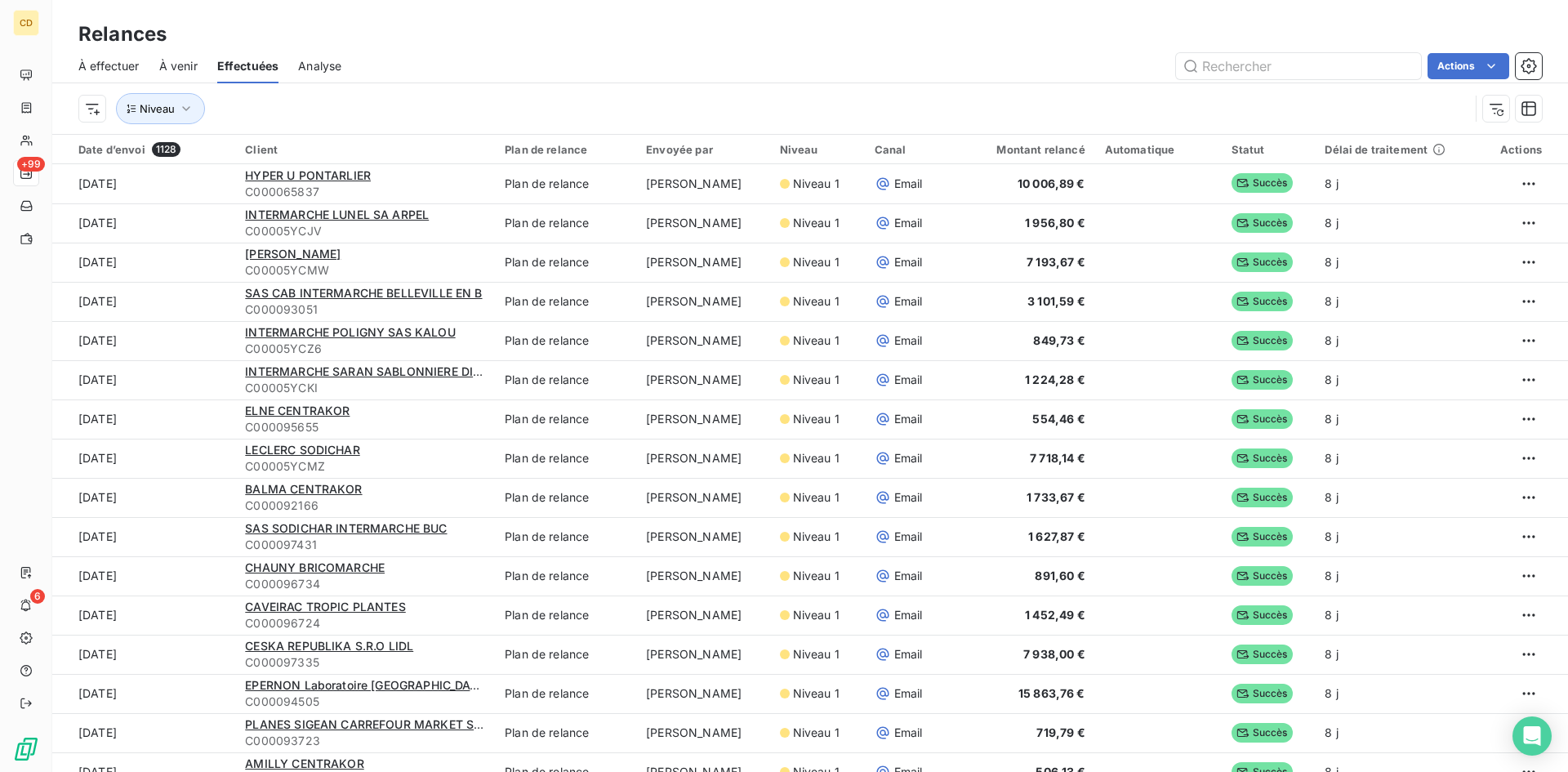
click at [111, 71] on span "À effectuer" at bounding box center [109, 66] width 61 height 16
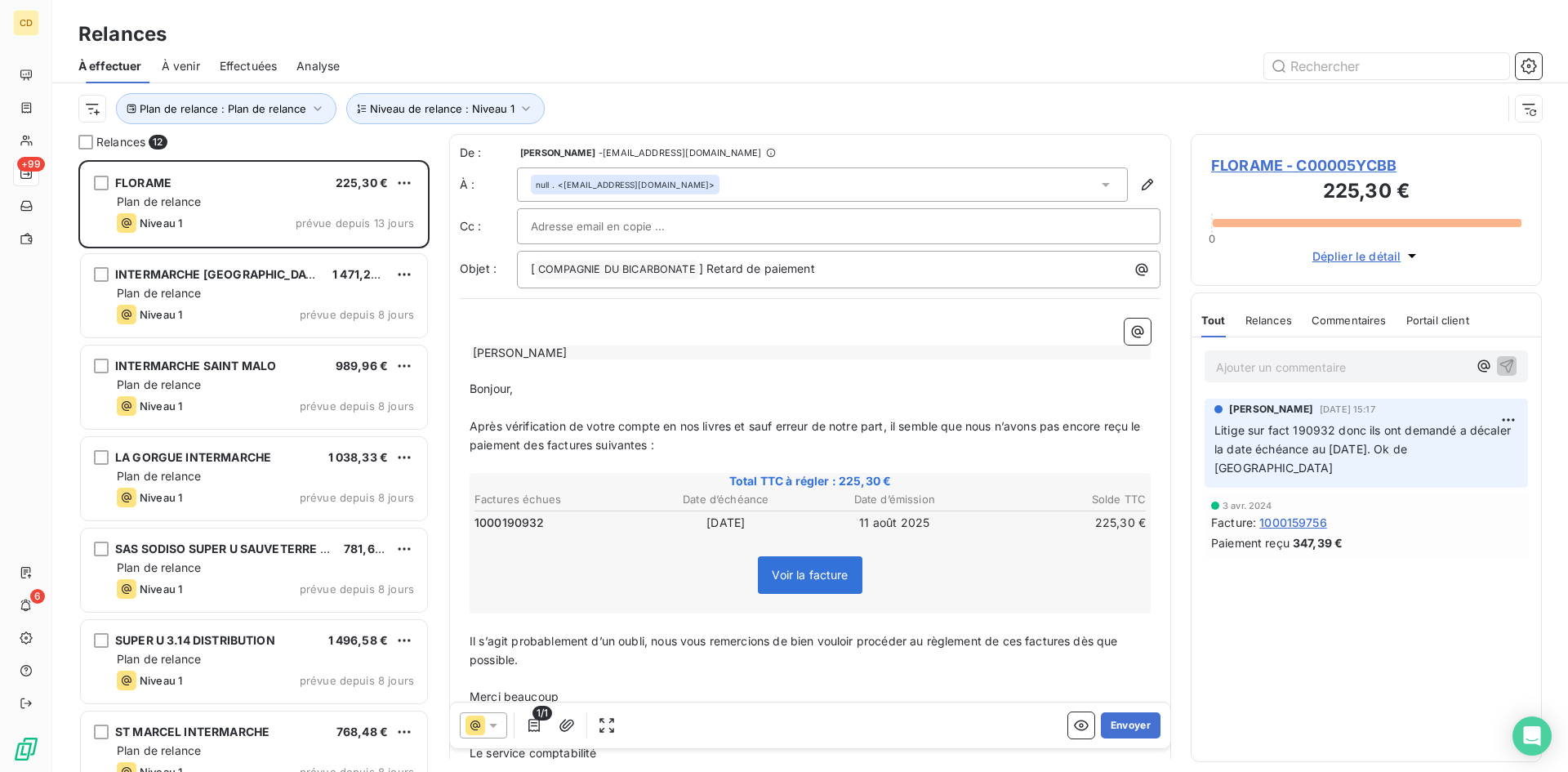
scroll to position [599, 339]
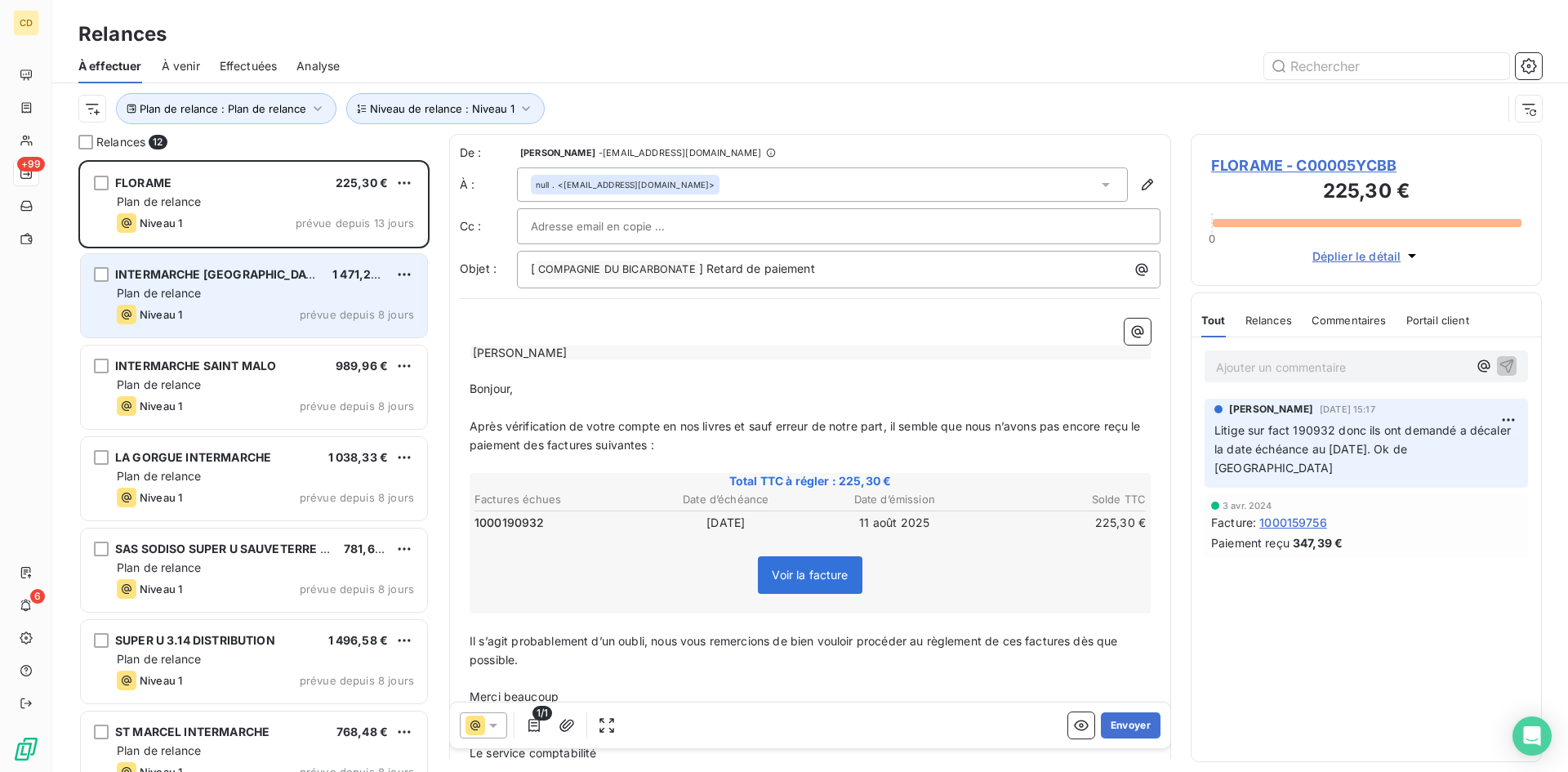
click at [216, 286] on div "Plan de relance" at bounding box center [266, 293] width 297 height 16
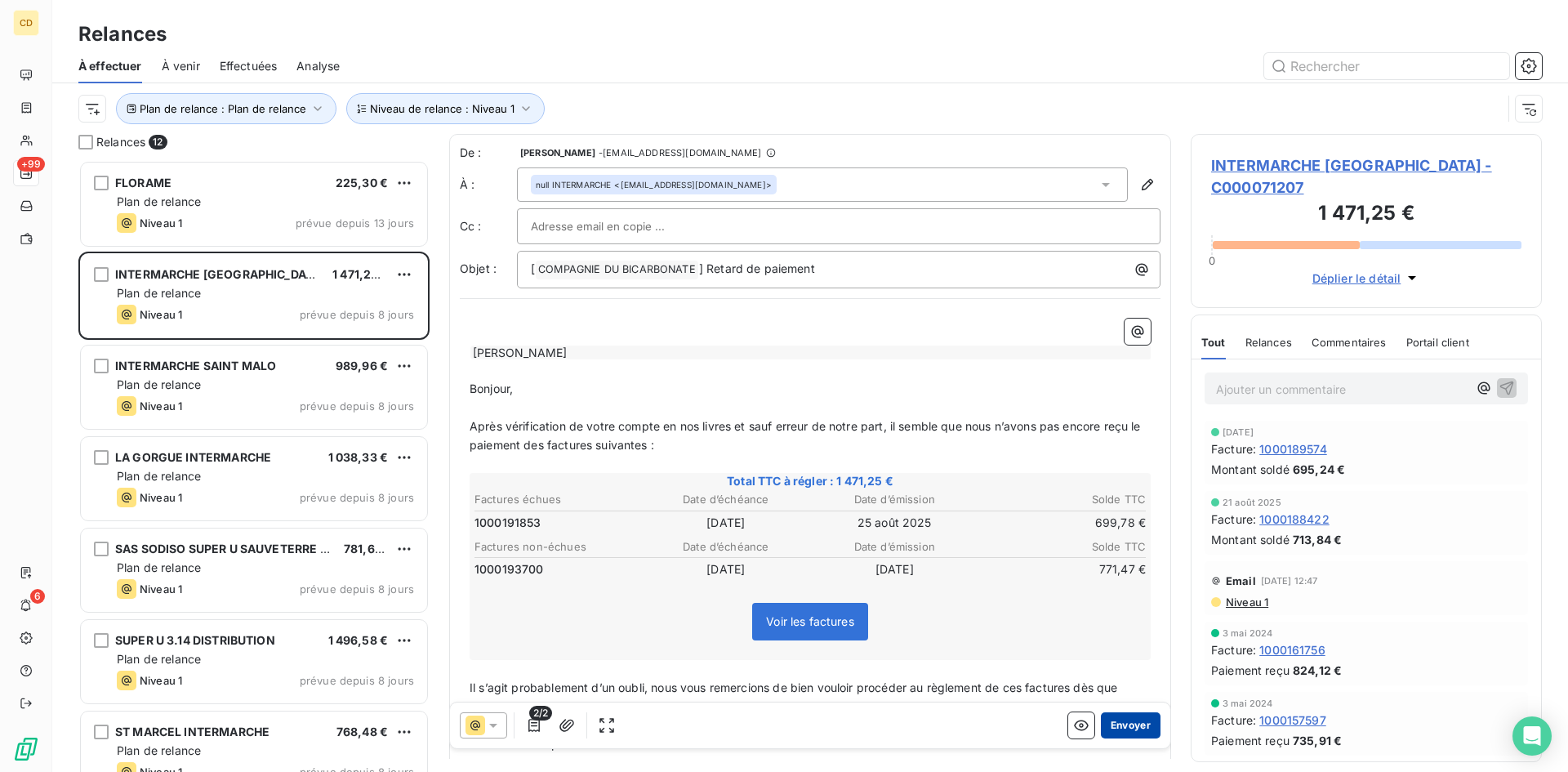
click at [1115, 719] on button "Envoyer" at bounding box center [1131, 725] width 60 height 26
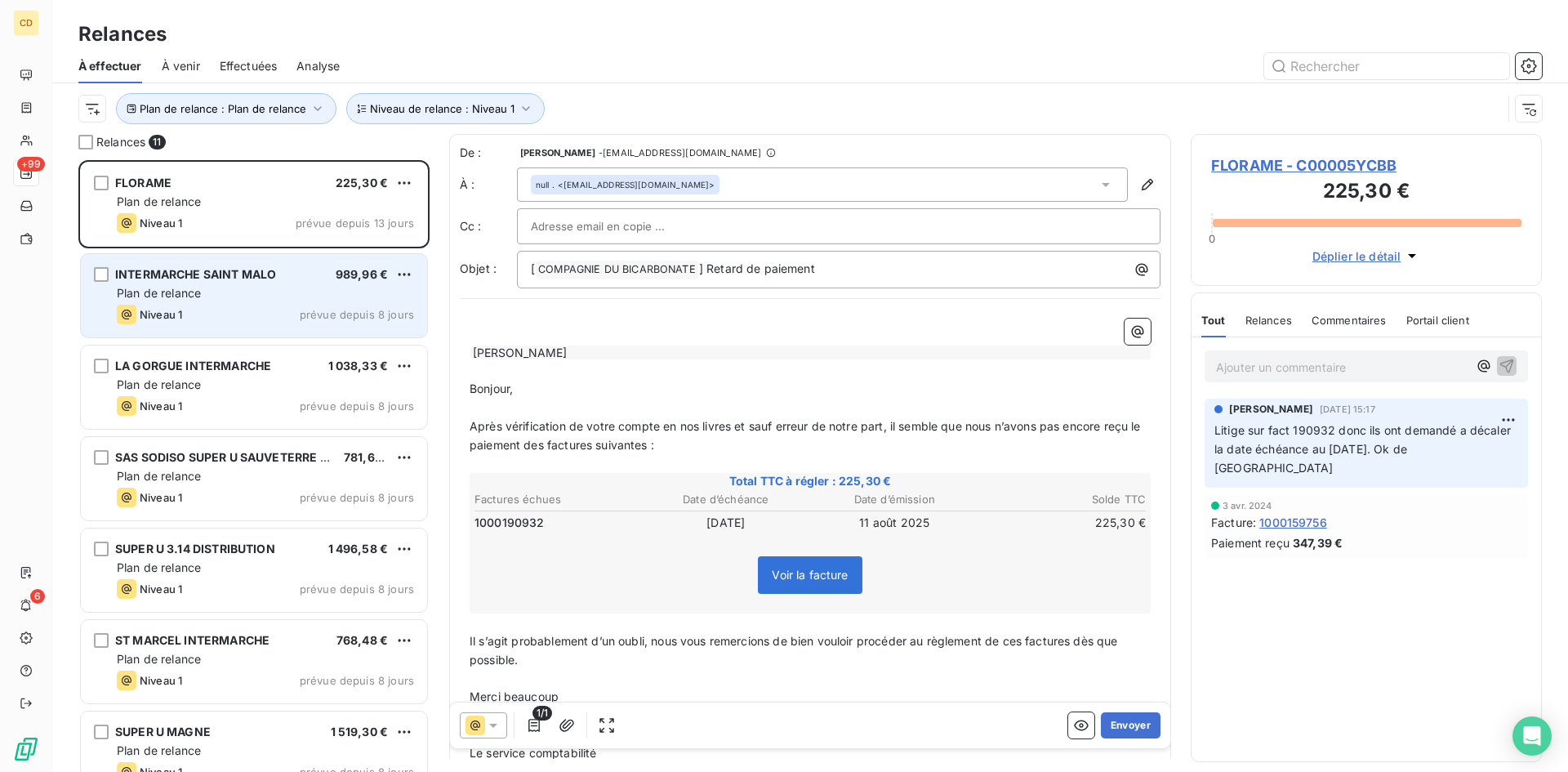
click at [175, 286] on span "Plan de relance" at bounding box center [159, 293] width 84 height 14
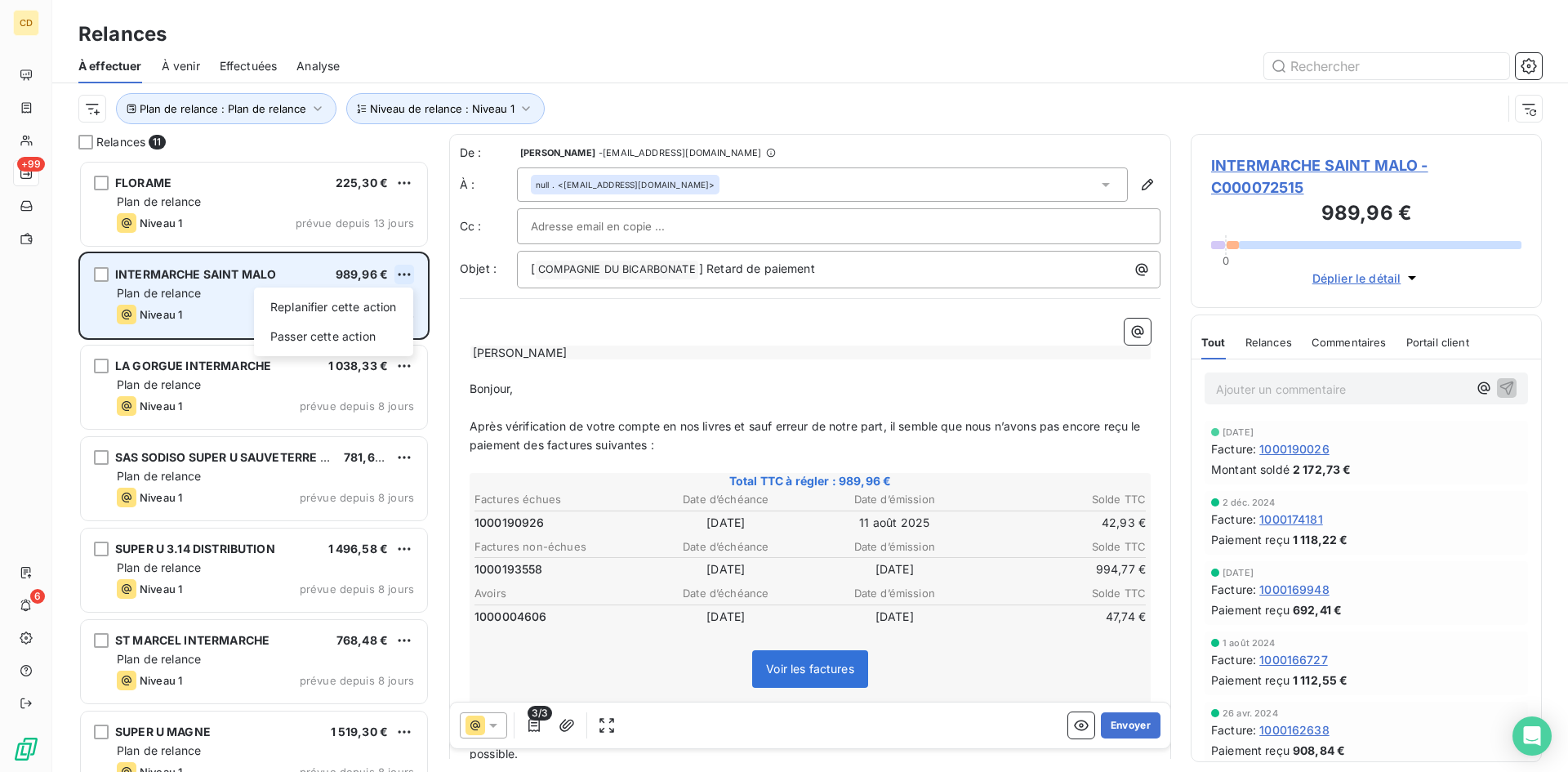
click at [405, 268] on html "CD +99 6 Relances À effectuer À venir Effectuées Analyse Plan de relance : Plan…" at bounding box center [784, 386] width 1568 height 772
click at [336, 340] on div "Passer cette action" at bounding box center [333, 336] width 146 height 26
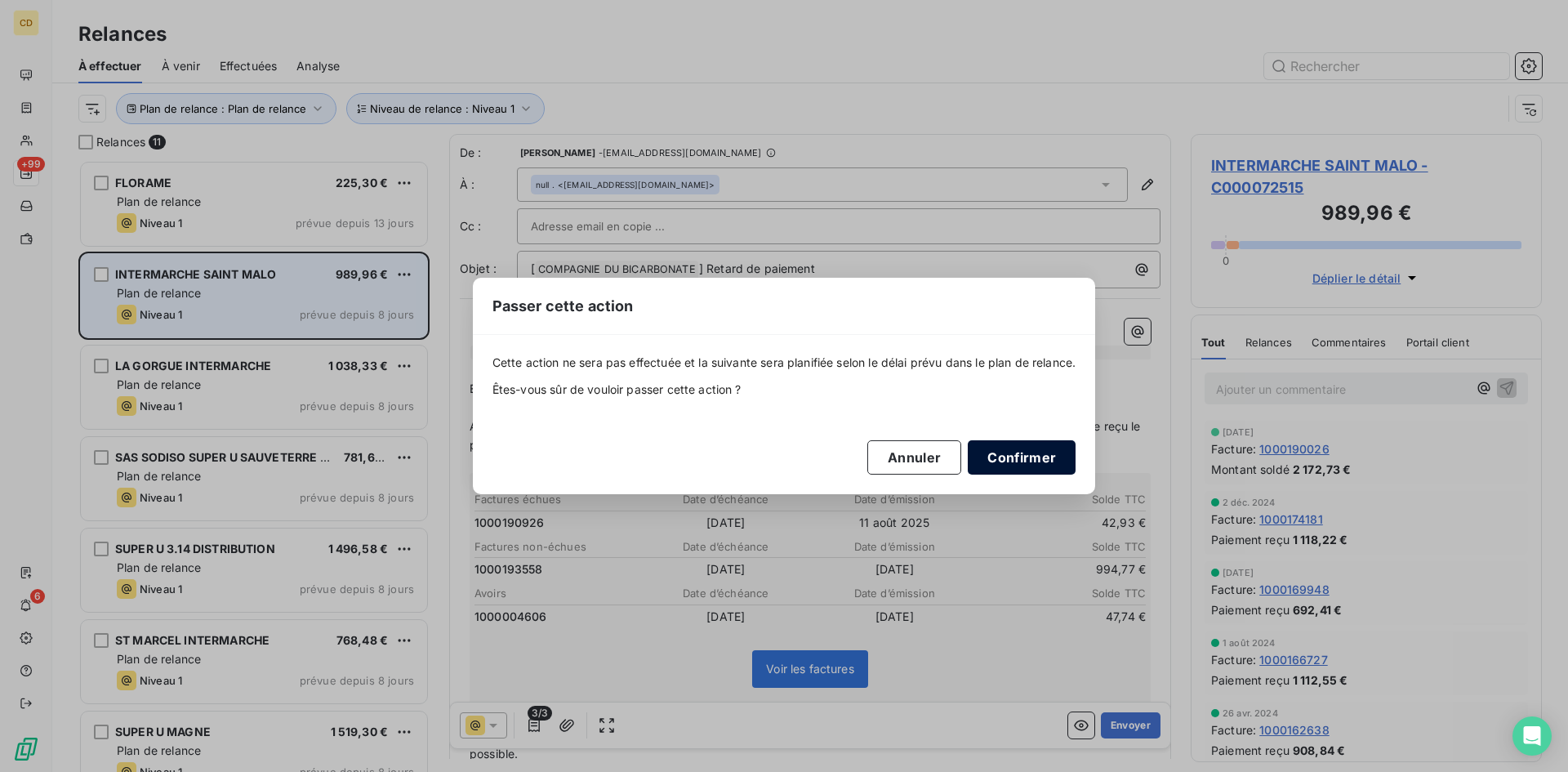
click at [1010, 453] on button "Confirmer" at bounding box center [1021, 457] width 108 height 34
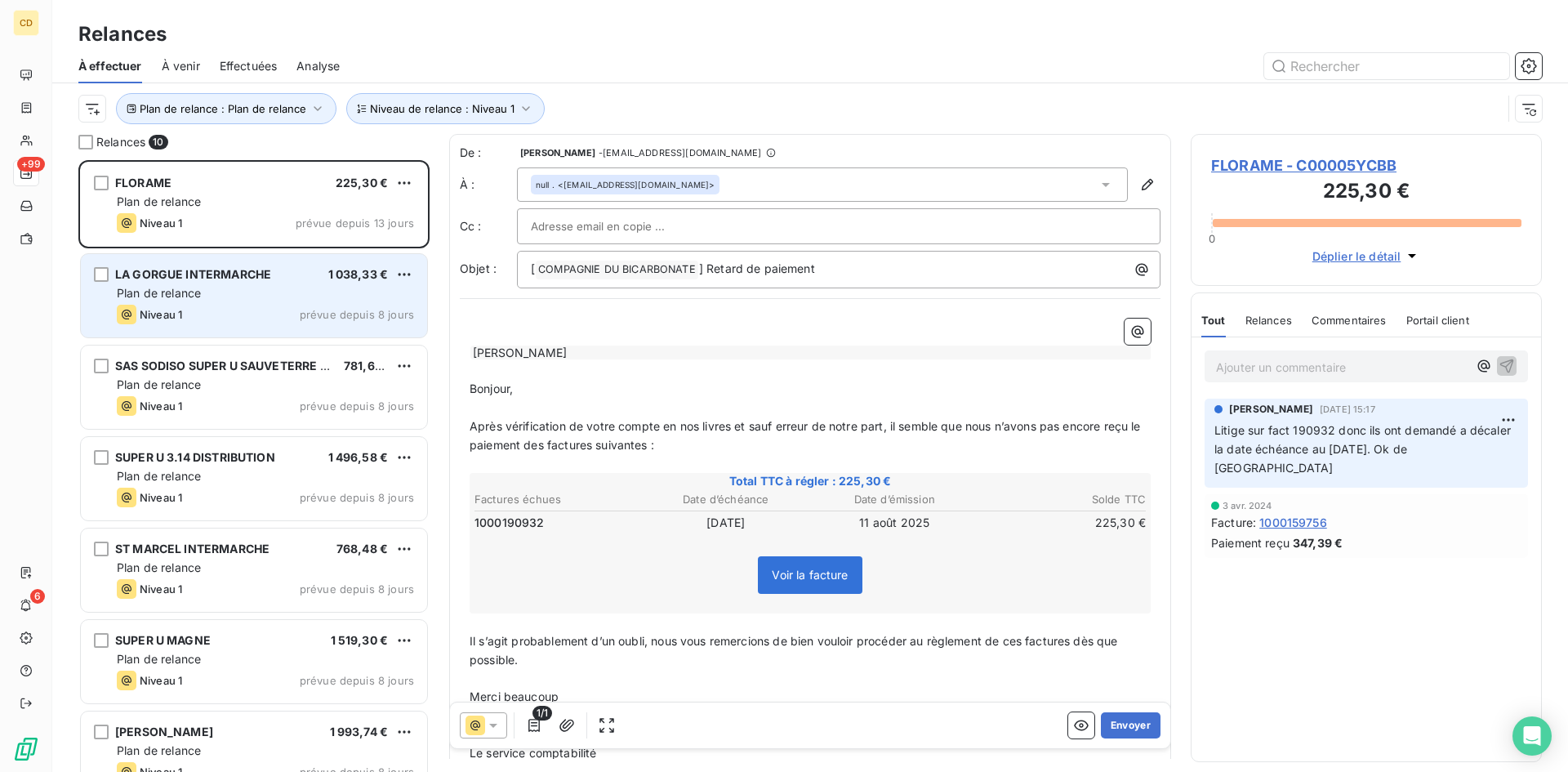
click at [202, 308] on div "Niveau 1 prévue depuis 8 jours" at bounding box center [266, 315] width 297 height 20
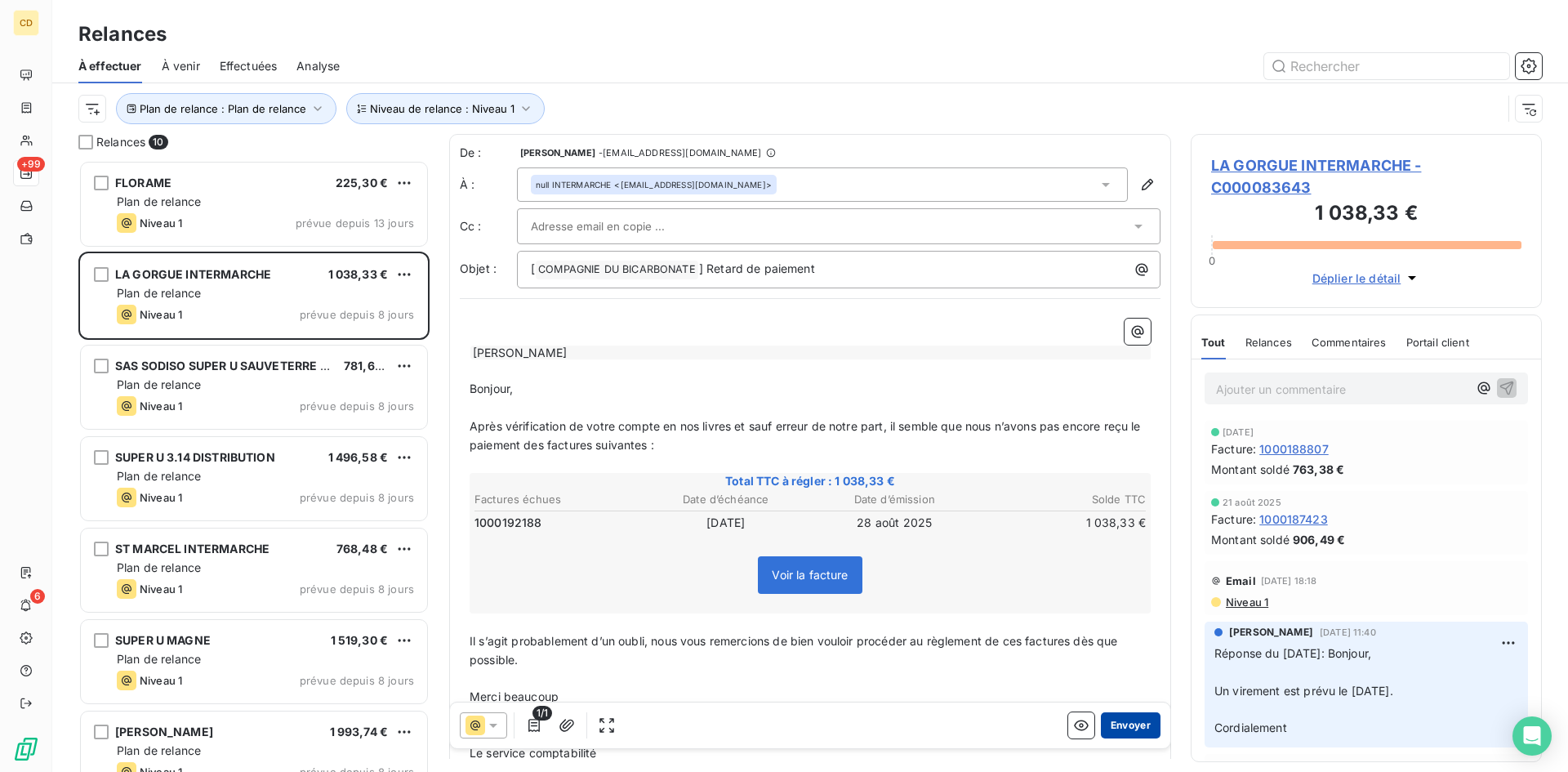
click at [1122, 725] on button "Envoyer" at bounding box center [1131, 725] width 60 height 26
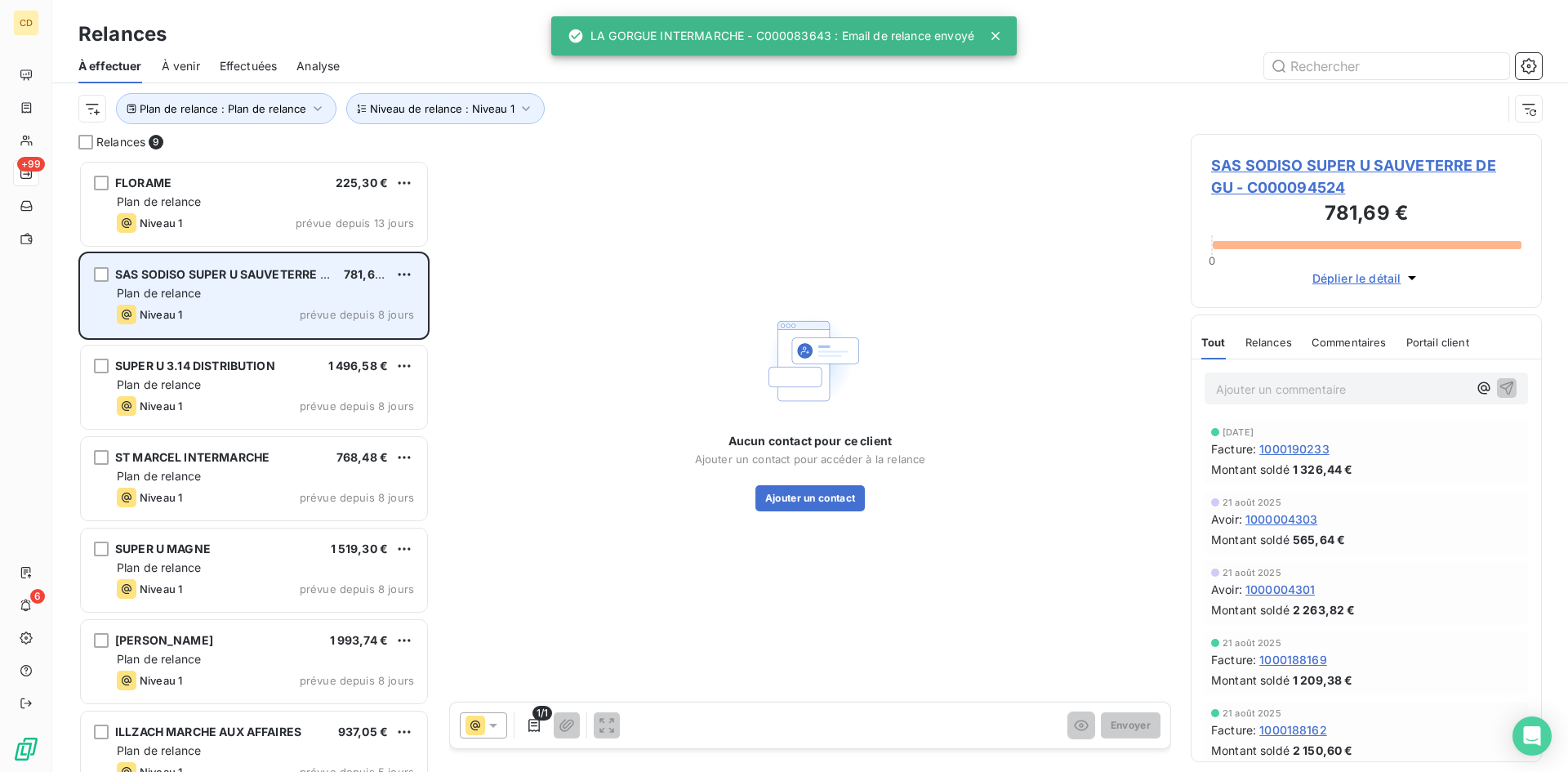
click at [204, 284] on div "SAS SODISO SUPER U SAUVETERRE DE GU 781,69 € Plan de relance Niveau 1 prévue de…" at bounding box center [254, 295] width 347 height 83
click at [204, 287] on div "Plan de relance" at bounding box center [266, 293] width 297 height 16
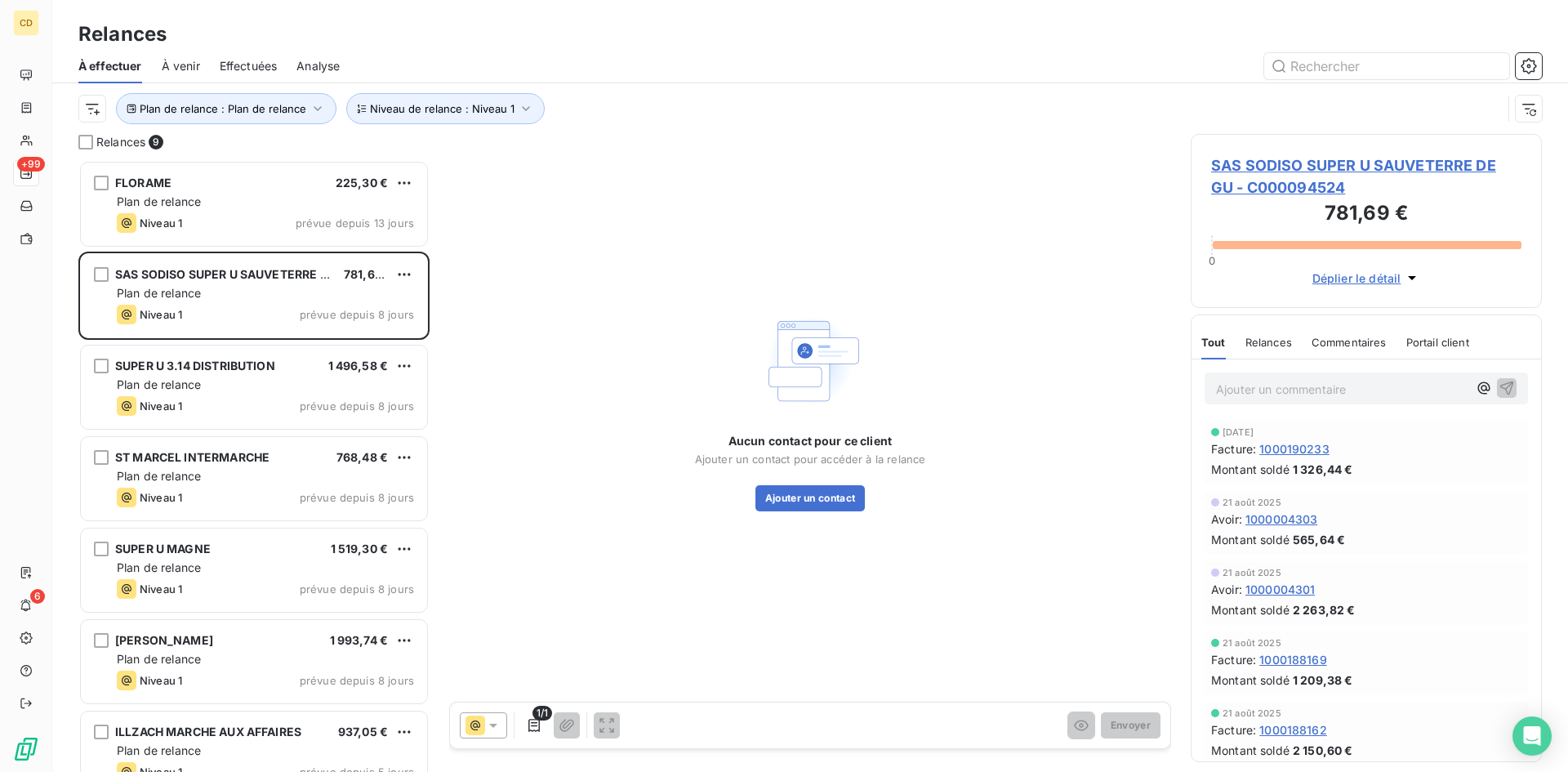
click at [1275, 157] on span "SAS SODISO SUPER U SAUVETERRE DE GU - C000094524" at bounding box center [1367, 176] width 311 height 44
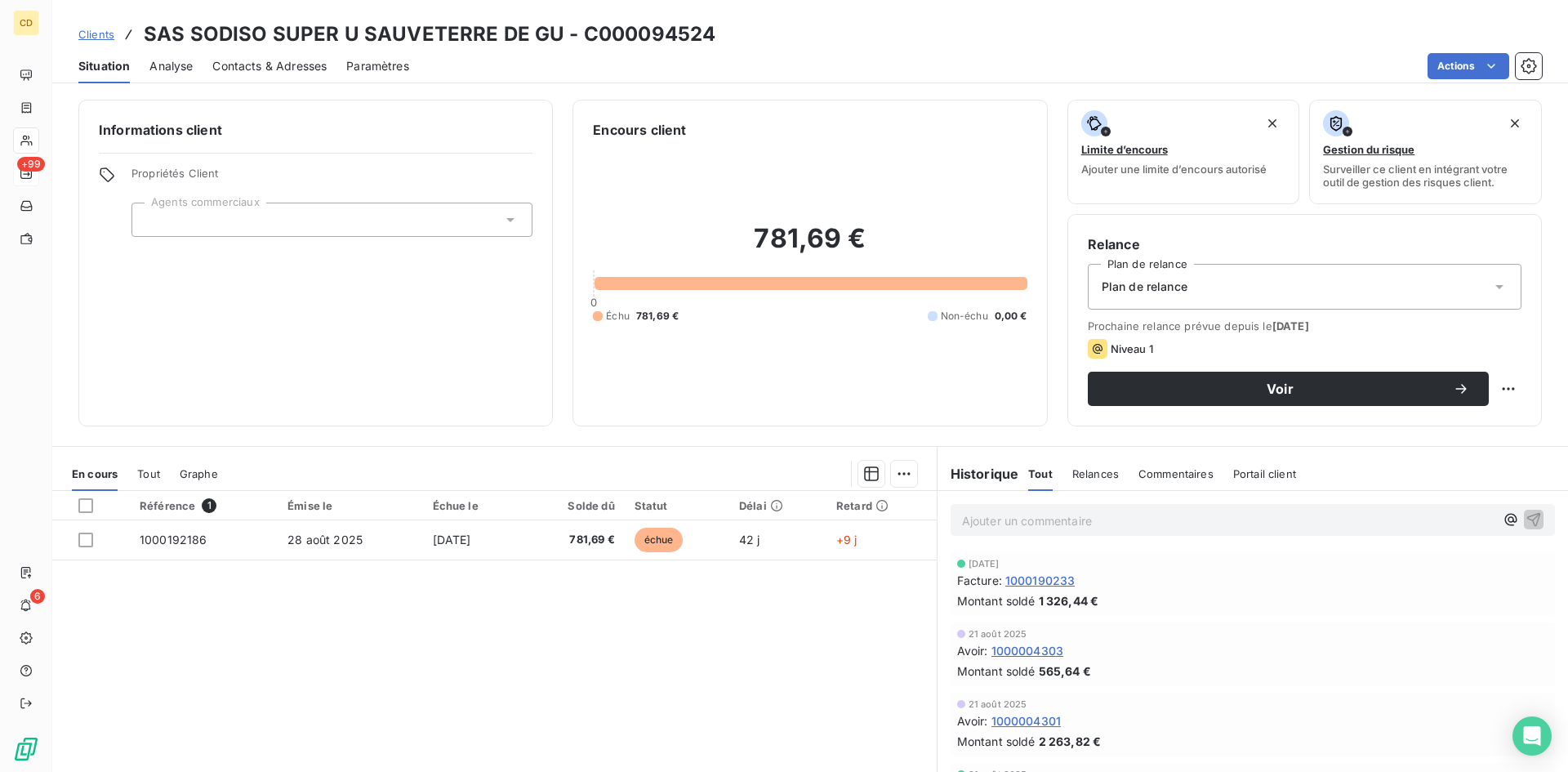
click at [291, 71] on span "Contacts & Adresses" at bounding box center [270, 66] width 114 height 16
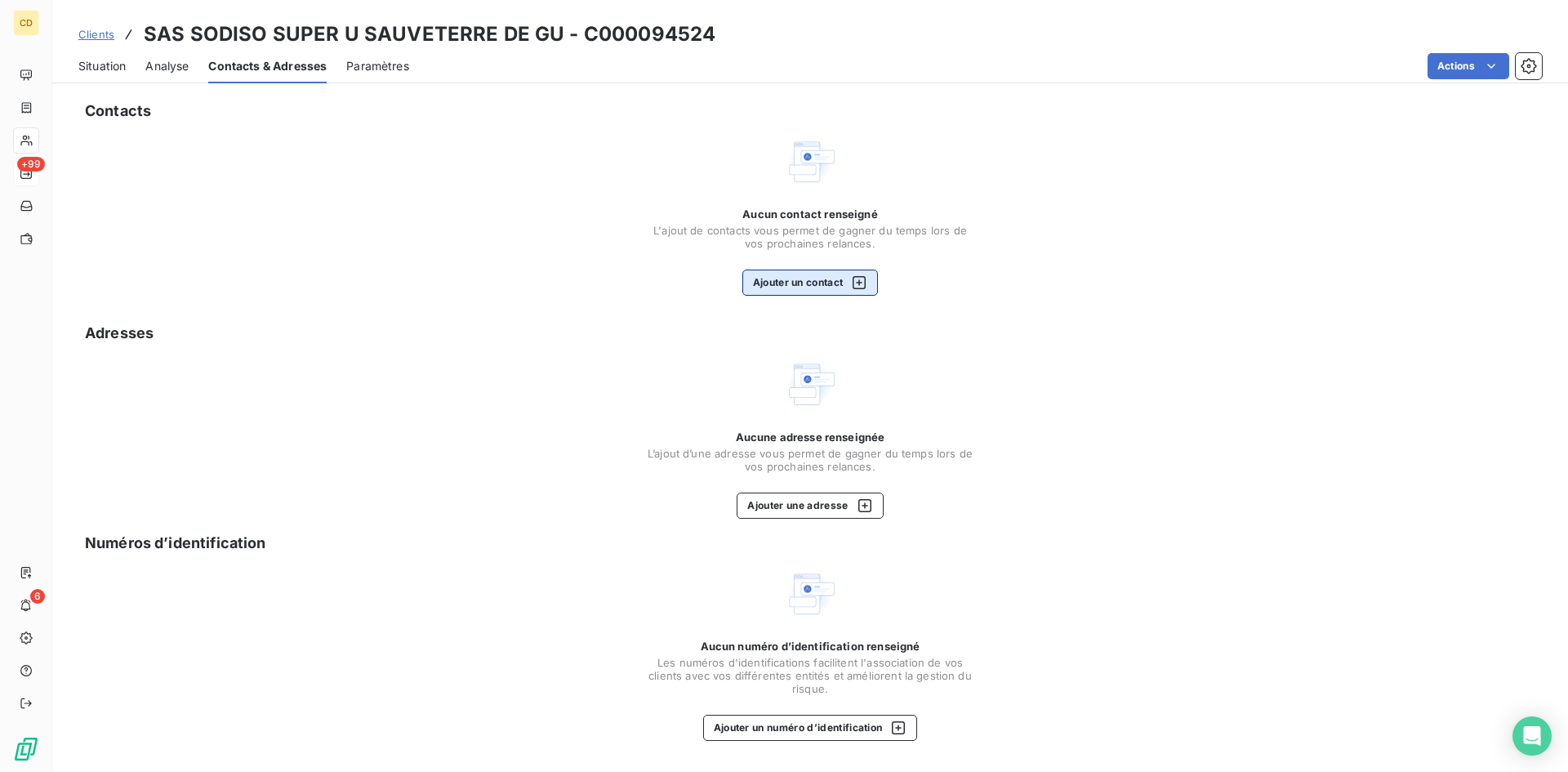
click at [791, 272] on button "Ajouter un contact" at bounding box center [810, 282] width 136 height 26
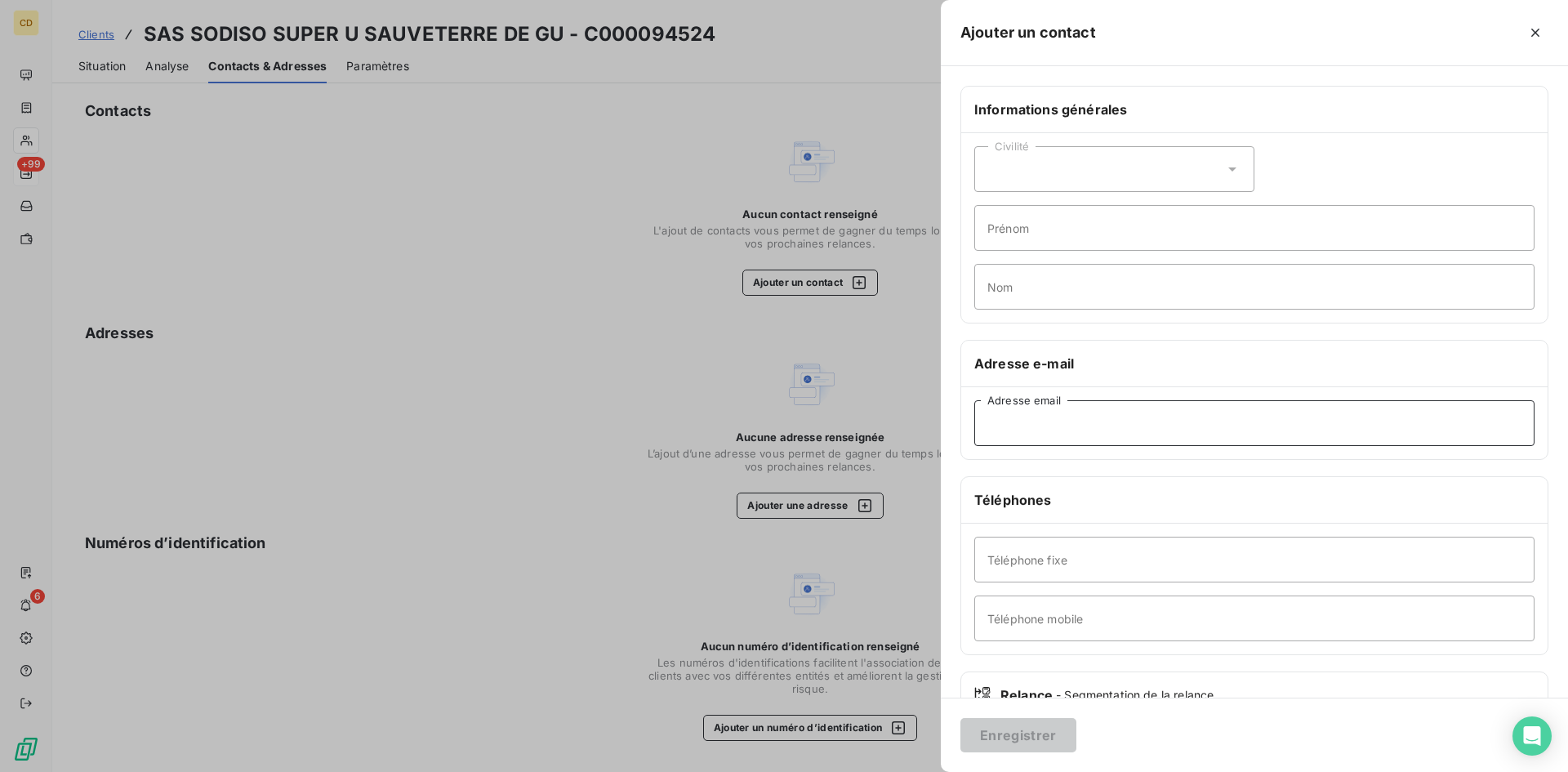
click at [1116, 425] on input "Adresse email" at bounding box center [1255, 423] width 560 height 46
paste input "[EMAIL_ADDRESS][DOMAIN_NAME]"
type input "[EMAIL_ADDRESS][DOMAIN_NAME]"
click at [1023, 737] on button "Enregistrer" at bounding box center [1018, 736] width 116 height 34
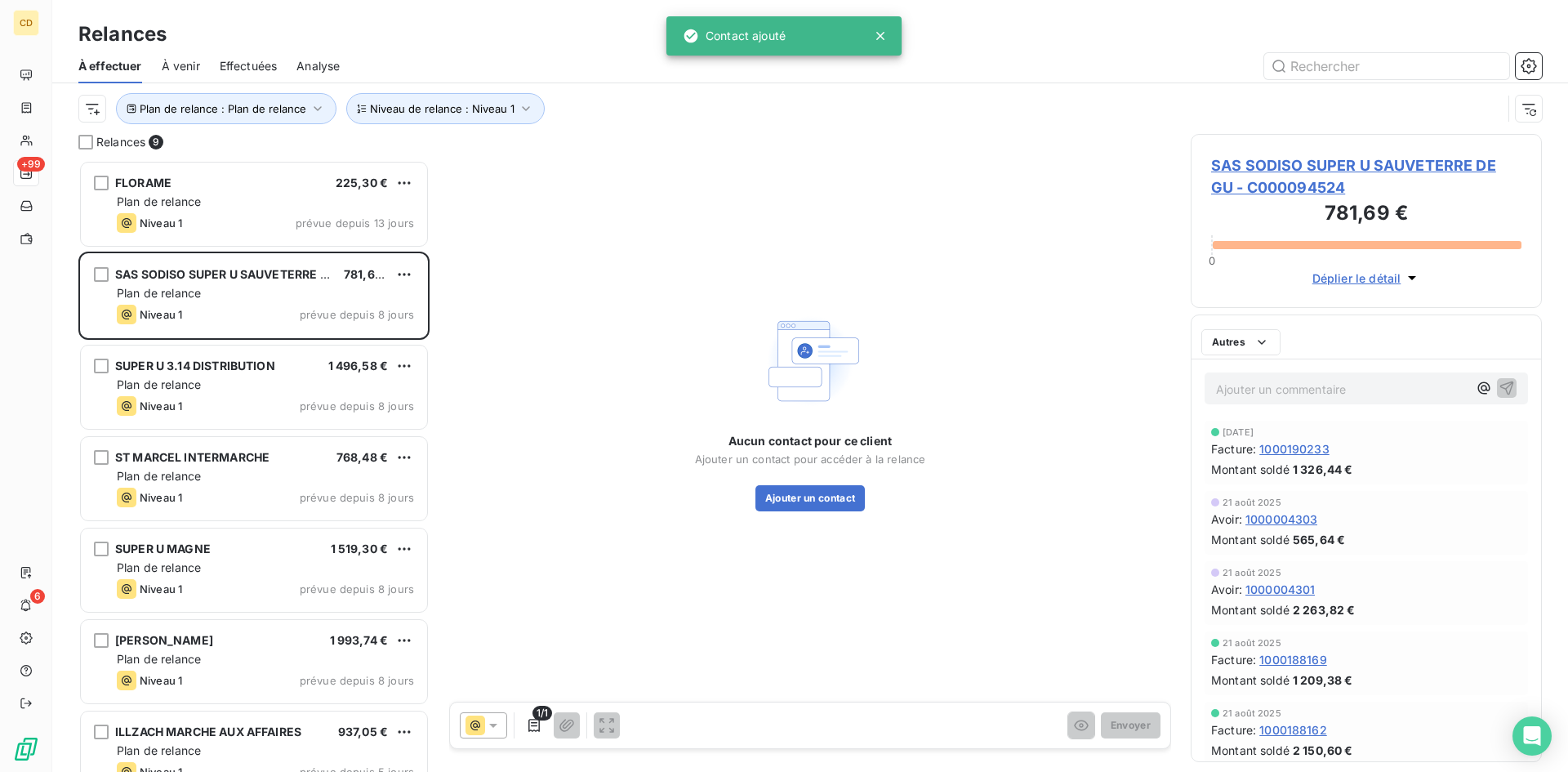
scroll to position [599, 339]
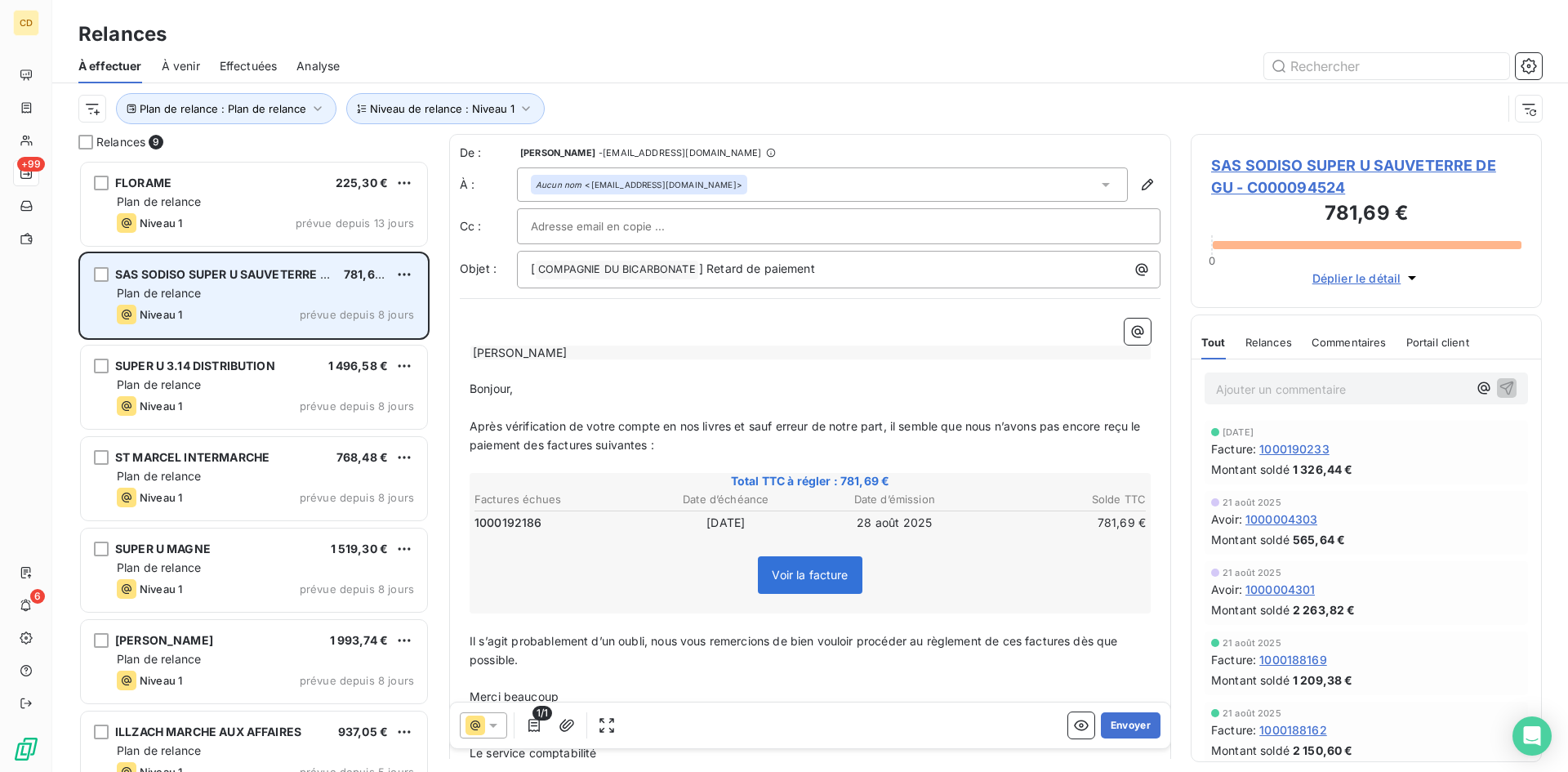
click at [166, 278] on span "SAS SODISO SUPER U SAUVETERRE DE GU" at bounding box center [235, 274] width 240 height 14
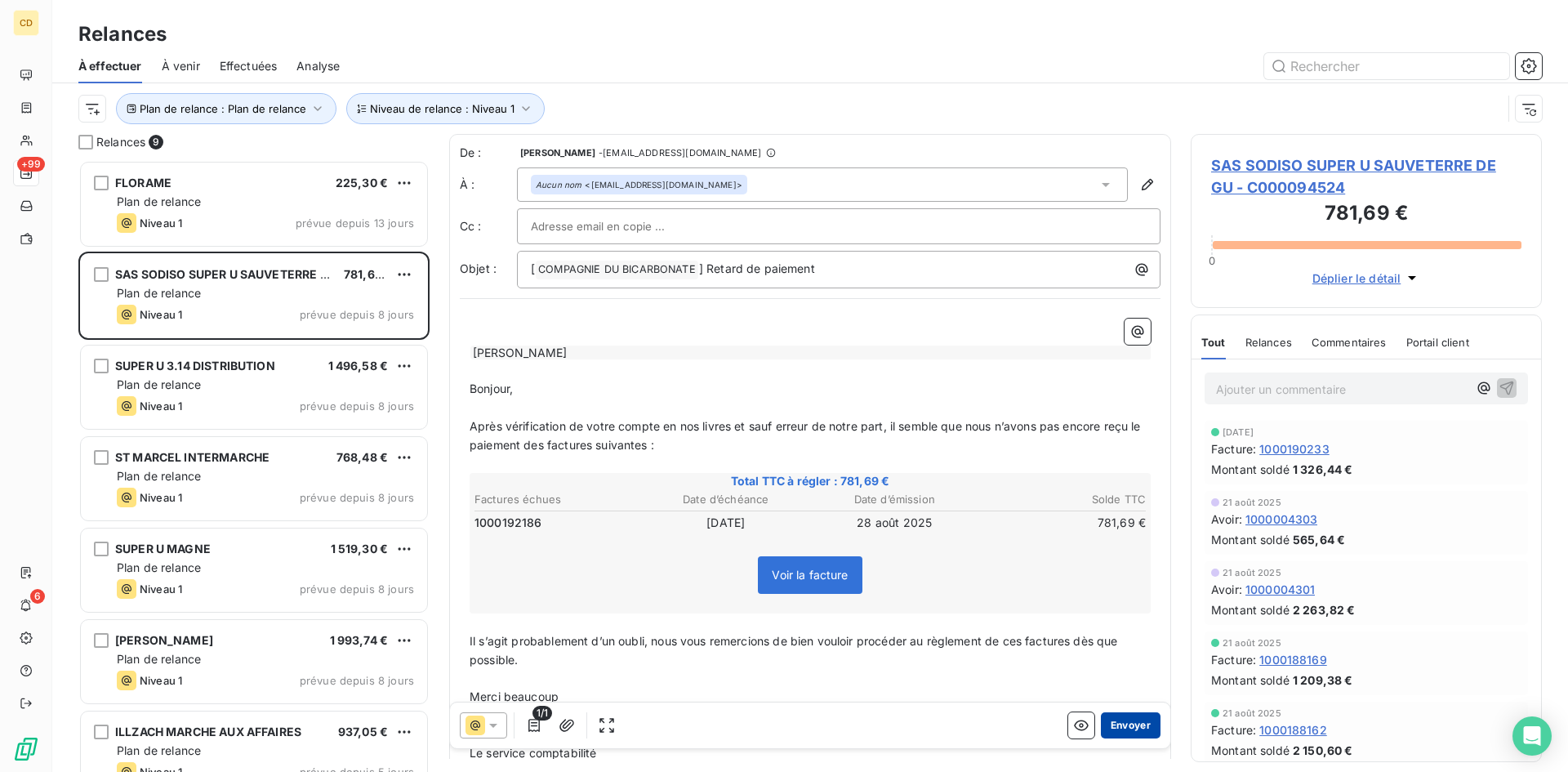
click at [1132, 725] on button "Envoyer" at bounding box center [1131, 725] width 60 height 26
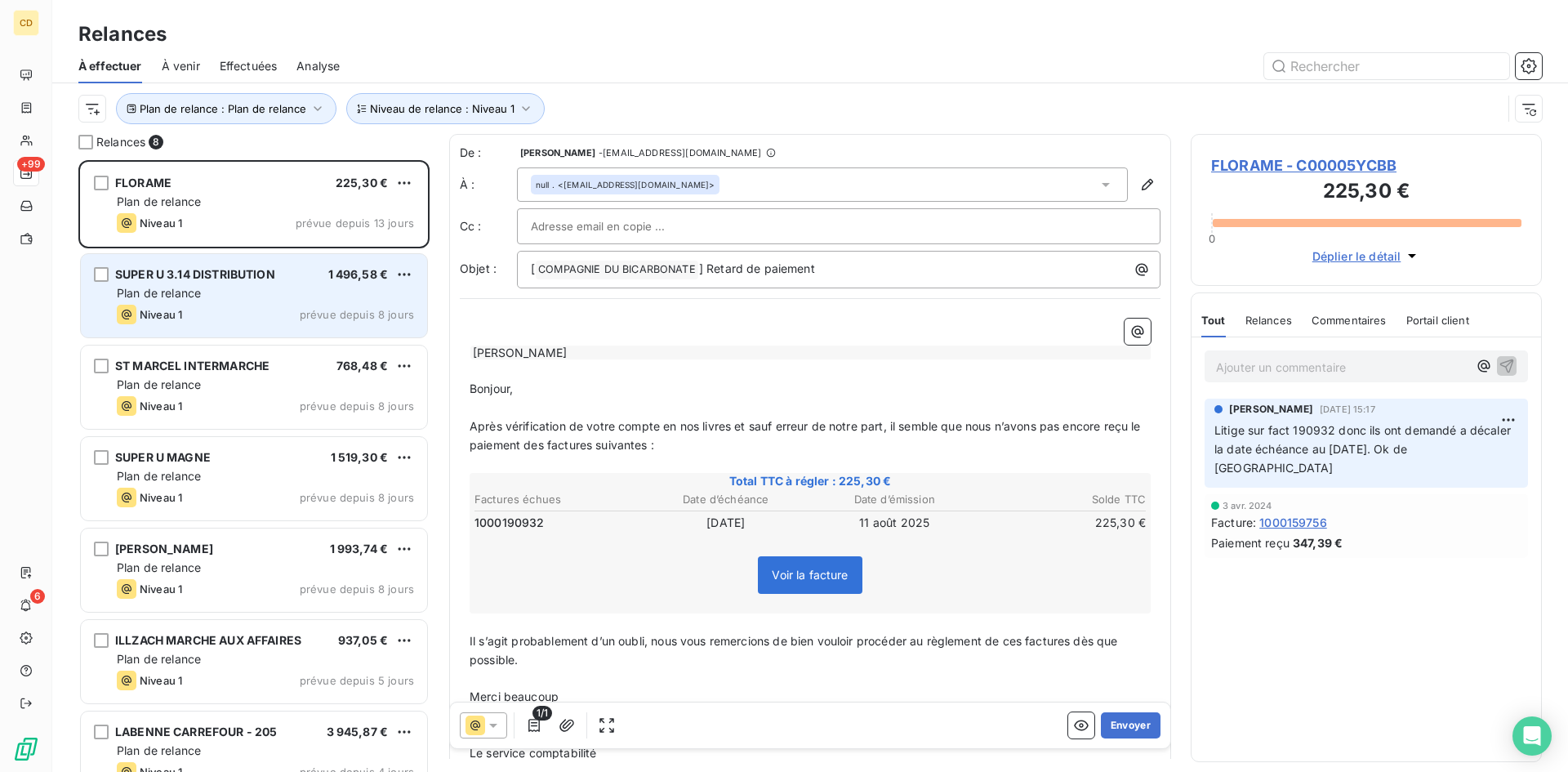
click at [210, 297] on div "Plan de relance" at bounding box center [266, 293] width 297 height 16
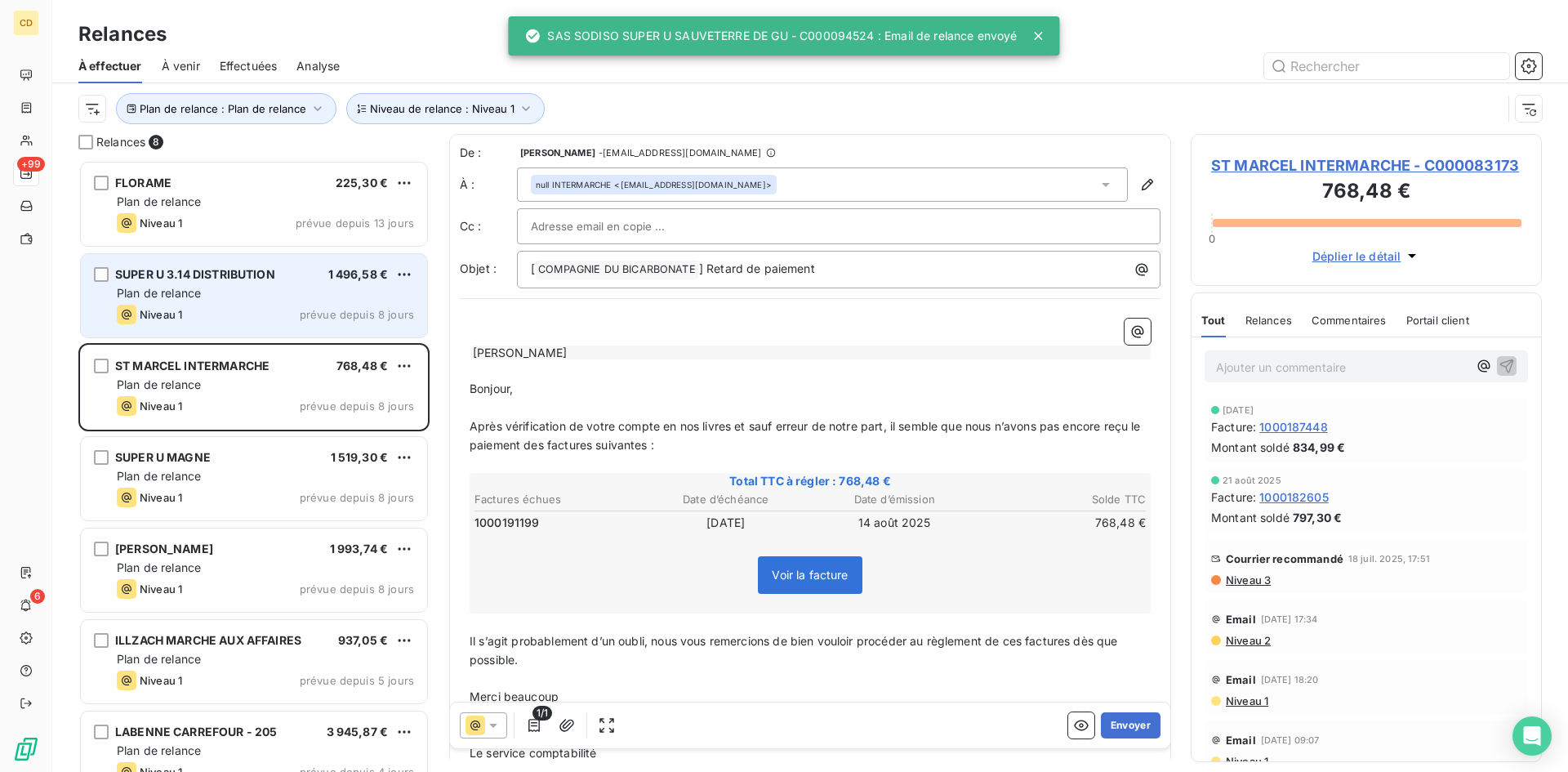
click at [212, 290] on div "Plan de relance" at bounding box center [266, 293] width 297 height 16
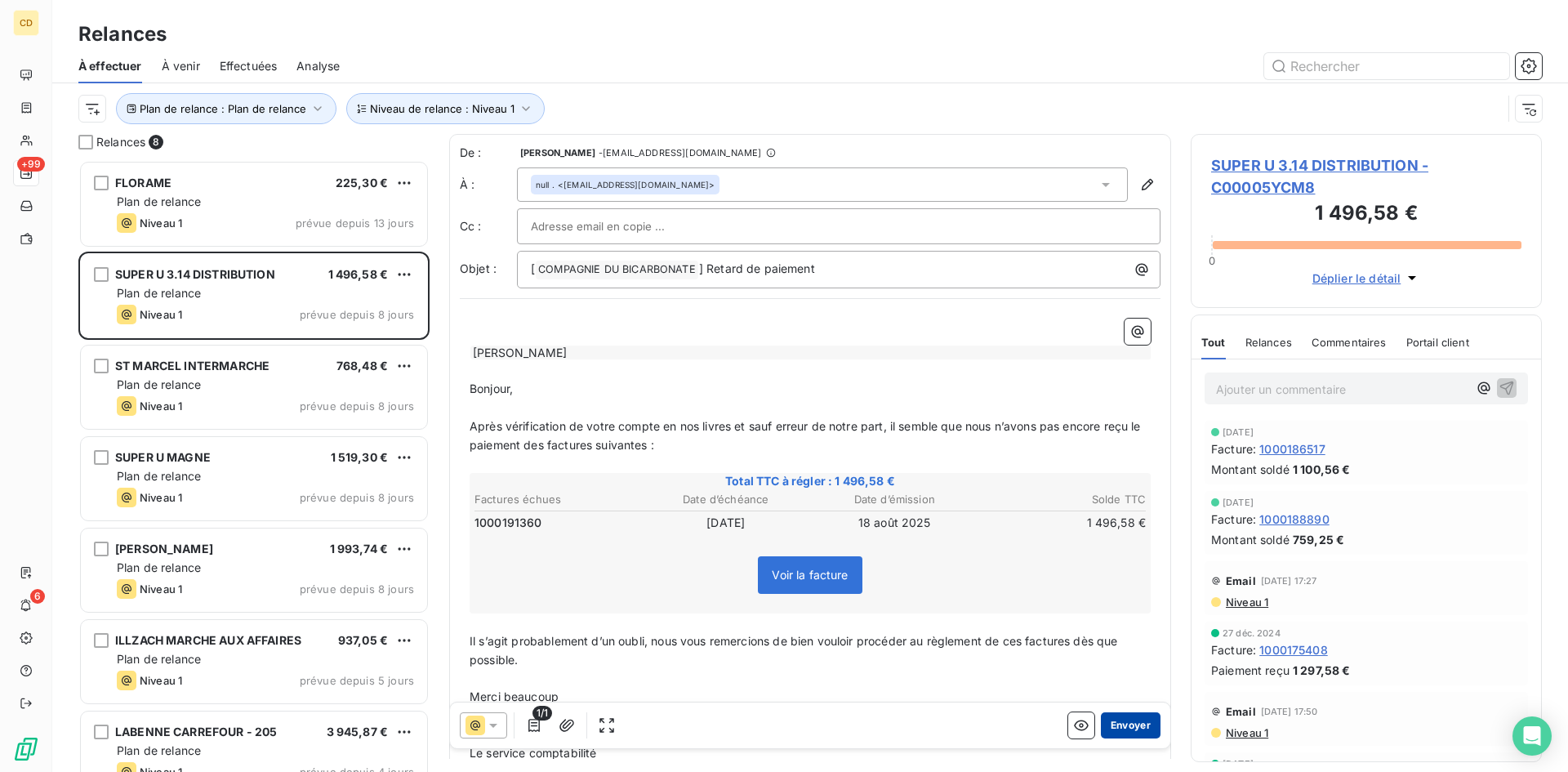
click at [1103, 731] on button "Envoyer" at bounding box center [1131, 725] width 60 height 26
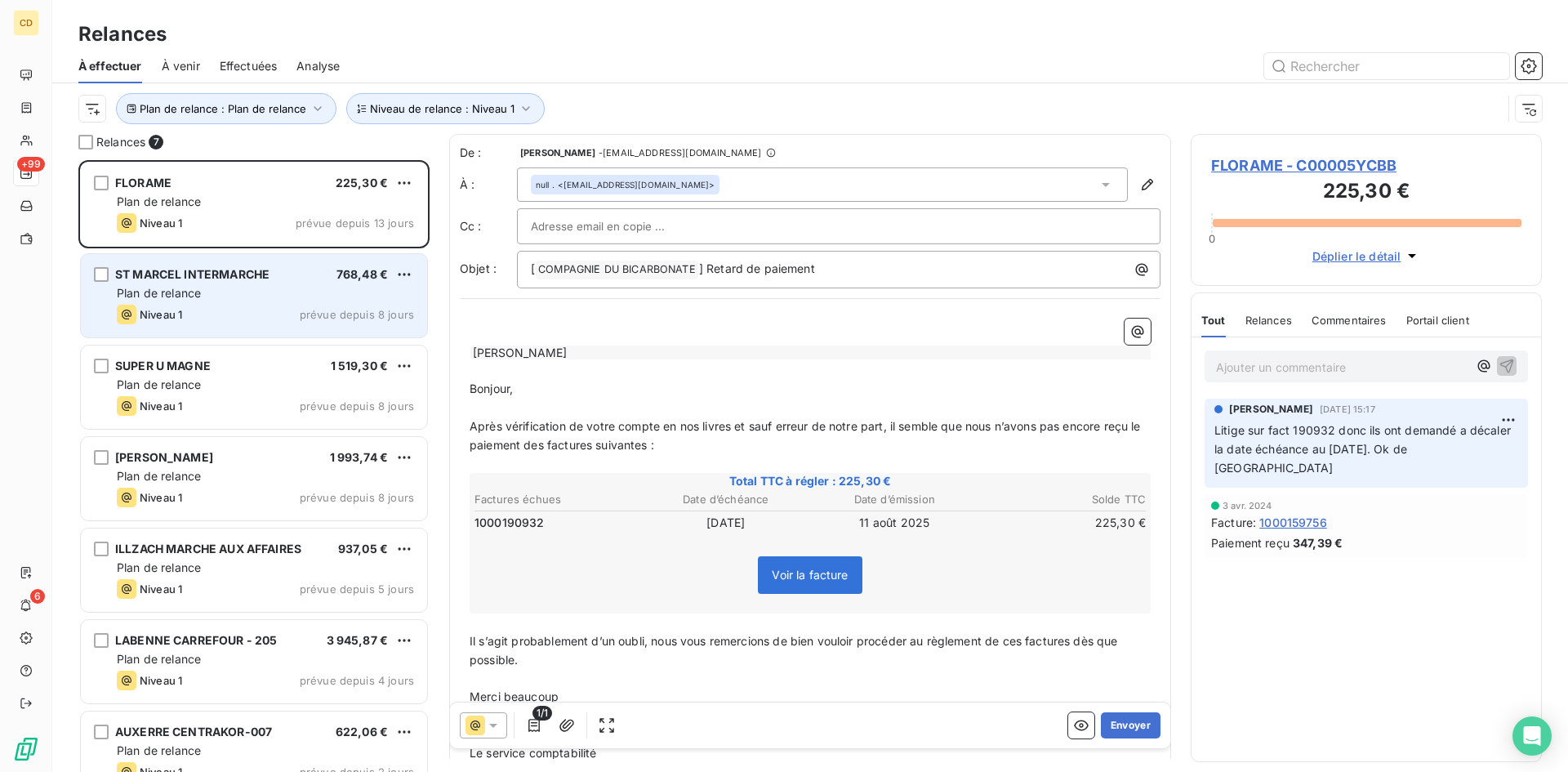
click at [158, 291] on span "Plan de relance" at bounding box center [159, 293] width 84 height 14
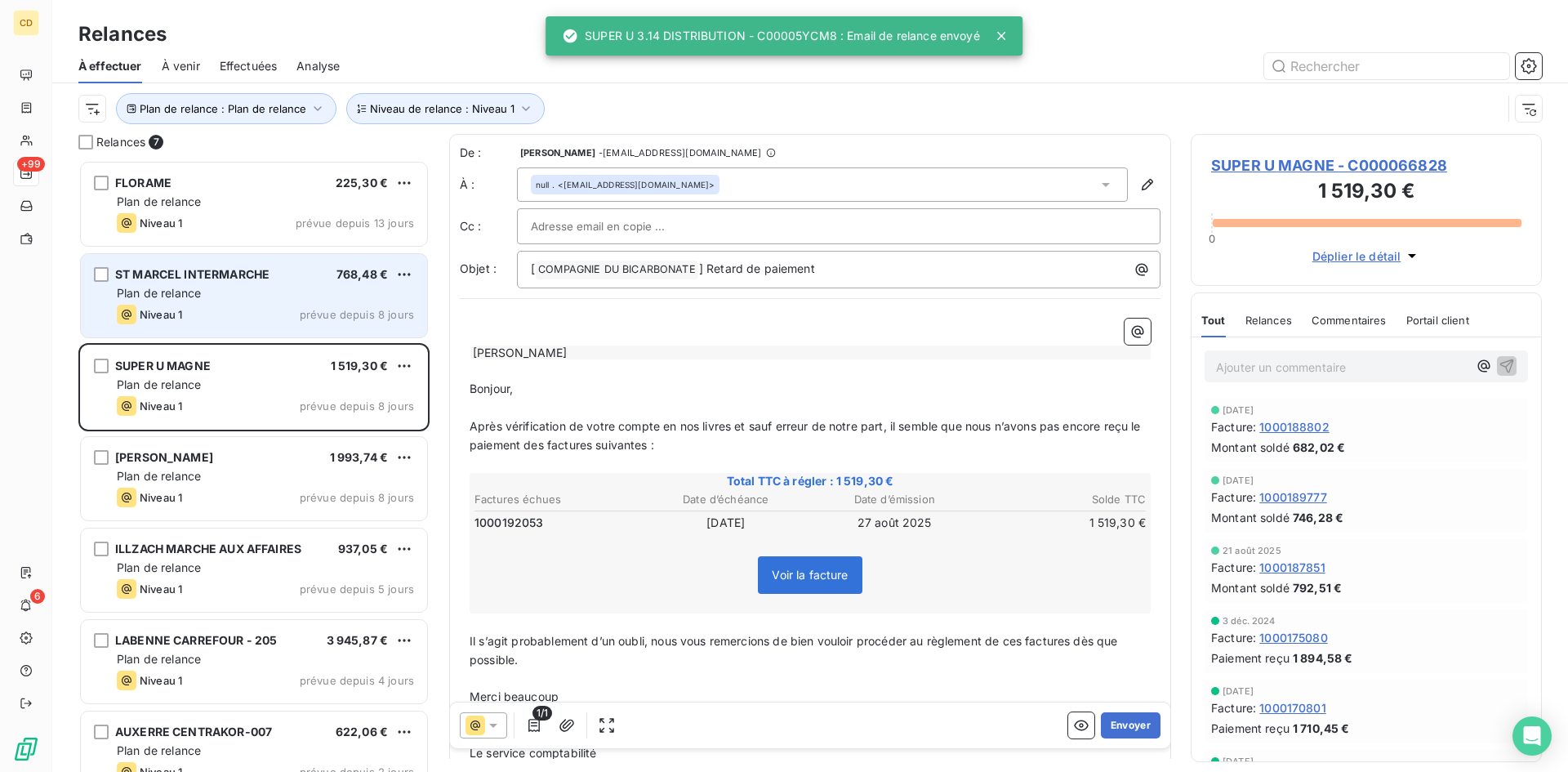
click at [158, 291] on span "Plan de relance" at bounding box center [159, 293] width 84 height 14
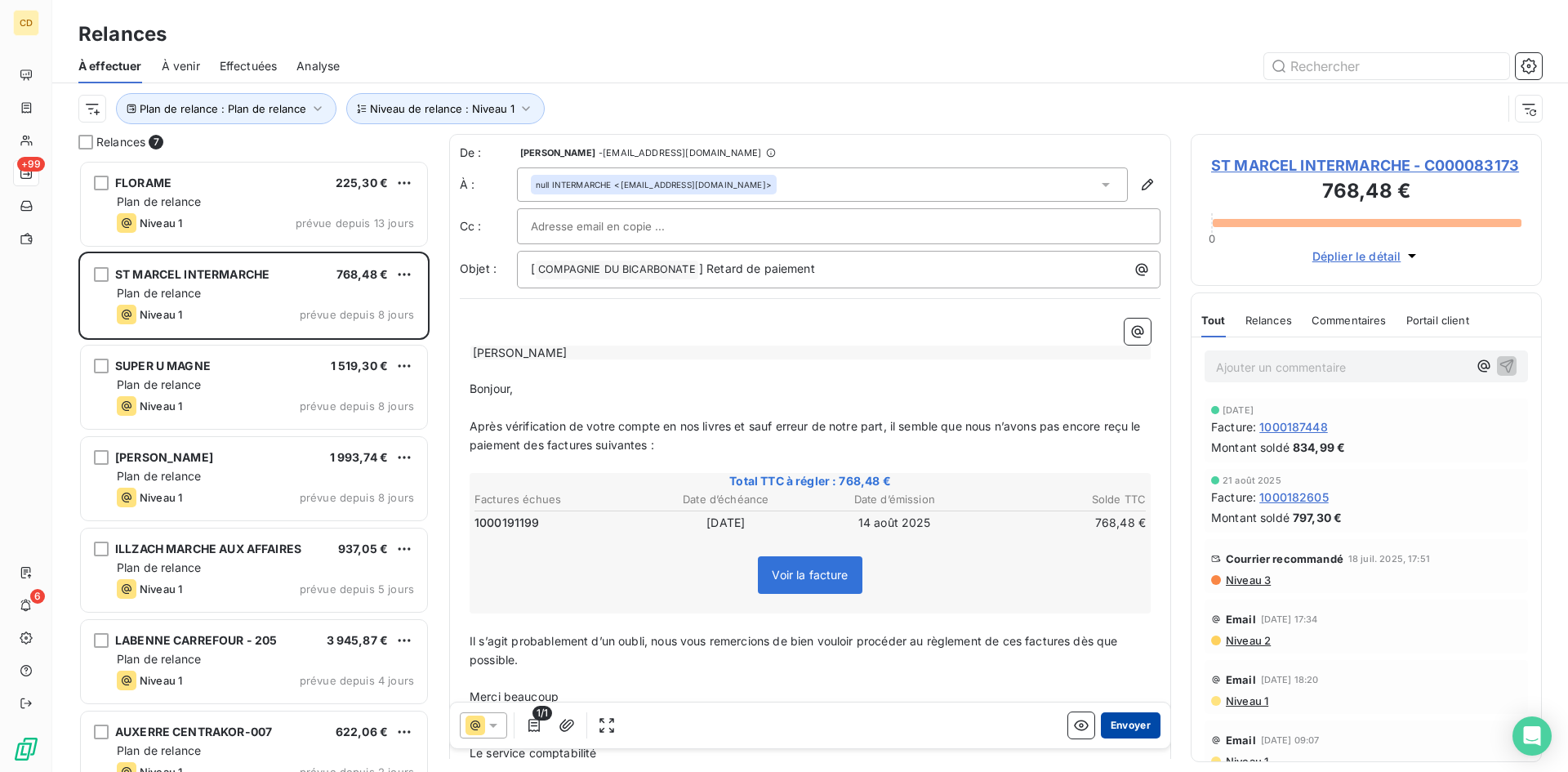
click at [1123, 722] on button "Envoyer" at bounding box center [1131, 725] width 60 height 26
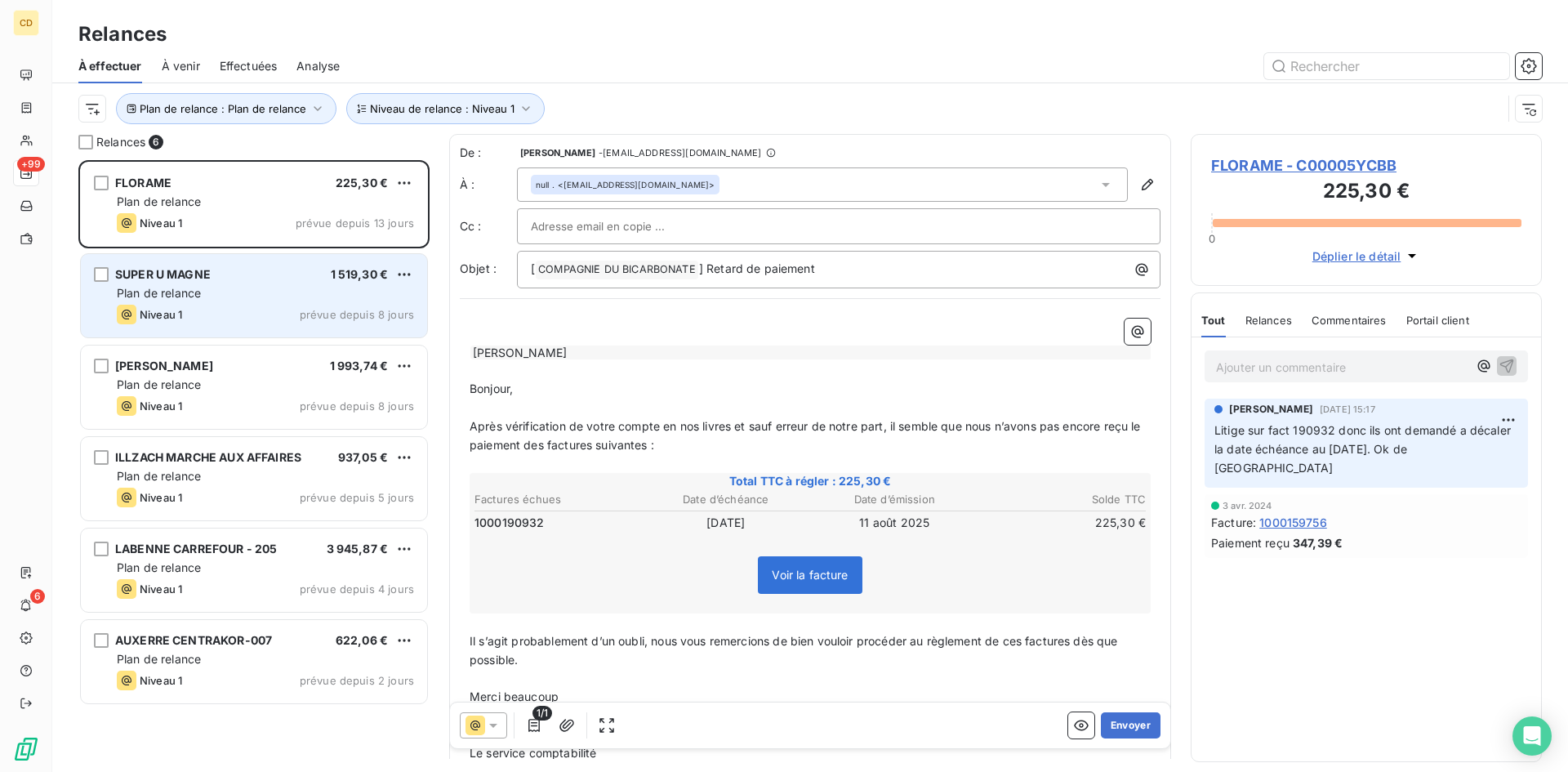
click at [221, 295] on div "Plan de relance" at bounding box center [266, 293] width 297 height 16
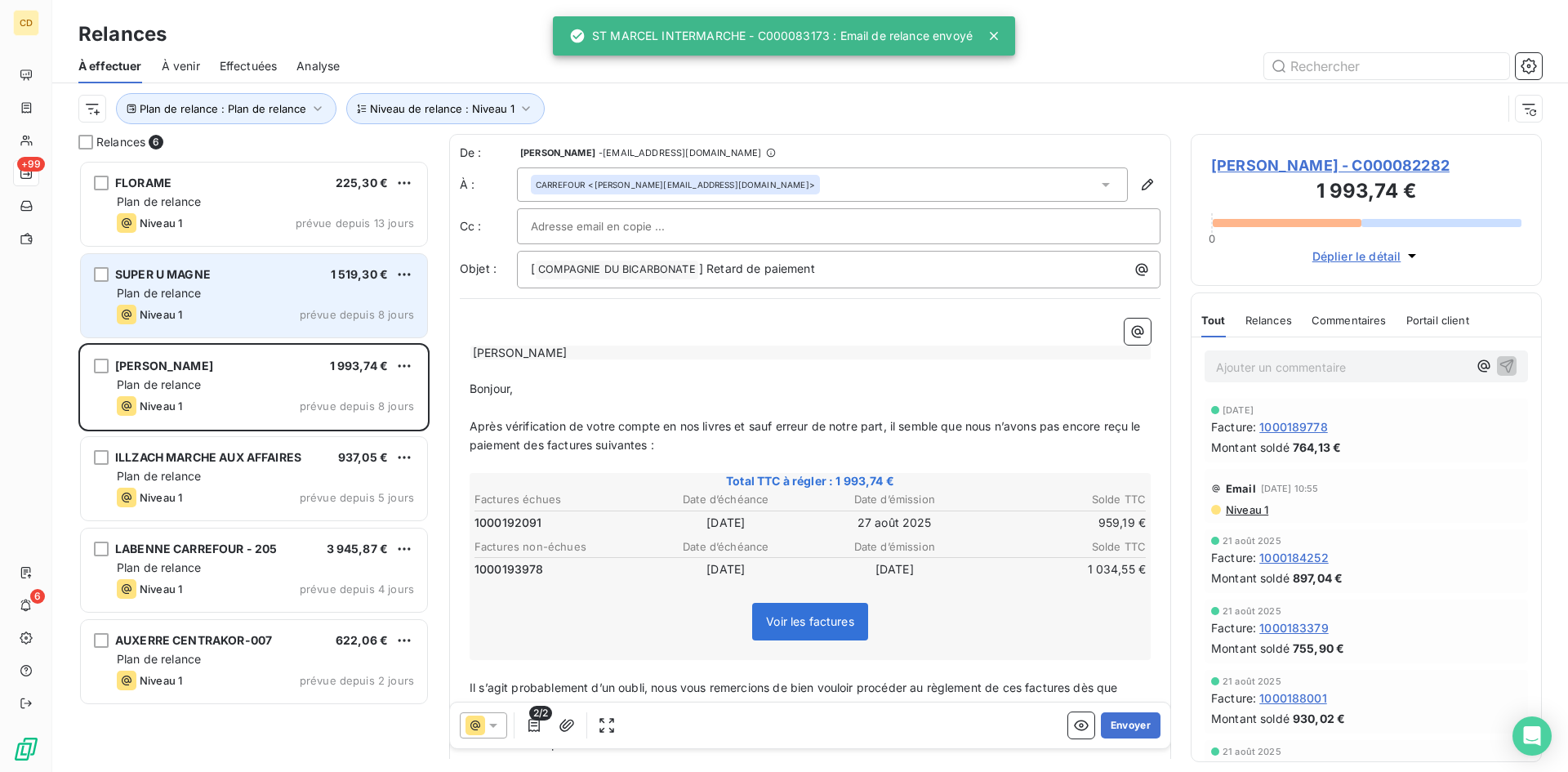
click at [221, 295] on div "Plan de relance" at bounding box center [266, 293] width 297 height 16
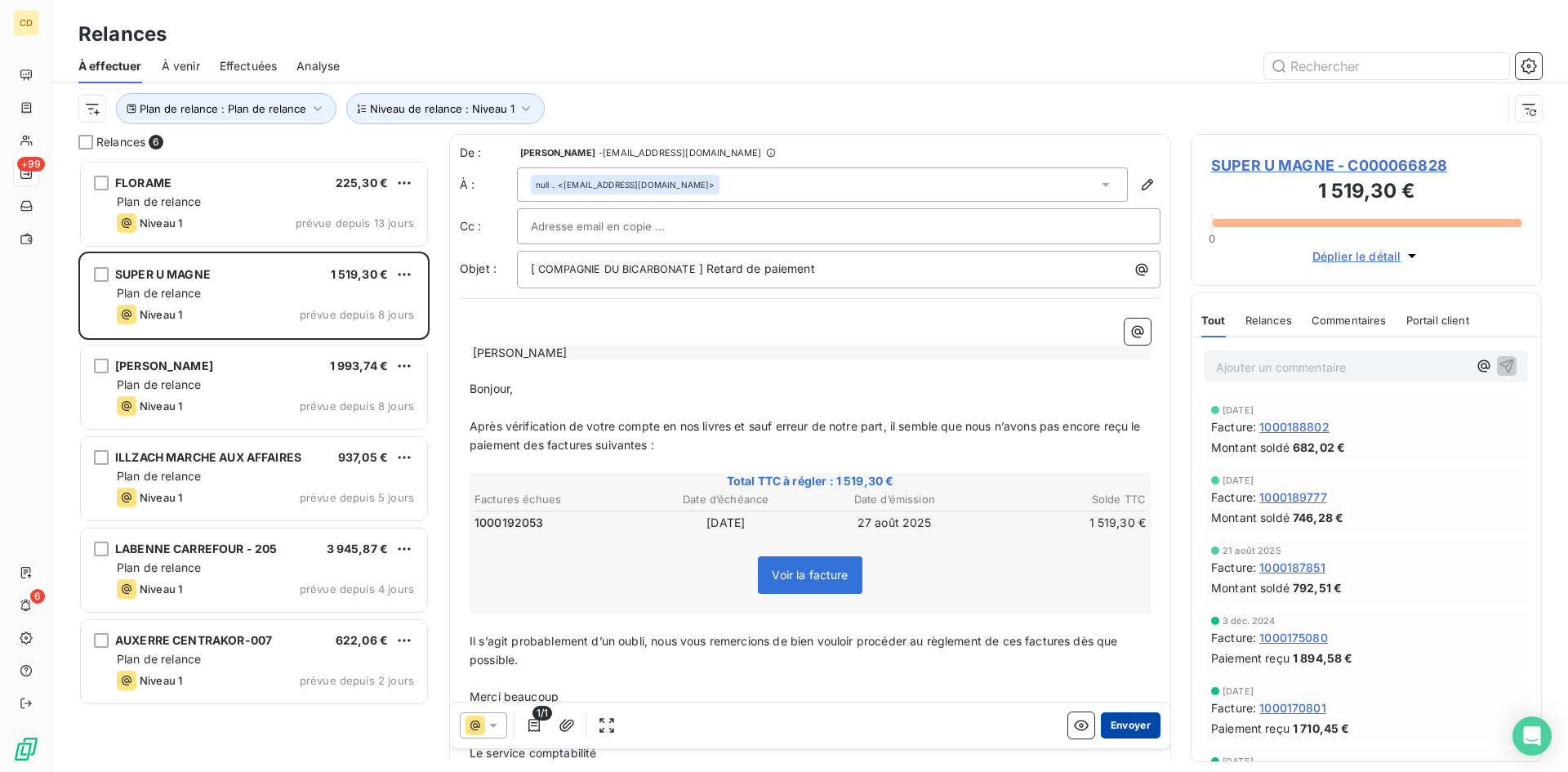
click at [1125, 728] on button "Envoyer" at bounding box center [1131, 725] width 60 height 26
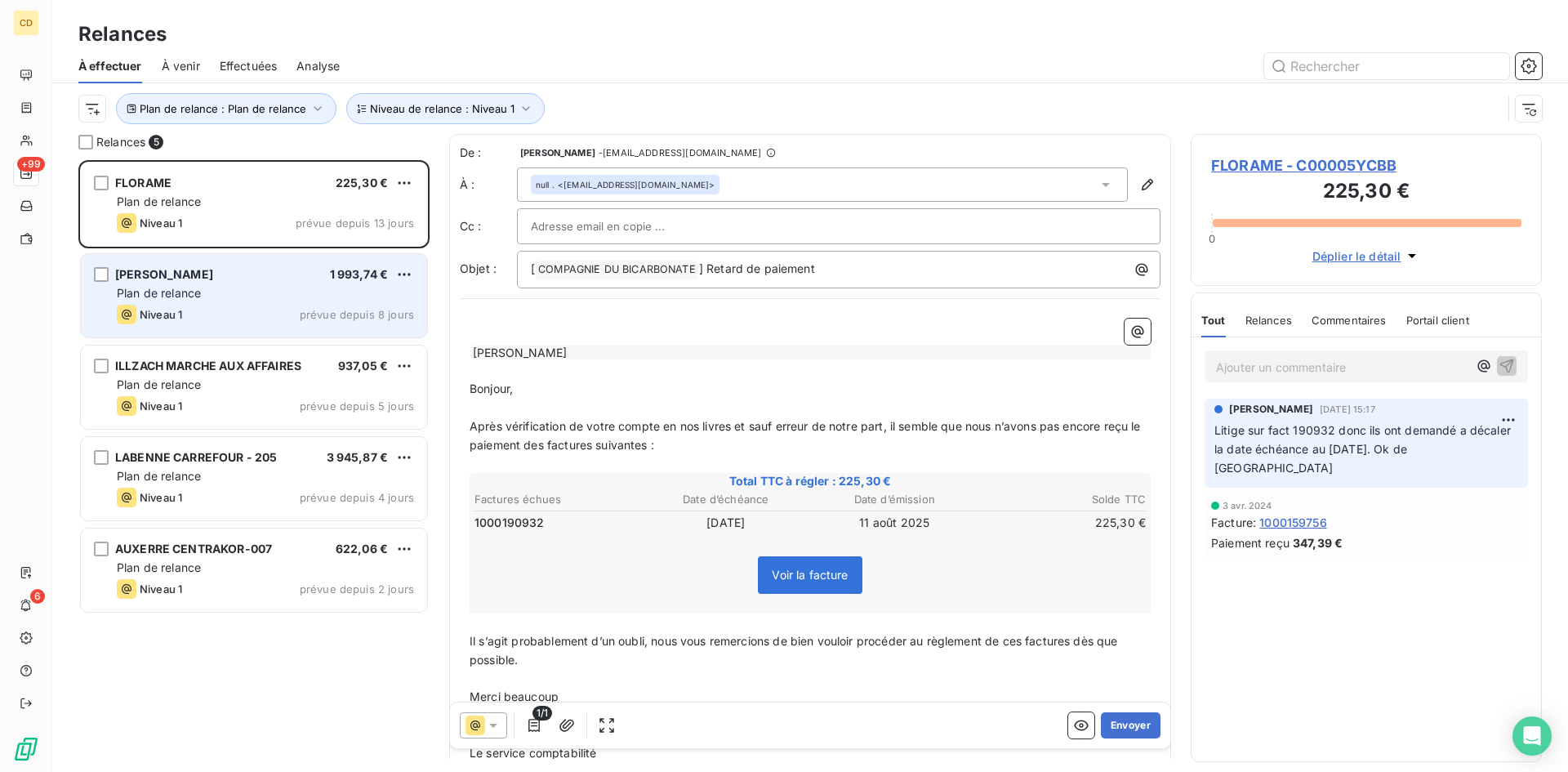
click at [231, 296] on div "Plan de relance" at bounding box center [266, 293] width 297 height 16
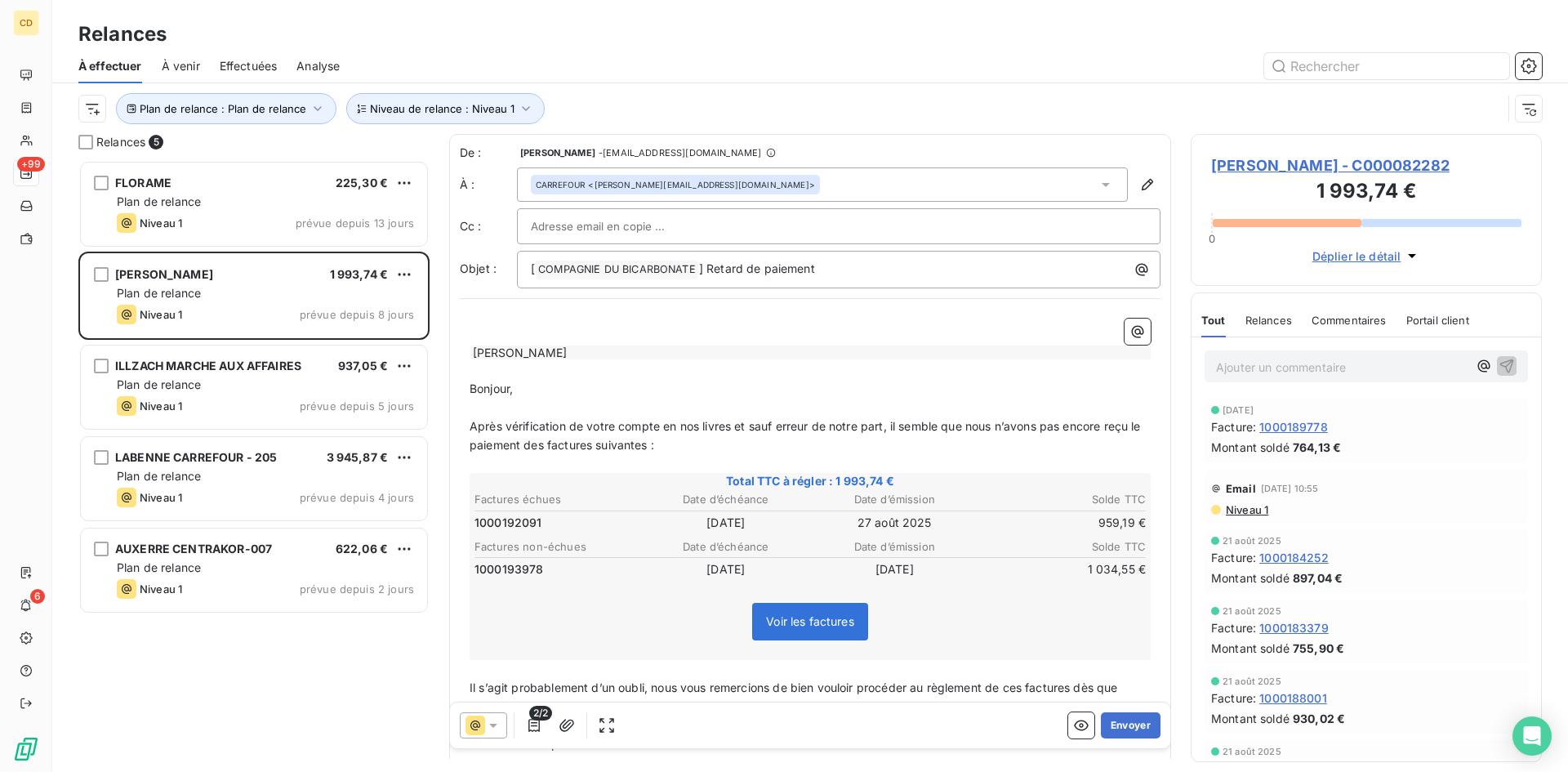
click at [1243, 510] on span "Niveau 1" at bounding box center [1246, 510] width 44 height 13
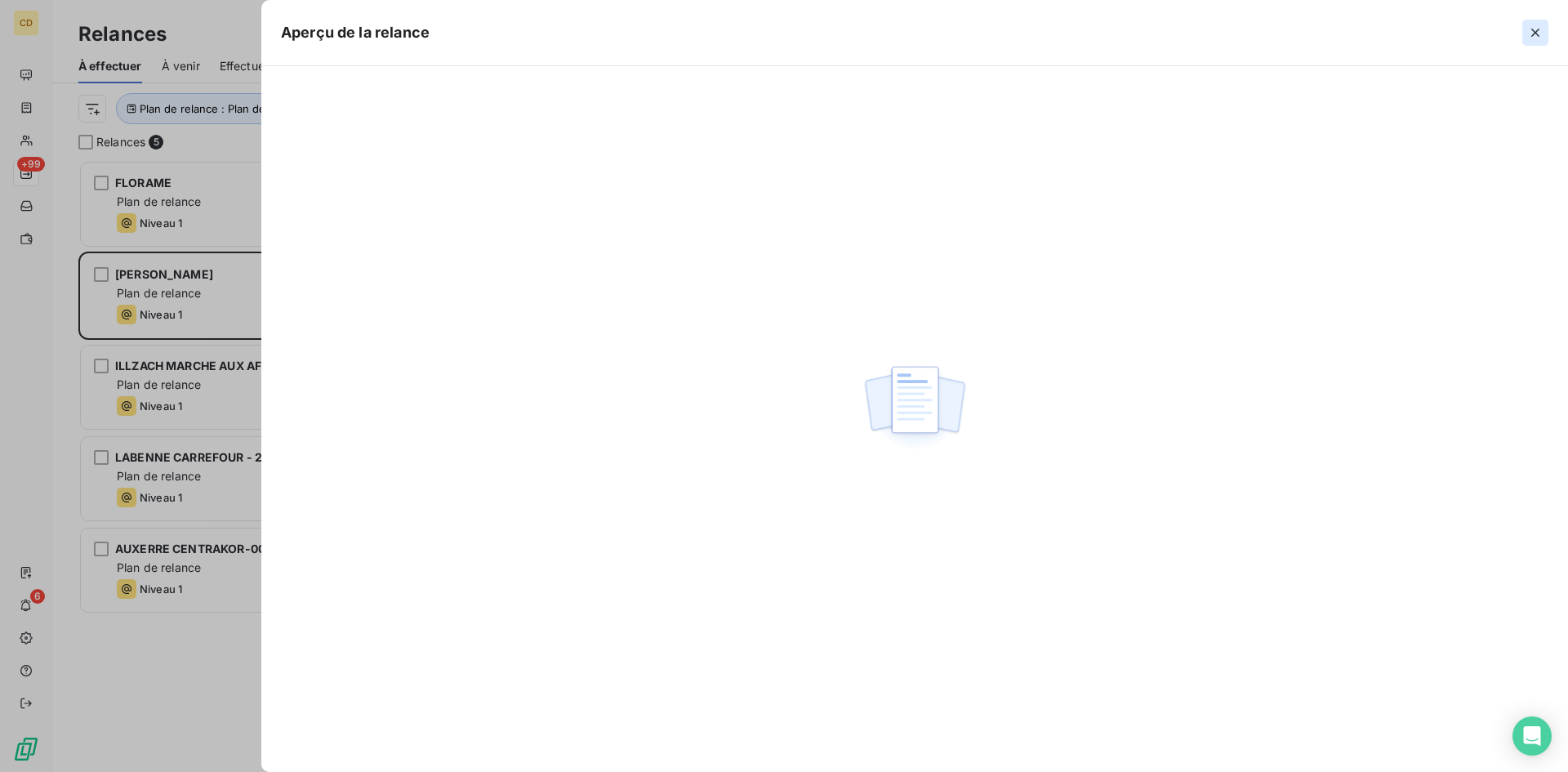
click at [1538, 28] on icon "button" at bounding box center [1535, 32] width 16 height 16
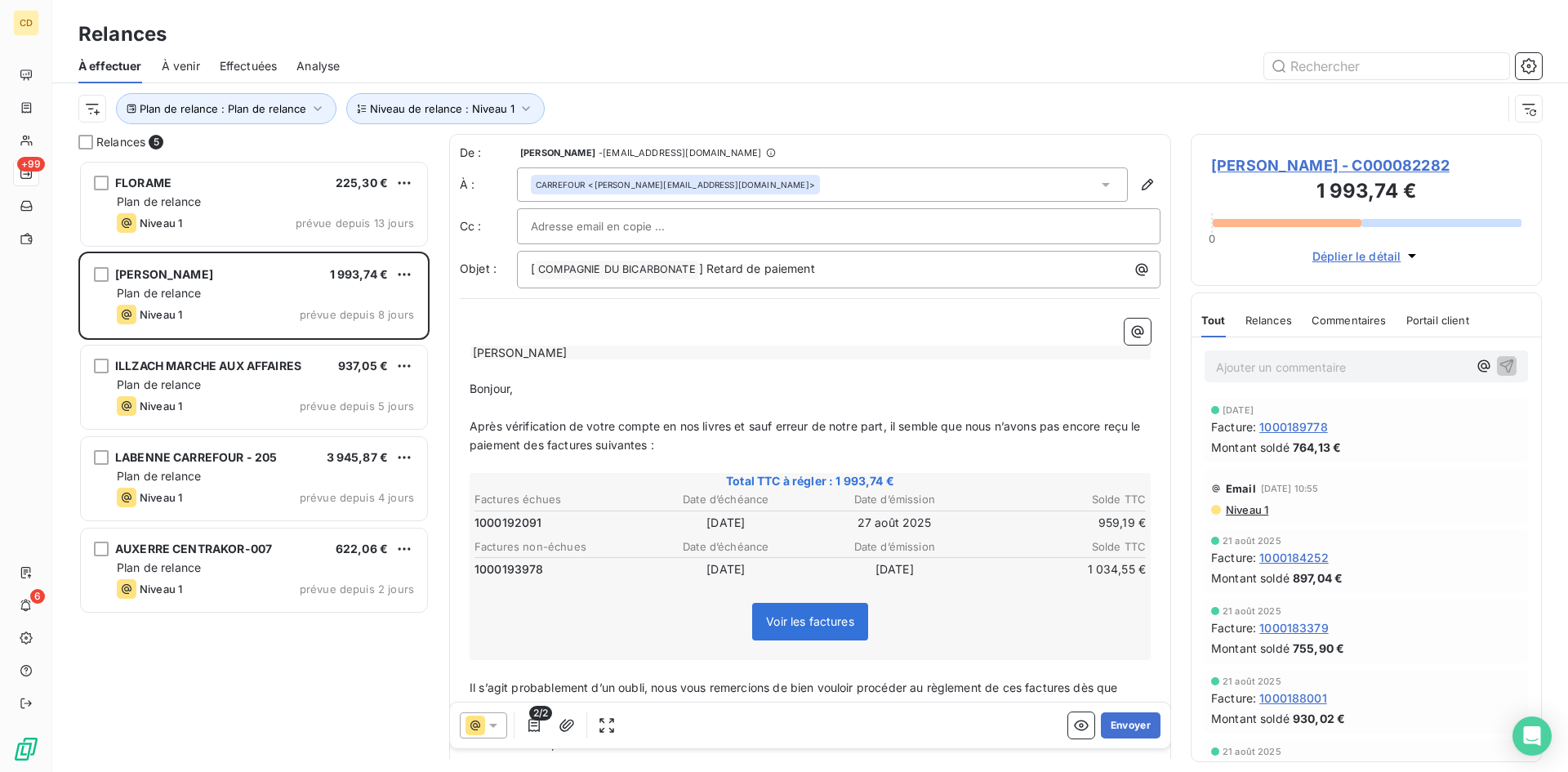
click at [1252, 510] on span "Niveau 1" at bounding box center [1246, 510] width 44 height 13
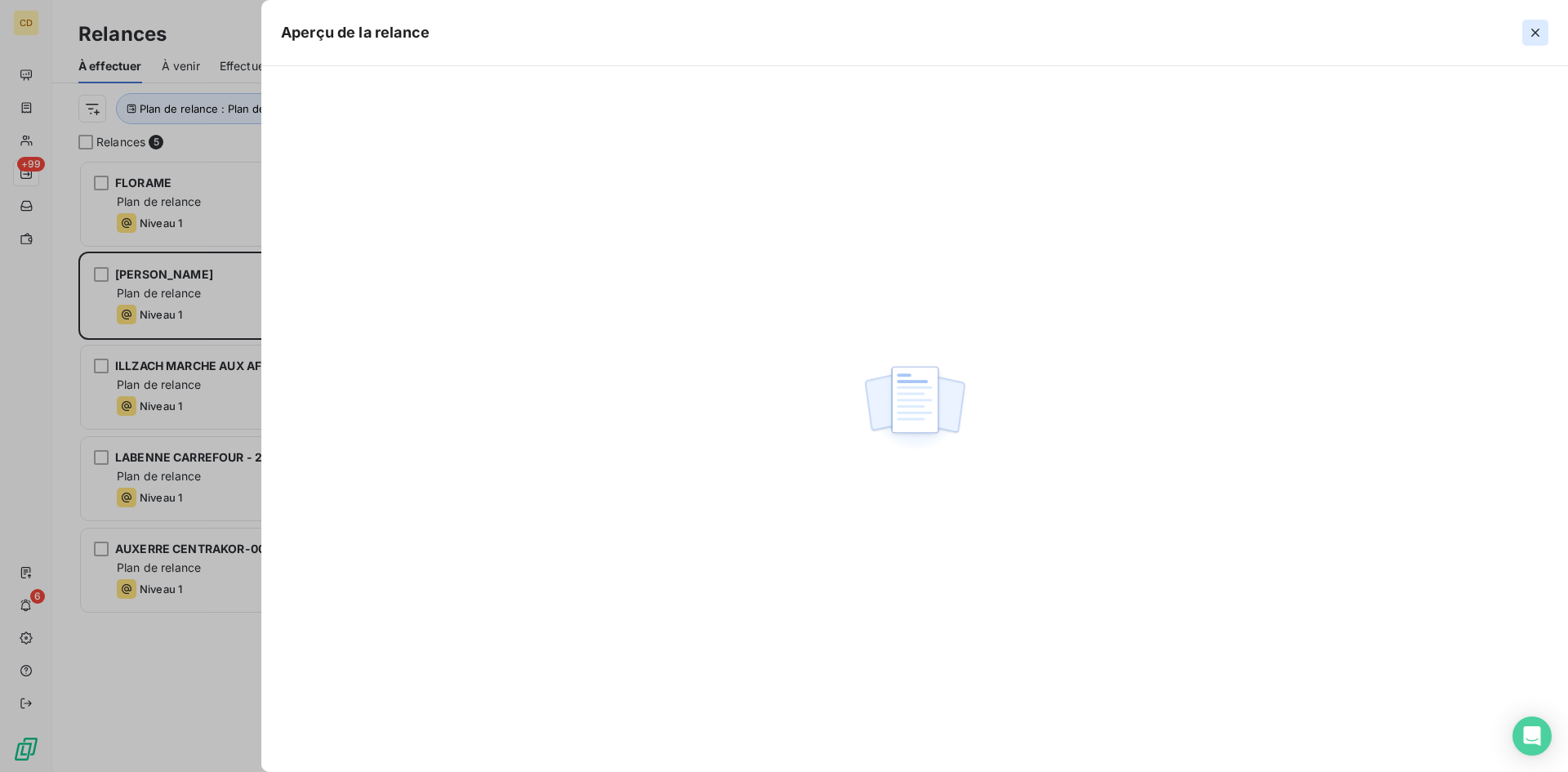
click at [1535, 30] on icon "button" at bounding box center [1535, 32] width 16 height 16
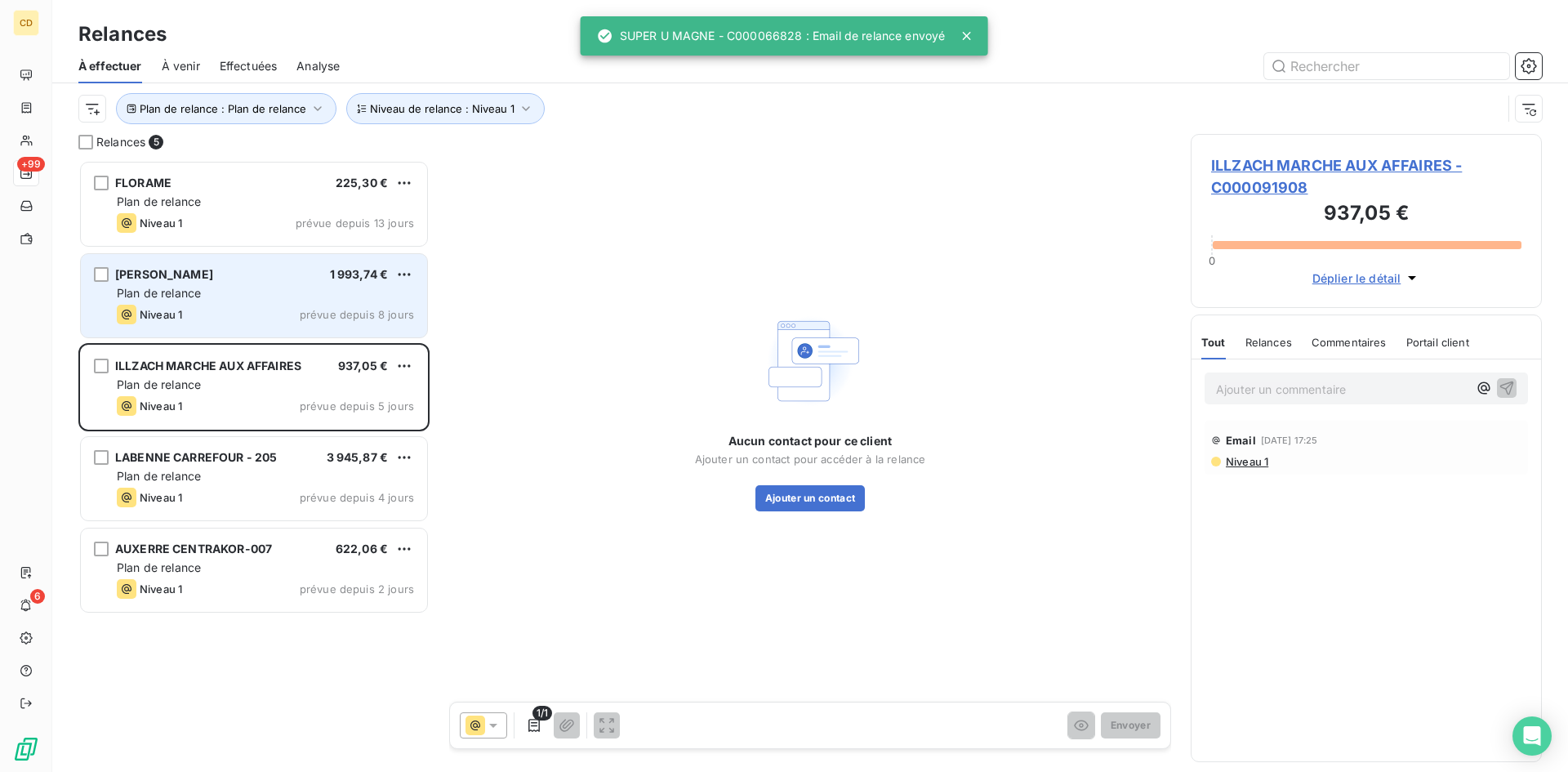
click at [208, 300] on div "Plan de relance" at bounding box center [266, 293] width 297 height 16
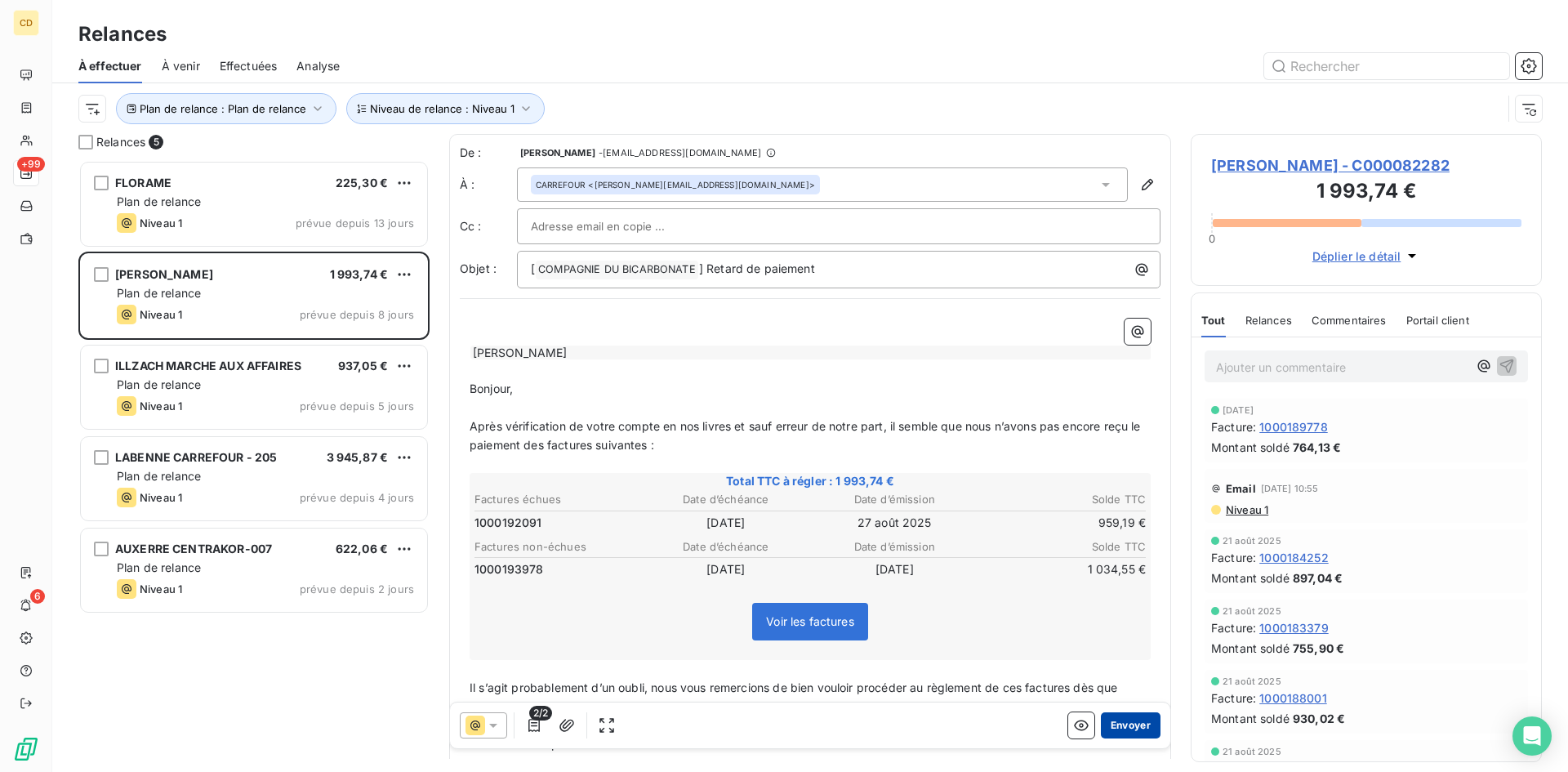
click at [1126, 718] on button "Envoyer" at bounding box center [1131, 725] width 60 height 26
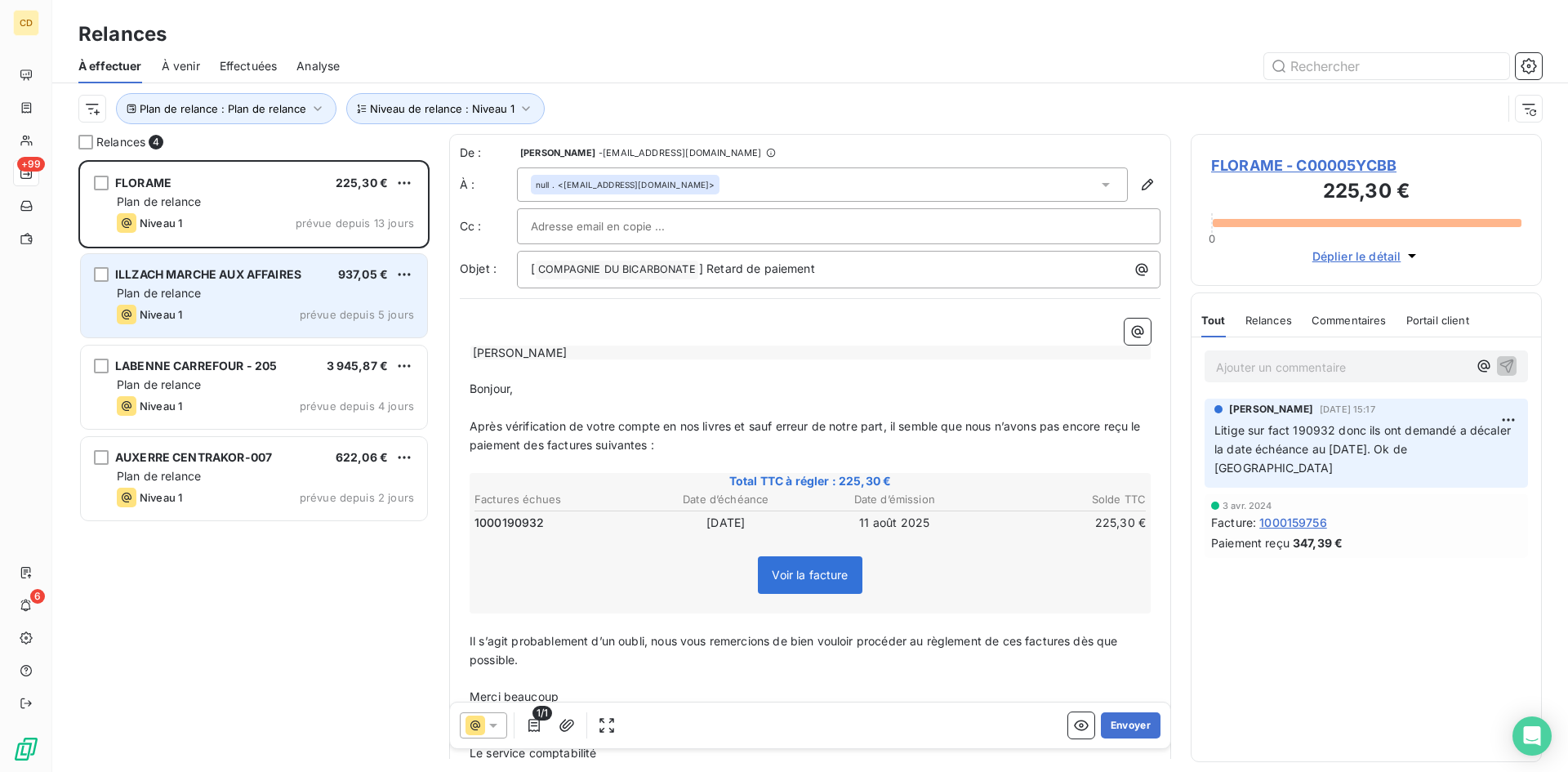
click at [248, 293] on div "Plan de relance" at bounding box center [266, 293] width 297 height 16
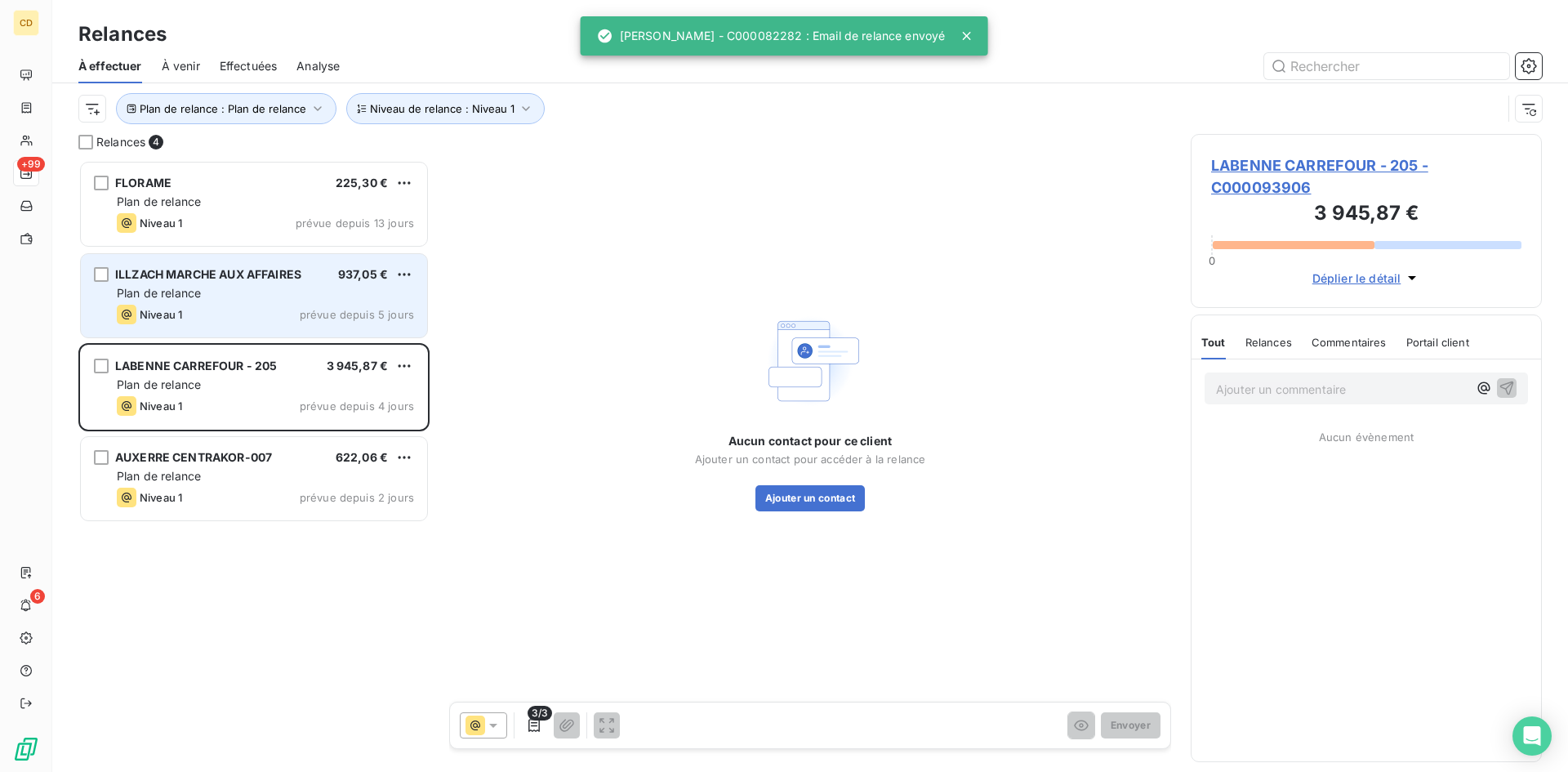
click at [244, 293] on div "Plan de relance" at bounding box center [266, 293] width 297 height 16
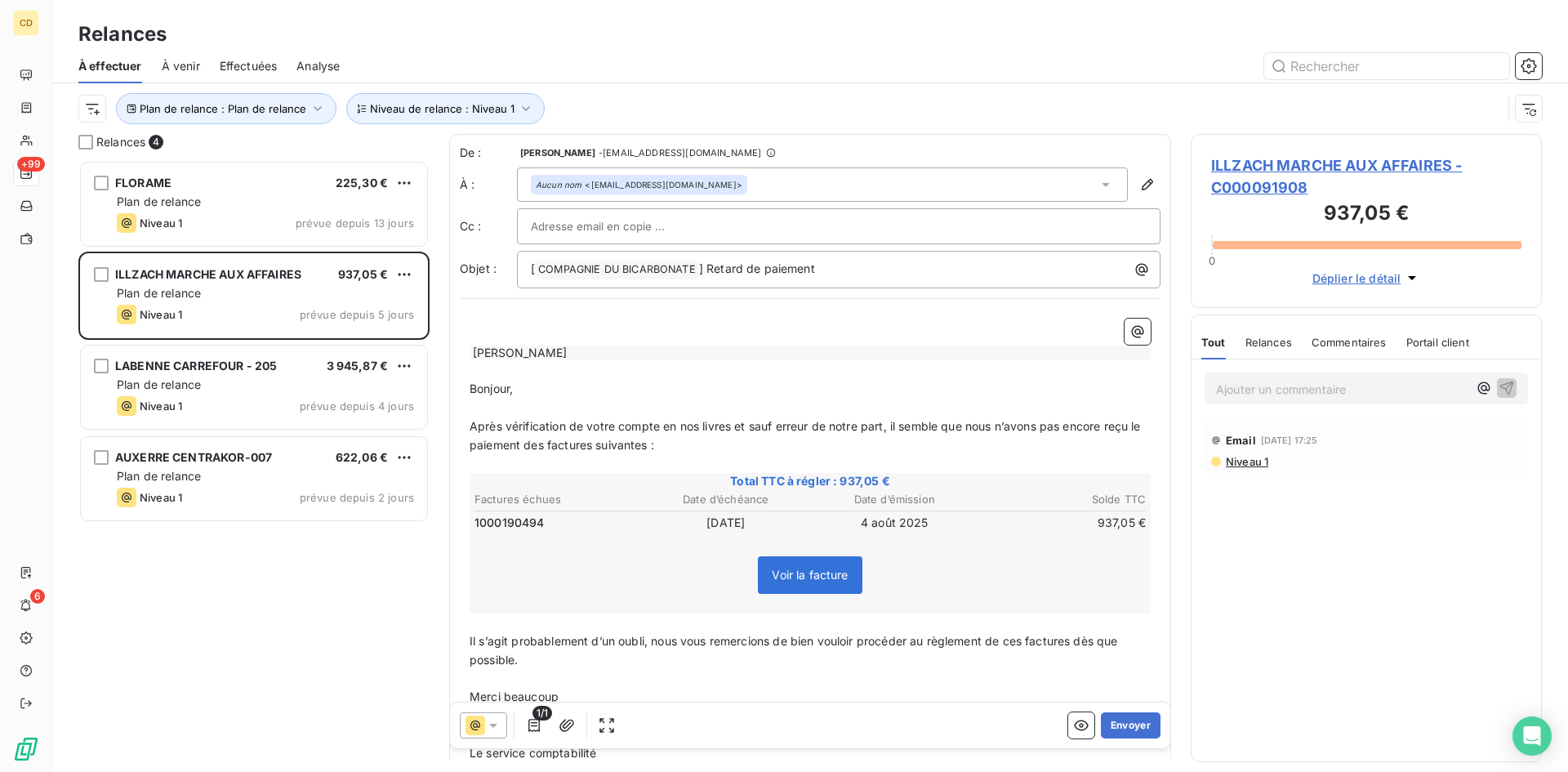
click at [244, 68] on span "Effectuées" at bounding box center [249, 66] width 58 height 16
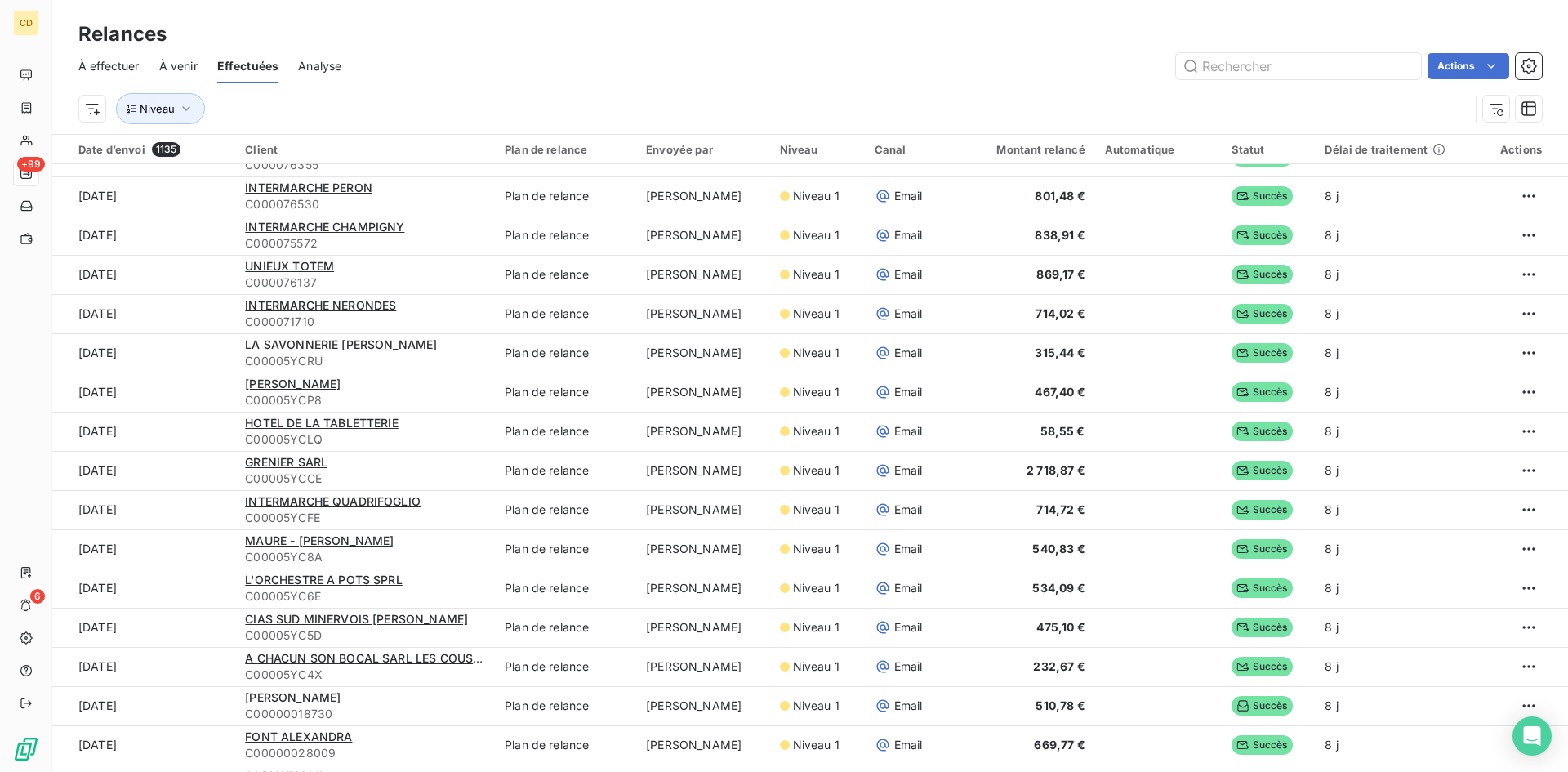
scroll to position [899, 0]
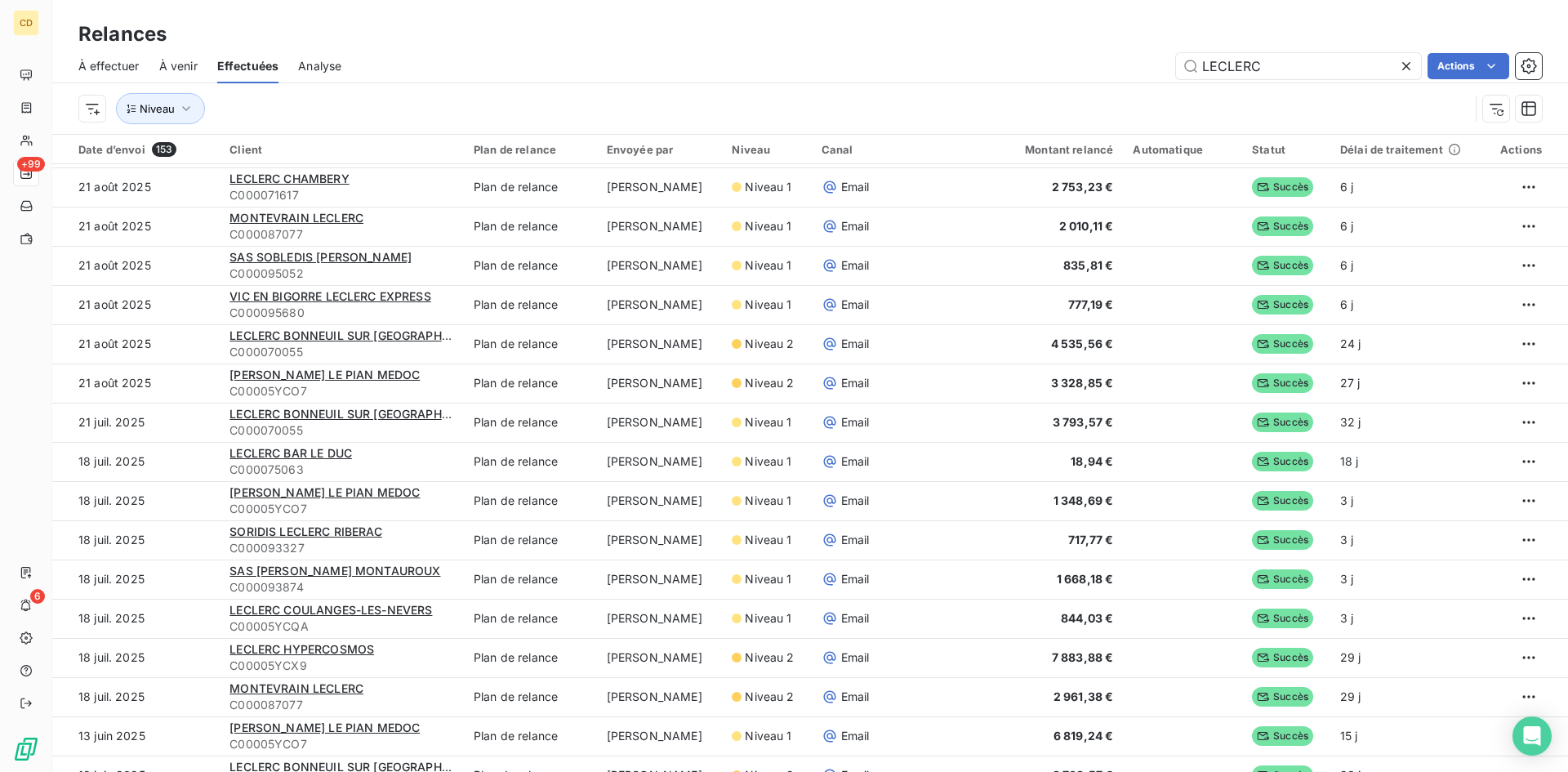
drag, startPoint x: 1282, startPoint y: 66, endPoint x: 1080, endPoint y: 65, distance: 202.0
click at [1080, 65] on div "LECLERC Actions" at bounding box center [952, 66] width 1181 height 26
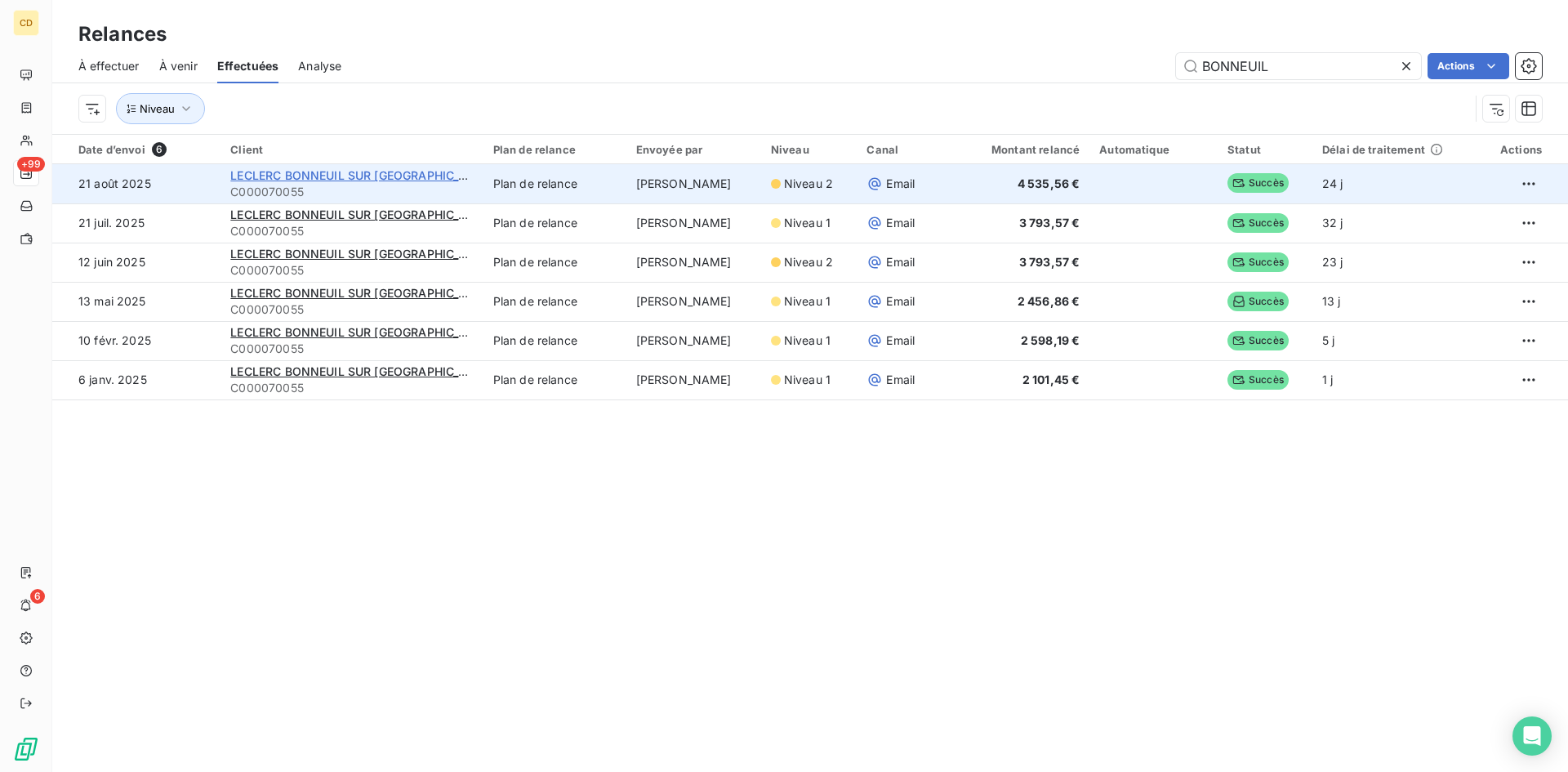
type input "BONNEUIL"
click at [356, 178] on span "LECLERC BONNEUIL SUR [GEOGRAPHIC_DATA]" at bounding box center [361, 175] width 262 height 14
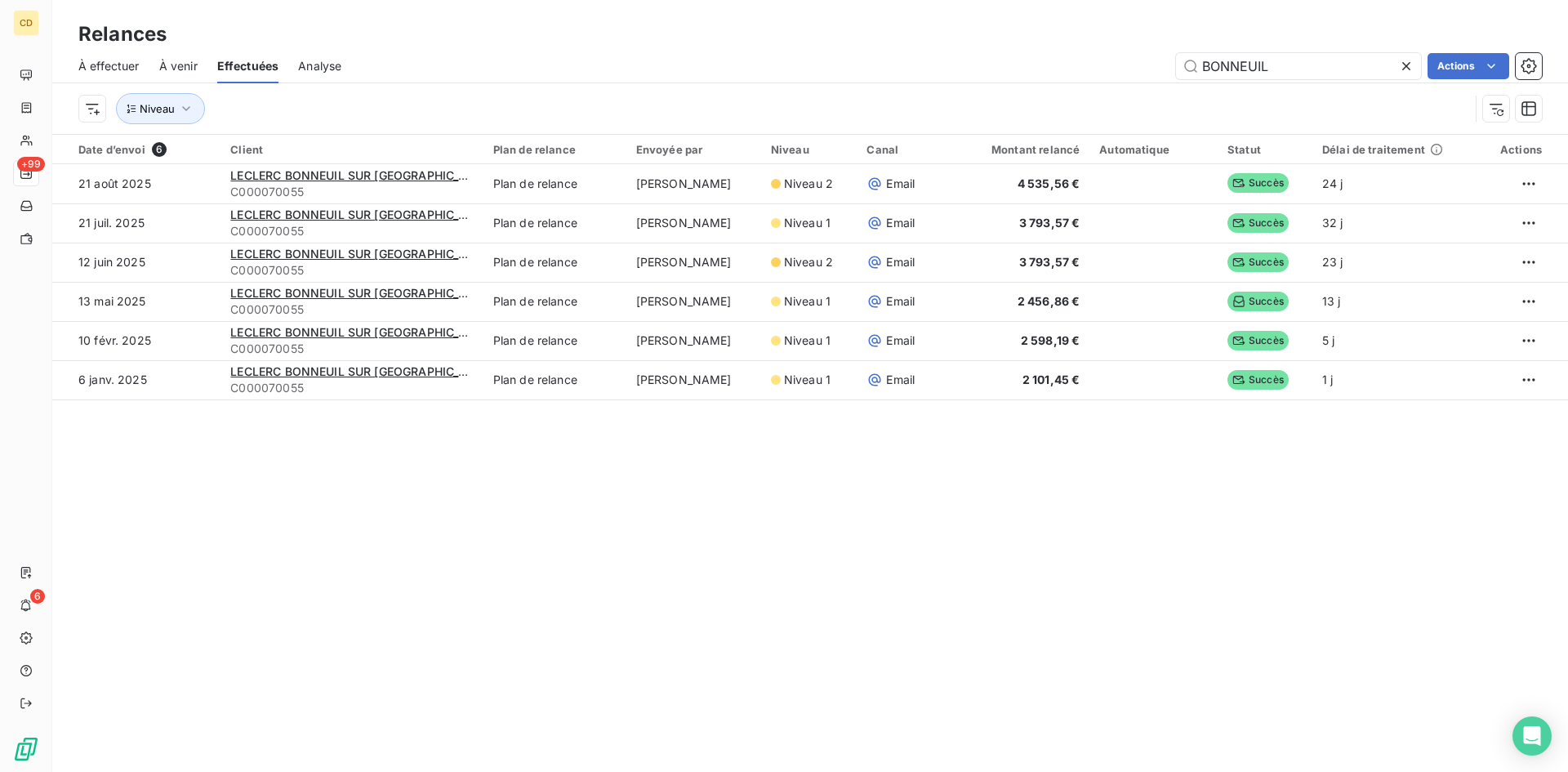
click at [91, 62] on span "À effectuer" at bounding box center [109, 66] width 61 height 16
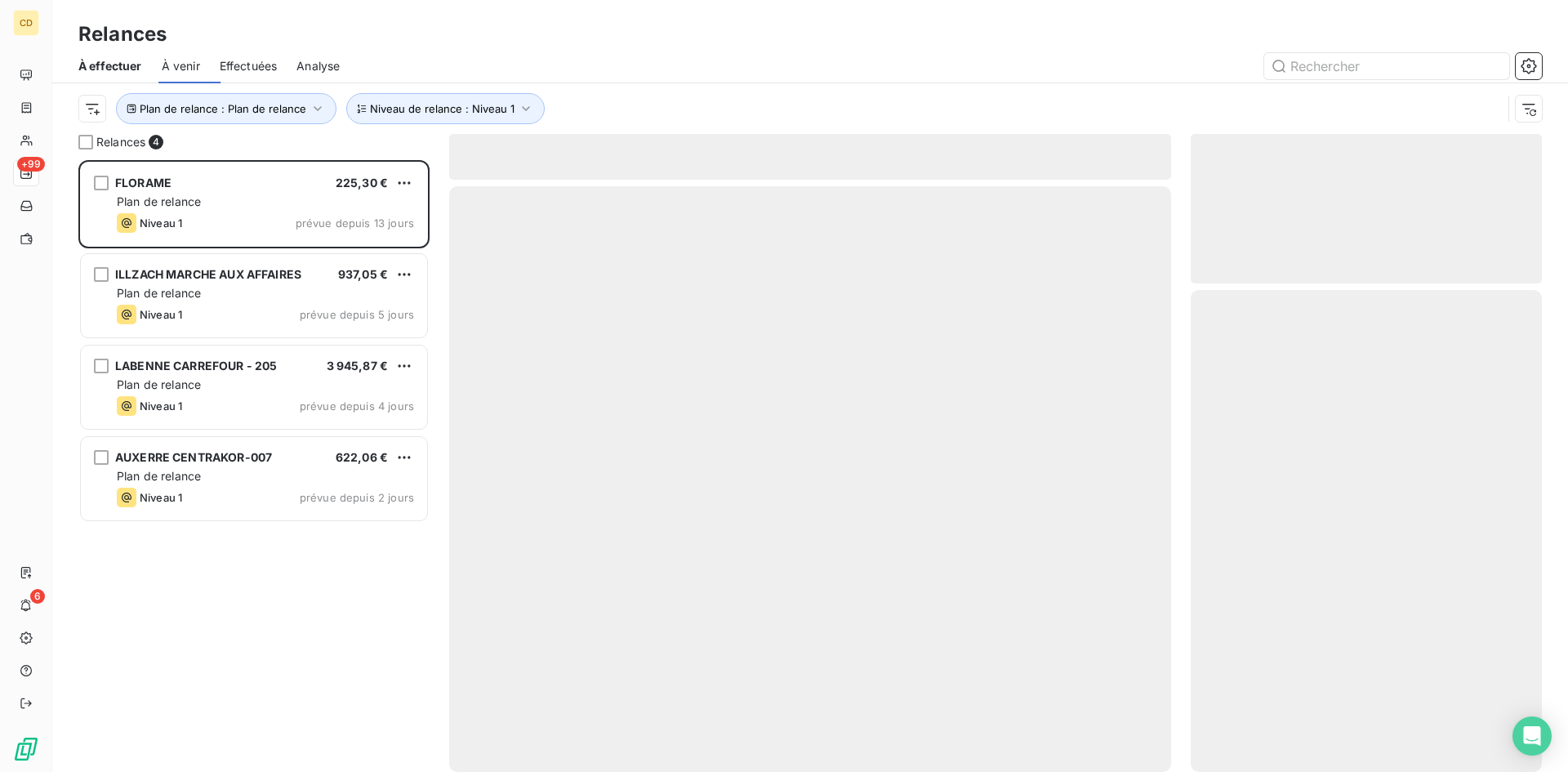
scroll to position [599, 339]
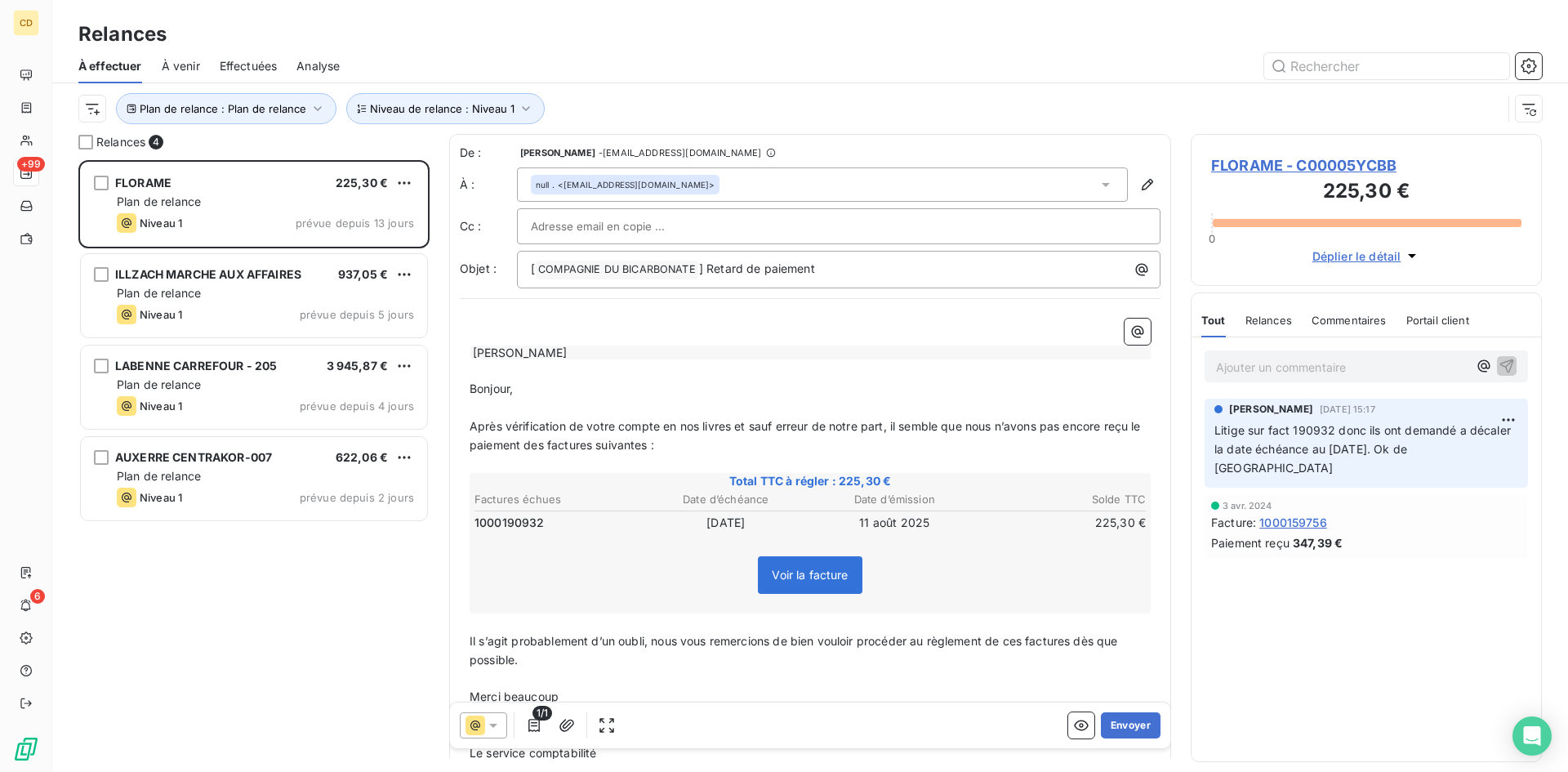
click at [176, 66] on span "À venir" at bounding box center [181, 66] width 38 height 16
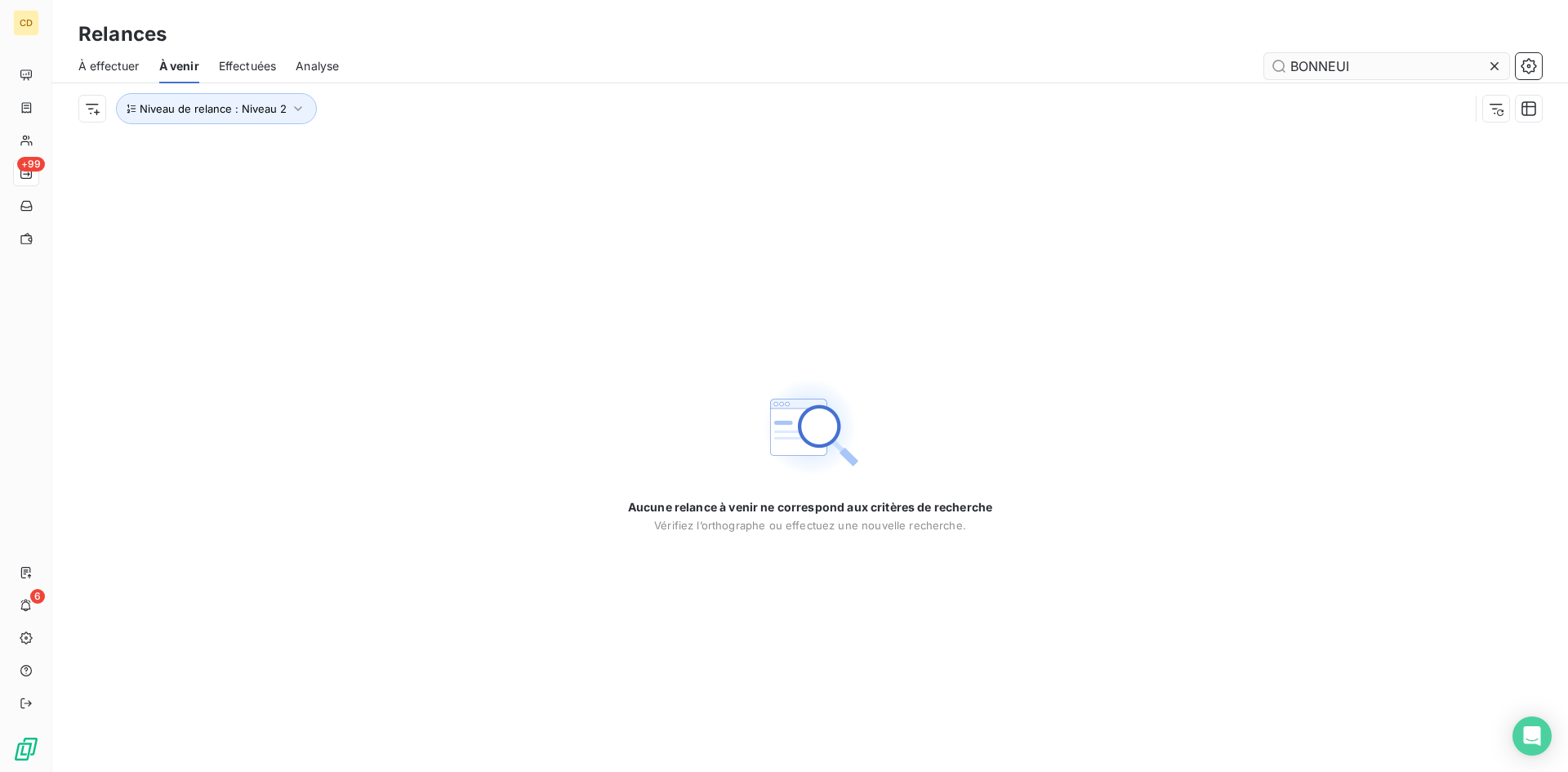
type input "BONNEUIL"
click at [268, 60] on span "Effectuées" at bounding box center [248, 66] width 58 height 16
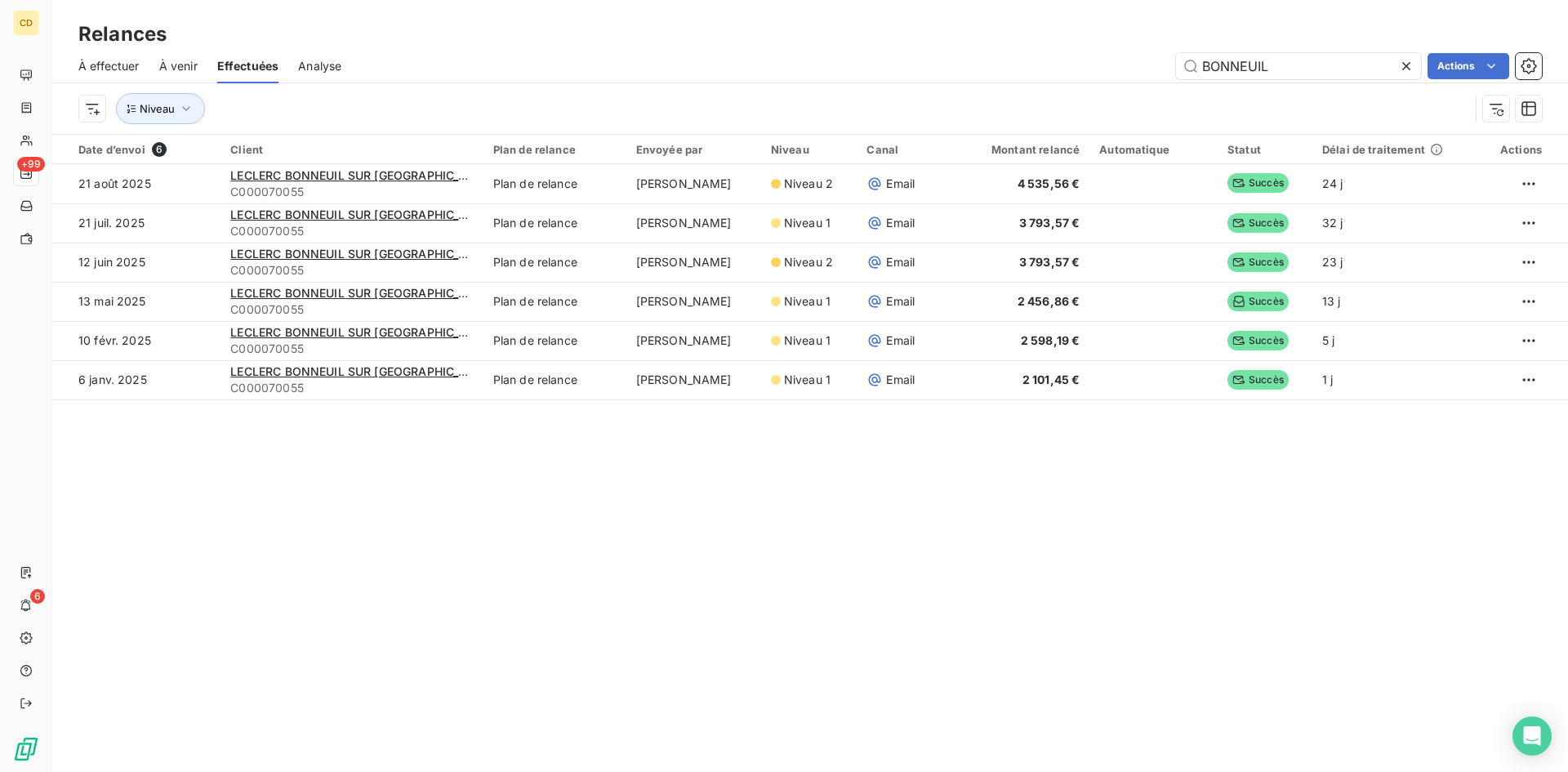
click at [112, 64] on span "À effectuer" at bounding box center [109, 66] width 61 height 16
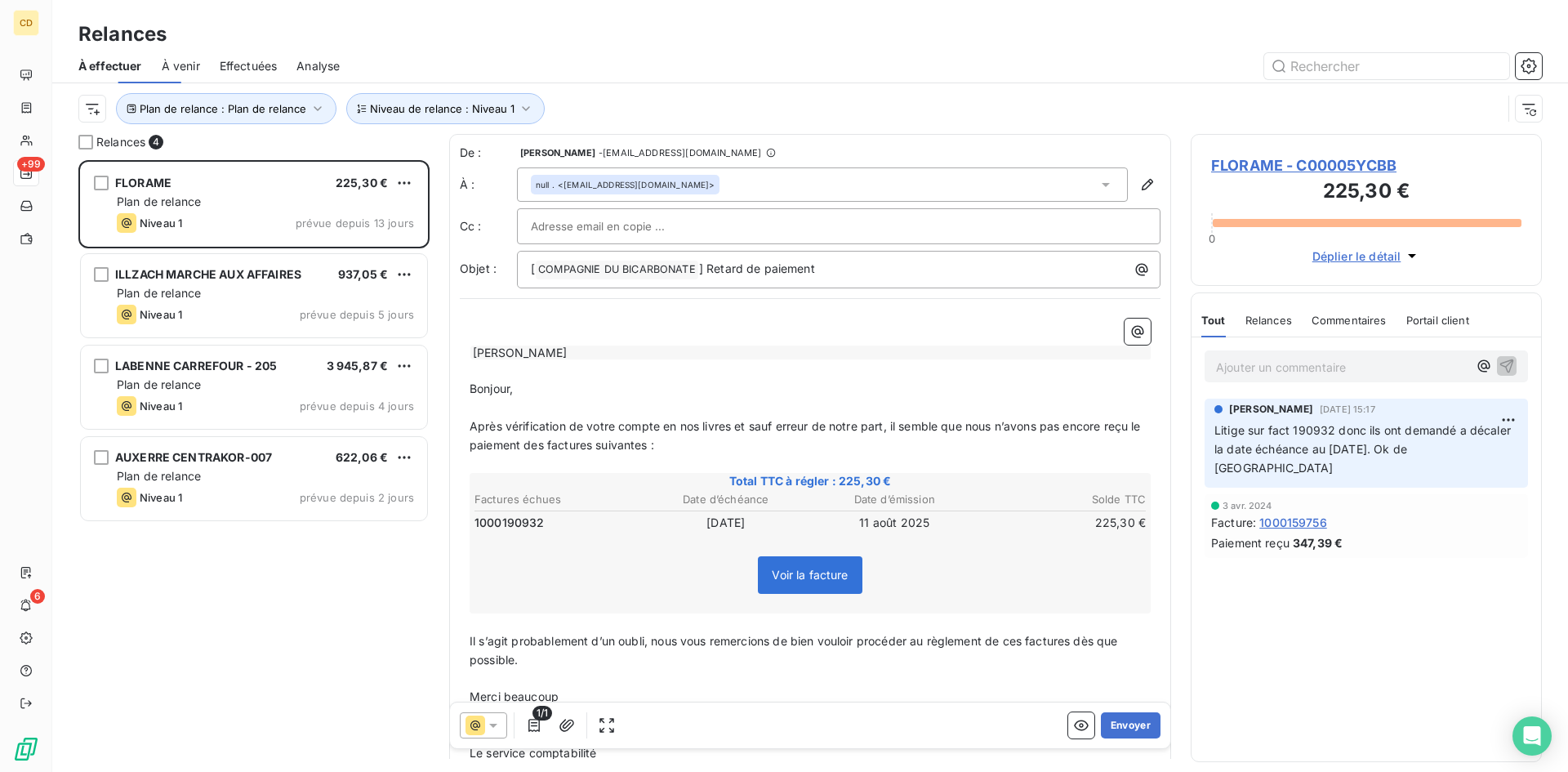
scroll to position [599, 339]
click at [247, 66] on span "Effectuées" at bounding box center [249, 66] width 58 height 16
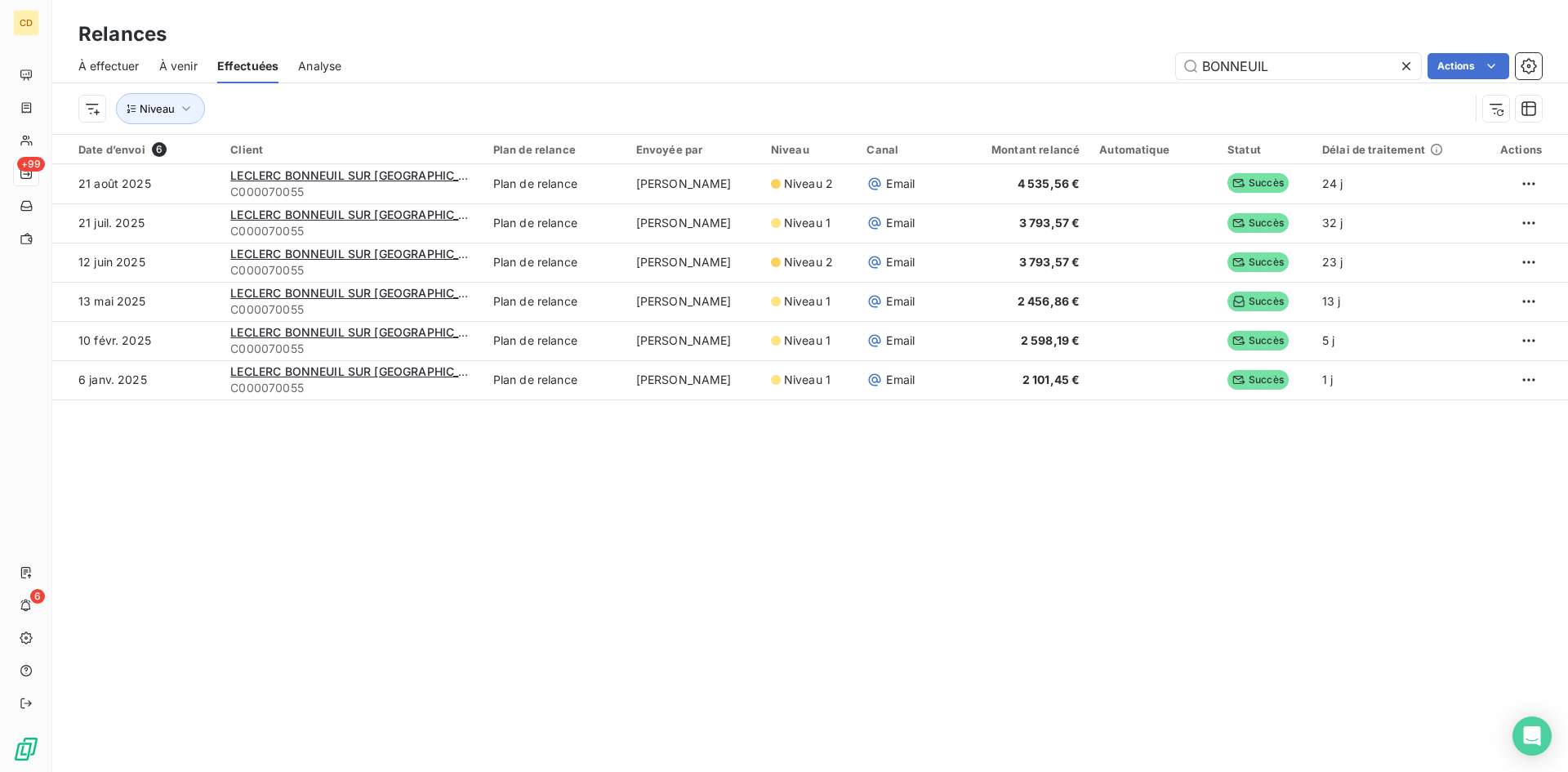
drag, startPoint x: 1280, startPoint y: 63, endPoint x: 829, endPoint y: 67, distance: 451.0
click at [829, 67] on div "BONNEUIL Actions" at bounding box center [952, 66] width 1181 height 26
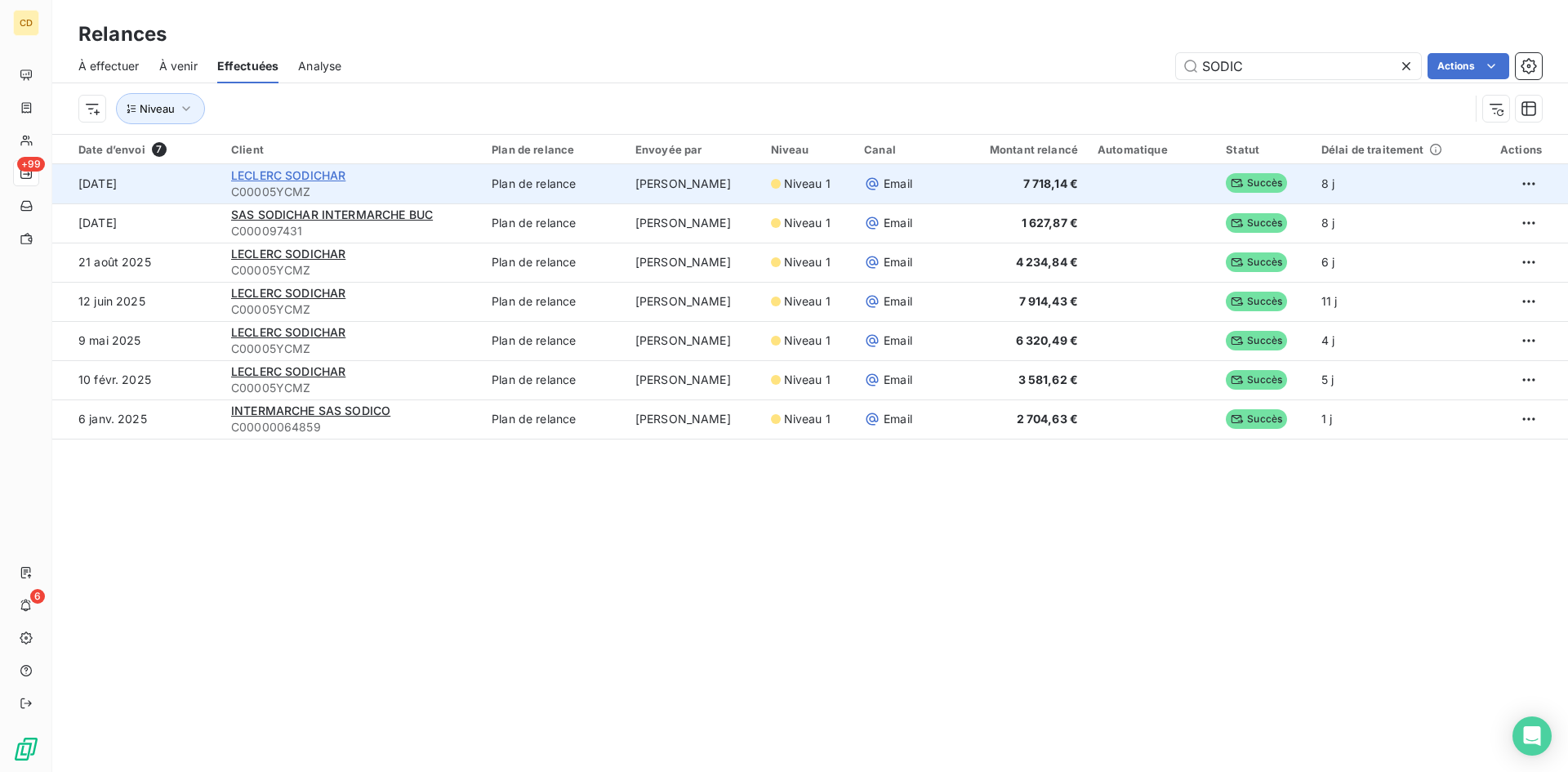
type input "SODIC"
click at [308, 174] on span "LECLERC SODICHAR" at bounding box center [289, 175] width 114 height 14
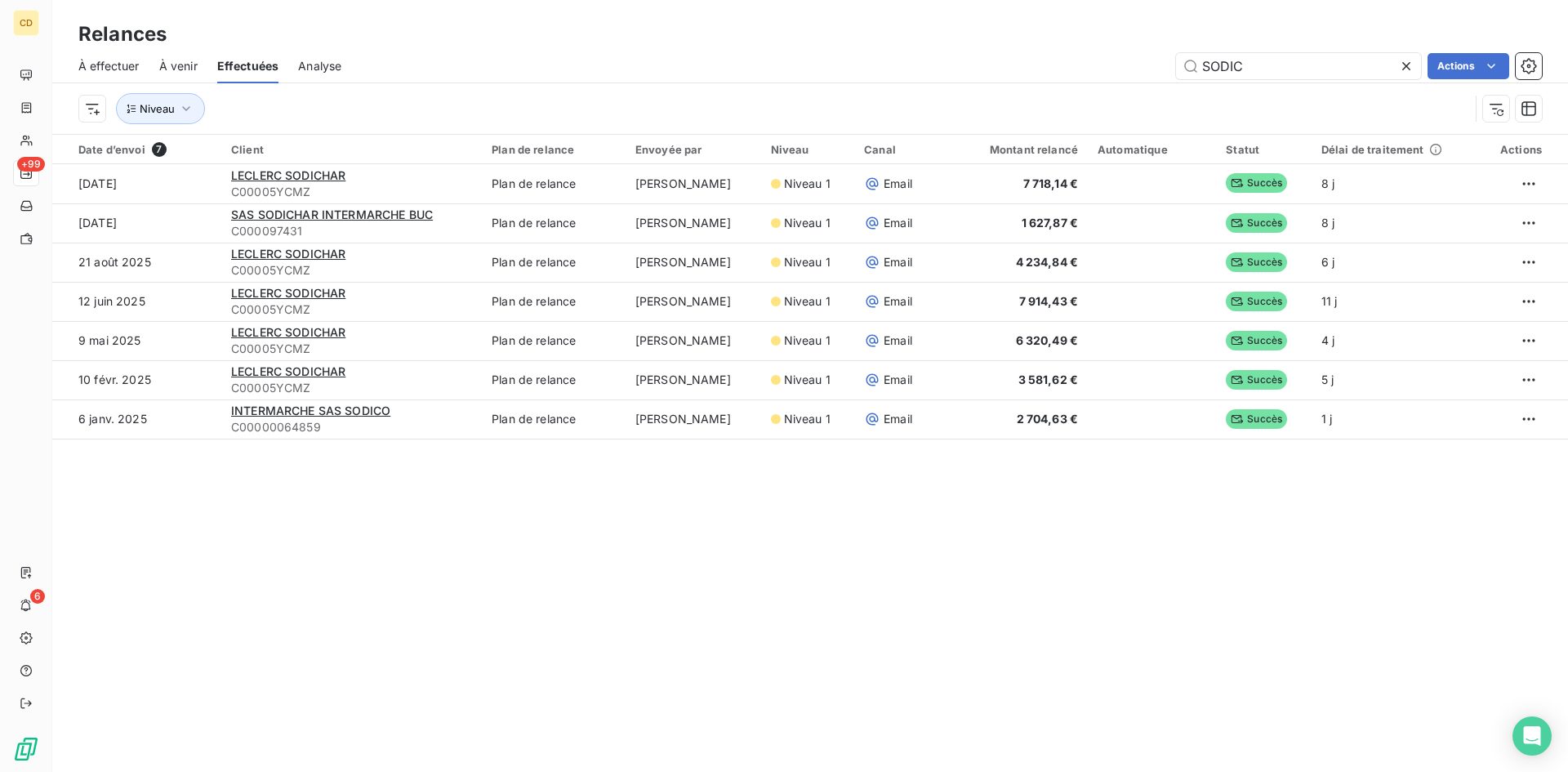
drag, startPoint x: 1249, startPoint y: 68, endPoint x: 1050, endPoint y: 65, distance: 199.0
click at [1050, 65] on div "SODIC Actions" at bounding box center [952, 66] width 1181 height 26
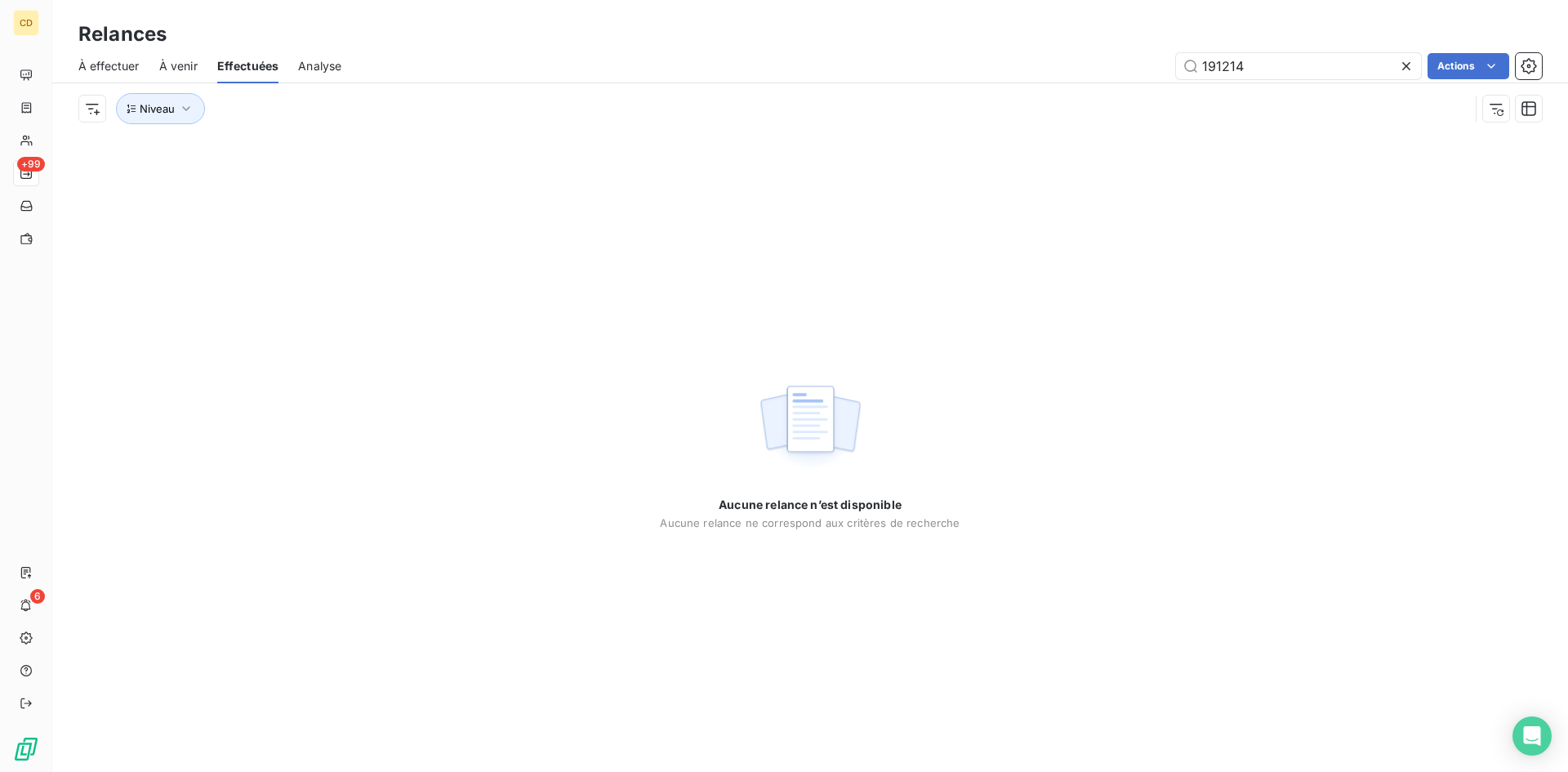
drag, startPoint x: 1261, startPoint y: 66, endPoint x: 1137, endPoint y: 71, distance: 124.1
click at [1137, 71] on div "191214 Actions" at bounding box center [952, 66] width 1181 height 26
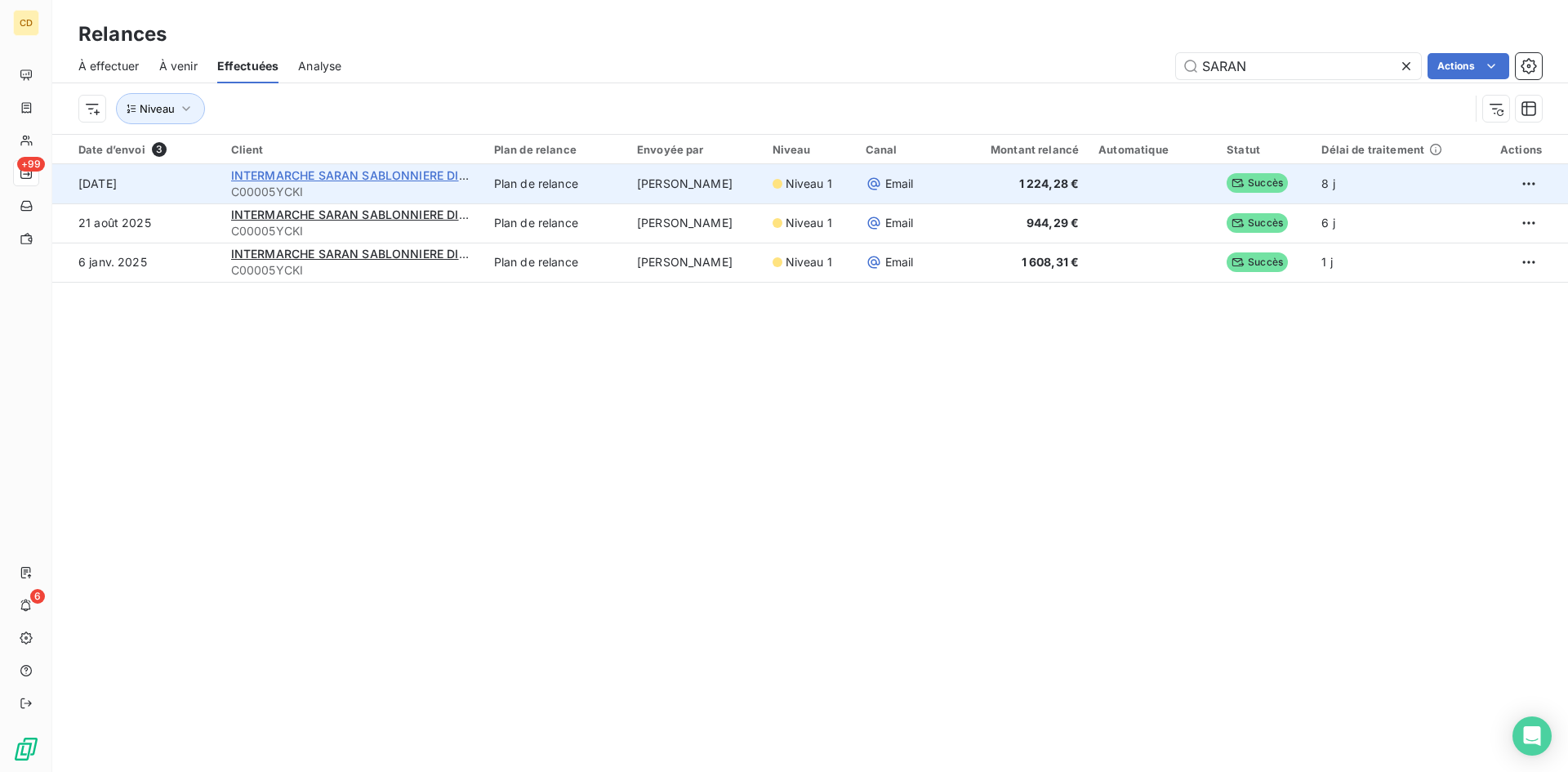
type input "SARAN"
click at [342, 173] on span "INTERMARCHE SARAN SABLONNIERE DISTR" at bounding box center [356, 175] width 250 height 14
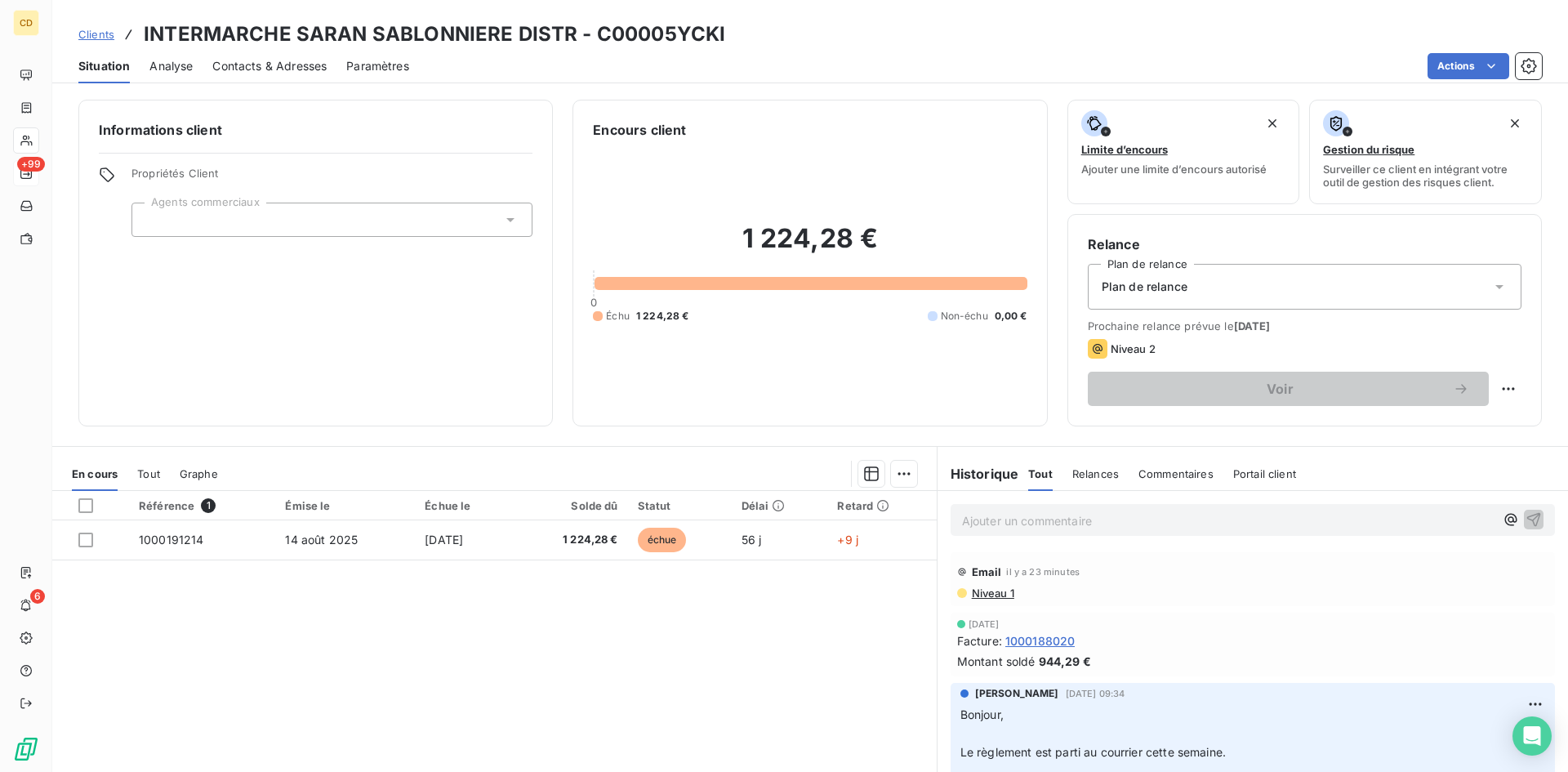
click at [983, 590] on span "Niveau 1" at bounding box center [993, 594] width 44 height 13
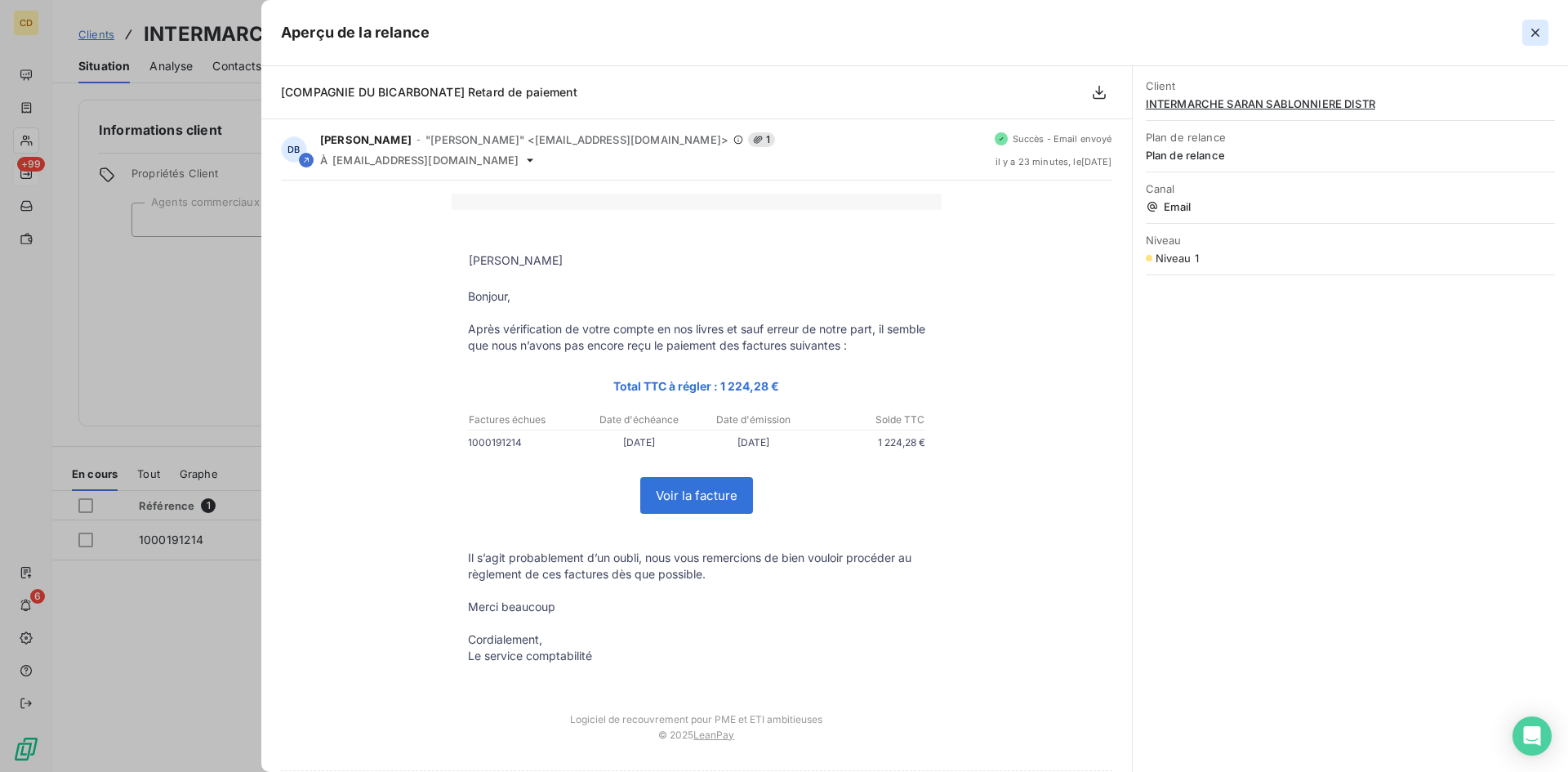
click at [1536, 30] on icon "button" at bounding box center [1535, 32] width 16 height 16
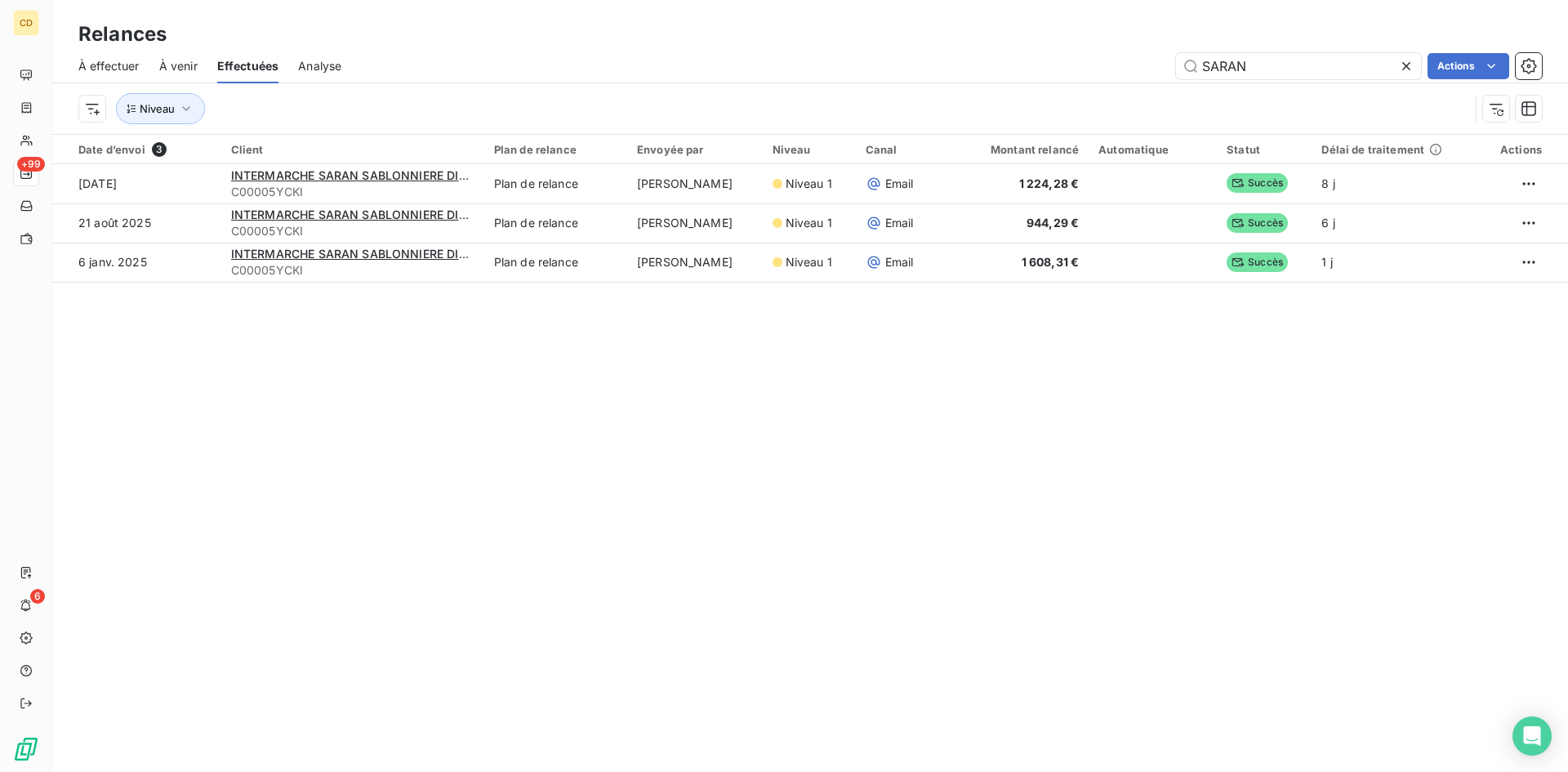
click at [120, 70] on span "À effectuer" at bounding box center [109, 66] width 61 height 16
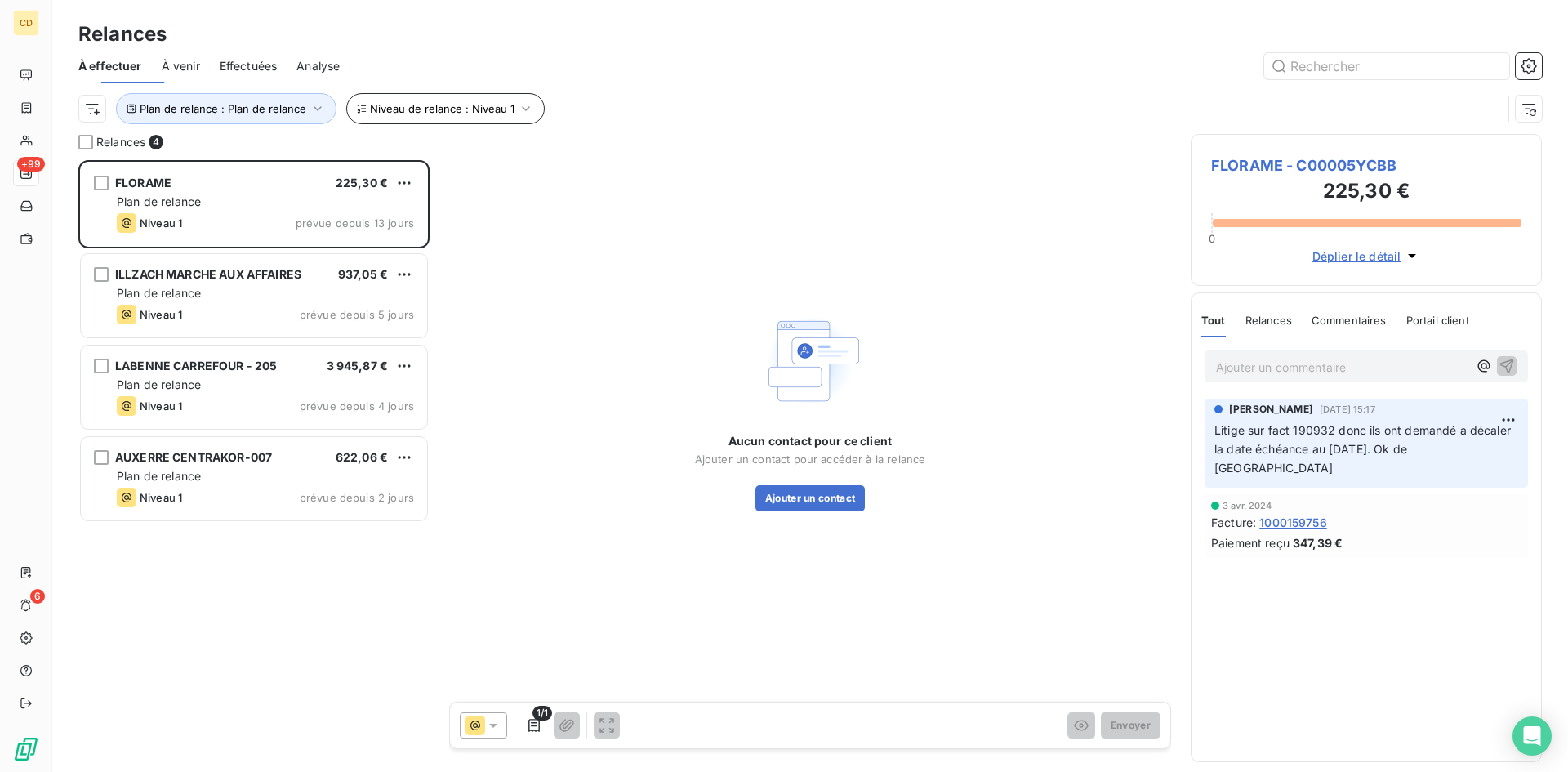
scroll to position [599, 339]
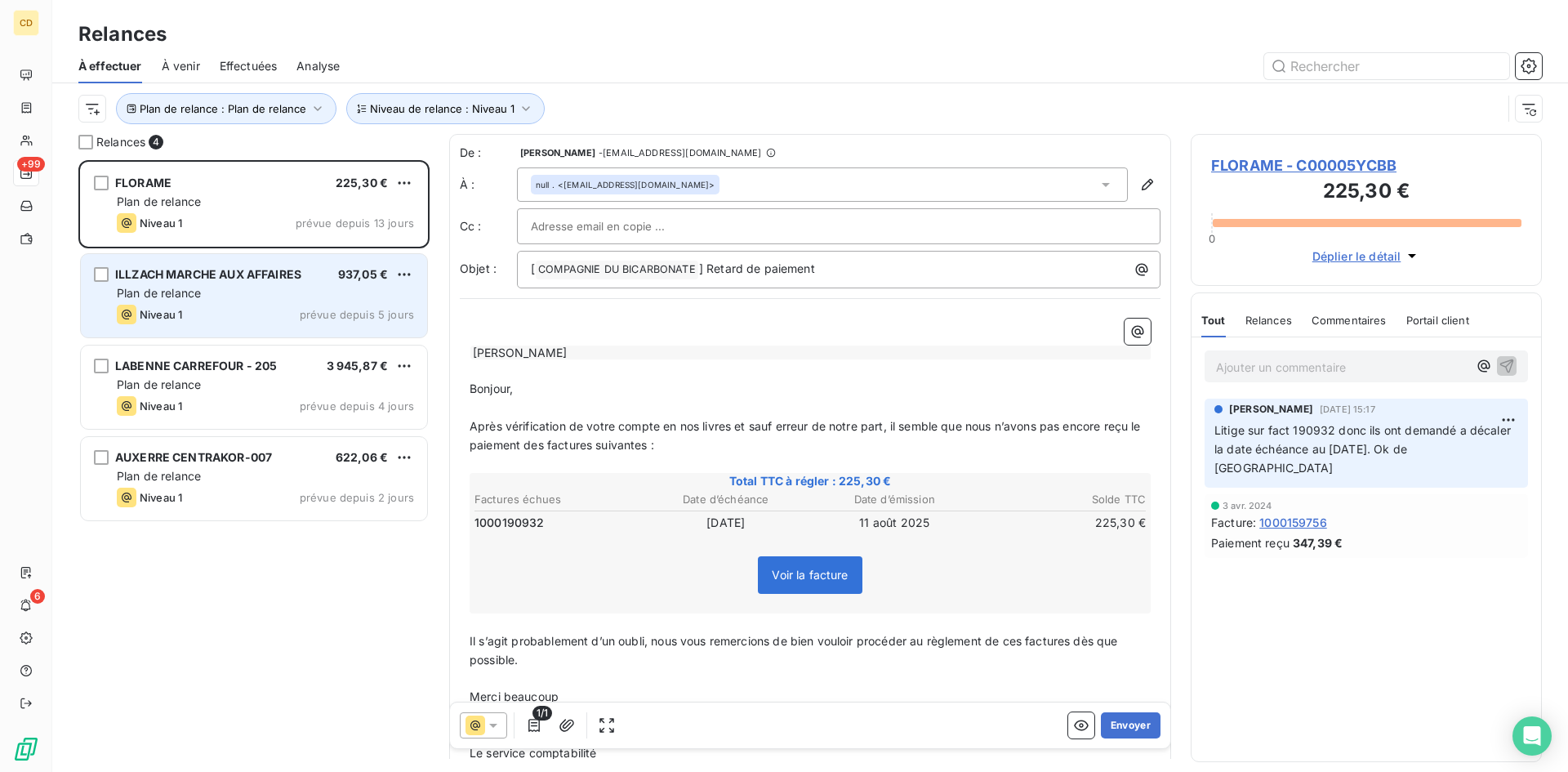
click at [270, 297] on div "Plan de relance" at bounding box center [266, 293] width 297 height 16
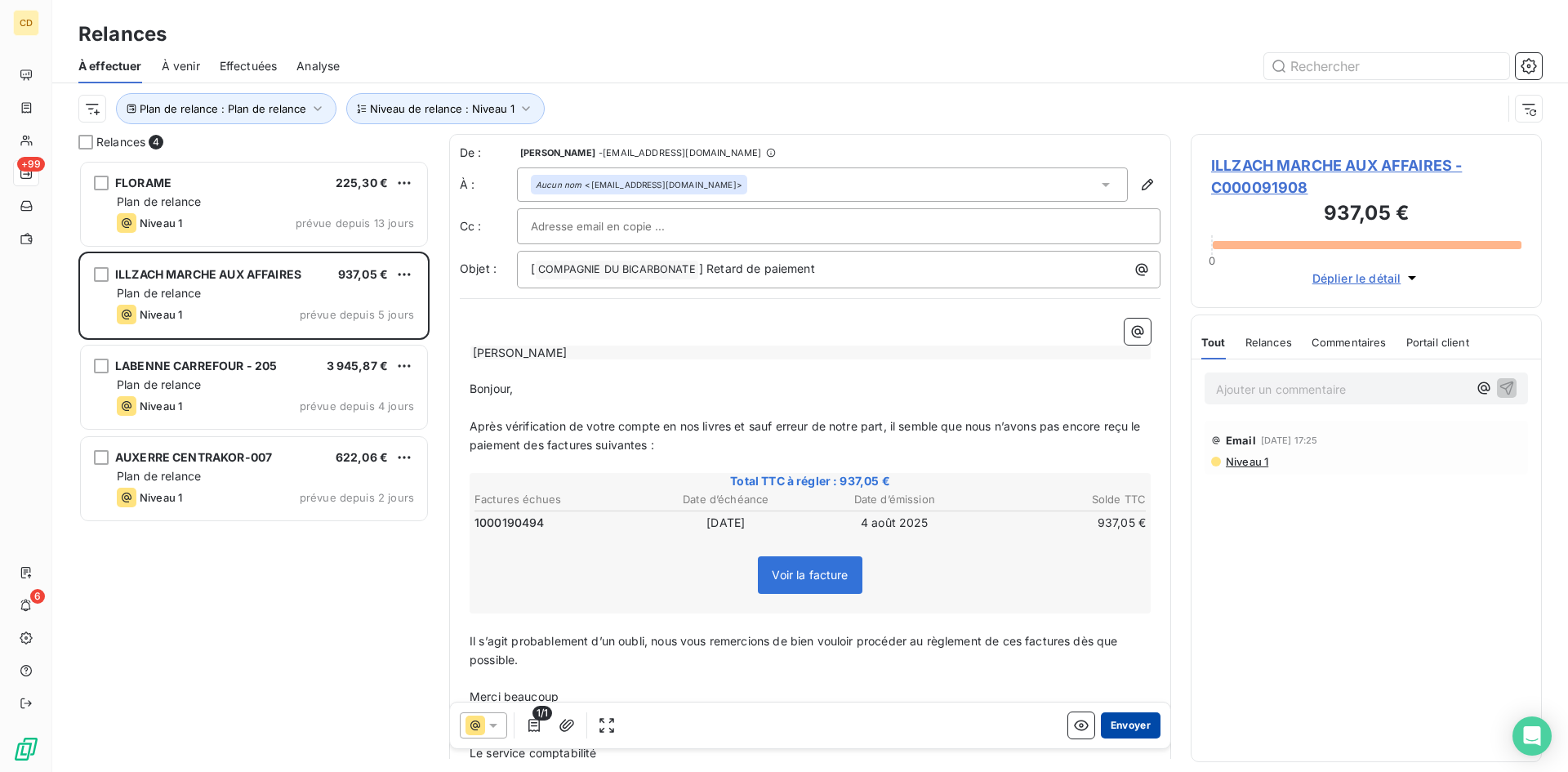
click at [1123, 723] on button "Envoyer" at bounding box center [1131, 725] width 60 height 26
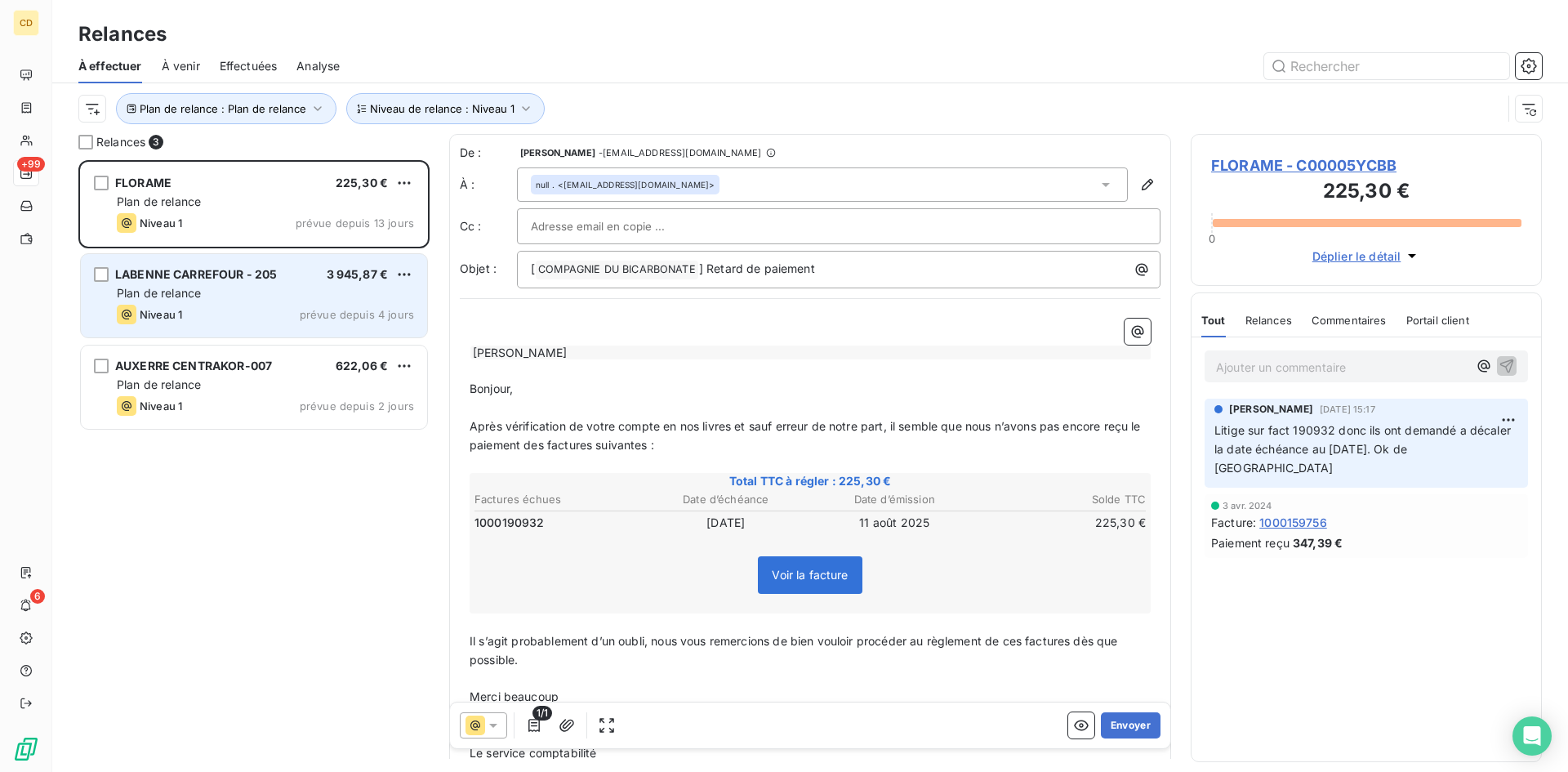
click at [257, 284] on div "LABENNE CARREFOUR - 205 3 945,87 € Plan de relance Niveau 1 prévue depuis 4 jou…" at bounding box center [254, 295] width 347 height 83
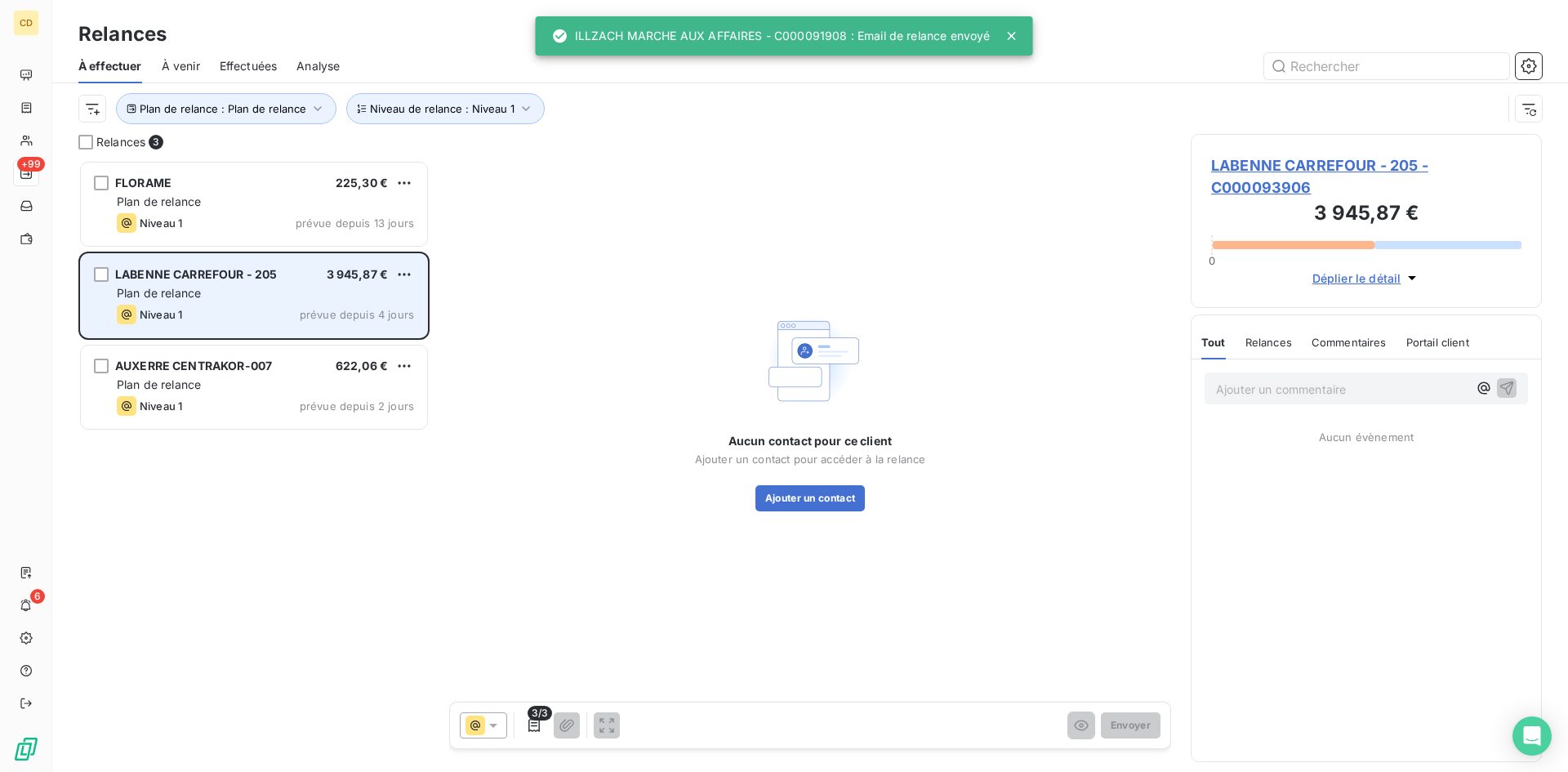
click at [210, 287] on div "Plan de relance" at bounding box center [266, 293] width 297 height 16
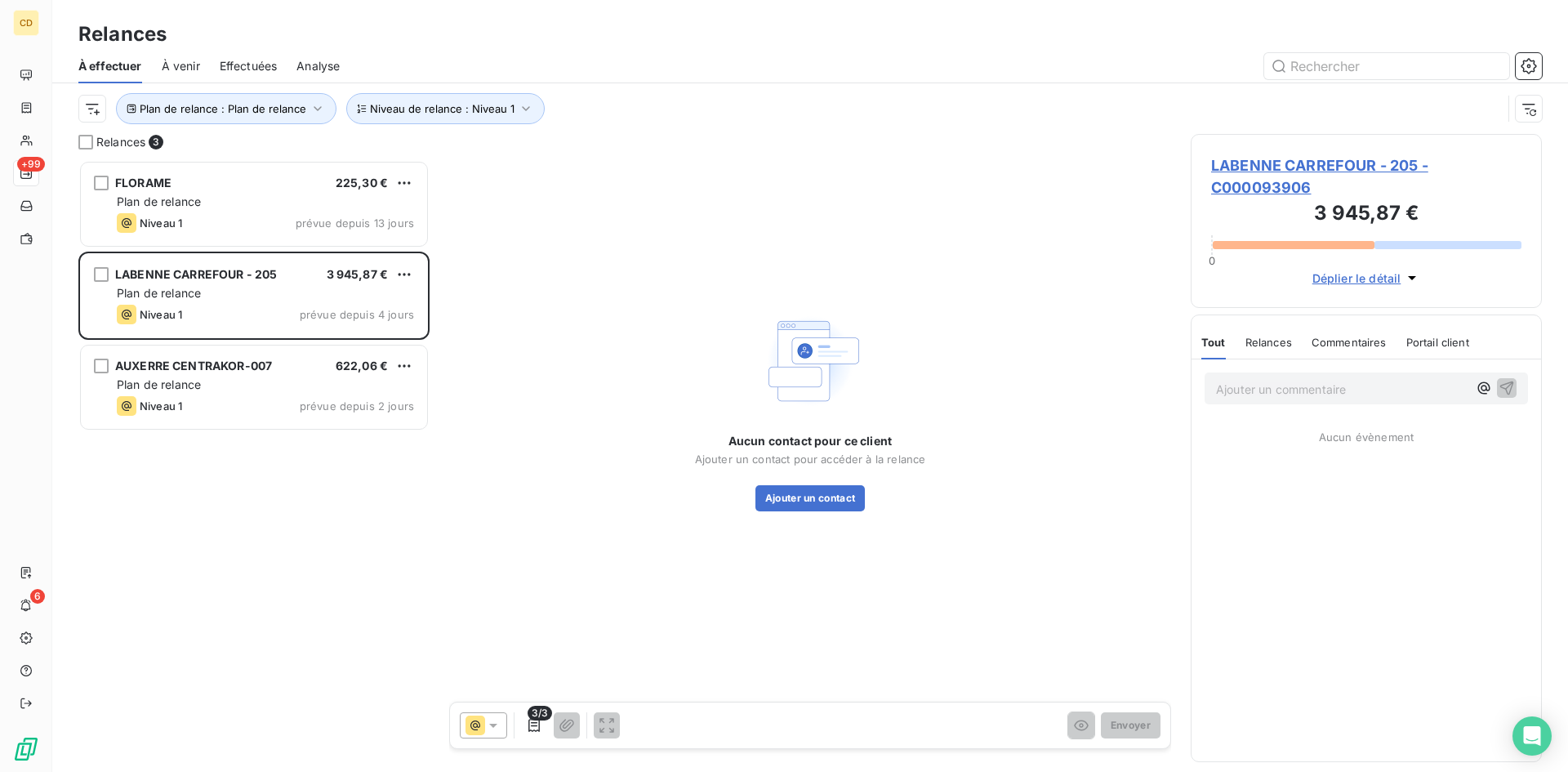
click at [1245, 172] on span "LABENNE CARREFOUR - 205 - C000093906" at bounding box center [1367, 176] width 311 height 44
click at [765, 490] on button "Ajouter un contact" at bounding box center [811, 498] width 111 height 26
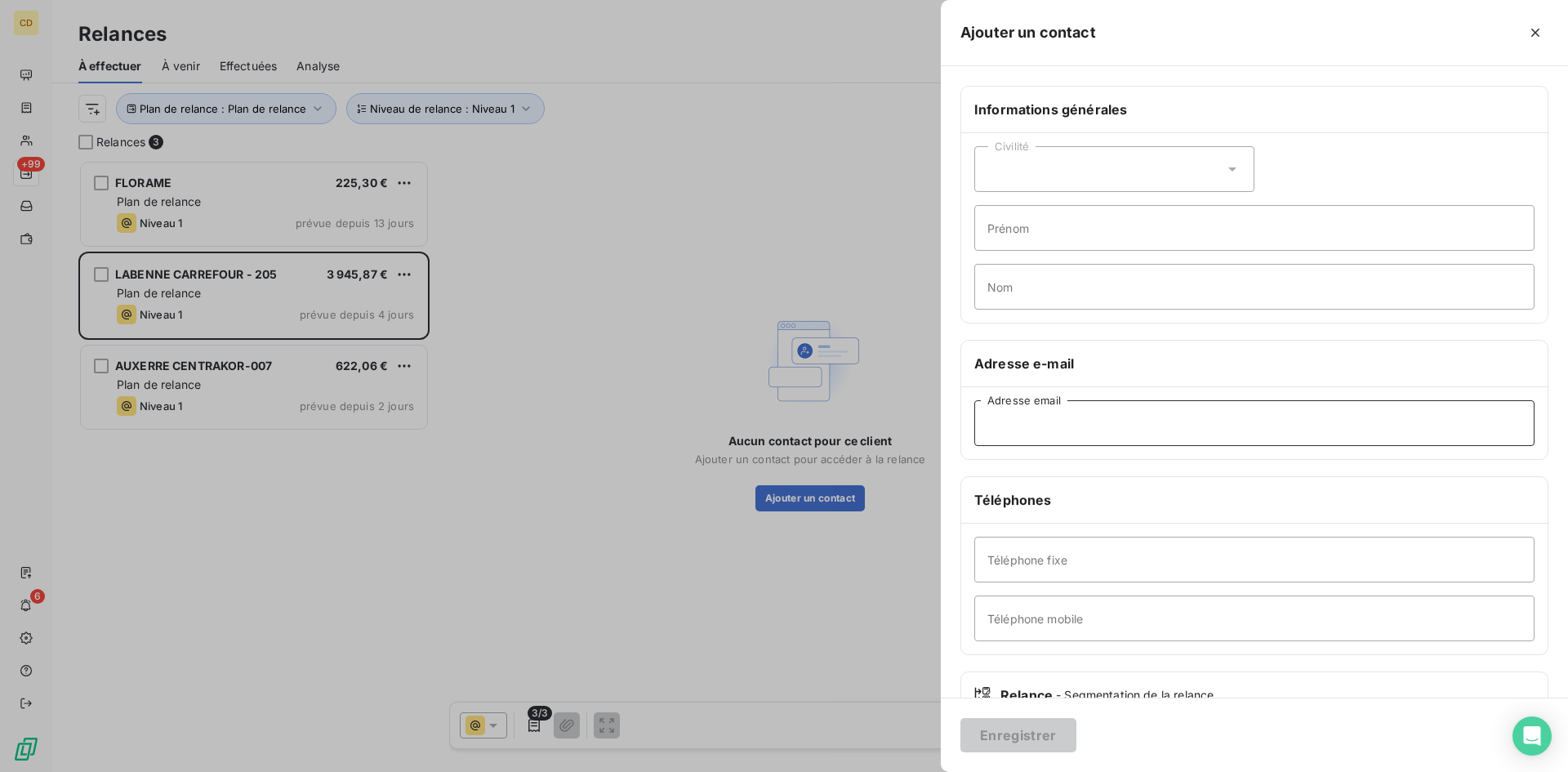
paste input "[EMAIL_ADDRESS][DOMAIN_NAME]"
type input "[EMAIL_ADDRESS][DOMAIN_NAME]"
click at [1020, 720] on button "Enregistrer" at bounding box center [1018, 736] width 116 height 34
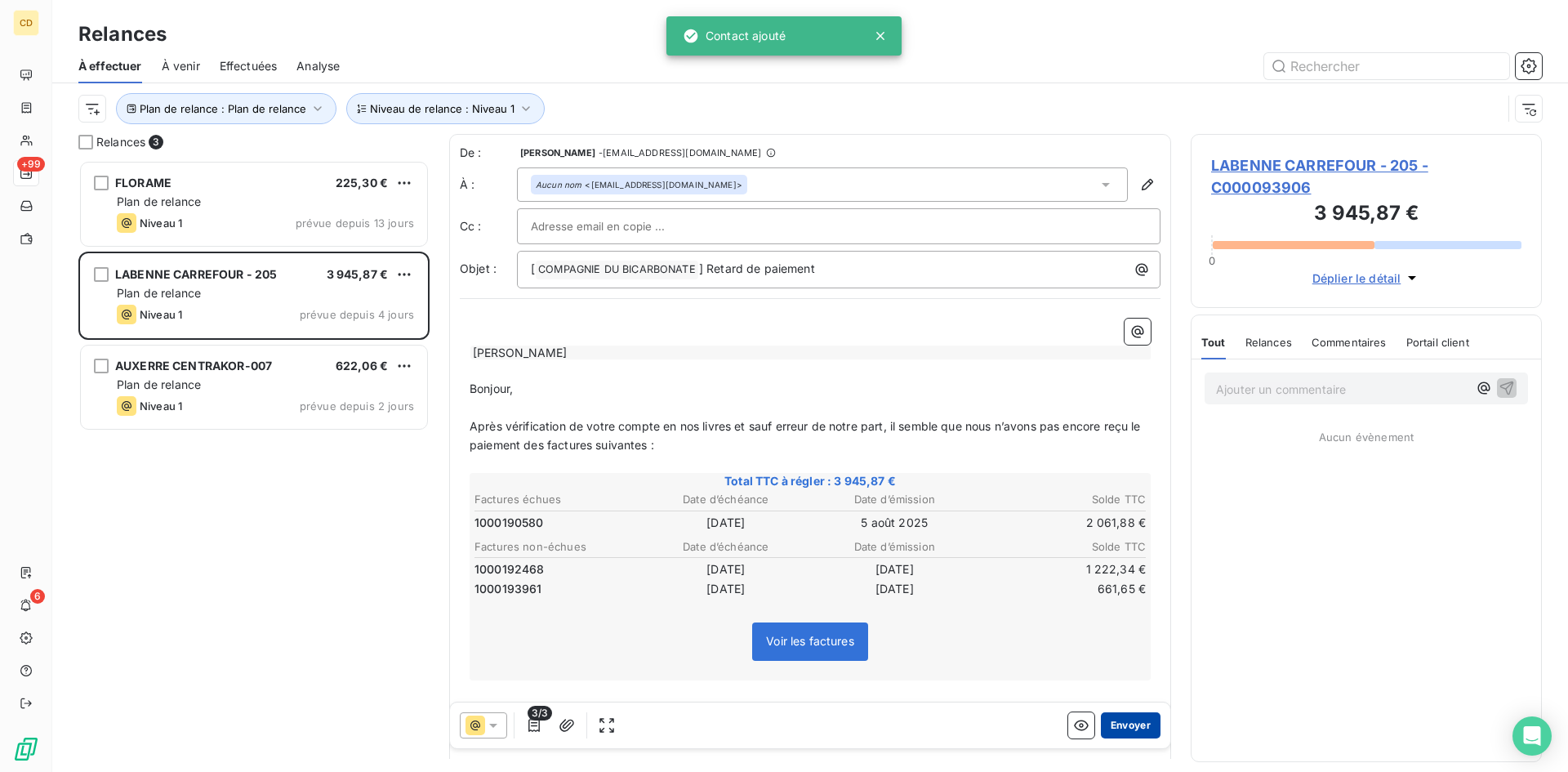
click at [1119, 722] on button "Envoyer" at bounding box center [1131, 725] width 60 height 26
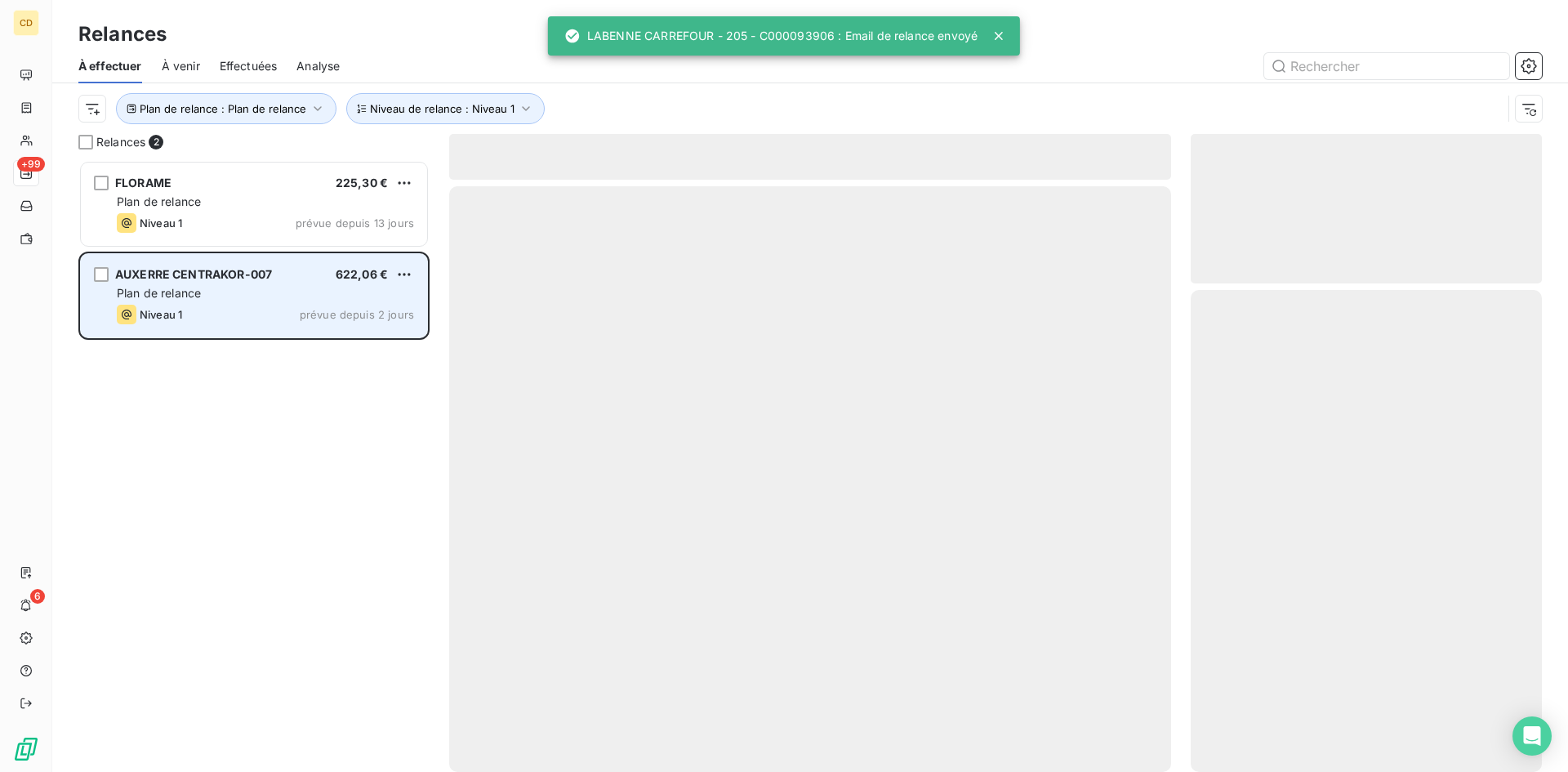
click at [210, 279] on span "AUXERRE CENTRAKOR-007" at bounding box center [193, 274] width 157 height 14
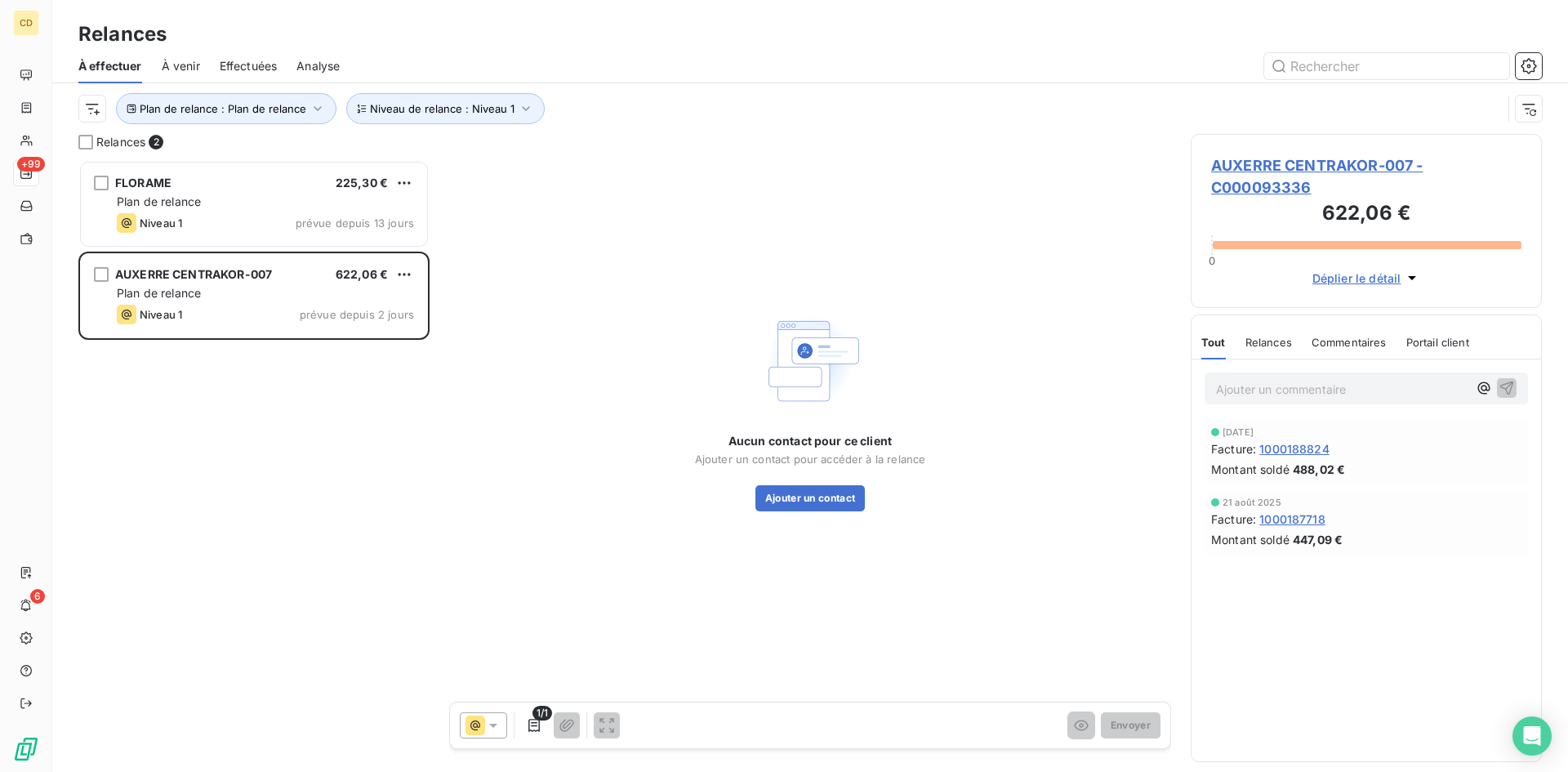
click at [1260, 162] on span "AUXERRE CENTRAKOR-007 - C000093336" at bounding box center [1367, 176] width 311 height 44
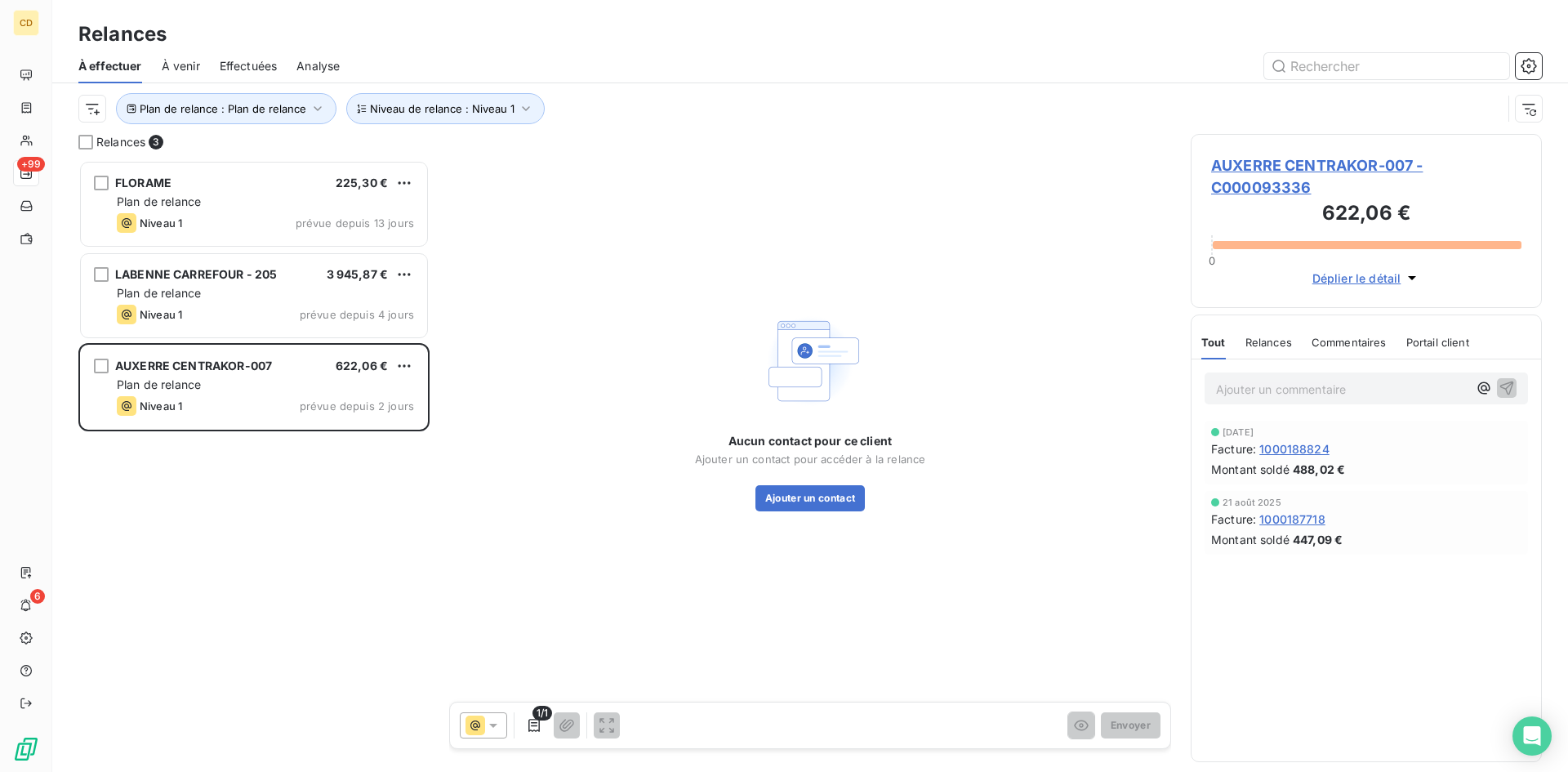
scroll to position [599, 339]
click at [824, 491] on button "Ajouter un contact" at bounding box center [811, 498] width 111 height 26
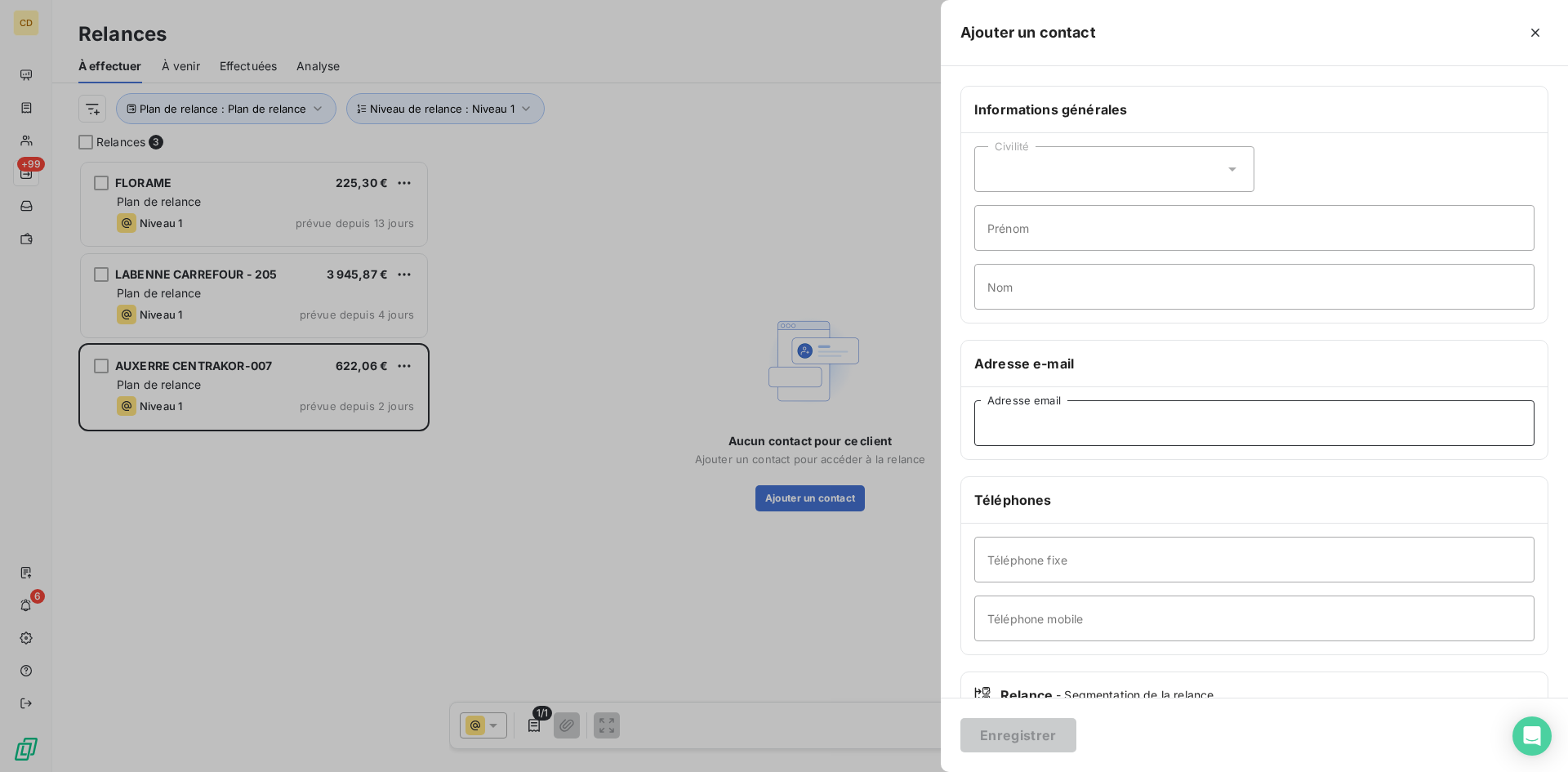
click at [1023, 436] on input "Adresse email" at bounding box center [1255, 423] width 560 height 46
paste input "[EMAIL_ADDRESS][DOMAIN_NAME]"
type input "[EMAIL_ADDRESS][DOMAIN_NAME]"
click at [960, 719] on button "Enregistrer" at bounding box center [1018, 736] width 116 height 34
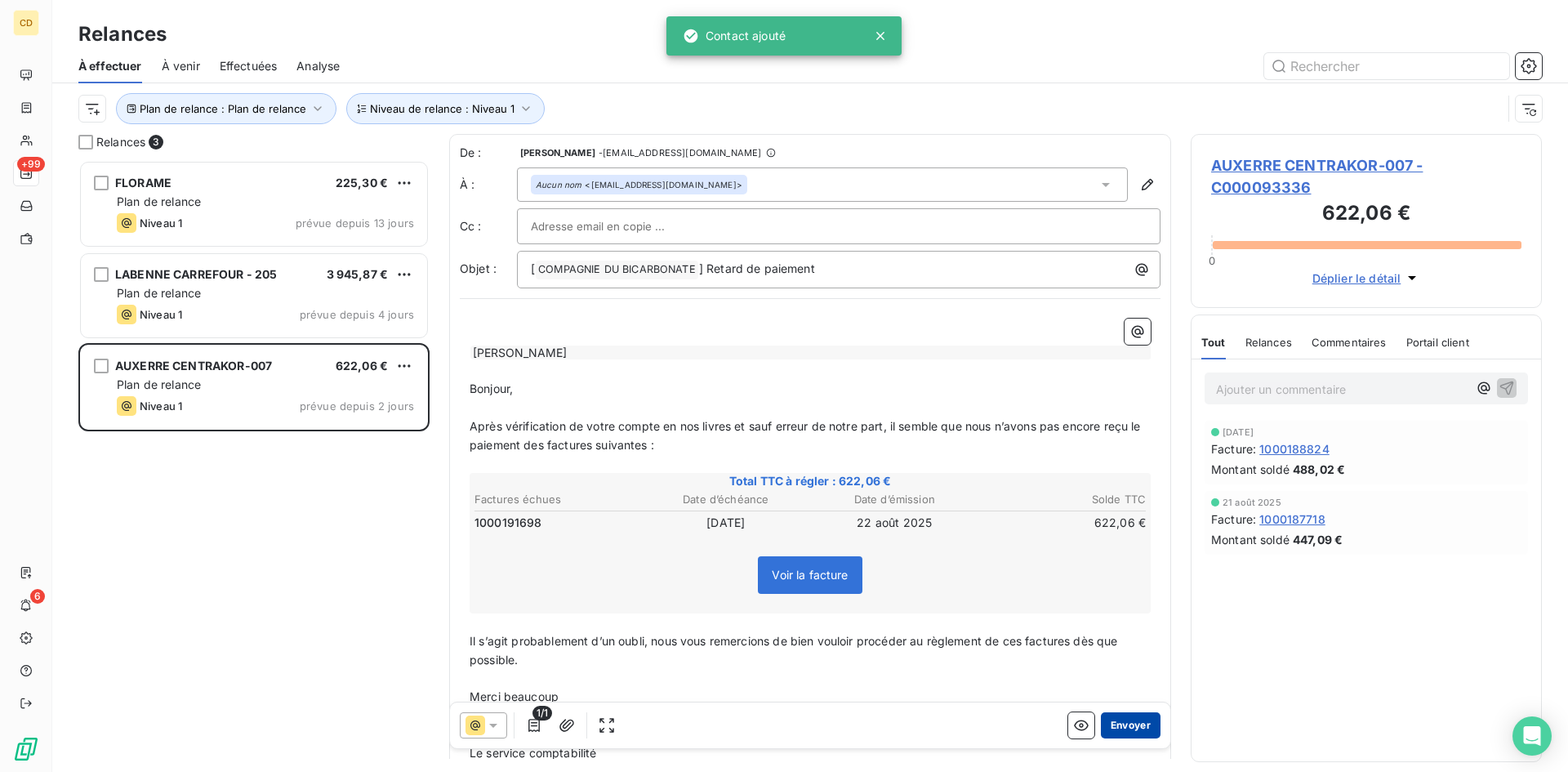
click at [1131, 724] on button "Envoyer" at bounding box center [1131, 725] width 60 height 26
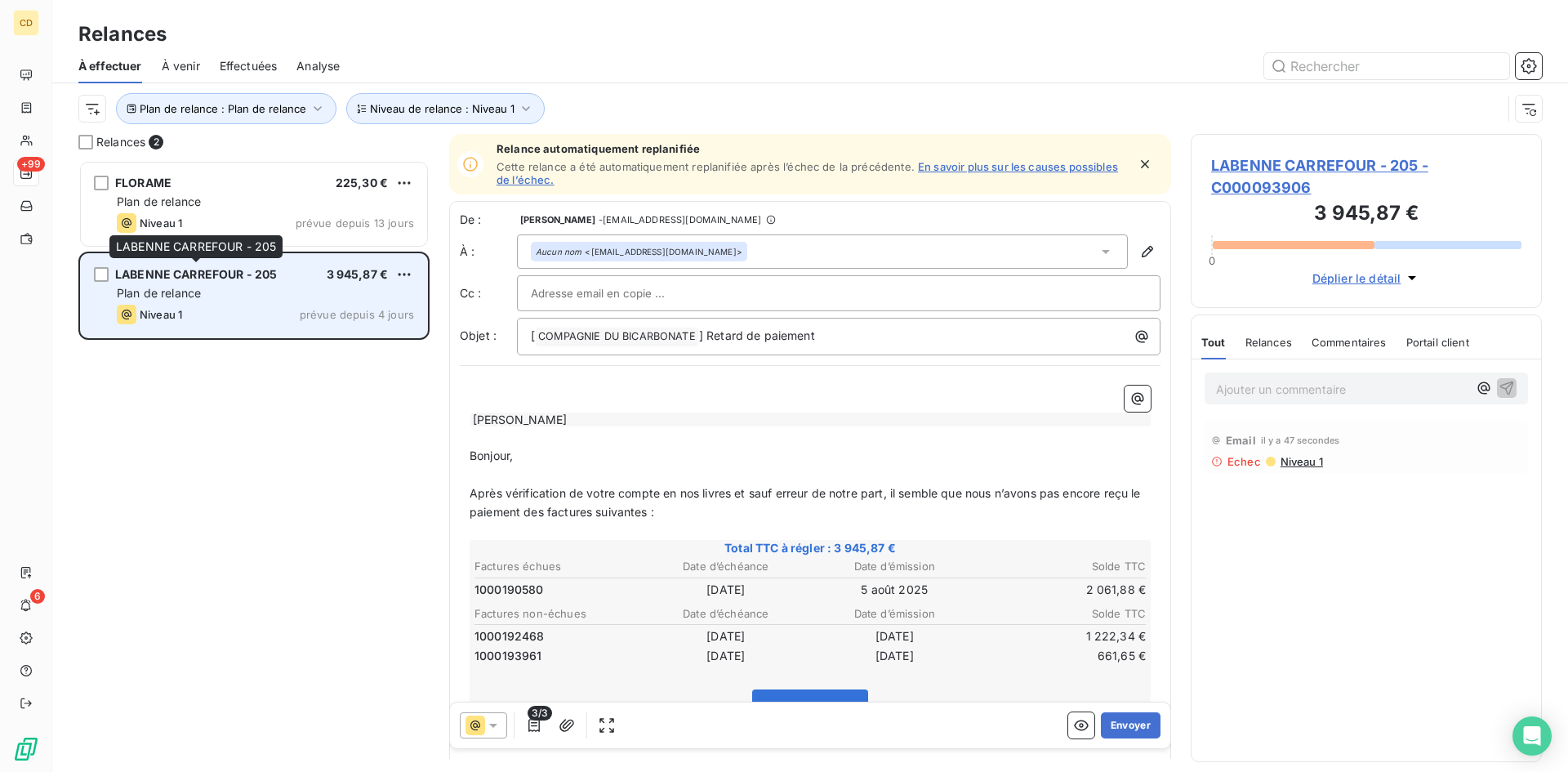
click at [238, 279] on span "LABENNE CARREFOUR - 205" at bounding box center [196, 274] width 162 height 14
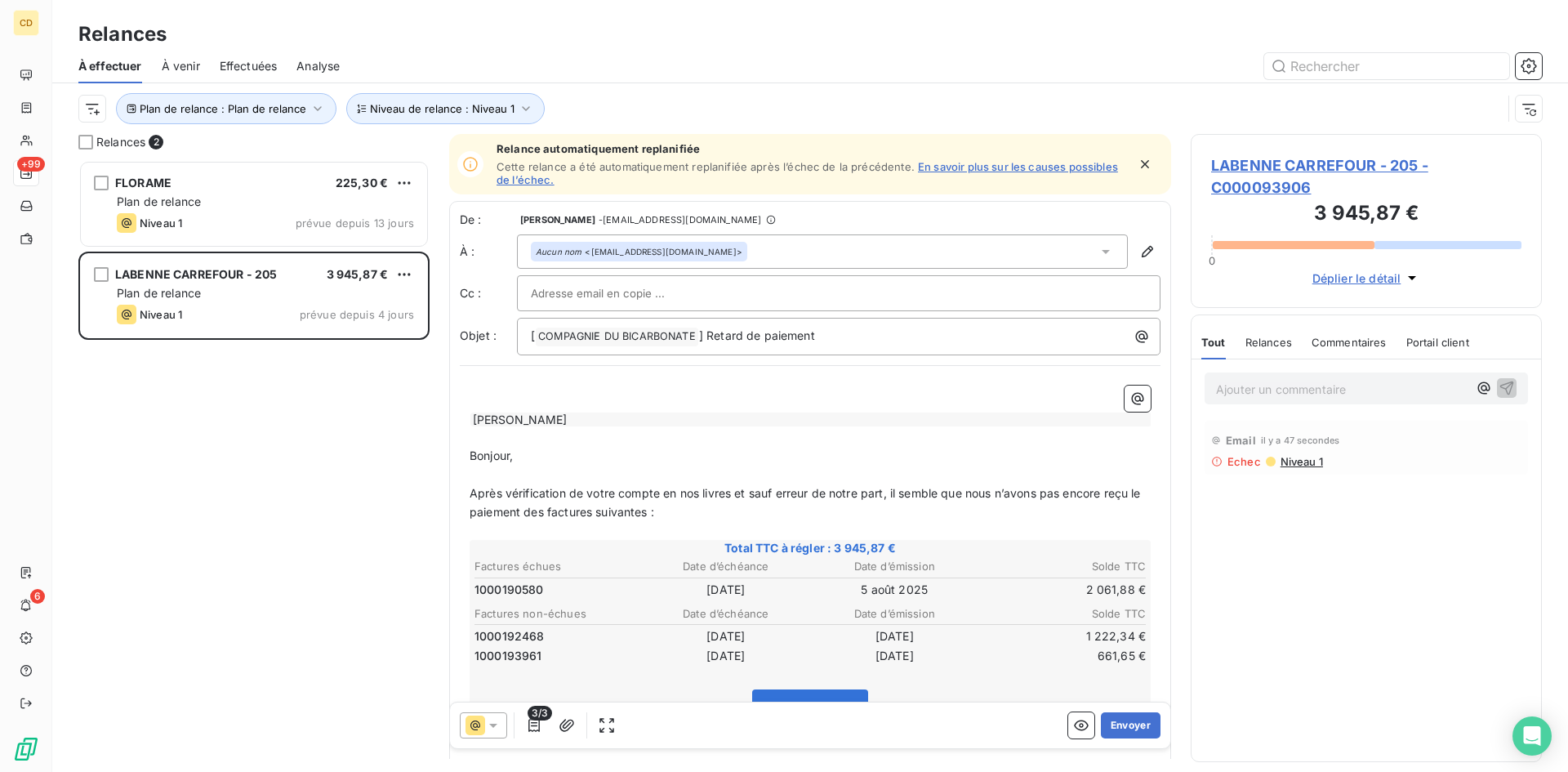
click at [164, 381] on div "FLORAME 225,30 € Plan de relance Niveau 1 prévue depuis 13 jours LABENNE CARREF…" at bounding box center [253, 466] width 352 height 612
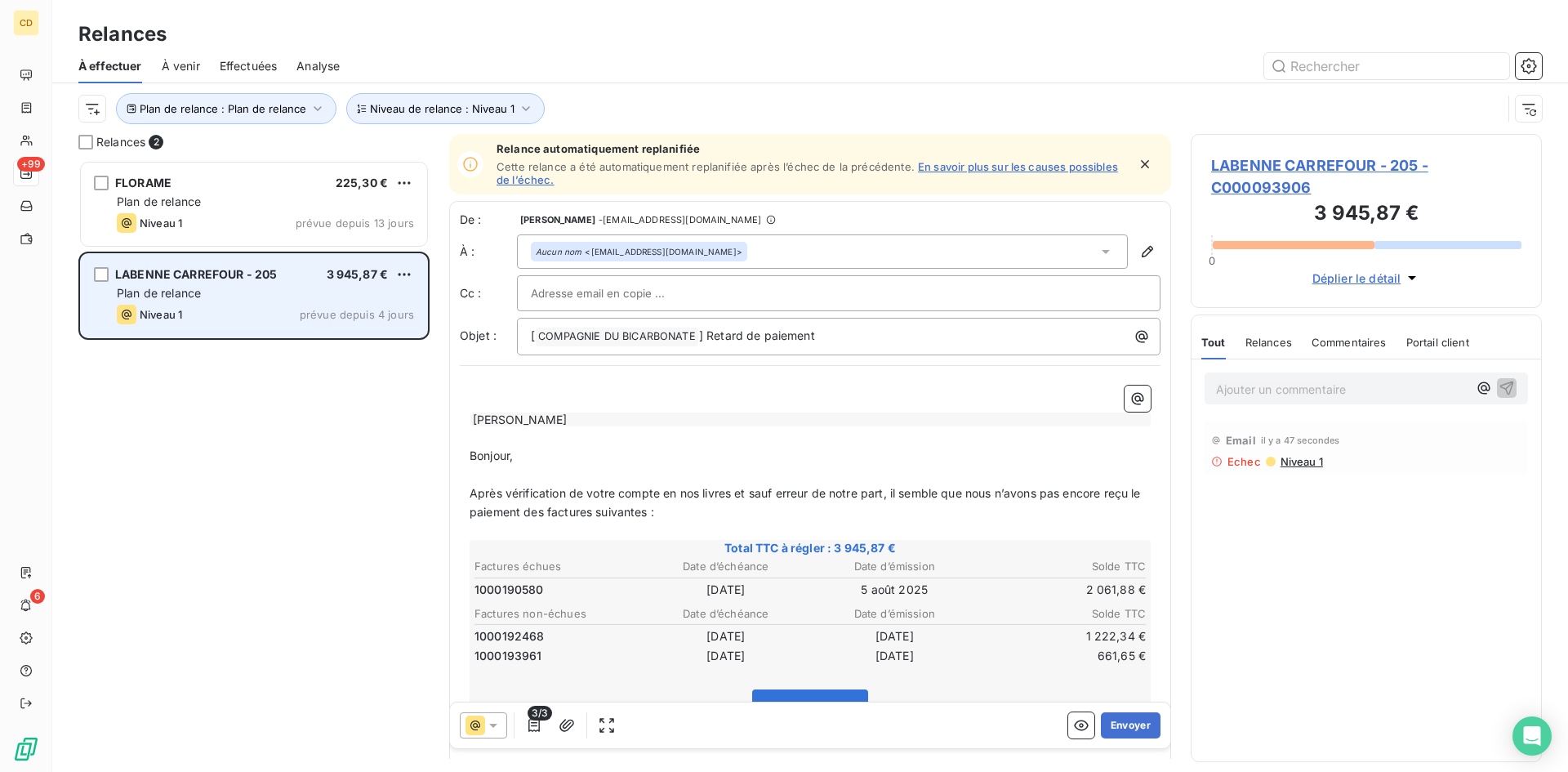
click at [172, 288] on span "Plan de relance" at bounding box center [159, 293] width 84 height 14
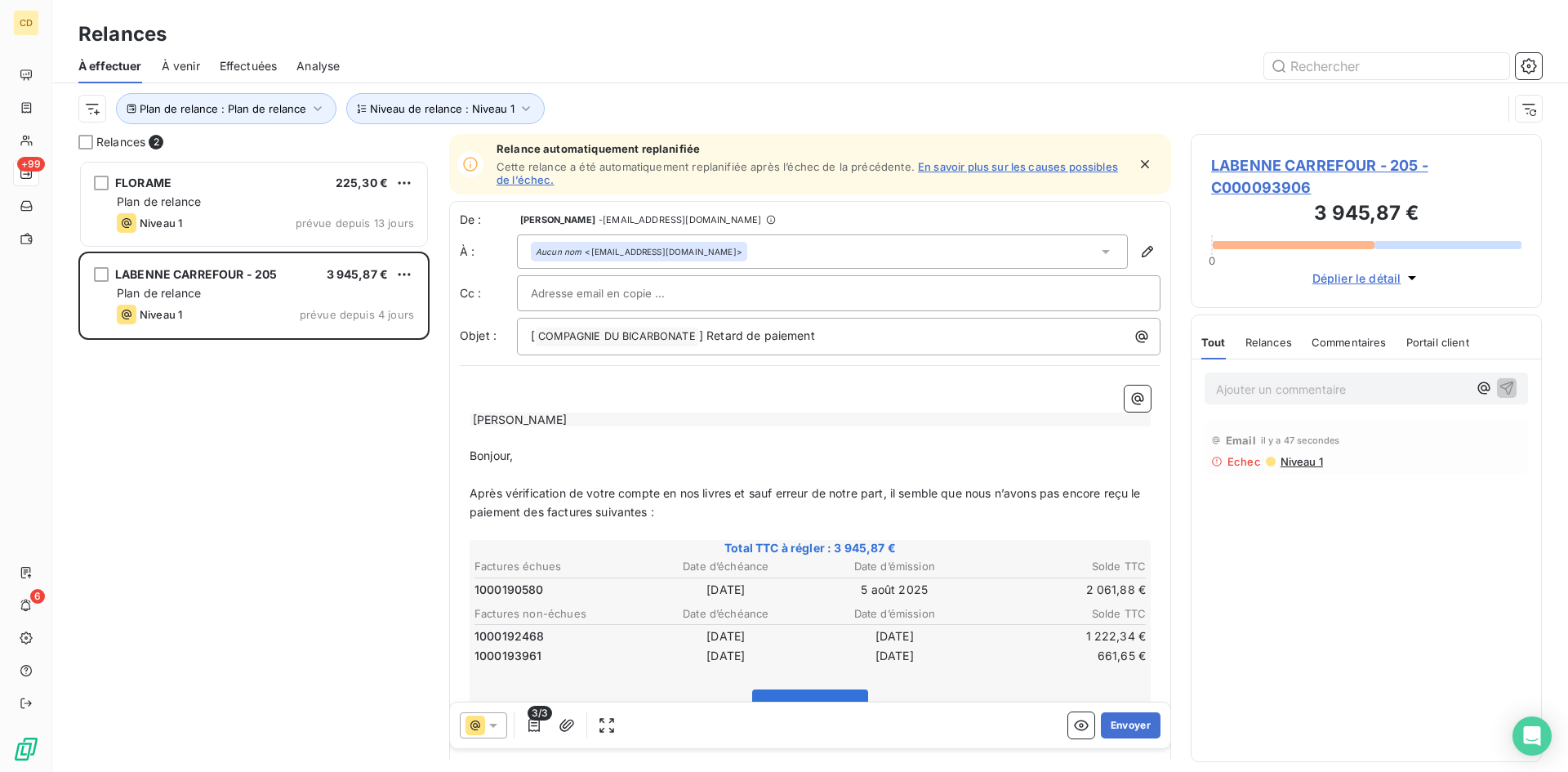
click at [1292, 163] on span "LABENNE CARREFOUR - 205 - C000093906" at bounding box center [1367, 176] width 311 height 44
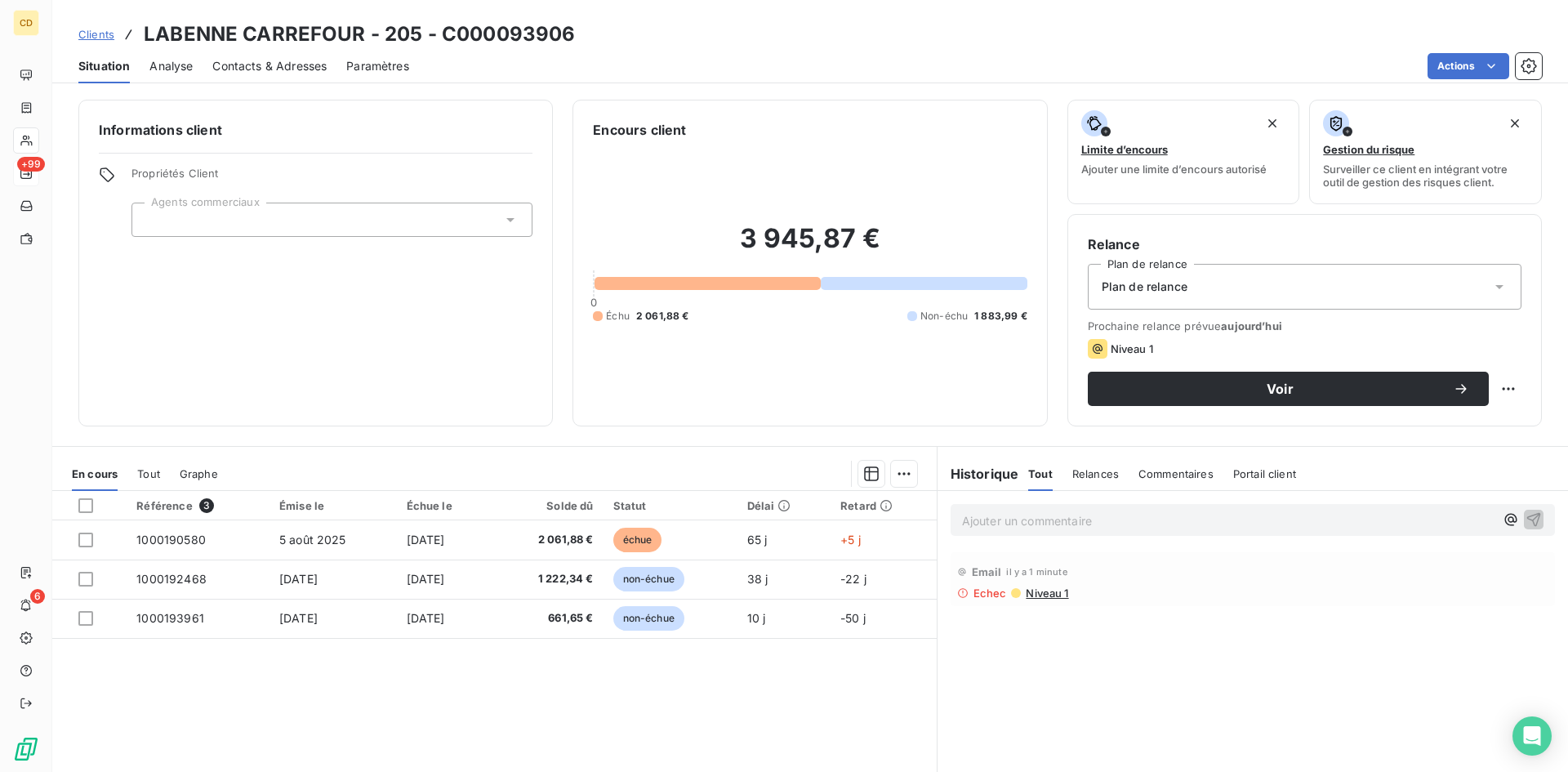
click at [1492, 281] on icon at bounding box center [1499, 286] width 16 height 16
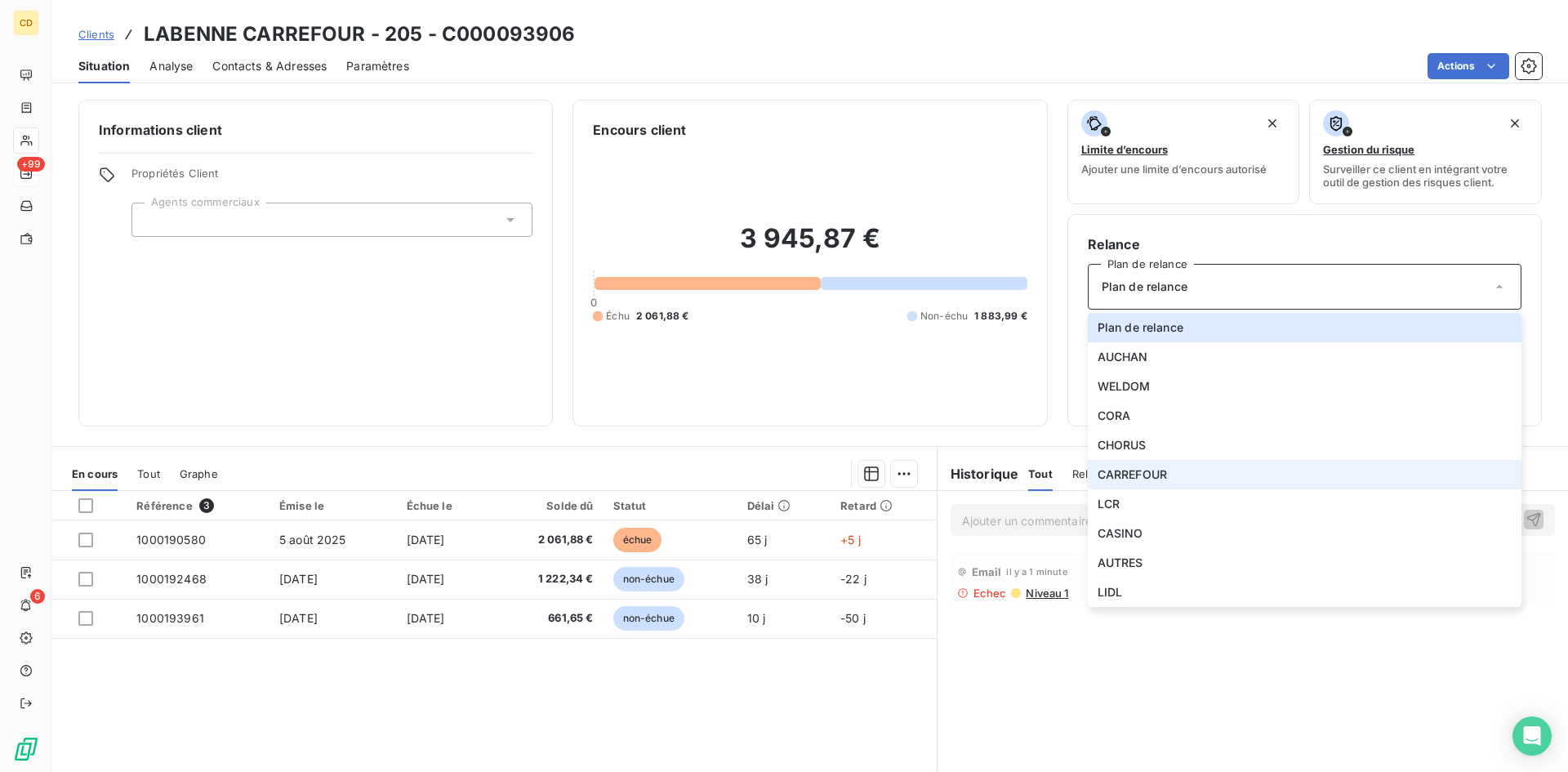
click at [1135, 467] on span "CARREFOUR" at bounding box center [1132, 475] width 70 height 16
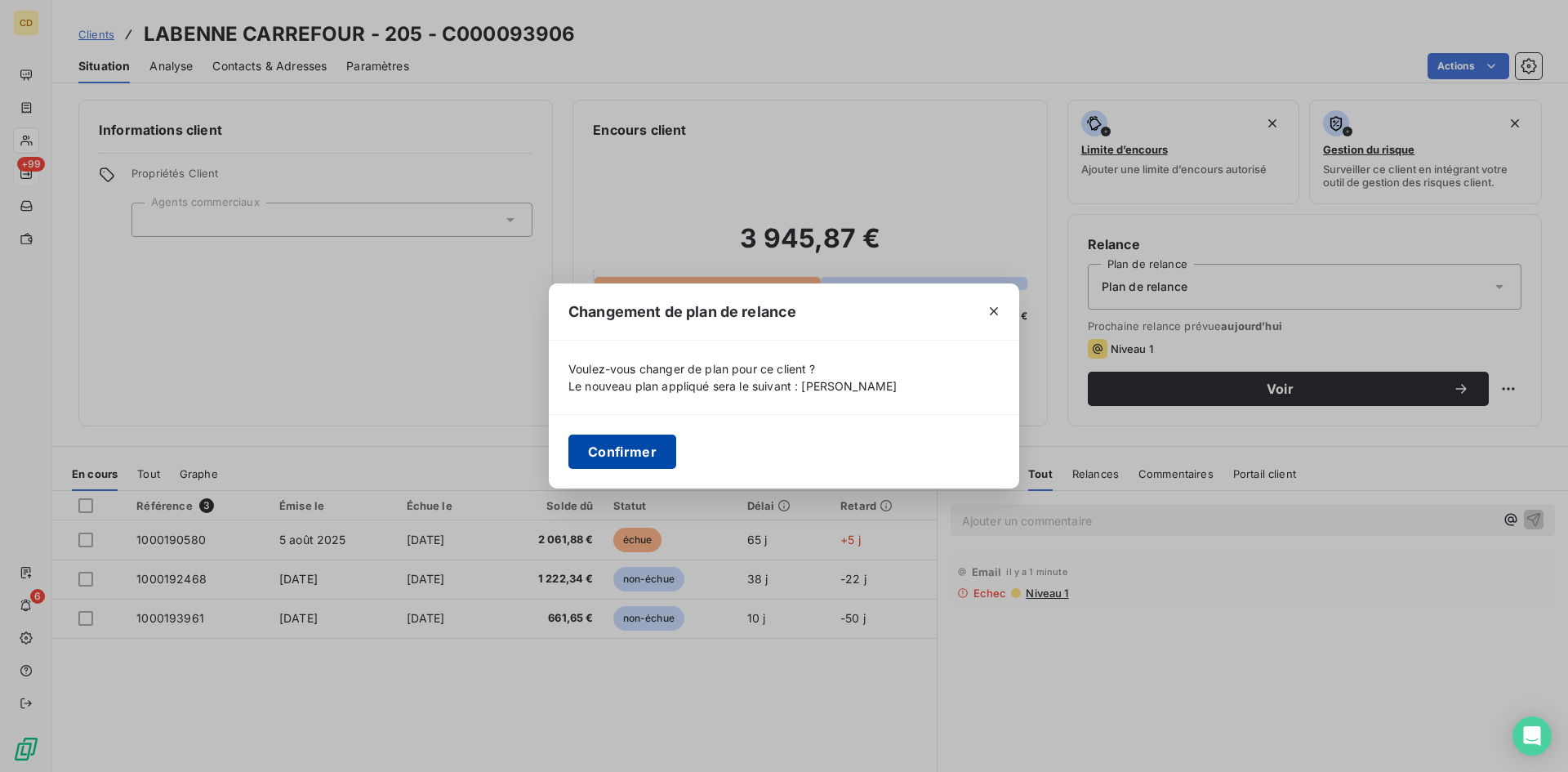
click at [634, 445] on button "Confirmer" at bounding box center [622, 452] width 108 height 34
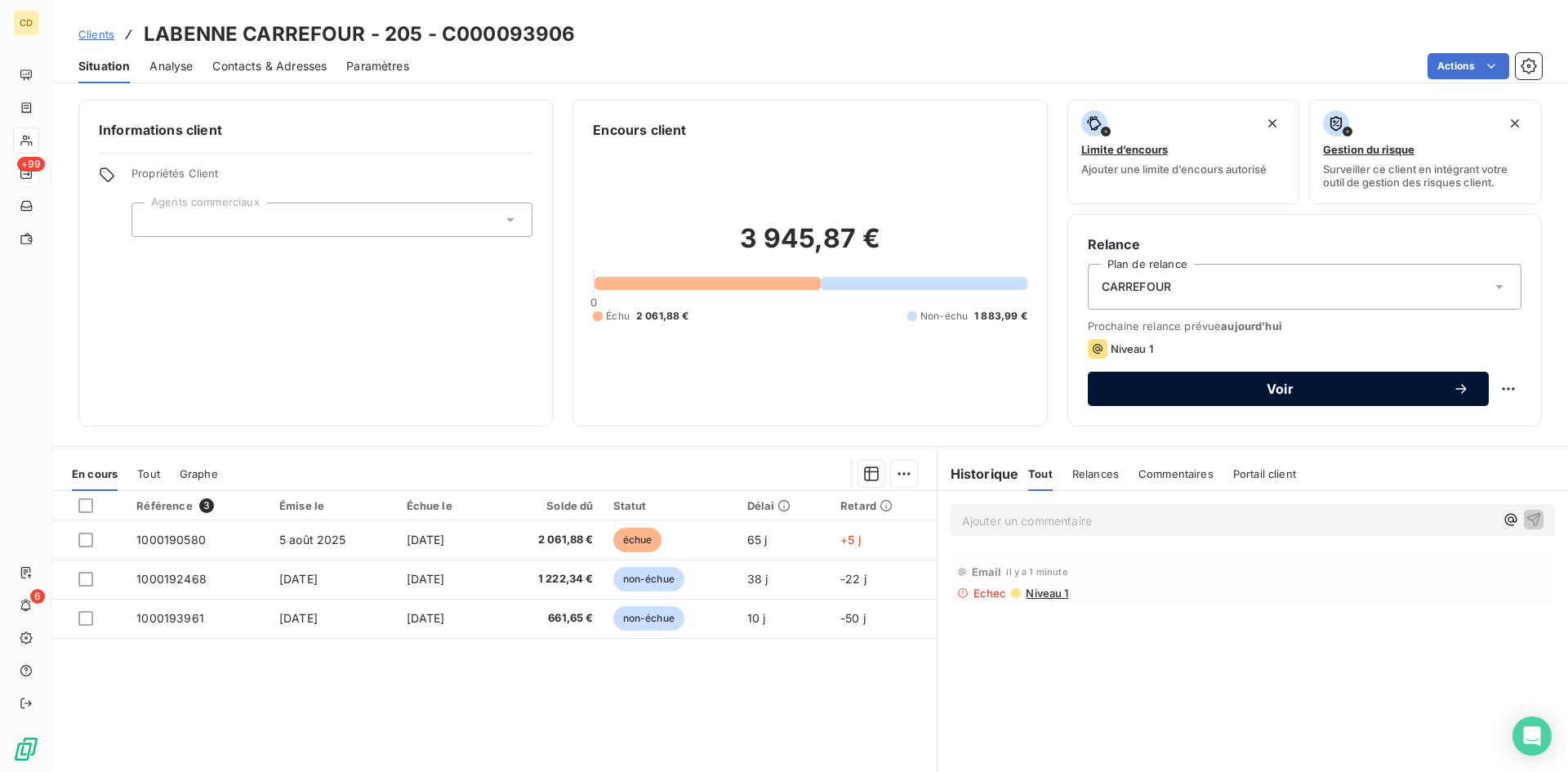
click at [1246, 390] on span "Voir" at bounding box center [1280, 389] width 346 height 13
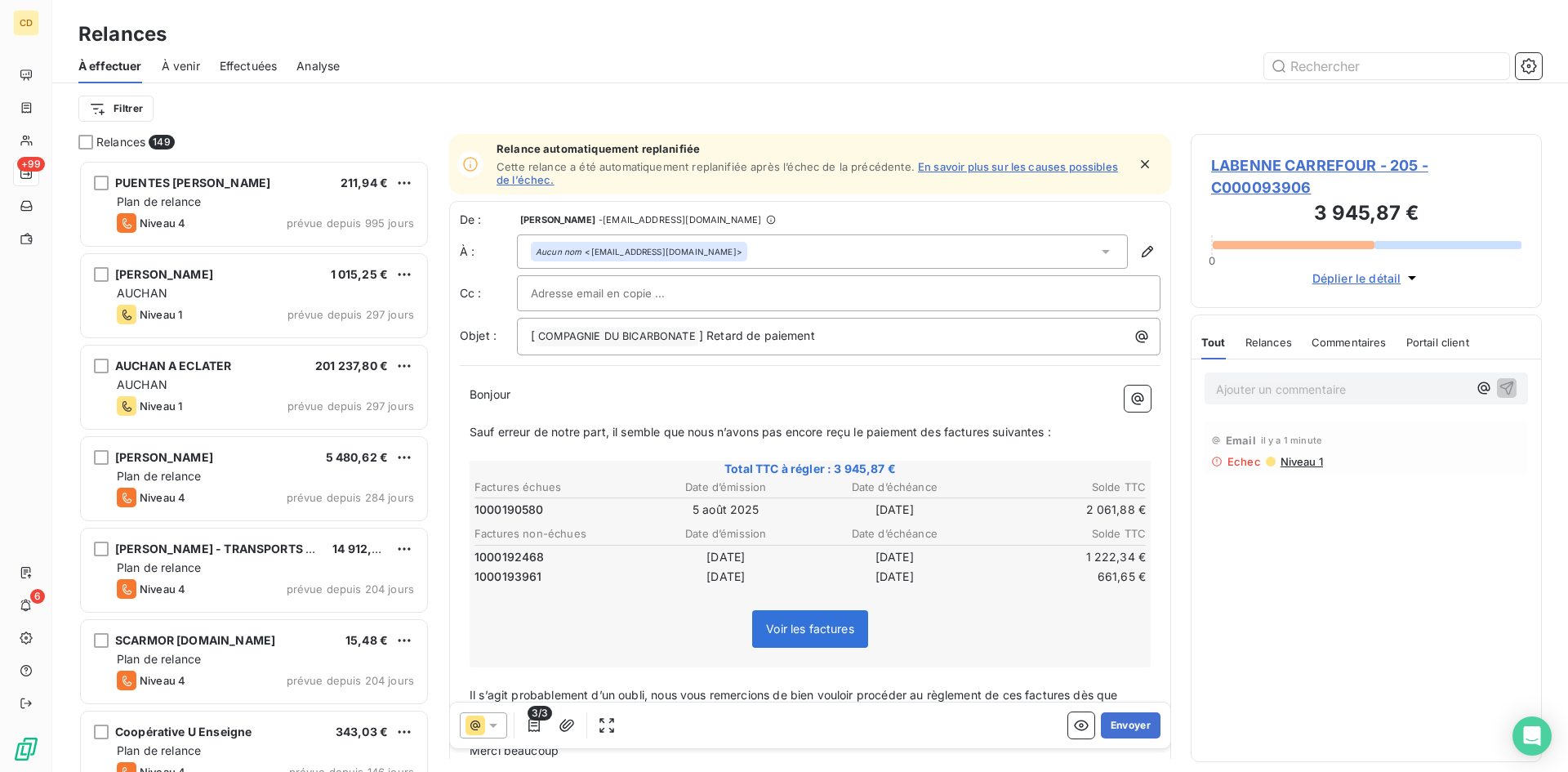
scroll to position [599, 339]
click at [119, 63] on span "À effectuer" at bounding box center [110, 66] width 64 height 16
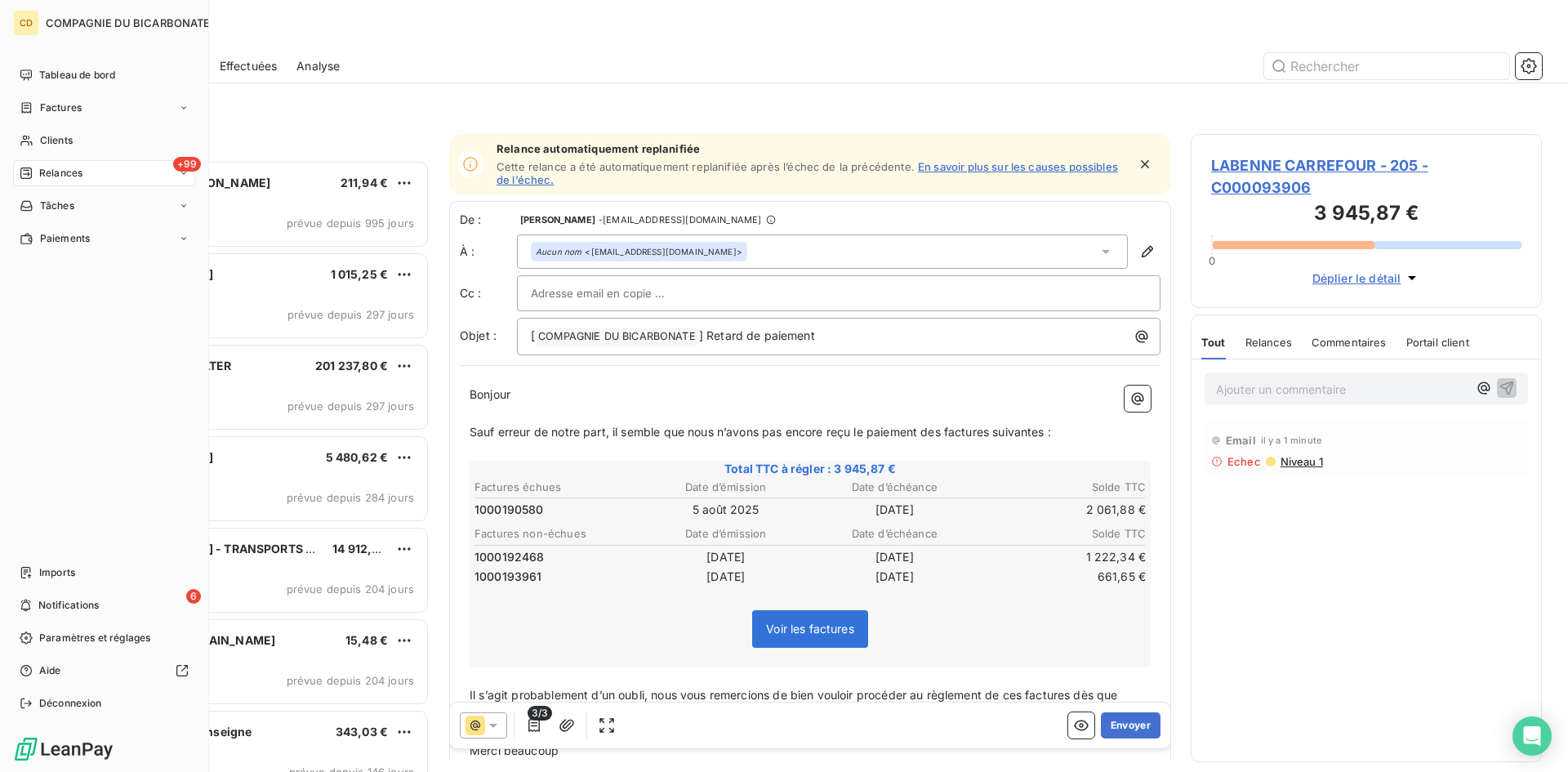
click at [28, 167] on icon at bounding box center [27, 173] width 13 height 13
click at [57, 204] on span "À effectuer" at bounding box center [66, 205] width 53 height 14
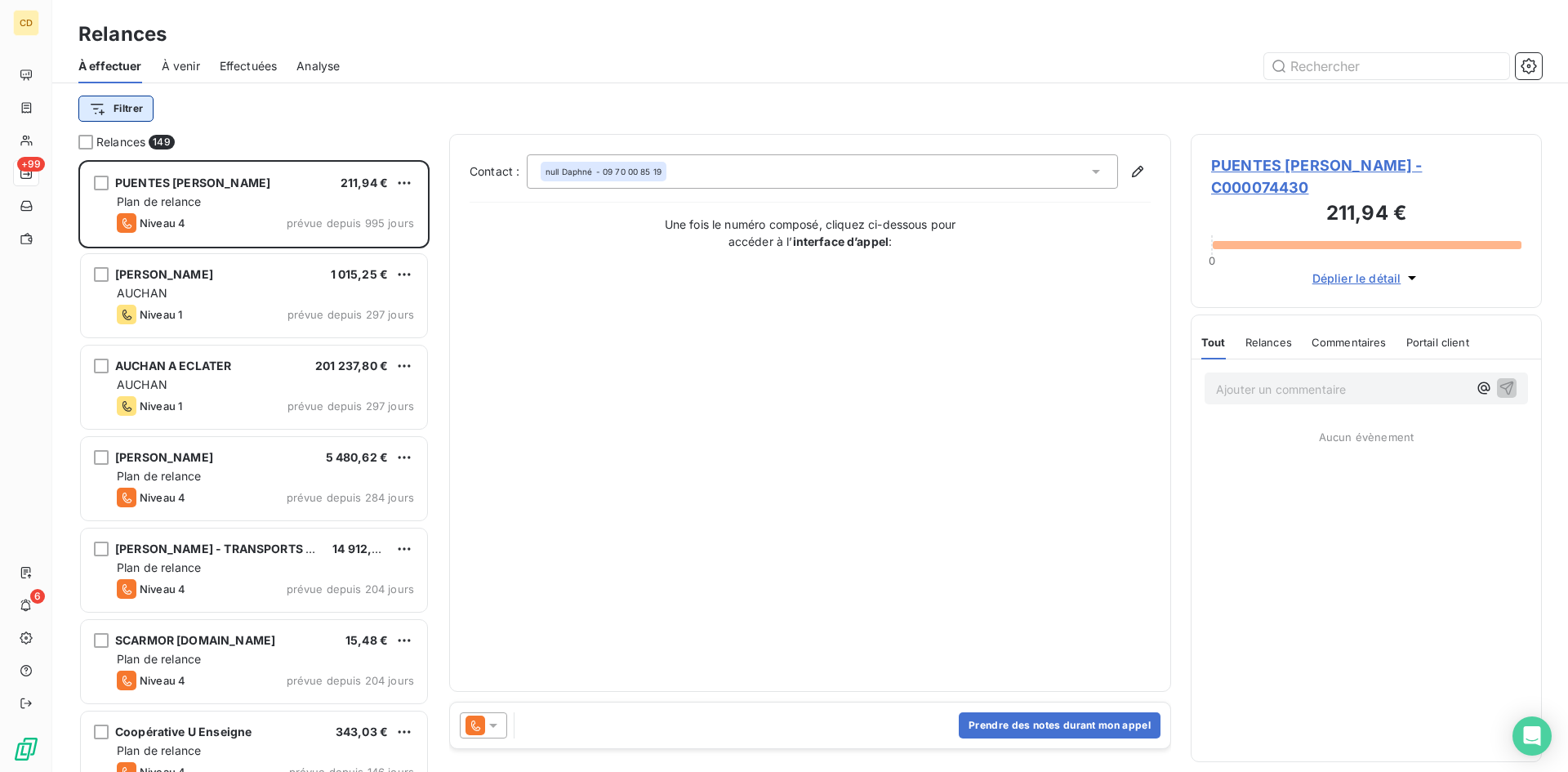
click at [127, 104] on html "CD +99 6 Relances À effectuer À venir Effectuées Analyse Filtrer Relances 149 P…" at bounding box center [784, 386] width 1568 height 772
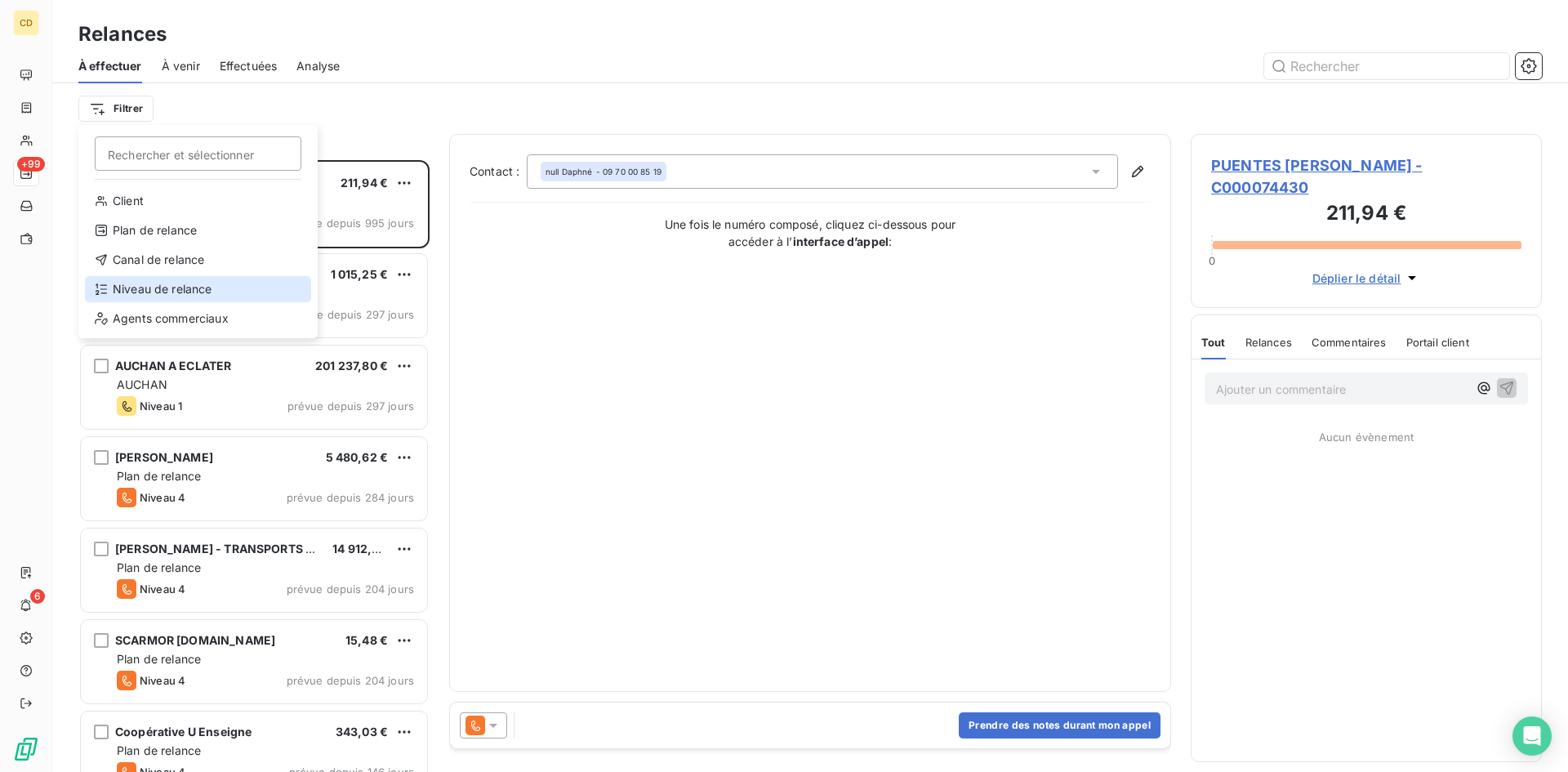
click at [164, 286] on div "Niveau de relance" at bounding box center [198, 289] width 227 height 26
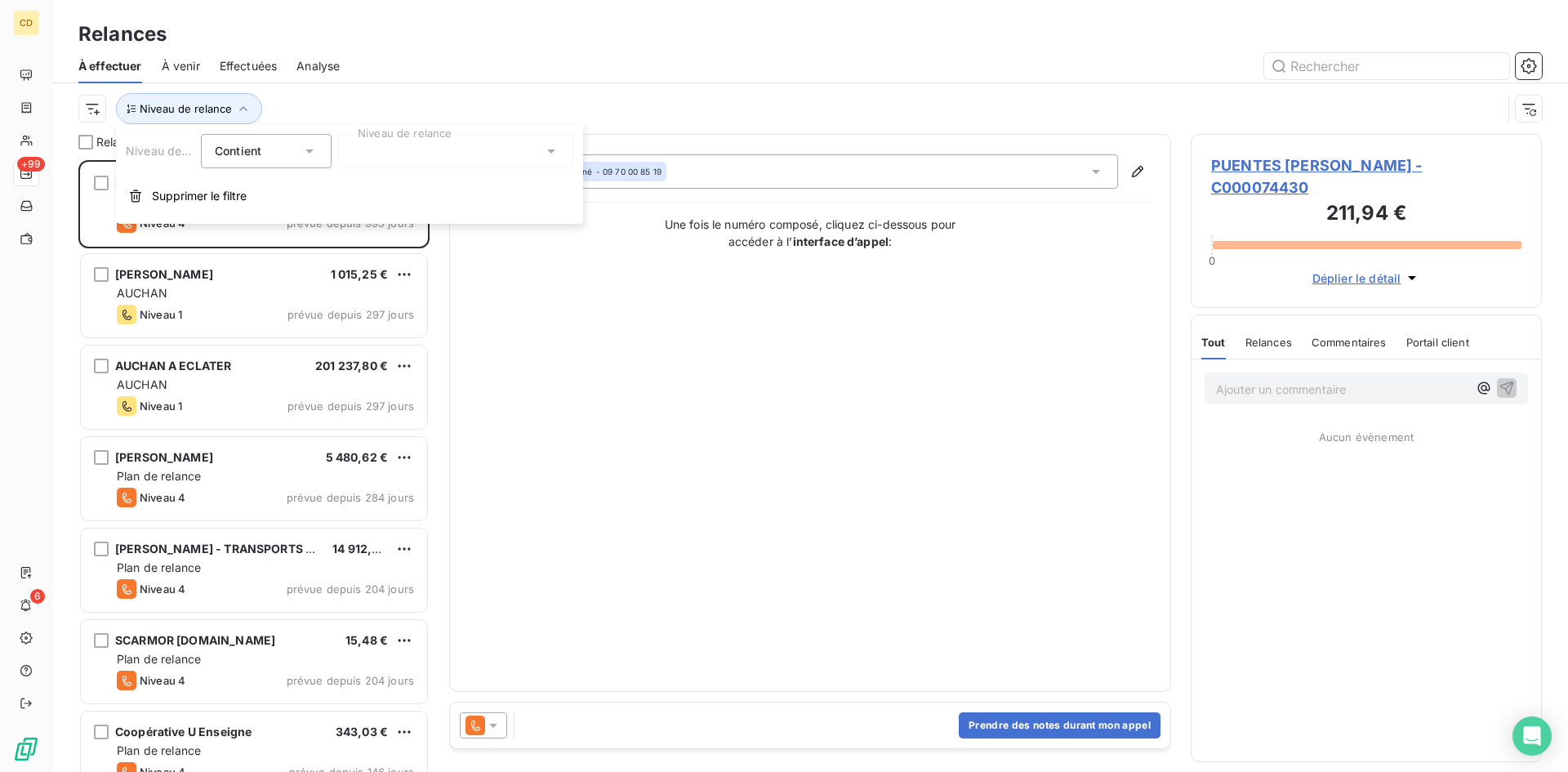
click at [558, 149] on icon at bounding box center [551, 151] width 16 height 16
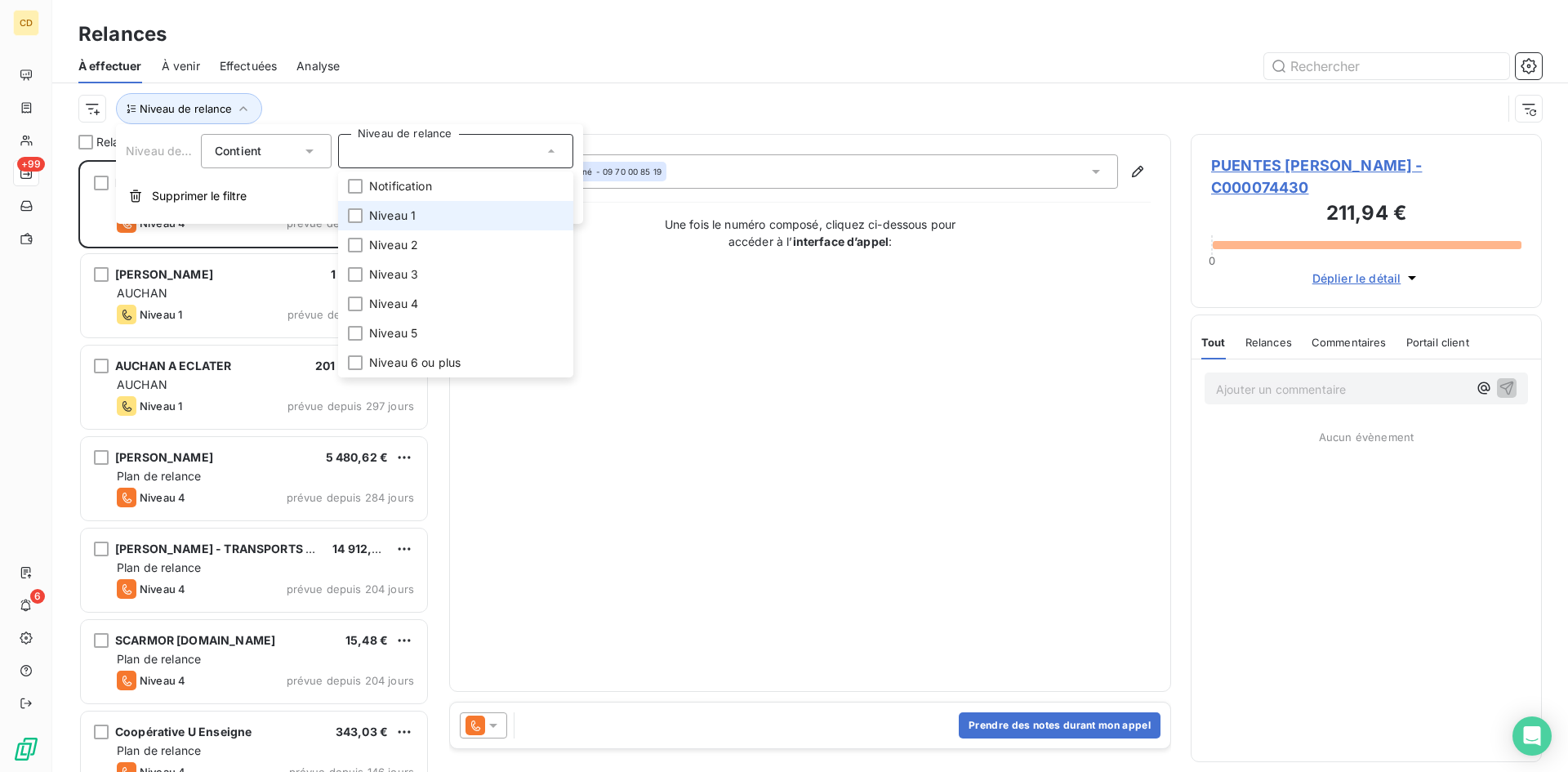
click at [398, 215] on span "Niveau 1" at bounding box center [392, 215] width 47 height 16
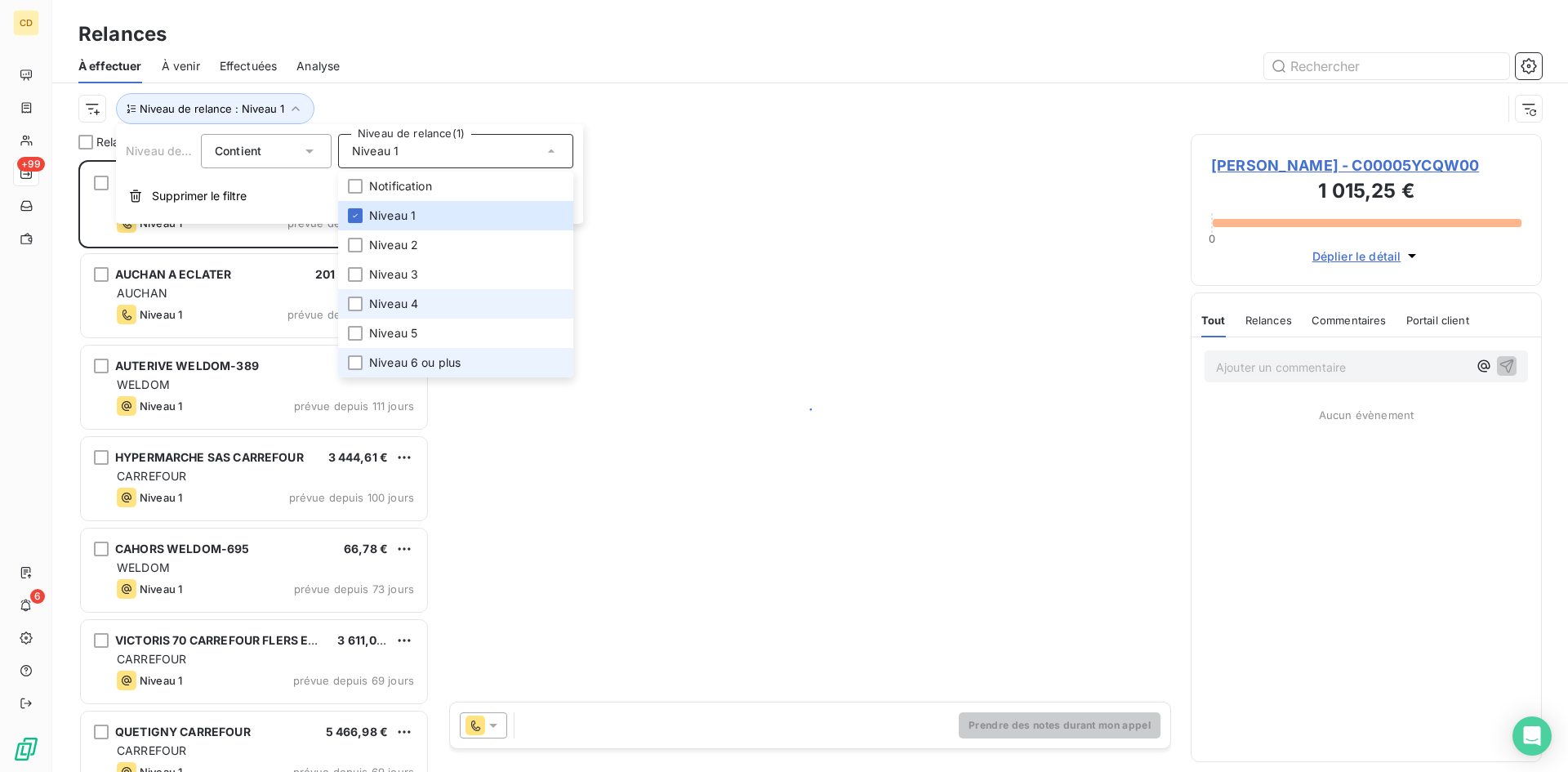
scroll to position [599, 339]
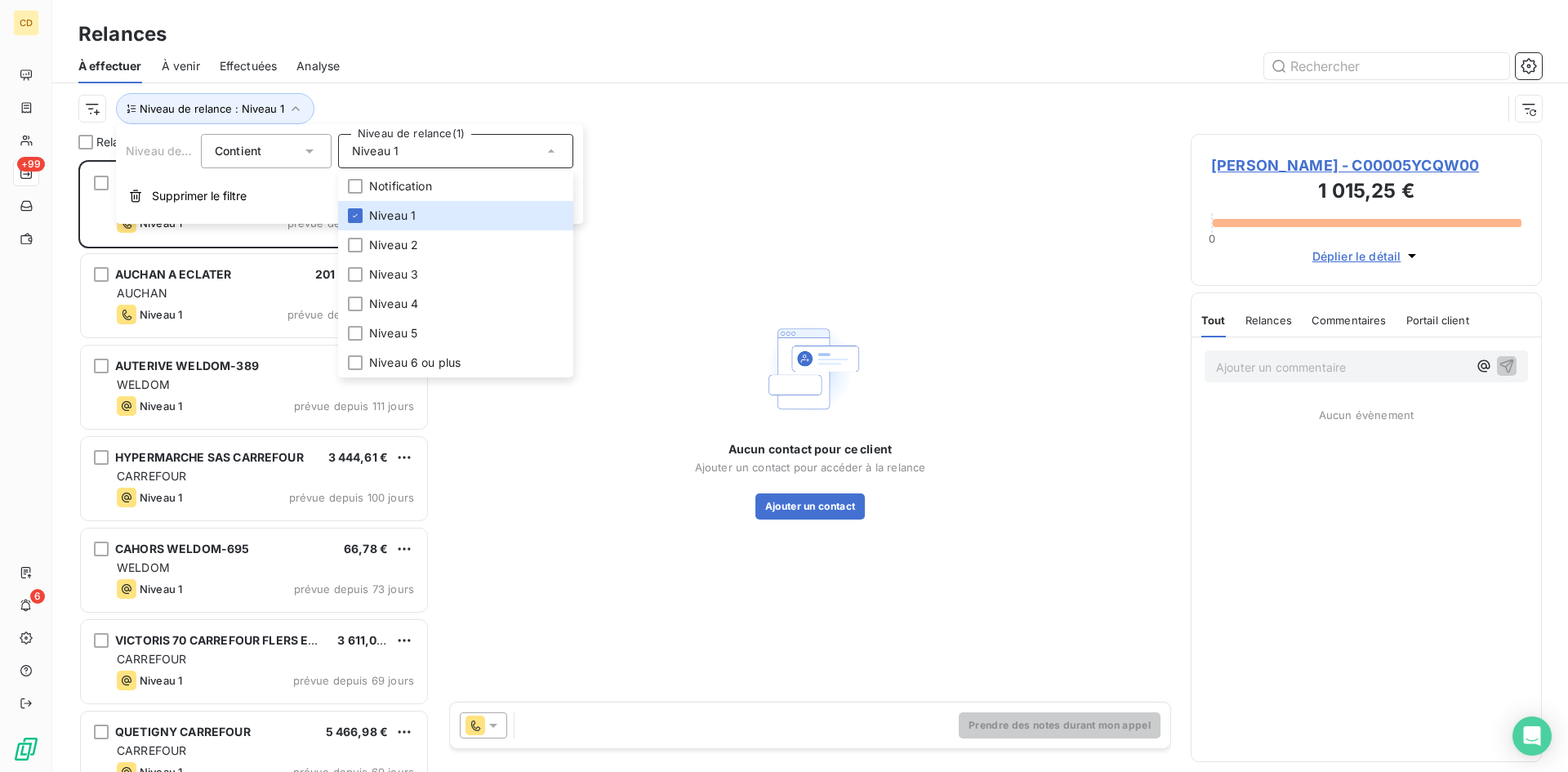
click at [754, 83] on div "Niveau de relance : Niveau 1" at bounding box center [810, 108] width 1464 height 51
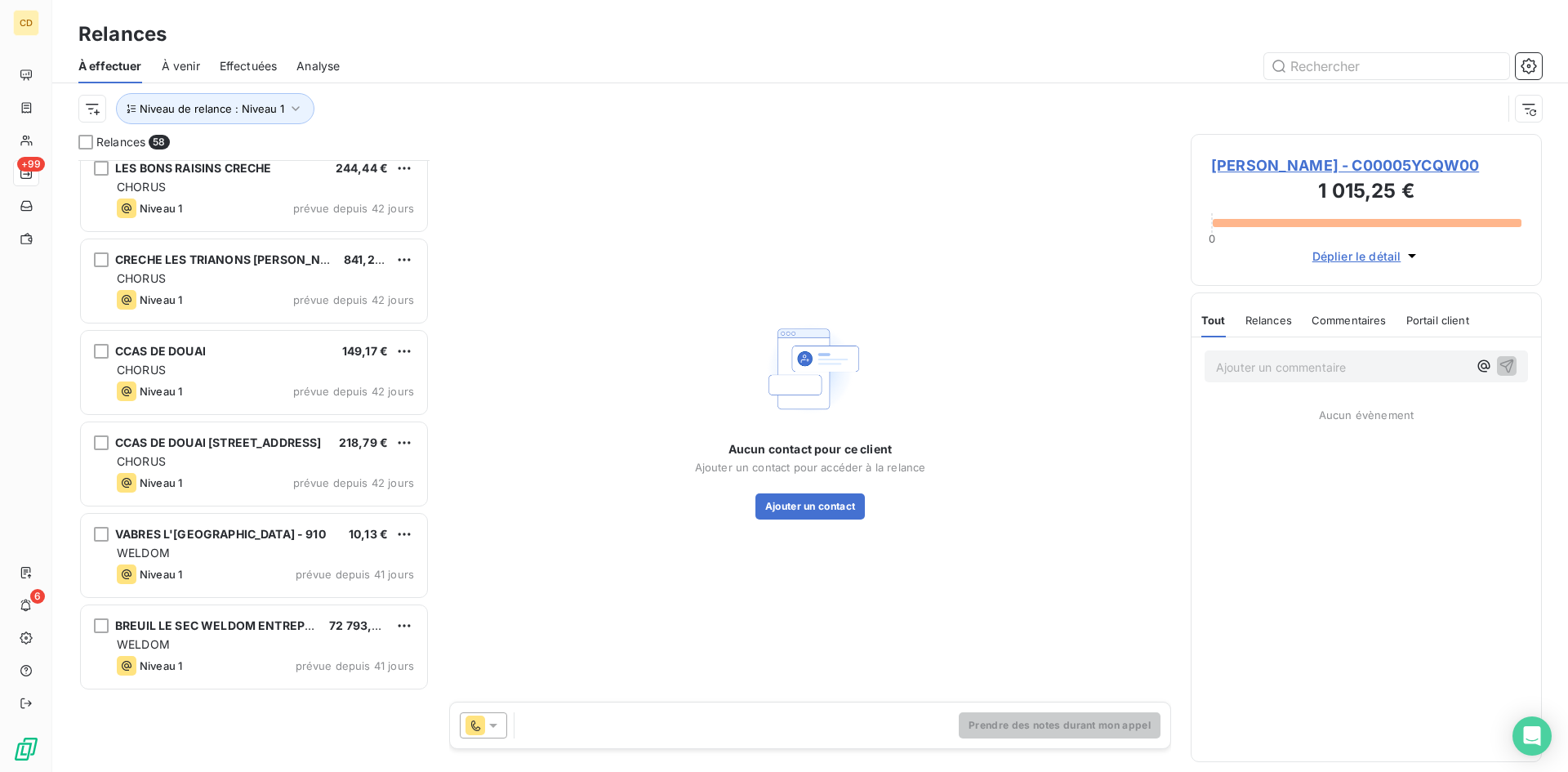
scroll to position [573, 0]
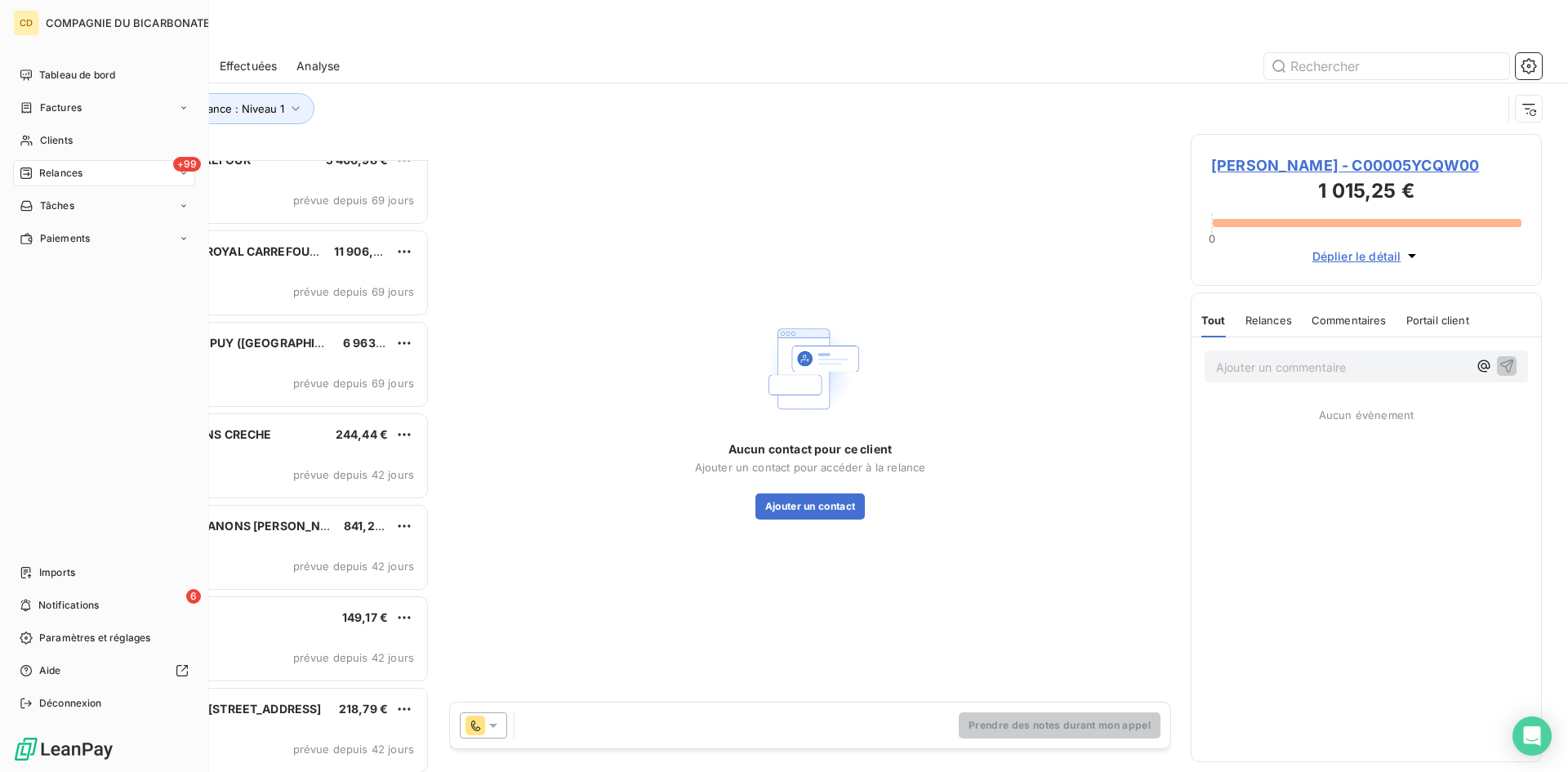
click at [39, 169] on span "Relances" at bounding box center [60, 173] width 43 height 14
click at [76, 166] on span "Relances" at bounding box center [60, 173] width 43 height 14
click at [66, 202] on span "À effectuer" at bounding box center [66, 205] width 53 height 14
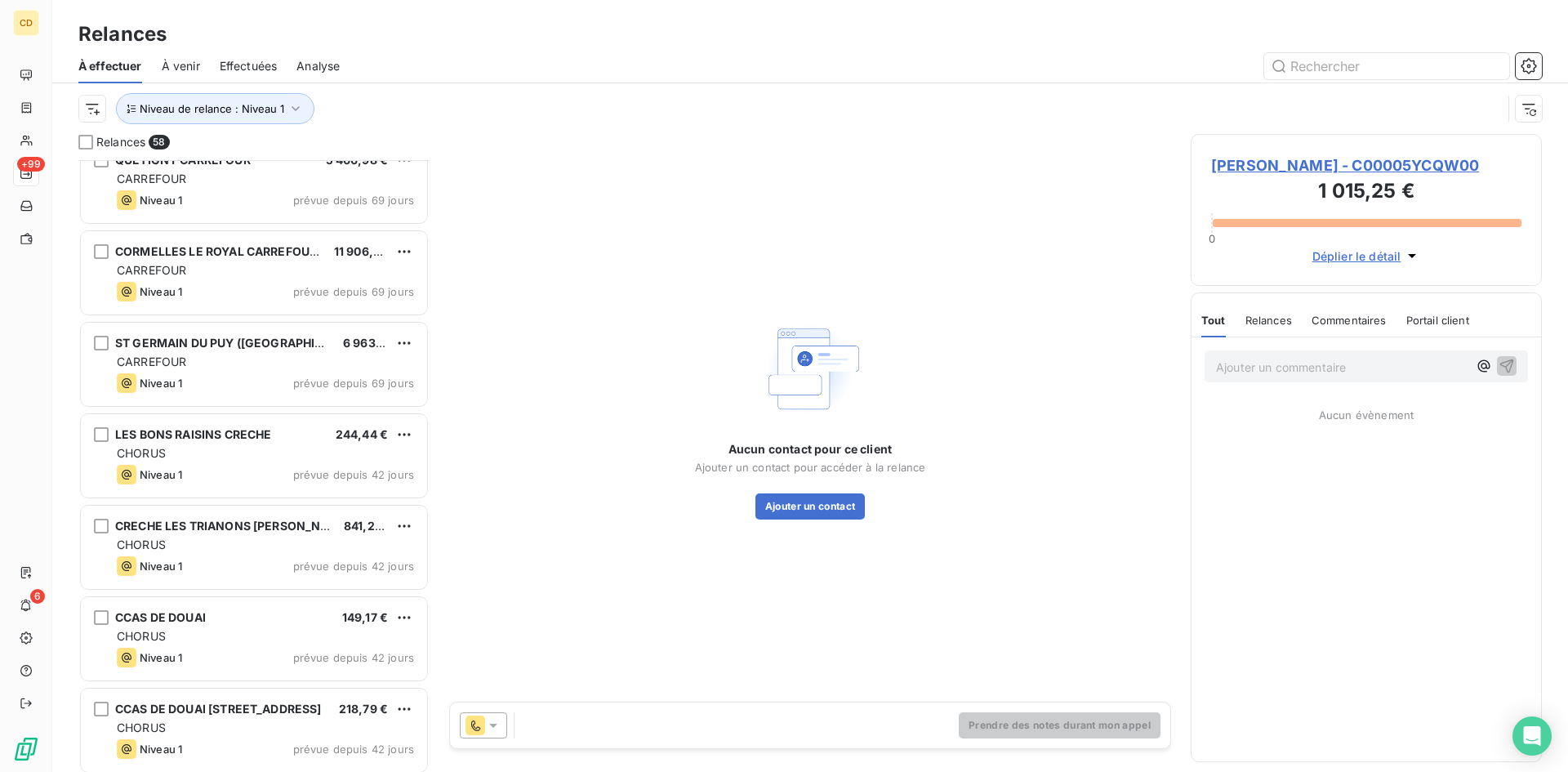
click at [176, 62] on span "À venir" at bounding box center [181, 66] width 38 height 16
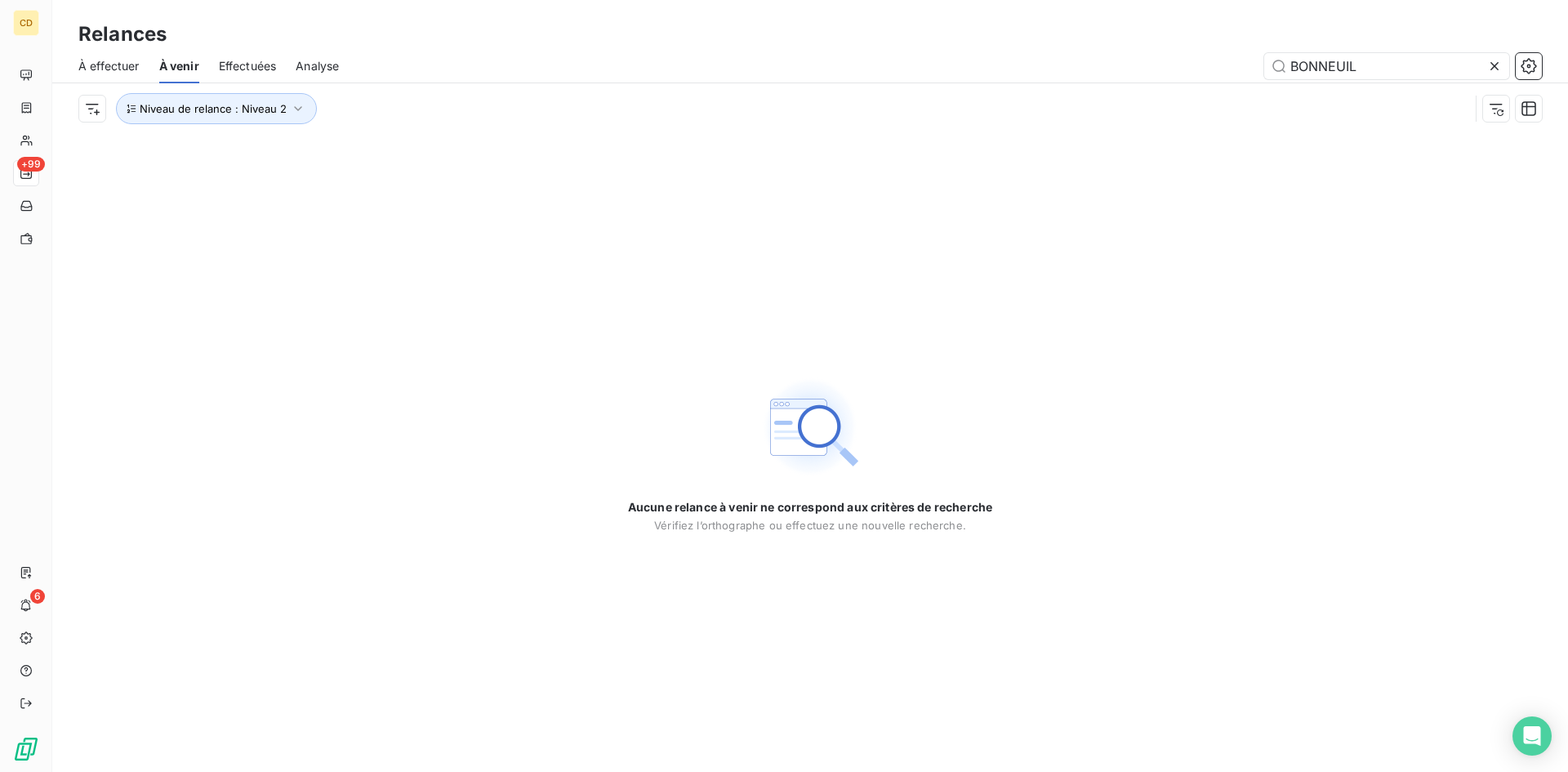
click at [261, 58] on span "Effectuées" at bounding box center [248, 66] width 58 height 16
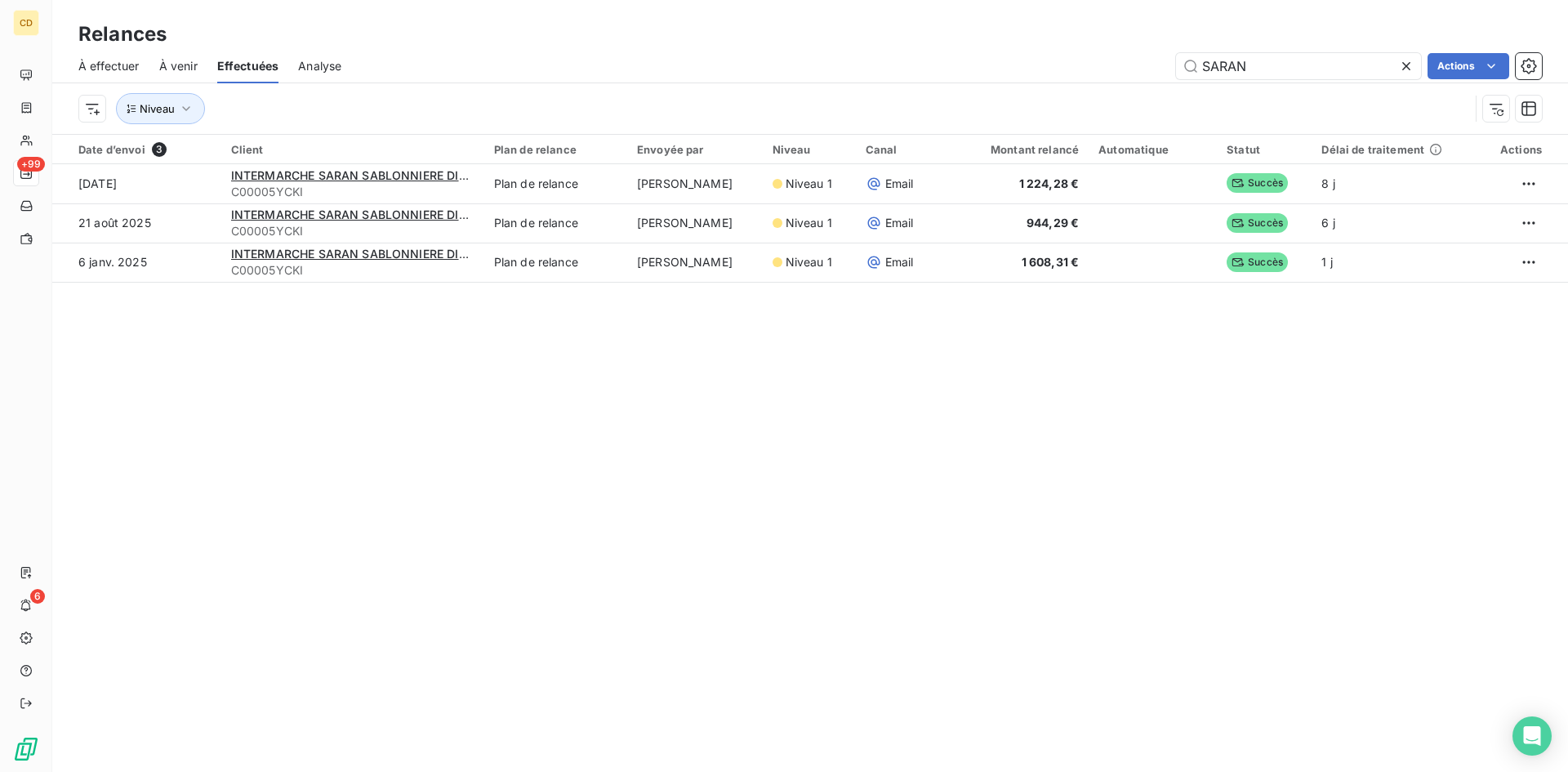
click at [1407, 66] on icon at bounding box center [1406, 66] width 9 height 9
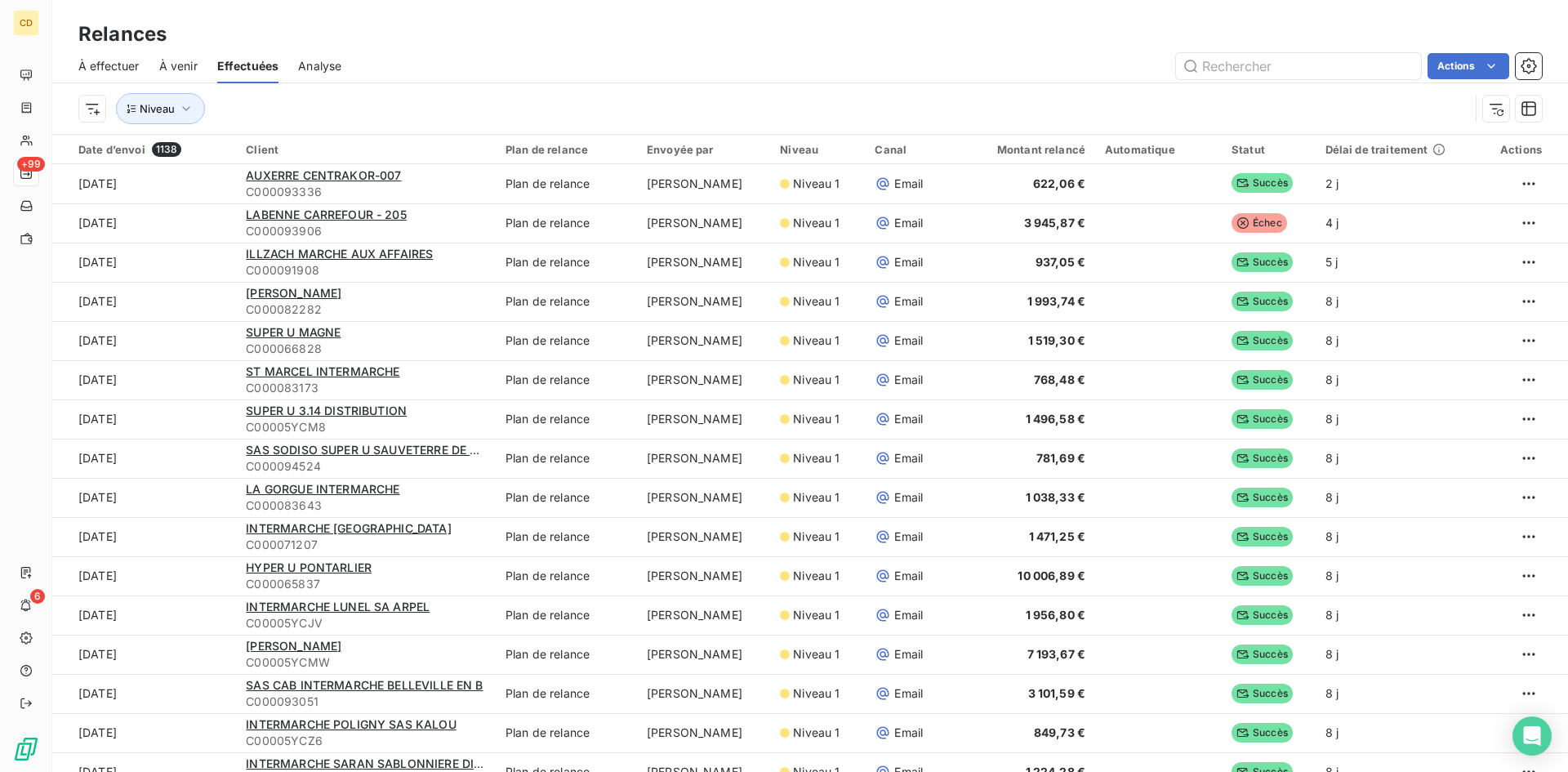
click at [120, 59] on span "À effectuer" at bounding box center [109, 66] width 61 height 16
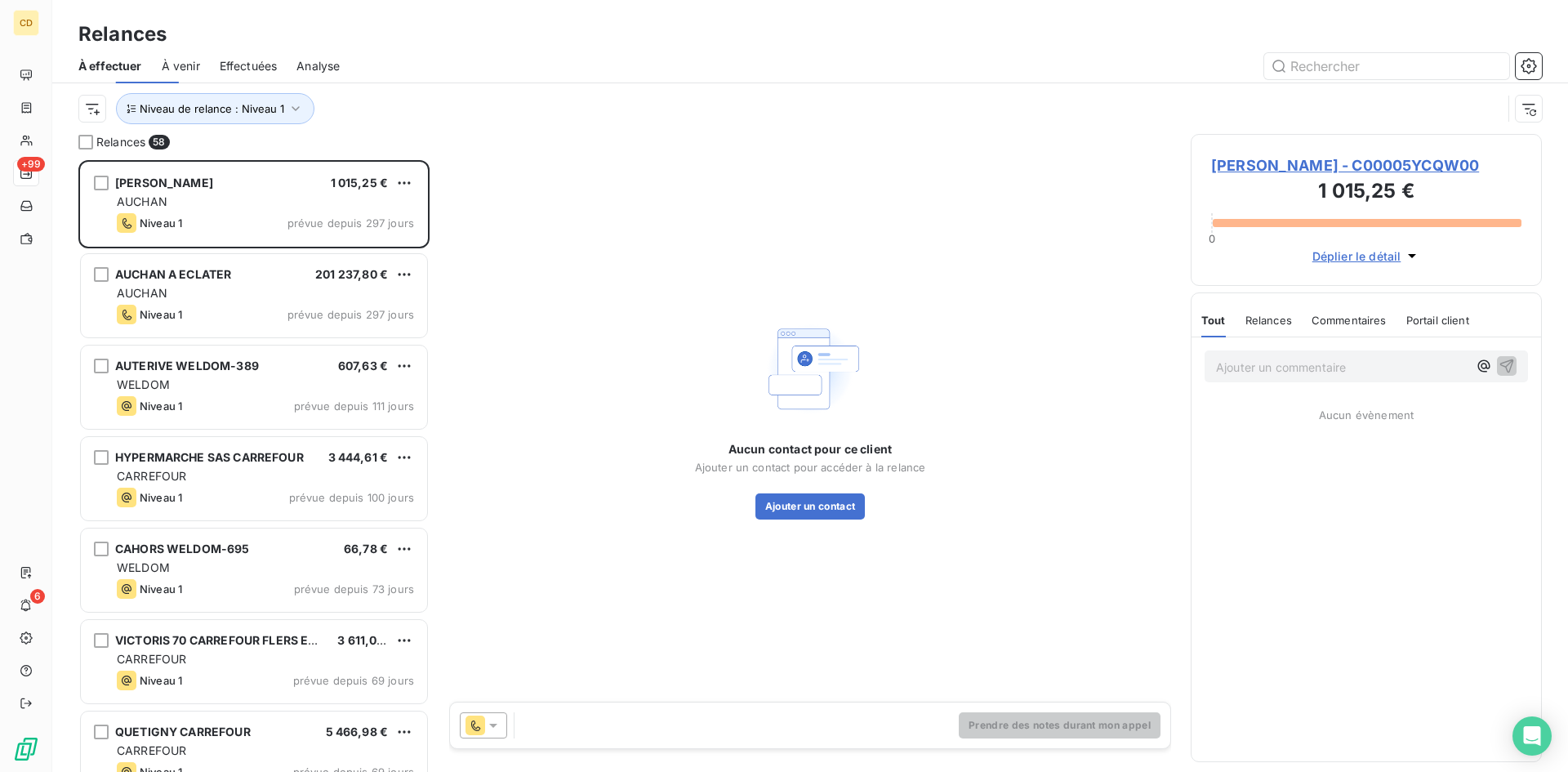
scroll to position [599, 339]
click at [291, 107] on icon "button" at bounding box center [295, 108] width 16 height 16
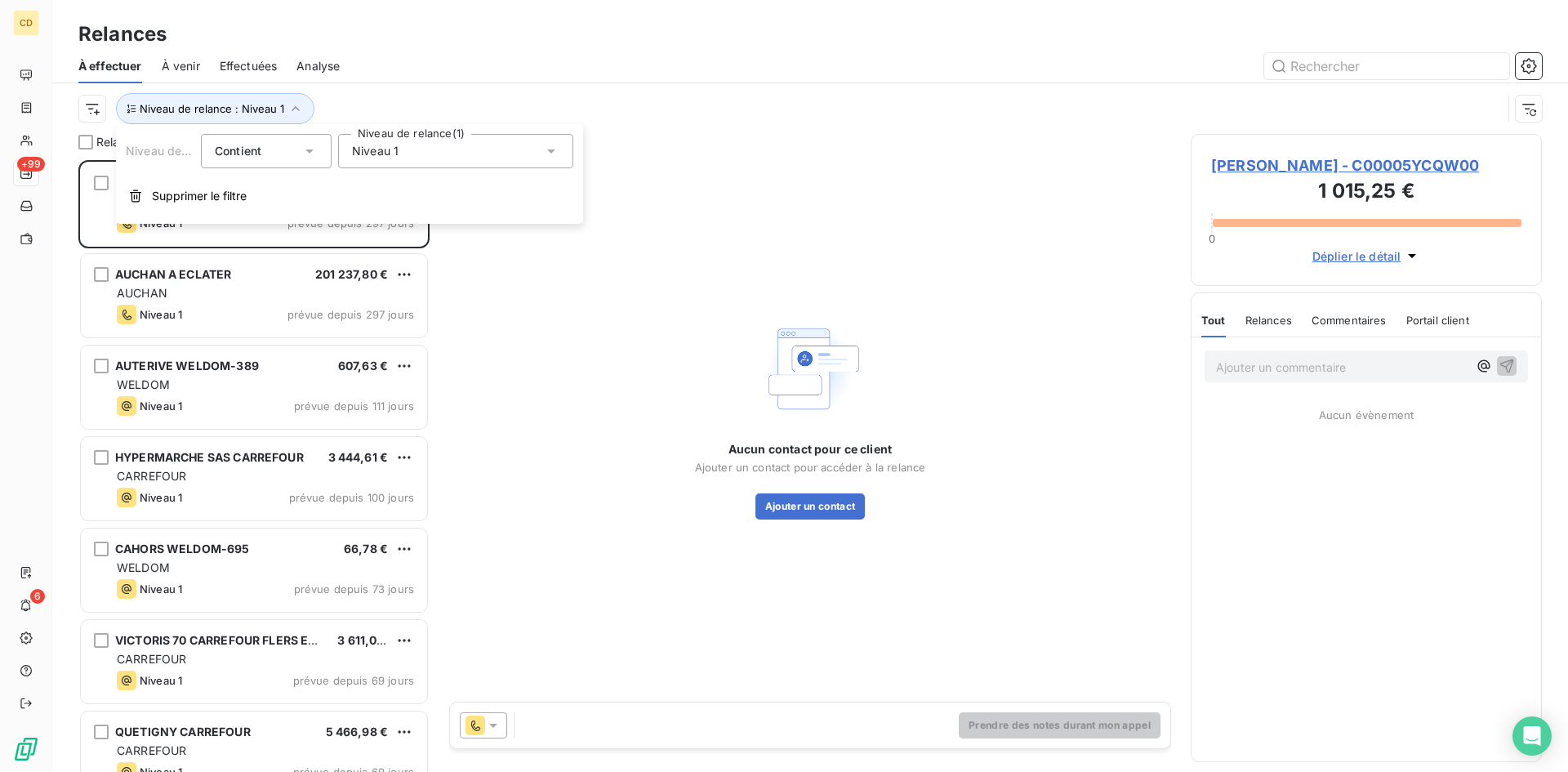
click at [551, 150] on icon at bounding box center [551, 152] width 9 height 4
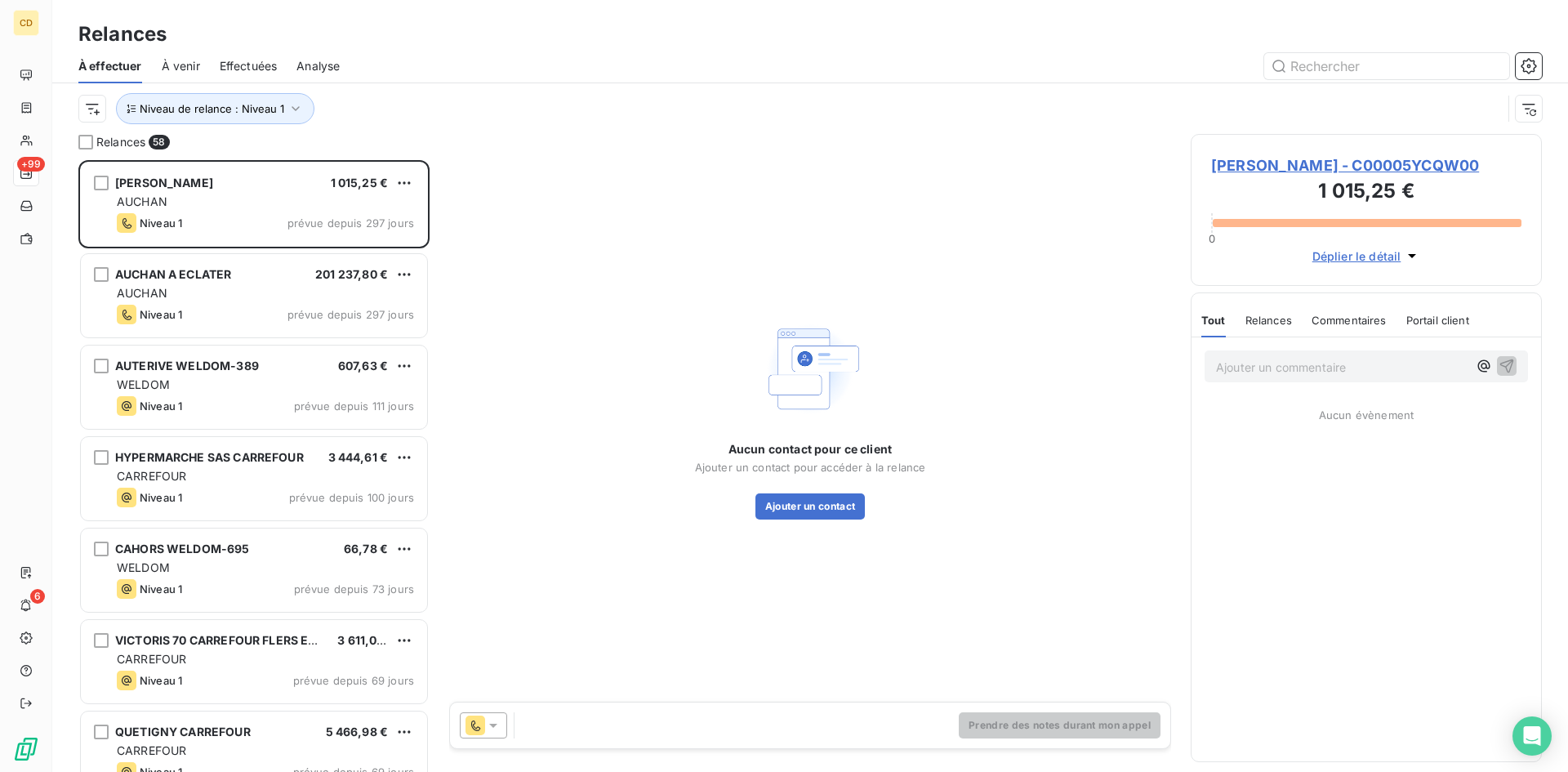
click at [551, 77] on div at bounding box center [951, 66] width 1183 height 26
click at [235, 61] on span "Effectuées" at bounding box center [249, 66] width 58 height 16
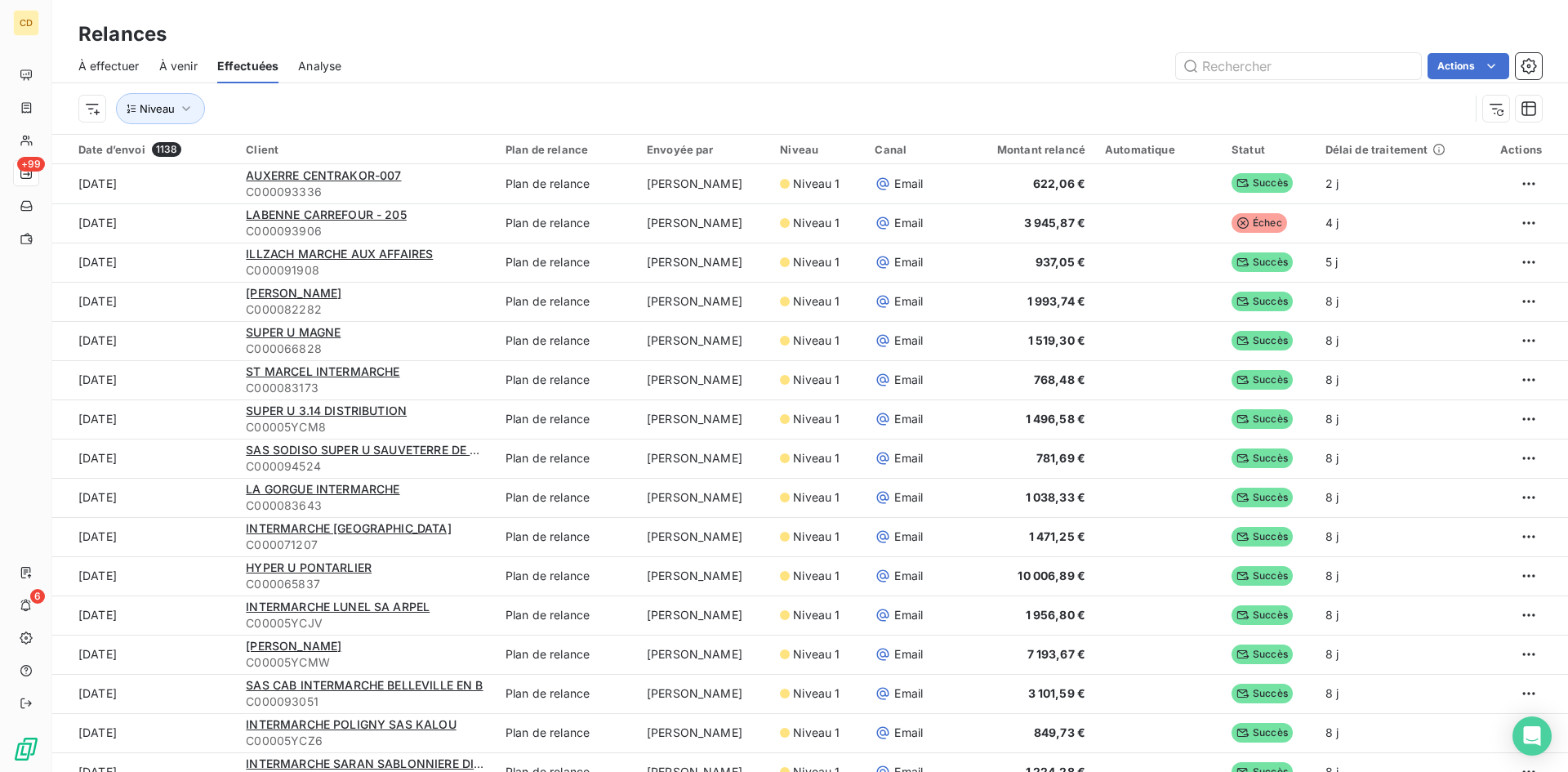
click at [106, 67] on span "À effectuer" at bounding box center [109, 66] width 61 height 16
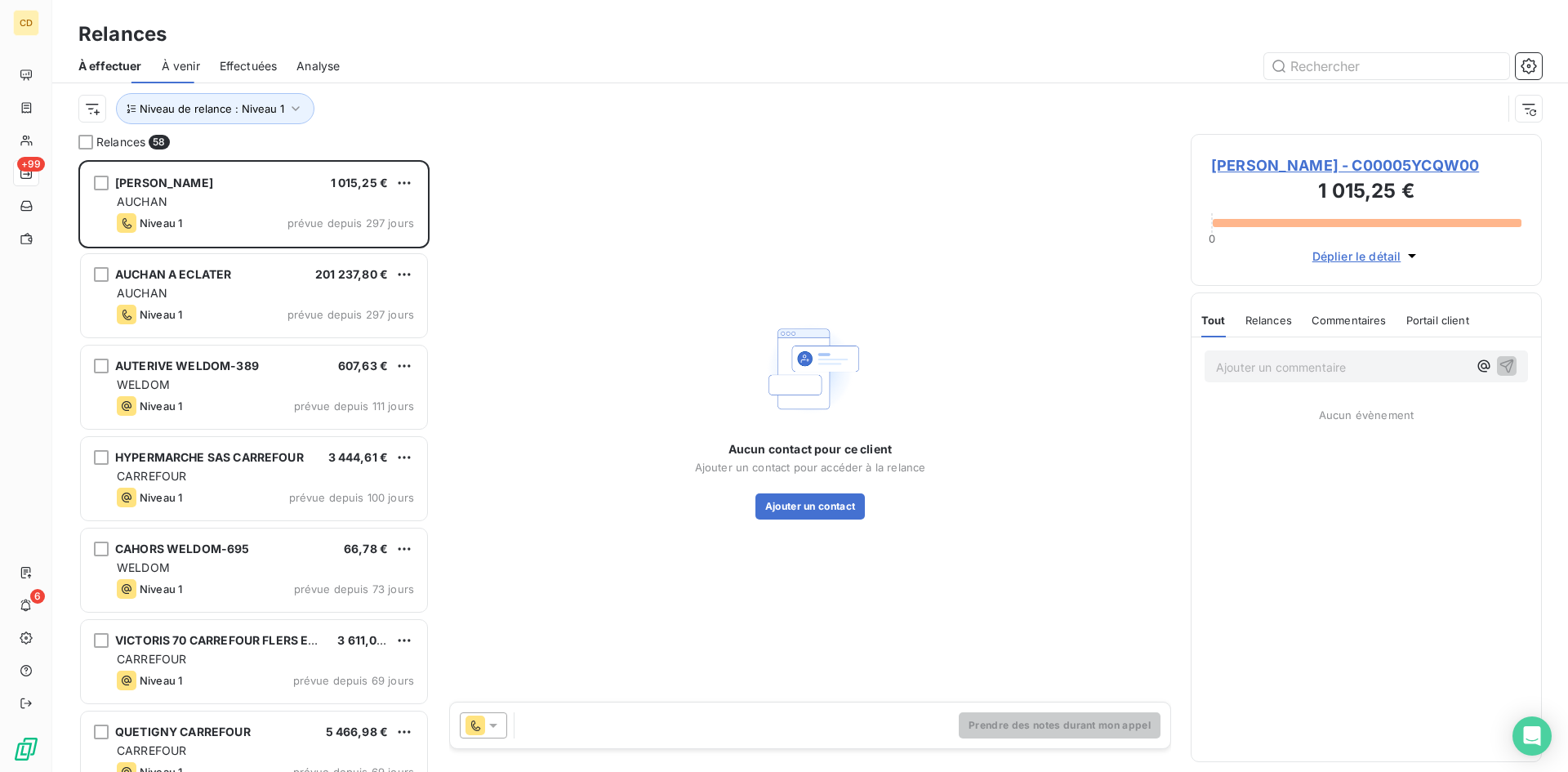
scroll to position [599, 339]
click at [291, 106] on icon "button" at bounding box center [295, 108] width 16 height 16
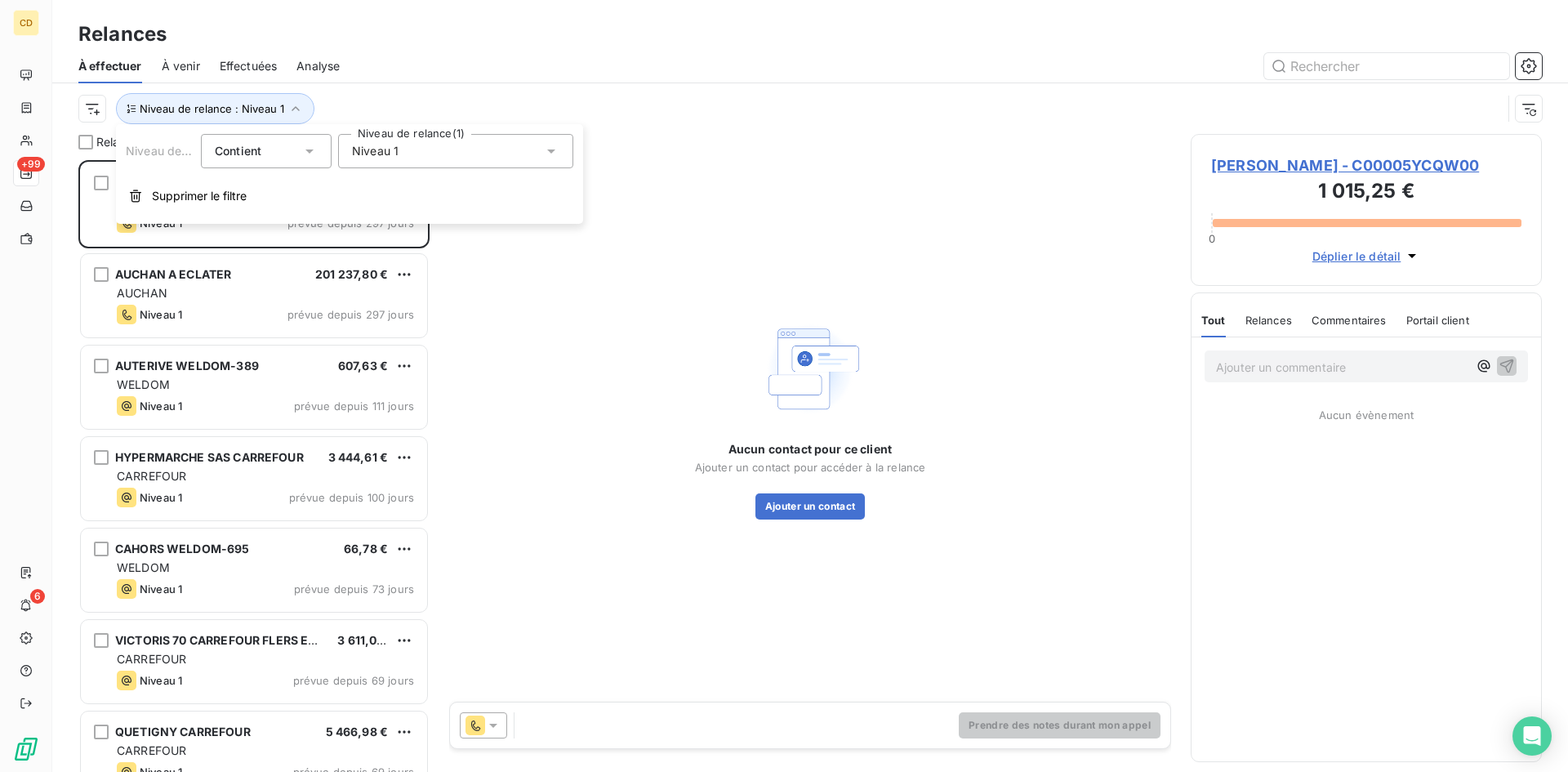
click at [303, 147] on icon at bounding box center [309, 151] width 16 height 16
click at [451, 146] on div "Niveau 1" at bounding box center [455, 152] width 235 height 34
click at [444, 137] on div "Niveau 1" at bounding box center [455, 152] width 235 height 34
click at [194, 63] on span "À venir" at bounding box center [181, 66] width 38 height 16
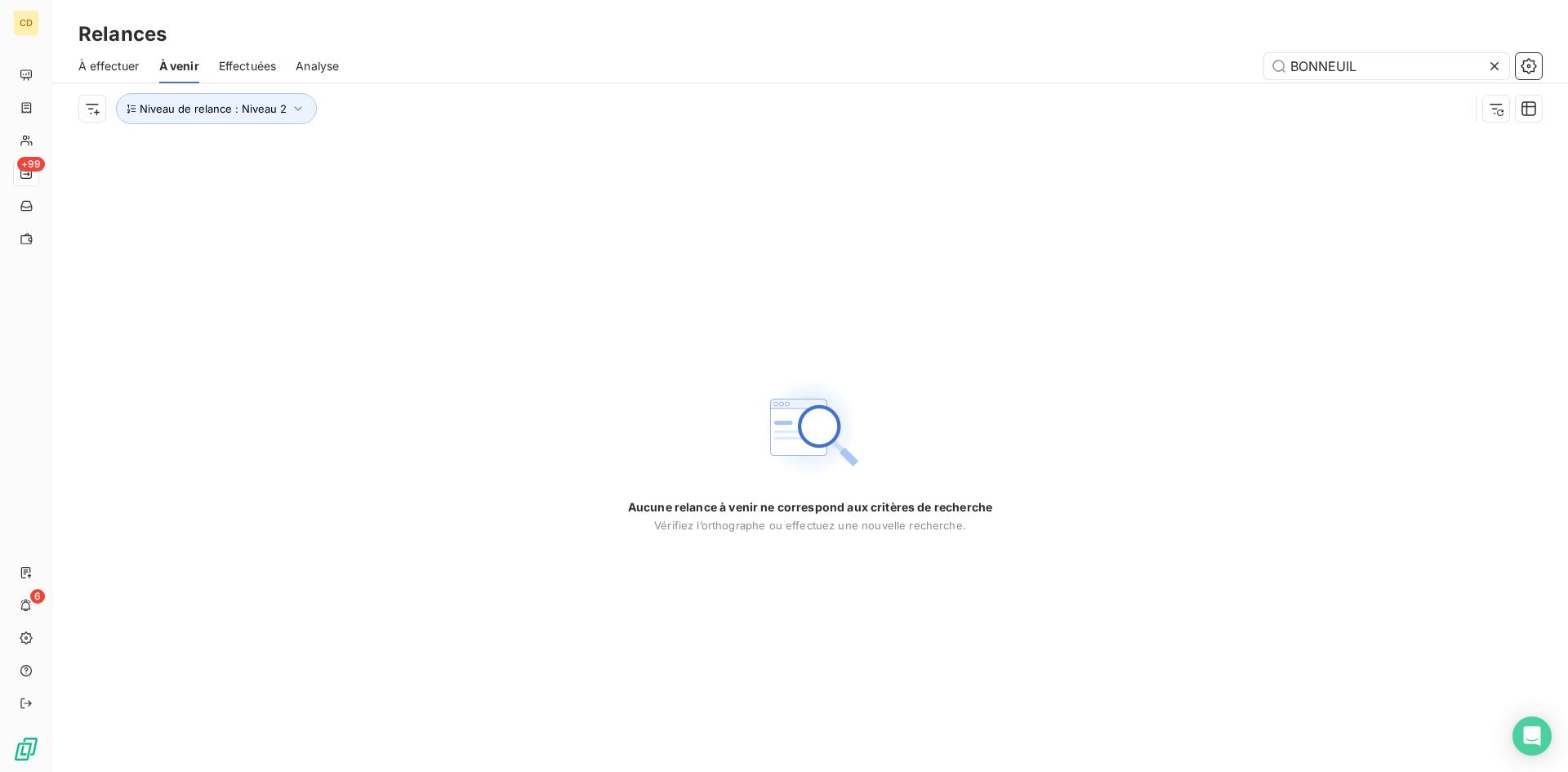
click at [129, 63] on span "À effectuer" at bounding box center [109, 66] width 61 height 16
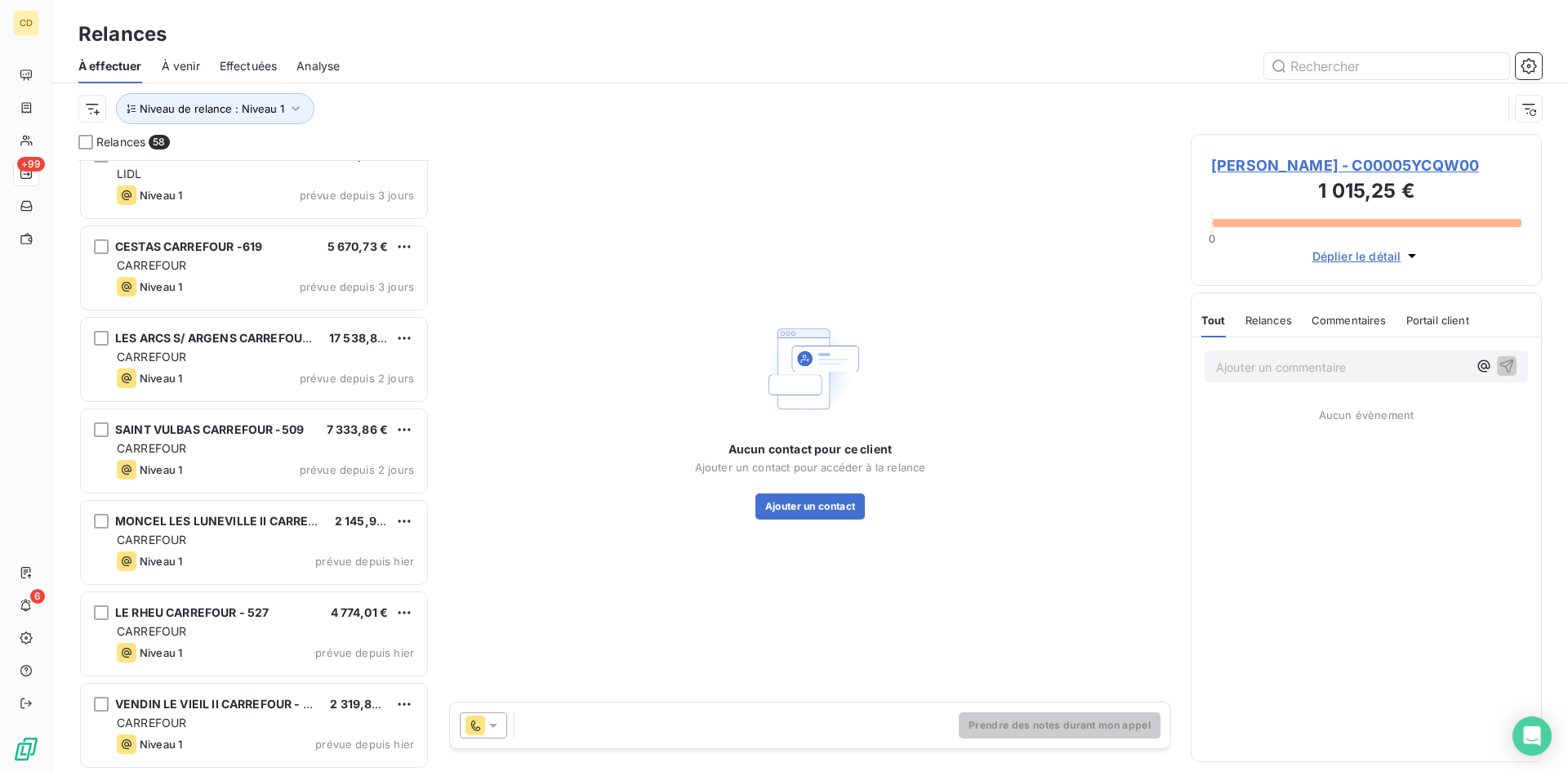
scroll to position [4698, 0]
